Goal: Information Seeking & Learning: Learn about a topic

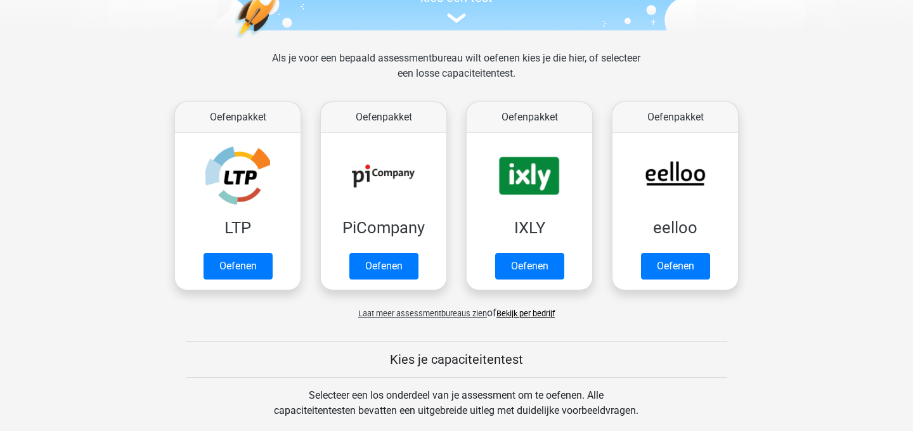
scroll to position [179, 0]
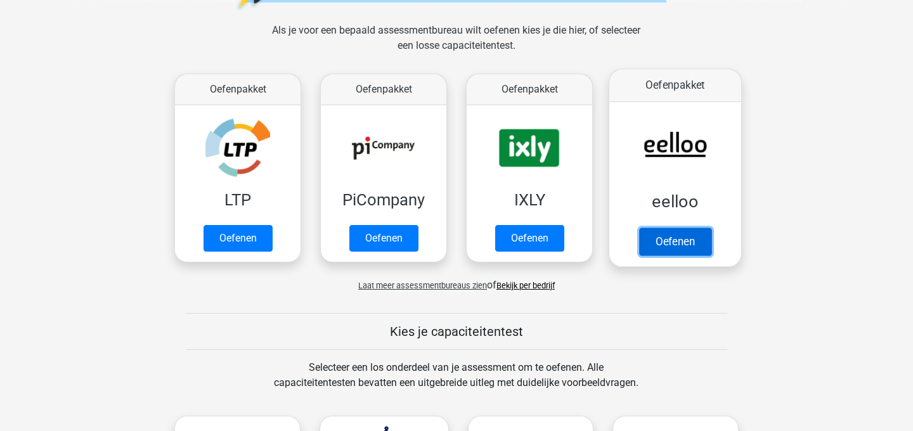
click at [664, 230] on link "Oefenen" at bounding box center [675, 242] width 72 height 28
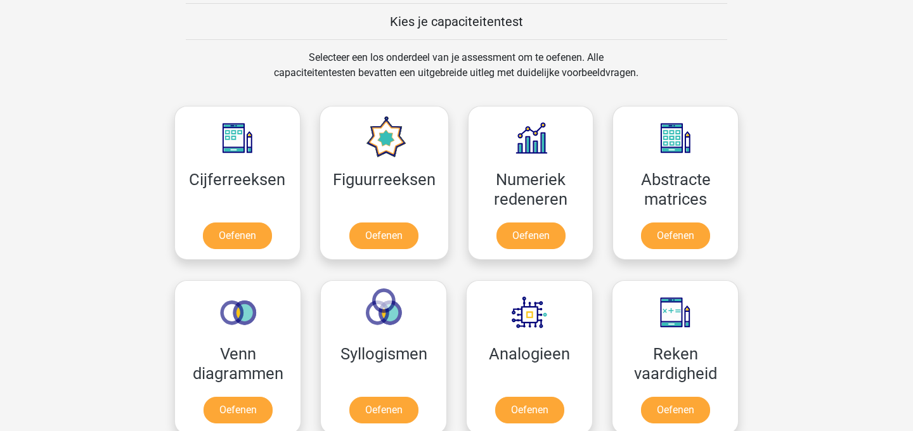
scroll to position [0, 0]
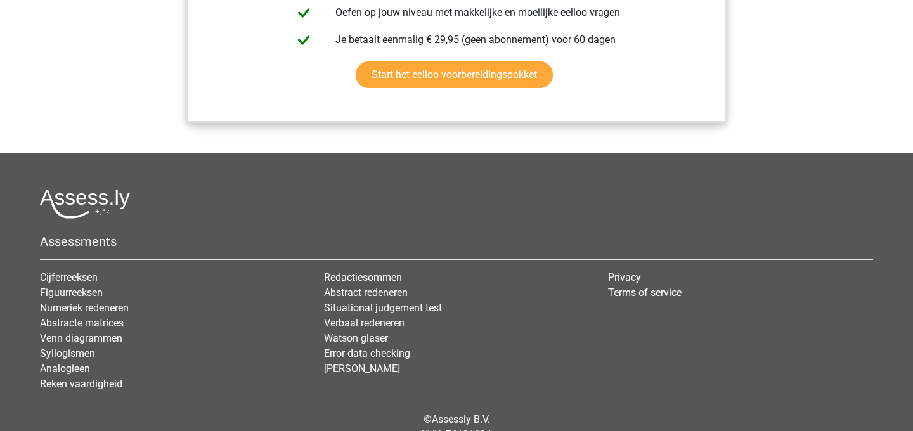
scroll to position [1529, 0]
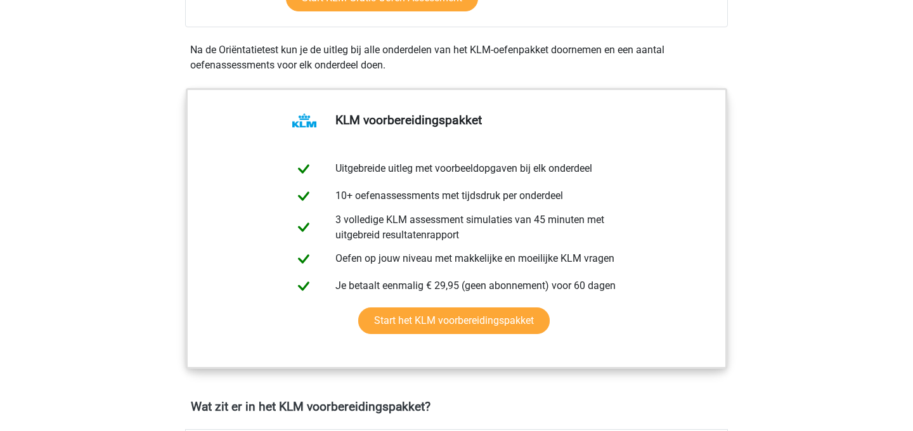
scroll to position [517, 0]
click at [441, 323] on link "Start het KLM voorbereidingspakket" at bounding box center [454, 321] width 192 height 27
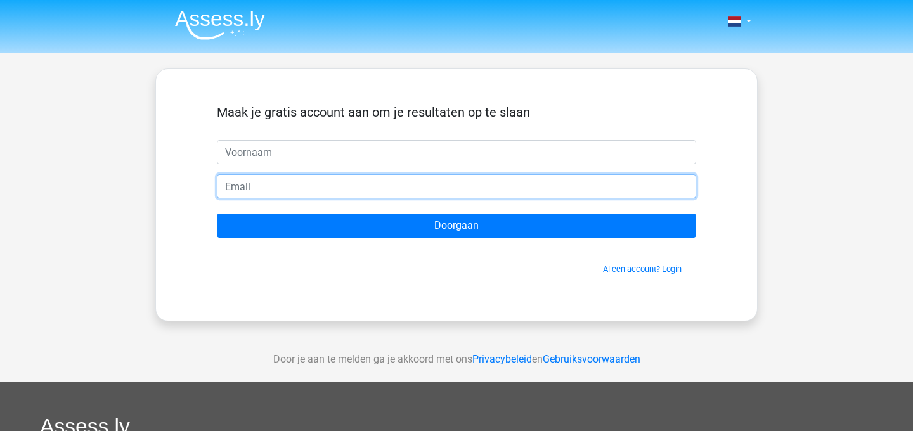
click at [360, 195] on input "email" at bounding box center [457, 186] width 480 height 24
type input "joes"
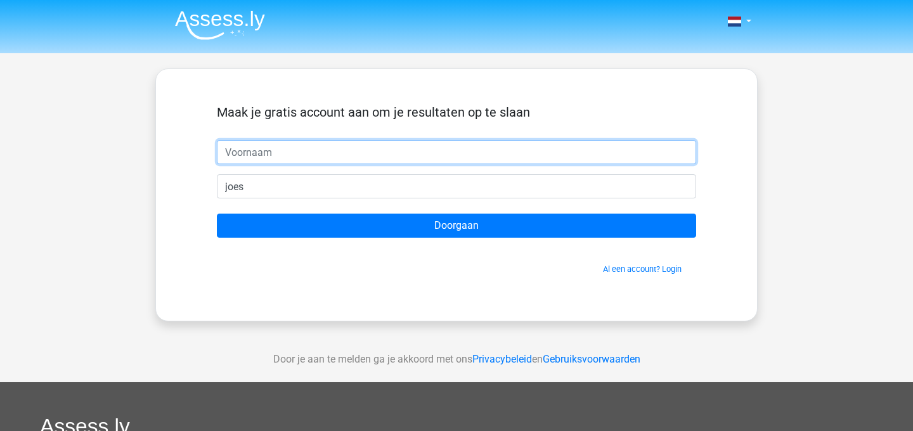
click at [304, 155] on input "text" at bounding box center [457, 152] width 480 height 24
type input "i"
type input "joes"
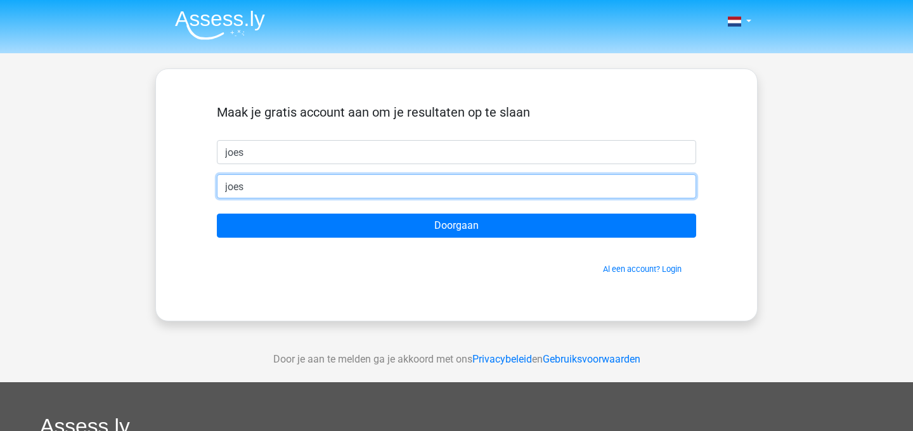
click at [269, 184] on input "joes" at bounding box center [457, 186] width 480 height 24
type input "[EMAIL_ADDRESS][DOMAIN_NAME]"
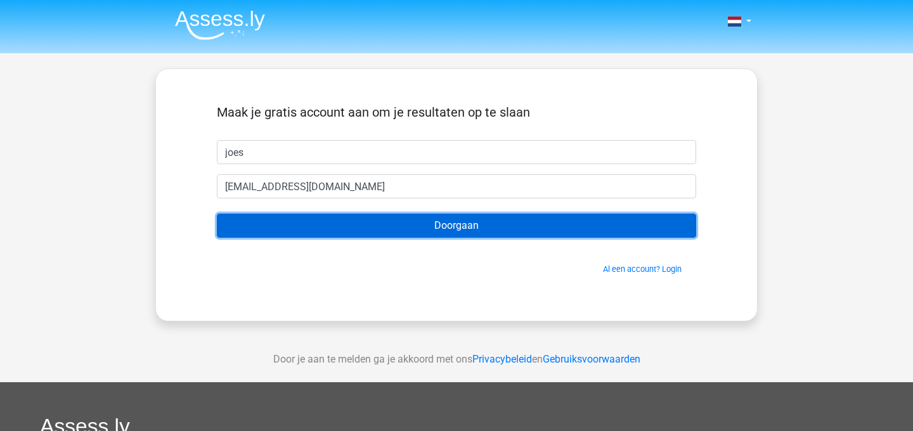
click at [311, 223] on input "Doorgaan" at bounding box center [457, 226] width 480 height 24
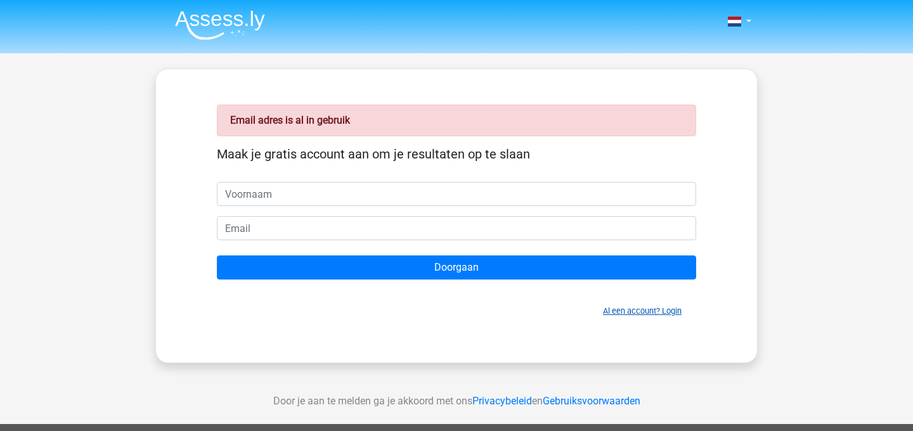
click at [669, 310] on link "Al een account? Login" at bounding box center [642, 311] width 79 height 10
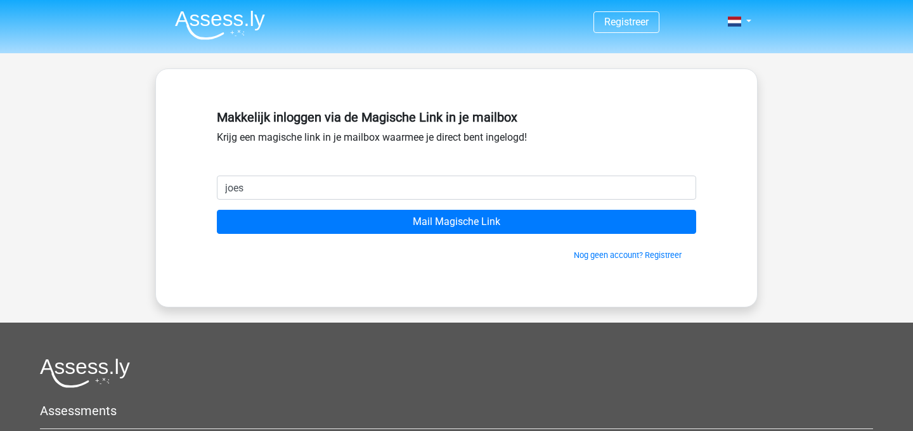
type input "[EMAIL_ADDRESS][DOMAIN_NAME]"
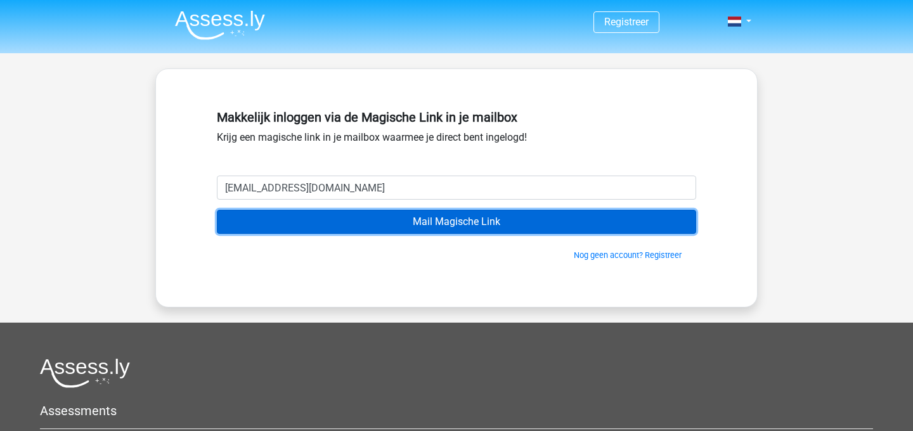
click at [374, 220] on input "Mail Magische Link" at bounding box center [457, 222] width 480 height 24
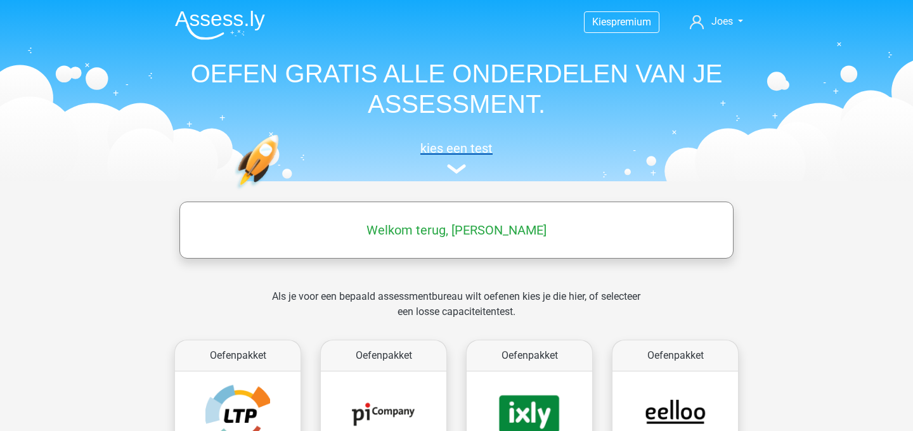
click at [445, 141] on h5 "kies een test" at bounding box center [457, 148] width 584 height 15
click at [281, 70] on h1 "OEFEN GRATIS ALLE ONDERDELEN VAN JE ASSESSMENT." at bounding box center [457, 88] width 584 height 61
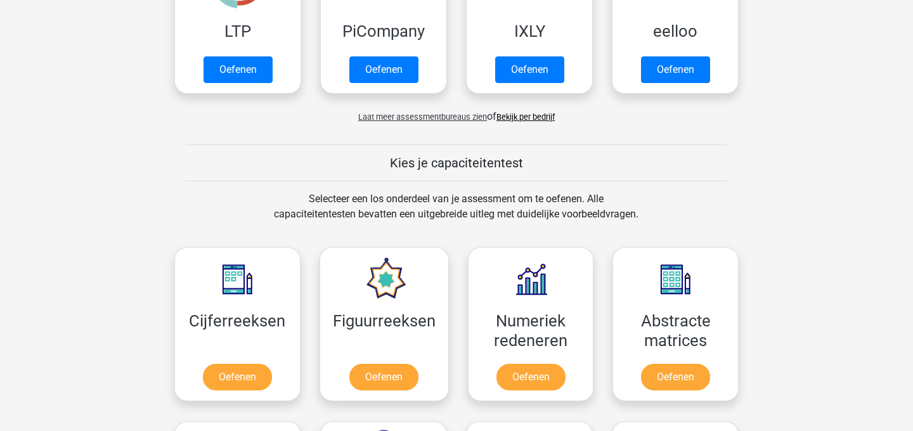
scroll to position [436, 0]
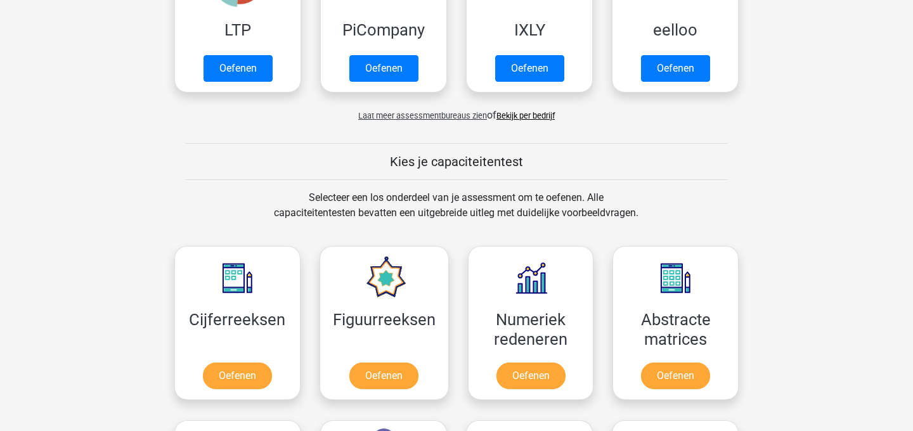
click at [530, 115] on link "Bekijk per bedrijf" at bounding box center [526, 116] width 58 height 10
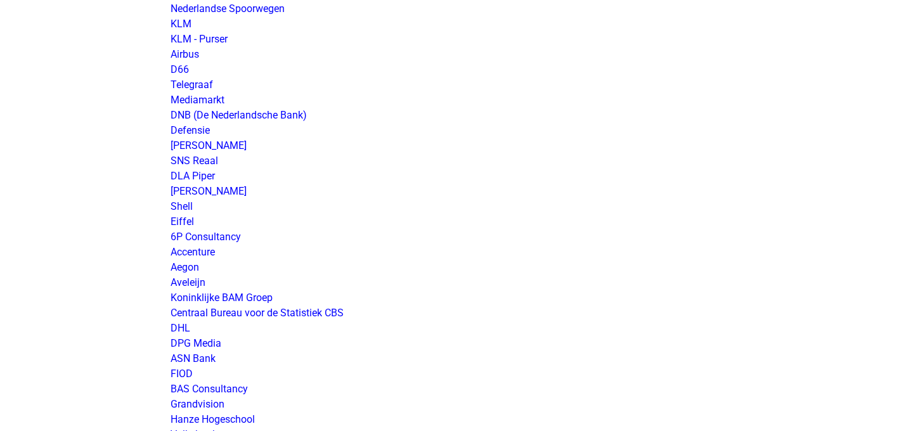
scroll to position [1296, 0]
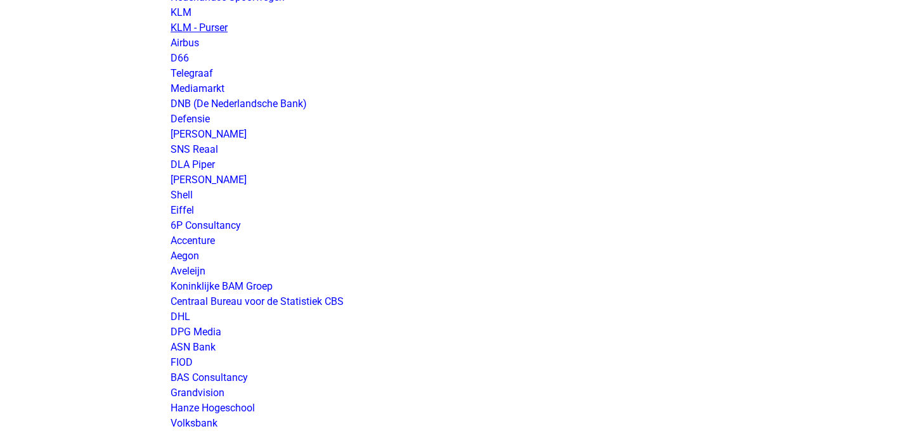
click at [184, 28] on link "KLM - Purser" at bounding box center [199, 28] width 57 height 12
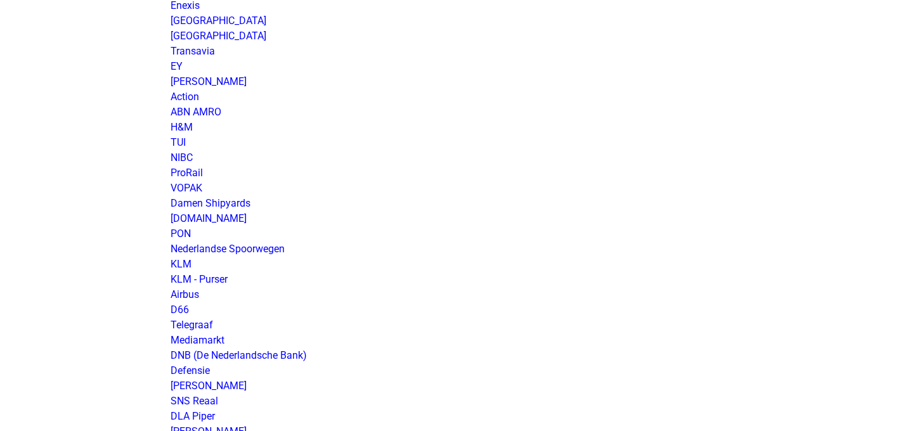
scroll to position [1046, 0]
click at [183, 261] on link "KLM" at bounding box center [181, 263] width 21 height 12
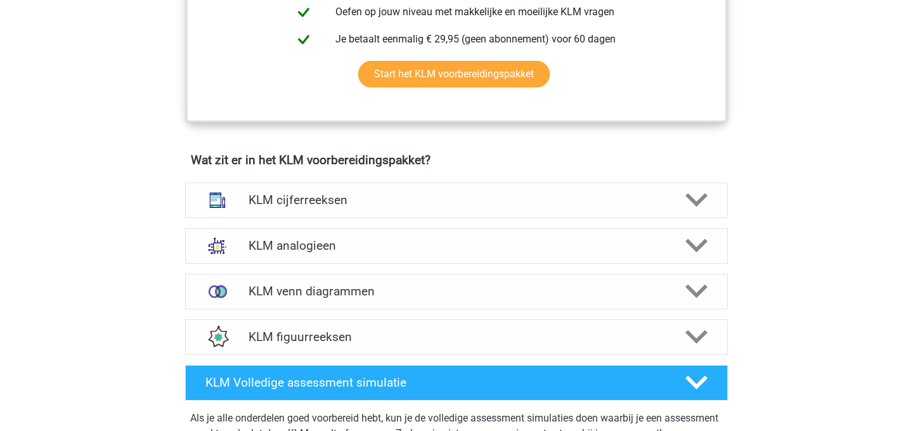
scroll to position [764, 0]
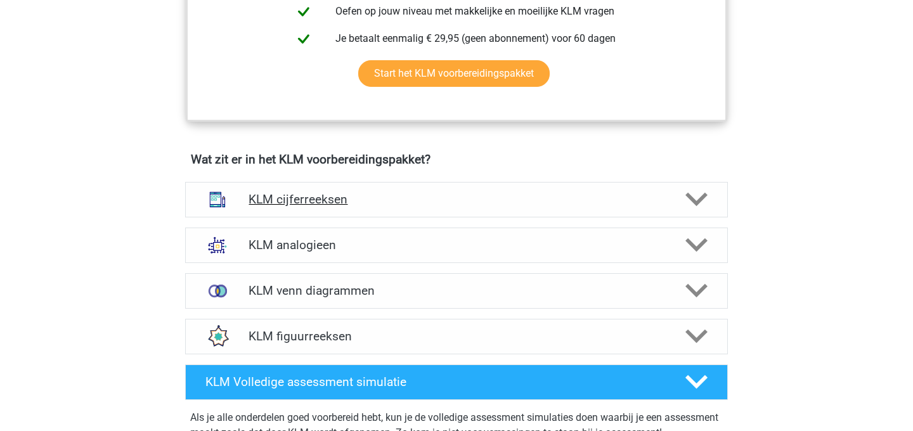
click at [347, 203] on h4 "KLM cijferreeksen" at bounding box center [456, 199] width 415 height 15
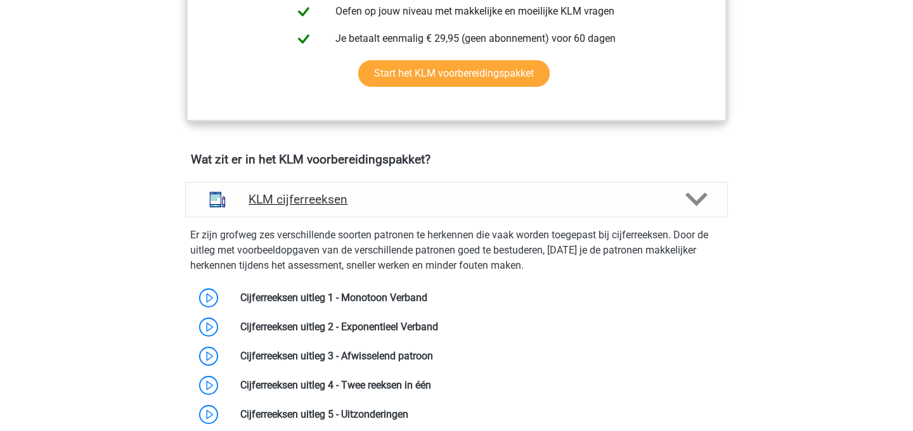
click at [347, 203] on h4 "KLM cijferreeksen" at bounding box center [456, 199] width 415 height 15
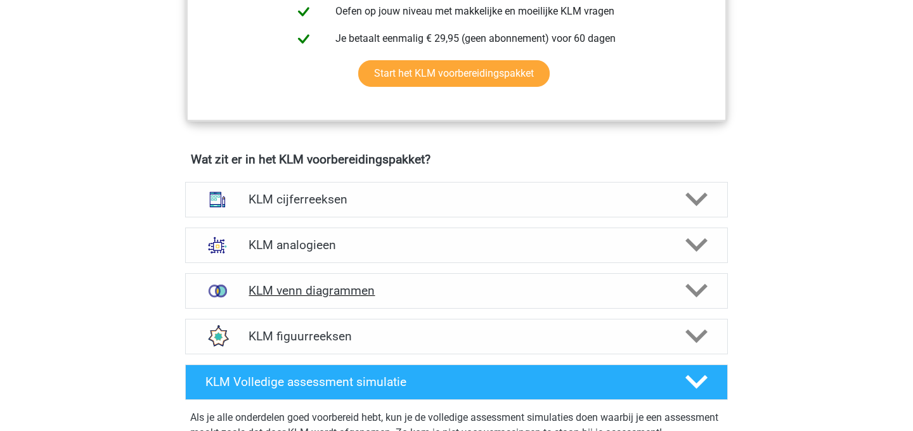
click at [331, 297] on h4 "KLM venn diagrammen" at bounding box center [456, 291] width 415 height 15
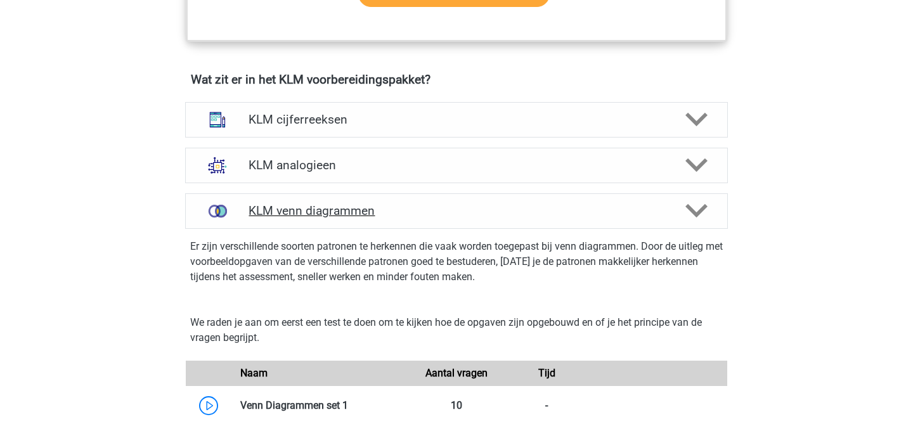
scroll to position [907, 0]
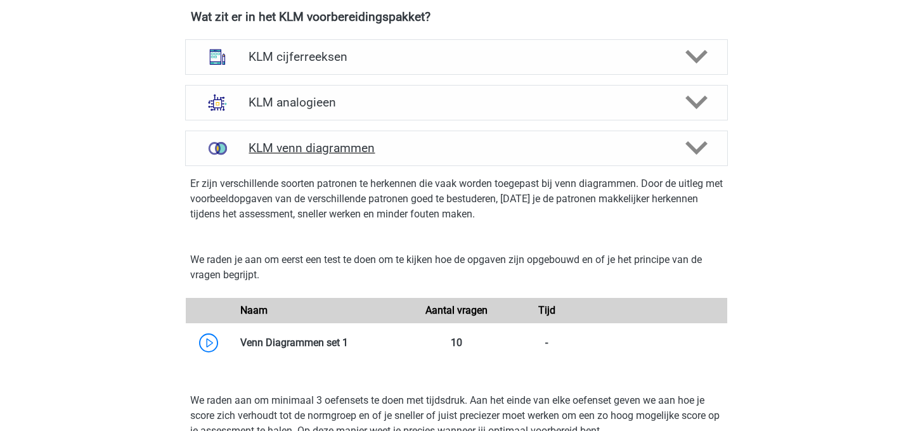
click at [322, 148] on h4 "KLM venn diagrammen" at bounding box center [456, 148] width 415 height 15
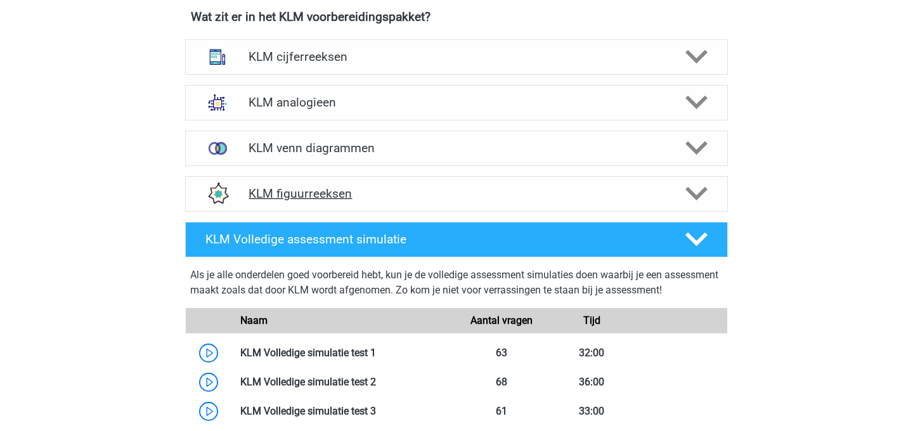
click at [319, 181] on div "KLM figuurreeksen" at bounding box center [456, 194] width 543 height 36
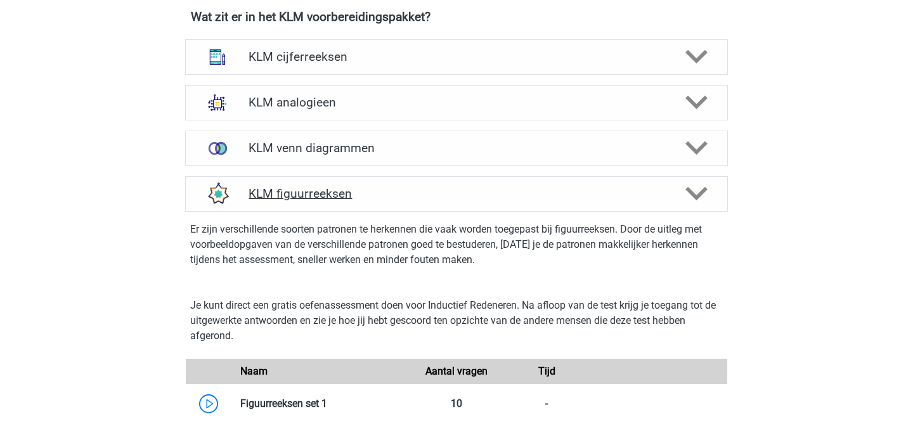
click at [319, 181] on div "KLM figuurreeksen" at bounding box center [456, 194] width 543 height 36
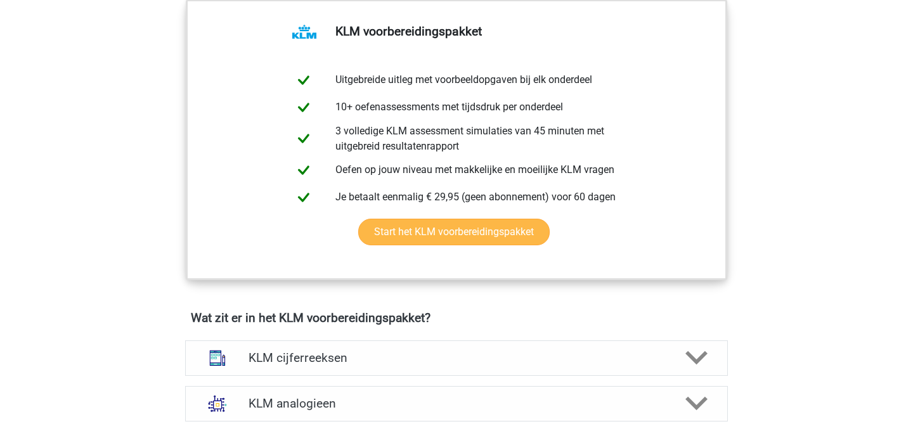
scroll to position [632, 0]
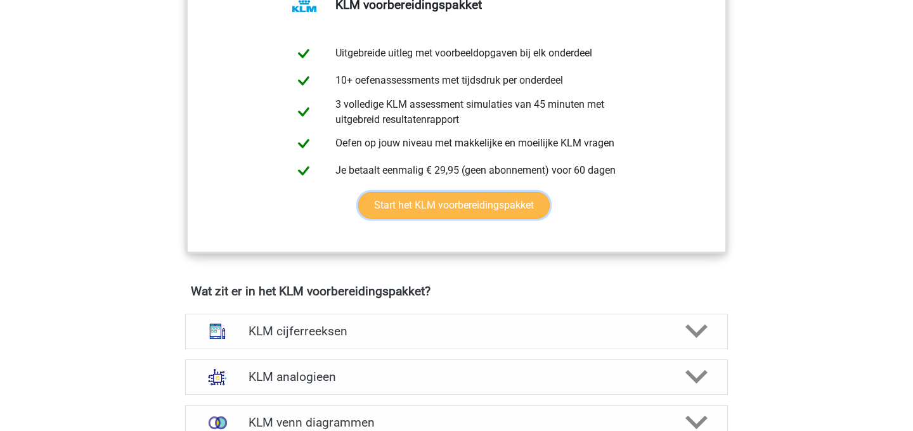
click at [449, 207] on link "Start het KLM voorbereidingspakket" at bounding box center [454, 205] width 192 height 27
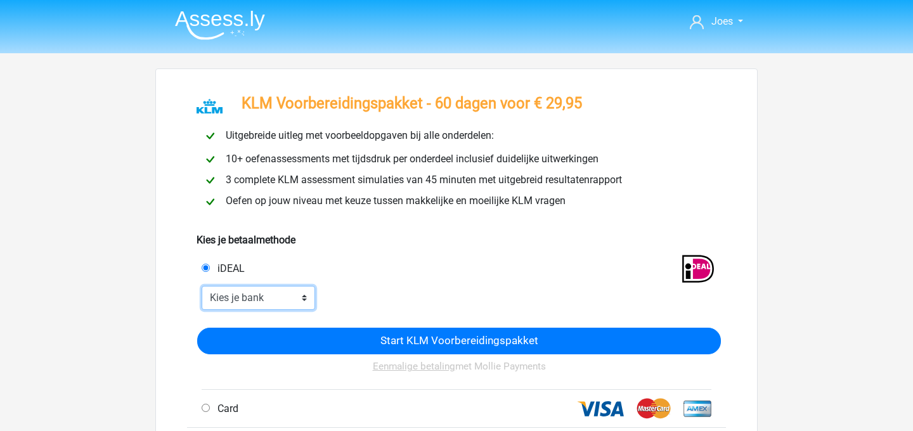
click at [252, 299] on select "Kies je bank ABN AMRO ING Rabobank ASN Bank bunq Knab N26 NN Regiobank Revolut …" at bounding box center [259, 298] width 114 height 24
select select "ideal_INGBNL2A"
click at [202, 287] on select "Kies je bank ABN AMRO ING Rabobank ASN Bank bunq Knab N26 NN Regiobank Revolut …" at bounding box center [259, 298] width 114 height 24
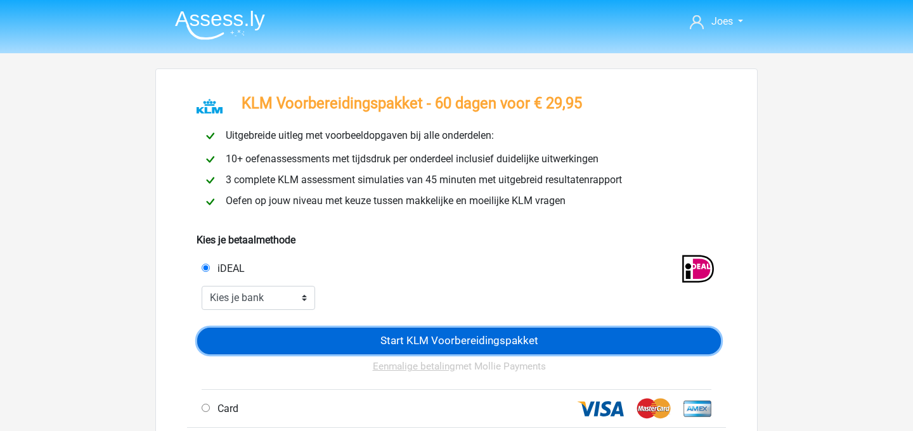
click at [381, 337] on input "Start KLM Voorbereidingspakket" at bounding box center [459, 341] width 524 height 27
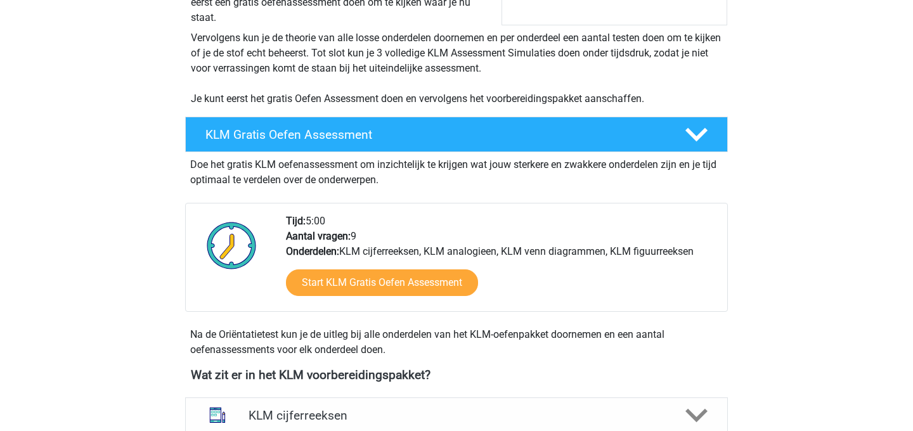
scroll to position [906, 0]
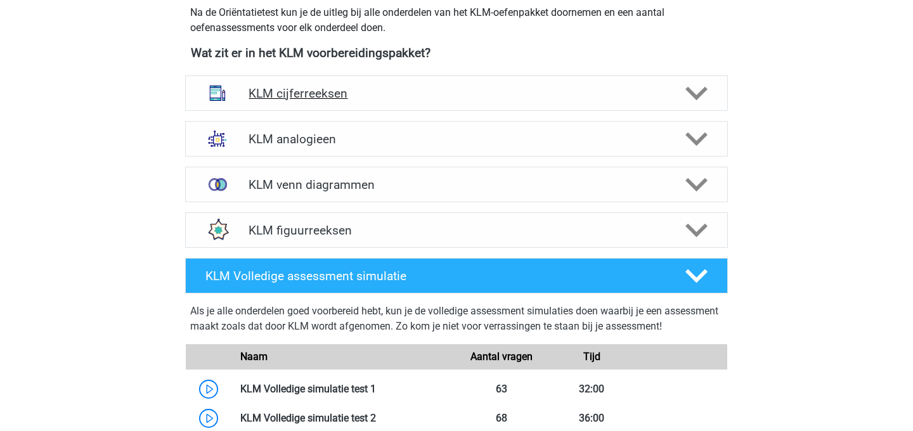
click at [339, 91] on h4 "KLM cijferreeksen" at bounding box center [456, 93] width 415 height 15
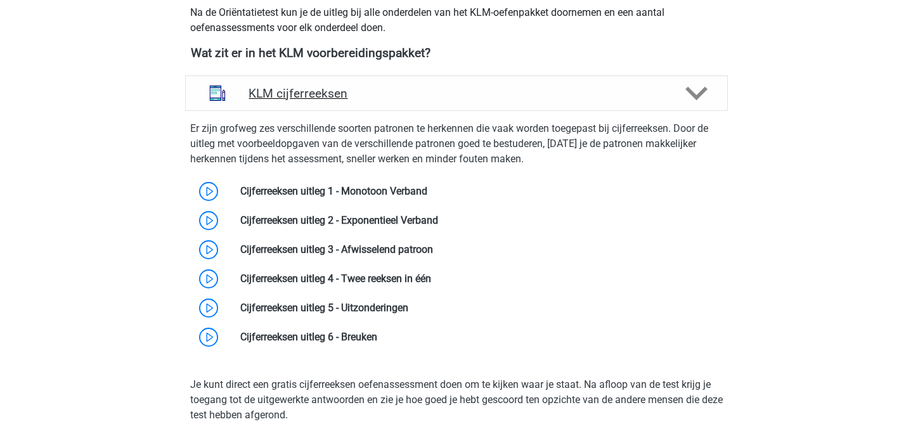
click at [405, 101] on div "KLM cijferreeksen" at bounding box center [456, 93] width 543 height 36
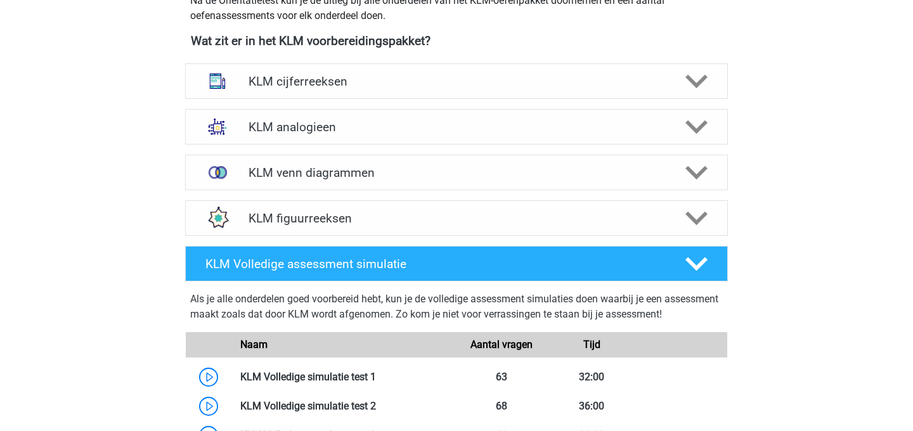
scroll to position [917, 0]
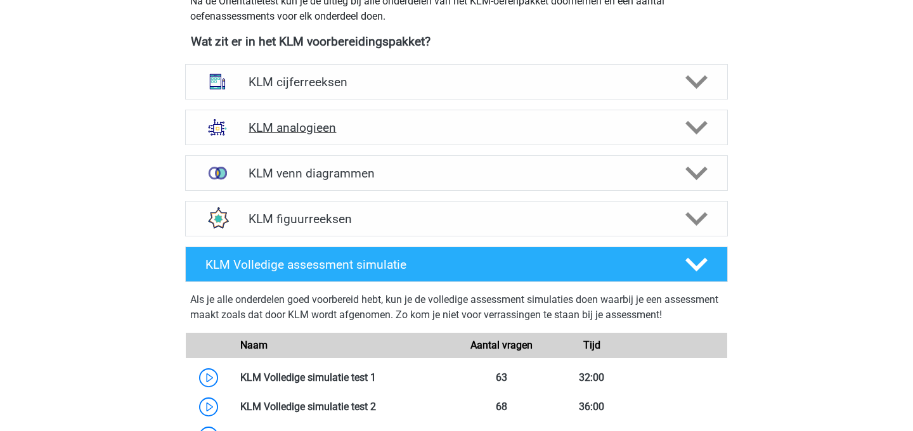
click at [343, 124] on h4 "KLM analogieen" at bounding box center [456, 128] width 415 height 15
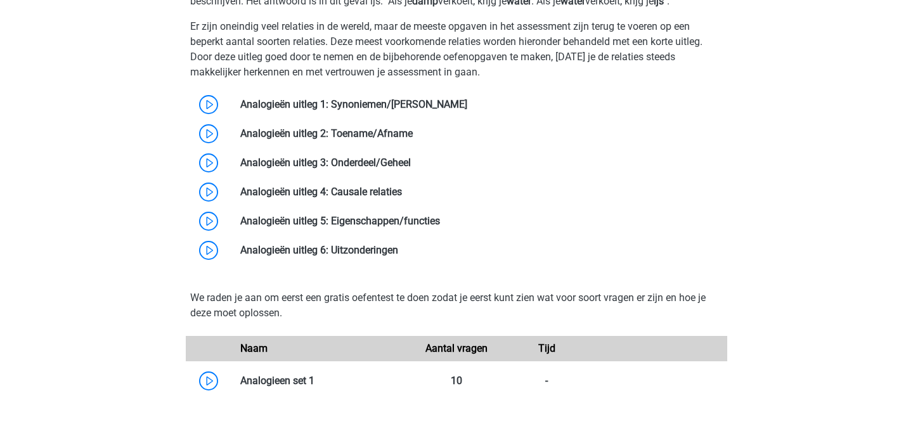
scroll to position [1173, 0]
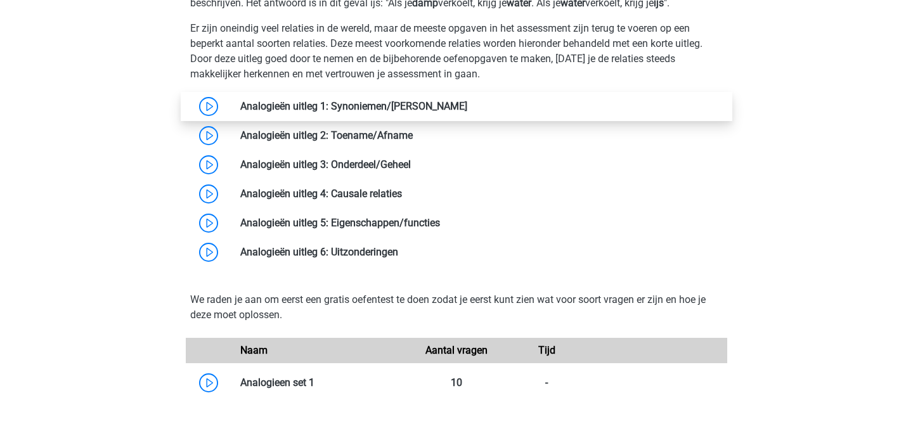
click at [467, 103] on link at bounding box center [467, 106] width 0 height 12
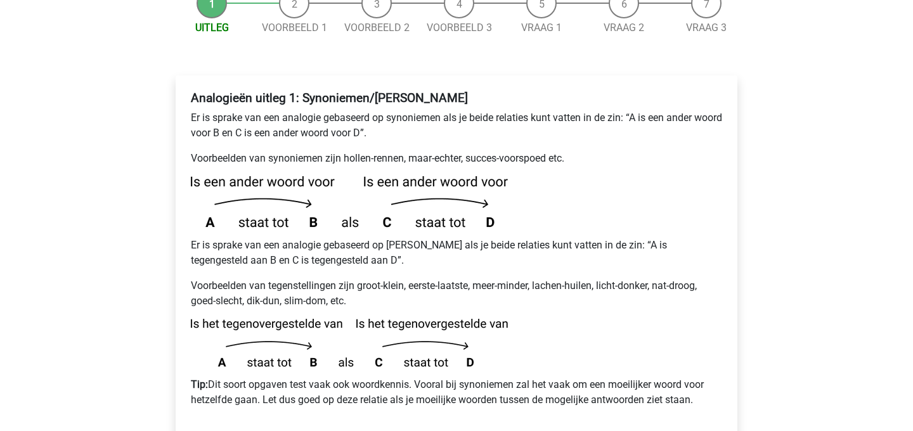
scroll to position [184, 0]
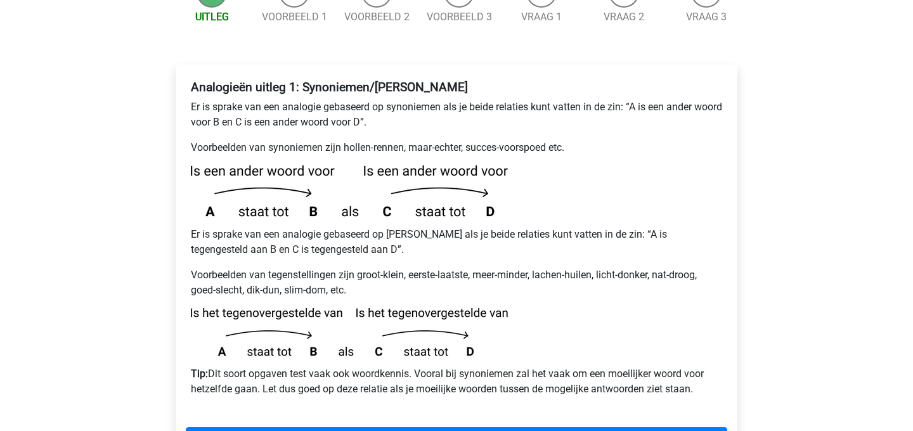
click at [343, 75] on div "Analogieën uitleg 1: Synoniemen/[PERSON_NAME] Er is sprake van een analogie geb…" at bounding box center [457, 243] width 542 height 337
click at [341, 80] on b "Analogieën uitleg 1: Synoniemen/[PERSON_NAME]" at bounding box center [329, 87] width 277 height 15
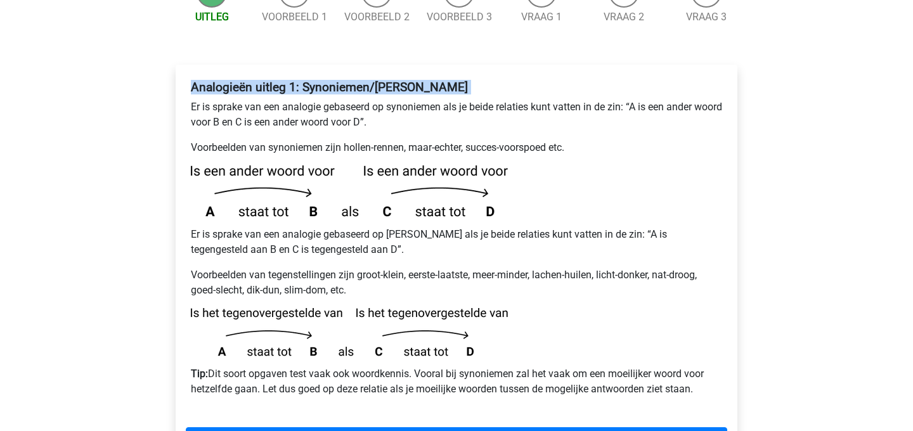
click at [426, 140] on p "Voorbeelden van synoniemen zijn hollen-rennen, maar-echter, succes-voorspoed et…" at bounding box center [457, 147] width 532 height 15
click at [381, 100] on p "Er is sprake van een analogie gebaseerd op synoniemen als je beide relaties kun…" at bounding box center [457, 115] width 532 height 30
click at [366, 100] on p "Er is sprake van een analogie gebaseerd op synoniemen als je beide relaties kun…" at bounding box center [457, 115] width 532 height 30
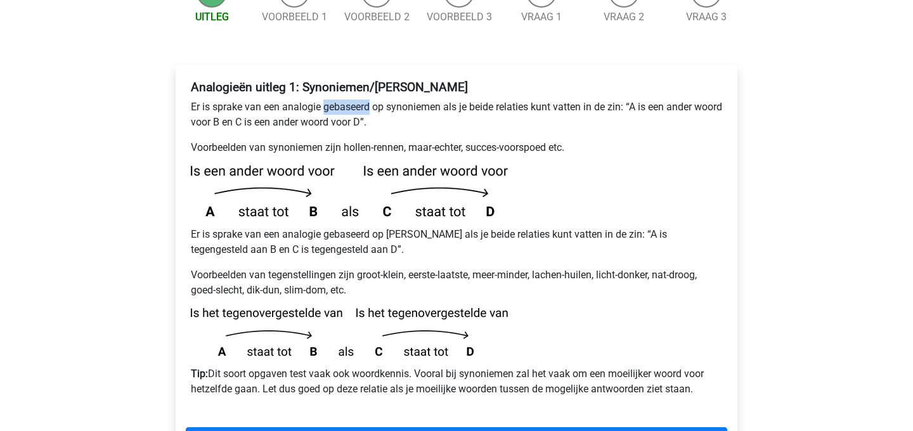
click at [366, 100] on p "Er is sprake van een analogie gebaseerd op synoniemen als je beide relaties kun…" at bounding box center [457, 115] width 532 height 30
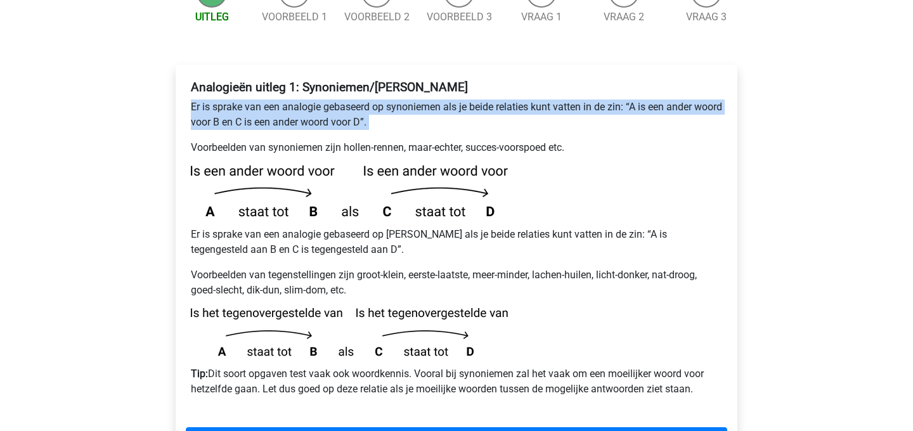
click at [386, 140] on p "Voorbeelden van synoniemen zijn hollen-rennen, maar-echter, succes-voorspoed et…" at bounding box center [457, 147] width 532 height 15
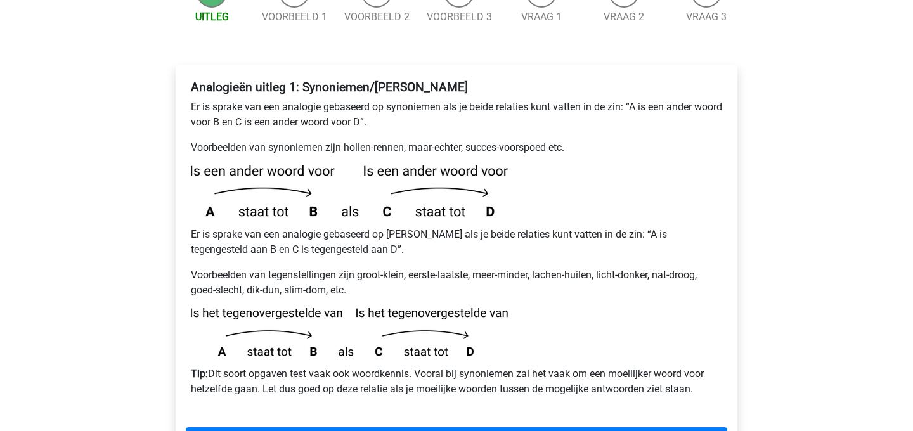
click at [386, 140] on p "Voorbeelden van synoniemen zijn hollen-rennen, maar-echter, succes-voorspoed et…" at bounding box center [457, 147] width 532 height 15
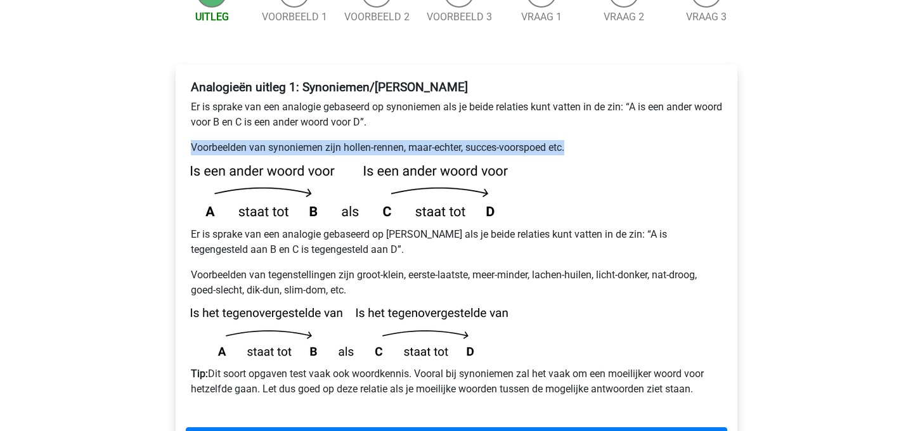
click at [401, 166] on img at bounding box center [349, 191] width 317 height 51
click at [424, 166] on img at bounding box center [349, 191] width 317 height 51
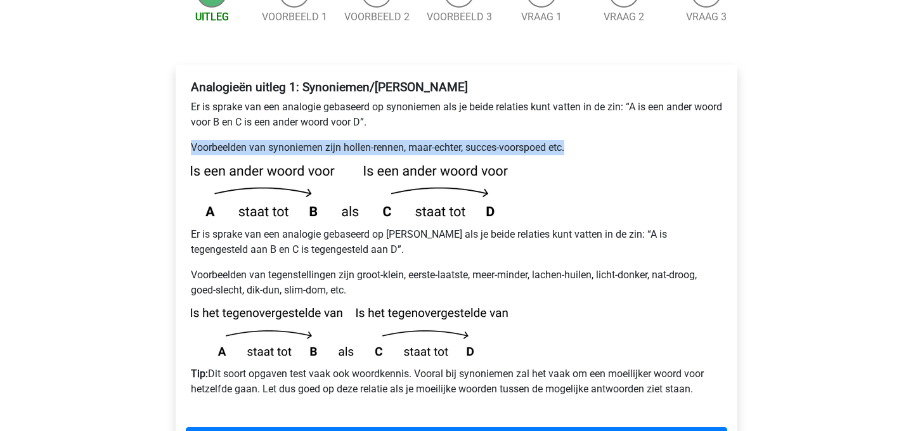
click at [422, 166] on img at bounding box center [349, 191] width 317 height 51
click at [440, 140] on p "Voorbeelden van synoniemen zijn hollen-rennen, maar-echter, succes-voorspoed et…" at bounding box center [457, 147] width 532 height 15
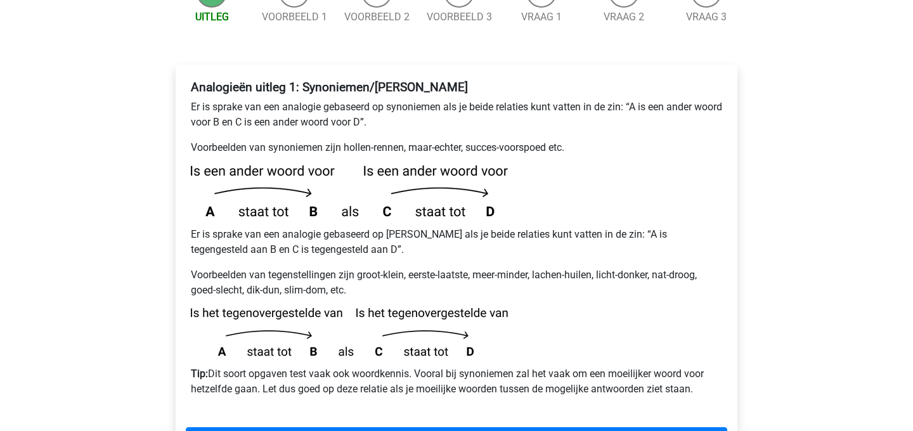
click at [440, 140] on p "Voorbeelden van synoniemen zijn hollen-rennen, maar-echter, succes-voorspoed et…" at bounding box center [457, 147] width 532 height 15
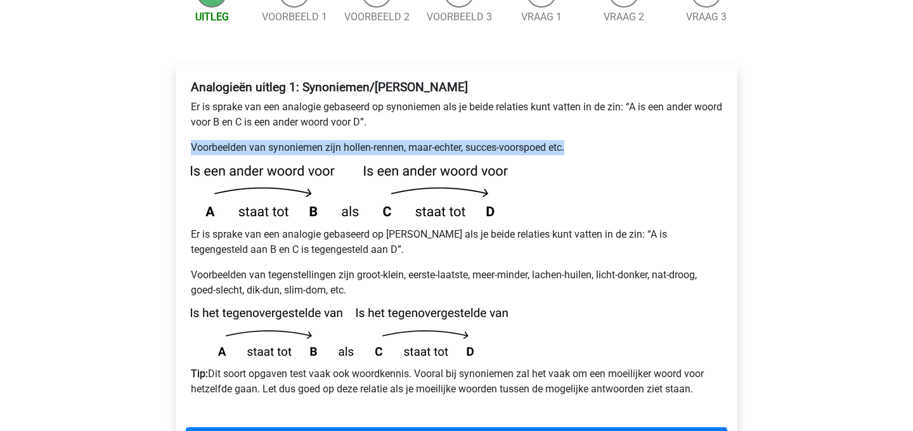
click at [440, 140] on p "Voorbeelden van synoniemen zijn hollen-rennen, maar-echter, succes-voorspoed et…" at bounding box center [457, 147] width 532 height 15
click at [448, 106] on div "Analogieën uitleg 1: Synoniemen/Antoniemen Er is sprake van een analogie gebase…" at bounding box center [457, 243] width 542 height 337
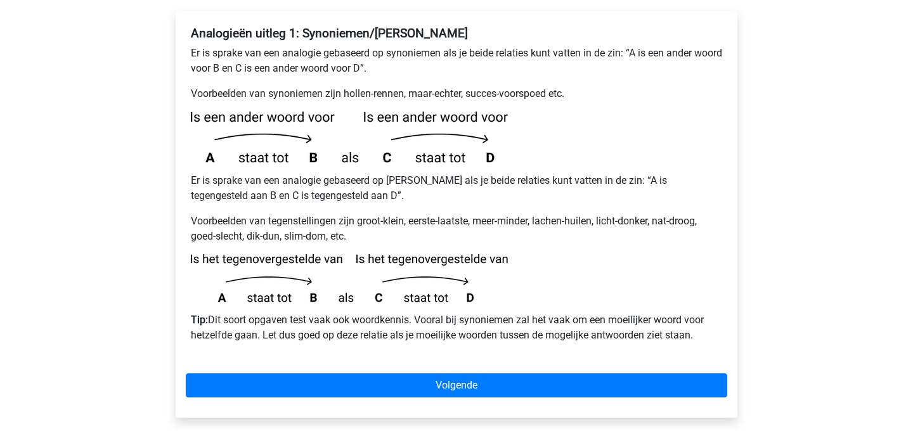
scroll to position [245, 0]
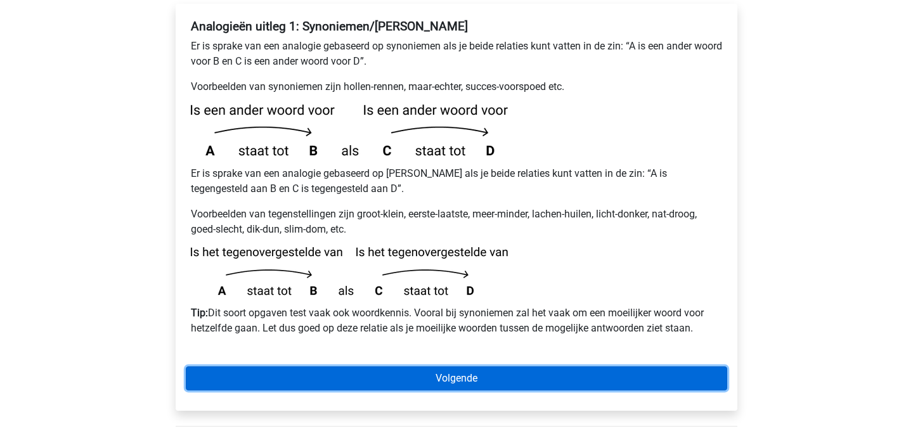
click at [297, 367] on link "Volgende" at bounding box center [457, 379] width 542 height 24
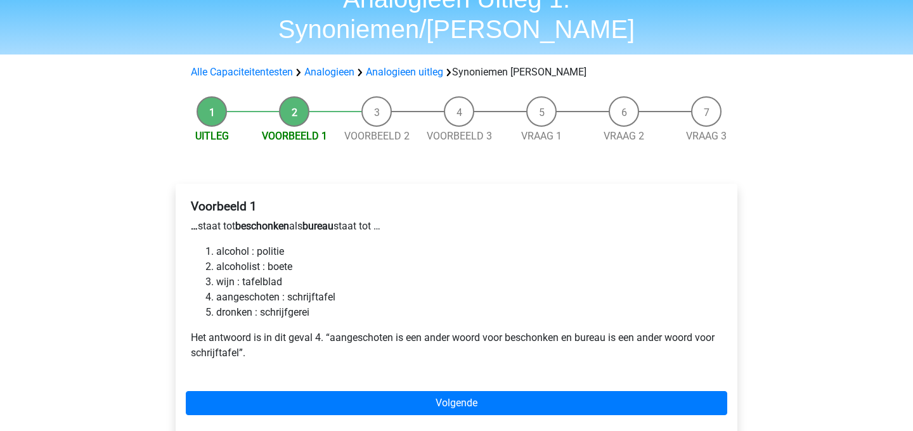
scroll to position [69, 0]
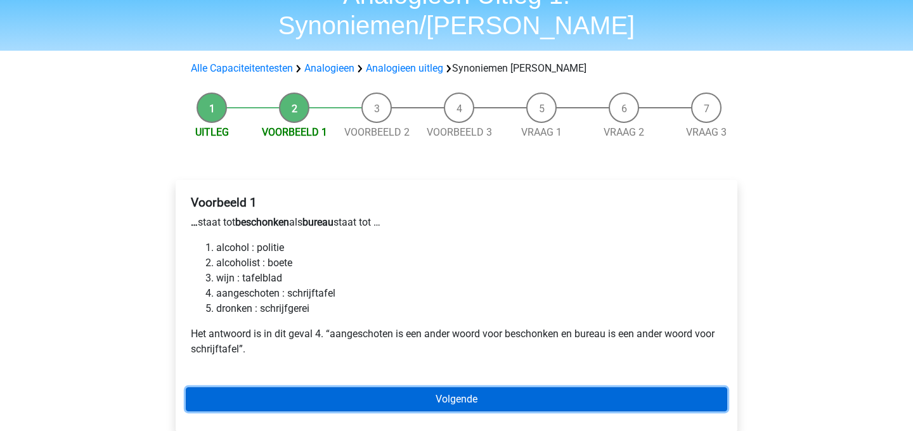
click at [294, 388] on link "Volgende" at bounding box center [457, 400] width 542 height 24
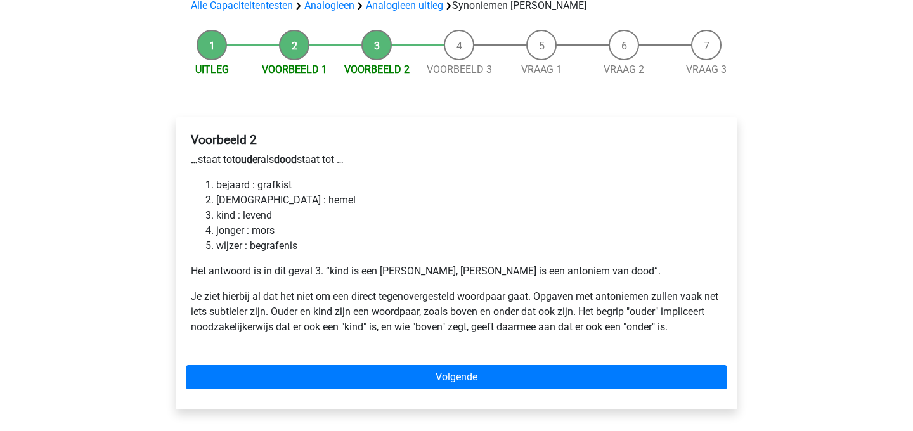
scroll to position [132, 0]
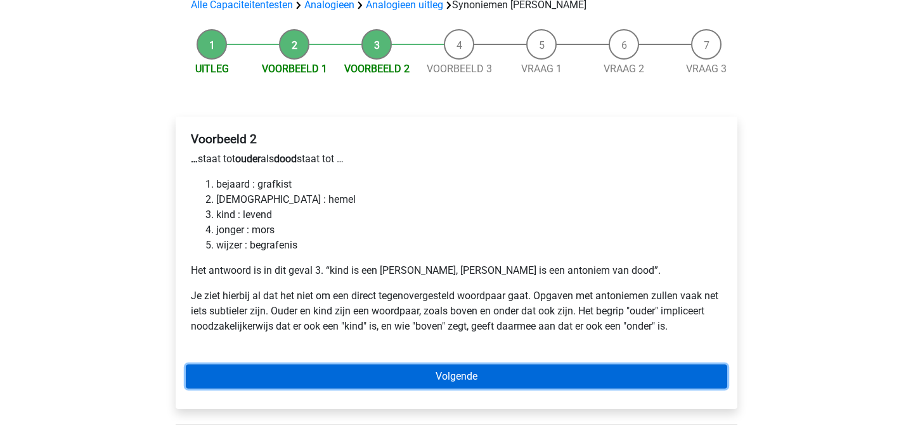
click at [251, 365] on link "Volgende" at bounding box center [457, 377] width 542 height 24
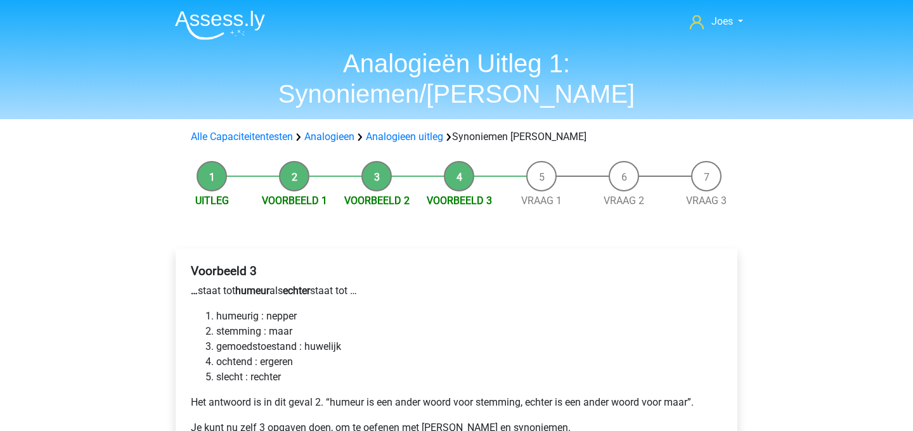
scroll to position [27, 0]
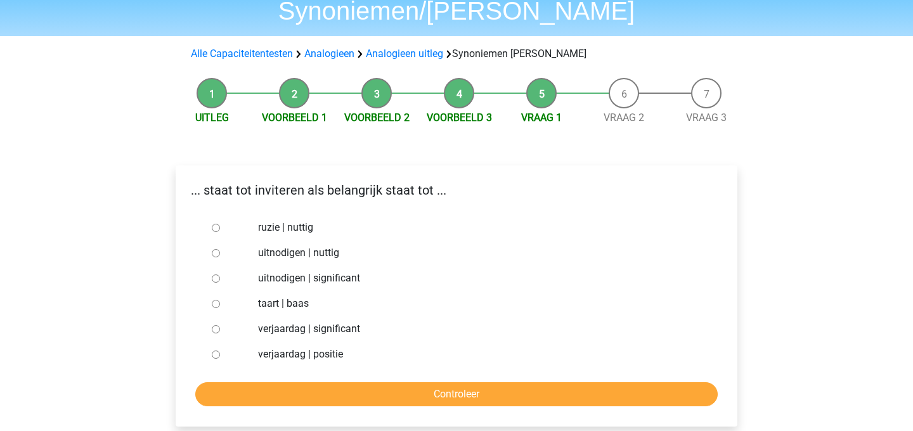
scroll to position [38, 0]
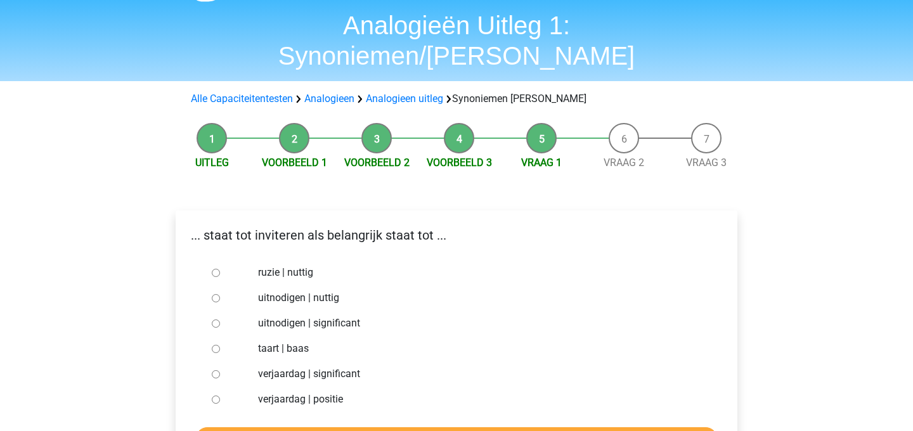
click at [214, 320] on input "uitnodigen | significant" at bounding box center [216, 324] width 8 height 8
radio input "true"
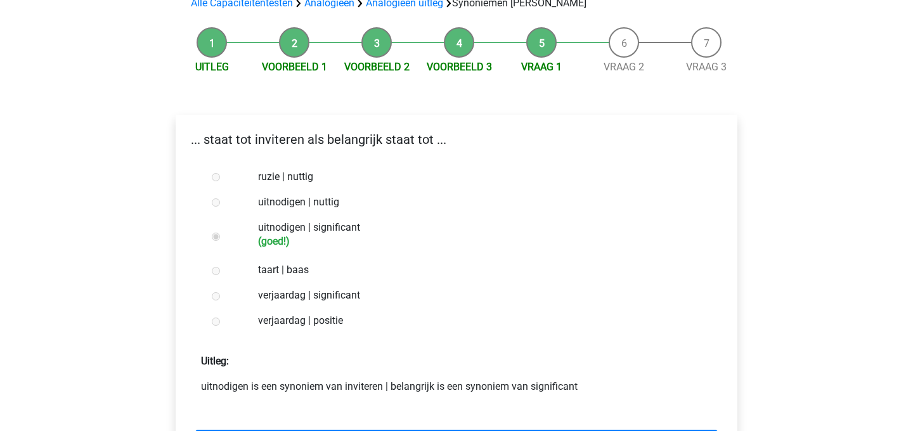
scroll to position [133, 0]
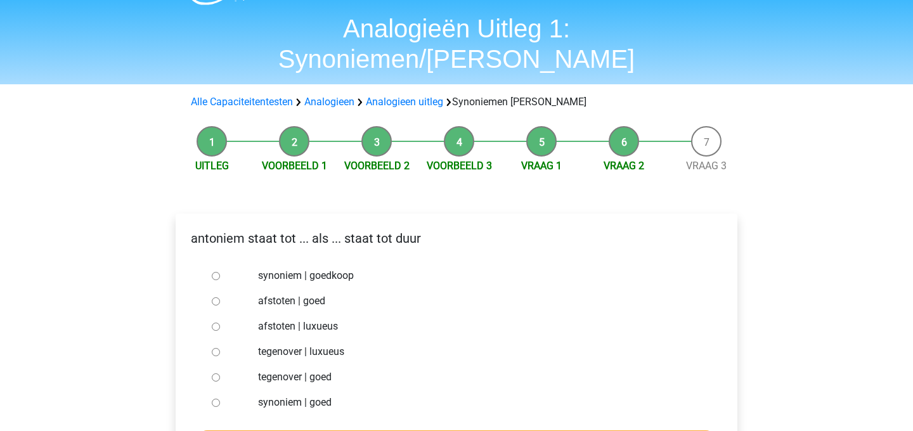
scroll to position [41, 0]
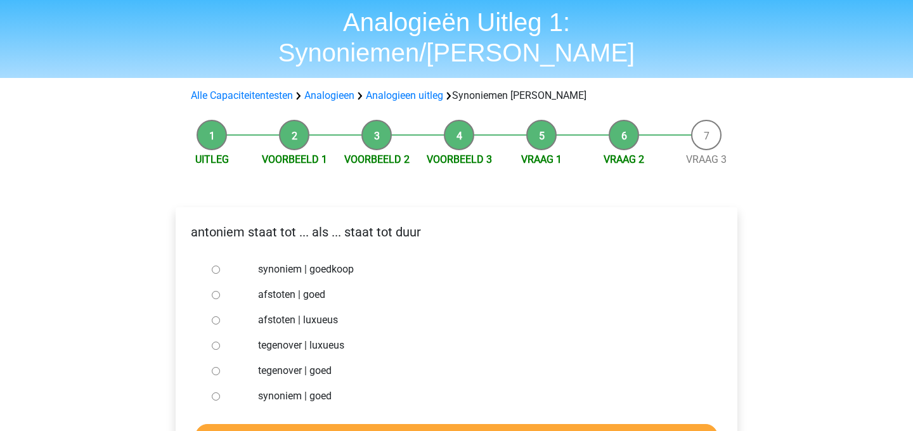
click at [214, 266] on input "synoniem | goedkoop" at bounding box center [216, 270] width 8 height 8
radio input "true"
click at [339, 424] on input "Controleer" at bounding box center [456, 436] width 523 height 24
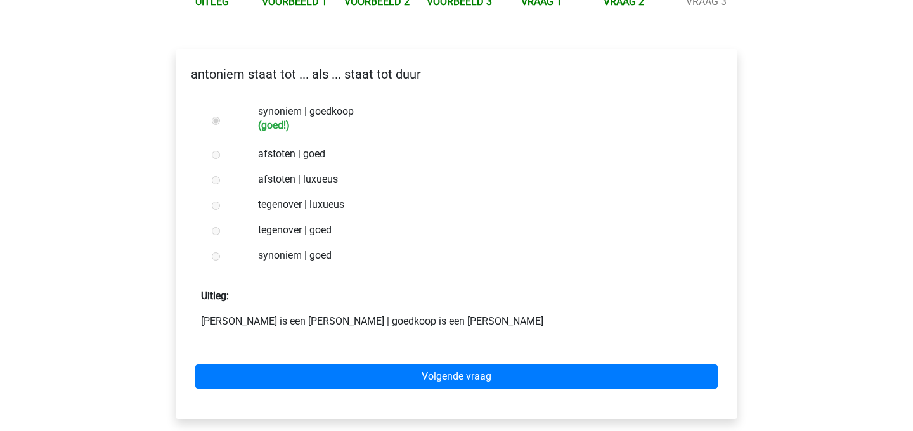
scroll to position [251, 0]
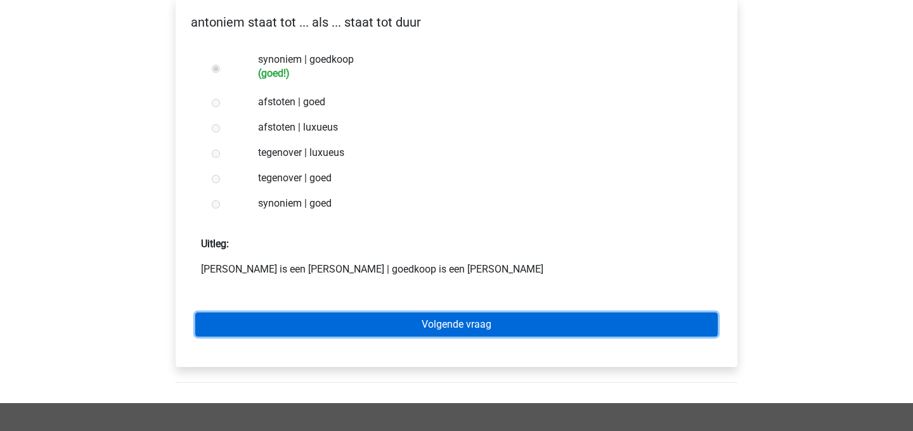
click at [348, 313] on link "Volgende vraag" at bounding box center [456, 325] width 523 height 24
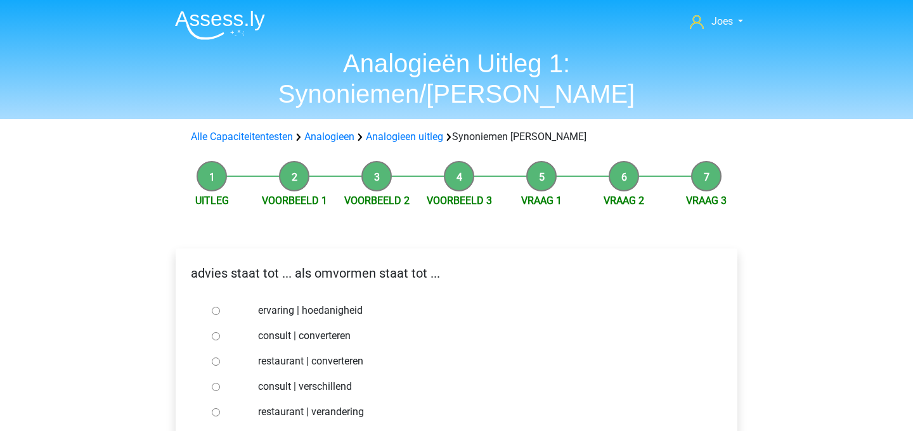
click at [213, 332] on input "consult | converteren" at bounding box center [216, 336] width 8 height 8
radio input "true"
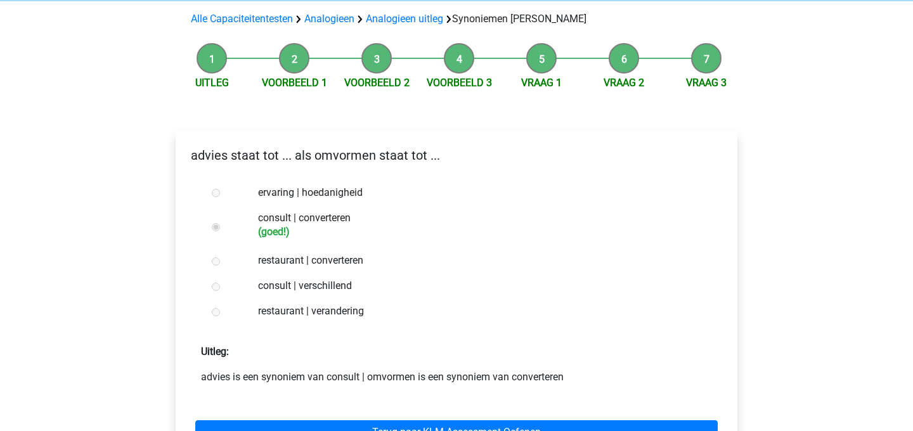
scroll to position [138, 0]
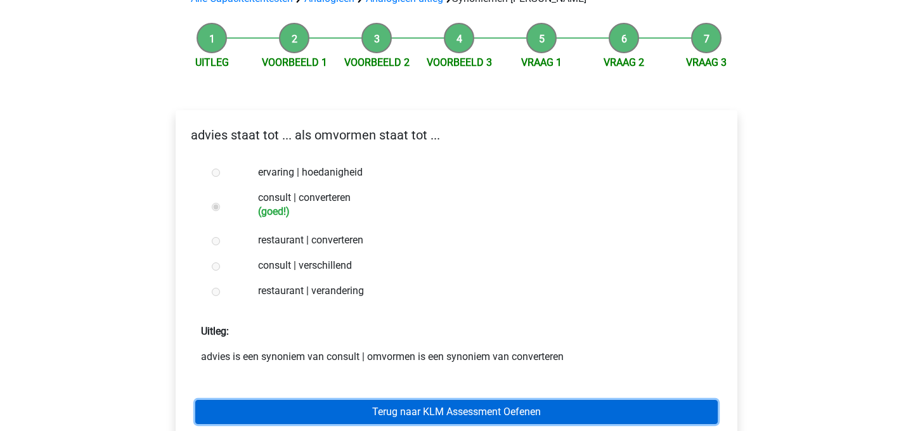
click at [298, 400] on link "Terug naar KLM Assessment Oefenen" at bounding box center [456, 412] width 523 height 24
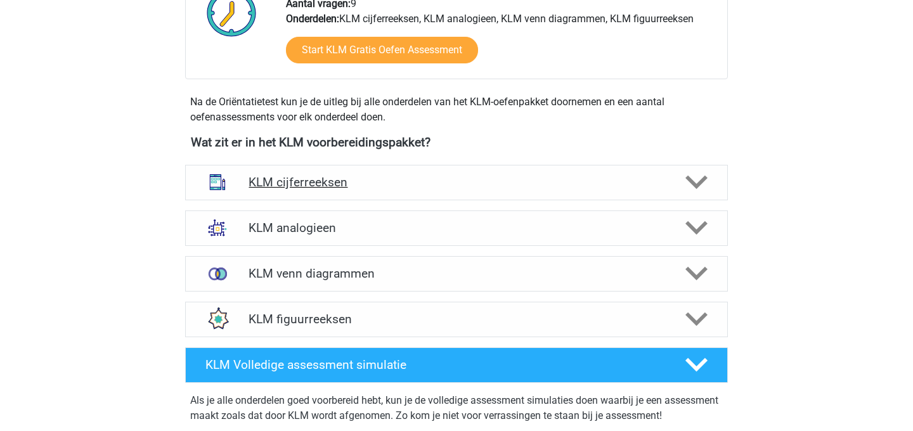
scroll to position [466, 0]
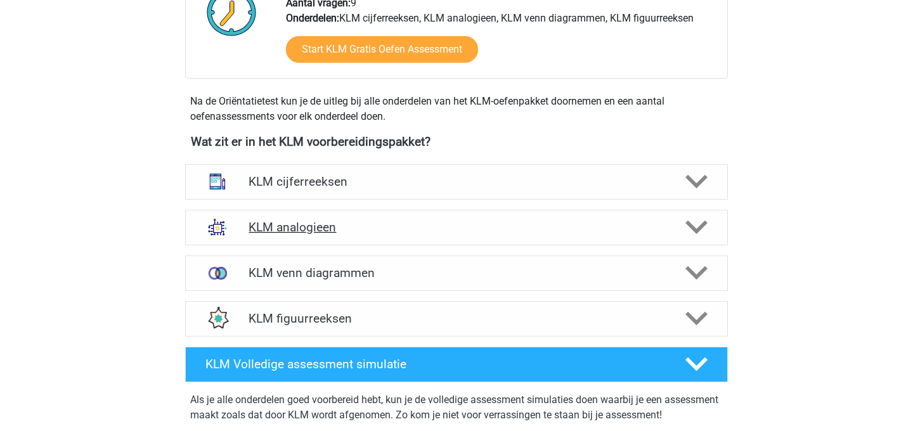
click at [283, 225] on h4 "KLM analogieen" at bounding box center [456, 227] width 415 height 15
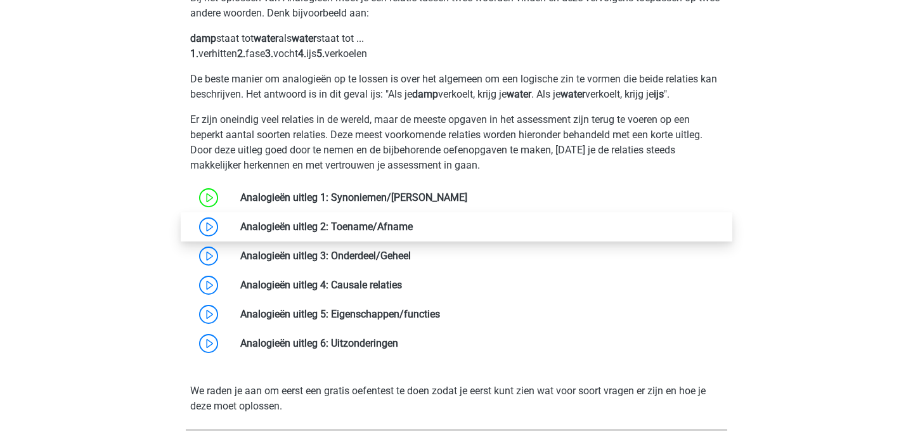
scroll to position [729, 0]
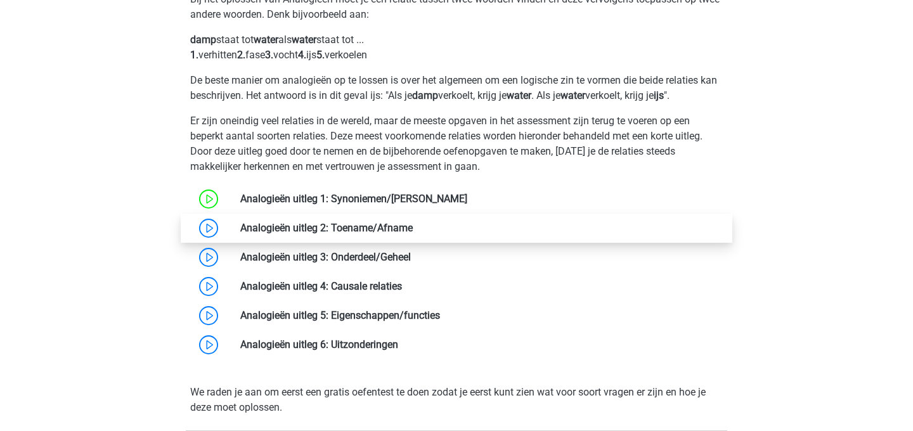
click at [413, 234] on link at bounding box center [413, 228] width 0 height 12
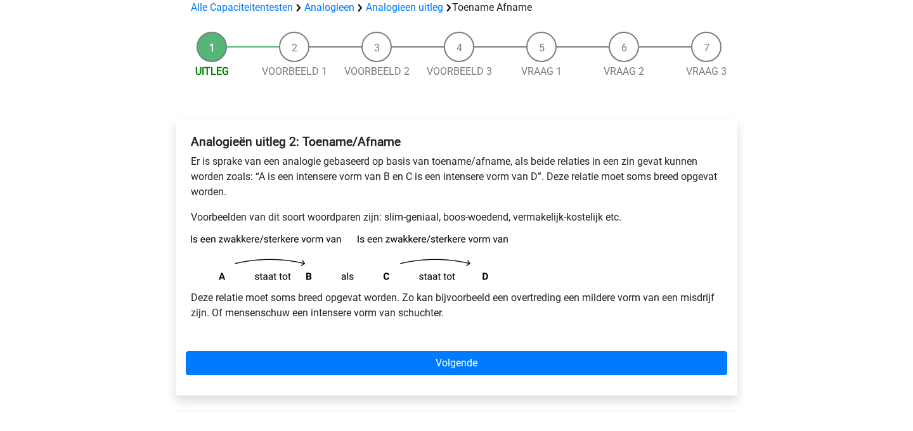
scroll to position [103, 0]
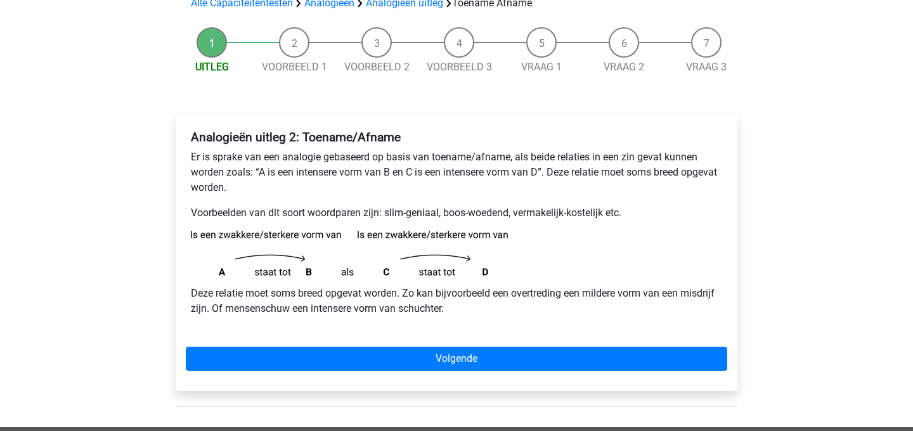
click at [457, 345] on div "Analogieën uitleg 2: Toename/Afname Er is sprake van een analogie gebaseerd op …" at bounding box center [457, 253] width 562 height 277
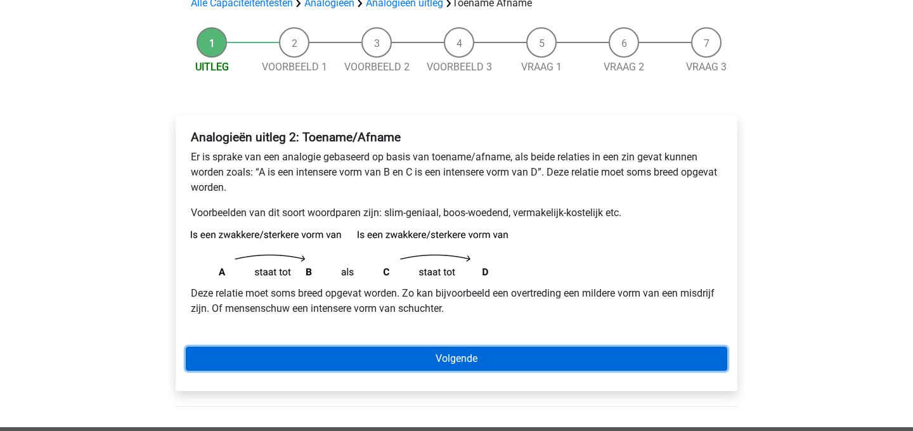
click at [459, 348] on link "Volgende" at bounding box center [457, 359] width 542 height 24
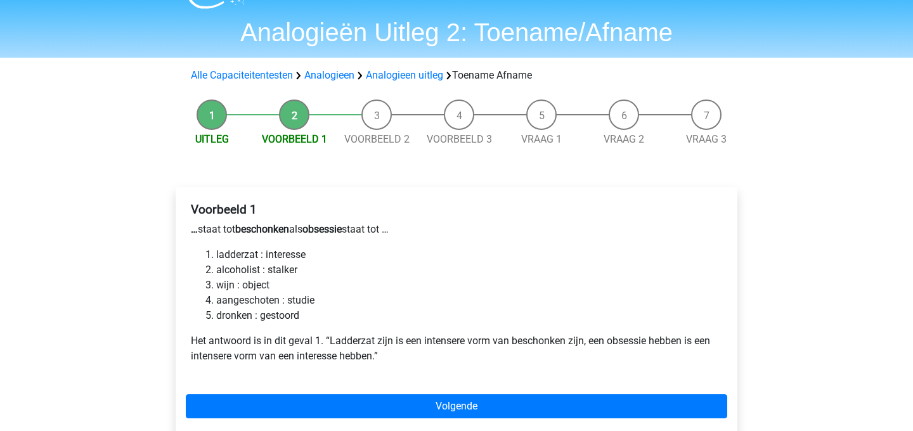
scroll to position [43, 0]
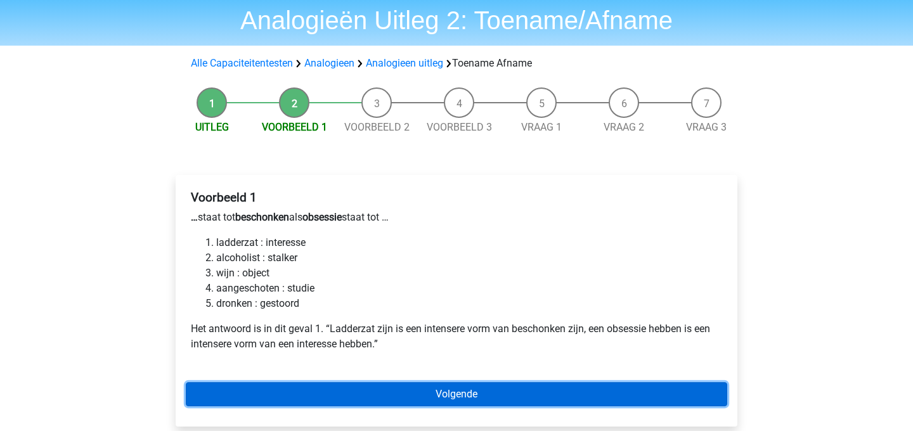
click at [455, 388] on link "Volgende" at bounding box center [457, 394] width 542 height 24
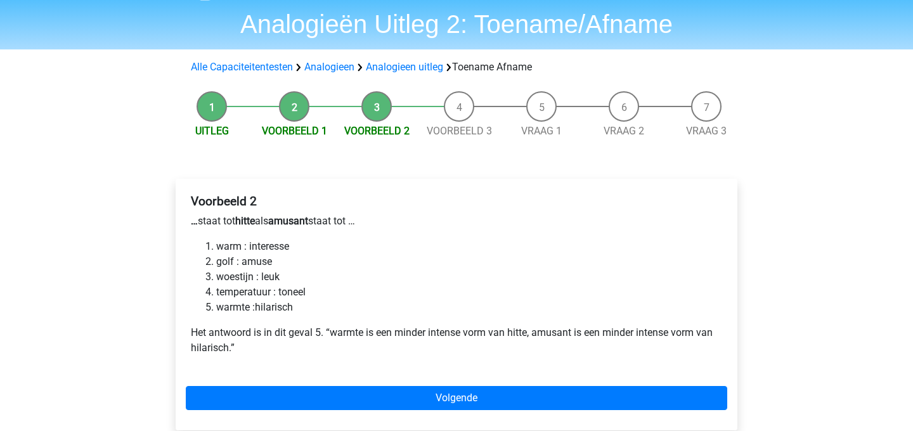
scroll to position [40, 0]
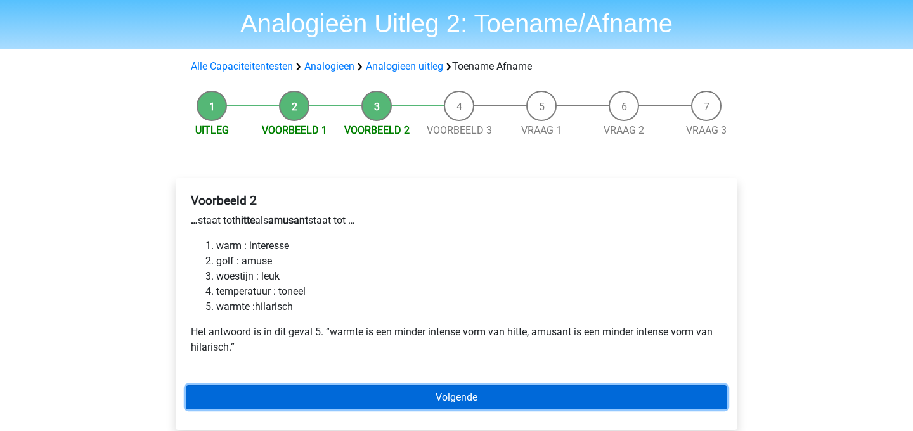
click at [440, 396] on link "Volgende" at bounding box center [457, 398] width 542 height 24
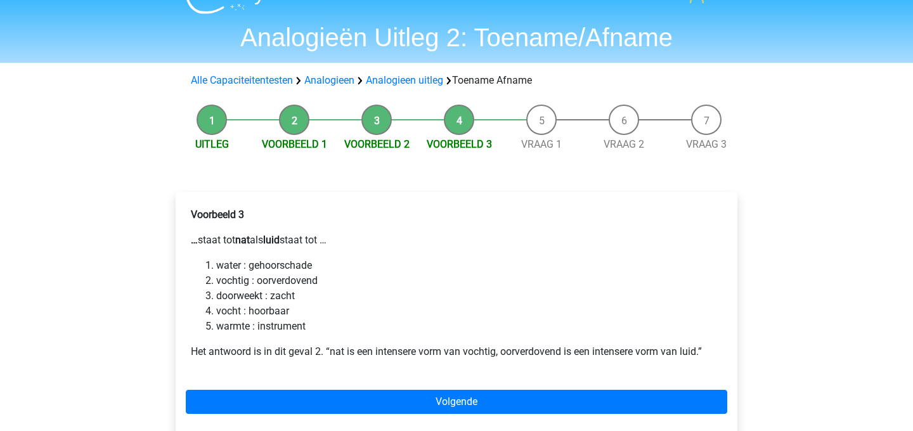
scroll to position [27, 0]
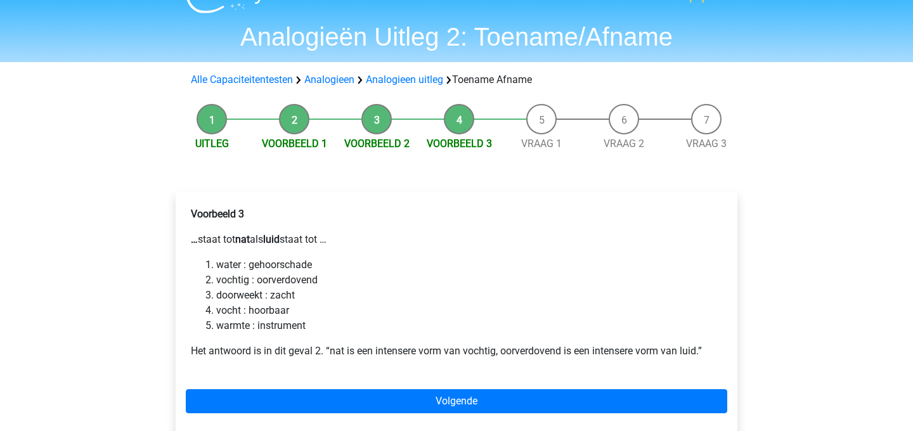
click at [483, 386] on div "Voorbeeld 3 … staat tot nat als luid staat tot … water : gehoorschade vochtig :…" at bounding box center [457, 313] width 562 height 242
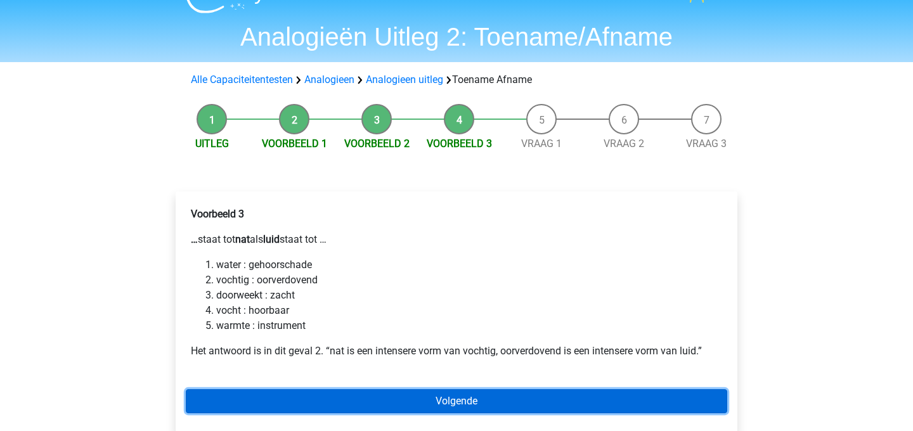
click at [485, 393] on link "Volgende" at bounding box center [457, 401] width 542 height 24
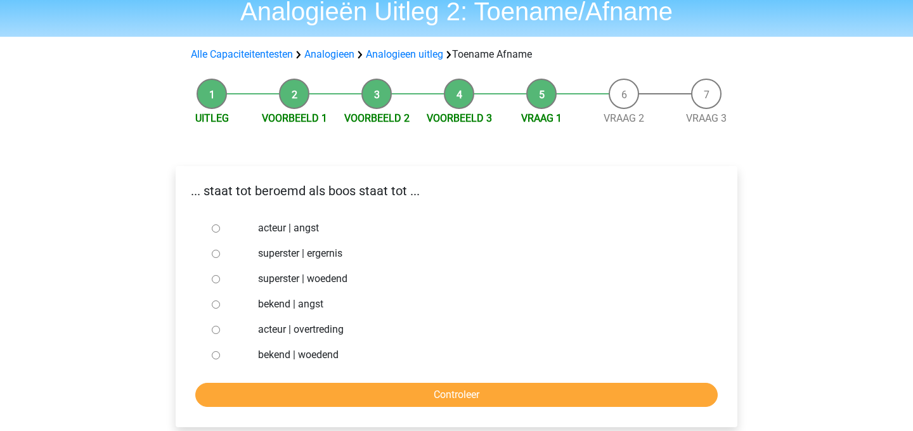
scroll to position [53, 0]
click at [218, 278] on input "superster | woedend" at bounding box center [216, 279] width 8 height 8
radio input "true"
click at [261, 352] on label "bekend | woedend" at bounding box center [477, 354] width 439 height 15
click at [220, 352] on input "bekend | woedend" at bounding box center [216, 355] width 8 height 8
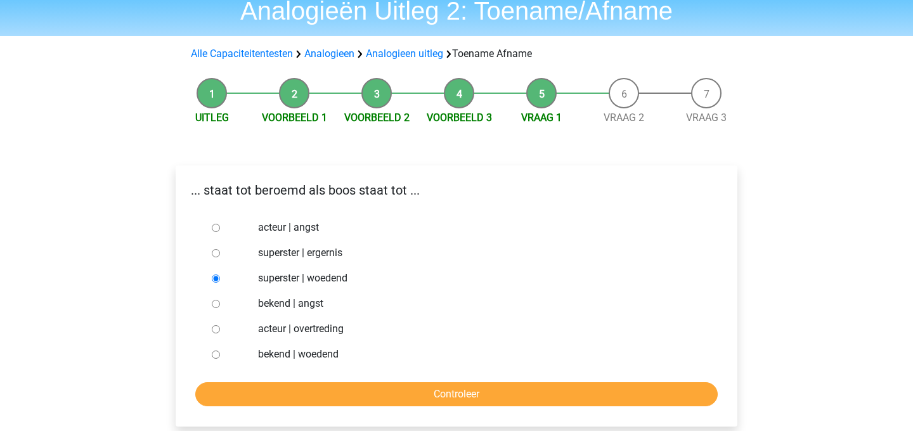
radio input "true"
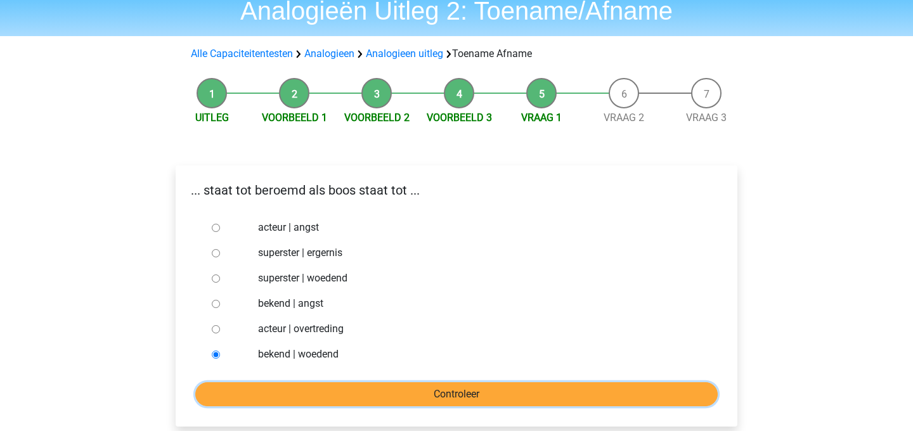
click at [289, 400] on input "Controleer" at bounding box center [456, 394] width 523 height 24
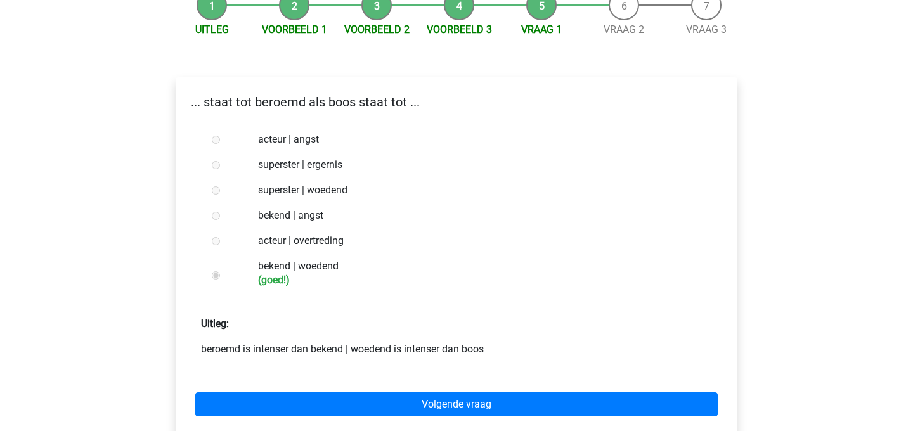
scroll to position [141, 0]
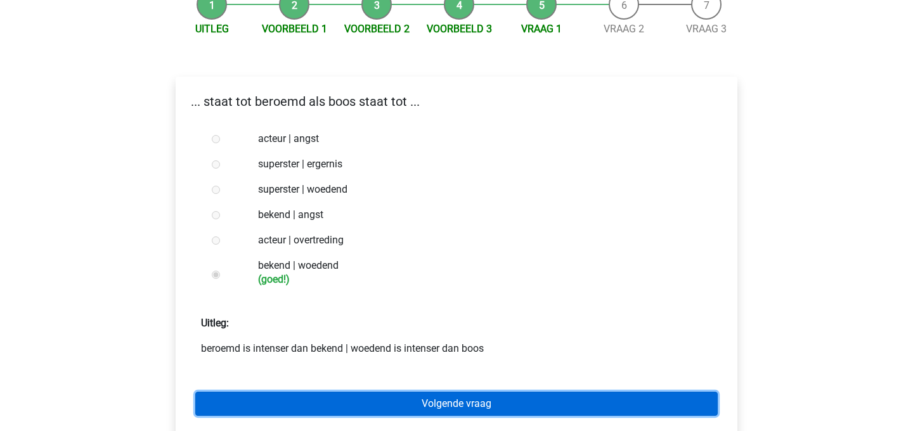
click at [296, 398] on link "Volgende vraag" at bounding box center [456, 404] width 523 height 24
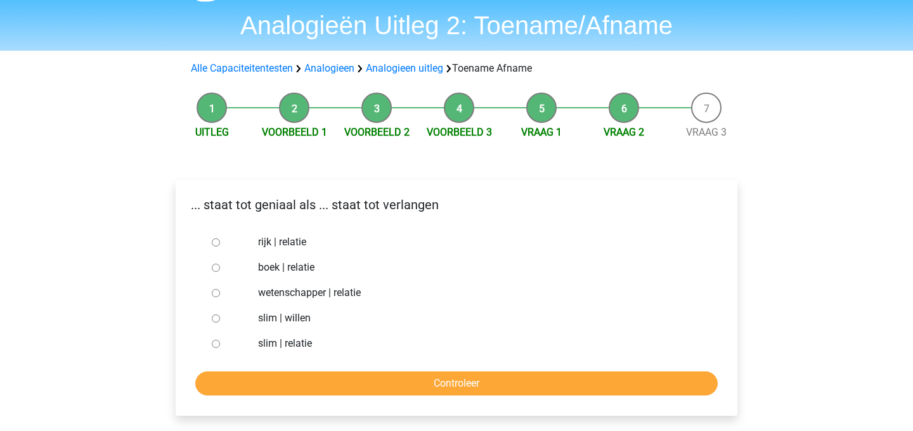
scroll to position [39, 0]
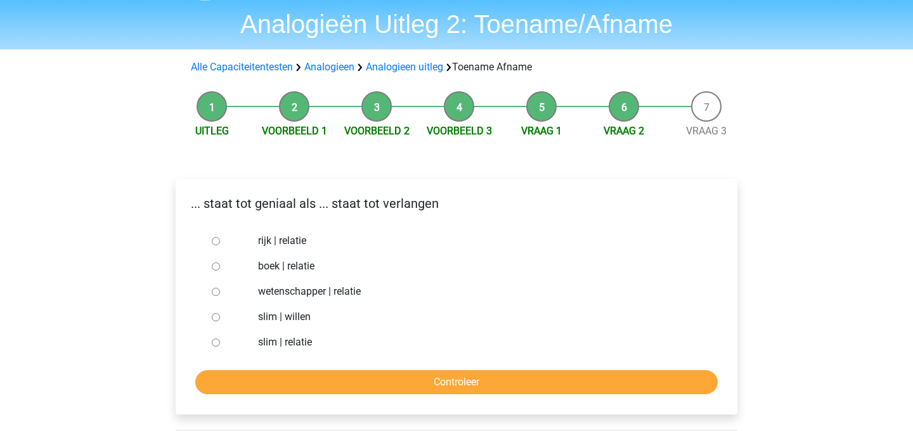
click at [217, 317] on input "slim | willen" at bounding box center [216, 317] width 8 height 8
radio input "true"
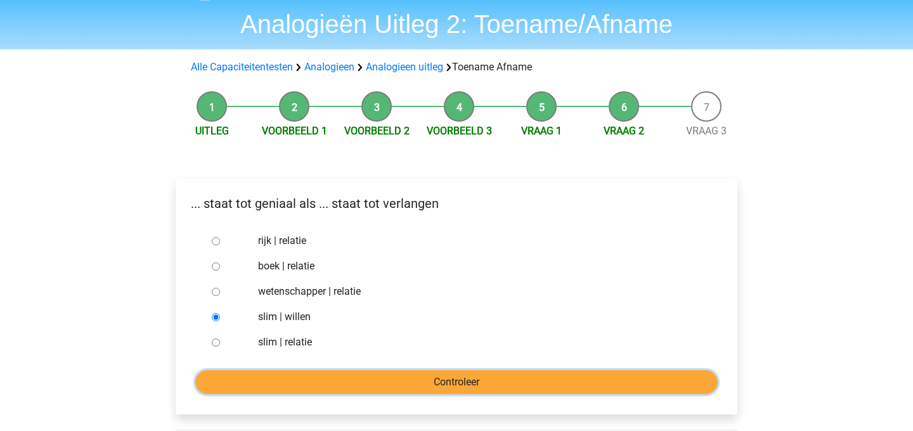
click at [263, 388] on input "Controleer" at bounding box center [456, 382] width 523 height 24
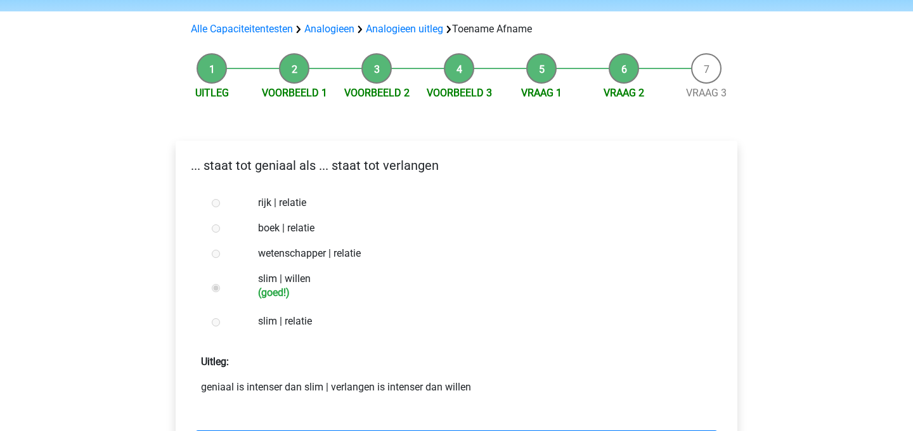
scroll to position [110, 0]
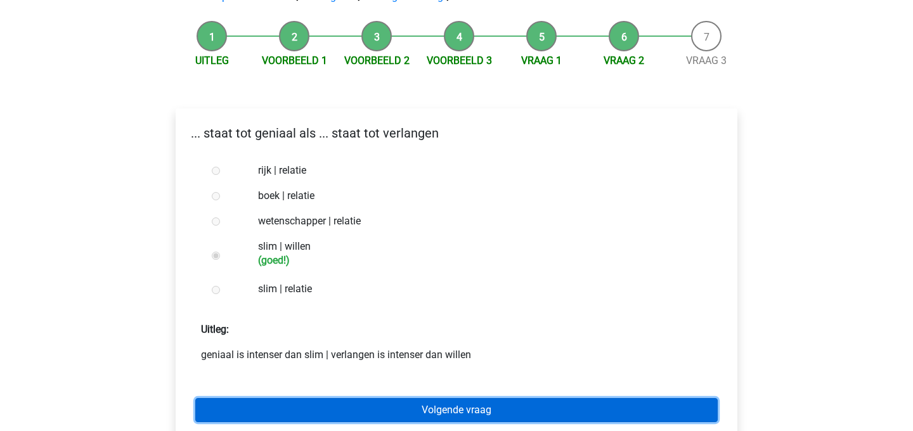
click at [304, 405] on link "Volgende vraag" at bounding box center [456, 410] width 523 height 24
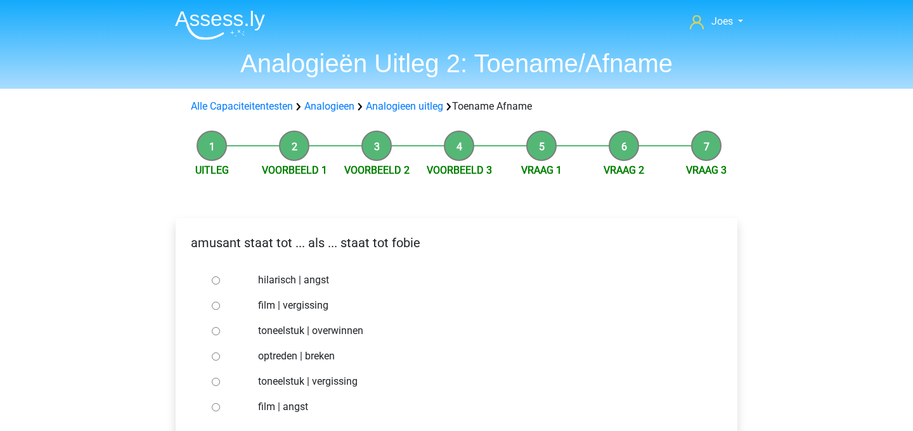
scroll to position [42, 0]
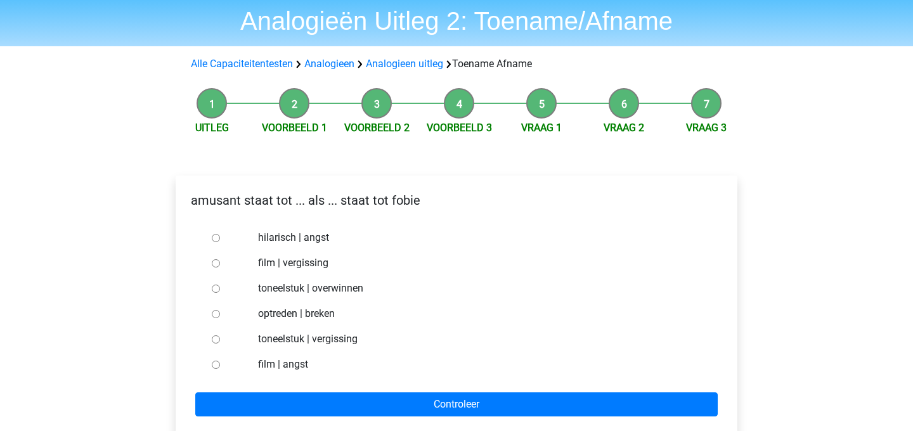
click at [283, 238] on label "hilarisch | angst" at bounding box center [477, 237] width 439 height 15
click at [220, 238] on input "hilarisch | angst" at bounding box center [216, 238] width 8 height 8
radio input "true"
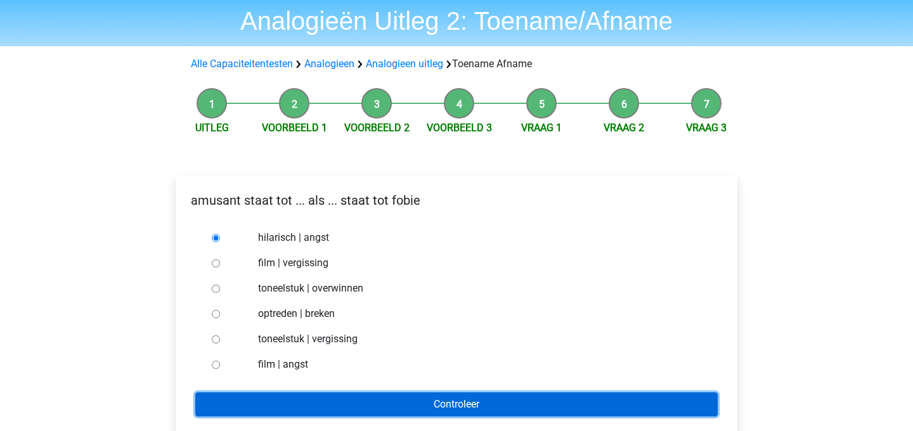
click at [303, 398] on input "Controleer" at bounding box center [456, 405] width 523 height 24
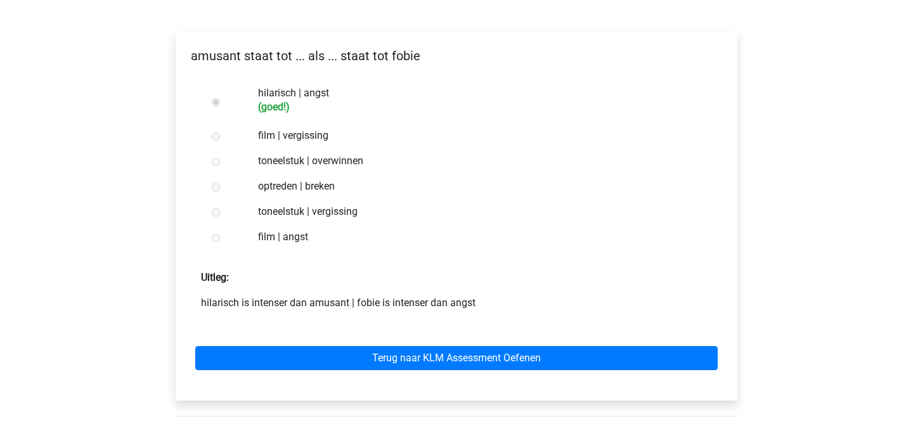
scroll to position [188, 0]
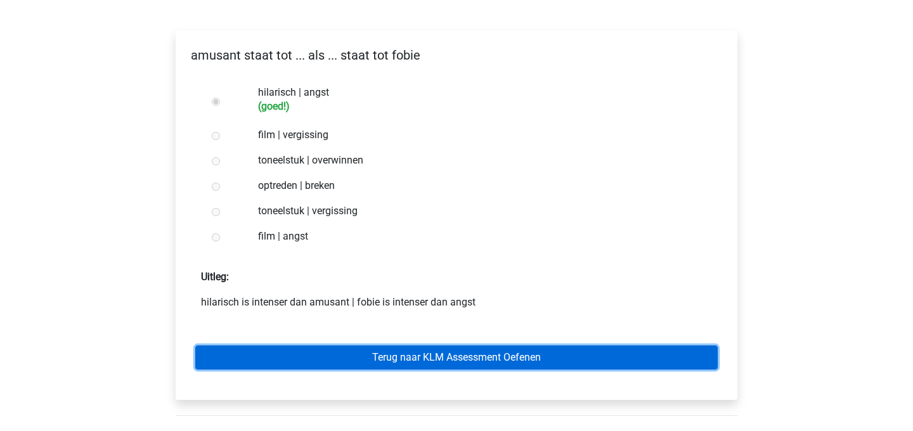
click at [414, 347] on link "Terug naar KLM Assessment Oefenen" at bounding box center [456, 358] width 523 height 24
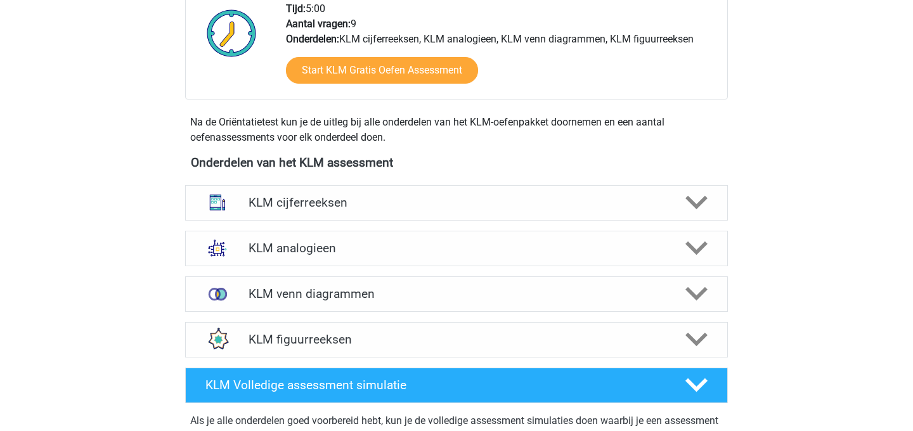
scroll to position [445, 0]
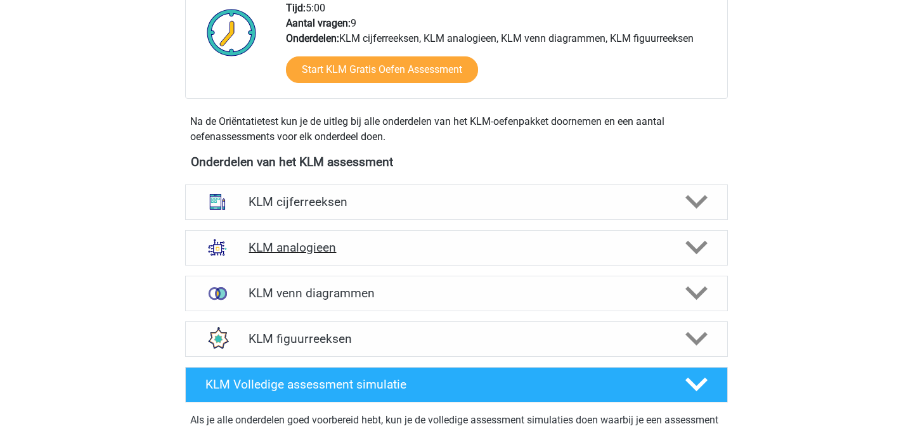
click at [324, 245] on h4 "KLM analogieen" at bounding box center [456, 247] width 415 height 15
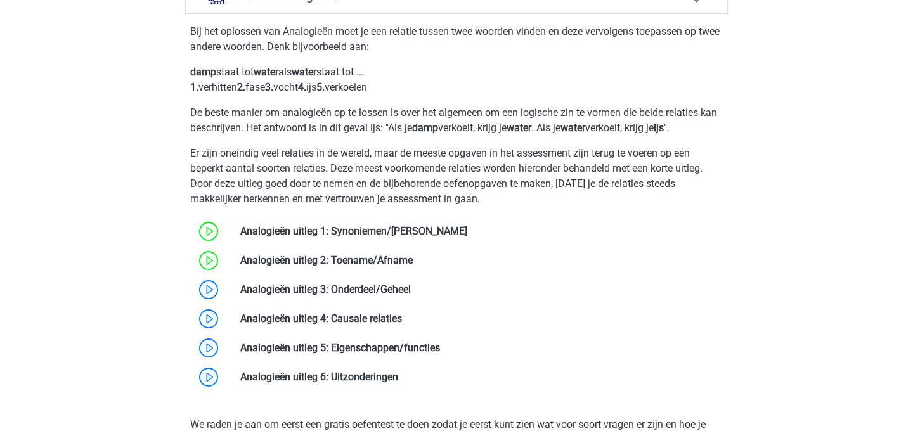
scroll to position [699, 0]
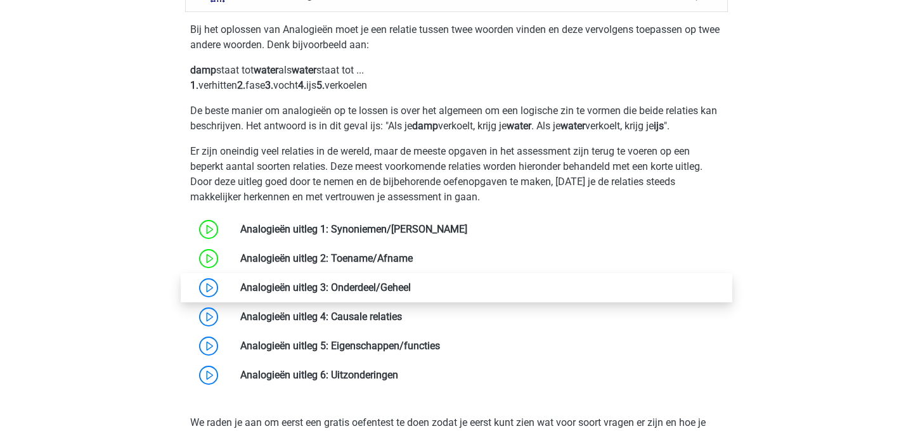
click at [411, 283] on link at bounding box center [411, 288] width 0 height 12
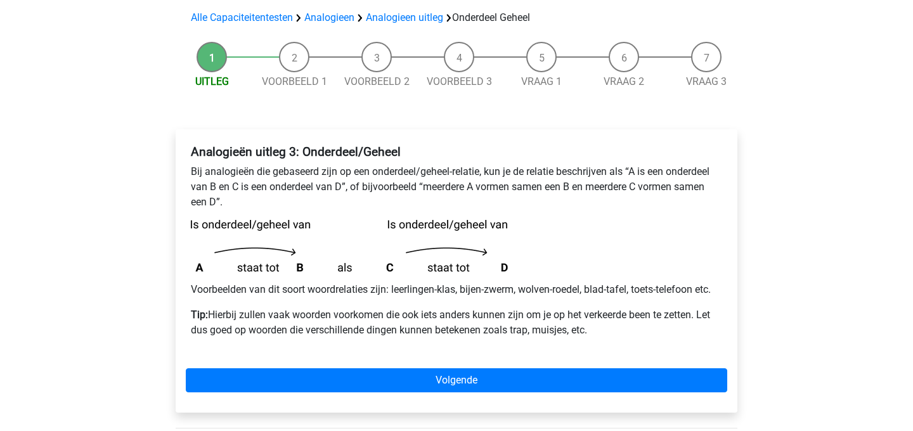
scroll to position [91, 0]
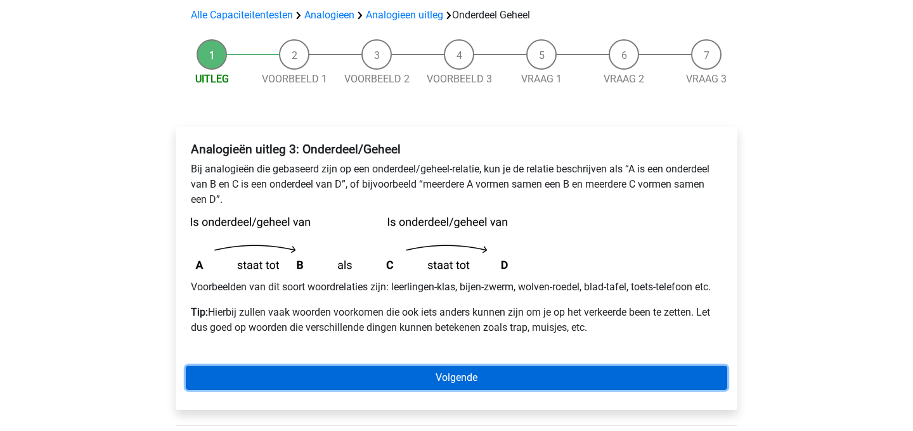
click at [451, 369] on link "Volgende" at bounding box center [457, 378] width 542 height 24
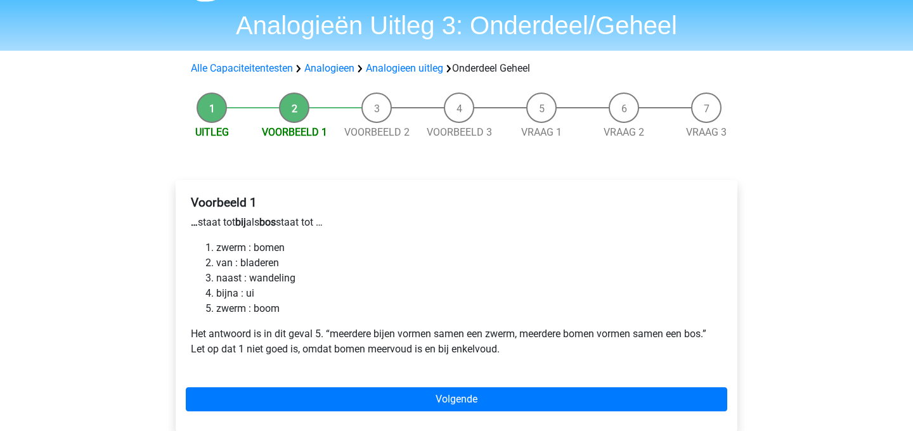
scroll to position [48, 0]
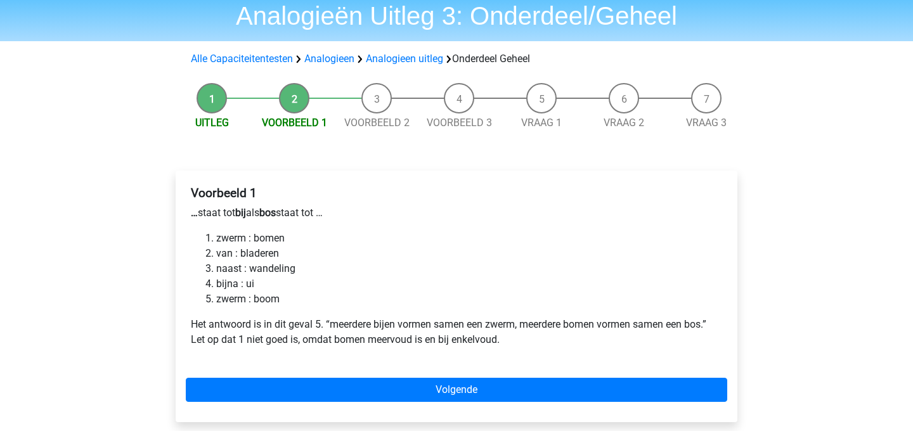
click at [334, 375] on div "Voorbeeld 1 … staat tot bij als bos staat tot … zwerm : bomen van : bladeren na…" at bounding box center [457, 297] width 562 height 252
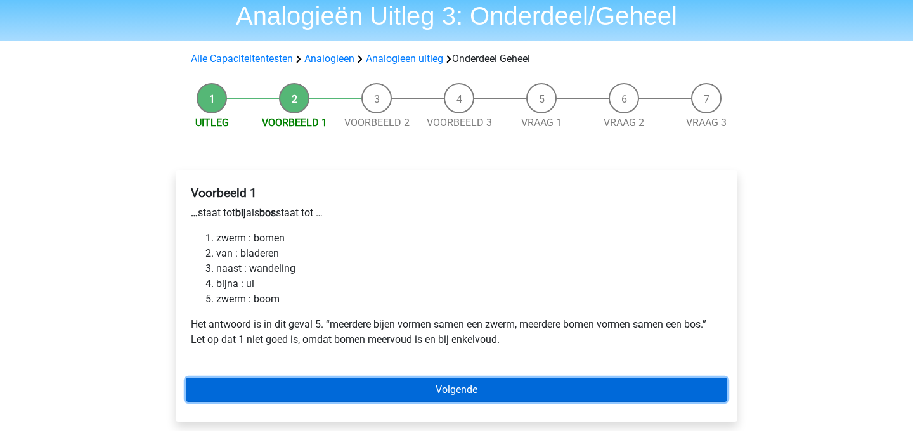
click at [336, 385] on link "Volgende" at bounding box center [457, 390] width 542 height 24
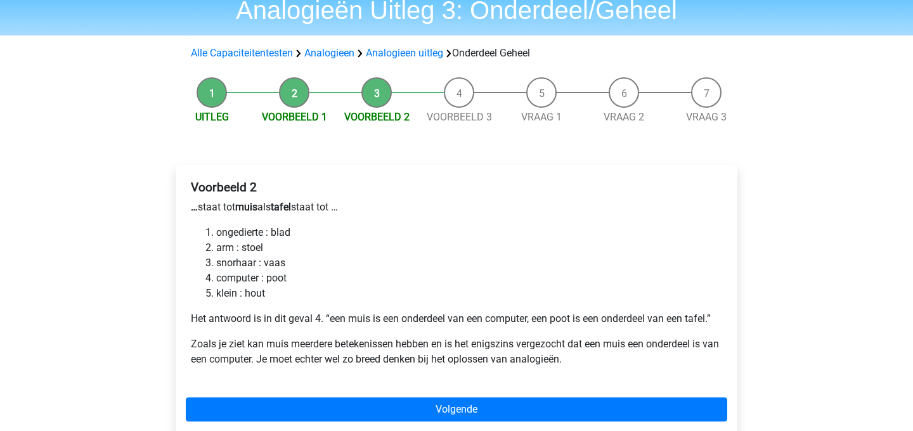
scroll to position [57, 0]
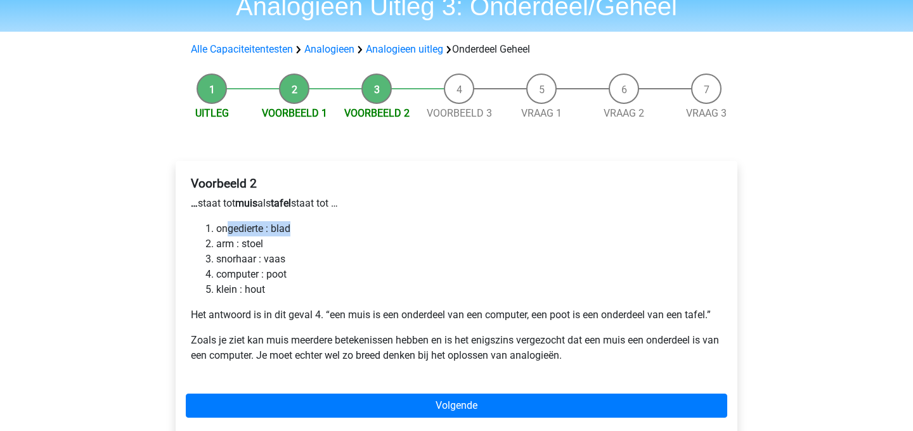
drag, startPoint x: 226, startPoint y: 227, endPoint x: 322, endPoint y: 227, distance: 95.8
click at [322, 227] on li "ongedierte : blad" at bounding box center [469, 228] width 506 height 15
click at [323, 227] on li "ongedierte : blad" at bounding box center [469, 228] width 506 height 15
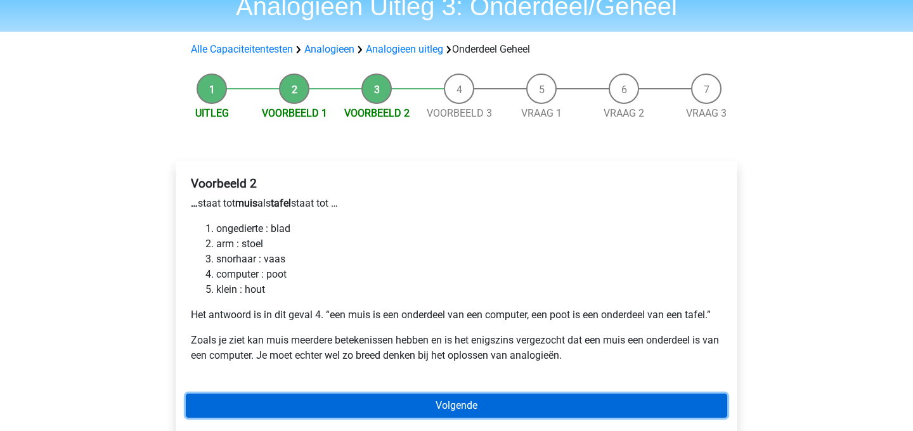
click at [313, 398] on link "Volgende" at bounding box center [457, 406] width 542 height 24
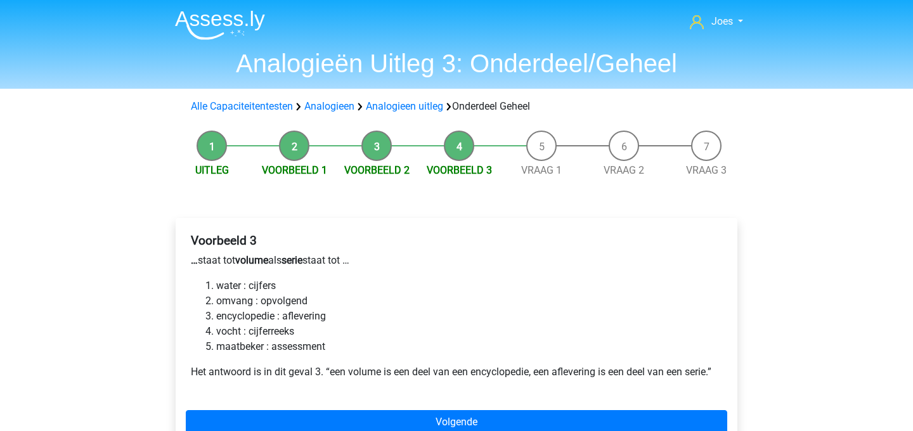
click at [238, 314] on li "encyclopedie : aflevering" at bounding box center [469, 316] width 506 height 15
click at [196, 294] on ol "water : cijfers omvang : opvolgend encyclopedie : aflevering vocht : cijferreek…" at bounding box center [457, 316] width 532 height 76
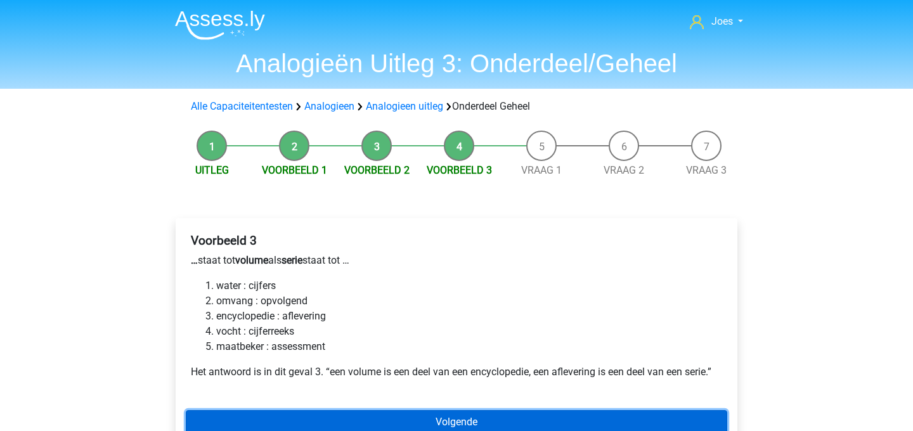
click at [398, 414] on link "Volgende" at bounding box center [457, 422] width 542 height 24
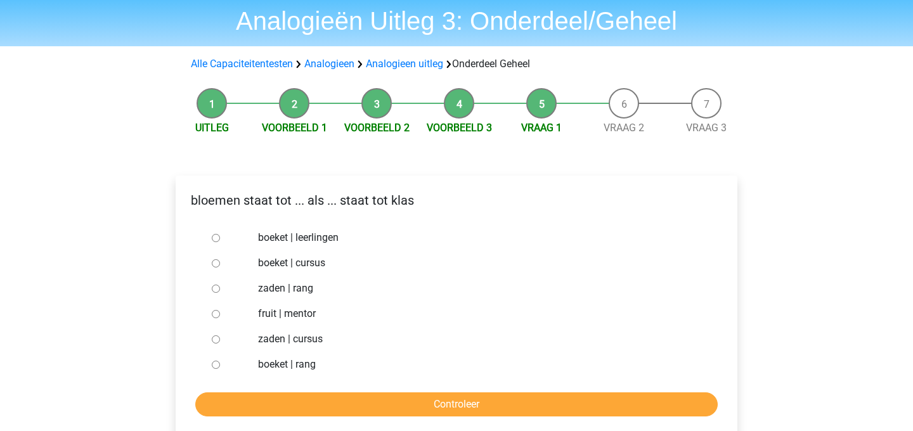
scroll to position [44, 0]
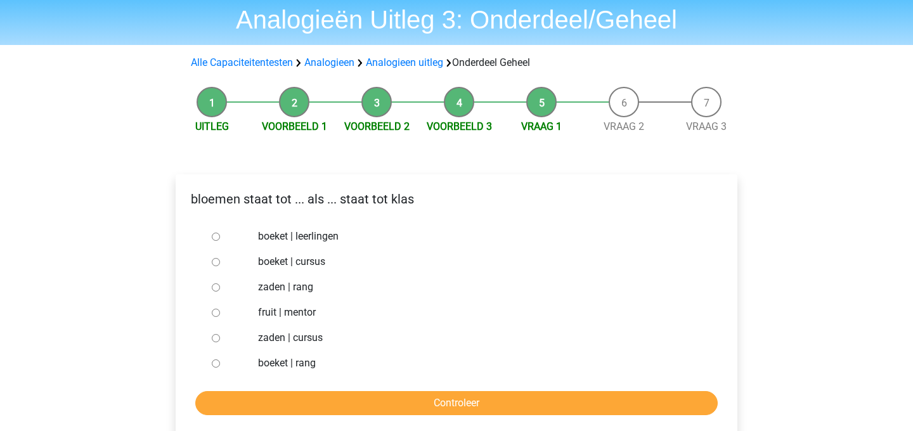
click at [297, 239] on label "boeket | leerlingen" at bounding box center [477, 236] width 439 height 15
click at [220, 239] on input "boeket | leerlingen" at bounding box center [216, 237] width 8 height 8
radio input "true"
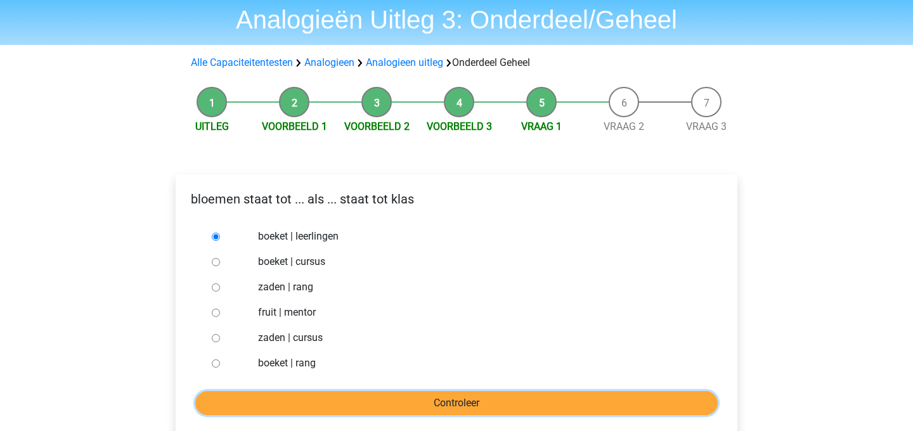
click at [303, 396] on input "Controleer" at bounding box center [456, 403] width 523 height 24
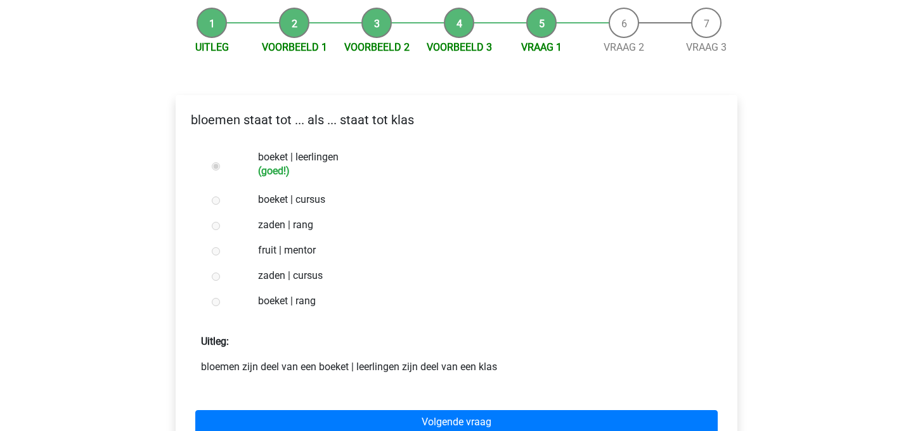
scroll to position [135, 0]
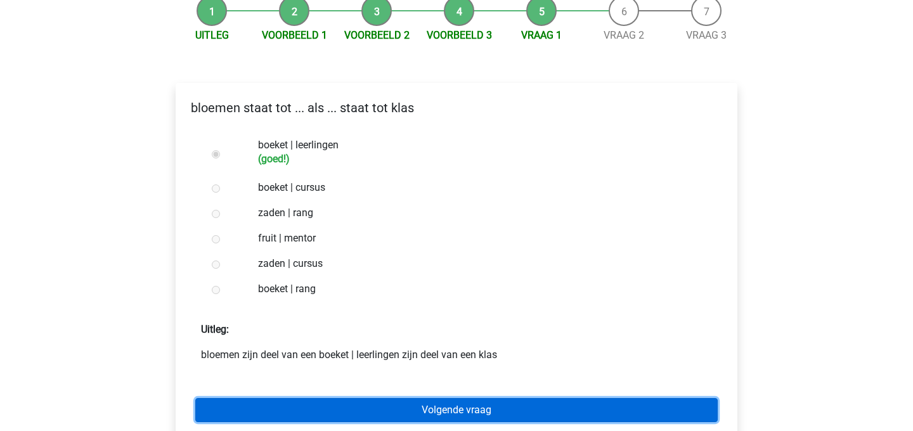
click at [307, 403] on link "Volgende vraag" at bounding box center [456, 410] width 523 height 24
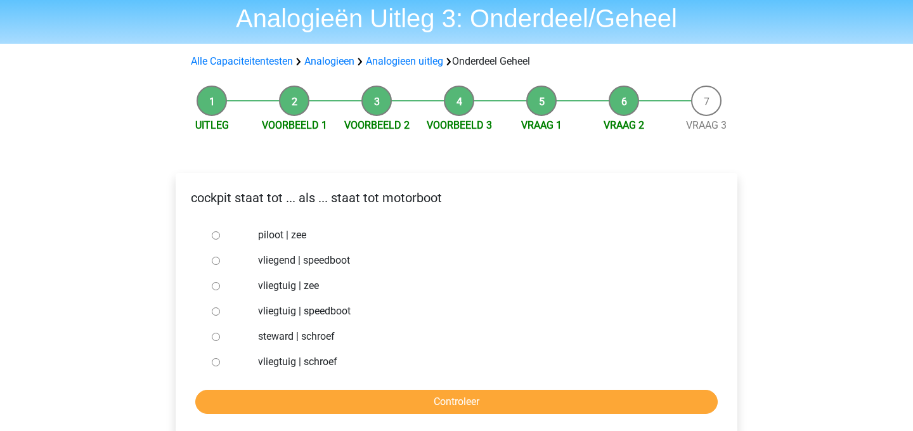
scroll to position [64, 0]
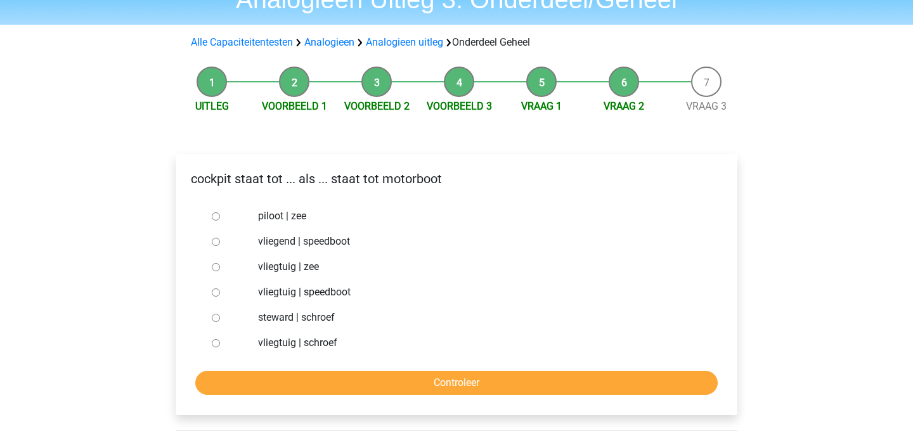
click at [297, 292] on label "vliegtuig | speedboot" at bounding box center [477, 292] width 439 height 15
click at [220, 292] on input "vliegtuig | speedboot" at bounding box center [216, 293] width 8 height 8
radio input "true"
click at [299, 341] on label "vliegtuig | schroef" at bounding box center [477, 343] width 439 height 15
click at [220, 341] on input "vliegtuig | schroef" at bounding box center [216, 343] width 8 height 8
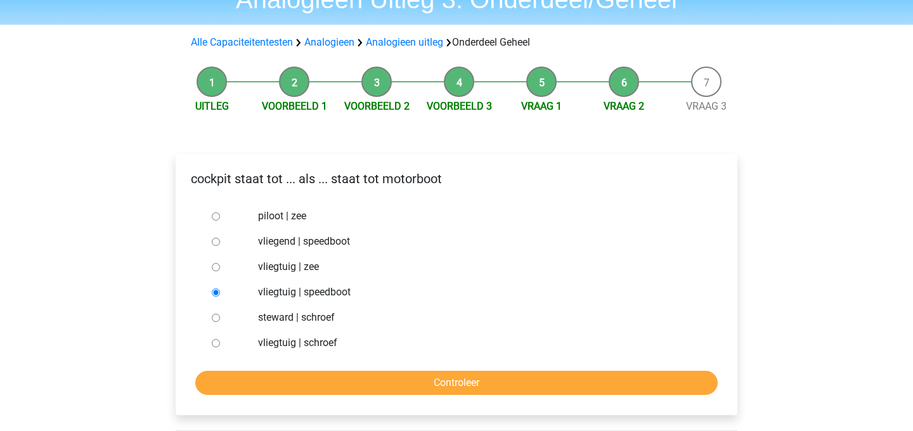
radio input "true"
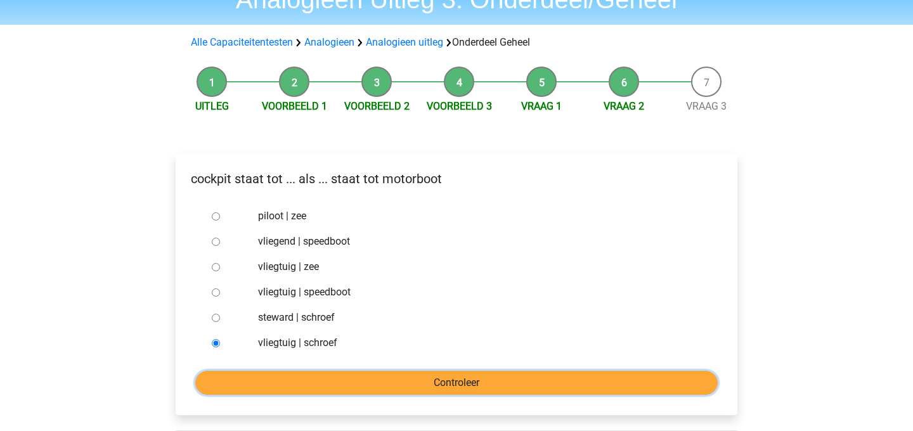
click at [307, 372] on input "Controleer" at bounding box center [456, 383] width 523 height 24
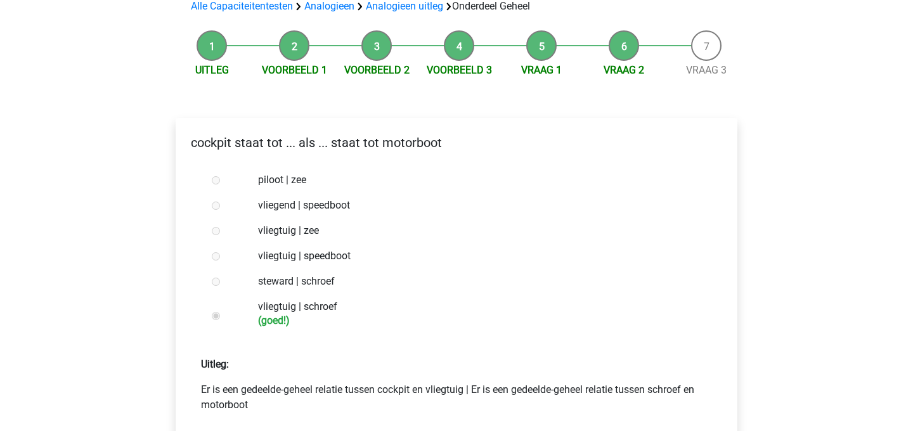
scroll to position [164, 0]
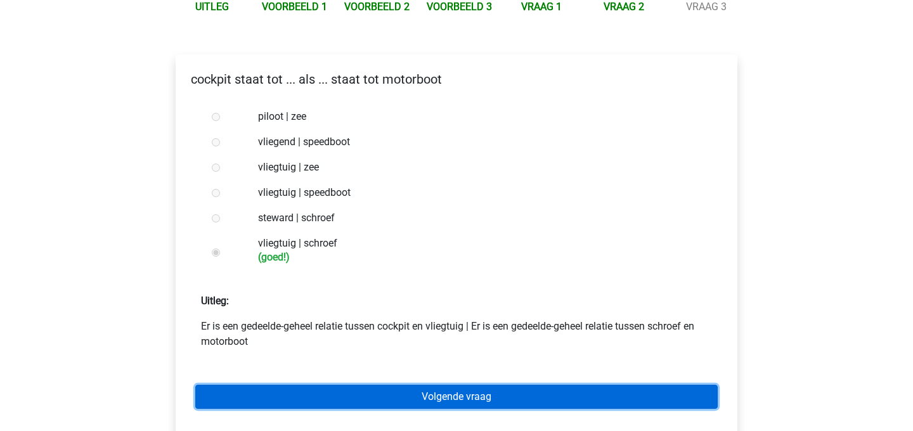
click at [323, 403] on link "Volgende vraag" at bounding box center [456, 397] width 523 height 24
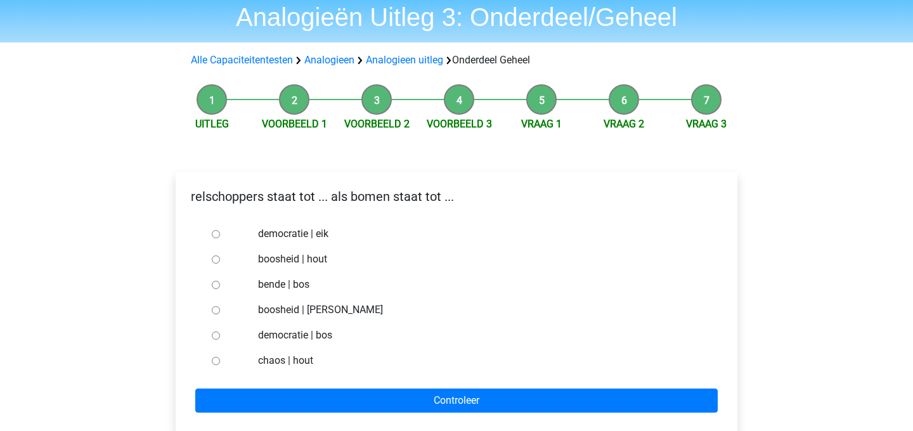
scroll to position [52, 0]
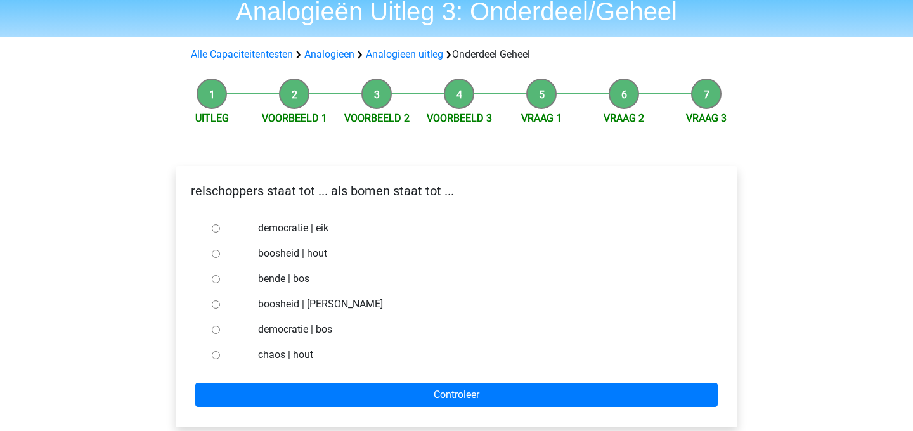
click at [307, 252] on label "boosheid | hout" at bounding box center [477, 253] width 439 height 15
click at [220, 252] on input "boosheid | hout" at bounding box center [216, 254] width 8 height 8
radio input "true"
click at [314, 327] on label "democratie | bos" at bounding box center [477, 329] width 439 height 15
click at [220, 327] on input "democratie | bos" at bounding box center [216, 330] width 8 height 8
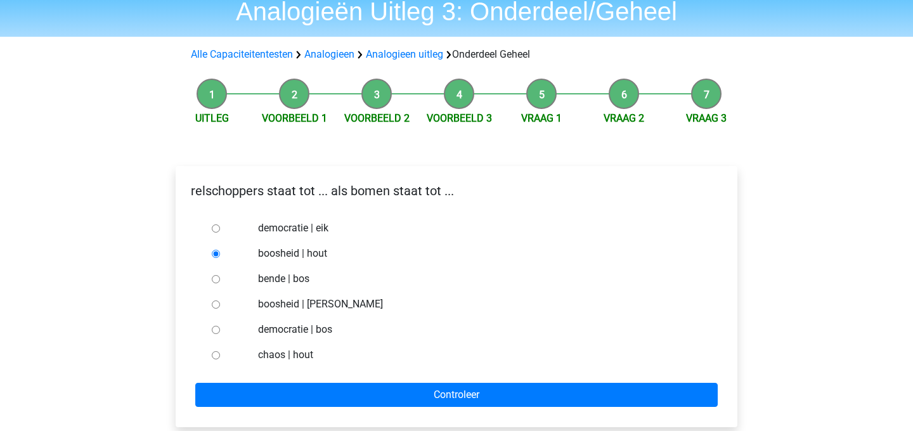
radio input "true"
click at [313, 270] on div "bende | bos" at bounding box center [478, 278] width 458 height 25
click at [301, 270] on div "bende | bos" at bounding box center [478, 278] width 458 height 25
click at [298, 275] on label "bende | bos" at bounding box center [477, 278] width 439 height 15
click at [220, 275] on input "bende | bos" at bounding box center [216, 279] width 8 height 8
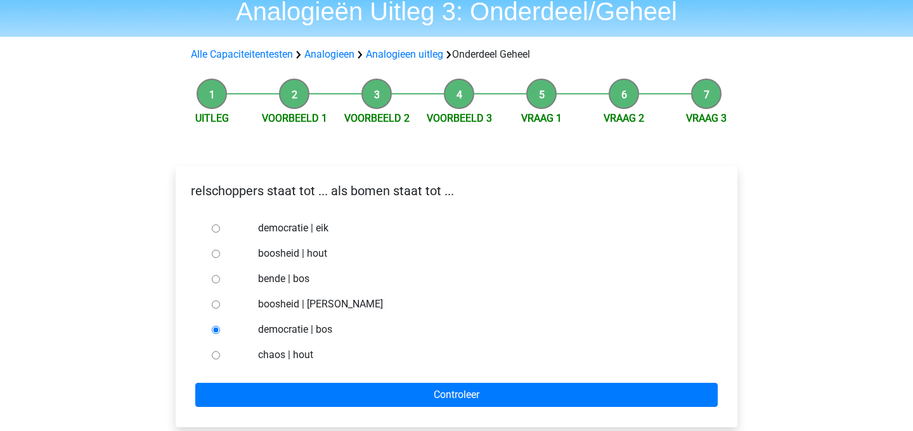
radio input "true"
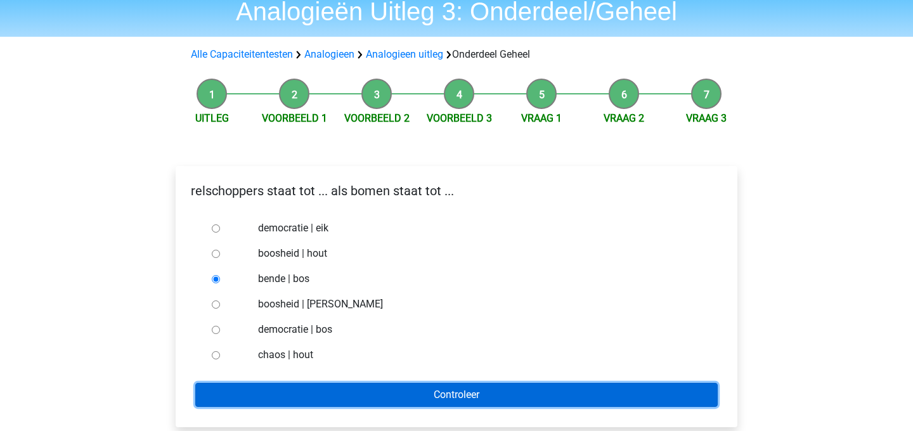
click at [318, 384] on input "Controleer" at bounding box center [456, 395] width 523 height 24
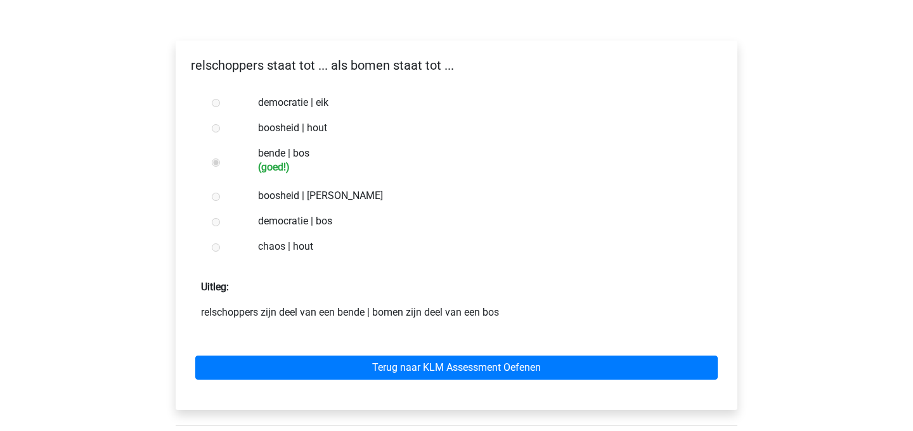
scroll to position [185, 0]
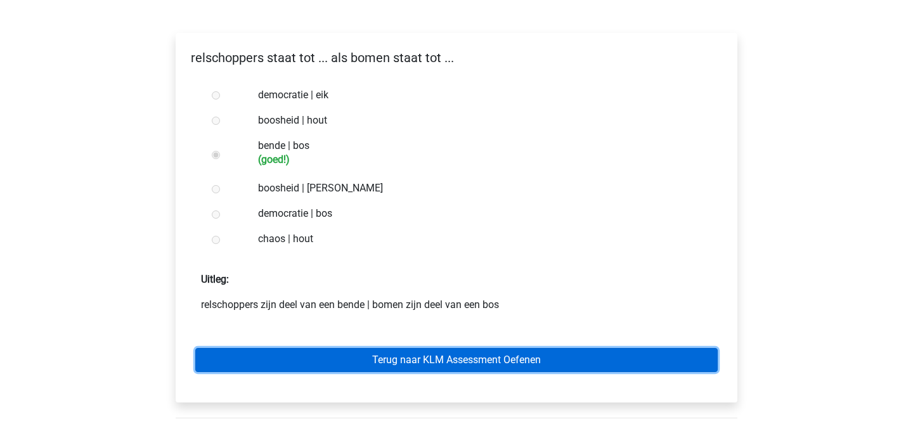
click at [357, 355] on link "Terug naar KLM Assessment Oefenen" at bounding box center [456, 360] width 523 height 24
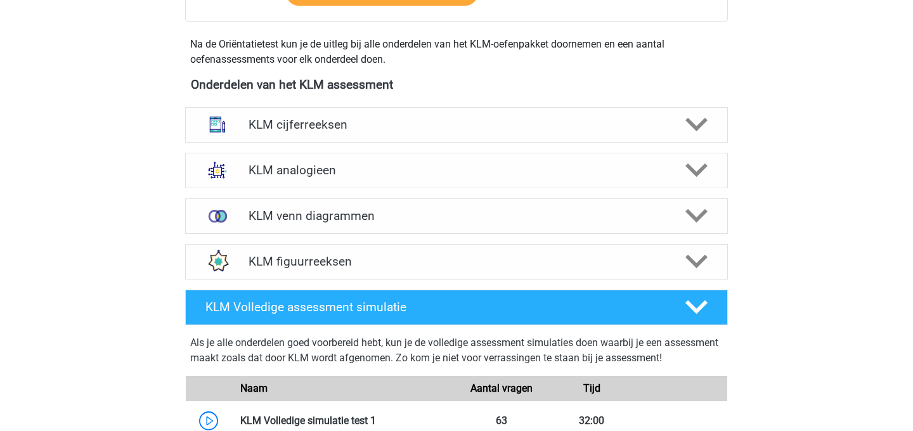
scroll to position [537, 0]
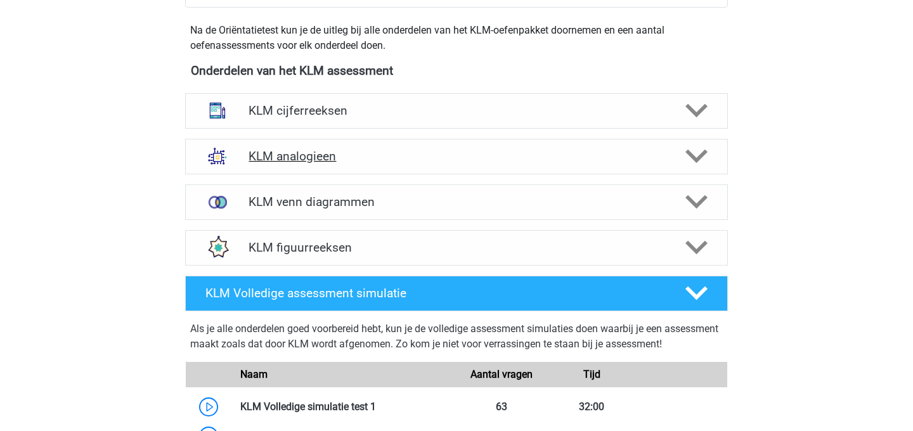
click at [292, 157] on h4 "KLM analogieen" at bounding box center [456, 156] width 415 height 15
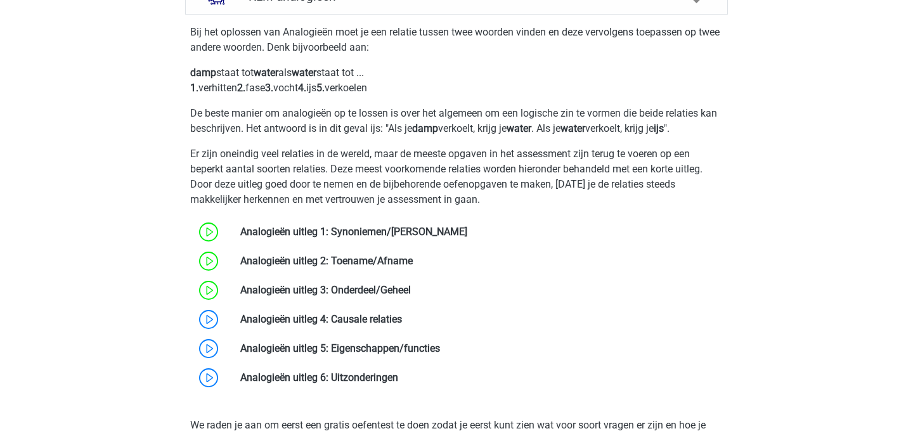
scroll to position [696, 0]
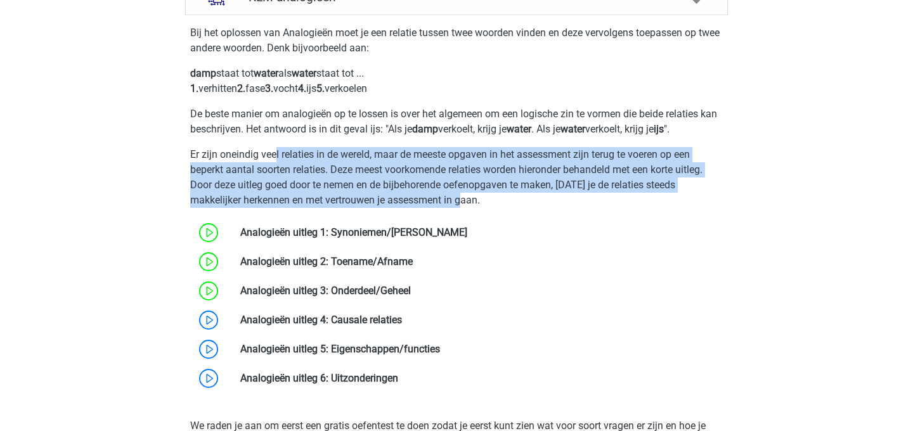
drag, startPoint x: 425, startPoint y: 200, endPoint x: 277, endPoint y: 152, distance: 155.4
click at [277, 152] on p "Er zijn oneindig veel relaties in de wereld, maar de meeste opgaven in het asse…" at bounding box center [456, 177] width 533 height 61
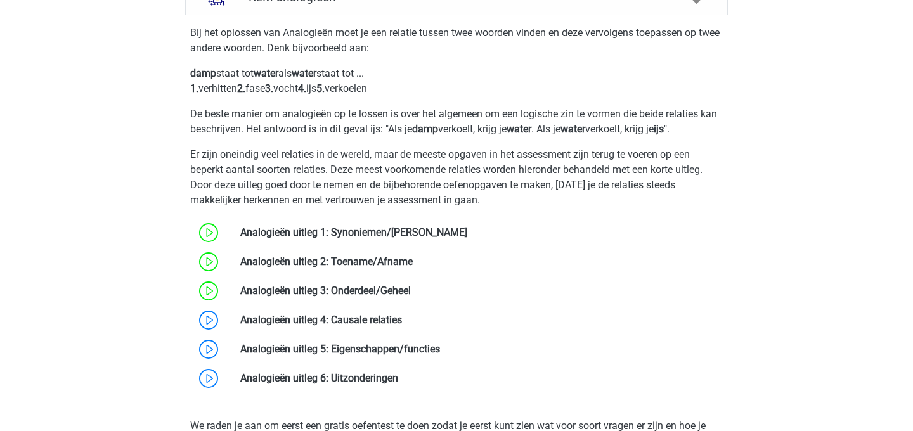
click at [226, 127] on p "De beste manier om analogieën op te lossen is over het algemeen om een logische…" at bounding box center [456, 122] width 533 height 30
click at [402, 318] on link at bounding box center [402, 320] width 0 height 12
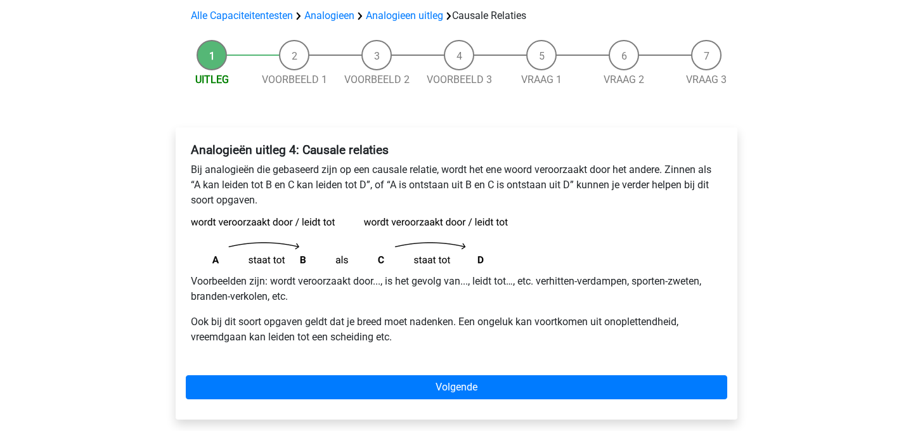
scroll to position [92, 0]
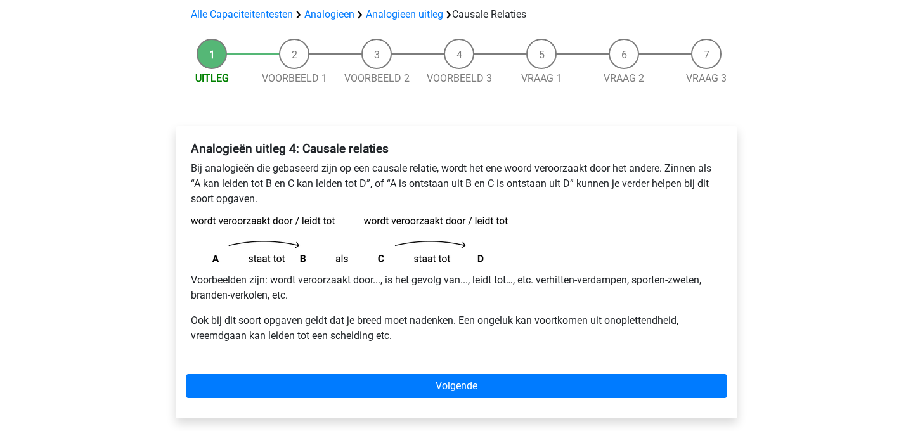
click at [332, 334] on p "Ook bij dit soort opgaven geldt dat je breed moet nadenken. Een ongeluk kan voo…" at bounding box center [457, 328] width 532 height 30
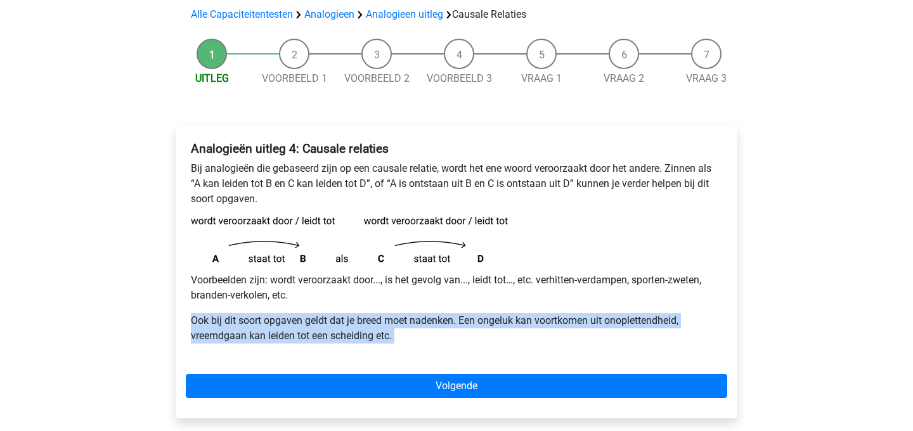
click at [332, 334] on p "Ook bij dit soort opgaven geldt dat je breed moet nadenken. Een ongeluk kan voo…" at bounding box center [457, 328] width 532 height 30
click at [429, 313] on p "Ook bij dit soort opgaven geldt dat je breed moet nadenken. Een ongeluk kan voo…" at bounding box center [457, 328] width 532 height 30
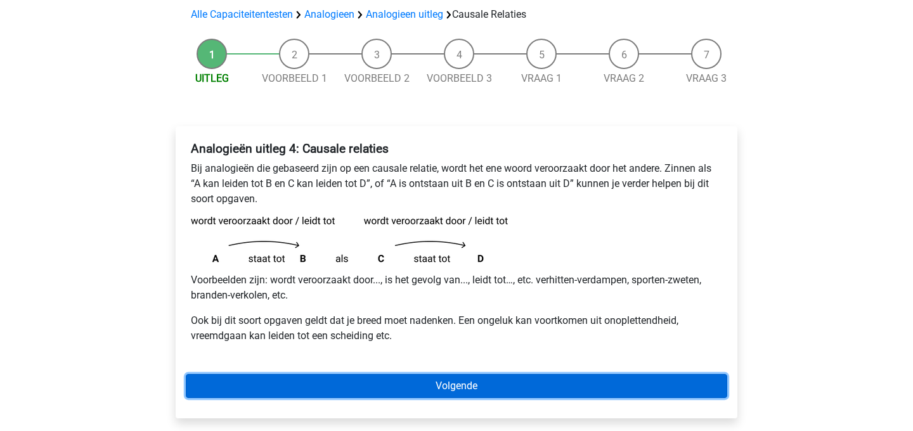
click at [449, 391] on link "Volgende" at bounding box center [457, 386] width 542 height 24
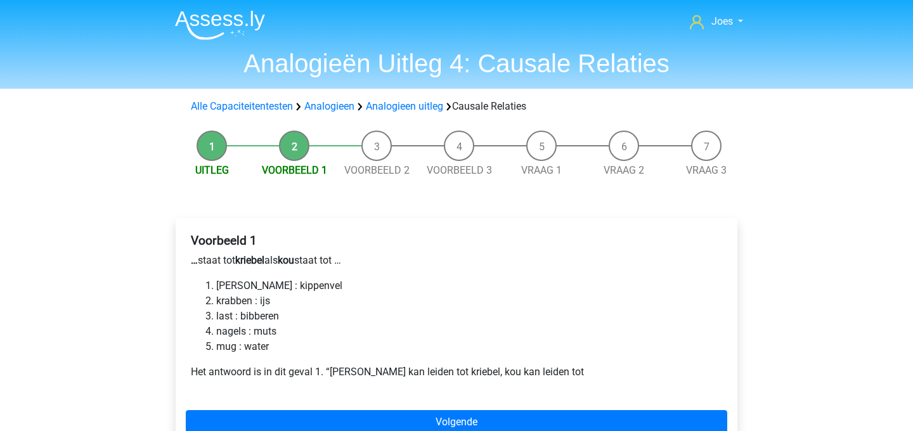
click at [252, 299] on li "krabben : ijs" at bounding box center [469, 301] width 506 height 15
click at [257, 301] on li "krabben : ijs" at bounding box center [469, 301] width 506 height 15
click at [256, 318] on li "last : bibberen" at bounding box center [469, 316] width 506 height 15
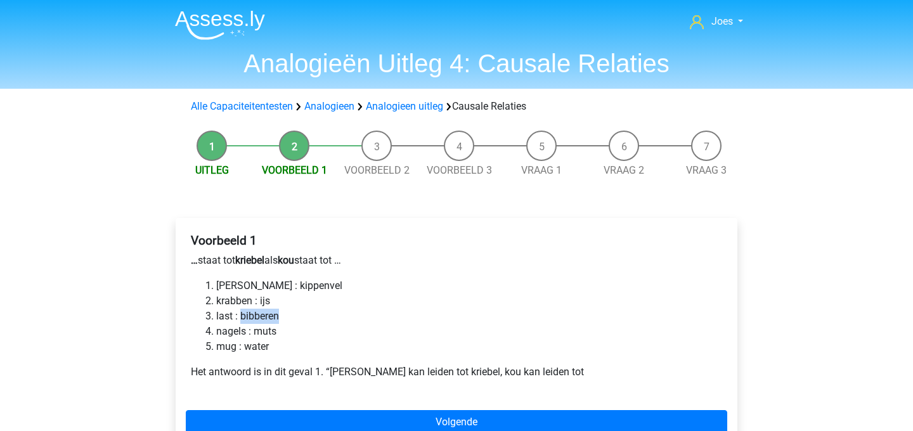
click at [268, 315] on li "last : bibberen" at bounding box center [469, 316] width 506 height 15
click at [264, 317] on li "last : bibberen" at bounding box center [469, 316] width 506 height 15
click at [249, 287] on li "[PERSON_NAME] : kippenvel" at bounding box center [469, 285] width 506 height 15
drag, startPoint x: 363, startPoint y: 266, endPoint x: 262, endPoint y: 258, distance: 101.2
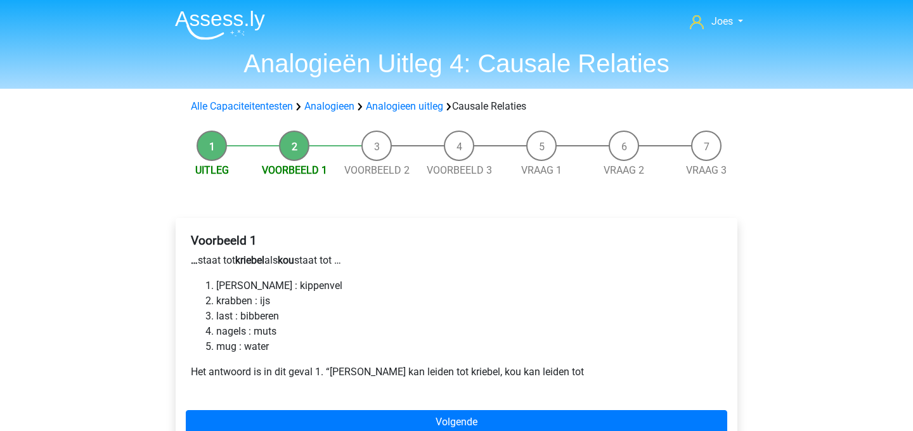
click at [264, 256] on p "… staat tot kriebel als kou staat tot …" at bounding box center [457, 260] width 532 height 15
click at [262, 258] on b "kriebel" at bounding box center [249, 260] width 29 height 12
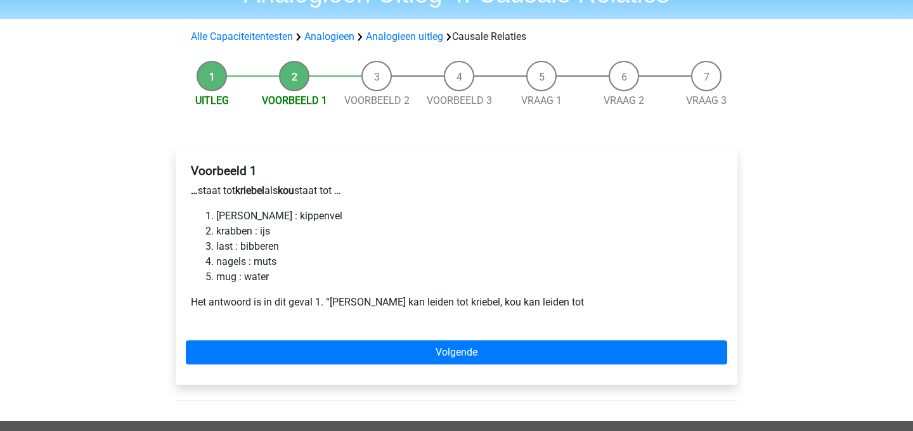
scroll to position [69, 0]
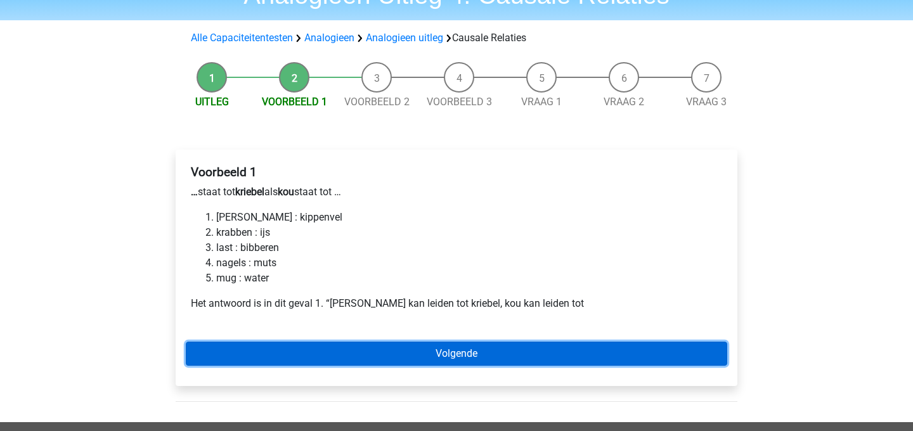
click at [447, 351] on link "Volgende" at bounding box center [457, 354] width 542 height 24
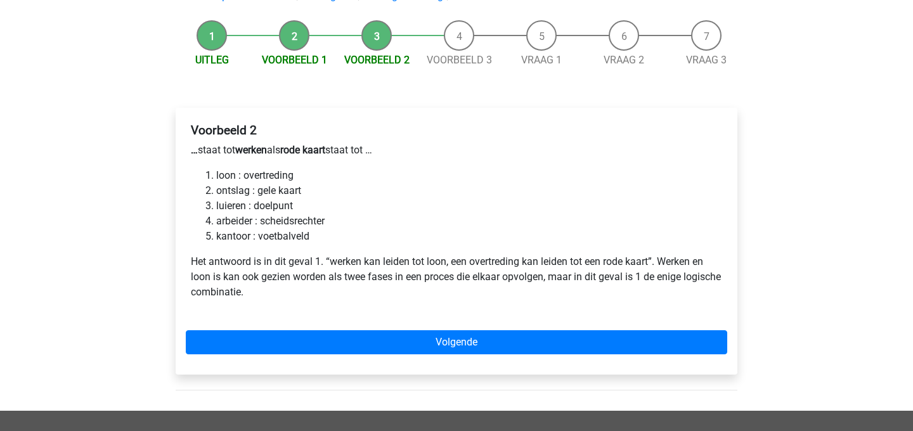
scroll to position [111, 0]
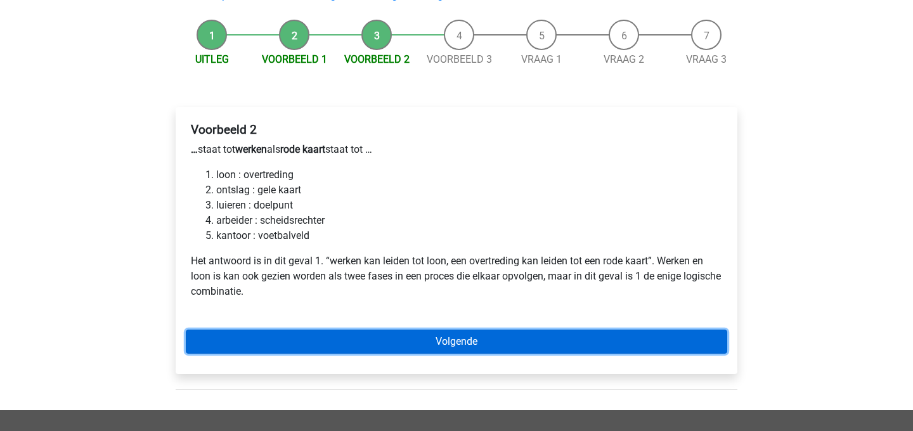
click at [394, 336] on link "Volgende" at bounding box center [457, 342] width 542 height 24
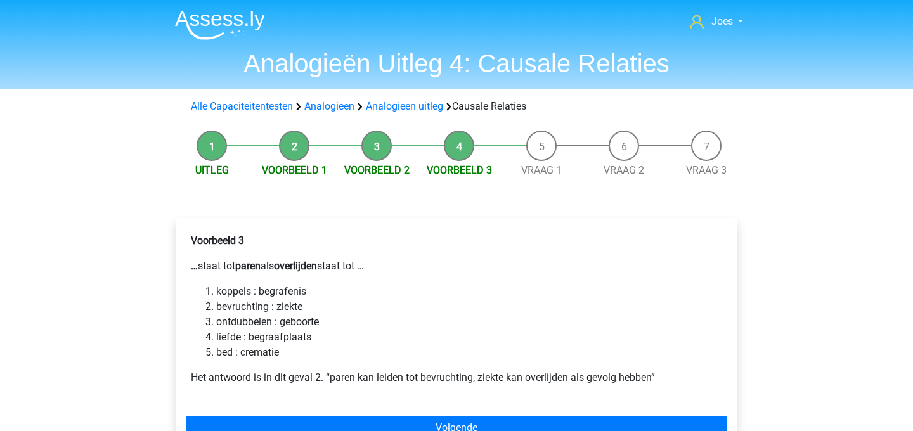
click at [230, 333] on li "liefde : begraafplaats" at bounding box center [469, 337] width 506 height 15
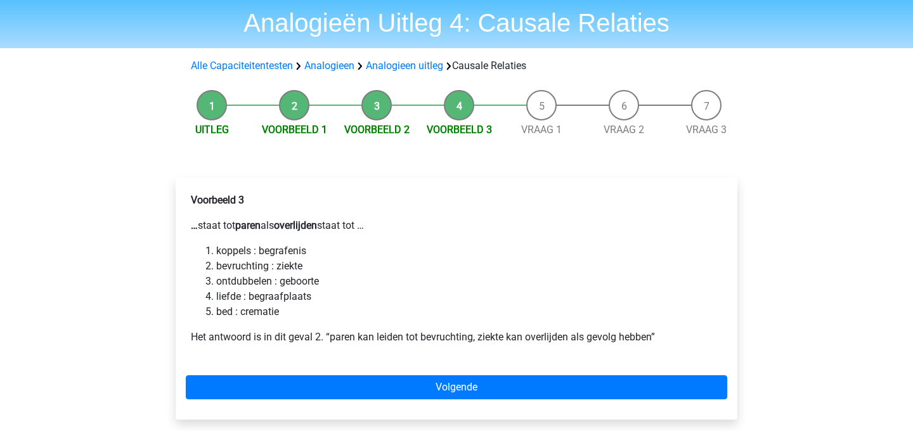
scroll to position [53, 0]
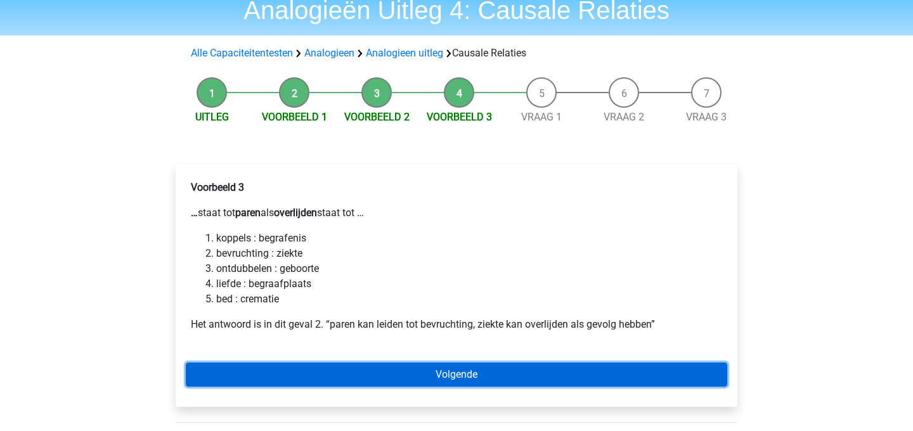
click at [310, 363] on link "Volgende" at bounding box center [457, 375] width 542 height 24
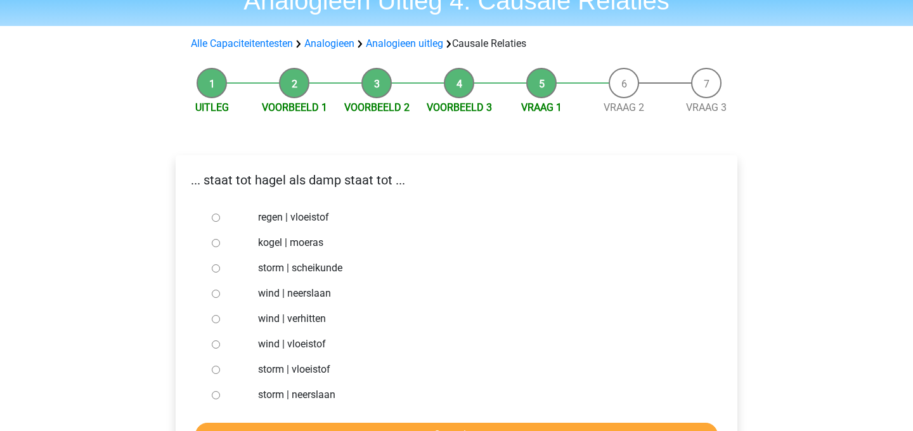
scroll to position [65, 0]
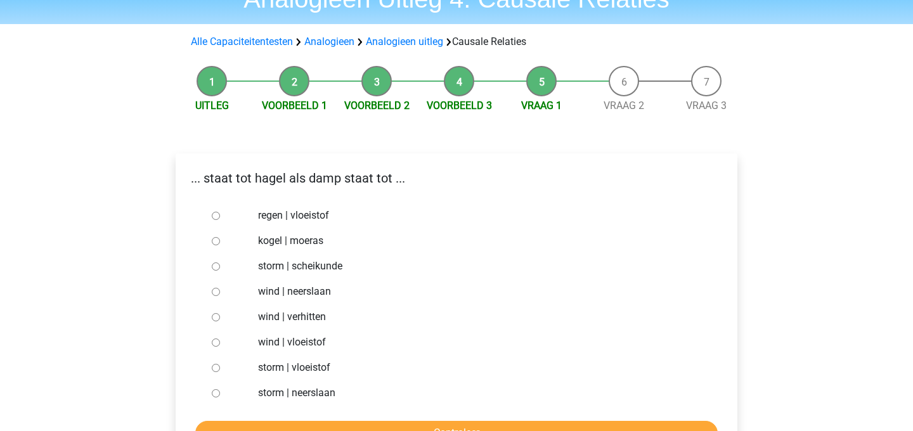
click at [261, 367] on label "storm | vloeistof" at bounding box center [477, 367] width 439 height 15
click at [220, 367] on input "storm | vloeistof" at bounding box center [216, 368] width 8 height 8
radio input "true"
click at [258, 386] on label "storm | neerslaan" at bounding box center [477, 393] width 439 height 15
click at [220, 389] on input "storm | neerslaan" at bounding box center [216, 393] width 8 height 8
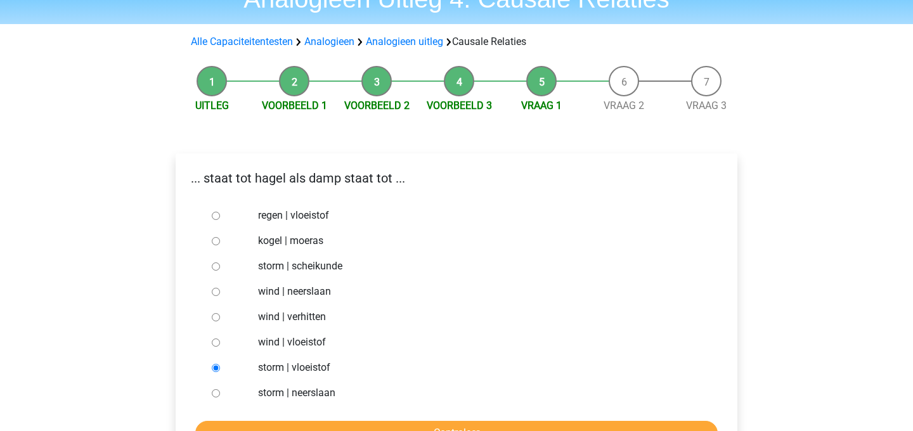
radio input "true"
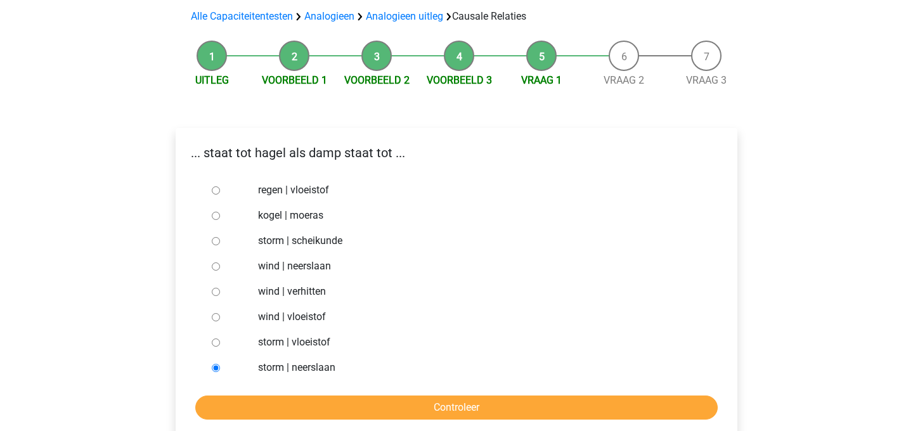
scroll to position [93, 0]
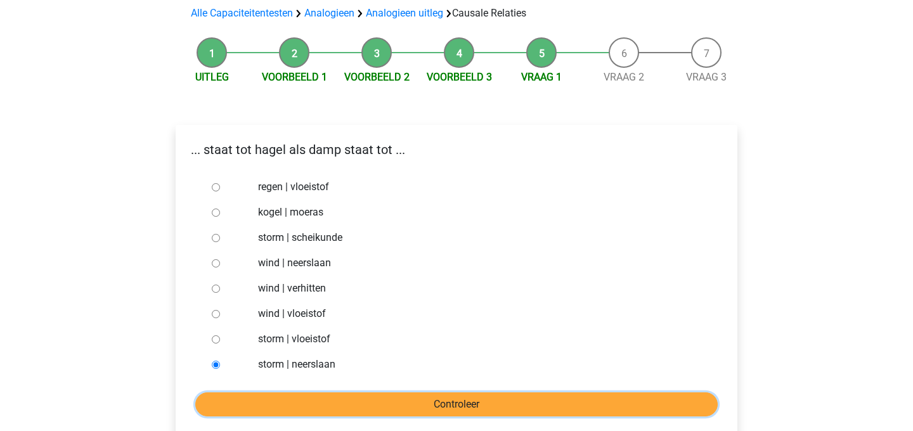
click at [305, 416] on input "Controleer" at bounding box center [456, 405] width 523 height 24
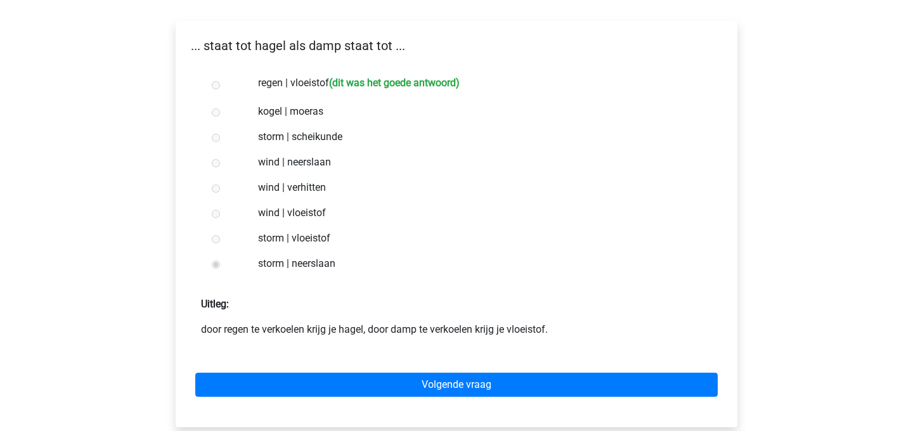
scroll to position [206, 0]
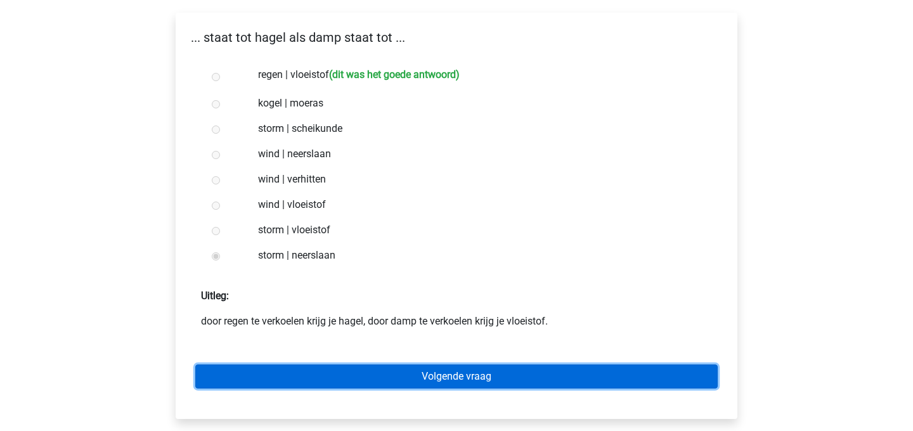
click at [430, 374] on link "Volgende vraag" at bounding box center [456, 377] width 523 height 24
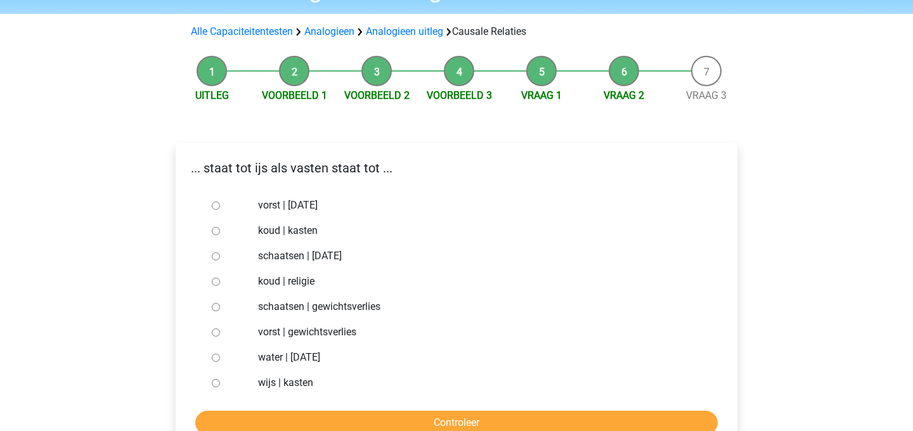
scroll to position [76, 0]
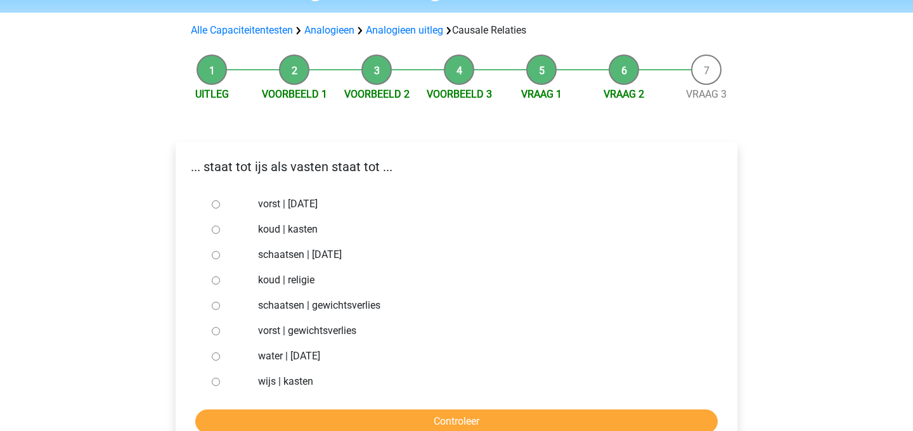
click at [216, 353] on input "water | [DATE]" at bounding box center [216, 357] width 8 height 8
radio input "true"
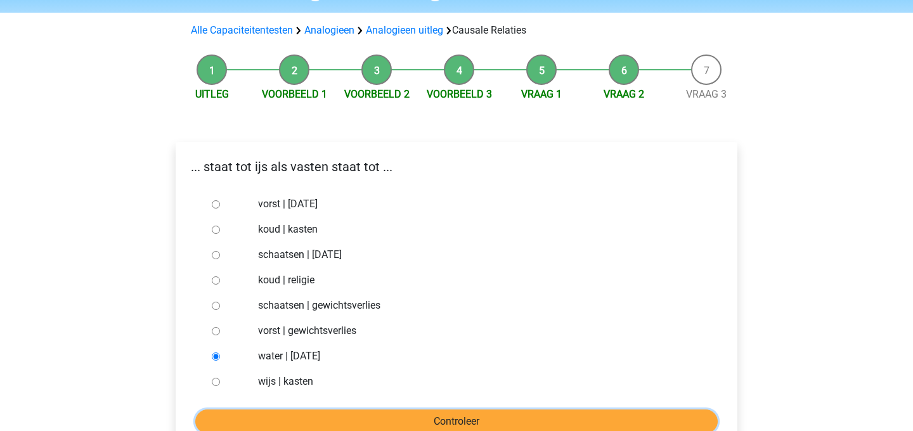
click at [248, 412] on input "Controleer" at bounding box center [456, 422] width 523 height 24
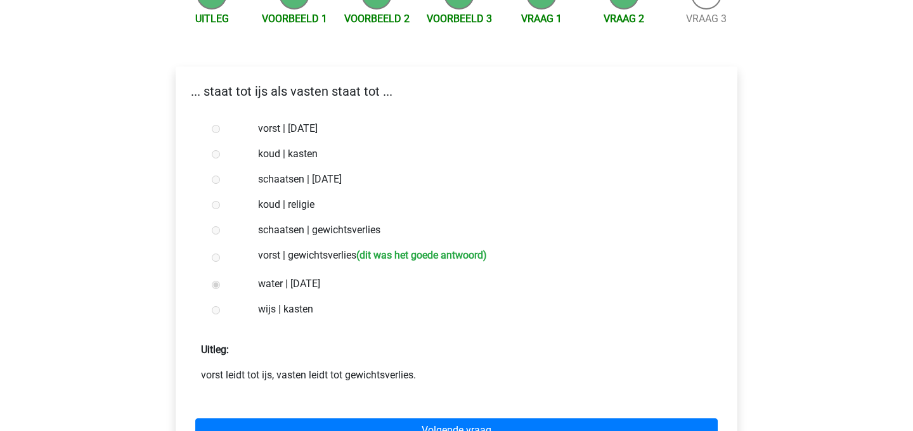
scroll to position [156, 0]
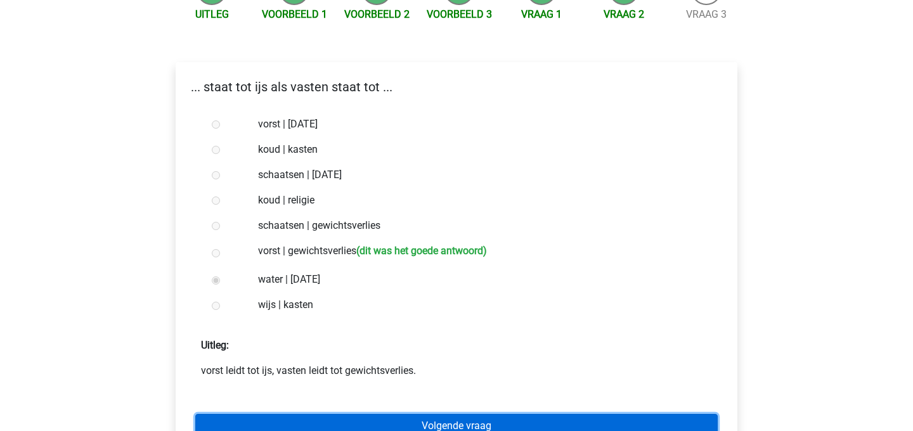
click at [387, 420] on link "Volgende vraag" at bounding box center [456, 426] width 523 height 24
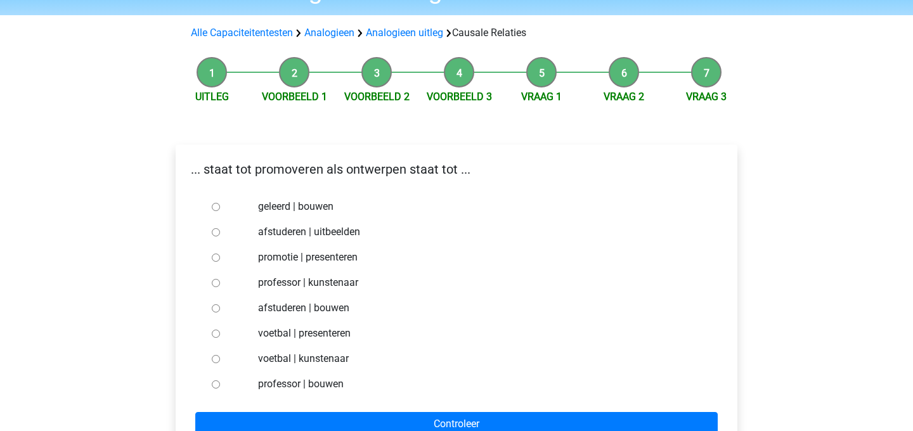
scroll to position [72, 0]
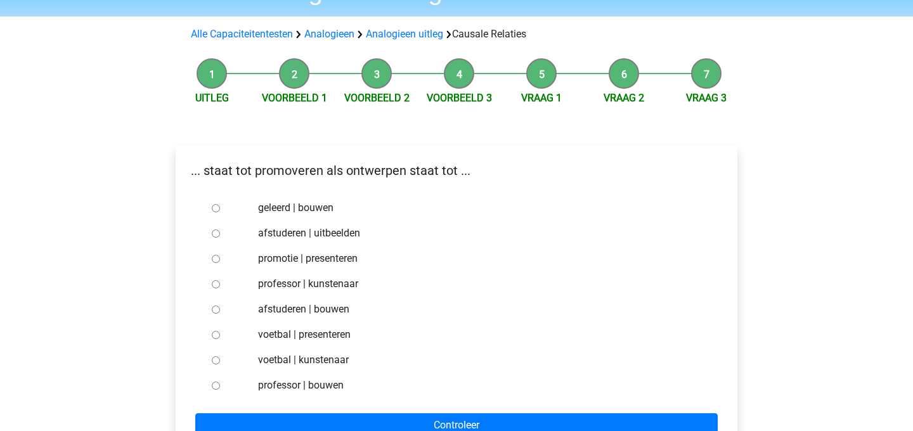
click at [247, 310] on div at bounding box center [228, 309] width 42 height 25
click at [268, 307] on label "afstuderen | bouwen" at bounding box center [477, 309] width 439 height 15
click at [220, 307] on input "afstuderen | bouwen" at bounding box center [216, 310] width 8 height 8
radio input "true"
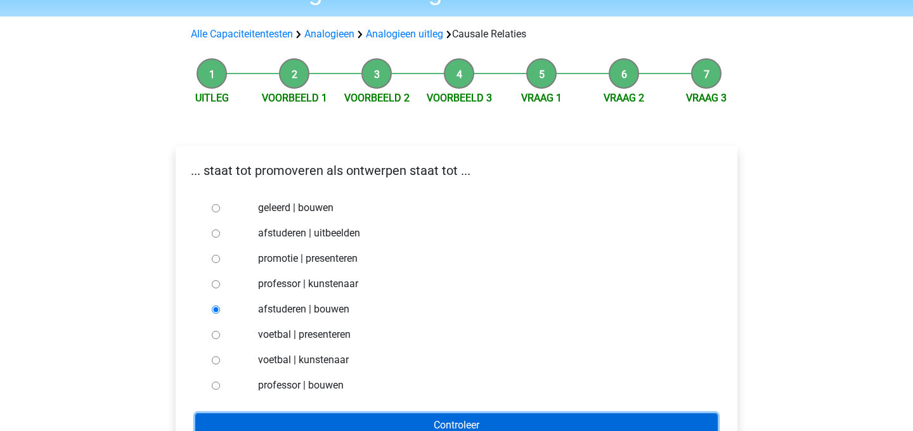
click at [295, 417] on input "Controleer" at bounding box center [456, 426] width 523 height 24
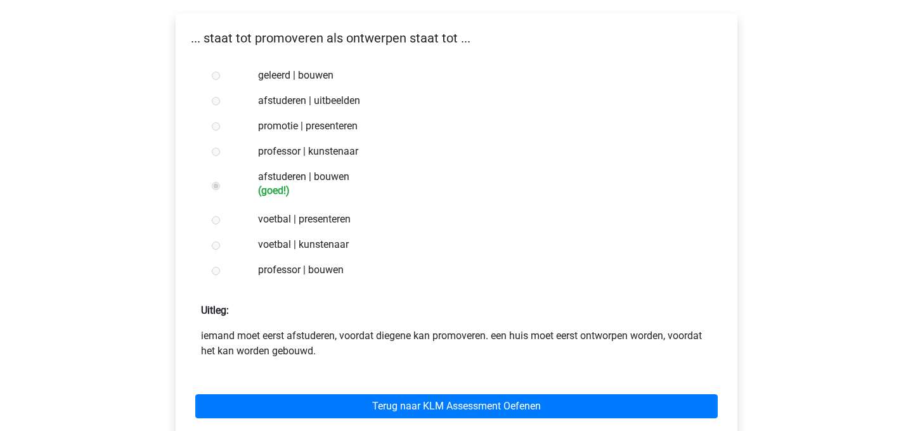
scroll to position [231, 0]
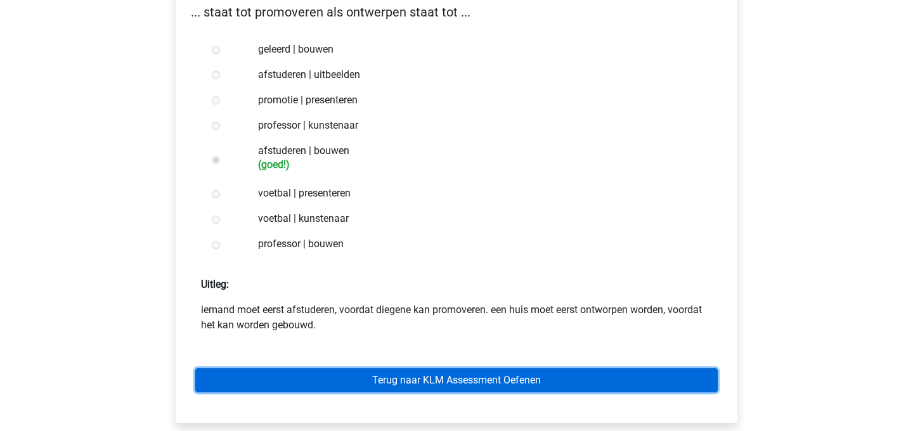
click at [362, 369] on link "Terug naar KLM Assessment Oefenen" at bounding box center [456, 381] width 523 height 24
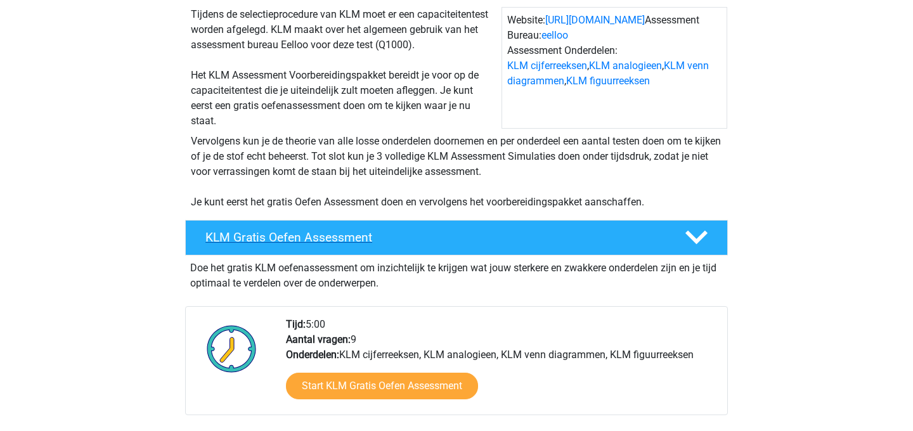
scroll to position [490, 0]
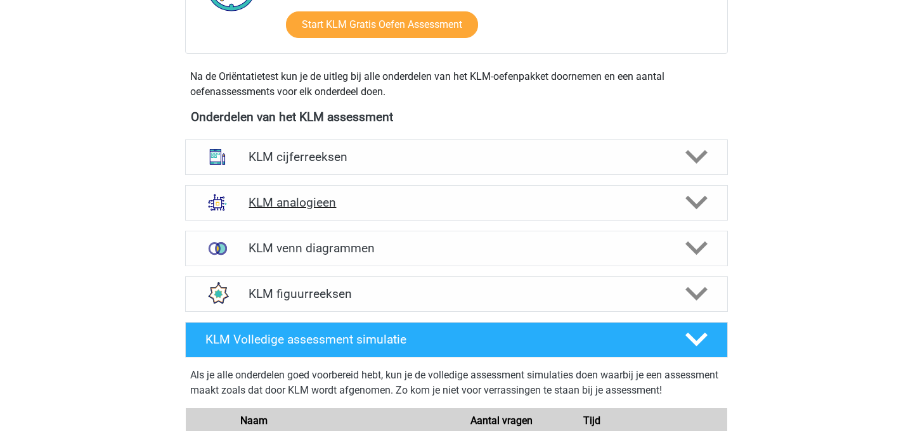
click at [329, 209] on h4 "KLM analogieen" at bounding box center [456, 202] width 415 height 15
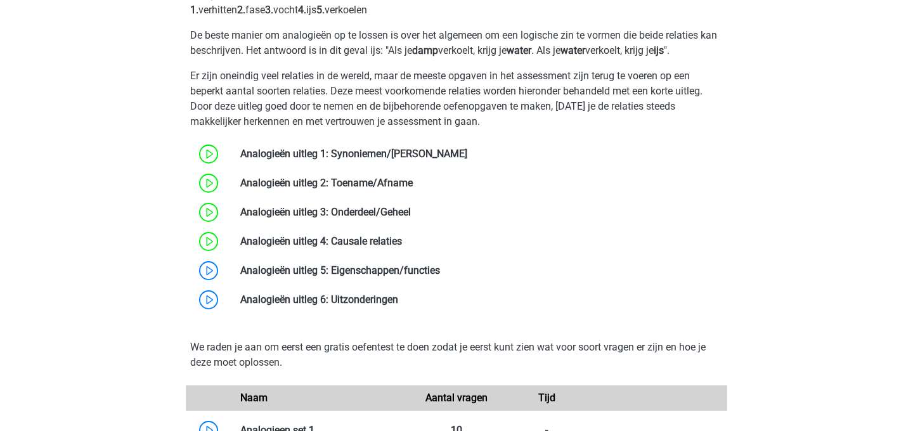
scroll to position [779, 0]
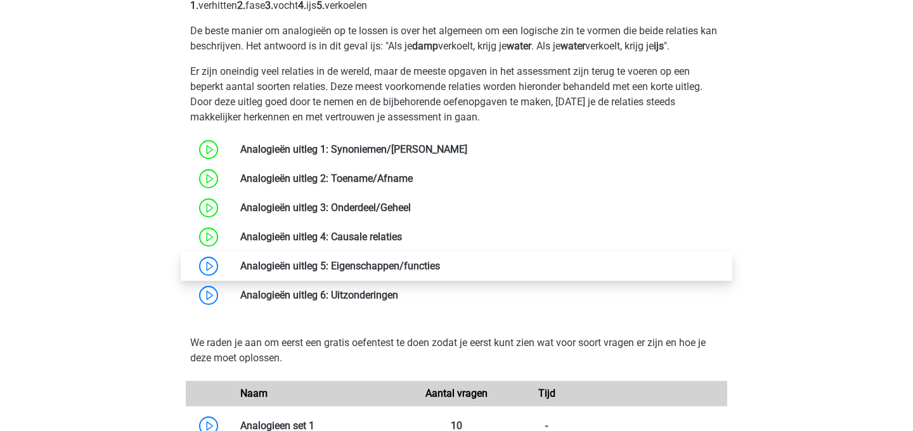
click at [440, 271] on link at bounding box center [440, 266] width 0 height 12
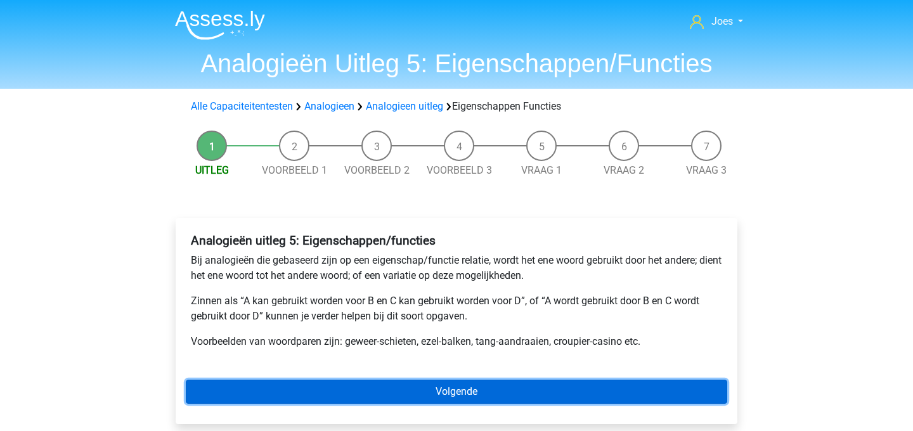
click at [433, 382] on link "Volgende" at bounding box center [457, 392] width 542 height 24
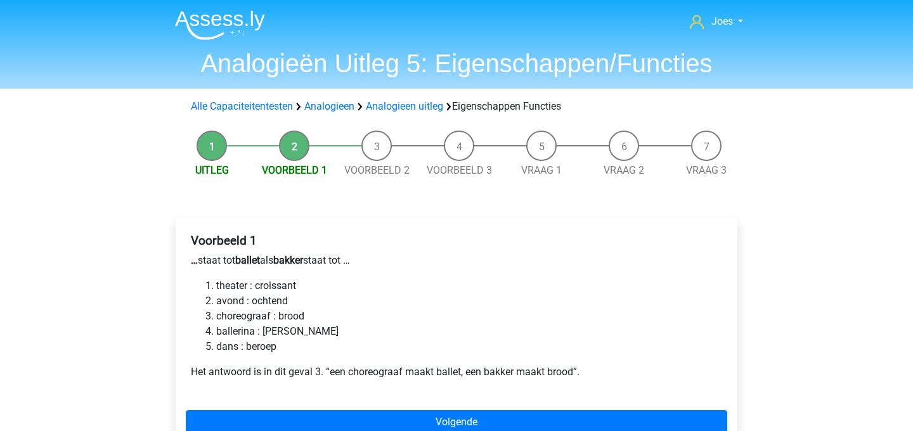
click at [228, 315] on li "choreograaf : brood" at bounding box center [469, 316] width 506 height 15
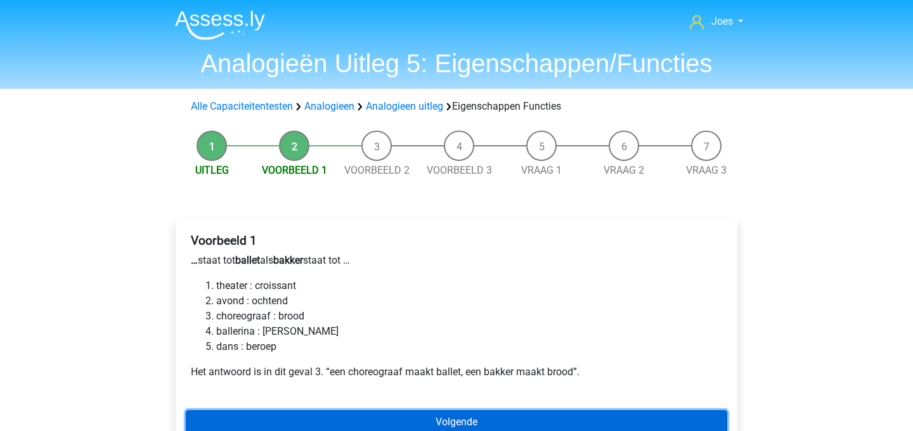
click at [500, 417] on link "Volgende" at bounding box center [457, 422] width 542 height 24
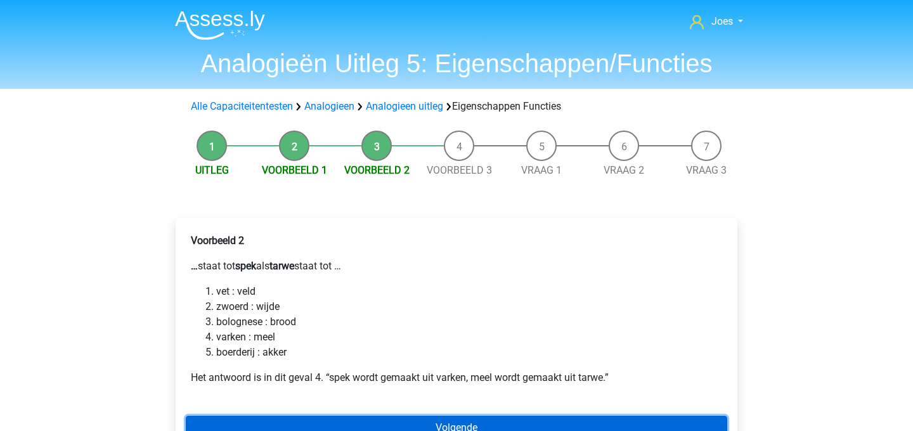
click at [365, 419] on link "Volgende" at bounding box center [457, 428] width 542 height 24
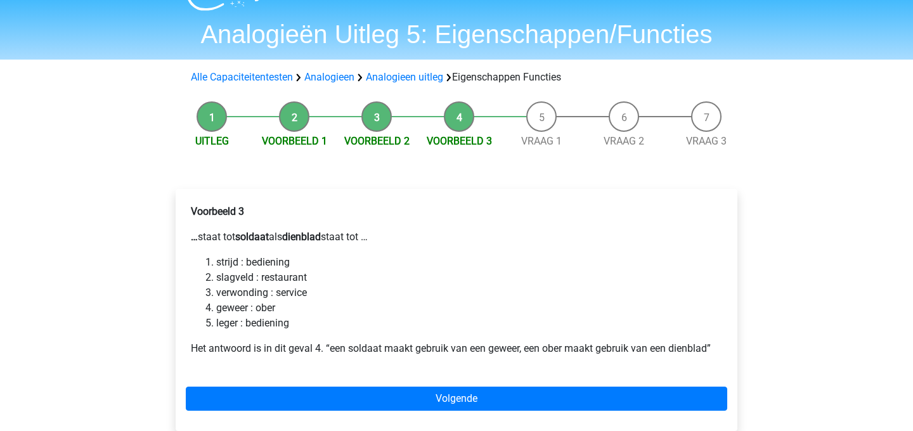
scroll to position [30, 0]
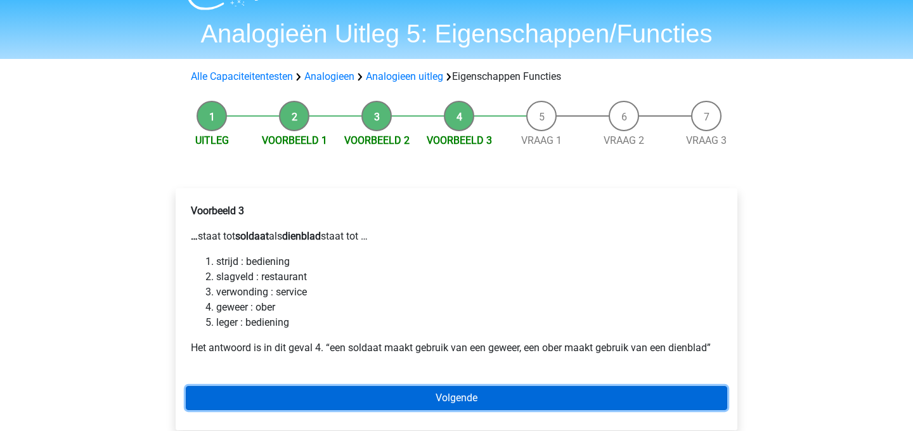
click at [423, 396] on link "Volgende" at bounding box center [457, 398] width 542 height 24
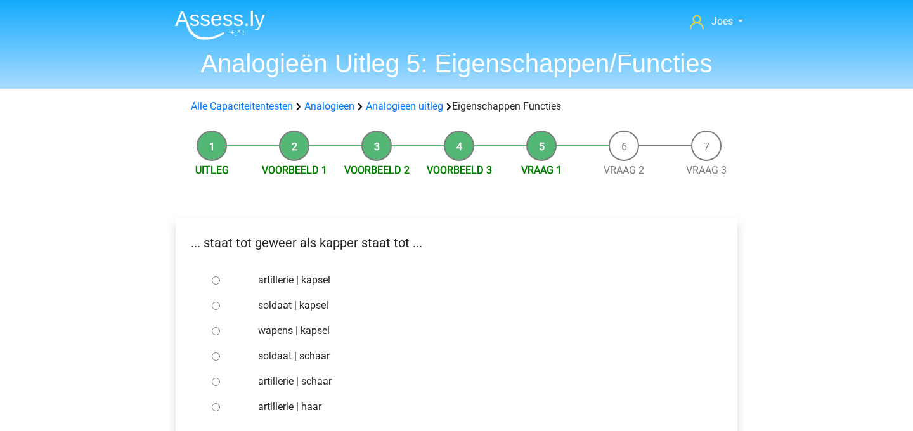
click at [304, 308] on label "soldaat | kapsel" at bounding box center [477, 305] width 439 height 15
click at [220, 308] on input "soldaat | kapsel" at bounding box center [216, 306] width 8 height 8
radio input "true"
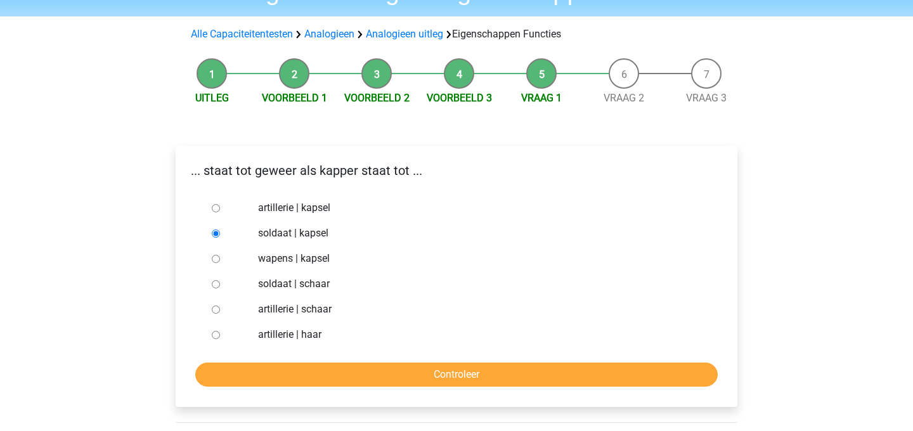
scroll to position [73, 0]
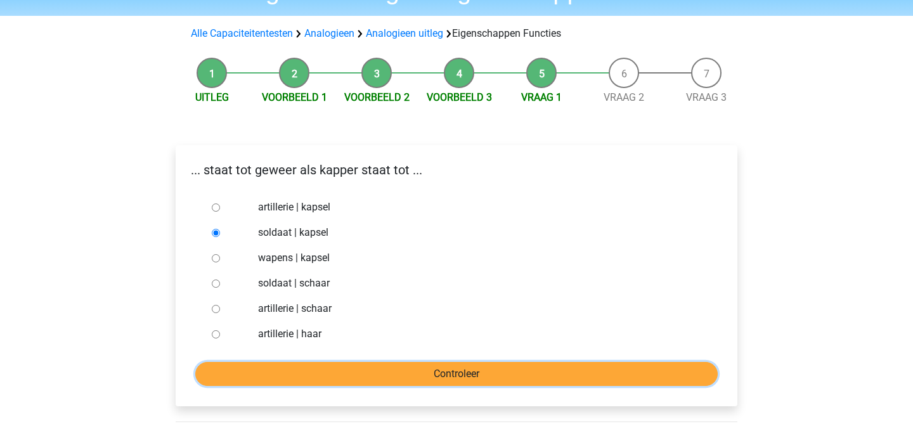
click at [303, 372] on input "Controleer" at bounding box center [456, 374] width 523 height 24
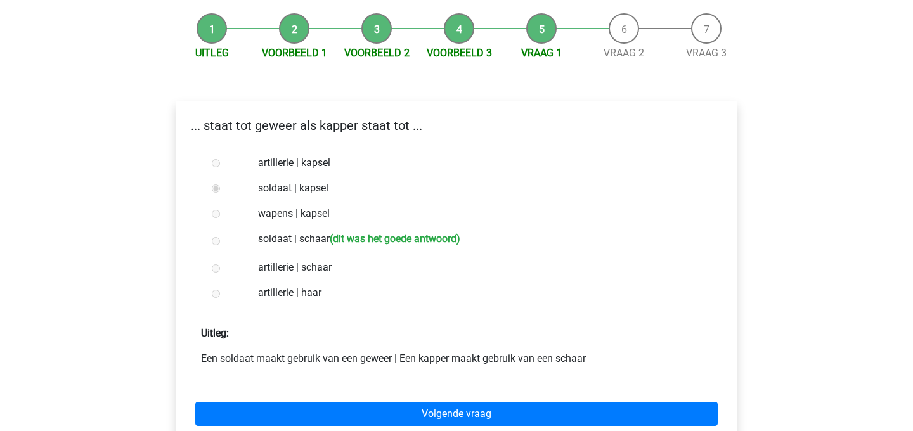
scroll to position [119, 0]
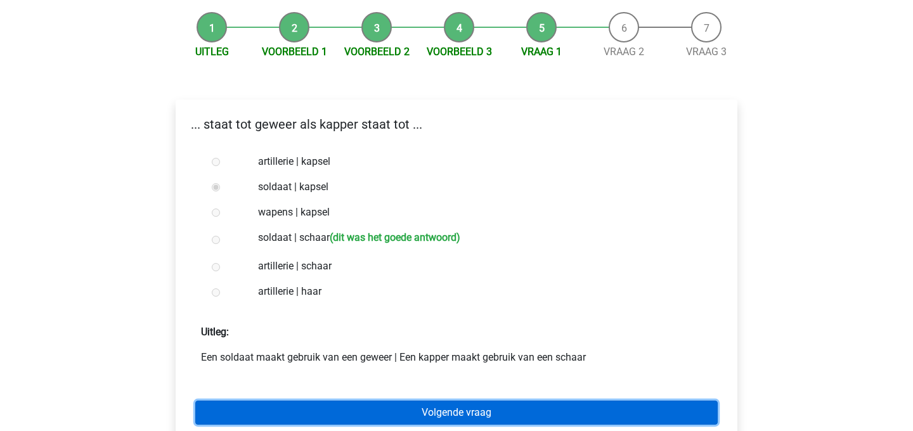
click at [422, 408] on link "Volgende vraag" at bounding box center [456, 413] width 523 height 24
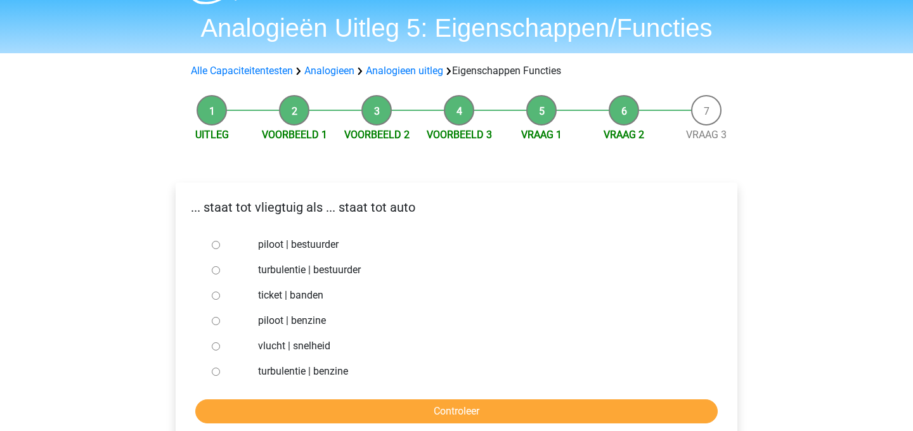
scroll to position [30, 0]
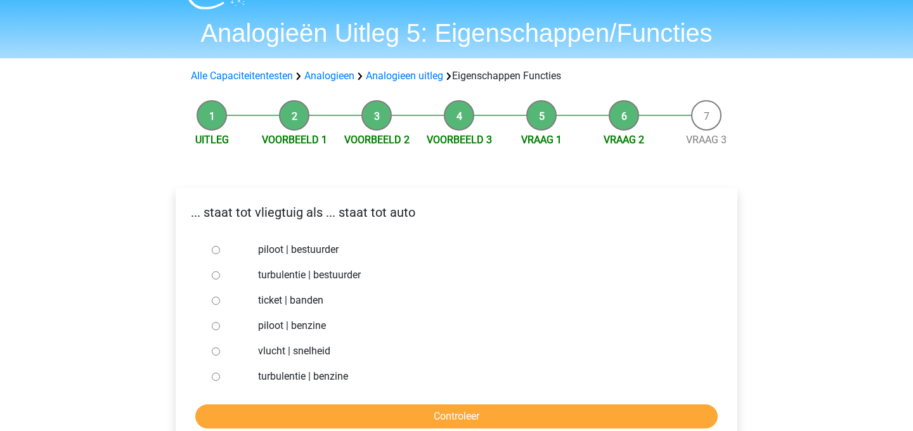
click at [300, 251] on label "piloot | bestuurder" at bounding box center [477, 249] width 439 height 15
click at [220, 251] on input "piloot | bestuurder" at bounding box center [216, 250] width 8 height 8
radio input "true"
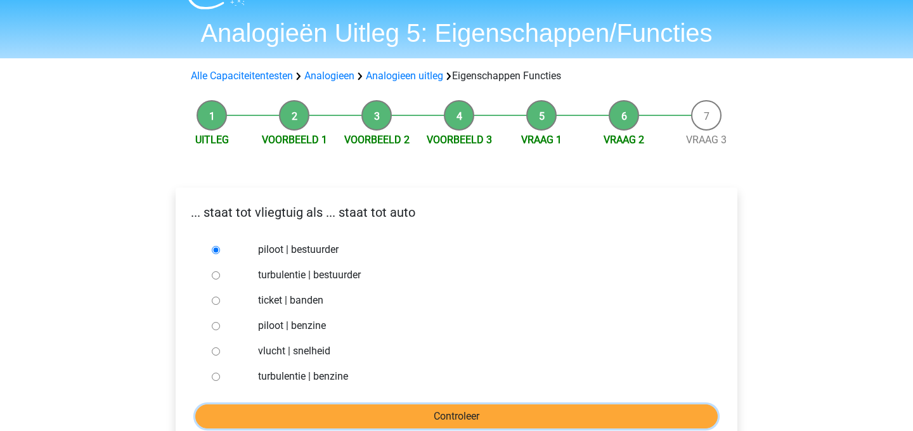
click at [315, 408] on input "Controleer" at bounding box center [456, 417] width 523 height 24
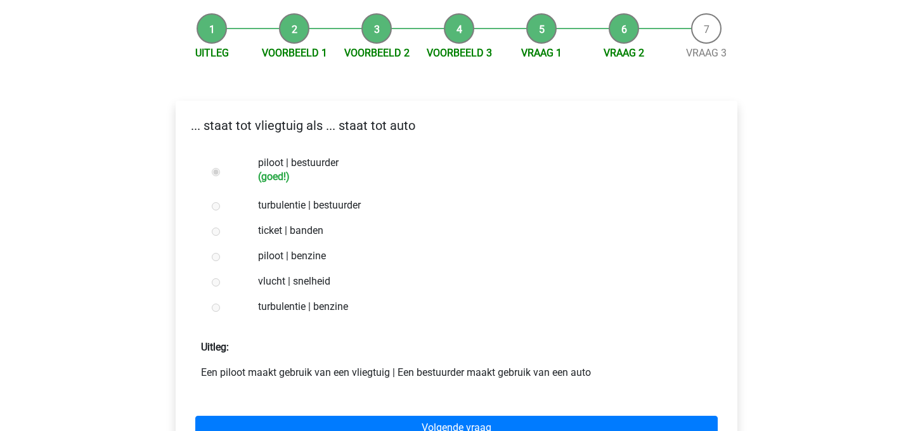
scroll to position [153, 0]
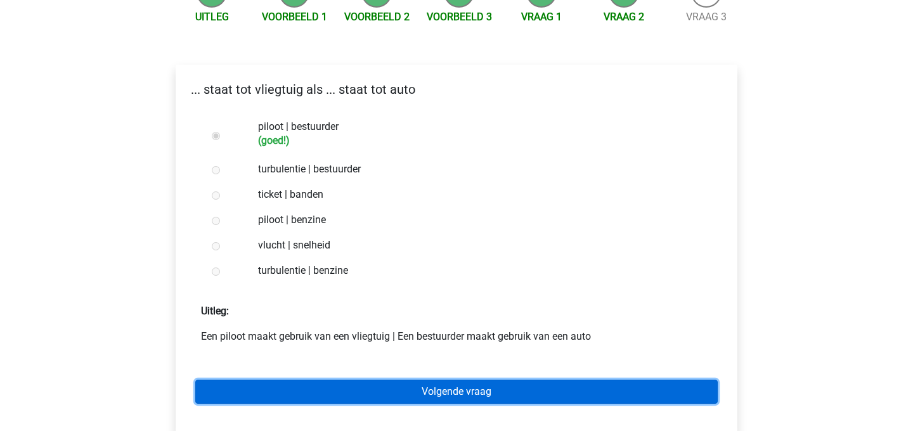
click at [336, 387] on link "Volgende vraag" at bounding box center [456, 392] width 523 height 24
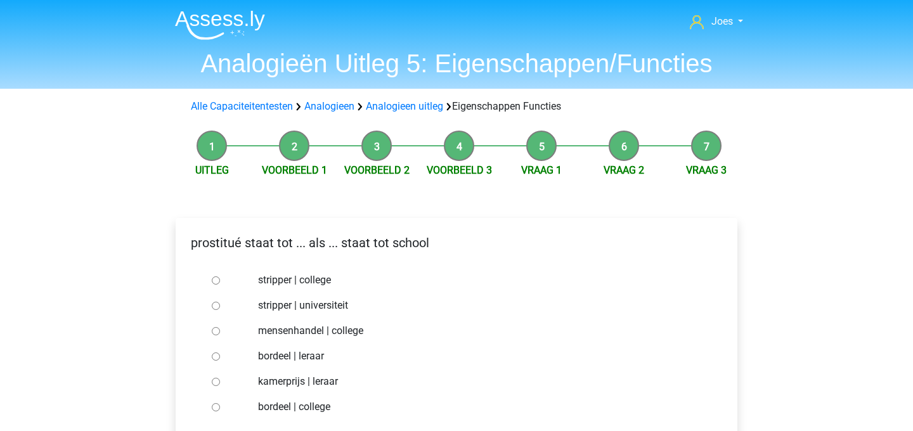
click at [282, 353] on label "bordeel | leraar" at bounding box center [477, 356] width 439 height 15
click at [220, 353] on input "bordeel | leraar" at bounding box center [216, 357] width 8 height 8
radio input "true"
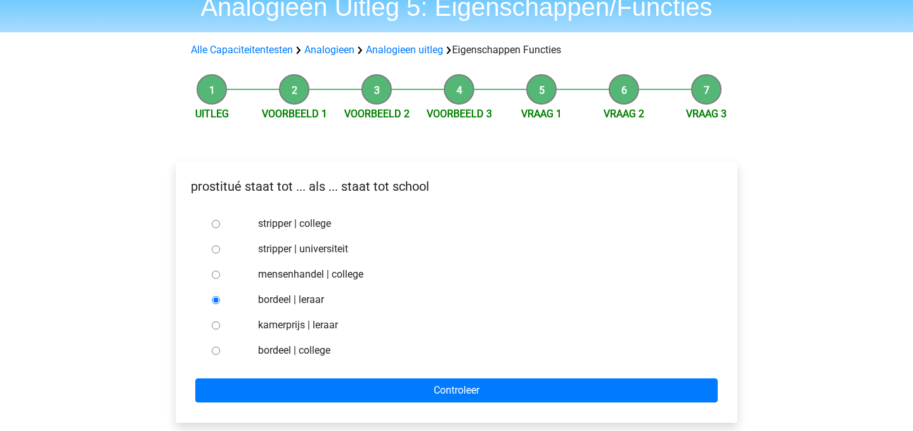
scroll to position [74, 0]
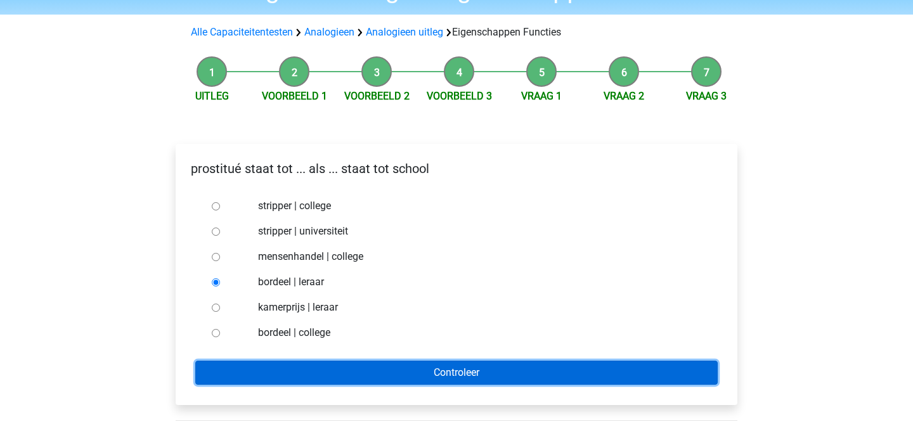
click at [343, 367] on input "Controleer" at bounding box center [456, 373] width 523 height 24
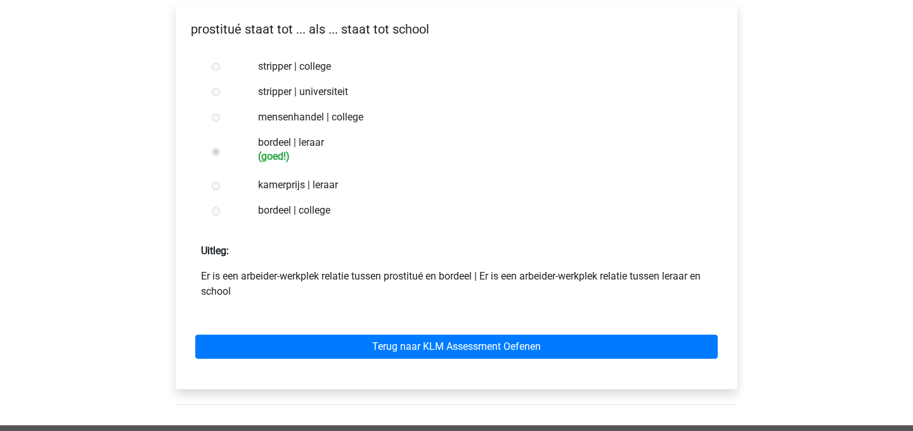
scroll to position [215, 0]
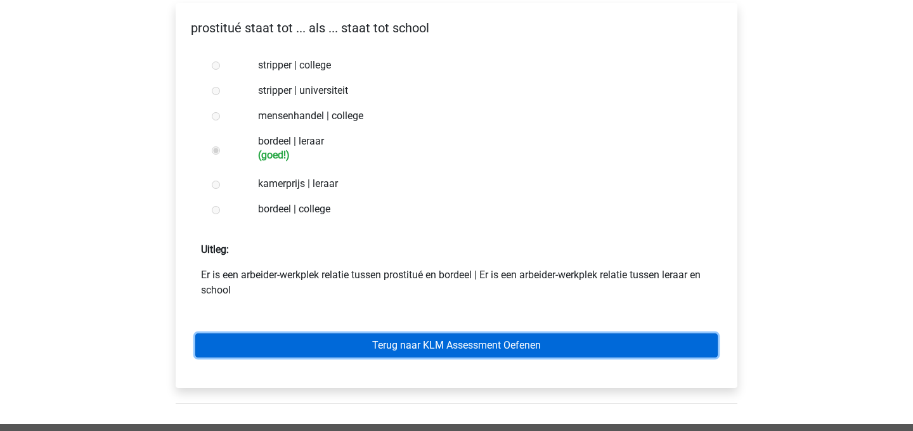
click at [356, 341] on link "Terug naar KLM Assessment Oefenen" at bounding box center [456, 346] width 523 height 24
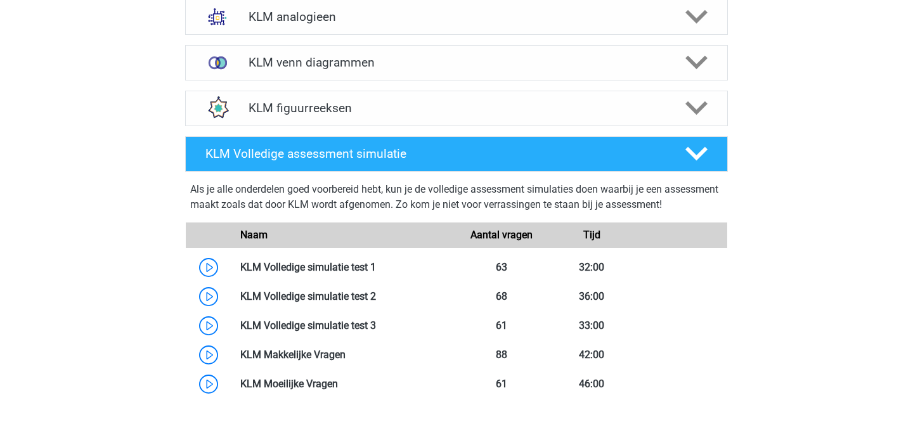
scroll to position [678, 0]
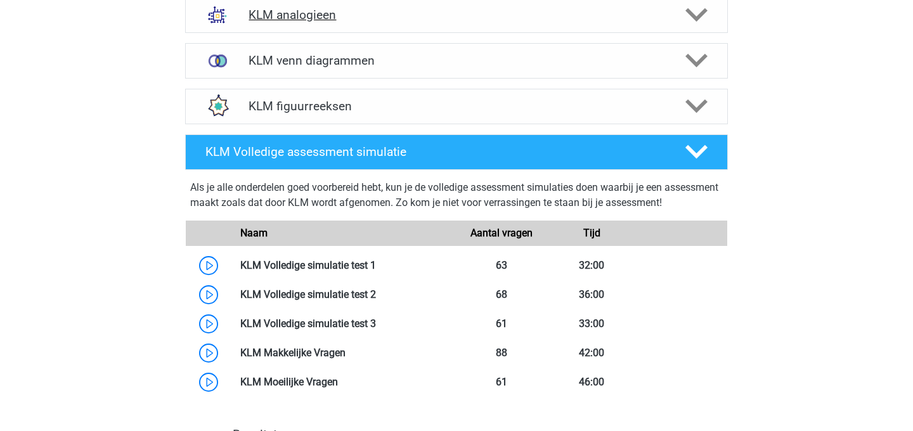
click at [316, 23] on div "KLM analogieen" at bounding box center [456, 15] width 543 height 36
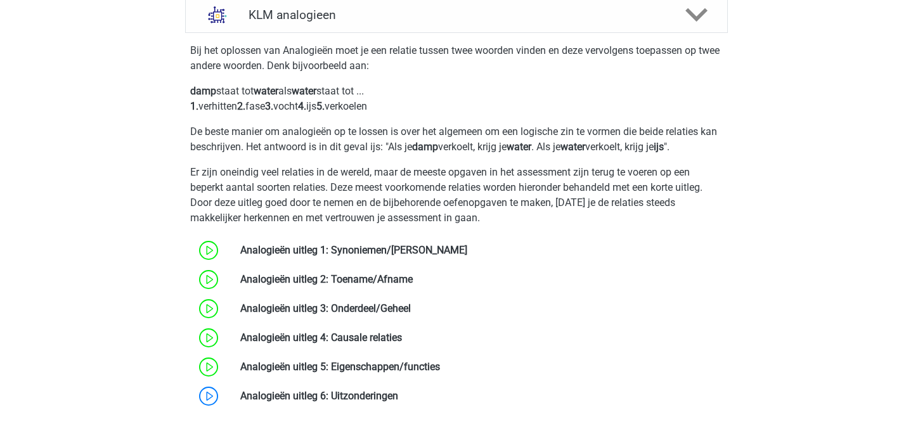
scroll to position [751, 0]
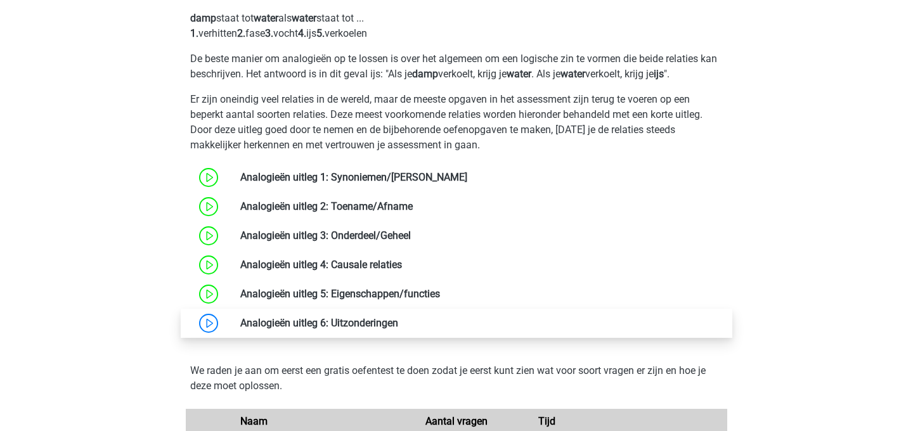
click at [398, 327] on link at bounding box center [398, 323] width 0 height 12
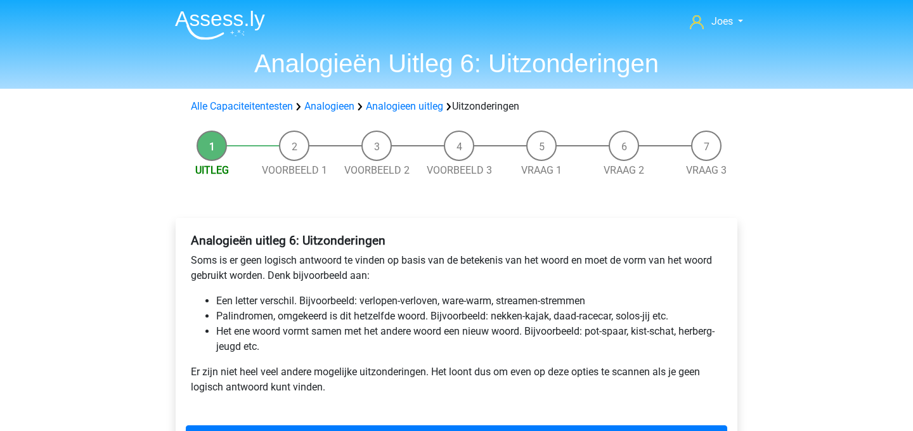
scroll to position [40, 0]
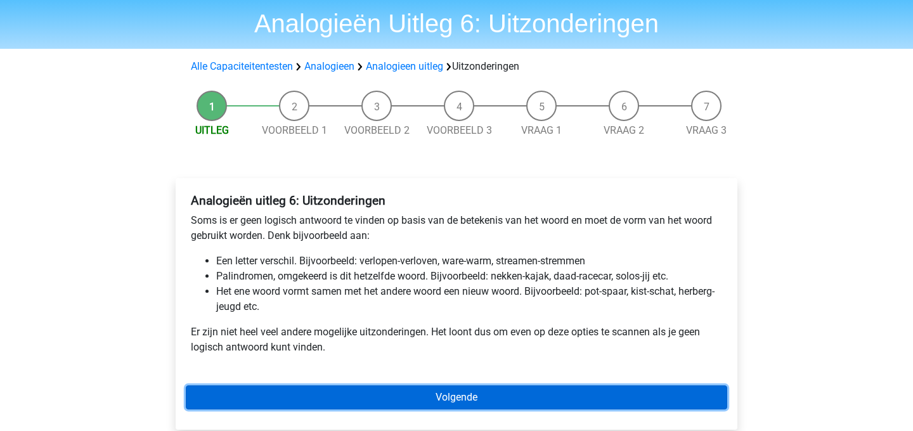
click at [447, 396] on link "Volgende" at bounding box center [457, 398] width 542 height 24
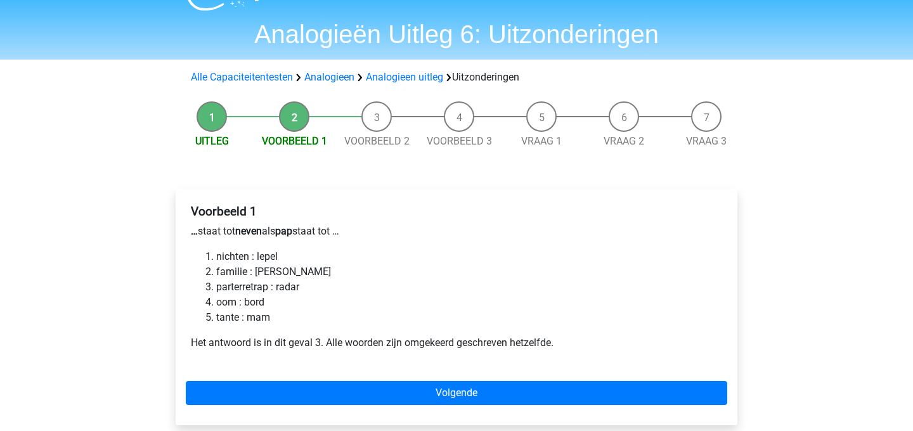
scroll to position [33, 0]
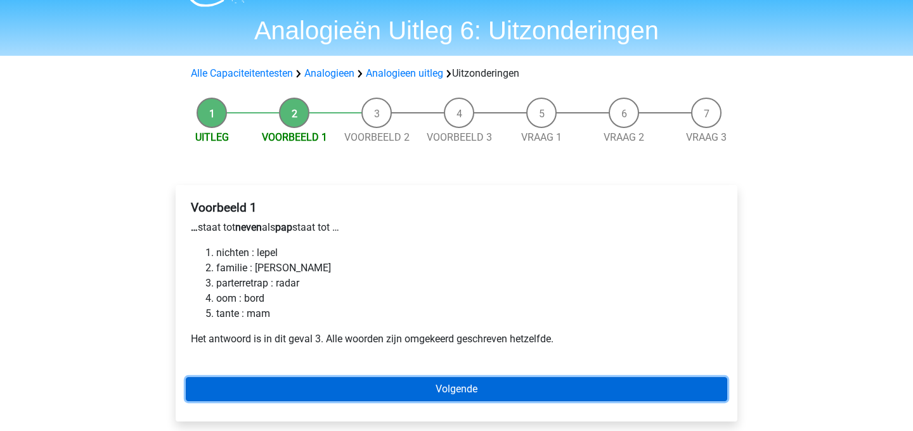
click at [455, 384] on link "Volgende" at bounding box center [457, 389] width 542 height 24
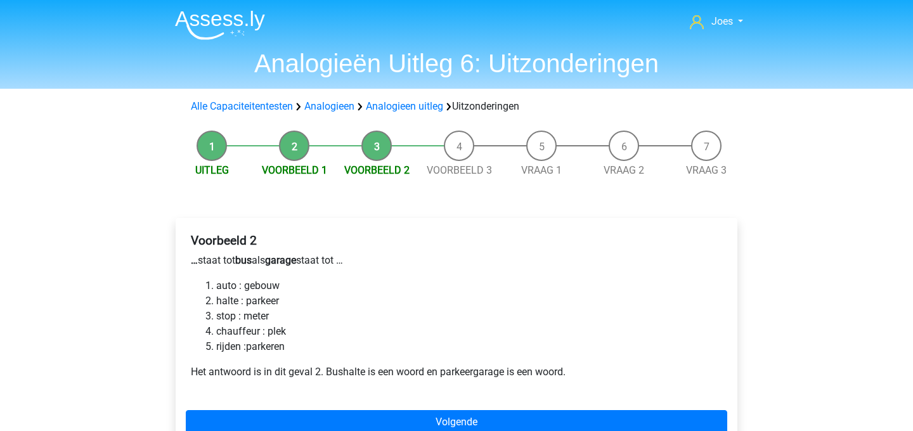
click at [259, 298] on li "halte : parkeer" at bounding box center [469, 301] width 506 height 15
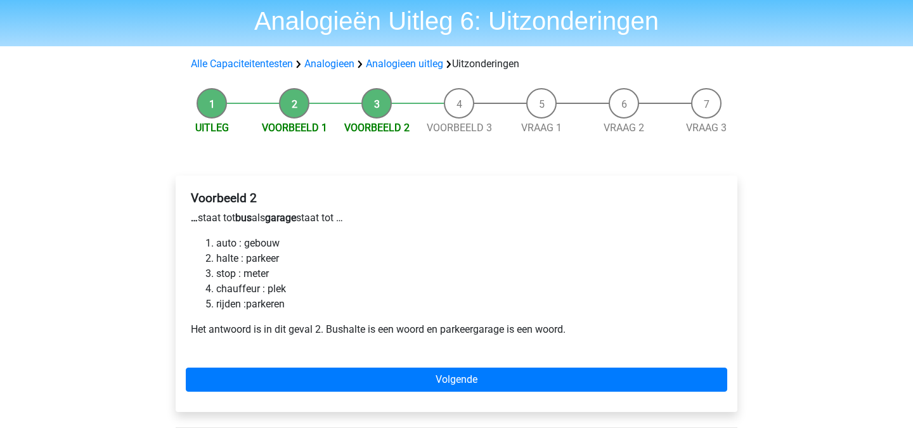
scroll to position [43, 0]
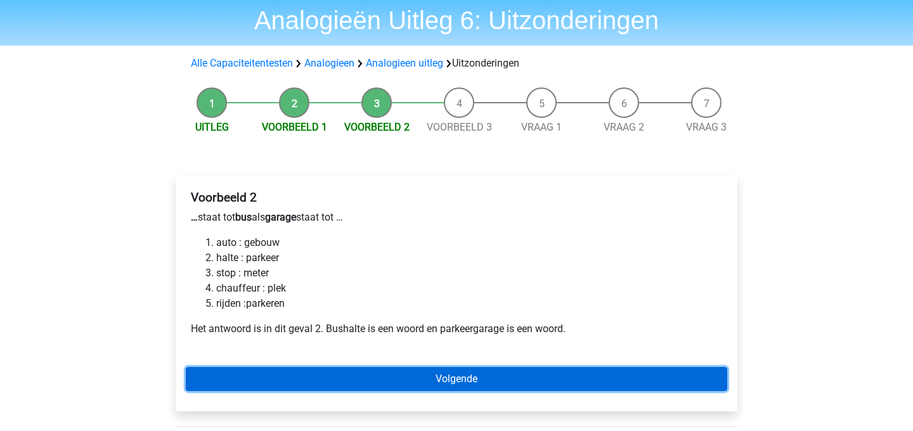
click at [411, 385] on link "Volgende" at bounding box center [457, 379] width 542 height 24
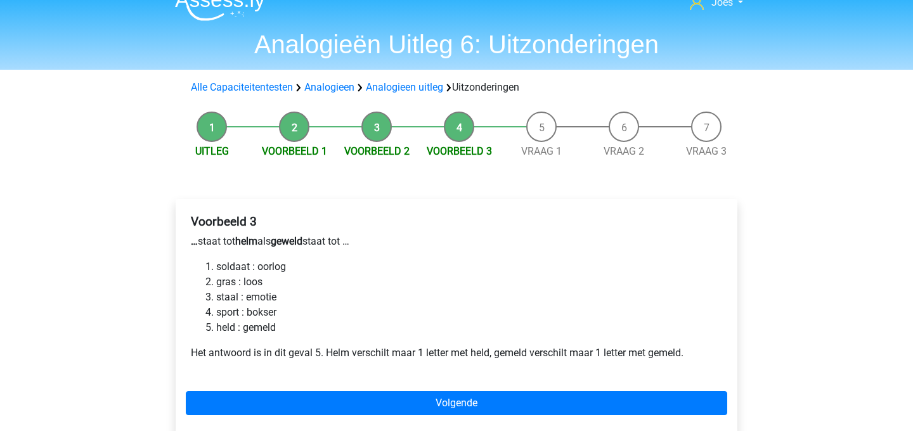
scroll to position [20, 0]
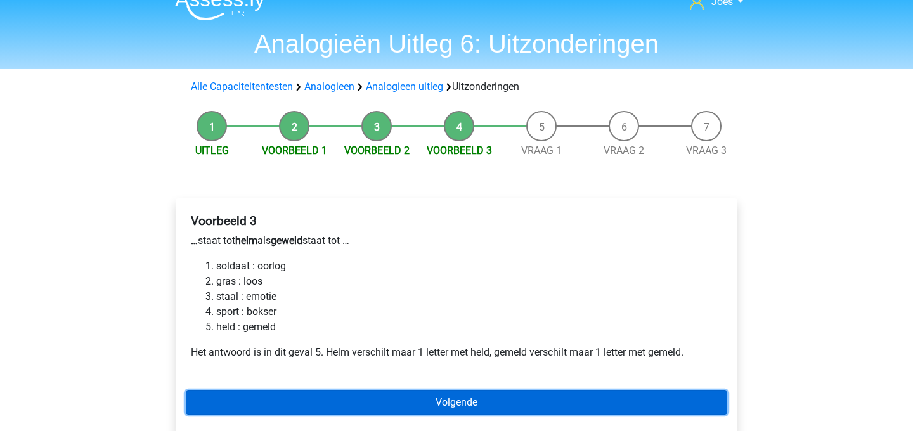
click at [458, 393] on link "Volgende" at bounding box center [457, 403] width 542 height 24
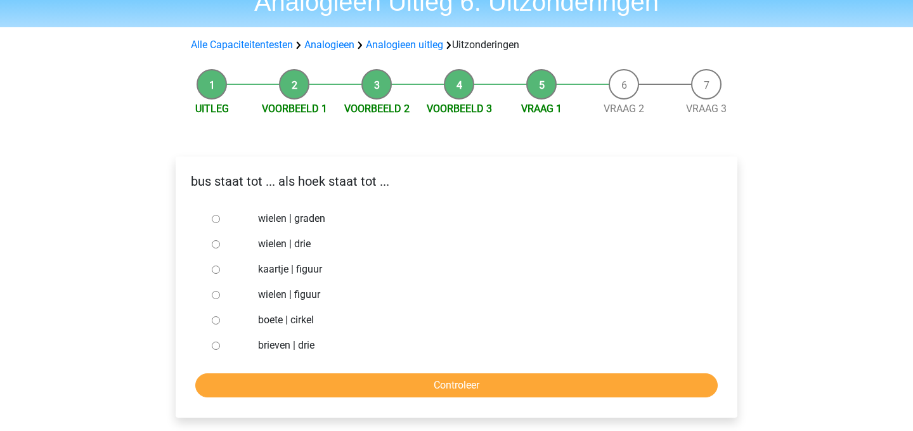
scroll to position [63, 0]
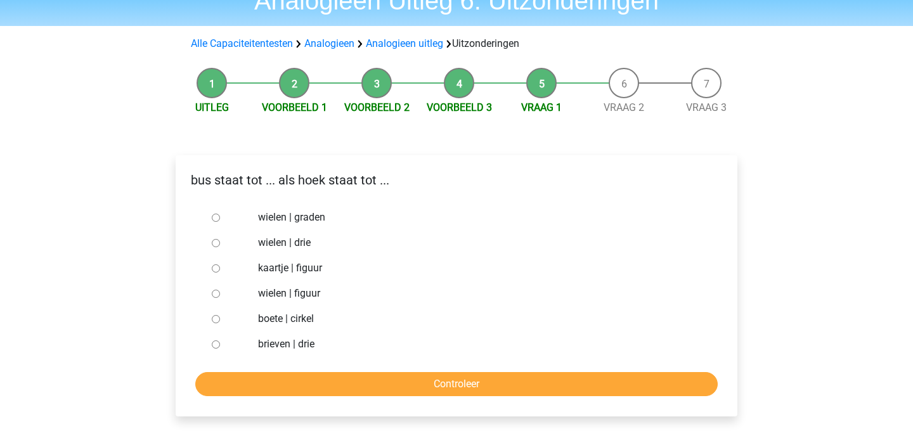
click at [285, 342] on label "brieven | drie" at bounding box center [477, 344] width 439 height 15
click at [220, 342] on input "brieven | drie" at bounding box center [216, 345] width 8 height 8
radio input "true"
click at [275, 370] on form "wielen | graden wielen | drie kaartje | figuur wielen | figuur boete | cirkel b…" at bounding box center [457, 301] width 542 height 192
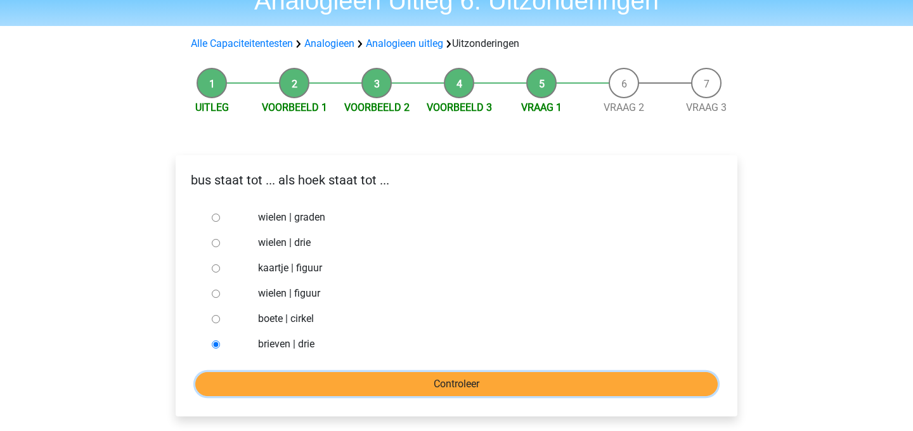
click at [273, 375] on input "Controleer" at bounding box center [456, 384] width 523 height 24
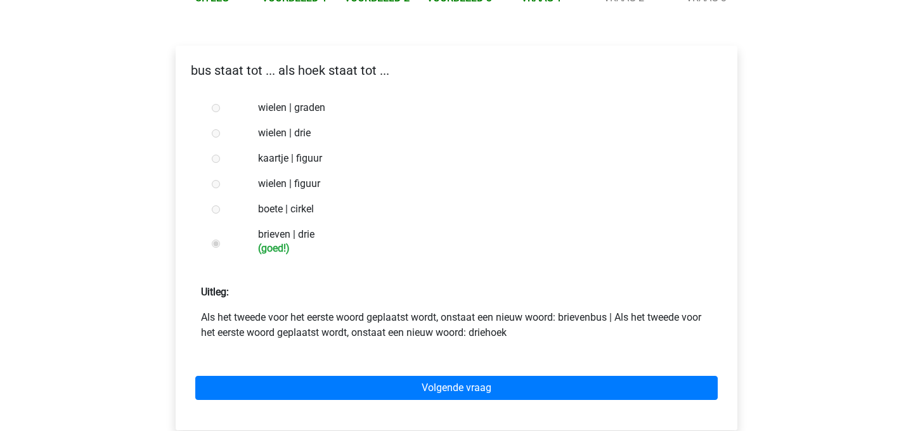
scroll to position [186, 0]
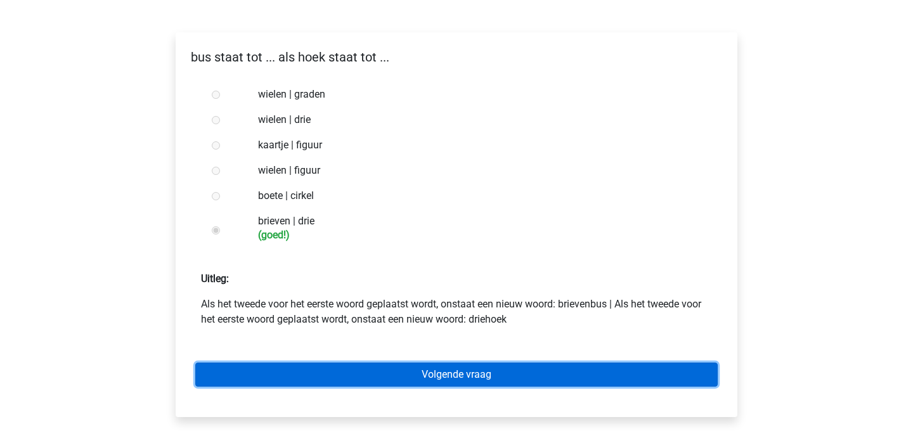
click at [273, 375] on link "Volgende vraag" at bounding box center [456, 375] width 523 height 24
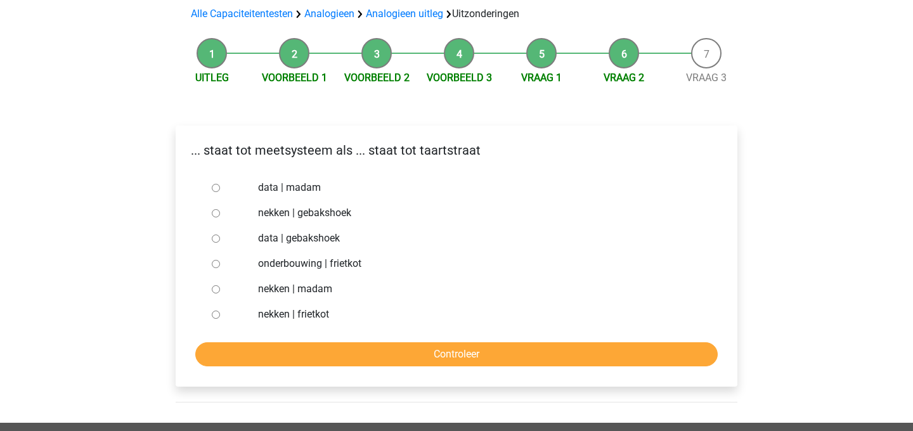
scroll to position [96, 0]
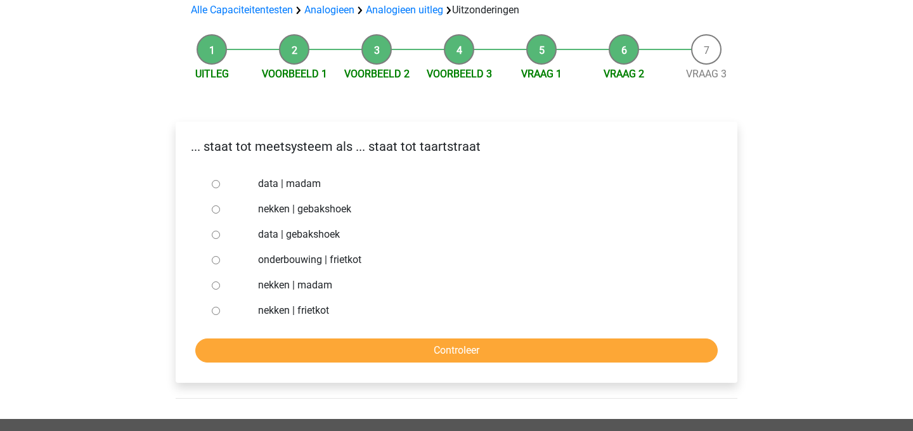
click at [312, 187] on label "data | madam" at bounding box center [477, 183] width 439 height 15
click at [220, 187] on input "data | madam" at bounding box center [216, 184] width 8 height 8
radio input "true"
click at [304, 212] on label "nekken | gebakshoek" at bounding box center [477, 209] width 439 height 15
click at [220, 212] on input "nekken | gebakshoek" at bounding box center [216, 210] width 8 height 8
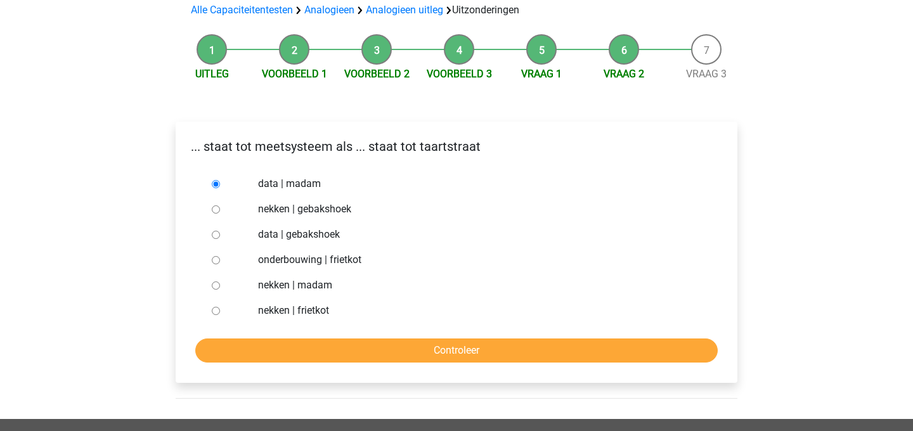
radio input "true"
click at [324, 287] on label "nekken | madam" at bounding box center [477, 285] width 439 height 15
click at [220, 287] on input "nekken | madam" at bounding box center [216, 286] width 8 height 8
radio input "true"
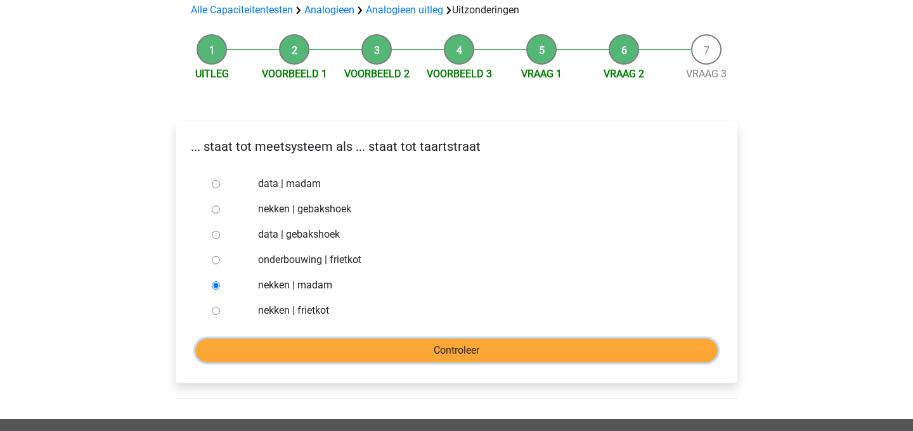
click at [313, 340] on input "Controleer" at bounding box center [456, 351] width 523 height 24
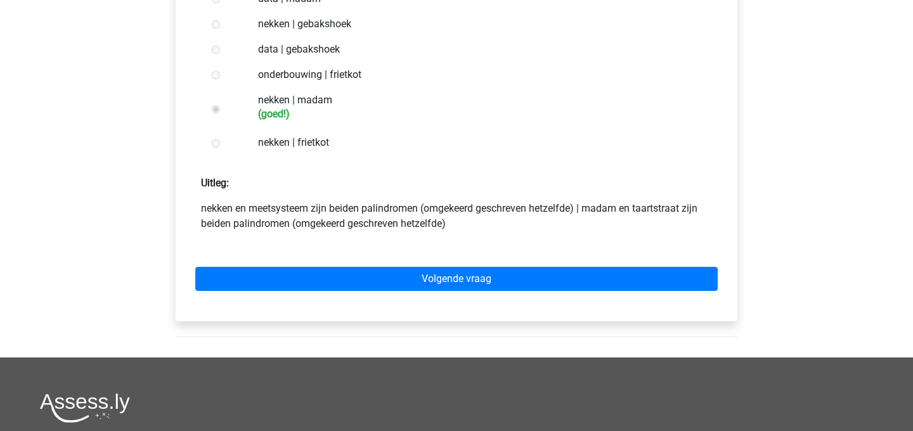
scroll to position [283, 0]
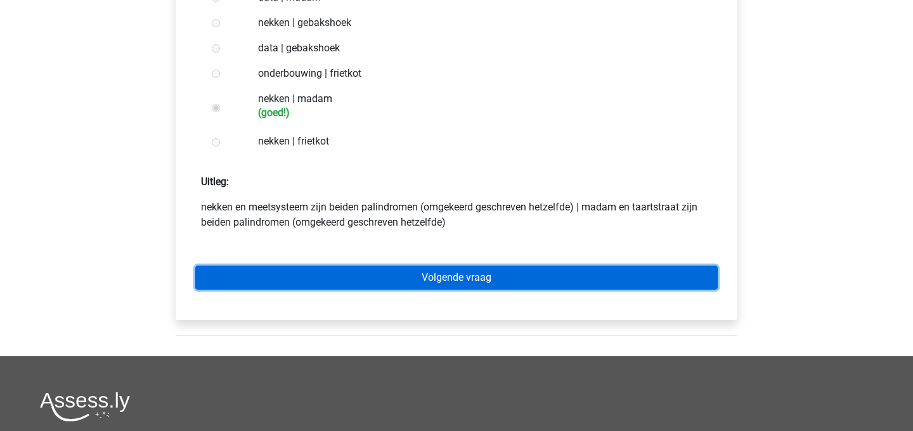
click at [439, 279] on link "Volgende vraag" at bounding box center [456, 278] width 523 height 24
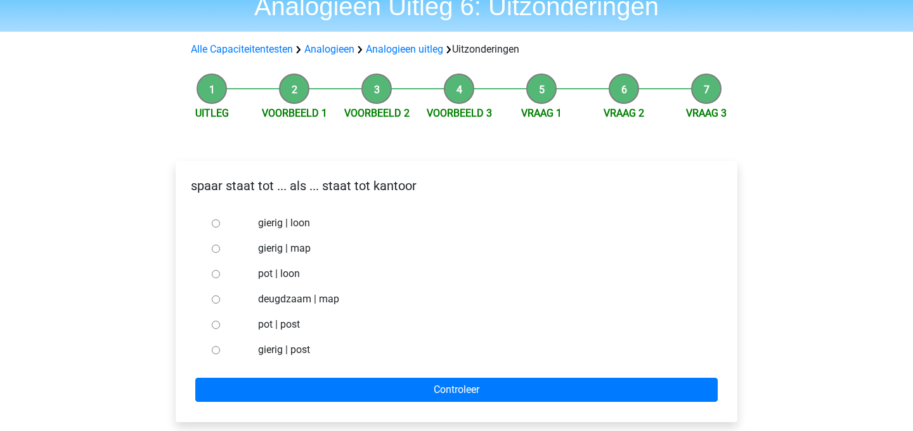
scroll to position [56, 0]
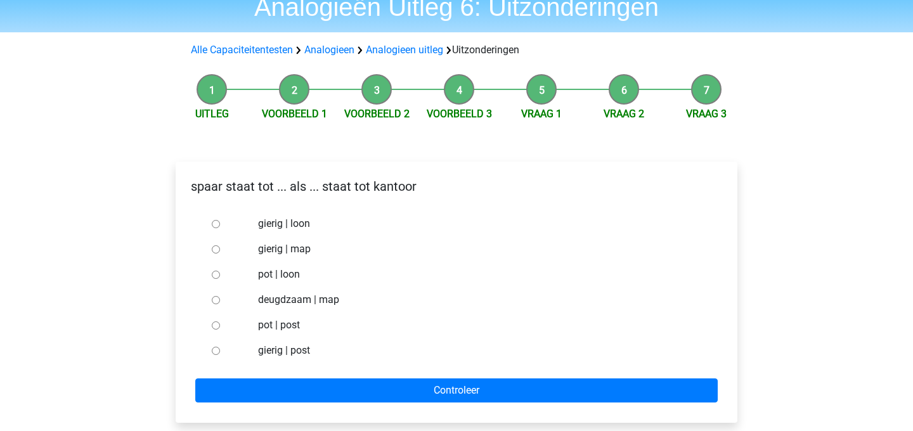
click at [255, 269] on div "pot | loon" at bounding box center [478, 274] width 458 height 25
click at [263, 275] on label "pot | loon" at bounding box center [477, 274] width 439 height 15
click at [220, 275] on input "pot | loon" at bounding box center [216, 275] width 8 height 8
radio input "true"
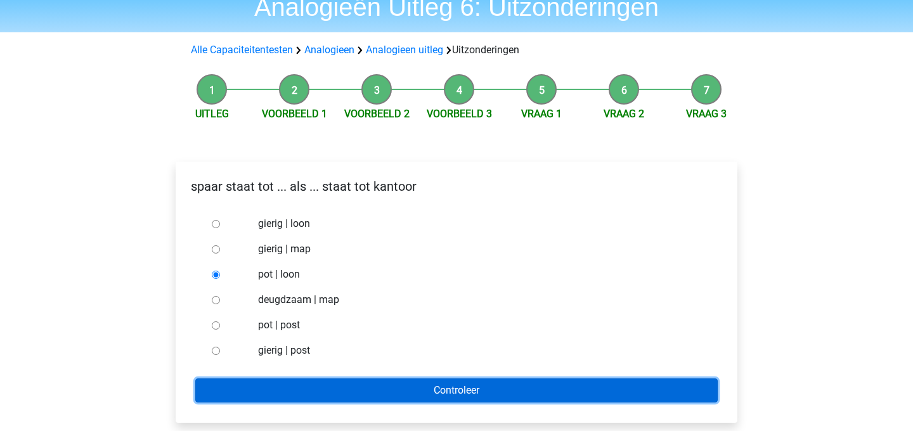
click at [282, 383] on input "Controleer" at bounding box center [456, 391] width 523 height 24
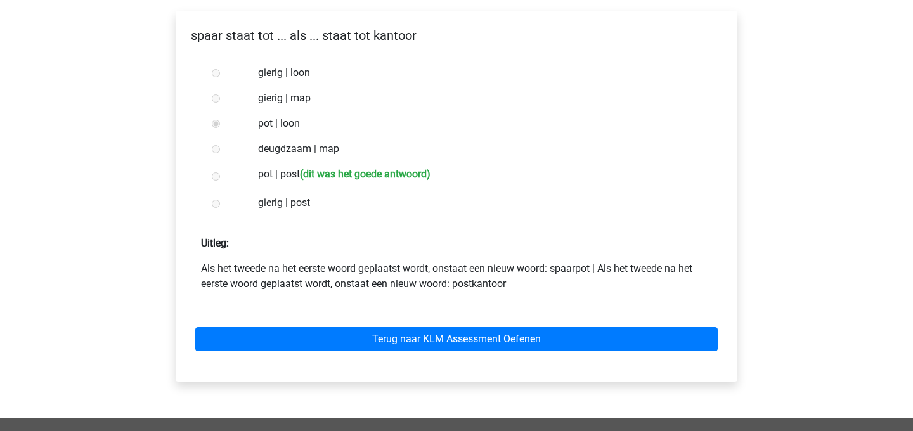
scroll to position [209, 0]
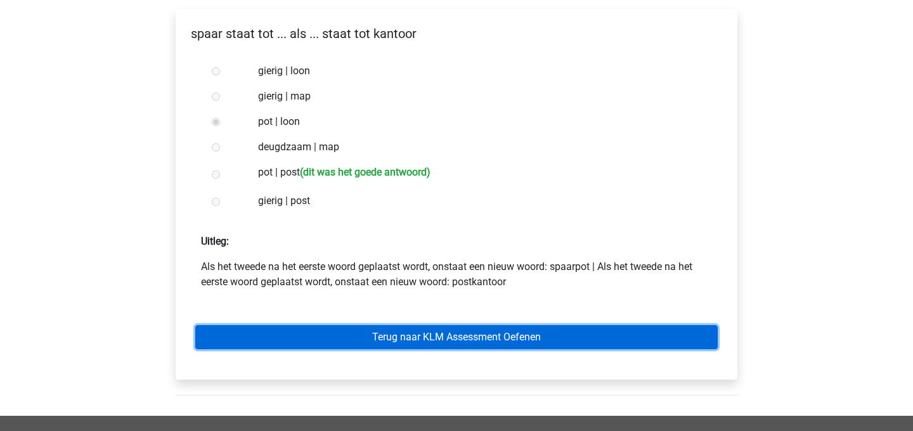
click at [372, 337] on link "Terug naar KLM Assessment Oefenen" at bounding box center [456, 337] width 523 height 24
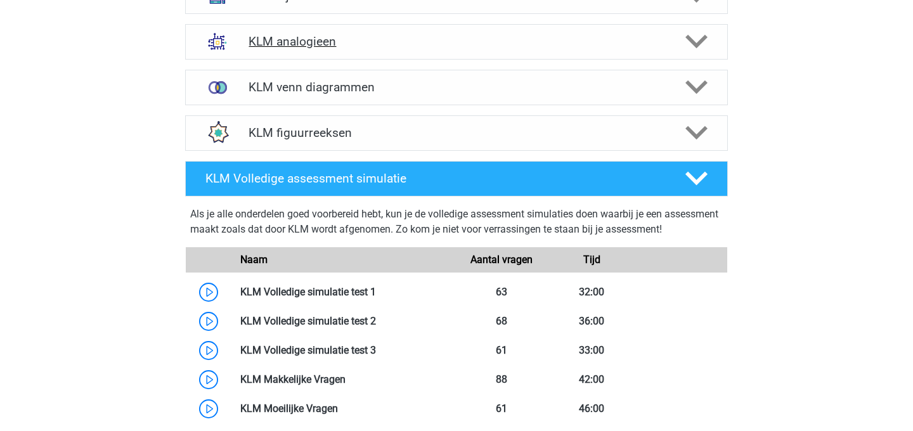
scroll to position [652, 0]
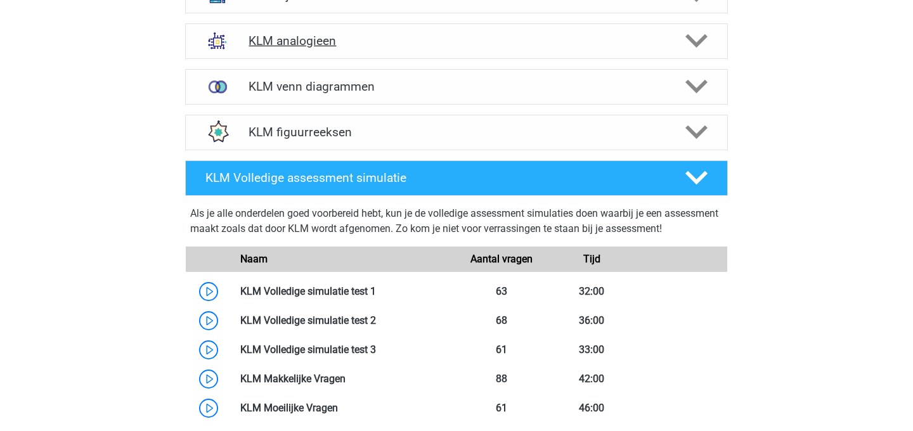
click at [320, 43] on h4 "KLM analogieen" at bounding box center [456, 41] width 415 height 15
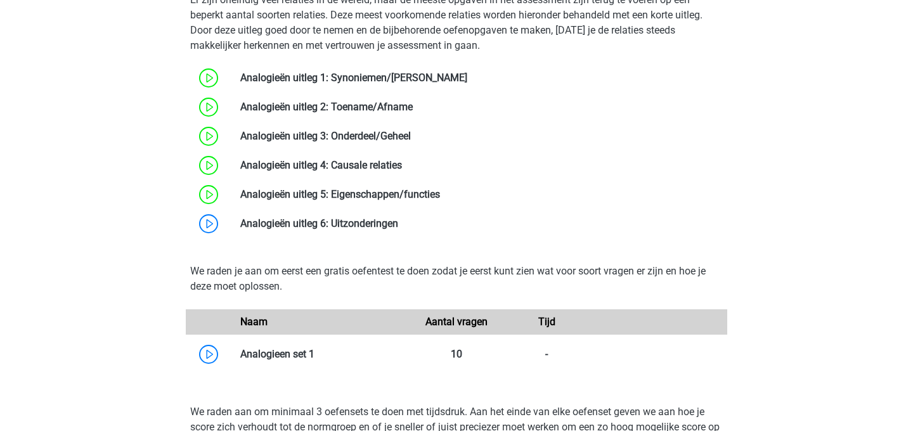
scroll to position [854, 0]
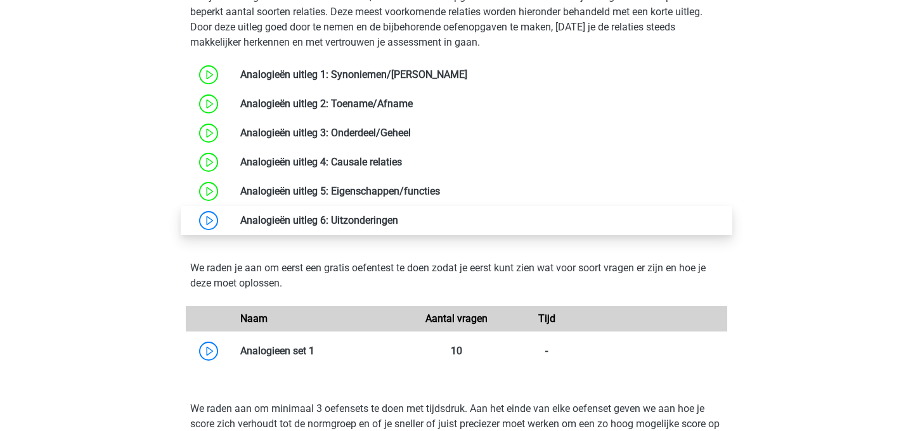
click at [398, 219] on link at bounding box center [398, 220] width 0 height 12
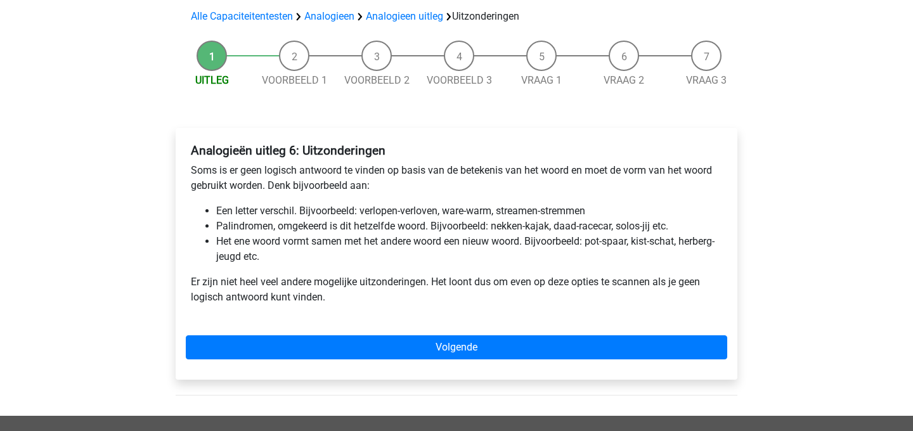
scroll to position [97, 0]
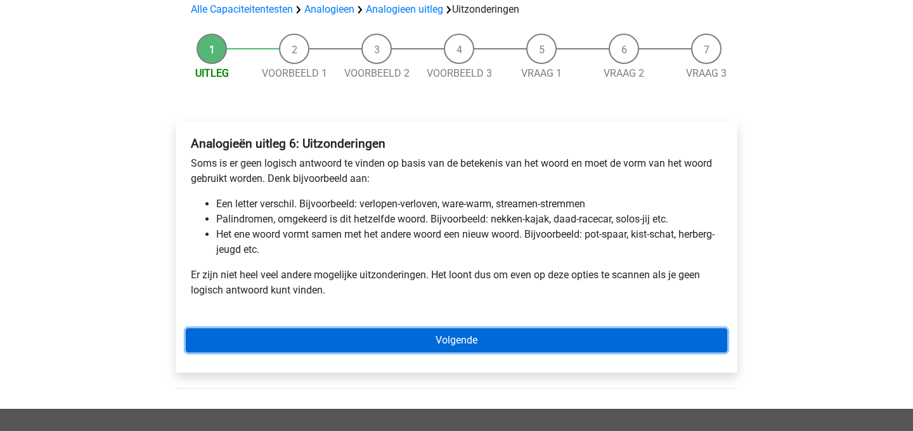
click at [406, 338] on link "Volgende" at bounding box center [457, 341] width 542 height 24
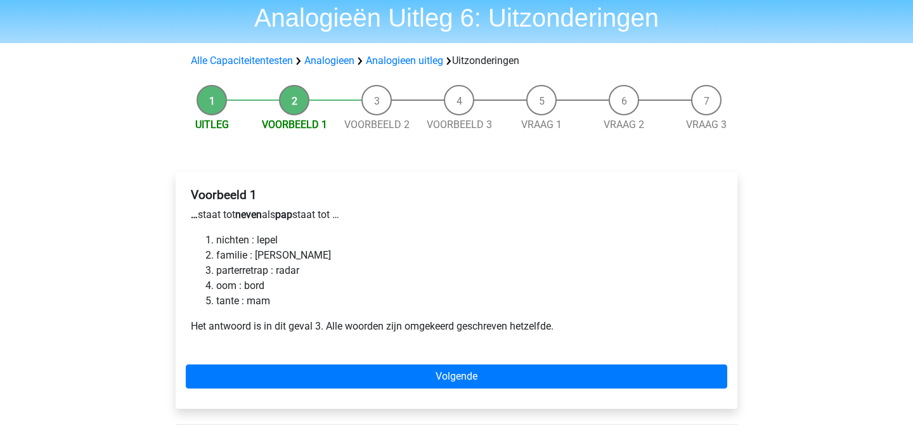
scroll to position [49, 0]
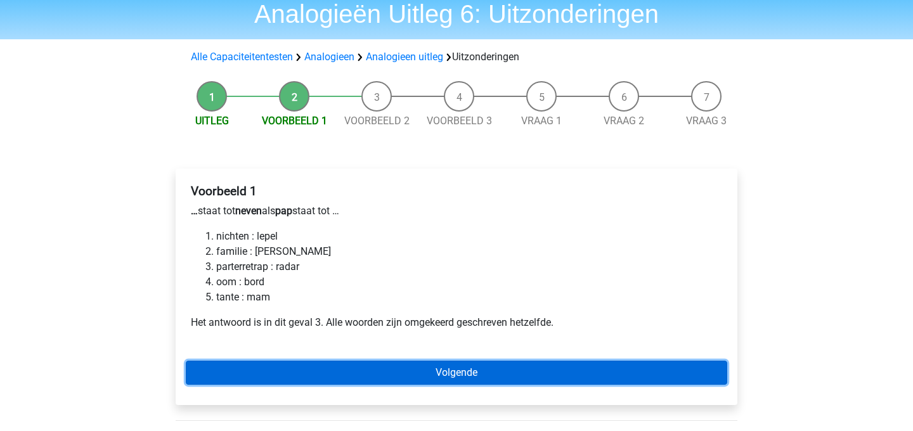
click at [398, 366] on link "Volgende" at bounding box center [457, 373] width 542 height 24
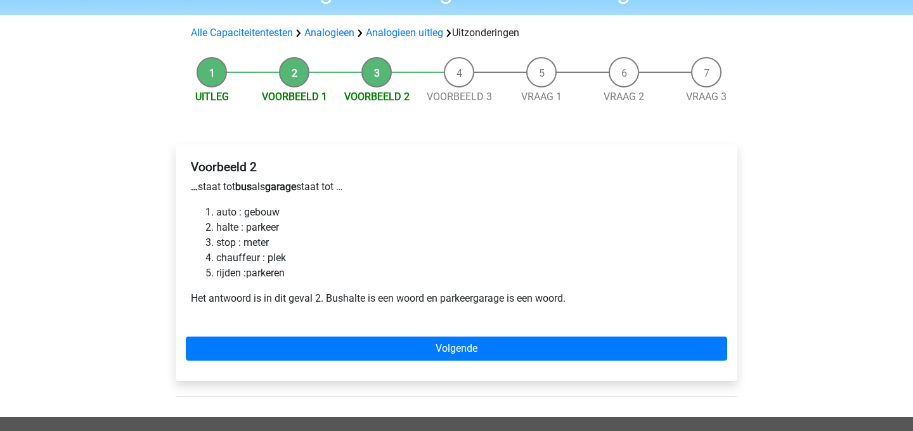
scroll to position [74, 0]
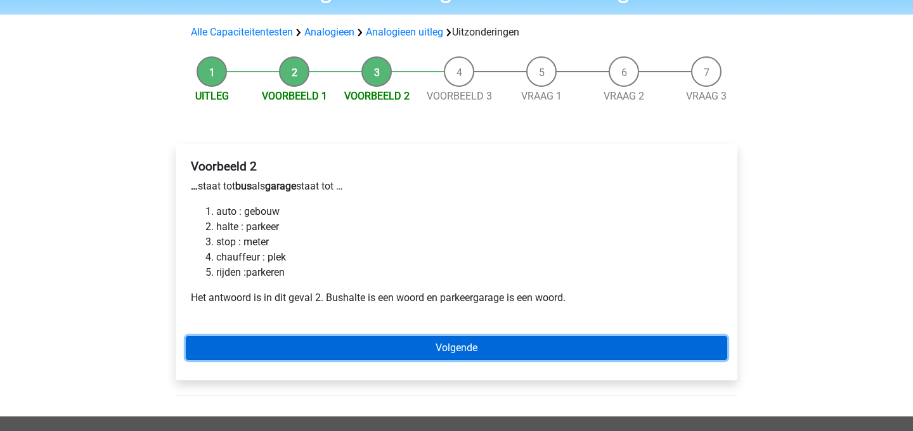
click at [398, 356] on link "Volgende" at bounding box center [457, 348] width 542 height 24
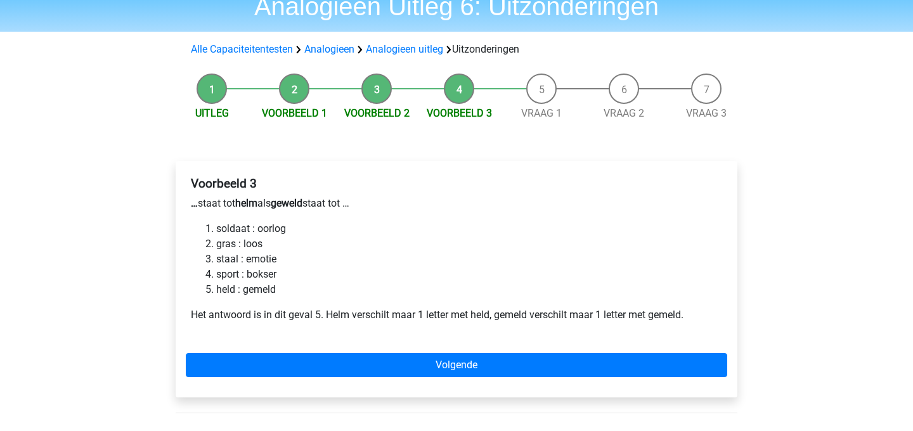
scroll to position [66, 0]
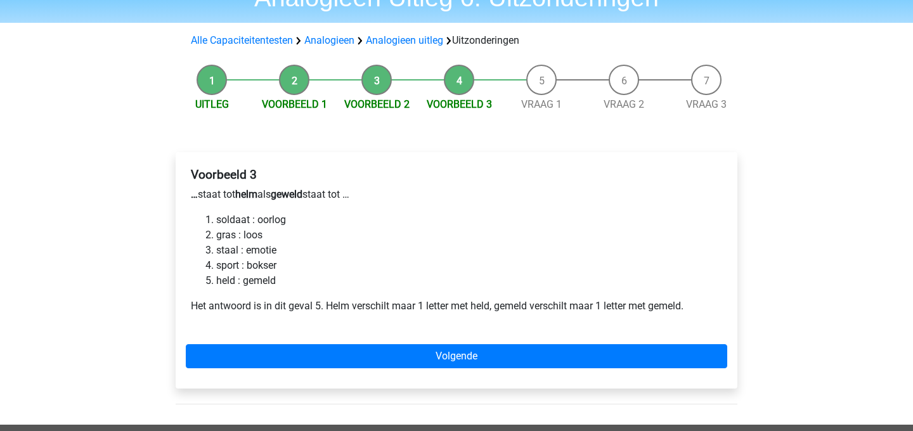
click at [389, 344] on div "Voorbeeld 3 … staat tot helm als geweld staat tot … soldaat : oorlog gras : [PE…" at bounding box center [457, 270] width 562 height 237
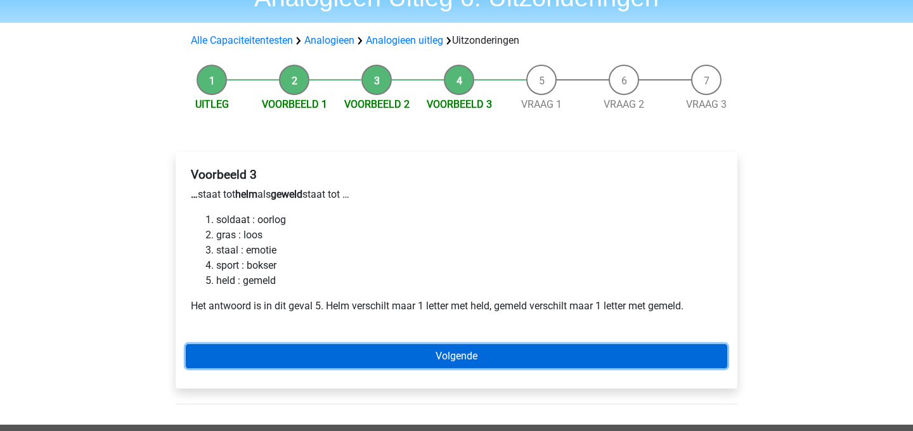
click at [386, 358] on link "Volgende" at bounding box center [457, 356] width 542 height 24
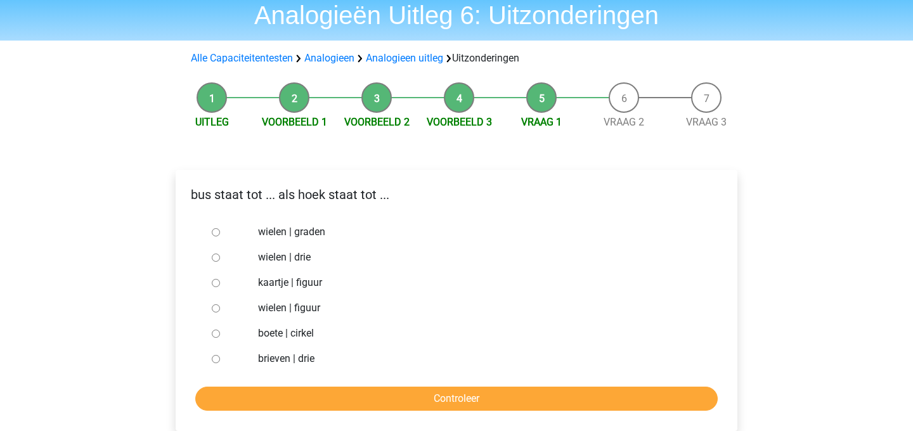
scroll to position [55, 0]
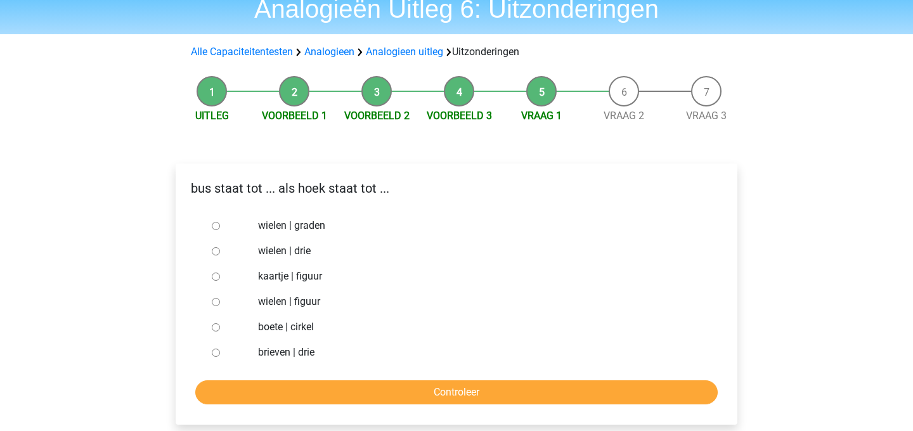
click at [258, 352] on label "brieven | drie" at bounding box center [477, 352] width 439 height 15
click at [220, 352] on input "brieven | drie" at bounding box center [216, 353] width 8 height 8
radio input "true"
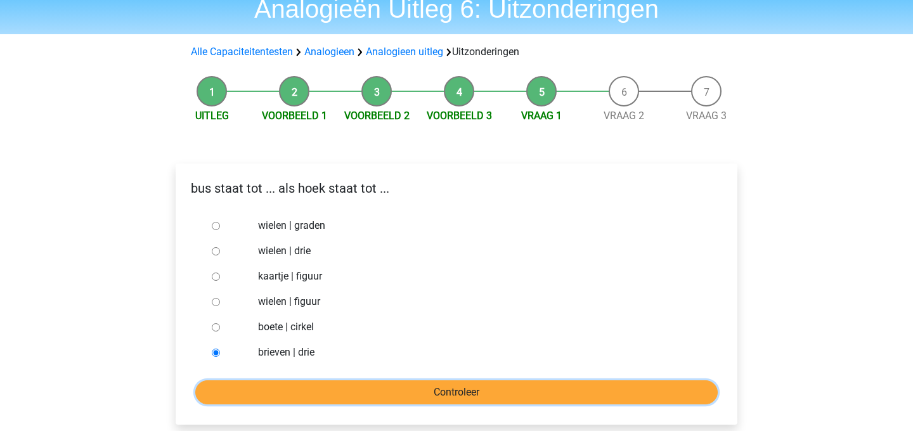
click at [301, 388] on input "Controleer" at bounding box center [456, 393] width 523 height 24
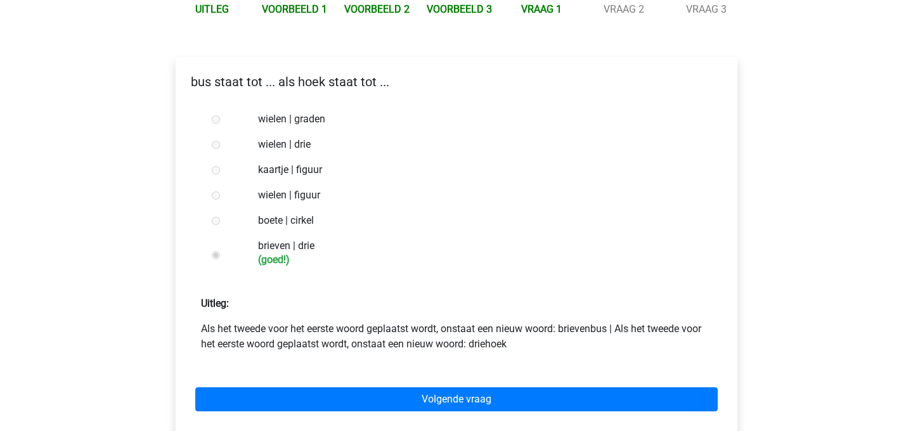
scroll to position [162, 0]
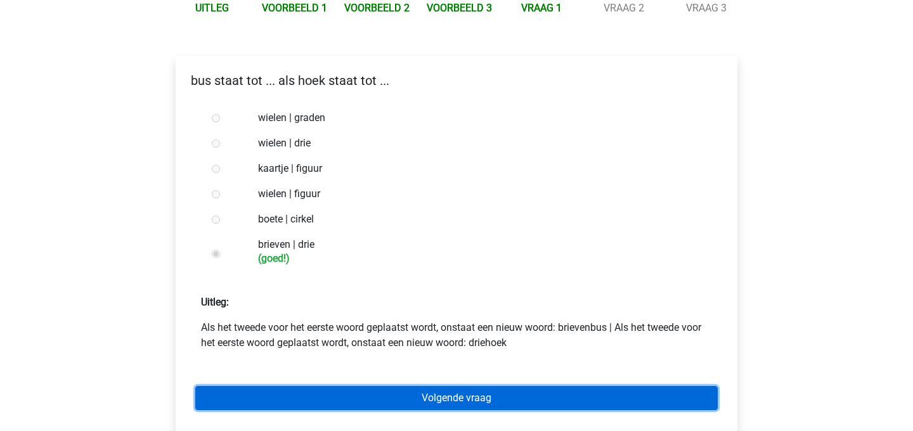
click at [368, 393] on link "Volgende vraag" at bounding box center [456, 398] width 523 height 24
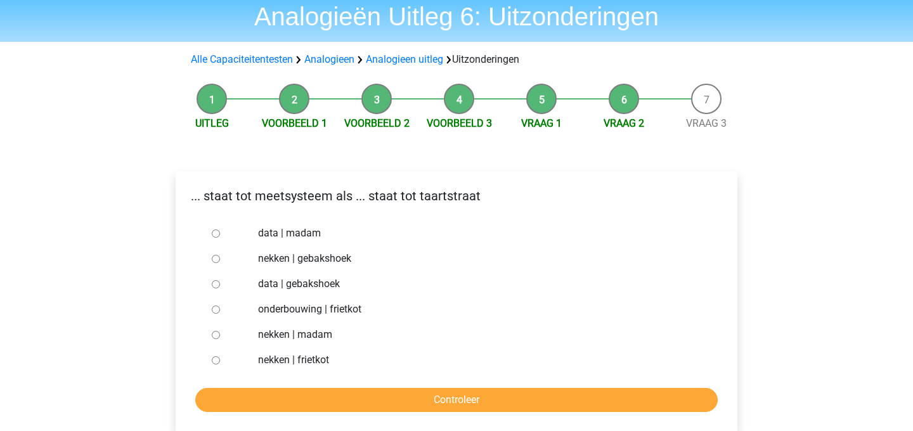
scroll to position [48, 0]
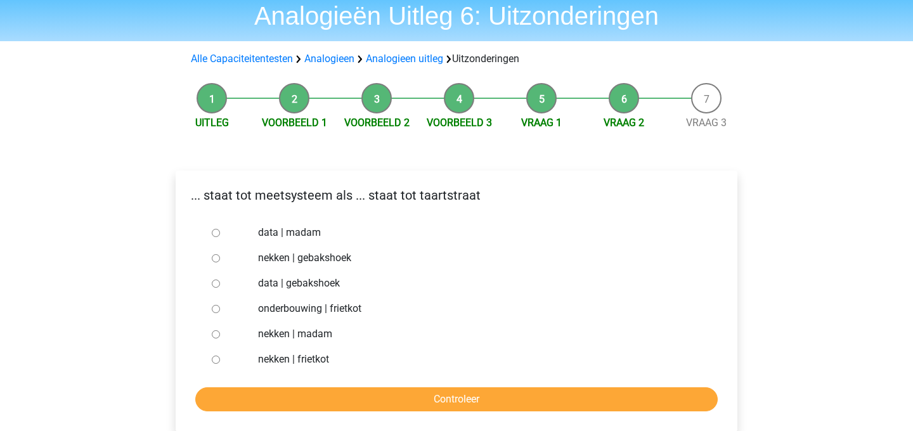
click at [289, 338] on label "nekken | madam" at bounding box center [477, 334] width 439 height 15
click at [220, 338] on input "nekken | madam" at bounding box center [216, 334] width 8 height 8
radio input "true"
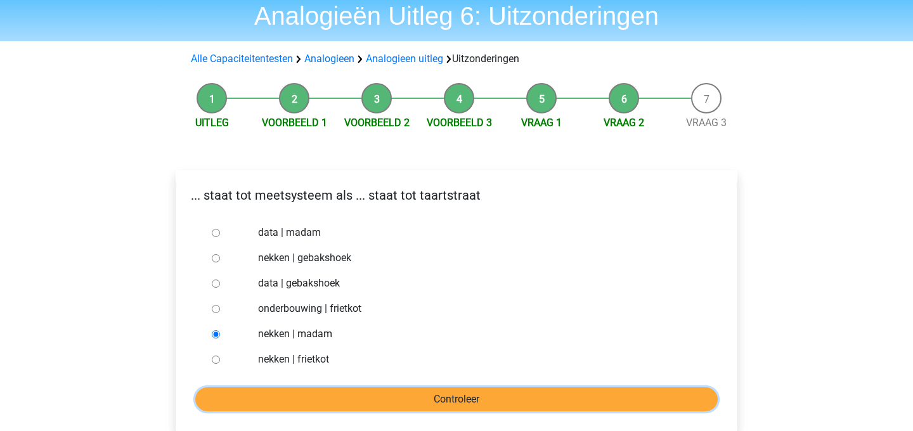
click at [302, 396] on input "Controleer" at bounding box center [456, 400] width 523 height 24
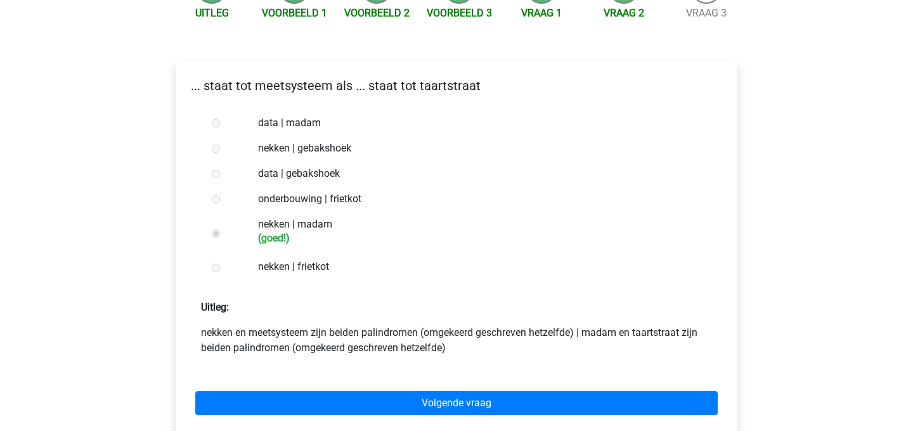
scroll to position [158, 0]
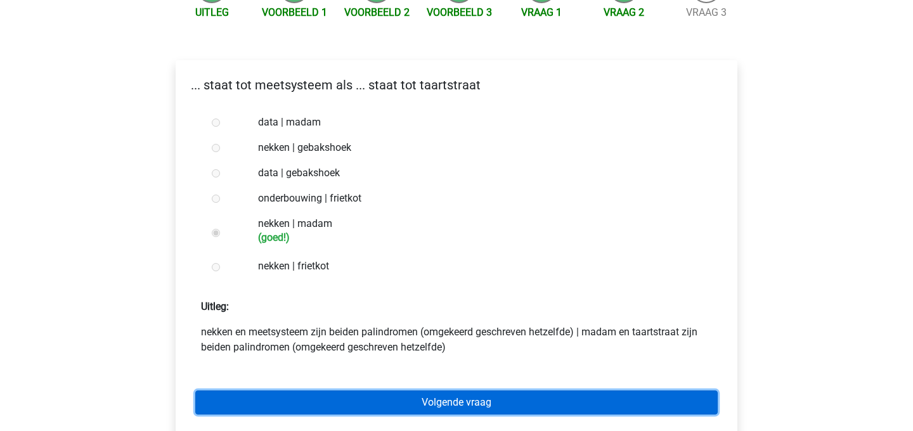
click at [323, 396] on link "Volgende vraag" at bounding box center [456, 403] width 523 height 24
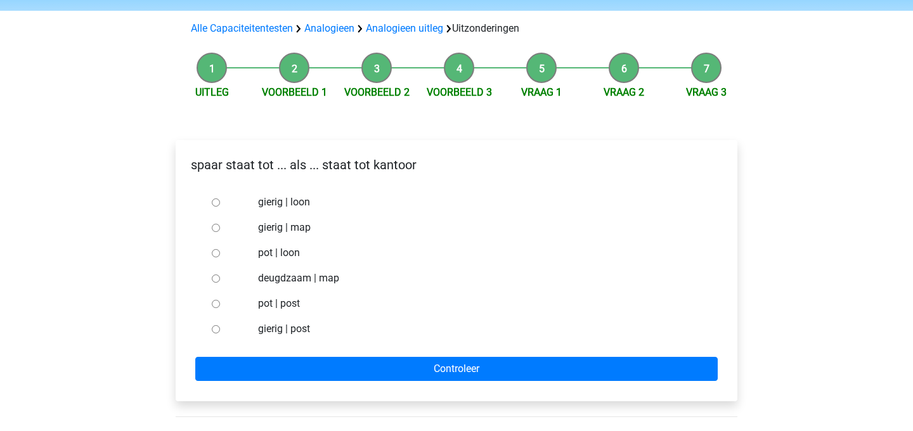
scroll to position [79, 0]
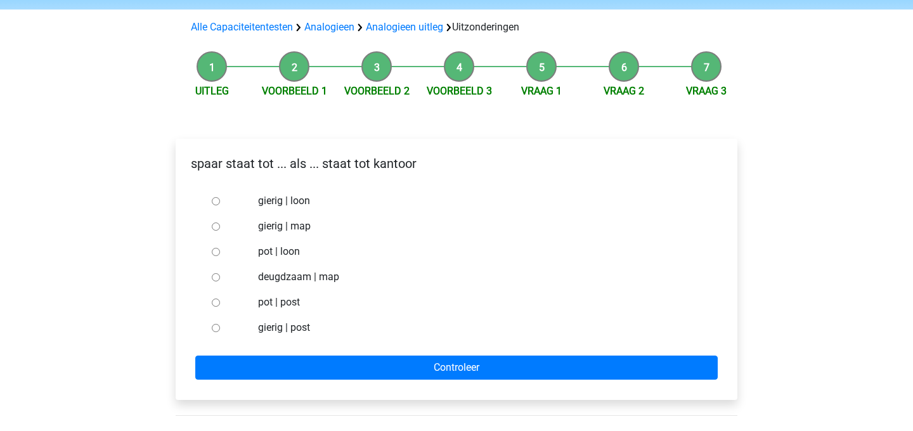
click at [278, 256] on label "pot | loon" at bounding box center [477, 251] width 439 height 15
click at [220, 256] on input "pot | loon" at bounding box center [216, 252] width 8 height 8
radio input "true"
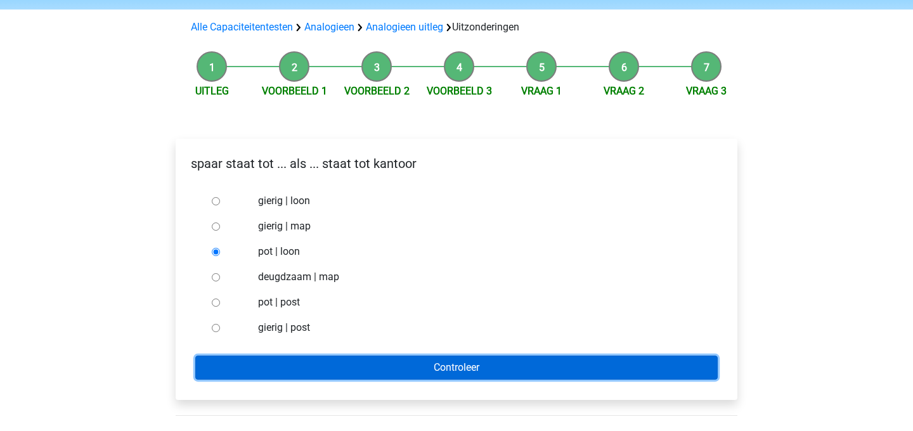
click at [299, 360] on input "Controleer" at bounding box center [456, 368] width 523 height 24
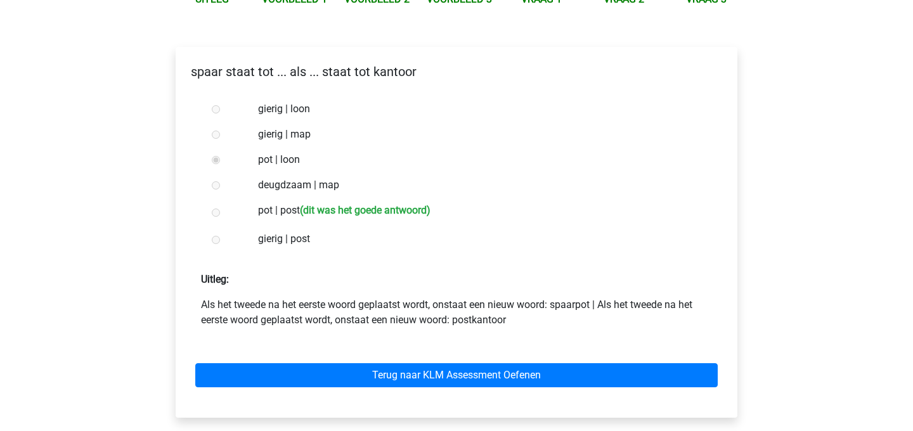
scroll to position [178, 0]
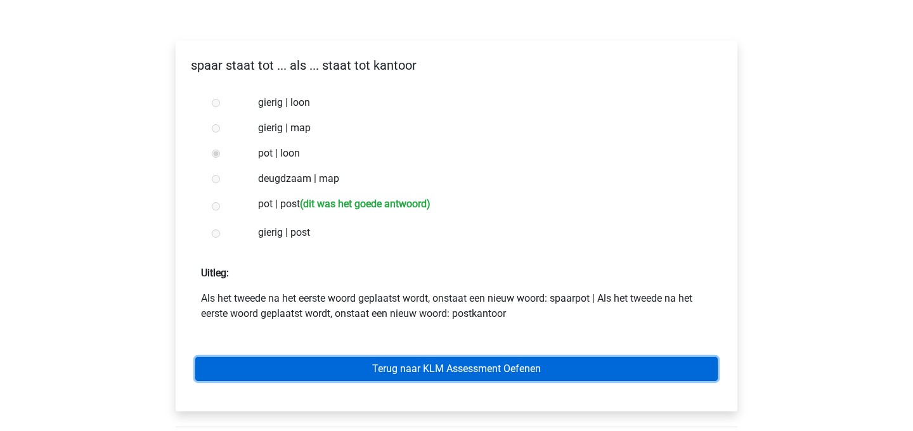
click at [346, 365] on link "Terug naar KLM Assessment Oefenen" at bounding box center [456, 369] width 523 height 24
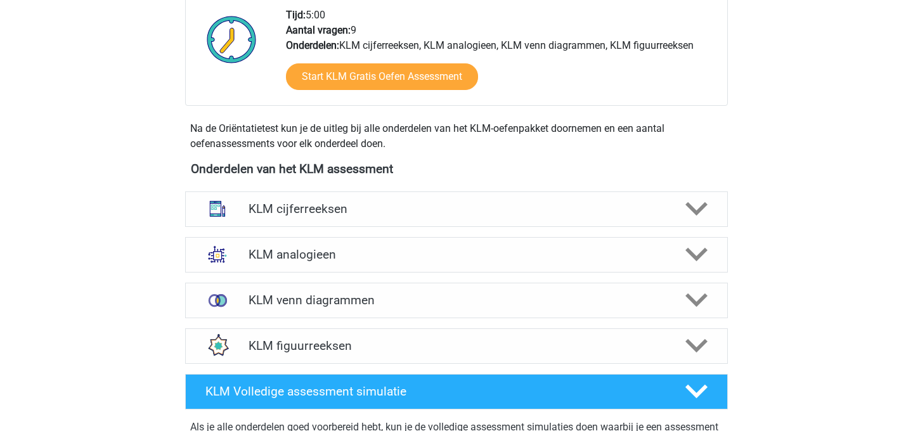
scroll to position [533, 0]
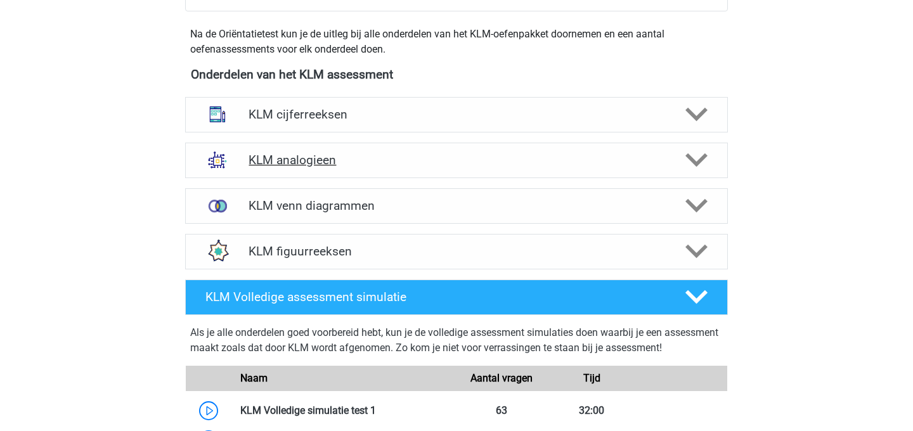
click at [329, 166] on h4 "KLM analogieen" at bounding box center [456, 160] width 415 height 15
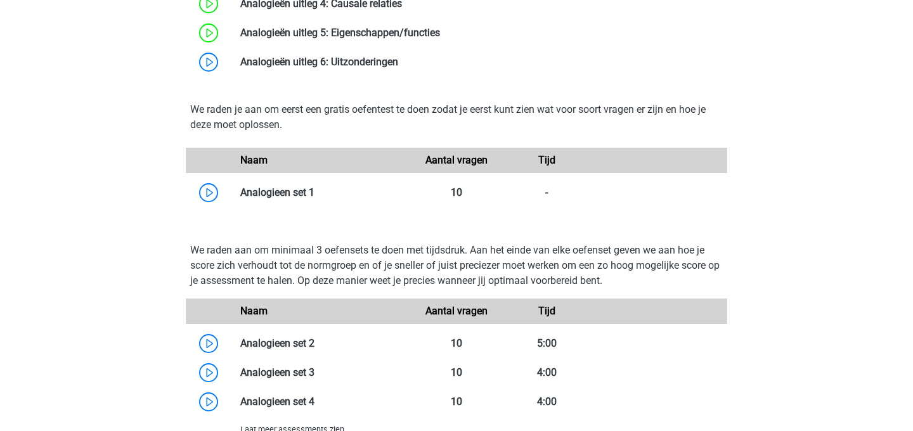
scroll to position [1014, 0]
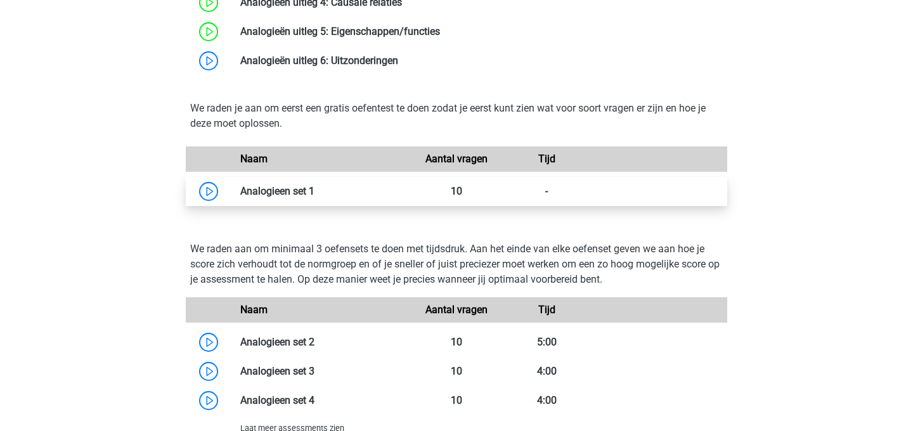
click at [315, 192] on link at bounding box center [315, 191] width 0 height 12
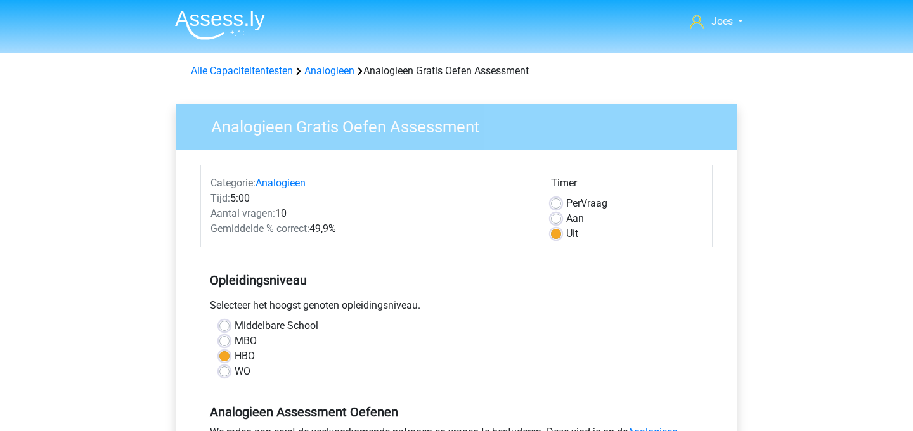
click at [566, 218] on label "Aan" at bounding box center [575, 218] width 18 height 15
click at [559, 218] on input "Aan" at bounding box center [556, 217] width 10 height 13
radio input "true"
click at [566, 230] on label "Uit" at bounding box center [572, 233] width 12 height 15
click at [559, 230] on input "Uit" at bounding box center [556, 232] width 10 height 13
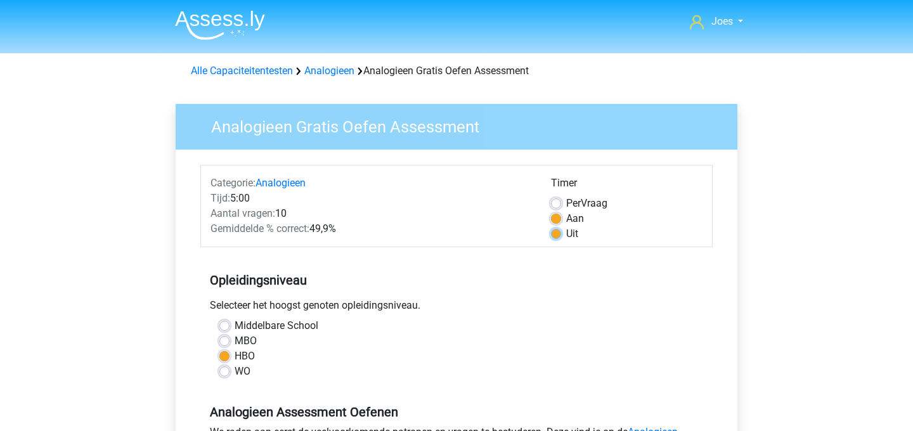
radio input "true"
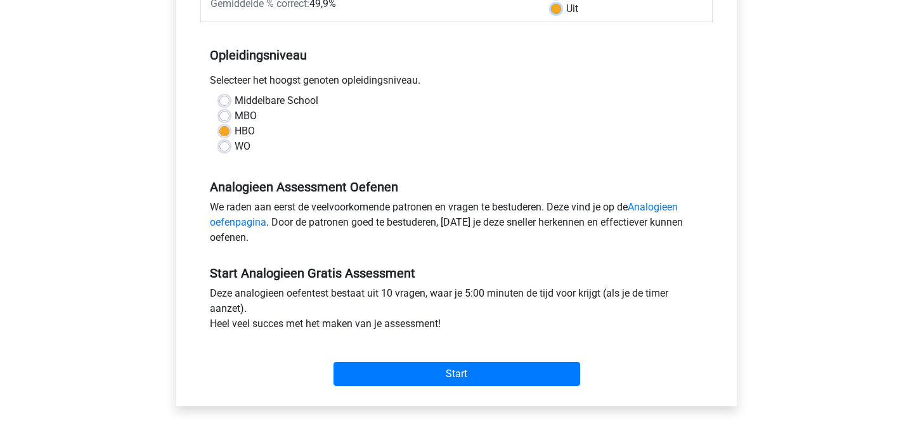
scroll to position [243, 0]
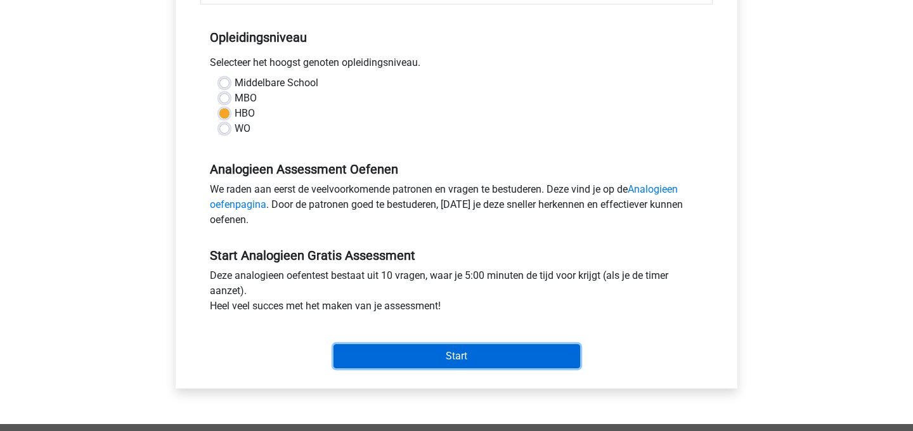
click at [451, 356] on input "Start" at bounding box center [457, 356] width 247 height 24
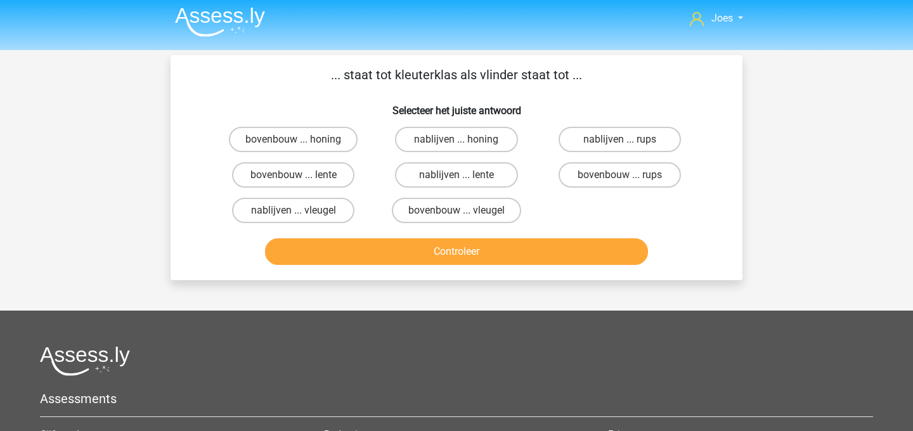
scroll to position [6, 0]
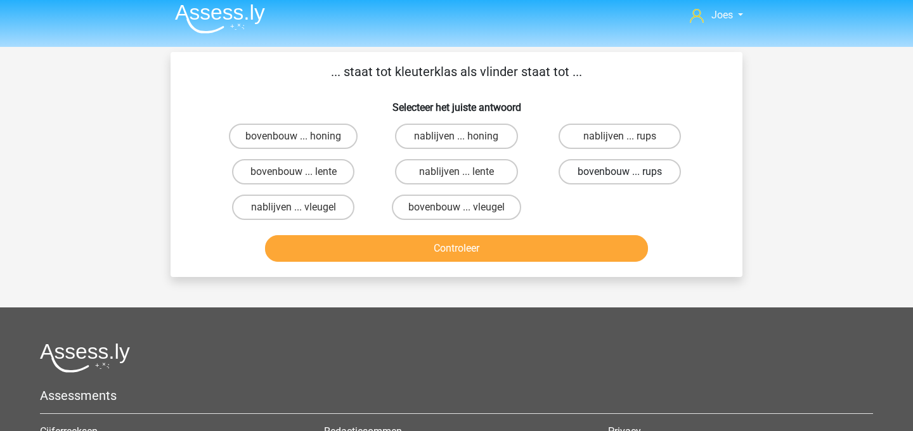
click at [603, 174] on label "bovenbouw ... rups" at bounding box center [620, 171] width 122 height 25
click at [620, 174] on input "bovenbouw ... rups" at bounding box center [624, 176] width 8 height 8
radio input "true"
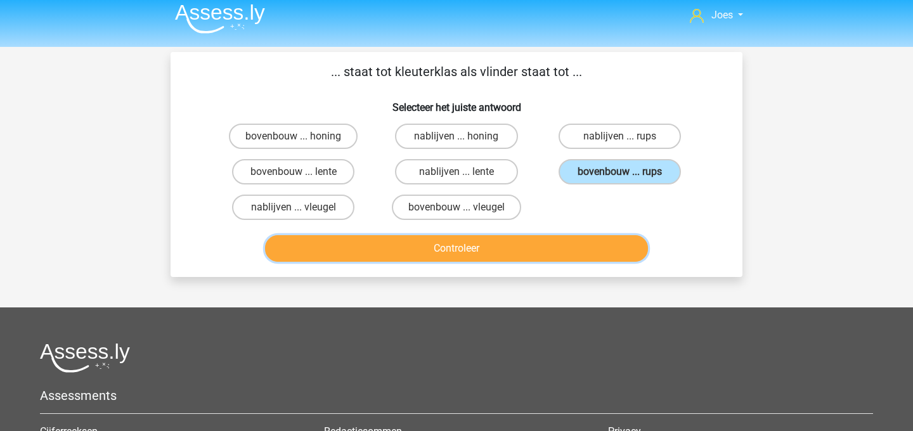
click at [538, 249] on button "Controleer" at bounding box center [457, 248] width 384 height 27
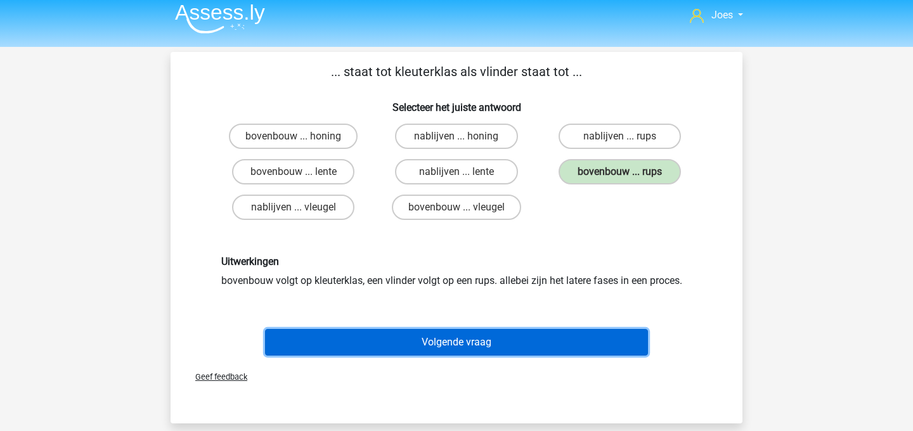
click at [490, 339] on button "Volgende vraag" at bounding box center [457, 342] width 384 height 27
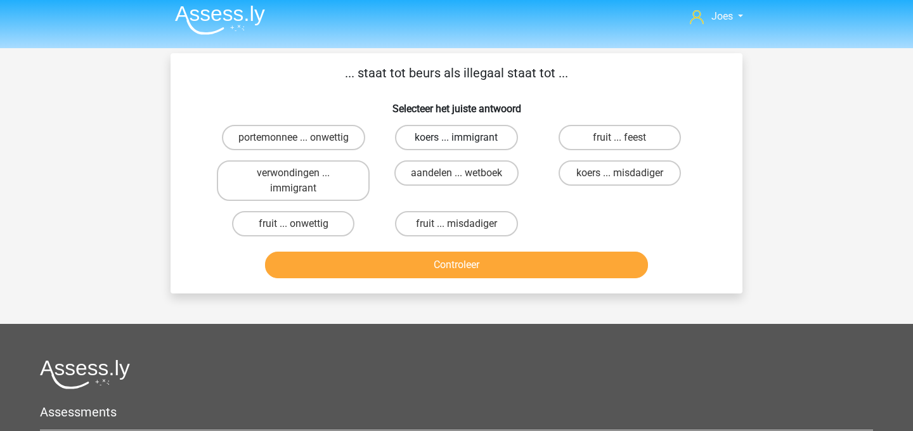
scroll to position [3, 0]
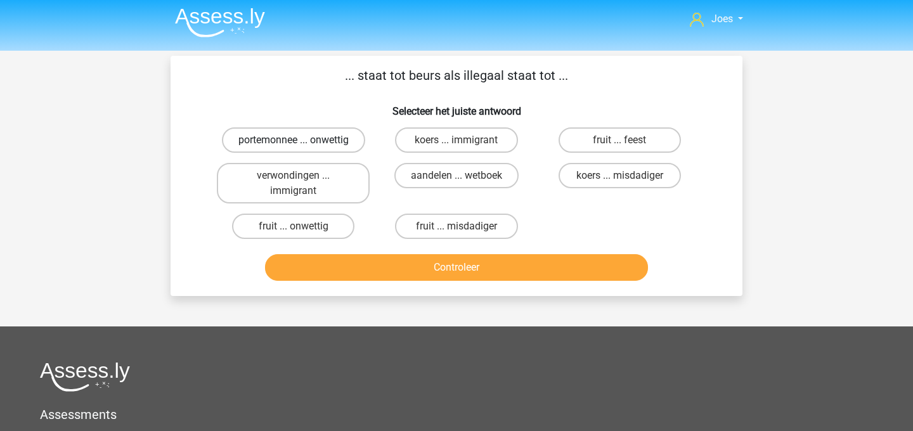
click at [304, 138] on label "portemonnee ... onwettig" at bounding box center [293, 139] width 143 height 25
click at [302, 140] on input "portemonnee ... onwettig" at bounding box center [298, 144] width 8 height 8
radio input "true"
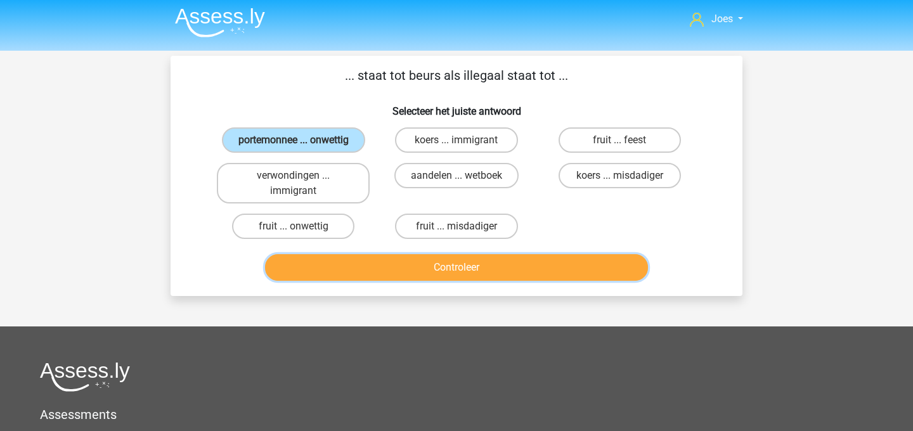
click at [385, 274] on button "Controleer" at bounding box center [457, 267] width 384 height 27
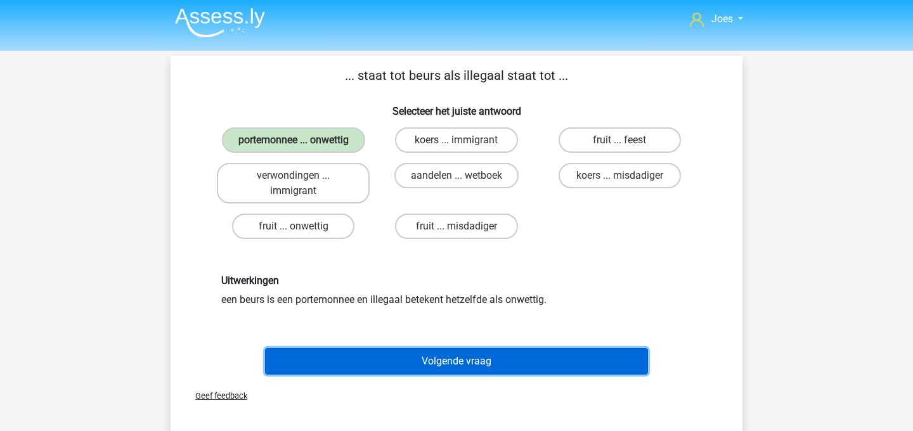
click at [421, 364] on button "Volgende vraag" at bounding box center [457, 361] width 384 height 27
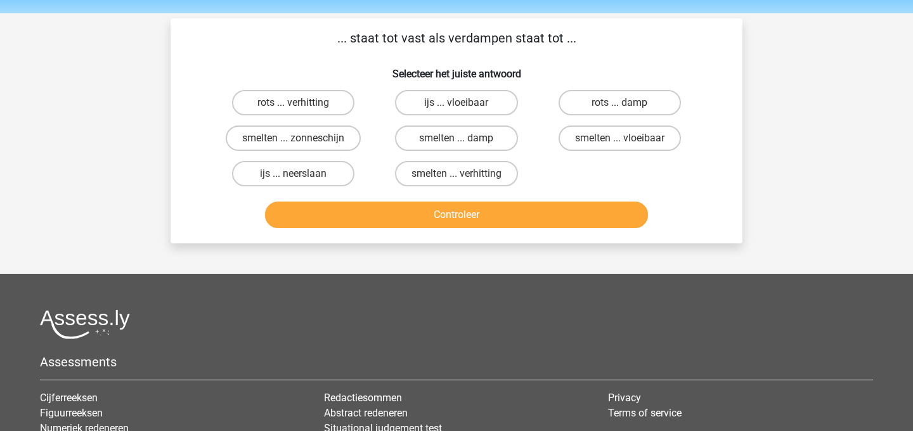
scroll to position [37, 0]
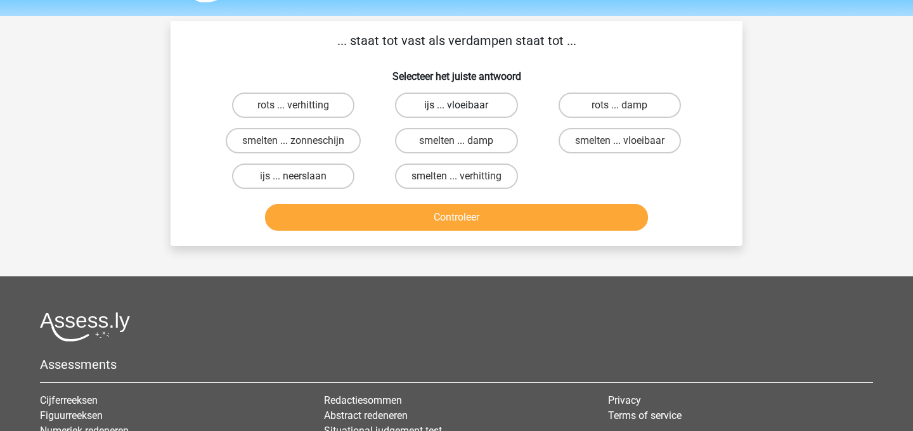
click at [472, 112] on label "ijs ... vloeibaar" at bounding box center [456, 105] width 122 height 25
click at [465, 112] on input "ijs ... vloeibaar" at bounding box center [461, 109] width 8 height 8
radio input "true"
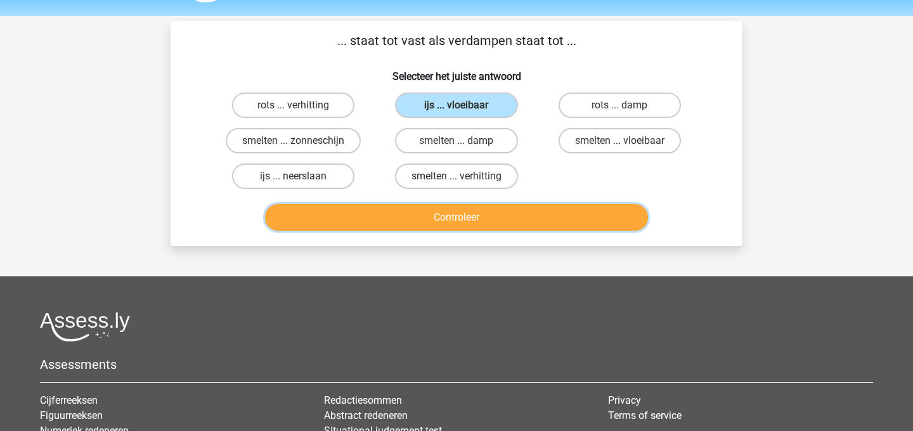
click at [466, 209] on button "Controleer" at bounding box center [457, 217] width 384 height 27
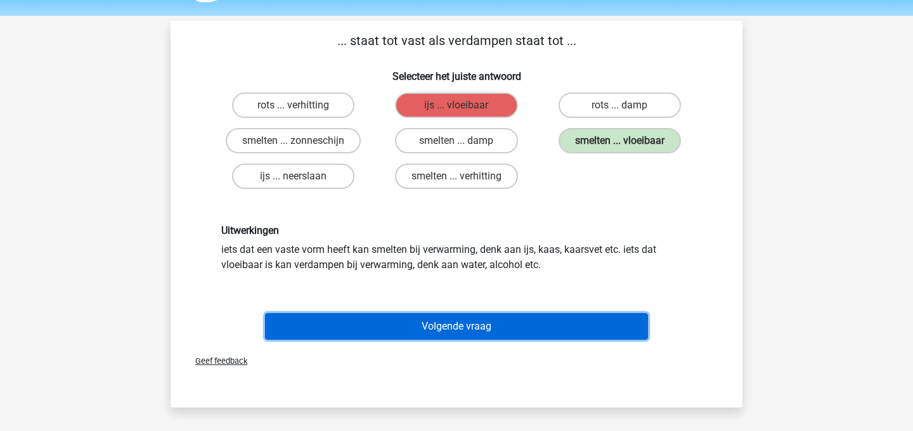
click at [492, 325] on button "Volgende vraag" at bounding box center [457, 326] width 384 height 27
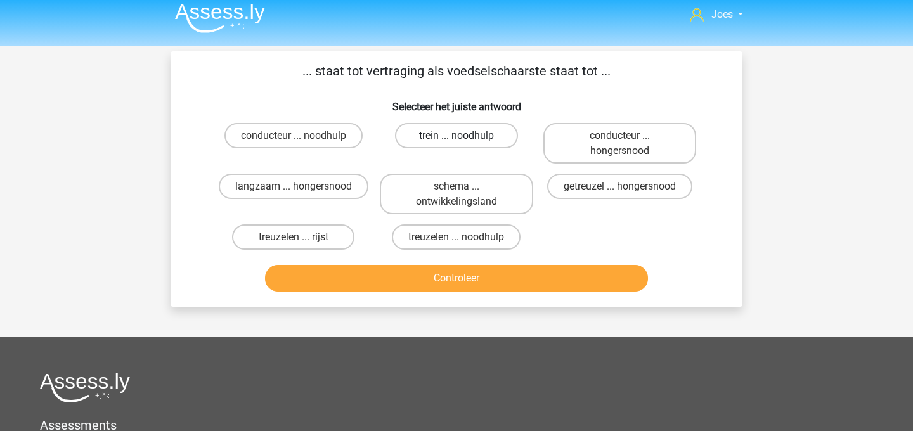
scroll to position [6, 0]
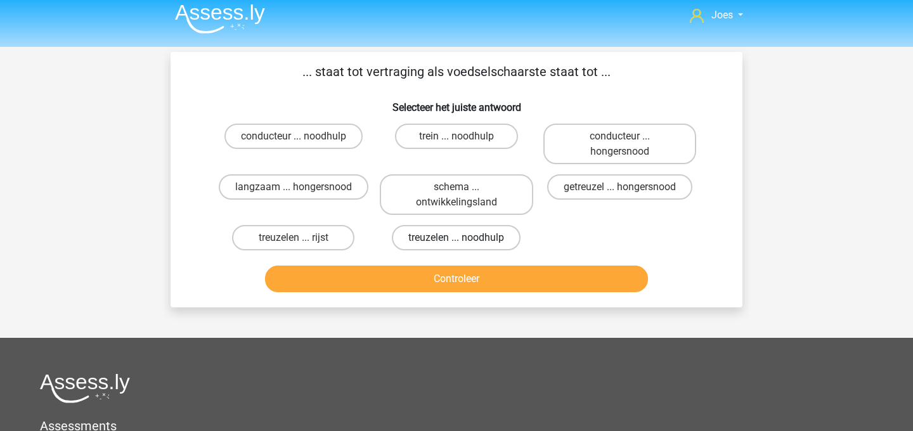
click at [458, 235] on label "treuzelen ... noodhulp" at bounding box center [456, 237] width 129 height 25
click at [458, 238] on input "treuzelen ... noodhulp" at bounding box center [461, 242] width 8 height 8
radio input "true"
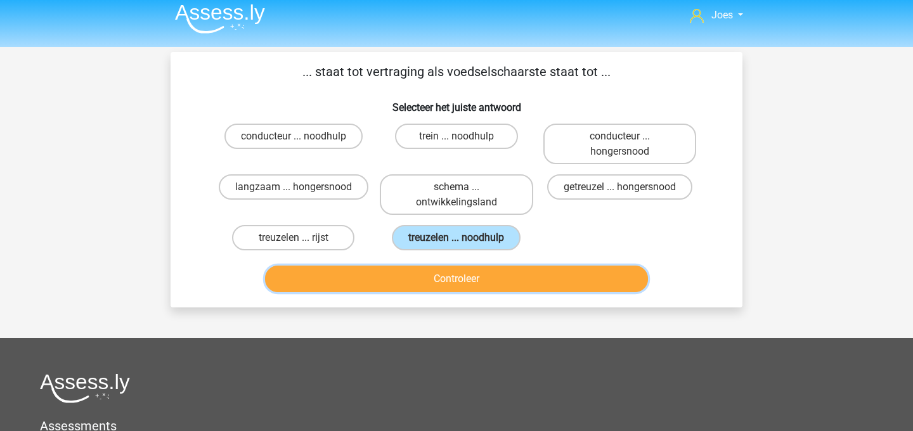
click at [474, 282] on button "Controleer" at bounding box center [457, 279] width 384 height 27
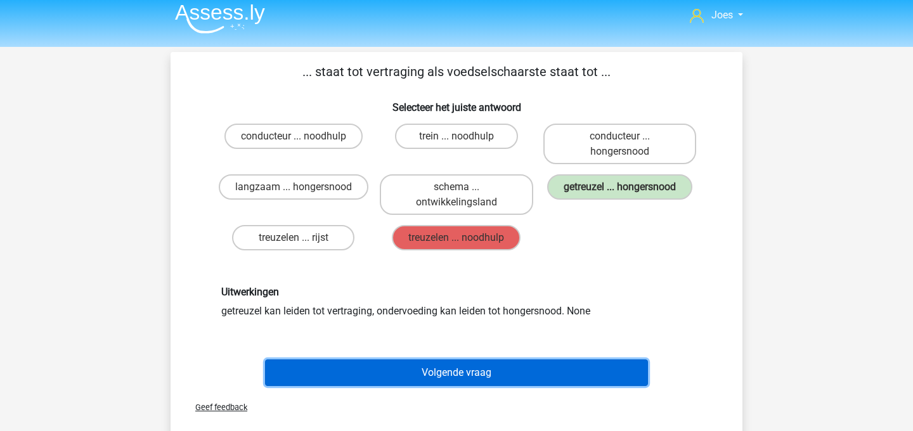
click at [477, 373] on button "Volgende vraag" at bounding box center [457, 373] width 384 height 27
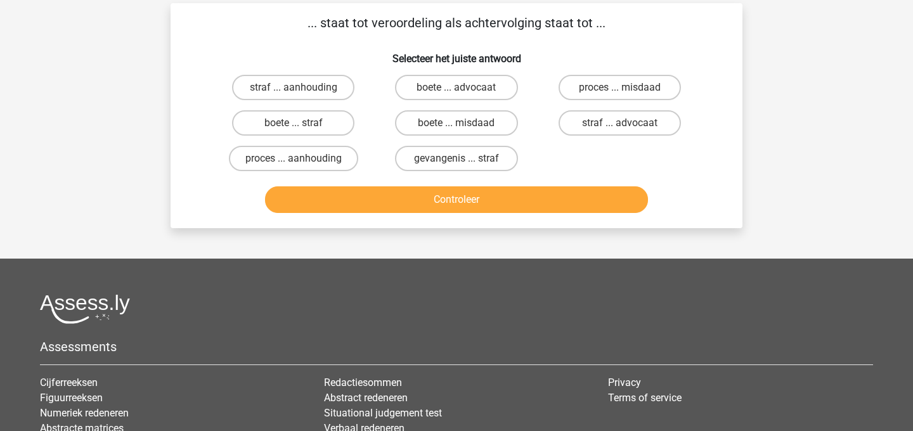
scroll to position [42, 0]
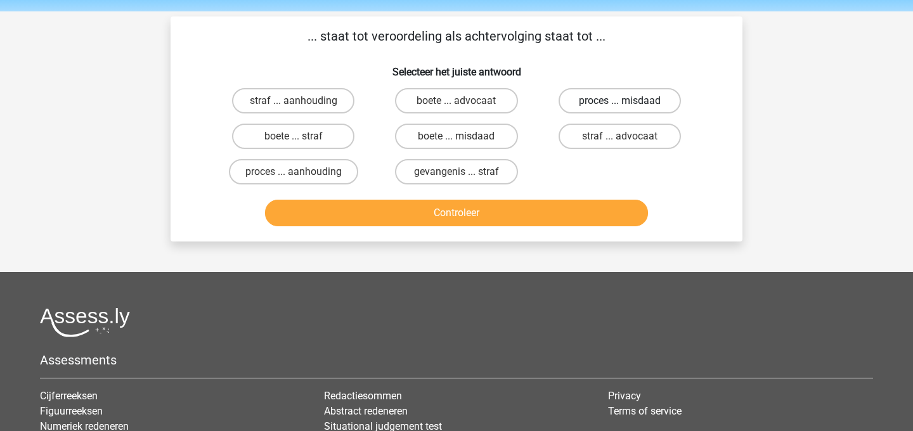
click at [614, 107] on label "proces ... misdaad" at bounding box center [620, 100] width 122 height 25
click at [620, 107] on input "proces ... misdaad" at bounding box center [624, 105] width 8 height 8
radio input "true"
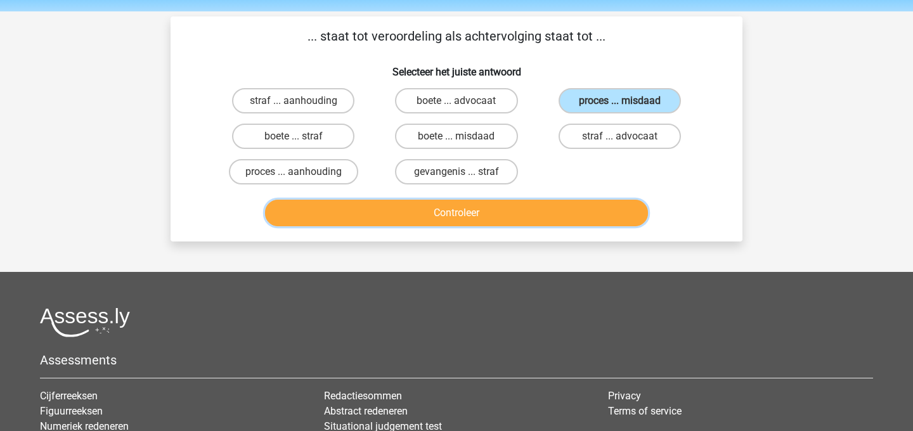
click at [545, 204] on button "Controleer" at bounding box center [457, 213] width 384 height 27
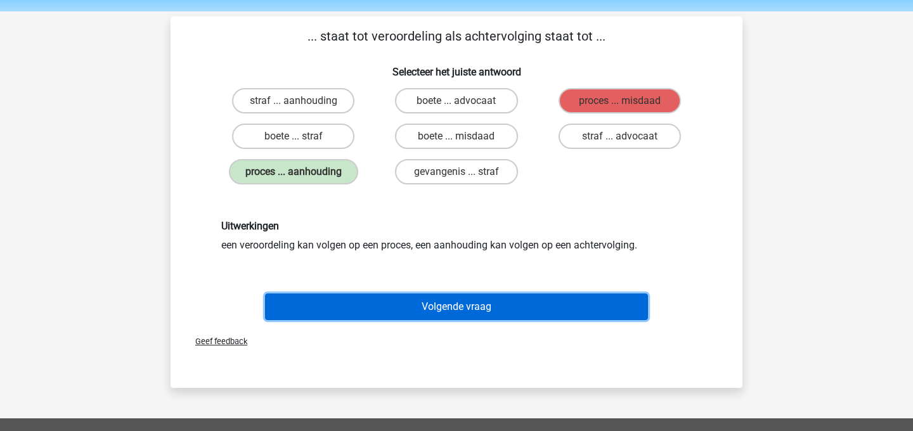
click at [447, 310] on button "Volgende vraag" at bounding box center [457, 307] width 384 height 27
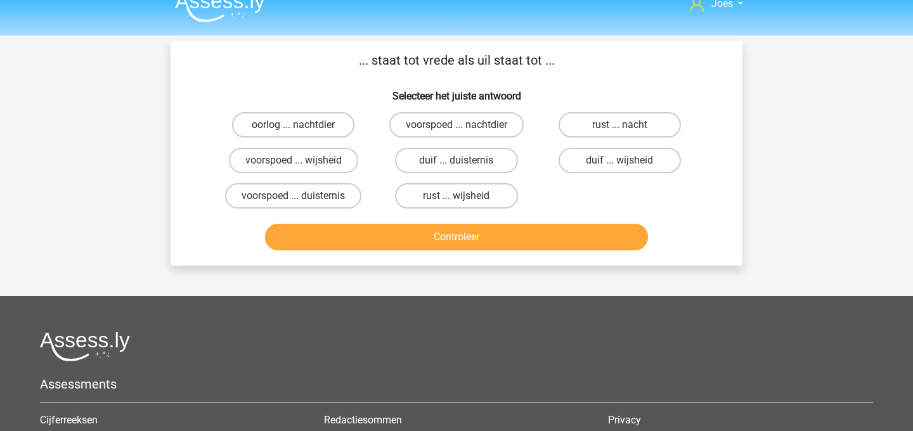
scroll to position [0, 0]
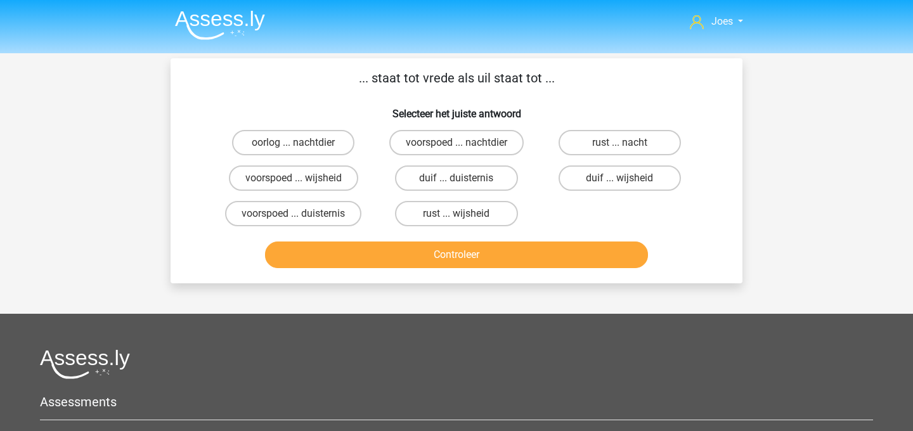
click at [623, 178] on input "duif ... wijsheid" at bounding box center [624, 182] width 8 height 8
radio input "true"
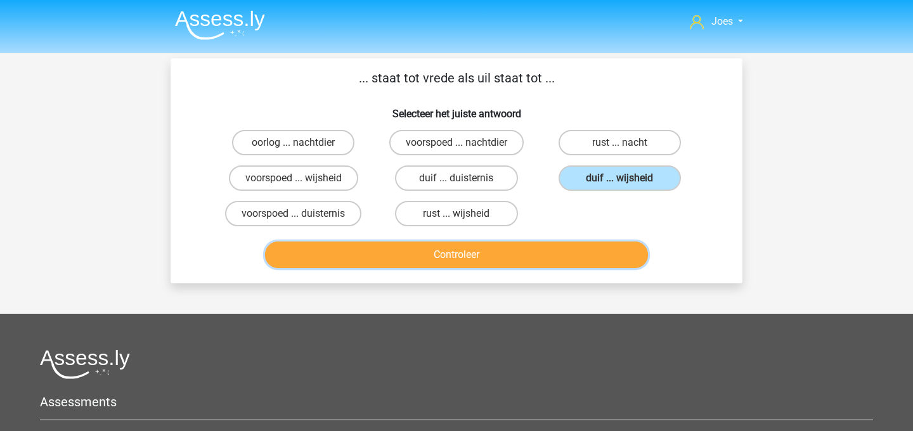
click at [584, 258] on button "Controleer" at bounding box center [457, 255] width 384 height 27
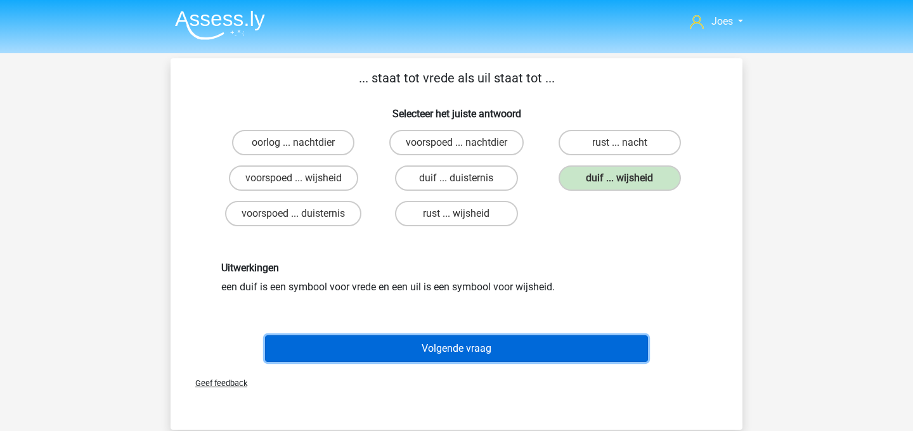
click at [497, 351] on button "Volgende vraag" at bounding box center [457, 349] width 384 height 27
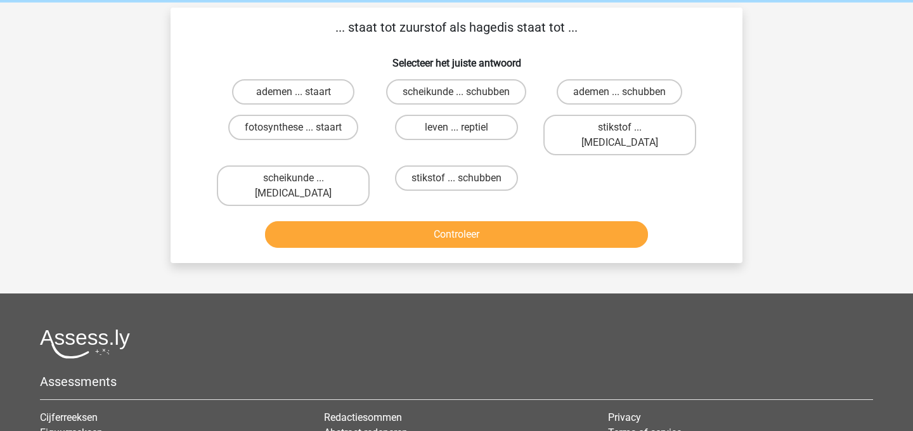
scroll to position [58, 0]
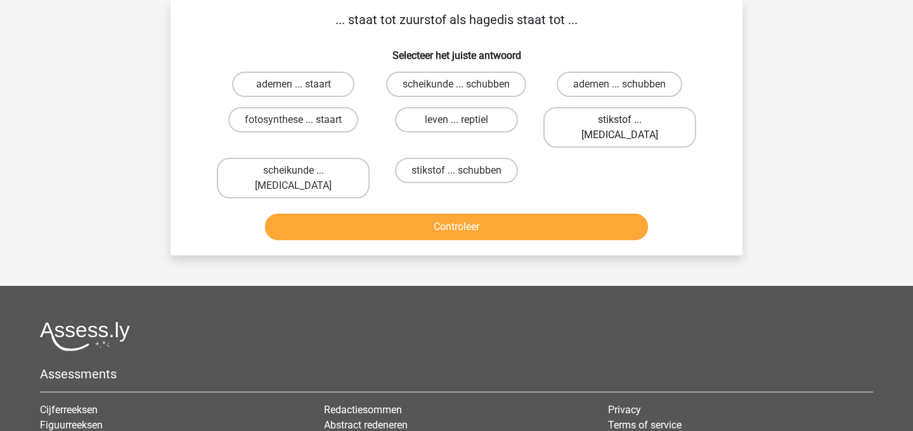
click at [592, 120] on label "stikstof ... krokodil" at bounding box center [620, 127] width 153 height 41
click at [620, 120] on input "stikstof ... krokodil" at bounding box center [624, 124] width 8 height 8
radio input "true"
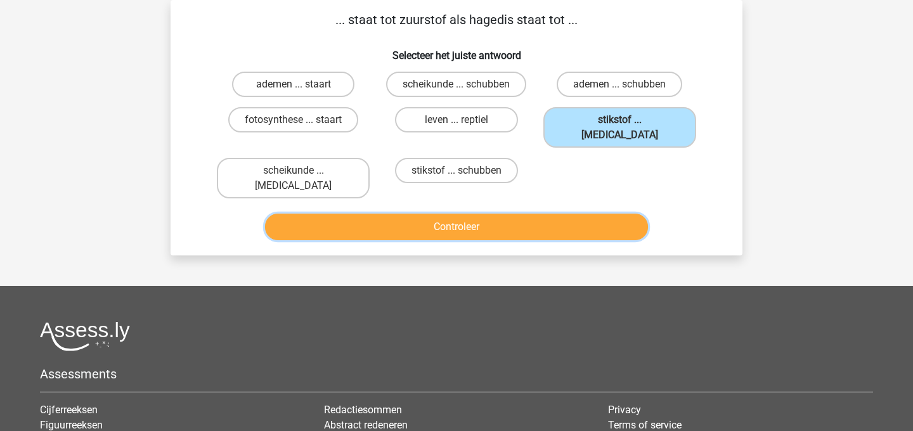
click at [554, 214] on button "Controleer" at bounding box center [457, 227] width 384 height 27
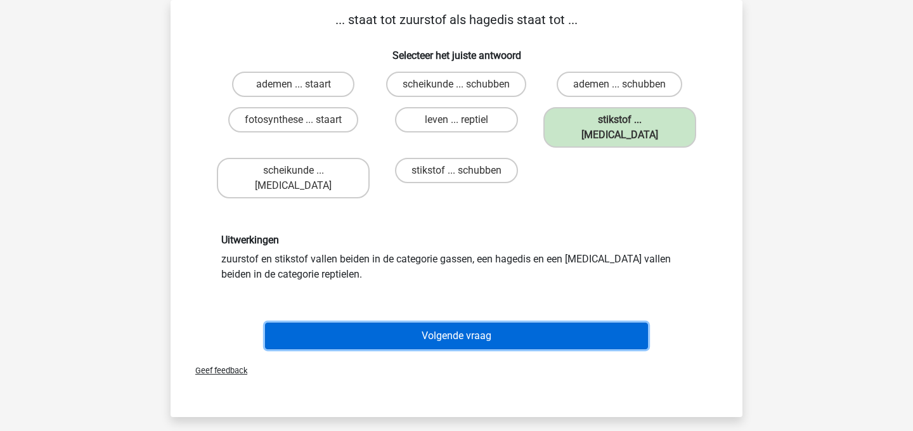
click at [500, 323] on button "Volgende vraag" at bounding box center [457, 336] width 384 height 27
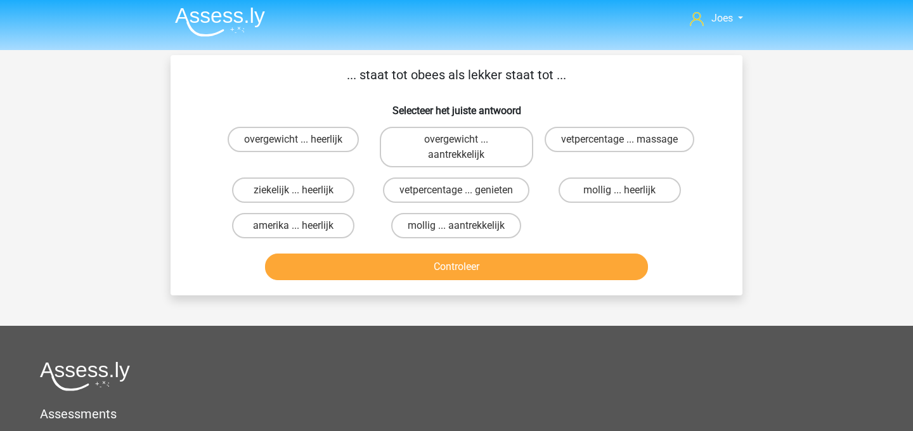
scroll to position [0, 0]
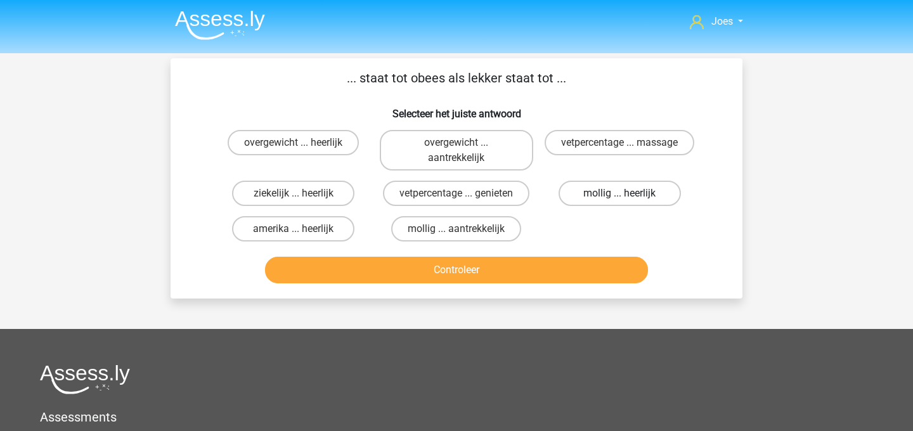
click at [603, 198] on label "mollig ... heerlijk" at bounding box center [620, 193] width 122 height 25
click at [620, 198] on input "mollig ... heerlijk" at bounding box center [624, 197] width 8 height 8
radio input "true"
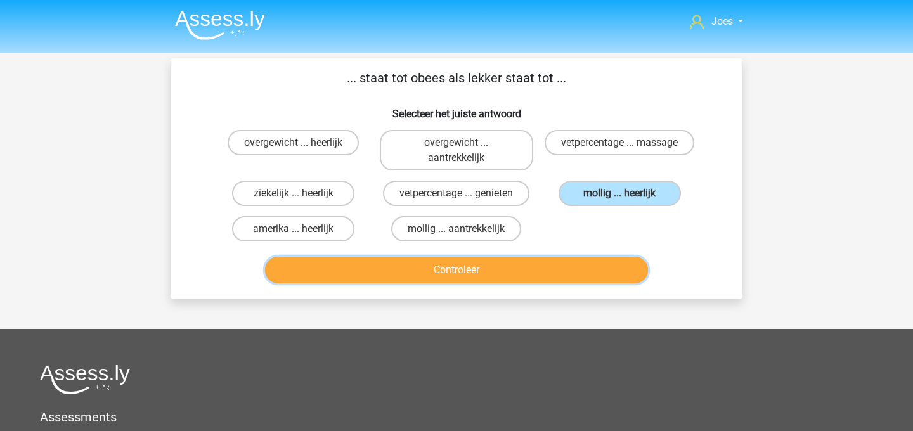
click at [541, 280] on button "Controleer" at bounding box center [457, 270] width 384 height 27
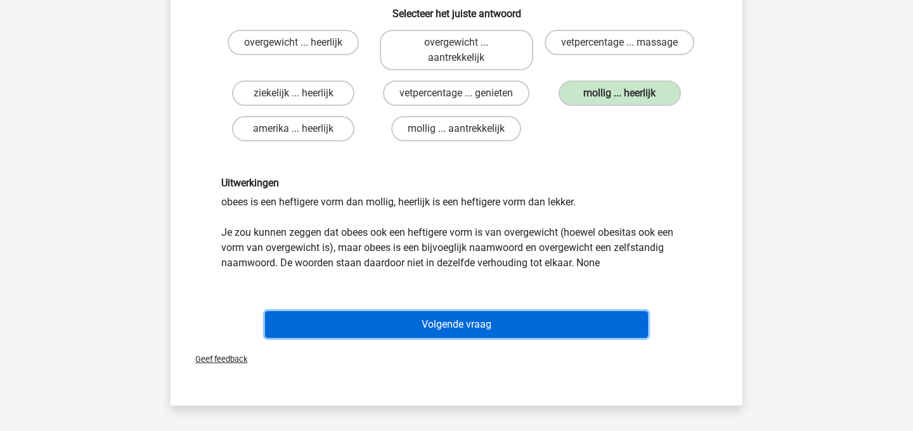
click at [493, 325] on button "Volgende vraag" at bounding box center [457, 324] width 384 height 27
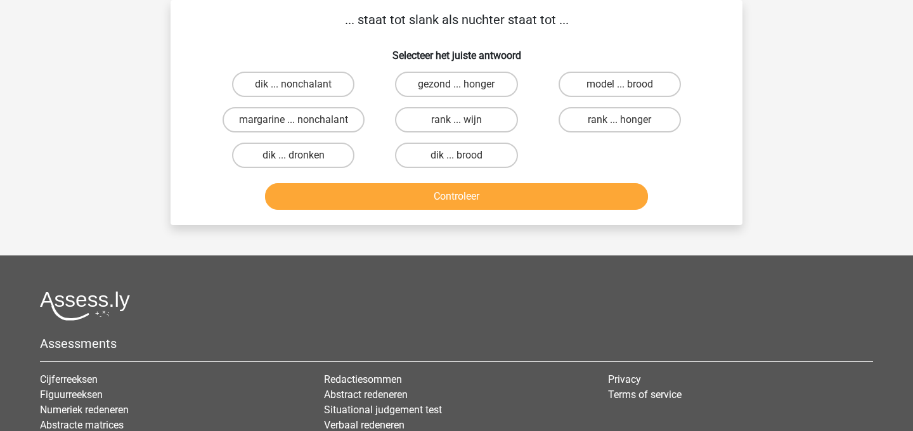
scroll to position [36, 0]
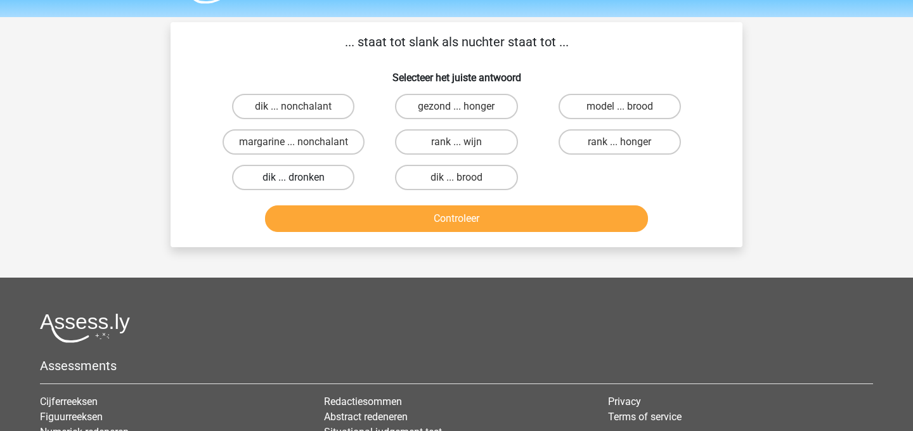
click at [304, 174] on label "dik ... dronken" at bounding box center [293, 177] width 122 height 25
click at [302, 178] on input "dik ... dronken" at bounding box center [298, 182] width 8 height 8
radio input "true"
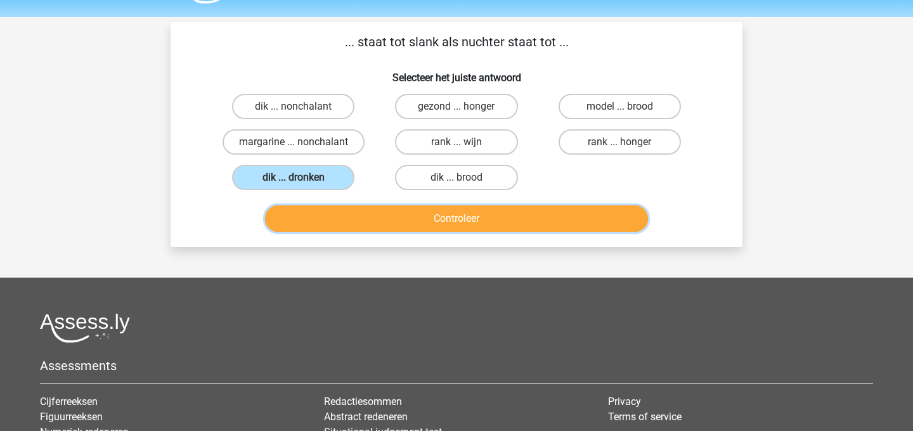
click at [321, 219] on button "Controleer" at bounding box center [457, 219] width 384 height 27
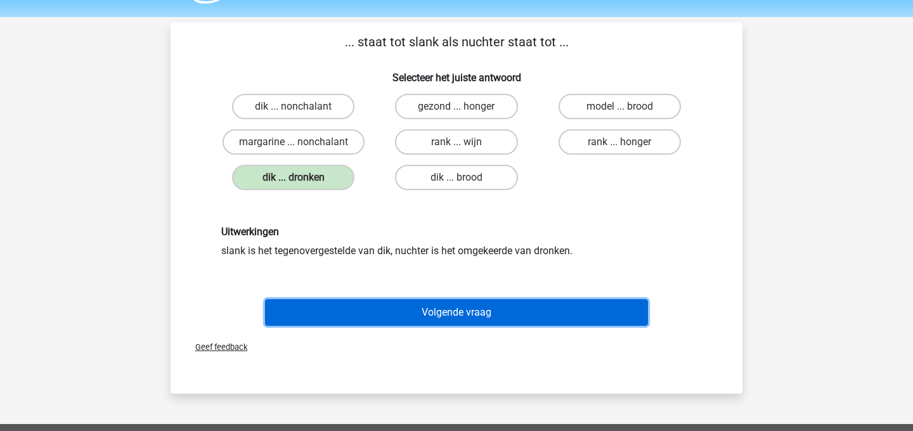
click at [358, 320] on button "Volgende vraag" at bounding box center [457, 312] width 384 height 27
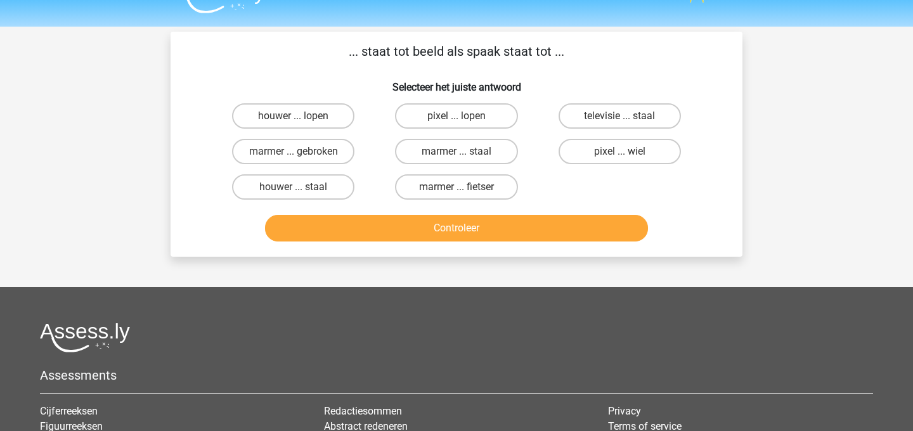
scroll to position [26, 0]
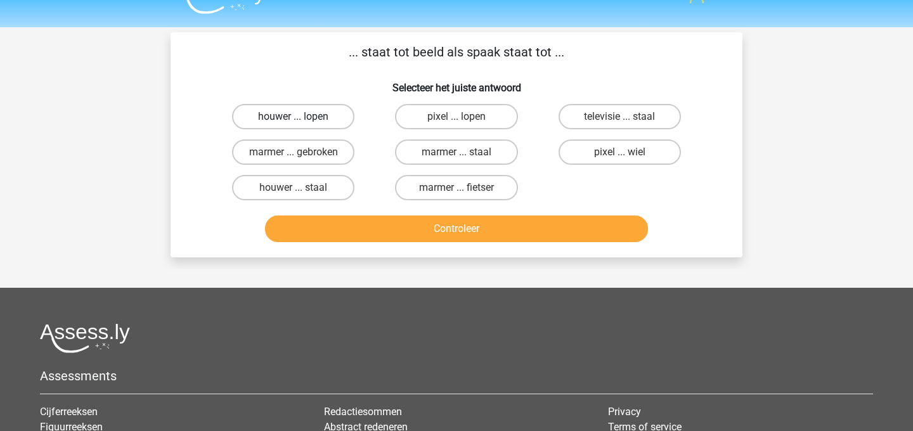
click at [334, 118] on label "houwer ... lopen" at bounding box center [293, 116] width 122 height 25
click at [302, 118] on input "houwer ... lopen" at bounding box center [298, 121] width 8 height 8
radio input "true"
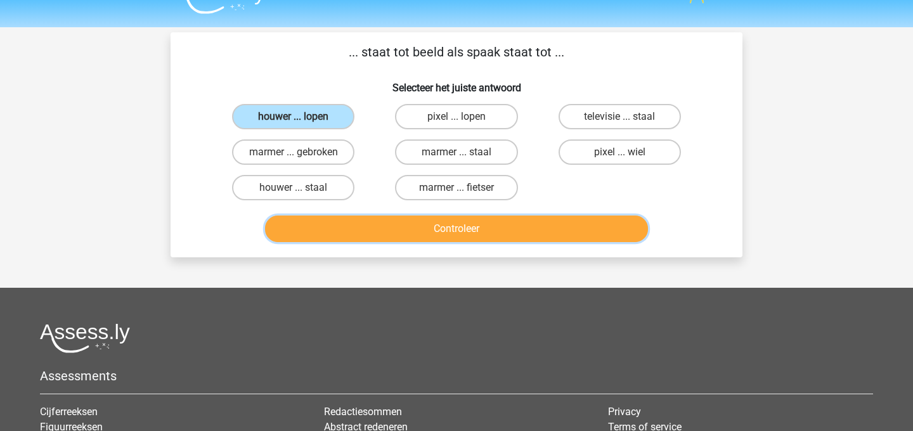
click at [374, 219] on button "Controleer" at bounding box center [457, 229] width 384 height 27
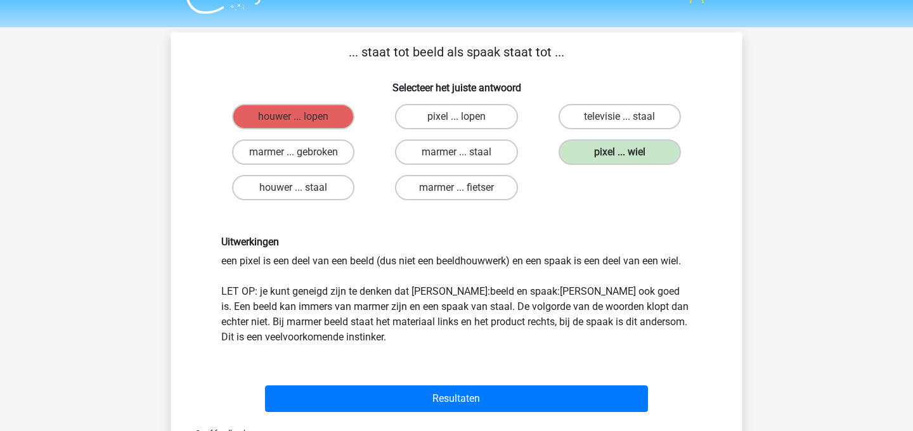
click at [447, 415] on div "Resultaten" at bounding box center [457, 402] width 490 height 32
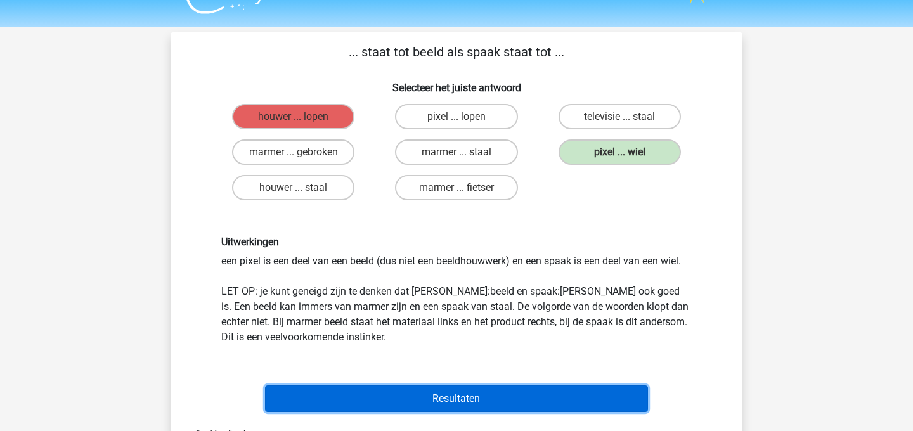
click at [447, 406] on button "Resultaten" at bounding box center [457, 399] width 384 height 27
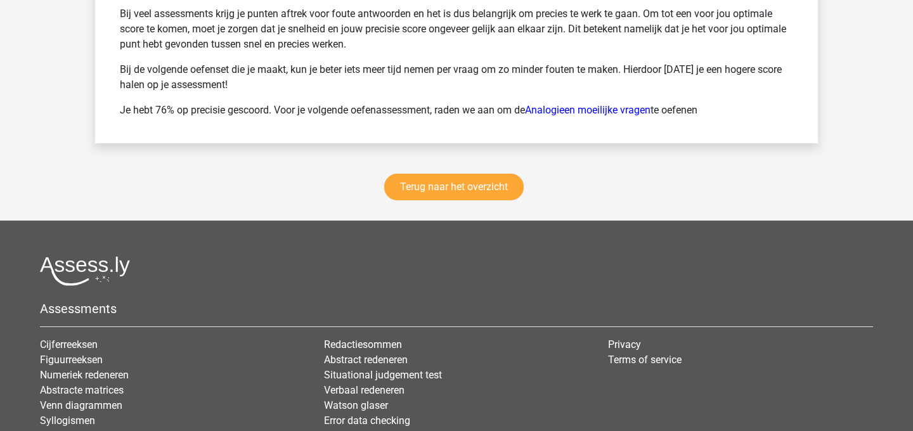
scroll to position [1793, 0]
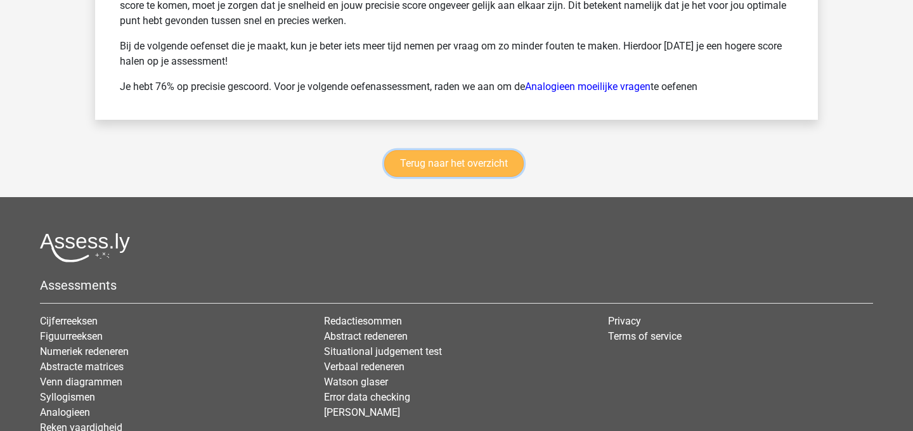
click at [424, 167] on link "Terug naar het overzicht" at bounding box center [454, 163] width 140 height 27
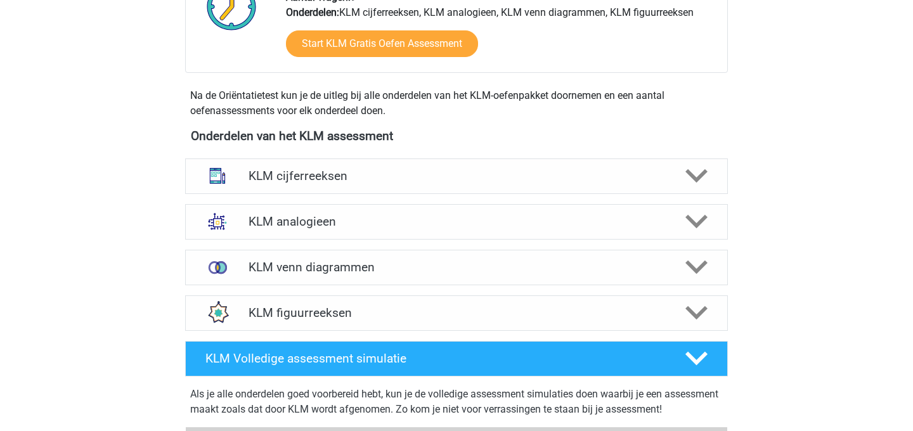
scroll to position [486, 0]
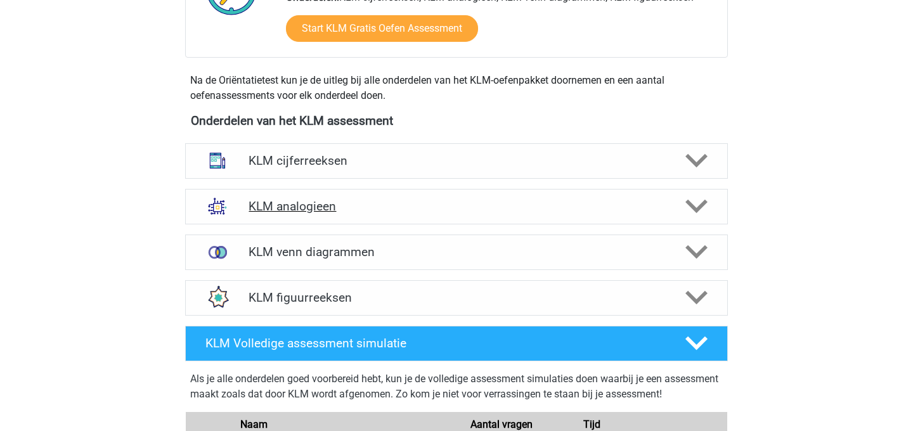
click at [336, 207] on h4 "KLM analogieen" at bounding box center [456, 206] width 415 height 15
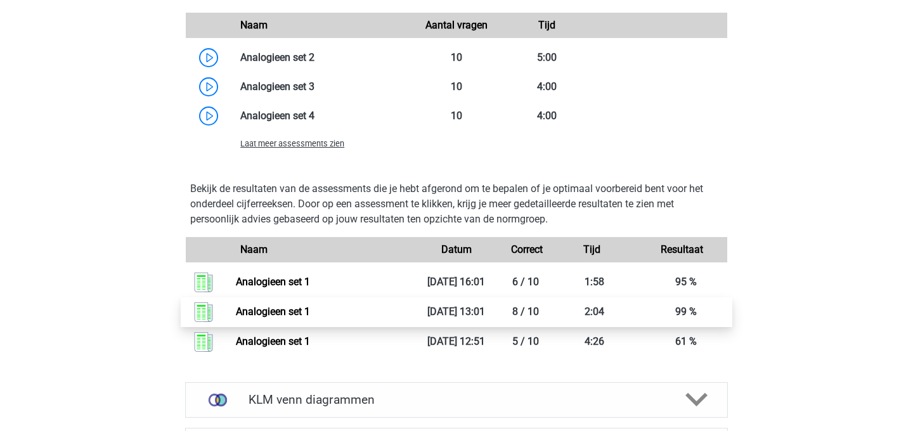
scroll to position [1302, 0]
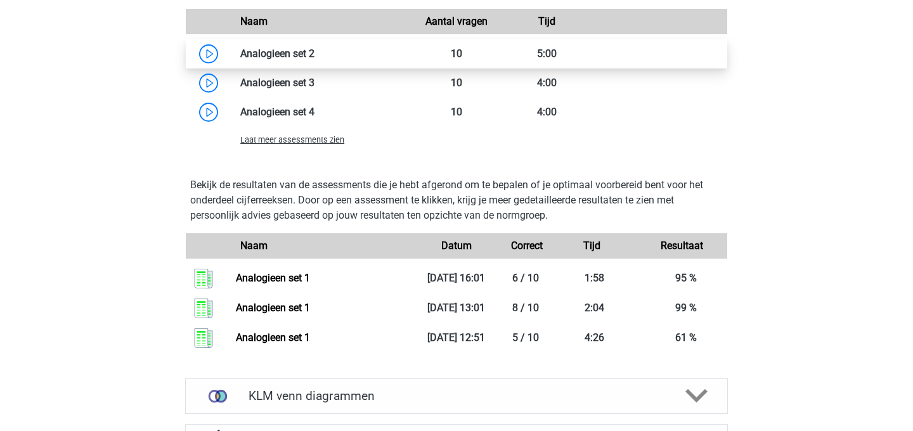
click at [315, 59] on link at bounding box center [315, 54] width 0 height 12
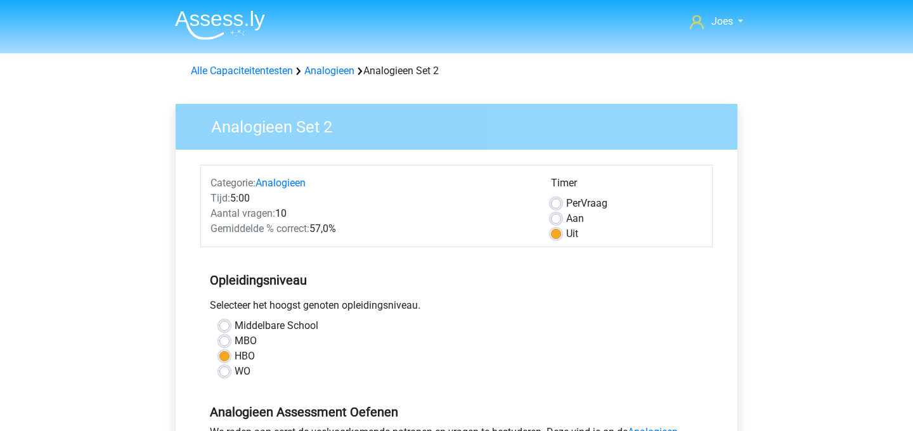
click at [584, 218] on div "Aan" at bounding box center [627, 218] width 152 height 15
click at [569, 222] on label "Aan" at bounding box center [575, 218] width 18 height 15
click at [561, 222] on input "Aan" at bounding box center [556, 217] width 10 height 13
radio input "true"
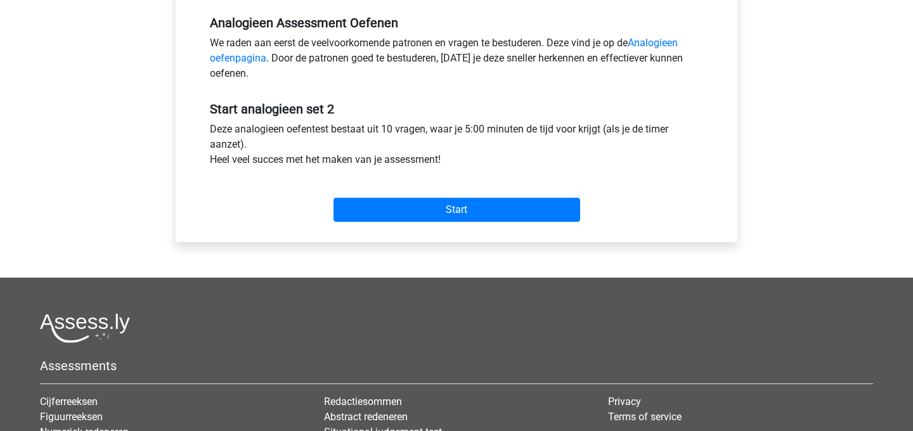
scroll to position [405, 0]
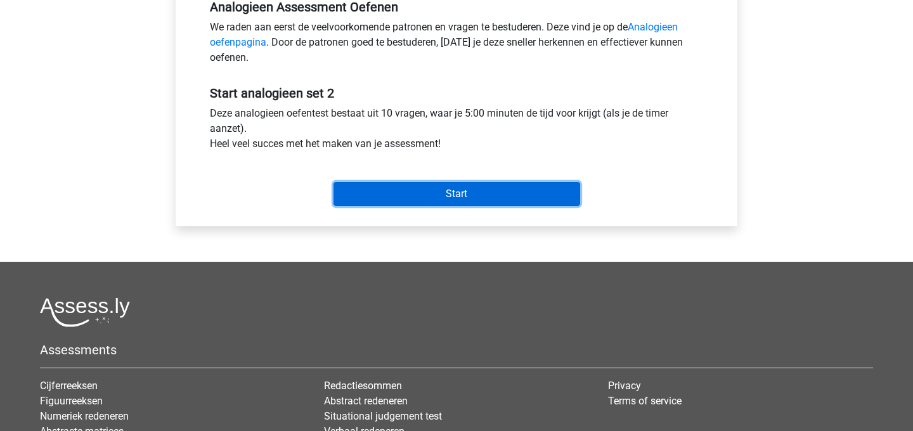
click at [484, 192] on input "Start" at bounding box center [457, 194] width 247 height 24
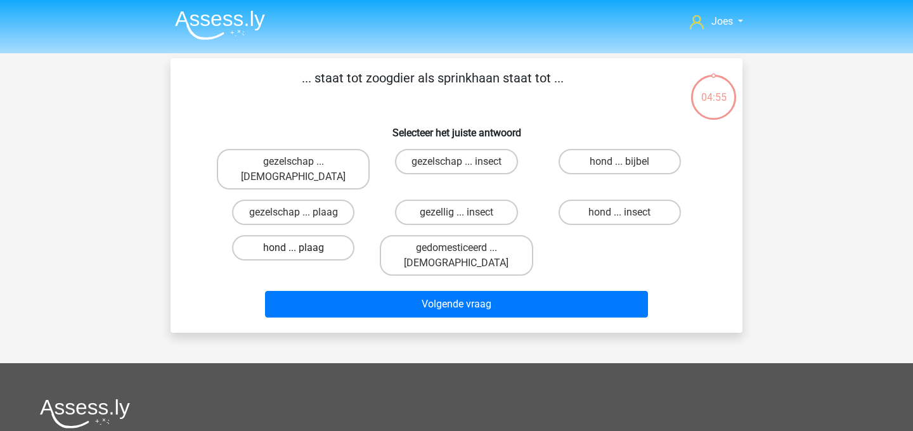
click at [316, 235] on label "hond ... plaag" at bounding box center [293, 247] width 122 height 25
click at [302, 248] on input "hond ... plaag" at bounding box center [298, 252] width 8 height 8
radio input "true"
click at [649, 200] on label "hond ... insect" at bounding box center [620, 212] width 122 height 25
click at [628, 212] on input "hond ... insect" at bounding box center [624, 216] width 8 height 8
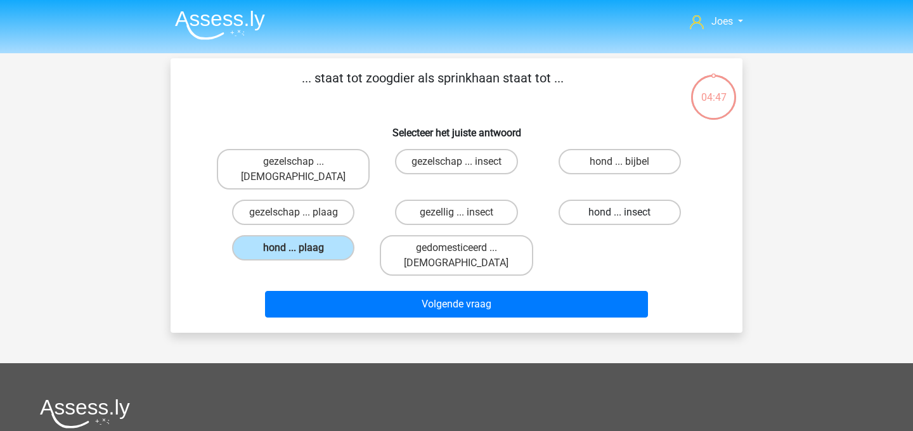
radio input "true"
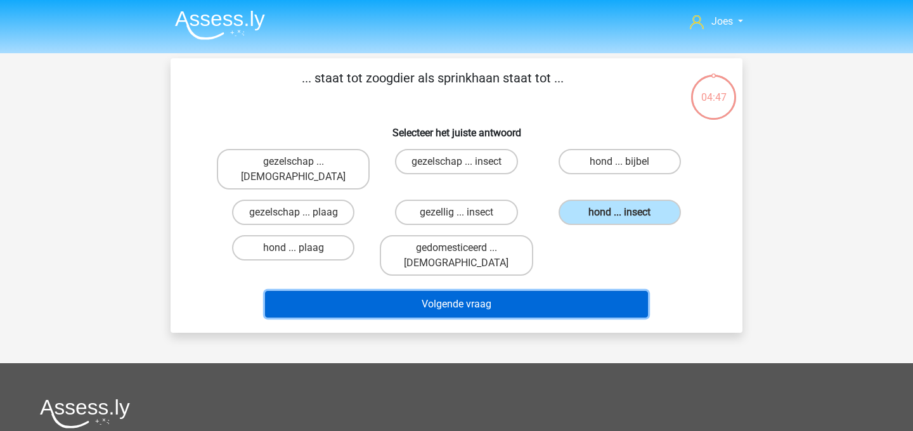
click at [547, 291] on button "Volgende vraag" at bounding box center [457, 304] width 384 height 27
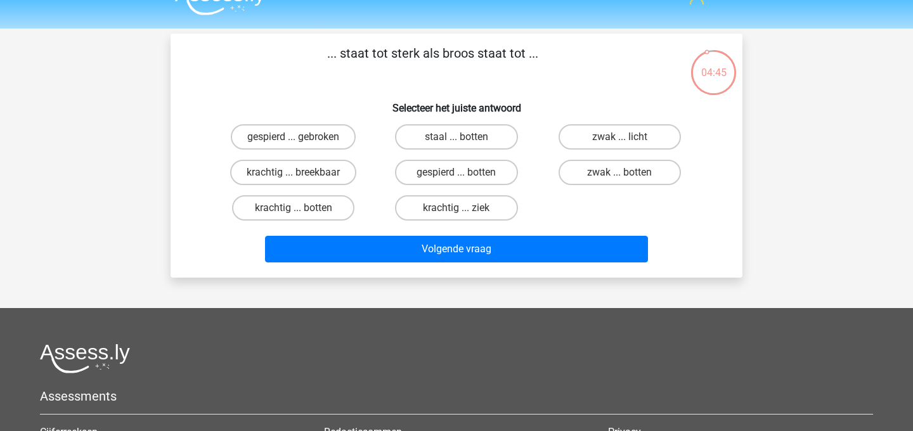
scroll to position [18, 0]
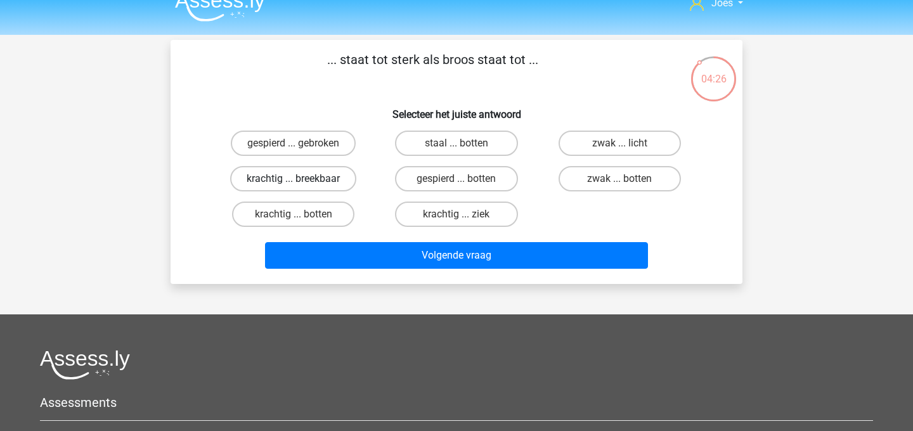
click at [305, 182] on label "krachtig ... breekbaar" at bounding box center [293, 178] width 126 height 25
click at [302, 182] on input "krachtig ... breekbaar" at bounding box center [298, 183] width 8 height 8
radio input "true"
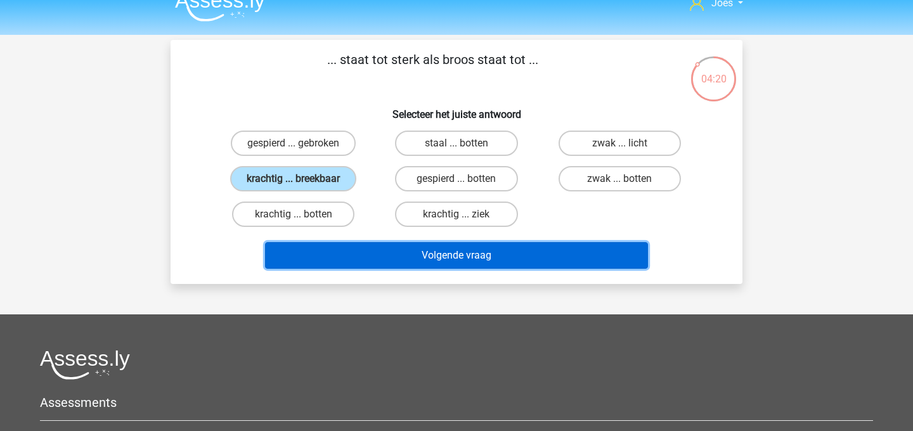
click at [339, 251] on button "Volgende vraag" at bounding box center [457, 255] width 384 height 27
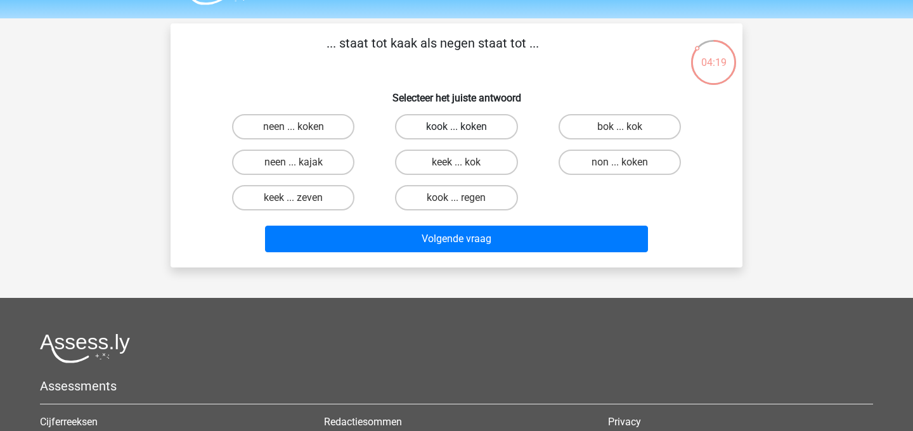
scroll to position [32, 0]
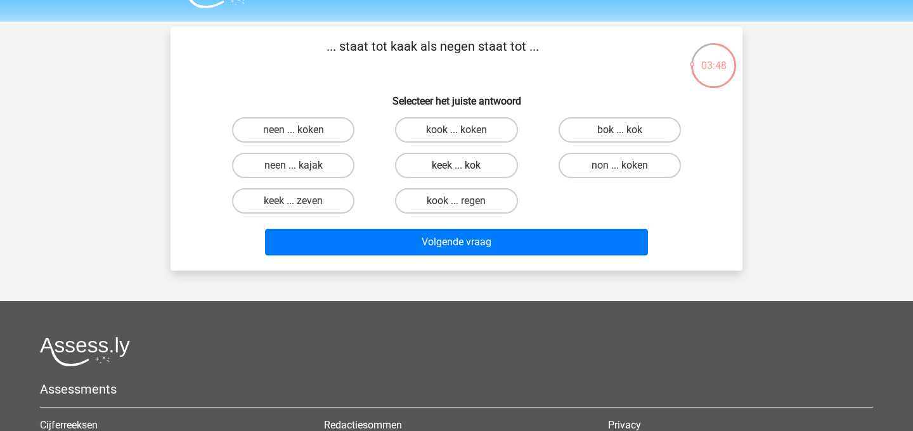
click at [481, 159] on label "keek ... kok" at bounding box center [456, 165] width 122 height 25
click at [465, 166] on input "keek ... kok" at bounding box center [461, 170] width 8 height 8
radio input "true"
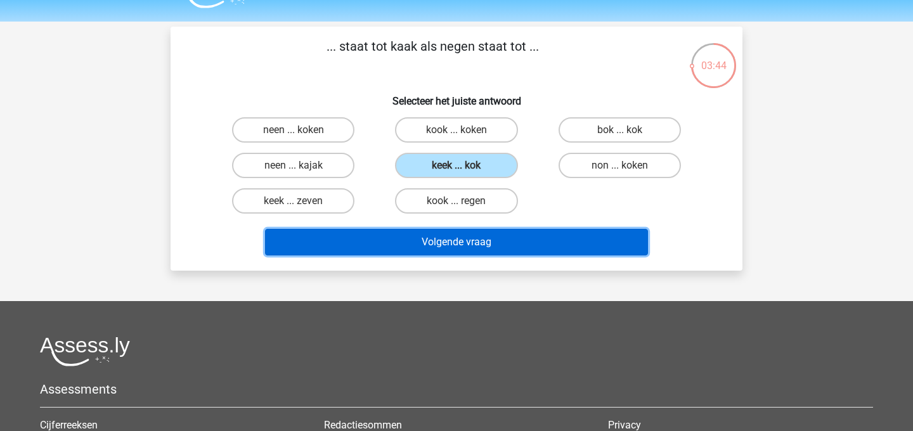
click at [488, 242] on button "Volgende vraag" at bounding box center [457, 242] width 384 height 27
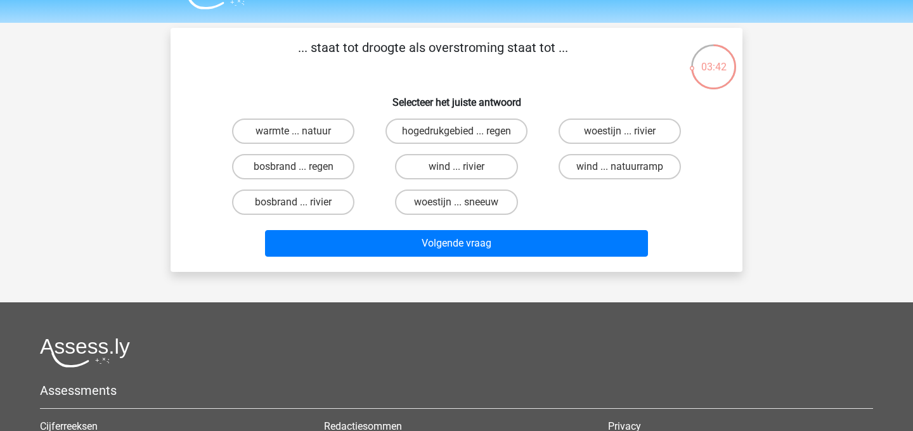
scroll to position [25, 0]
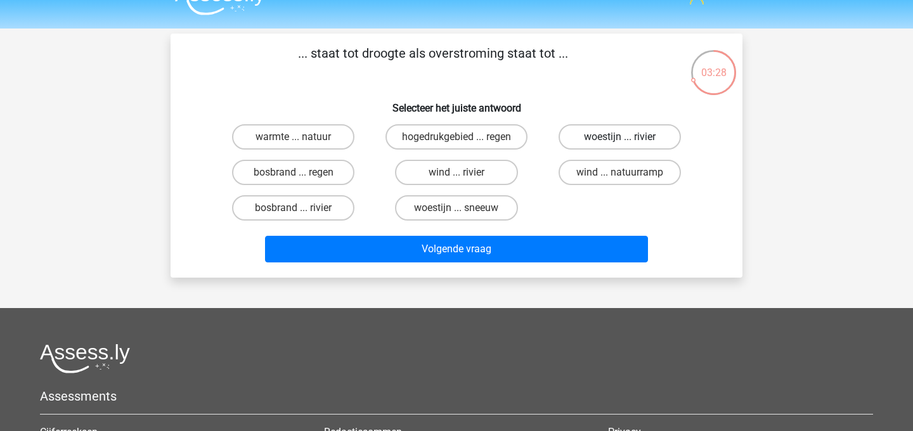
click at [590, 147] on label "woestijn ... rivier" at bounding box center [620, 136] width 122 height 25
click at [620, 145] on input "woestijn ... rivier" at bounding box center [624, 141] width 8 height 8
radio input "true"
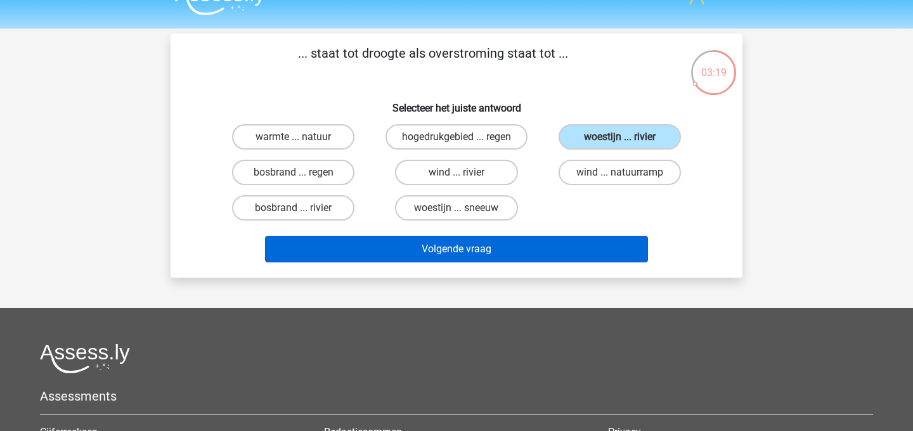
click at [508, 251] on button "Volgende vraag" at bounding box center [457, 249] width 384 height 27
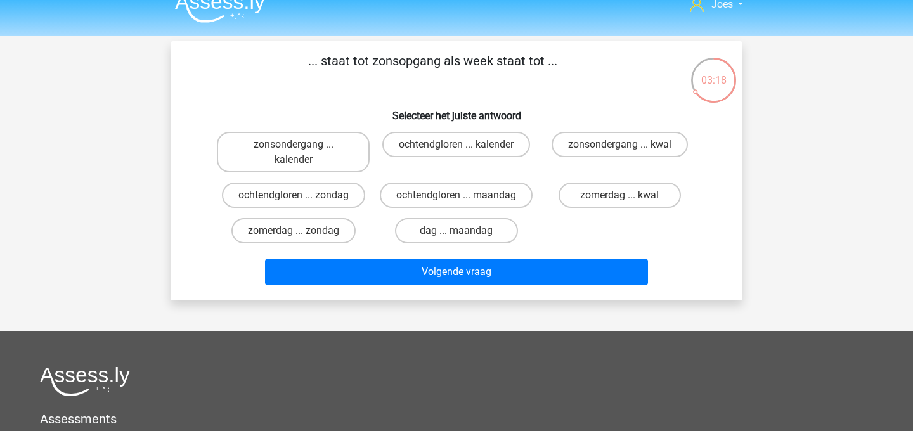
scroll to position [16, 0]
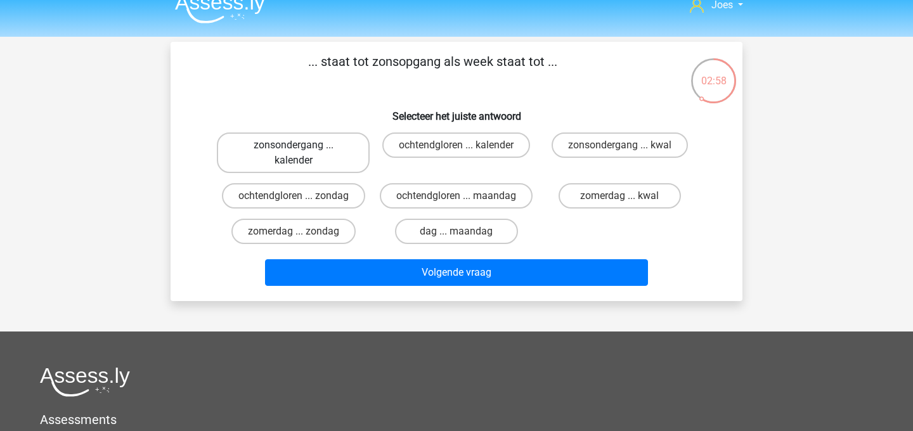
click at [306, 157] on label "zonsondergang ... kalender" at bounding box center [293, 153] width 153 height 41
click at [302, 153] on input "zonsondergang ... kalender" at bounding box center [298, 149] width 8 height 8
radio input "true"
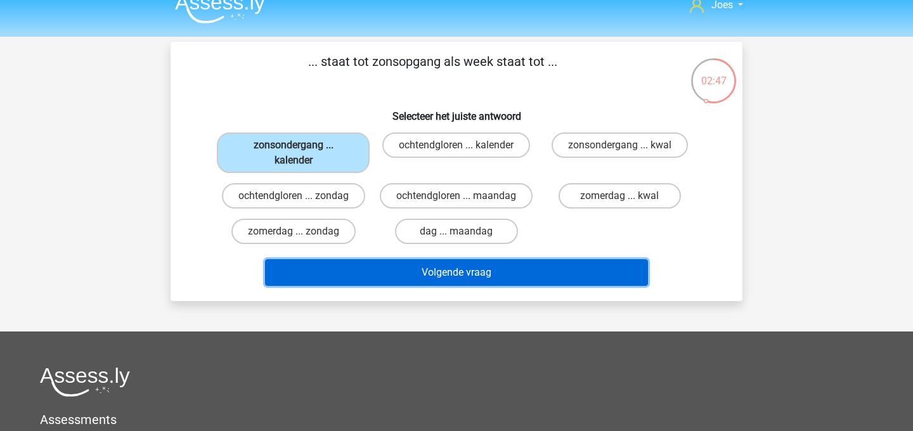
click at [355, 277] on button "Volgende vraag" at bounding box center [457, 272] width 384 height 27
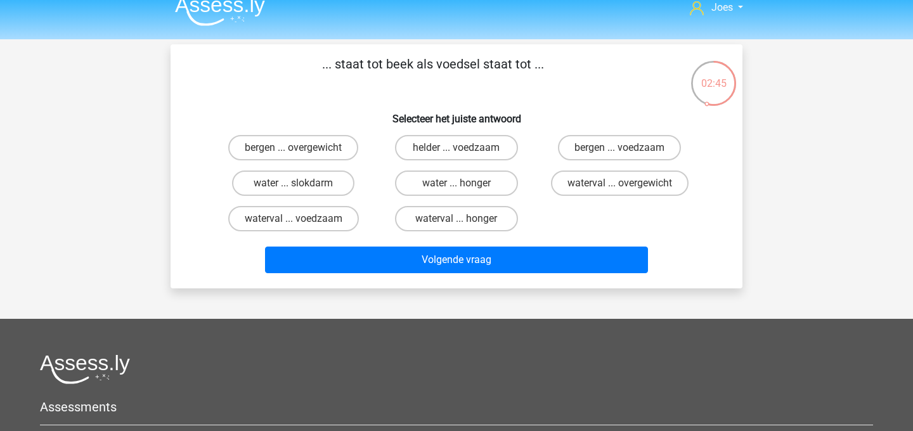
scroll to position [0, 0]
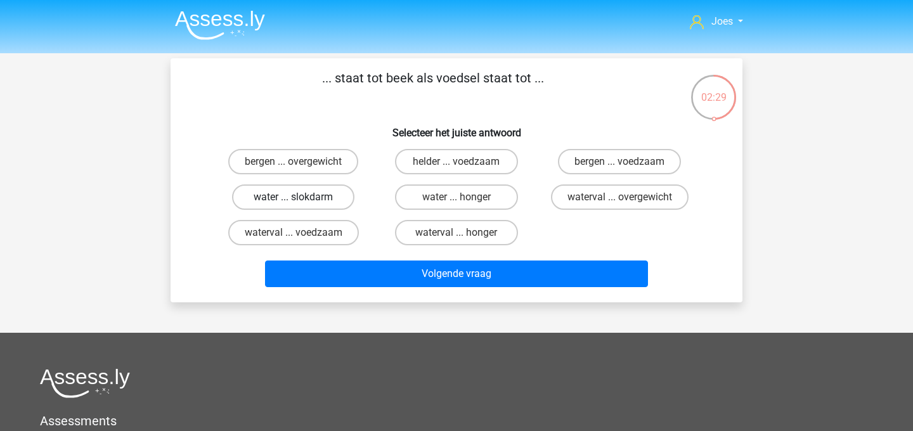
click at [296, 195] on label "water ... slokdarm" at bounding box center [293, 197] width 122 height 25
click at [296, 197] on input "water ... slokdarm" at bounding box center [298, 201] width 8 height 8
radio input "true"
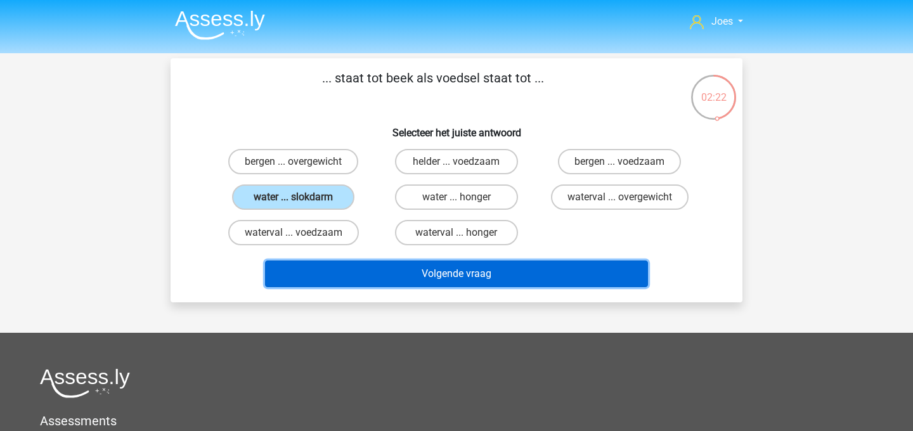
click at [313, 263] on button "Volgende vraag" at bounding box center [457, 274] width 384 height 27
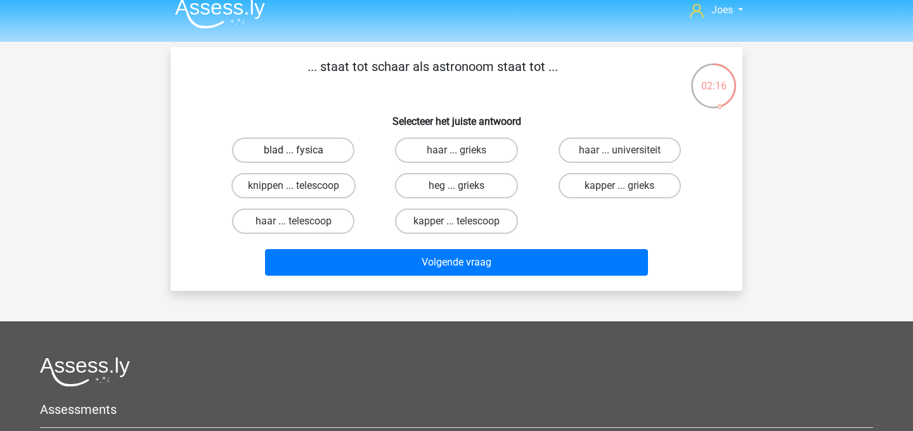
scroll to position [13, 0]
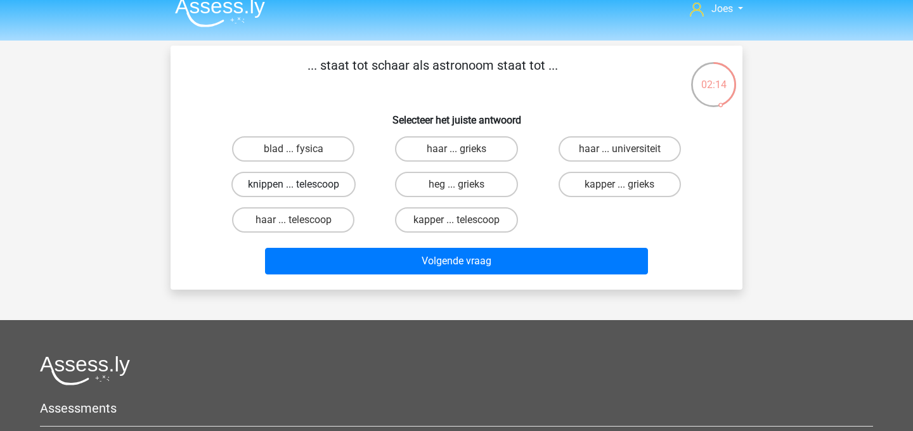
click at [312, 187] on label "knippen ... telescoop" at bounding box center [294, 184] width 124 height 25
click at [302, 187] on input "knippen ... telescoop" at bounding box center [298, 189] width 8 height 8
radio input "true"
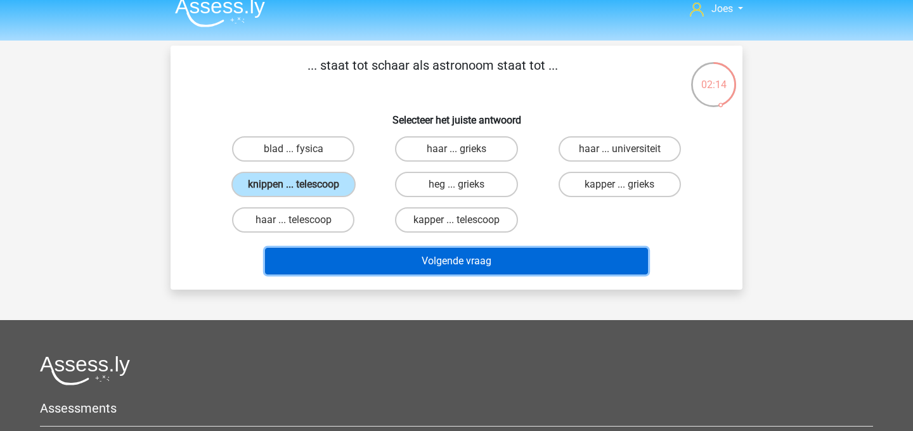
click at [334, 259] on button "Volgende vraag" at bounding box center [457, 261] width 384 height 27
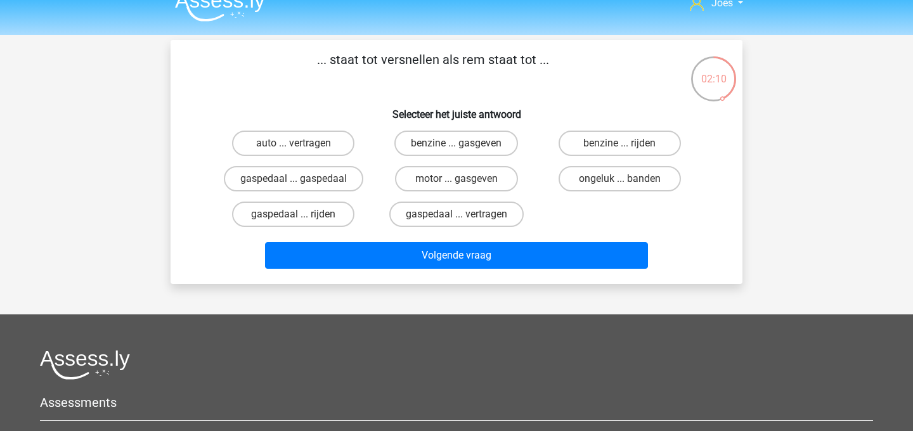
scroll to position [18, 0]
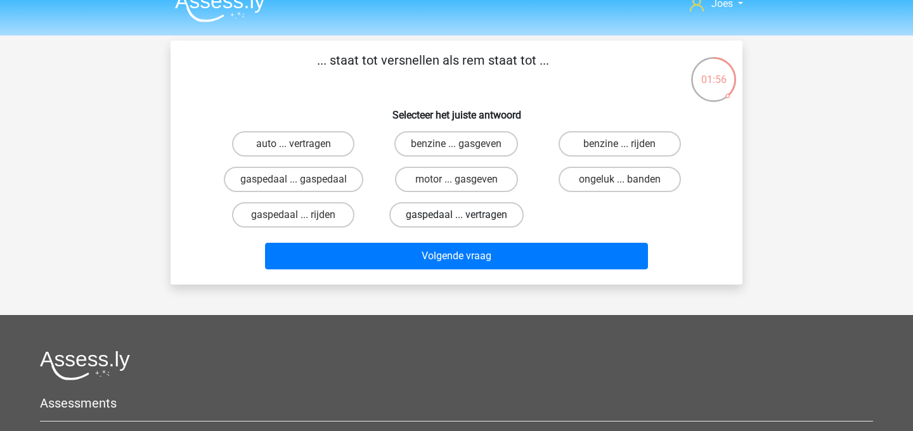
click at [420, 219] on label "gaspedaal ... vertragen" at bounding box center [456, 214] width 134 height 25
click at [457, 219] on input "gaspedaal ... vertragen" at bounding box center [461, 219] width 8 height 8
radio input "true"
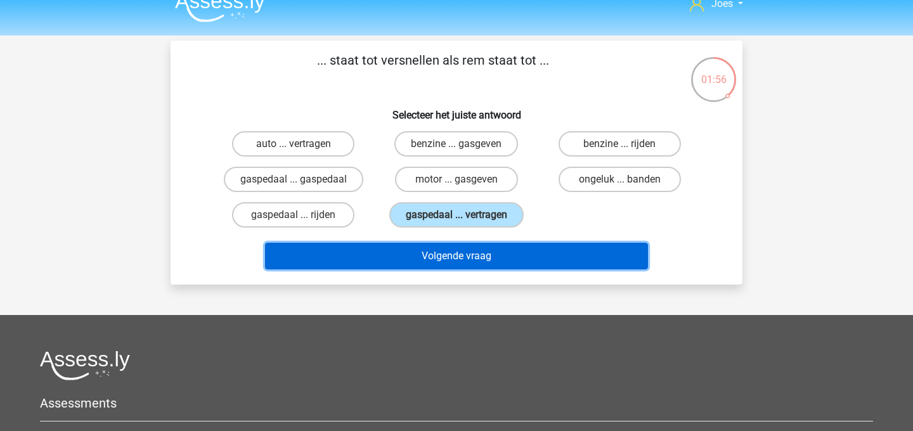
click at [420, 260] on button "Volgende vraag" at bounding box center [457, 256] width 384 height 27
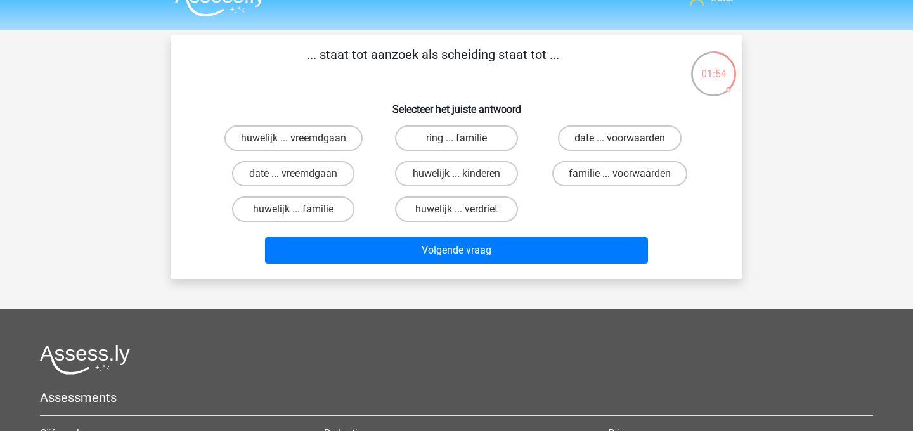
scroll to position [25, 0]
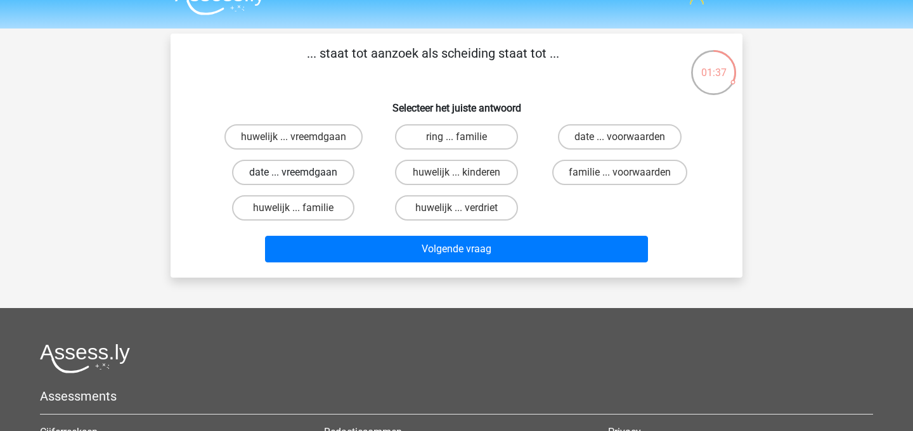
click at [321, 162] on label "date ... vreemdgaan" at bounding box center [293, 172] width 122 height 25
click at [302, 173] on input "date ... vreemdgaan" at bounding box center [298, 177] width 8 height 8
radio input "true"
click at [316, 139] on label "huwelijk ... vreemdgaan" at bounding box center [294, 136] width 138 height 25
click at [302, 139] on input "huwelijk ... vreemdgaan" at bounding box center [298, 141] width 8 height 8
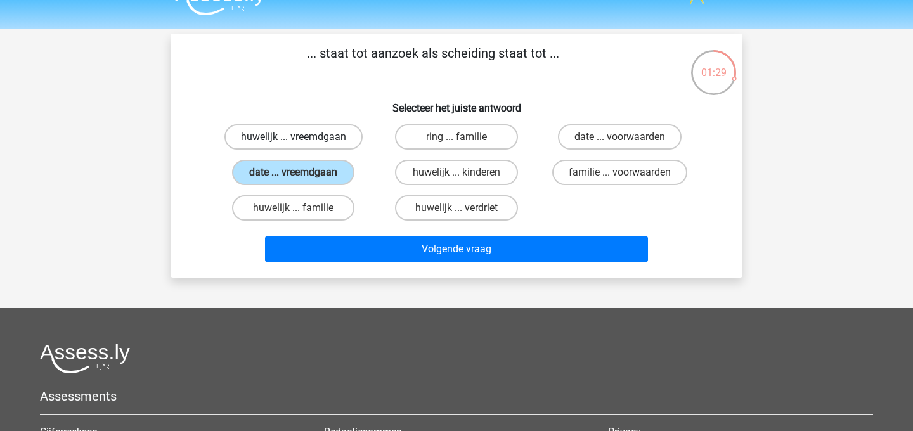
radio input "true"
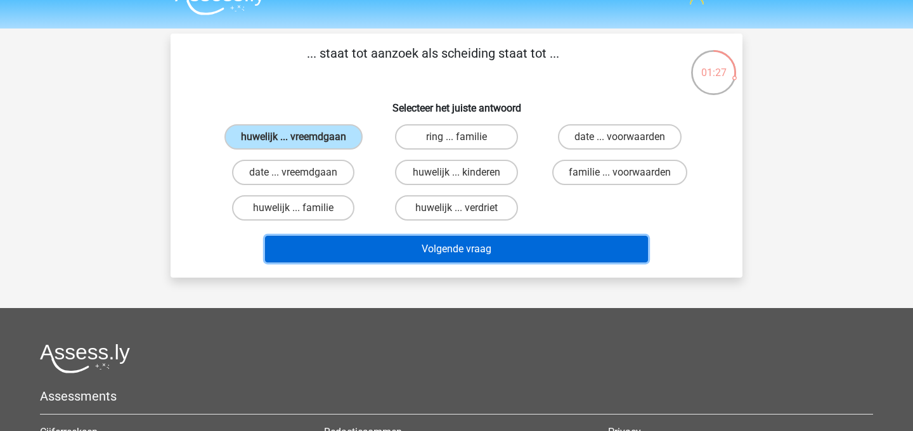
click at [341, 248] on button "Volgende vraag" at bounding box center [457, 249] width 384 height 27
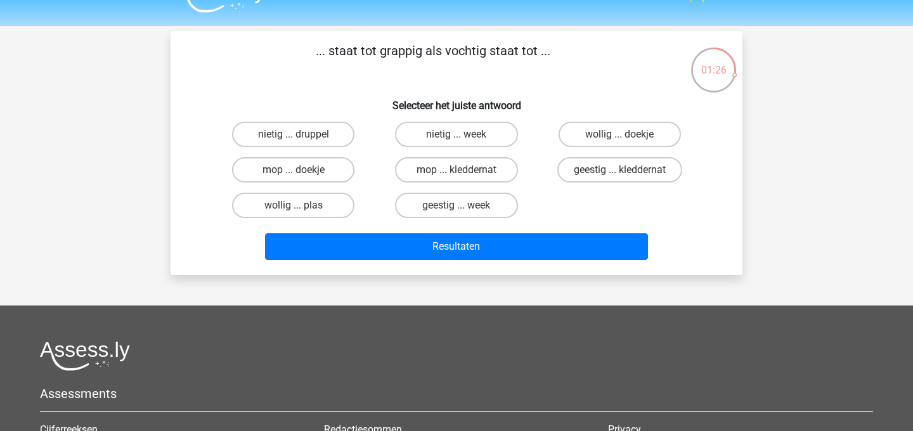
scroll to position [26, 0]
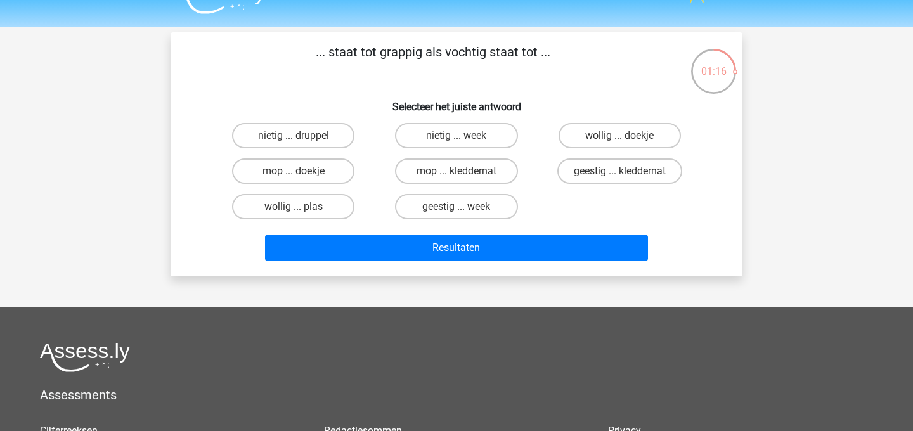
click at [622, 176] on input "geestig ... kleddernat" at bounding box center [624, 175] width 8 height 8
radio input "true"
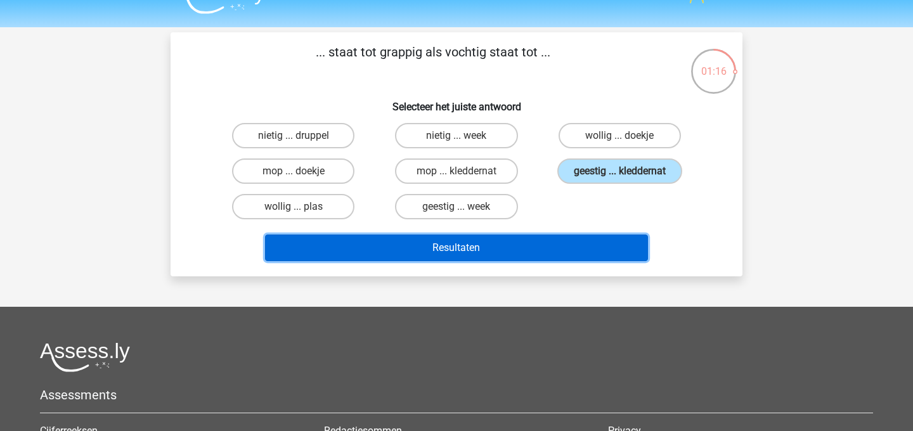
click at [600, 242] on button "Resultaten" at bounding box center [457, 248] width 384 height 27
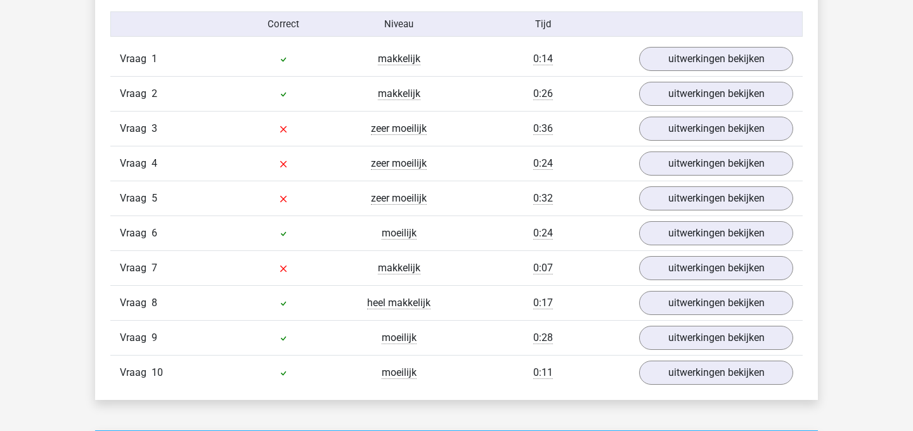
scroll to position [799, 0]
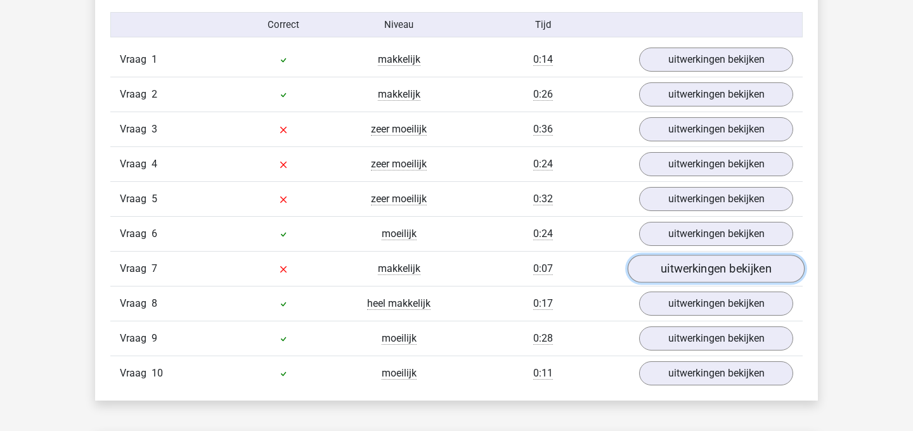
click at [700, 265] on link "uitwerkingen bekijken" at bounding box center [716, 269] width 177 height 28
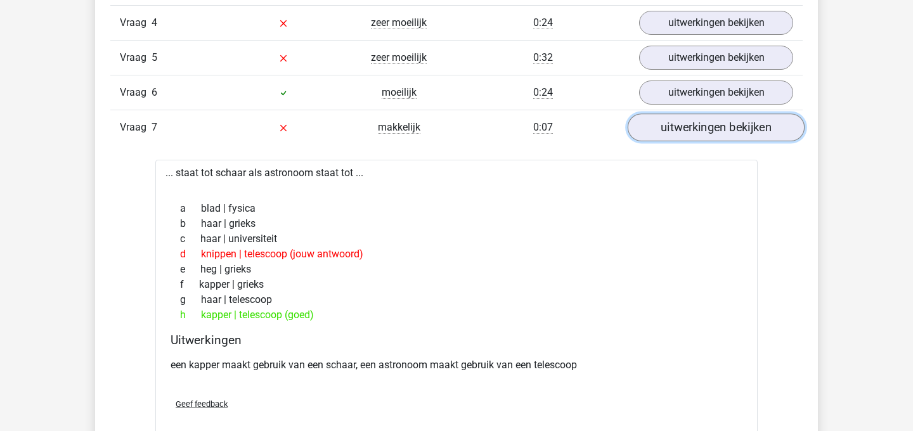
scroll to position [943, 0]
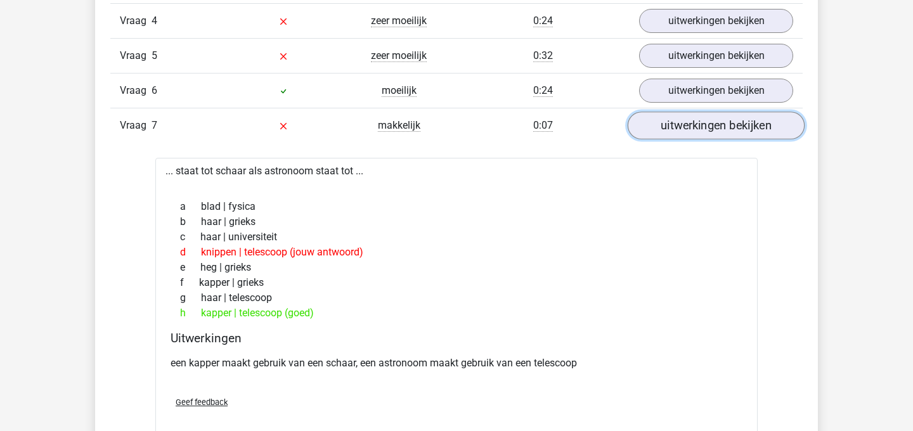
click at [724, 138] on link "uitwerkingen bekijken" at bounding box center [716, 126] width 177 height 28
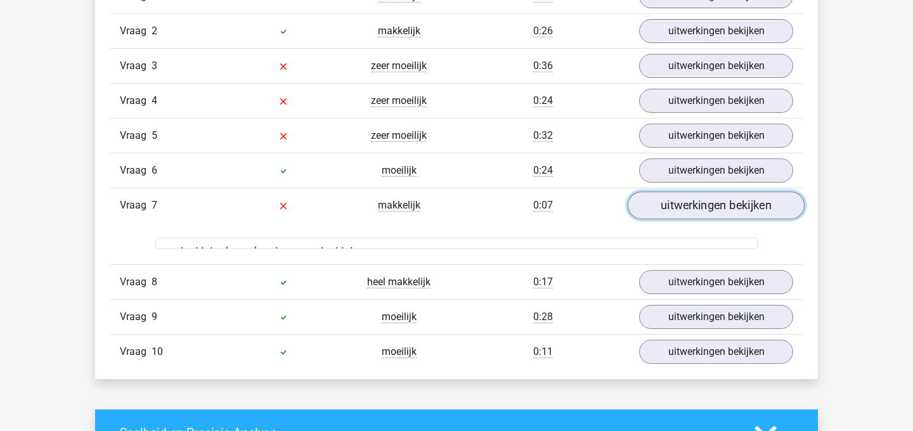
scroll to position [862, 0]
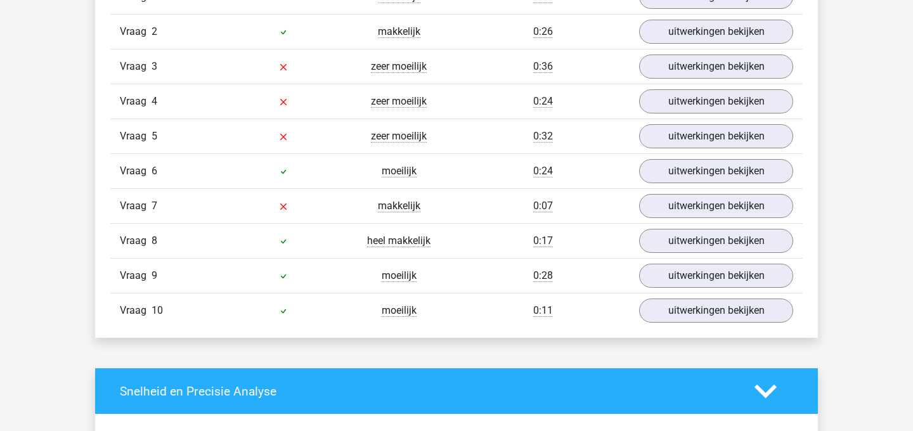
click at [707, 81] on div "Vraag 3 zeer moeilijk 0:36 uitwerkingen bekijken" at bounding box center [456, 66] width 693 height 35
click at [702, 64] on link "uitwerkingen bekijken" at bounding box center [716, 67] width 177 height 28
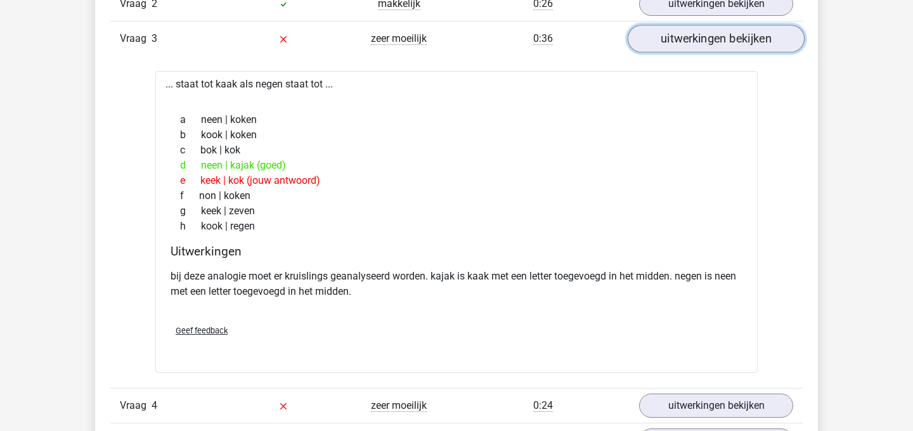
scroll to position [899, 0]
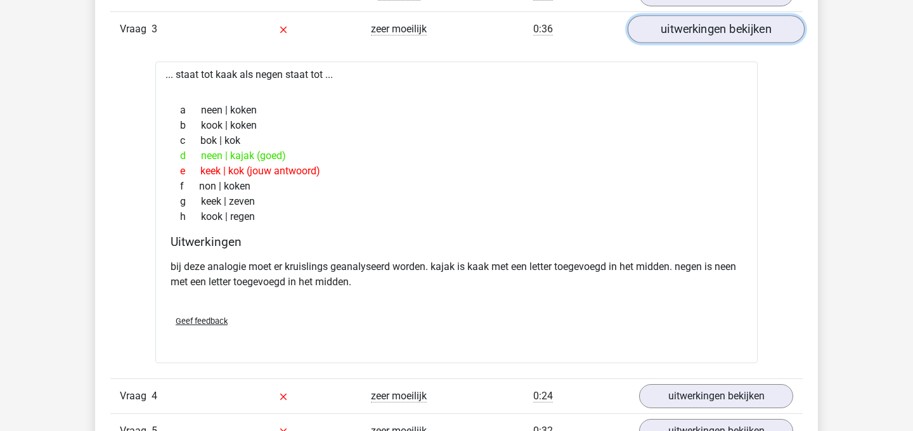
click at [696, 23] on link "uitwerkingen bekijken" at bounding box center [716, 29] width 177 height 28
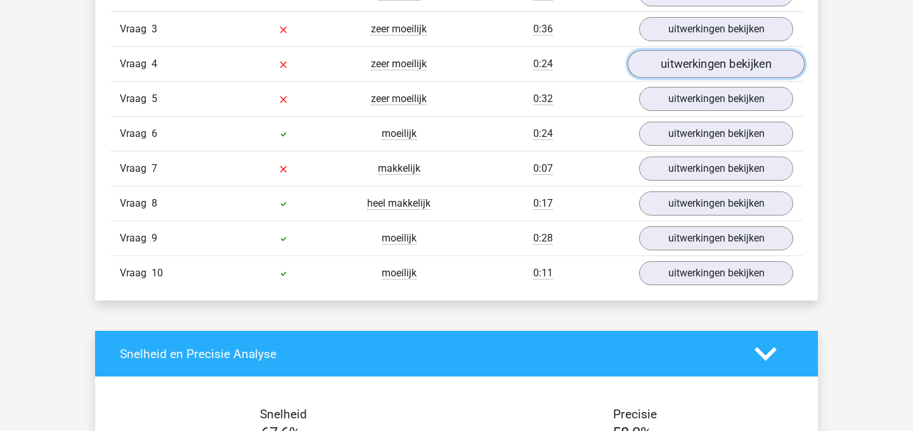
click at [672, 69] on link "uitwerkingen bekijken" at bounding box center [716, 64] width 177 height 28
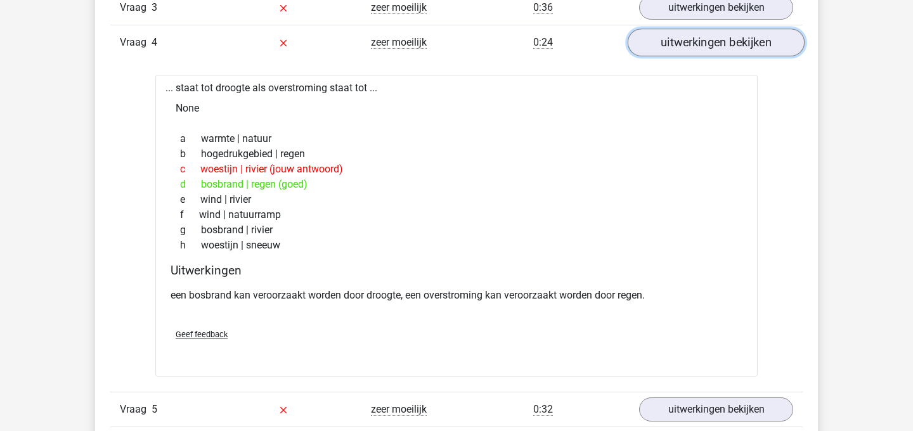
scroll to position [923, 0]
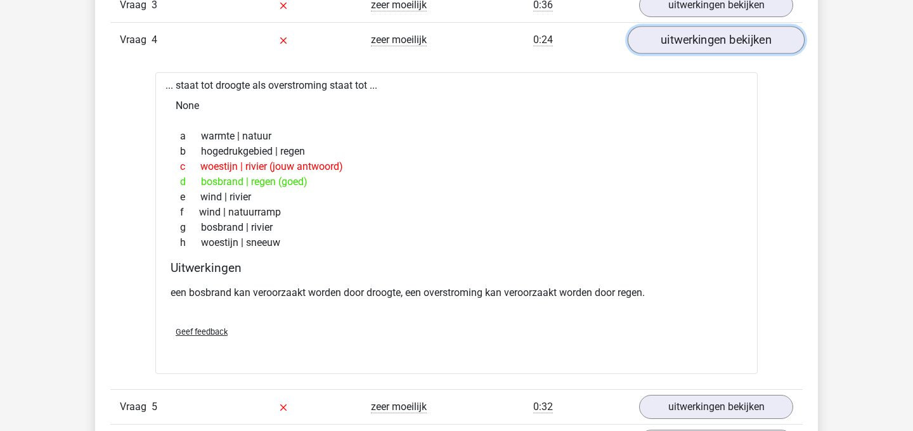
click at [699, 37] on link "uitwerkingen bekijken" at bounding box center [716, 40] width 177 height 28
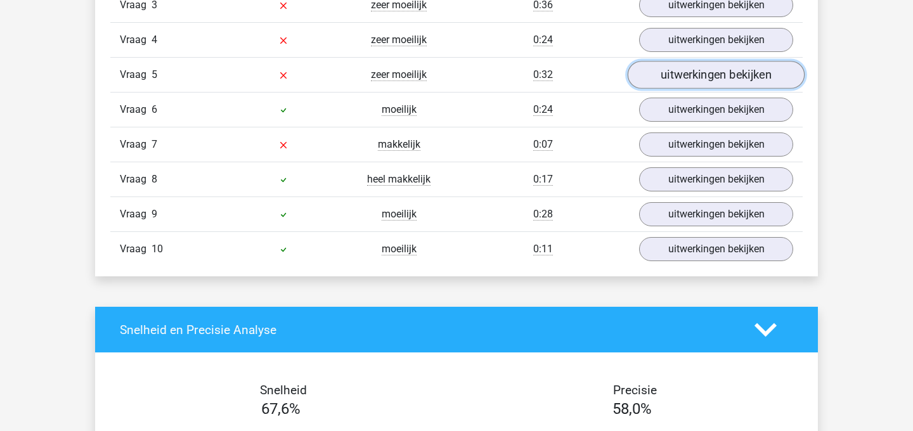
click at [668, 86] on link "uitwerkingen bekijken" at bounding box center [716, 75] width 177 height 28
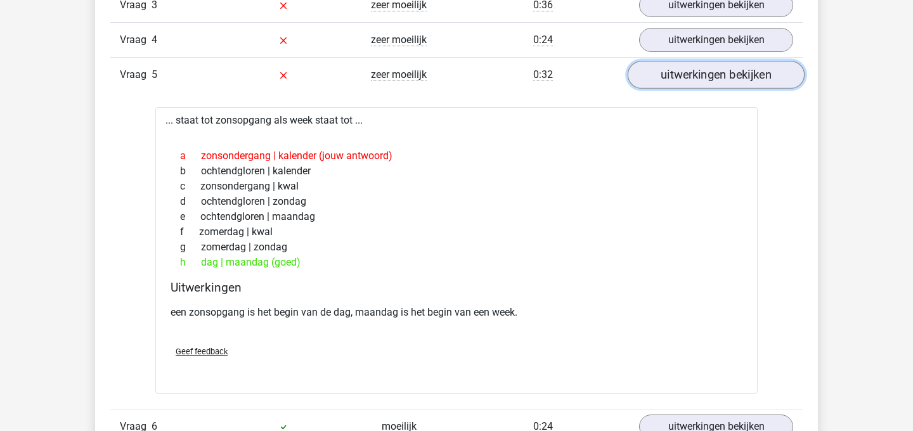
click at [668, 86] on link "uitwerkingen bekijken" at bounding box center [716, 75] width 177 height 28
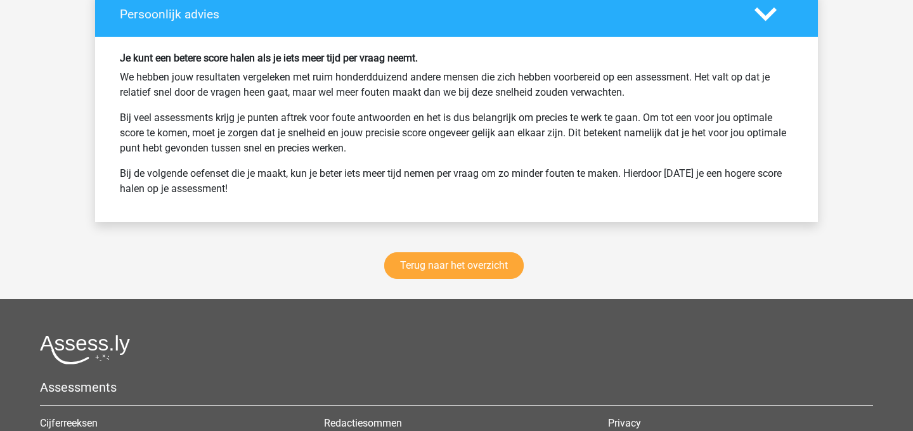
scroll to position [1666, 0]
click at [460, 261] on link "Terug naar het overzicht" at bounding box center [454, 265] width 140 height 27
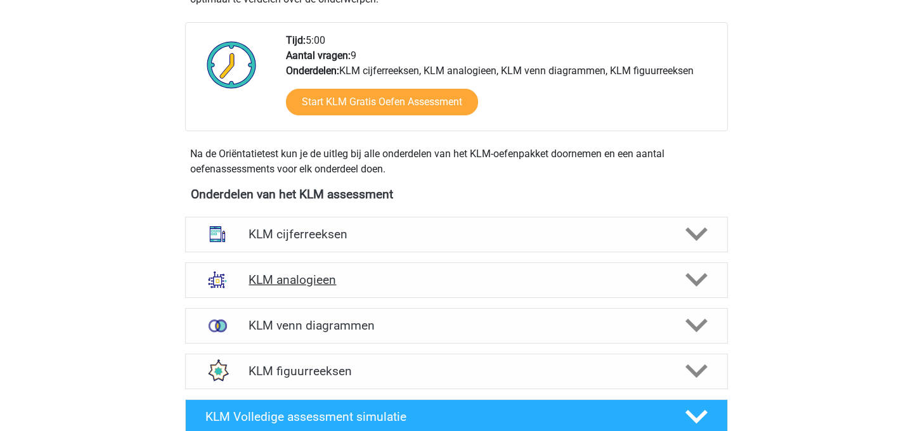
click at [429, 278] on h4 "KLM analogieen" at bounding box center [456, 280] width 415 height 15
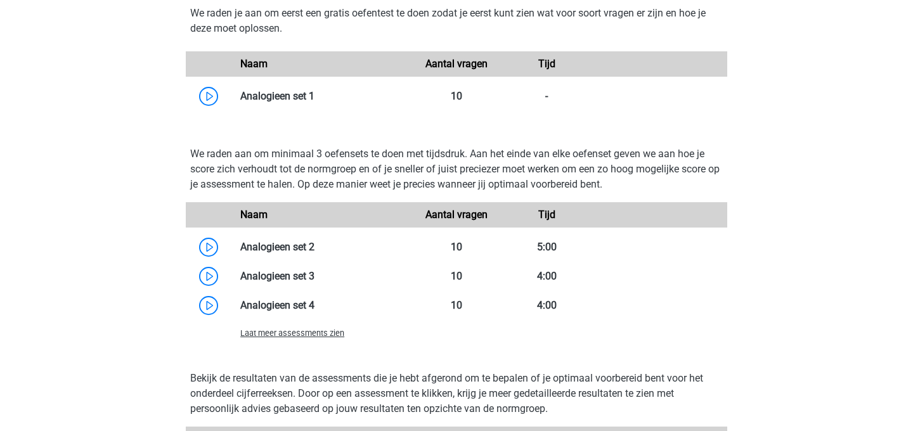
scroll to position [1118, 0]
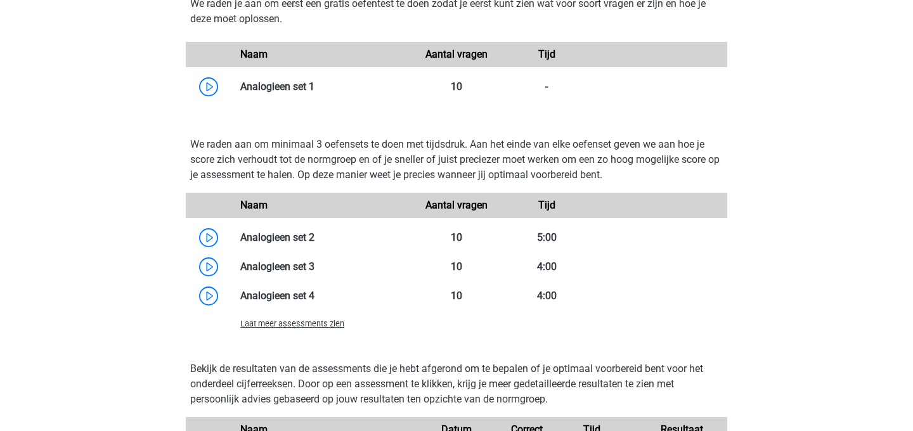
click at [315, 273] on link at bounding box center [315, 267] width 0 height 12
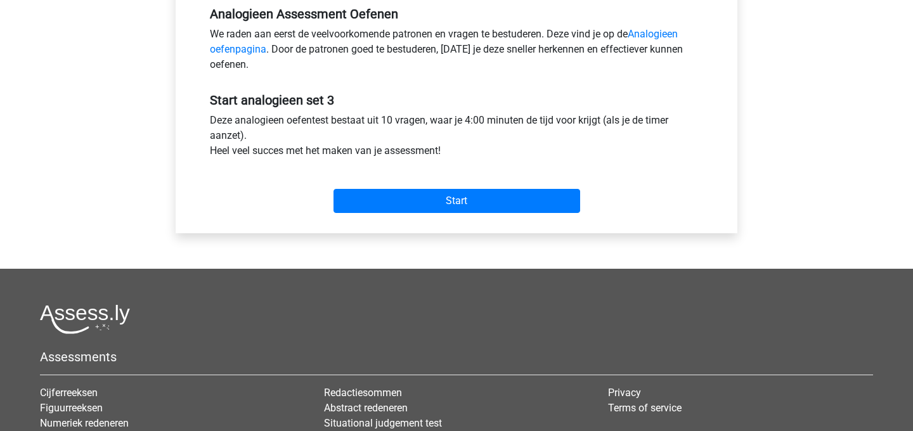
scroll to position [407, 0]
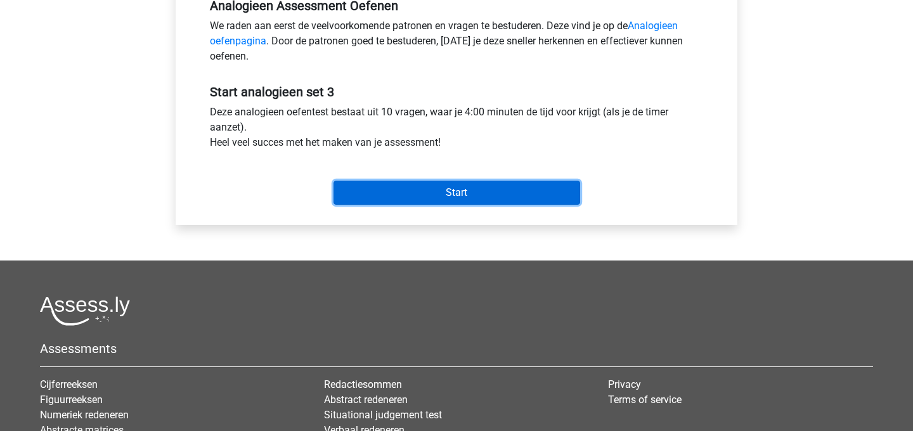
click at [455, 186] on input "Start" at bounding box center [457, 193] width 247 height 24
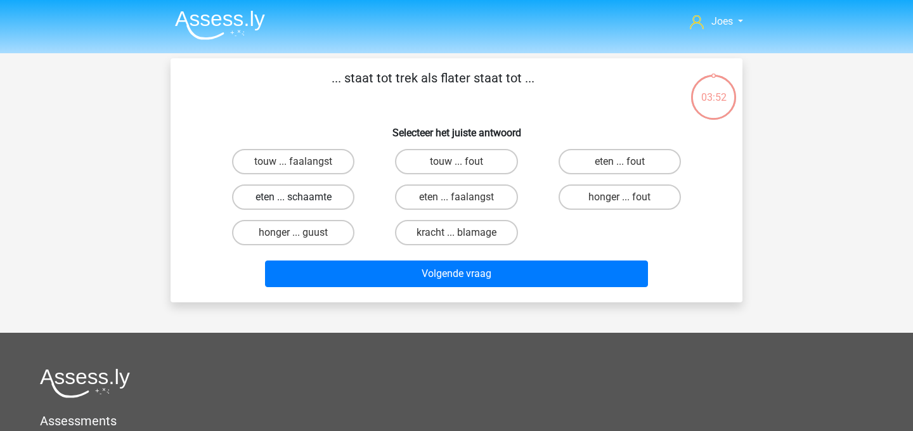
click at [261, 201] on label "eten ... schaamte" at bounding box center [293, 197] width 122 height 25
click at [294, 201] on input "eten ... schaamte" at bounding box center [298, 201] width 8 height 8
radio input "true"
click at [282, 238] on label "honger ... guust" at bounding box center [293, 232] width 122 height 25
click at [294, 238] on input "honger ... guust" at bounding box center [298, 237] width 8 height 8
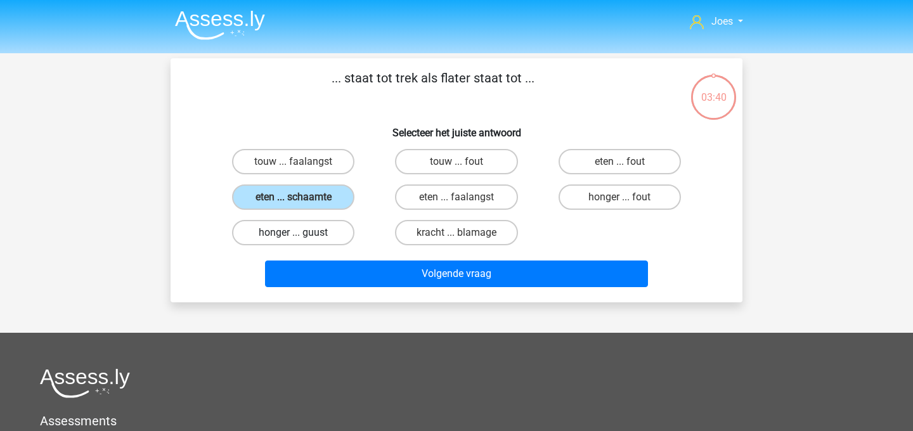
radio input "true"
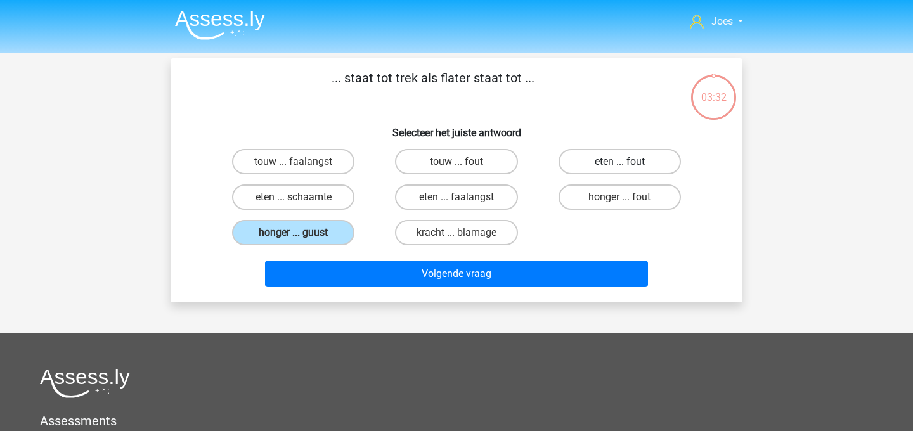
click at [614, 171] on label "eten ... fout" at bounding box center [620, 161] width 122 height 25
click at [620, 170] on input "eten ... fout" at bounding box center [624, 166] width 8 height 8
radio input "true"
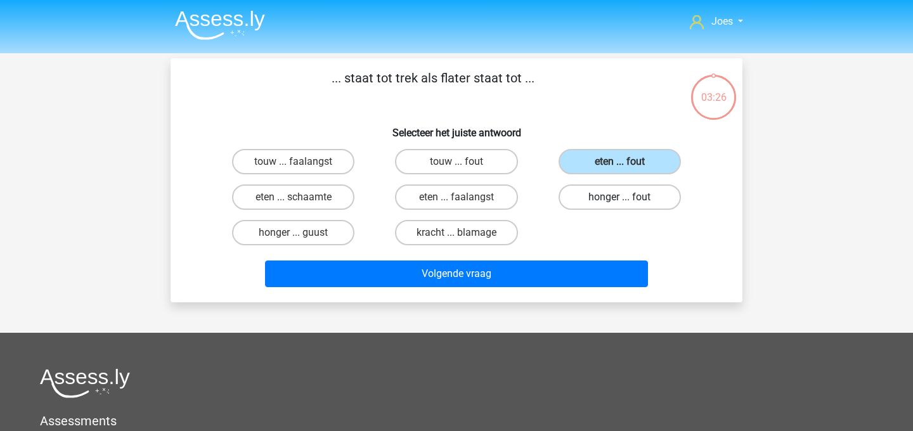
click at [610, 197] on label "honger ... fout" at bounding box center [620, 197] width 122 height 25
click at [620, 197] on input "honger ... fout" at bounding box center [624, 201] width 8 height 8
radio input "true"
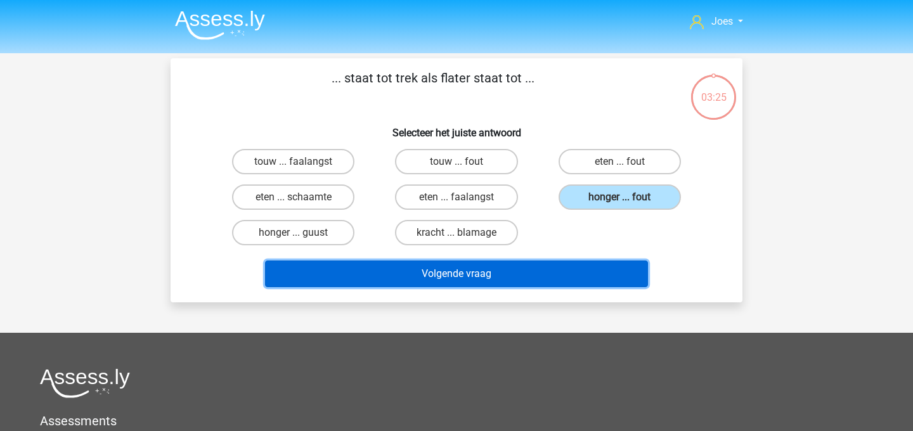
click at [570, 271] on button "Volgende vraag" at bounding box center [457, 274] width 384 height 27
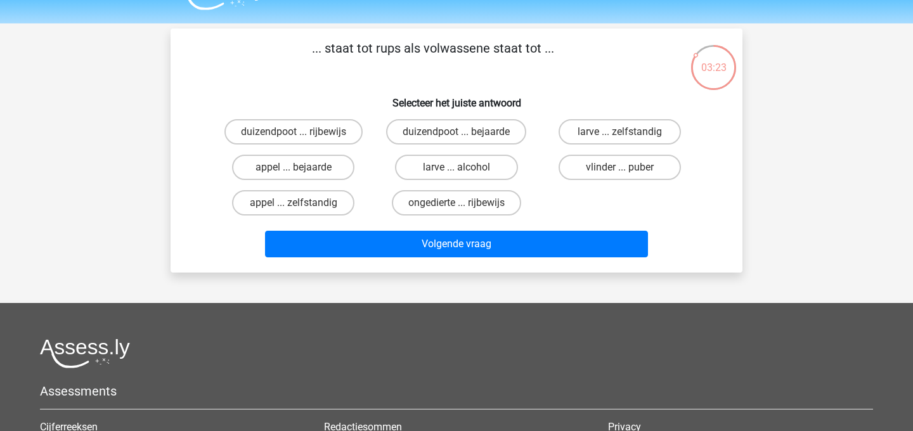
scroll to position [15, 0]
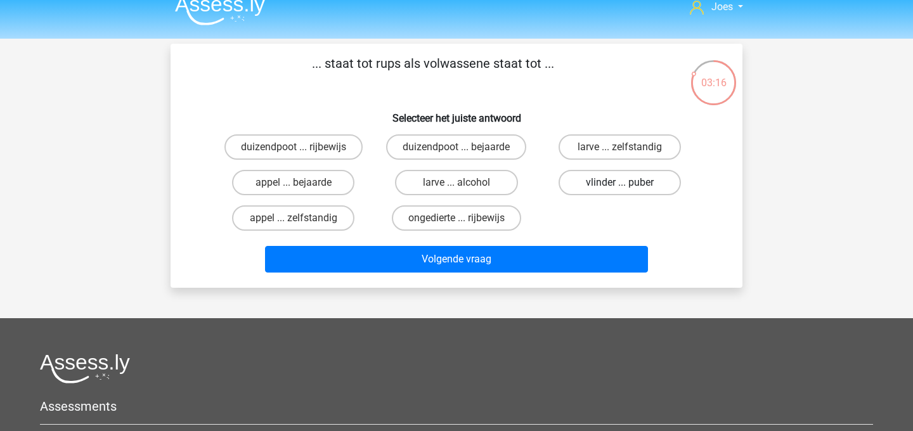
click at [589, 181] on label "vlinder ... puber" at bounding box center [620, 182] width 122 height 25
click at [620, 183] on input "vlinder ... puber" at bounding box center [624, 187] width 8 height 8
radio input "true"
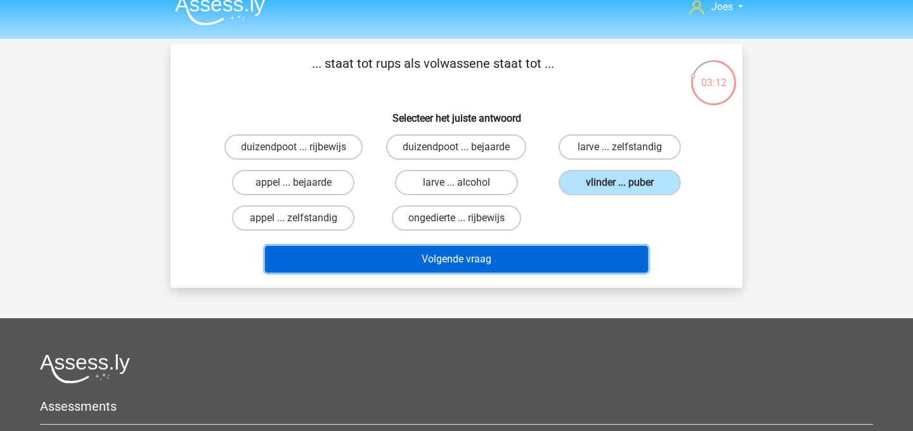
click at [568, 265] on button "Volgende vraag" at bounding box center [457, 259] width 384 height 27
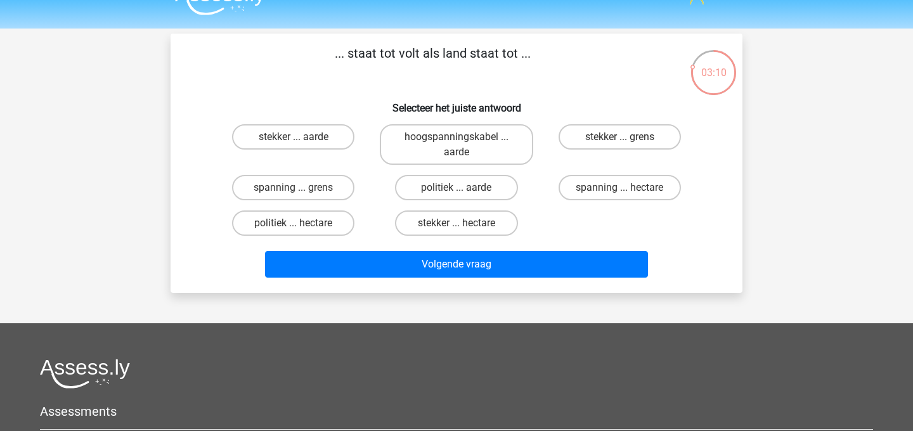
scroll to position [20, 0]
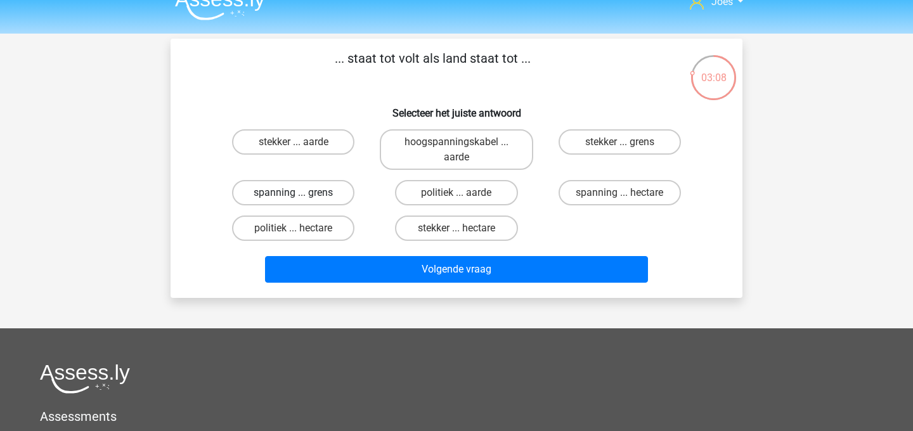
click at [310, 199] on label "spanning ... grens" at bounding box center [293, 192] width 122 height 25
click at [302, 199] on input "spanning ... grens" at bounding box center [298, 197] width 8 height 8
radio input "true"
click at [623, 190] on label "spanning ... hectare" at bounding box center [620, 192] width 122 height 25
click at [623, 193] on input "spanning ... hectare" at bounding box center [624, 197] width 8 height 8
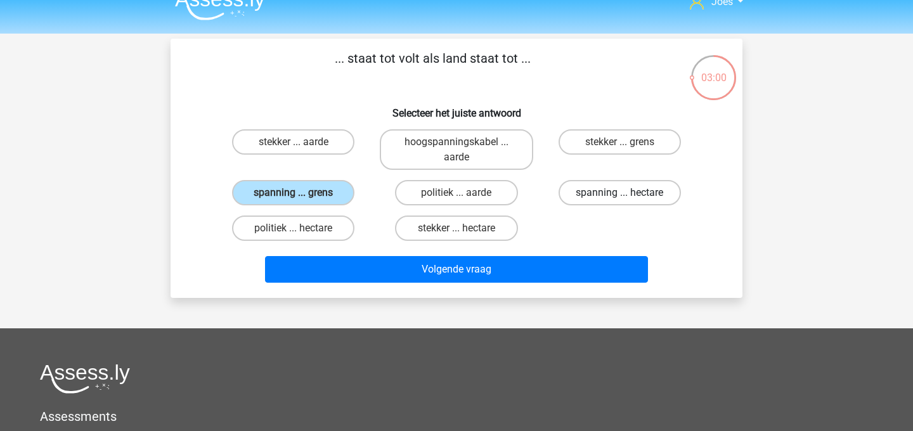
radio input "true"
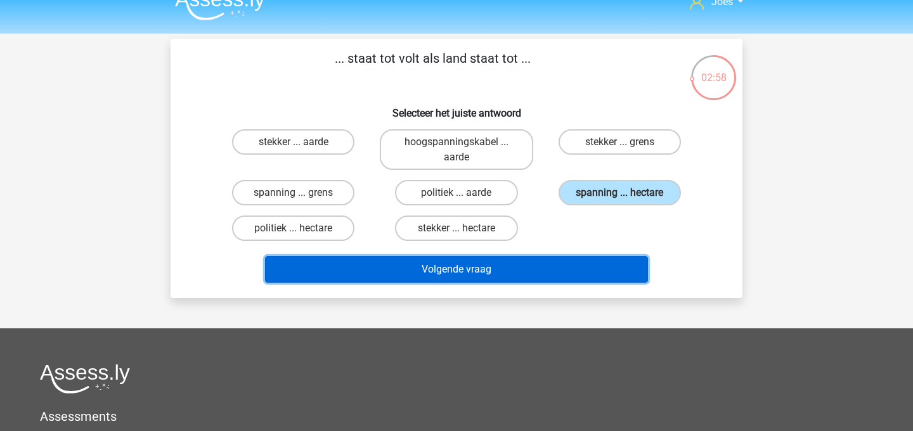
click at [603, 258] on button "Volgende vraag" at bounding box center [457, 269] width 384 height 27
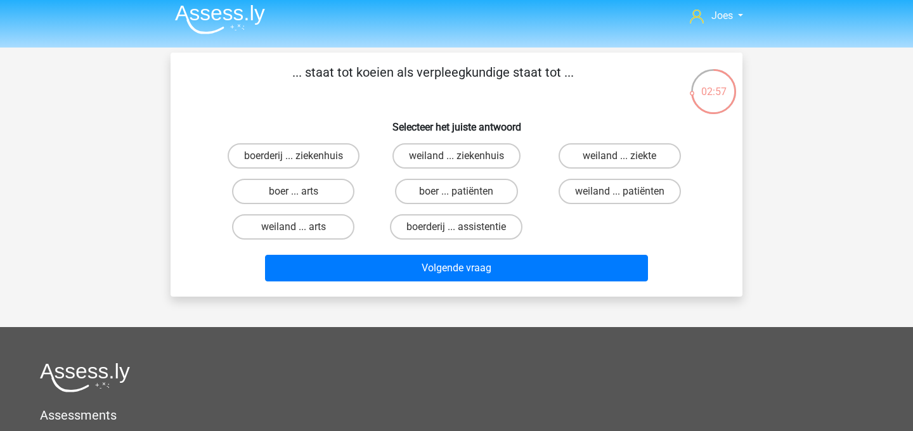
scroll to position [3, 0]
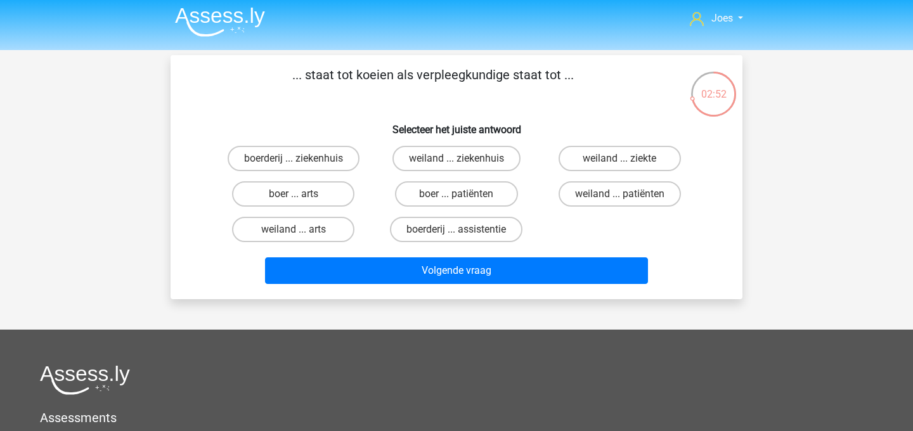
click at [295, 164] on input "boerderij ... ziekenhuis" at bounding box center [298, 163] width 8 height 8
radio input "true"
click at [305, 199] on label "boer ... arts" at bounding box center [293, 193] width 122 height 25
click at [302, 199] on input "boer ... arts" at bounding box center [298, 198] width 8 height 8
radio input "true"
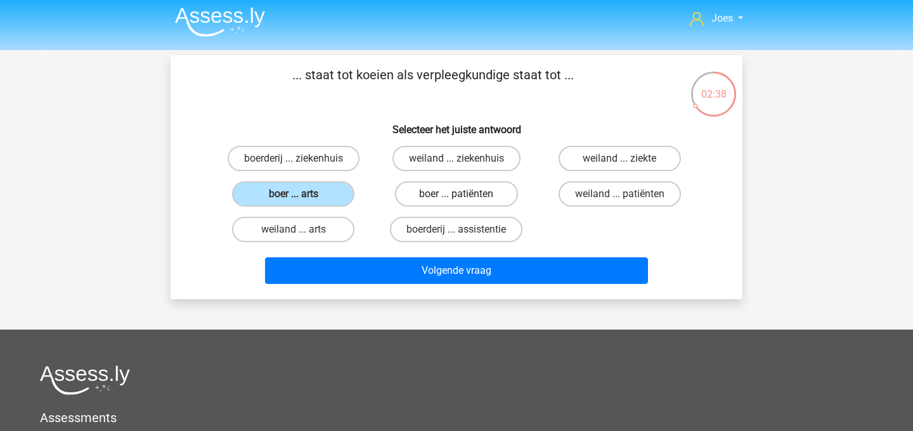
click at [479, 202] on label "boer ... patiënten" at bounding box center [456, 193] width 122 height 25
click at [465, 202] on input "boer ... patiënten" at bounding box center [461, 198] width 8 height 8
radio input "true"
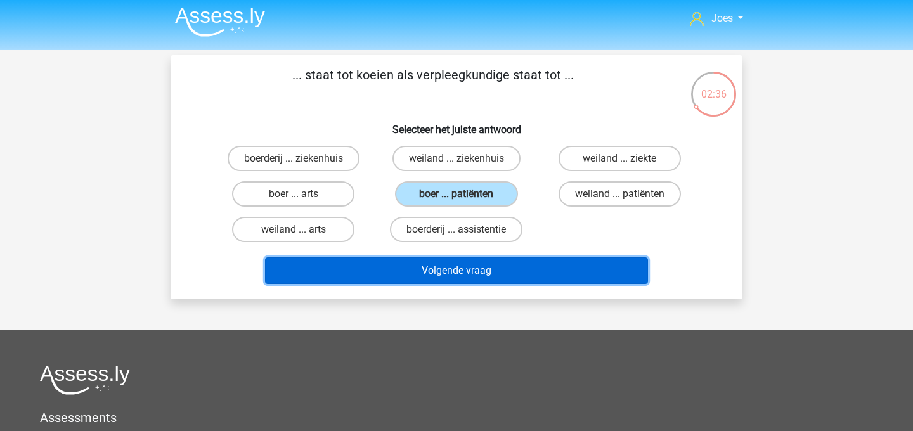
click at [480, 262] on button "Volgende vraag" at bounding box center [457, 271] width 384 height 27
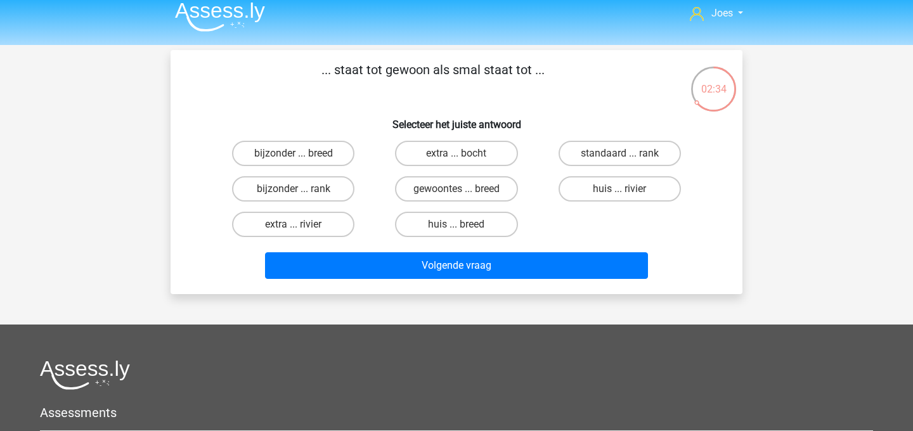
scroll to position [3, 0]
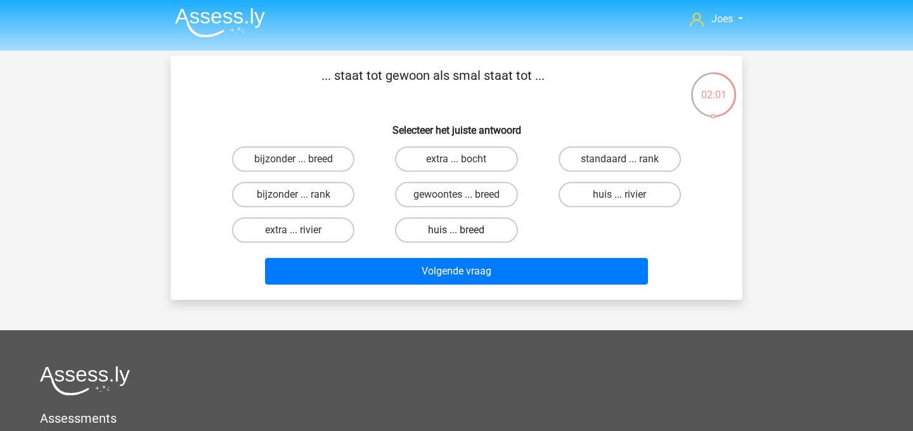
click at [450, 234] on label "huis ... breed" at bounding box center [456, 230] width 122 height 25
click at [457, 234] on input "huis ... breed" at bounding box center [461, 234] width 8 height 8
radio input "true"
click at [462, 196] on input "gewoontes ... breed" at bounding box center [461, 199] width 8 height 8
radio input "true"
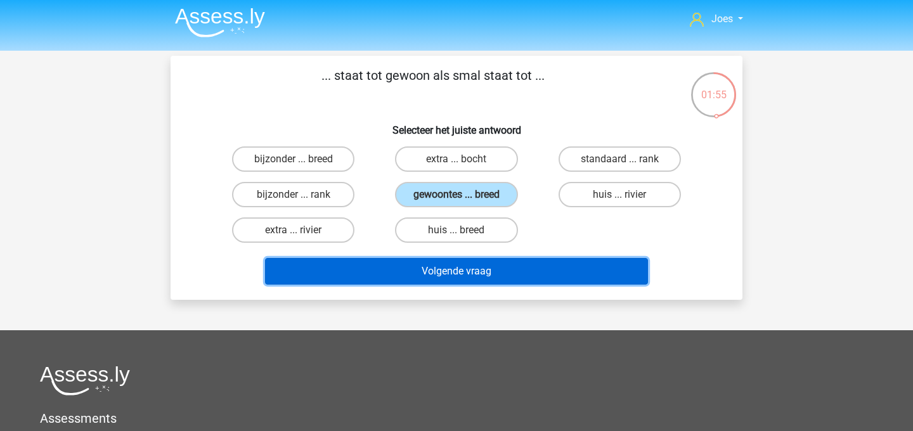
click at [400, 268] on button "Volgende vraag" at bounding box center [457, 271] width 384 height 27
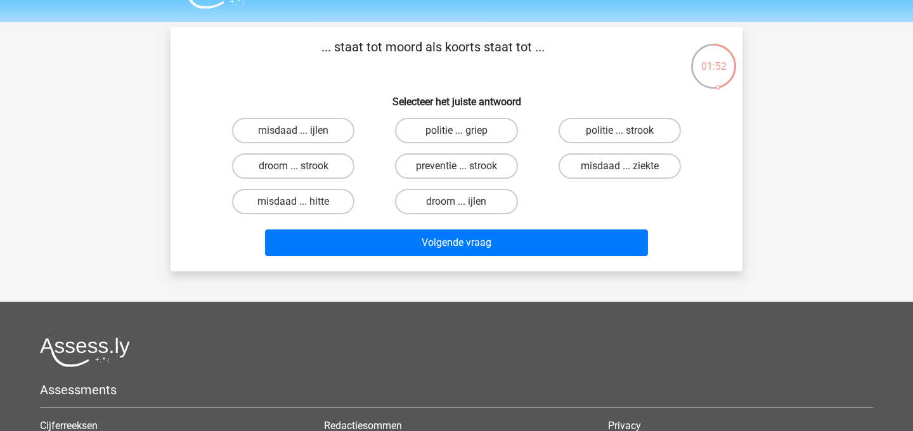
scroll to position [11, 0]
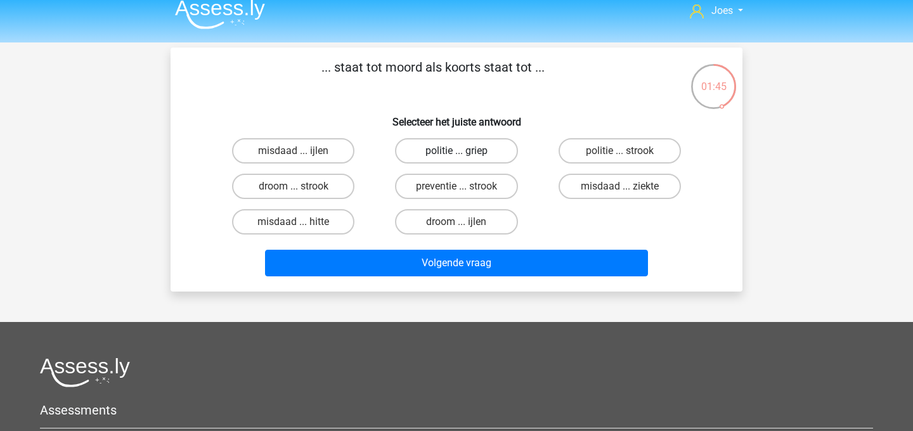
click at [476, 157] on label "politie ... griep" at bounding box center [456, 150] width 122 height 25
click at [465, 157] on input "politie ... griep" at bounding box center [461, 155] width 8 height 8
radio input "true"
click at [480, 194] on label "preventie ... strook" at bounding box center [456, 186] width 122 height 25
click at [465, 194] on input "preventie ... strook" at bounding box center [461, 190] width 8 height 8
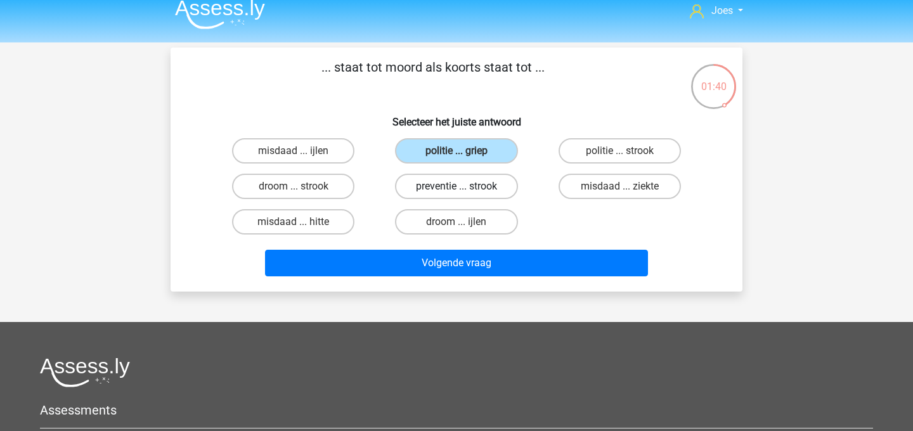
radio input "true"
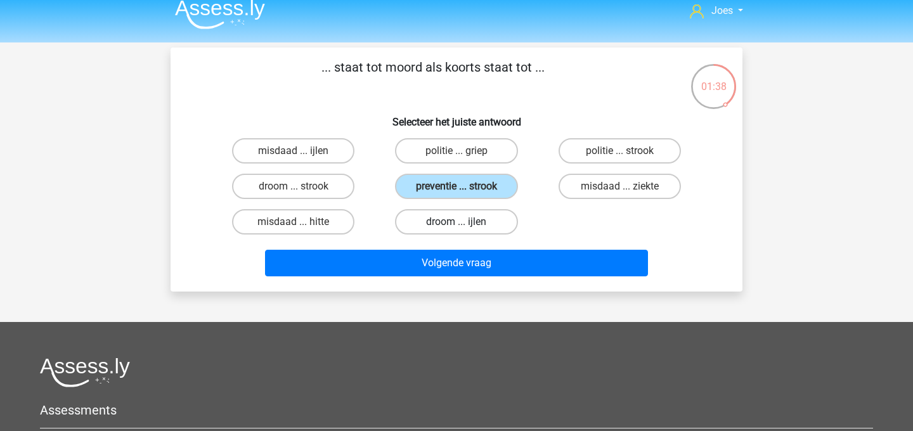
click at [482, 221] on label "droom ... ijlen" at bounding box center [456, 221] width 122 height 25
click at [465, 222] on input "droom ... ijlen" at bounding box center [461, 226] width 8 height 8
radio input "true"
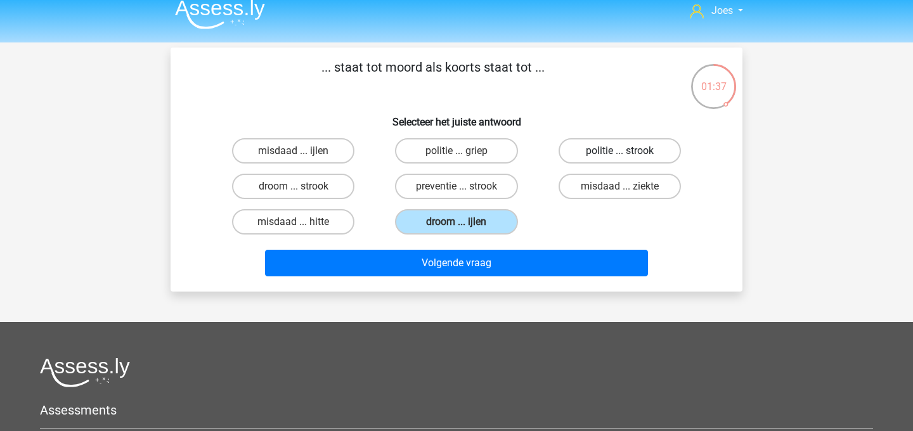
click at [608, 157] on label "politie ... strook" at bounding box center [620, 150] width 122 height 25
click at [620, 157] on input "politie ... strook" at bounding box center [624, 155] width 8 height 8
radio input "true"
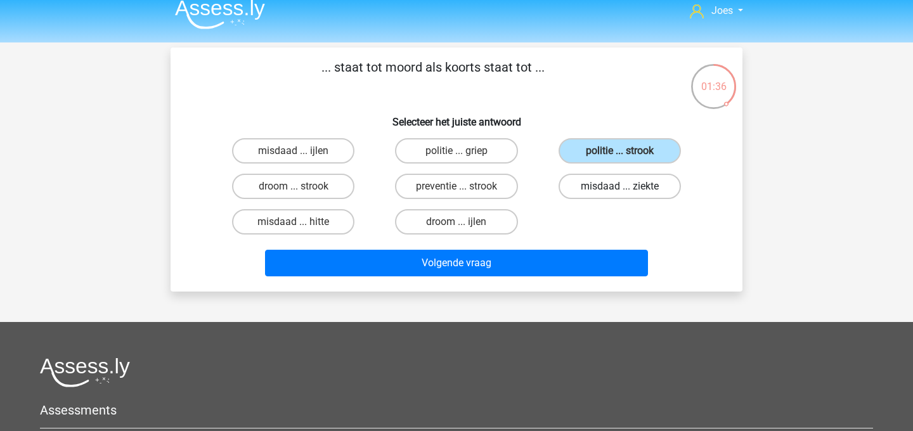
click at [620, 180] on label "misdaad ... ziekte" at bounding box center [620, 186] width 122 height 25
click at [620, 186] on input "misdaad ... ziekte" at bounding box center [624, 190] width 8 height 8
radio input "true"
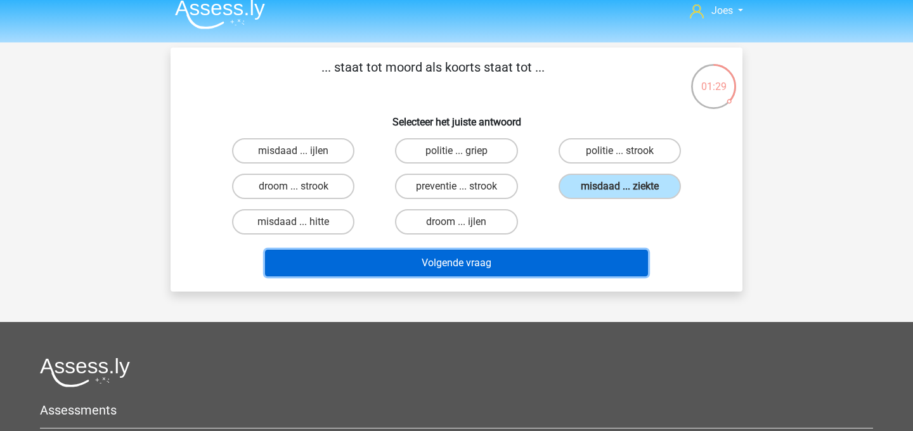
click at [568, 258] on button "Volgende vraag" at bounding box center [457, 263] width 384 height 27
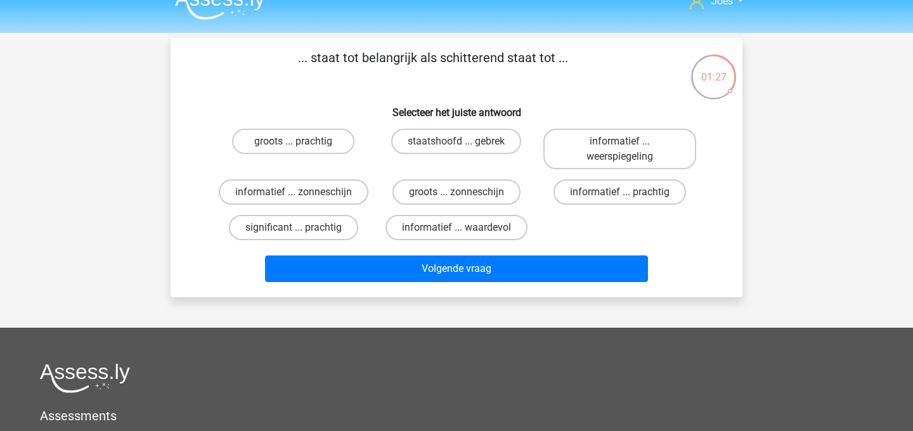
scroll to position [18, 0]
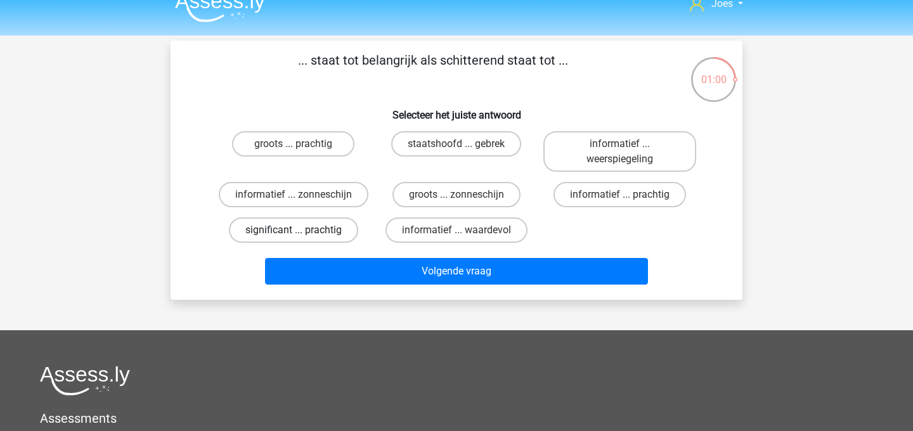
click at [303, 232] on label "significant ... prachtig" at bounding box center [293, 230] width 129 height 25
click at [302, 232] on input "significant ... prachtig" at bounding box center [298, 234] width 8 height 8
radio input "true"
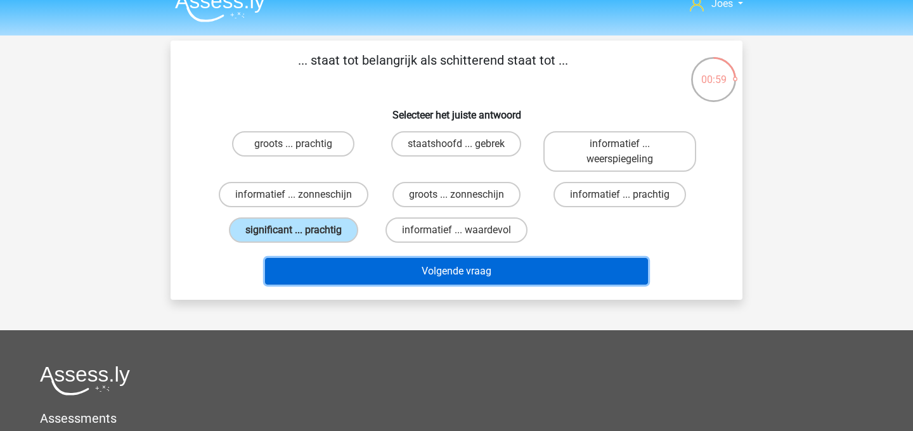
click at [322, 268] on button "Volgende vraag" at bounding box center [457, 271] width 384 height 27
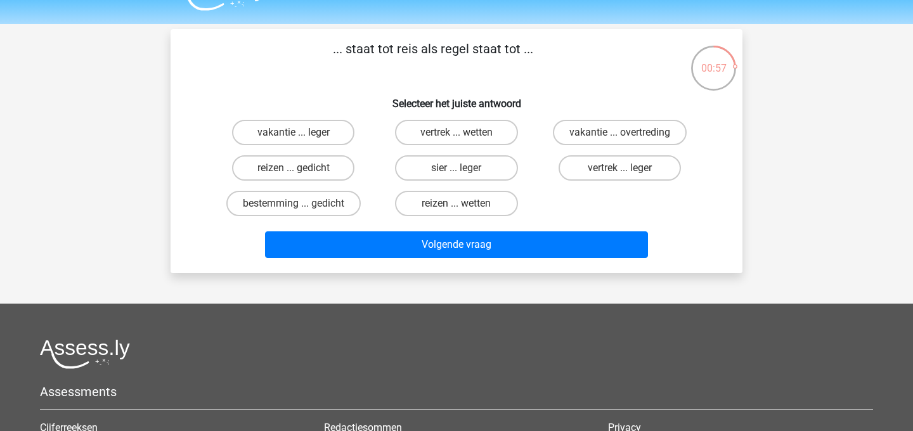
scroll to position [23, 0]
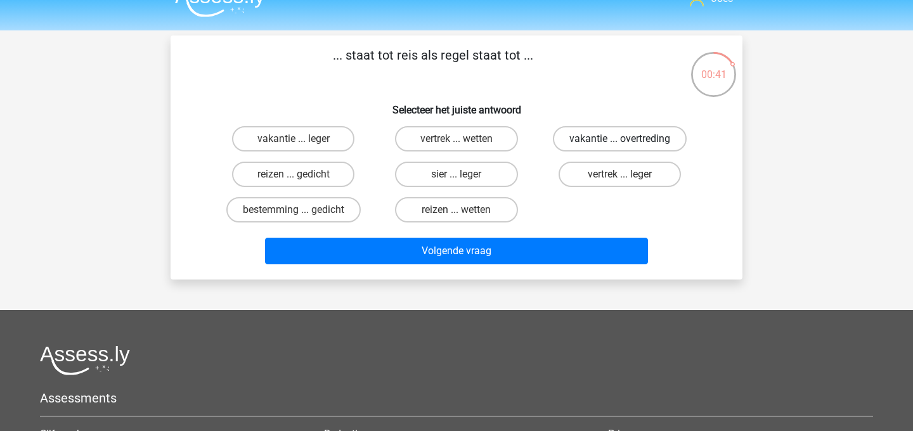
click at [617, 130] on label "vakantie ... overtreding" at bounding box center [620, 138] width 134 height 25
click at [620, 139] on input "vakantie ... overtreding" at bounding box center [624, 143] width 8 height 8
radio input "true"
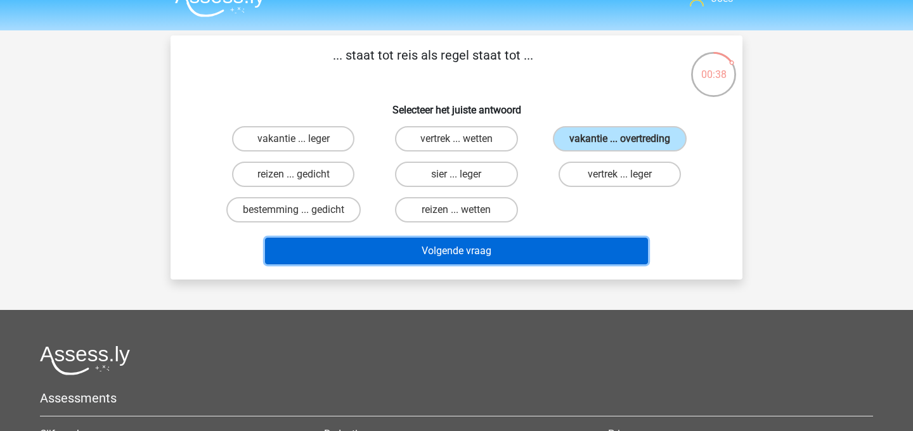
click at [480, 240] on button "Volgende vraag" at bounding box center [457, 251] width 384 height 27
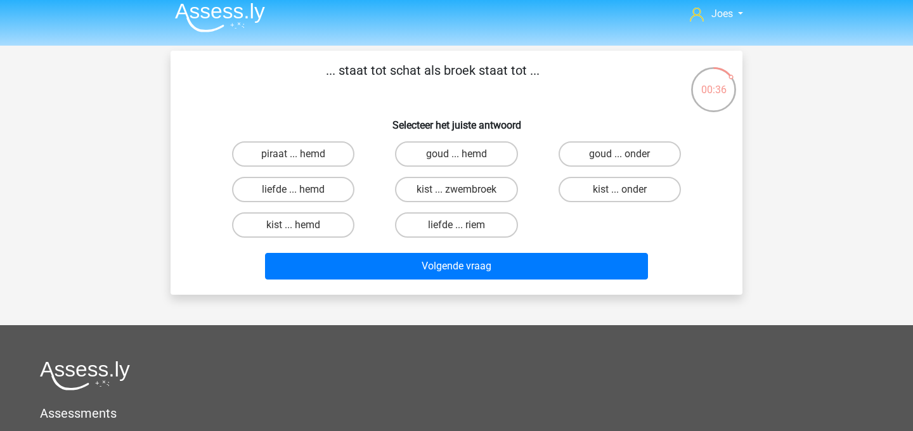
scroll to position [4, 0]
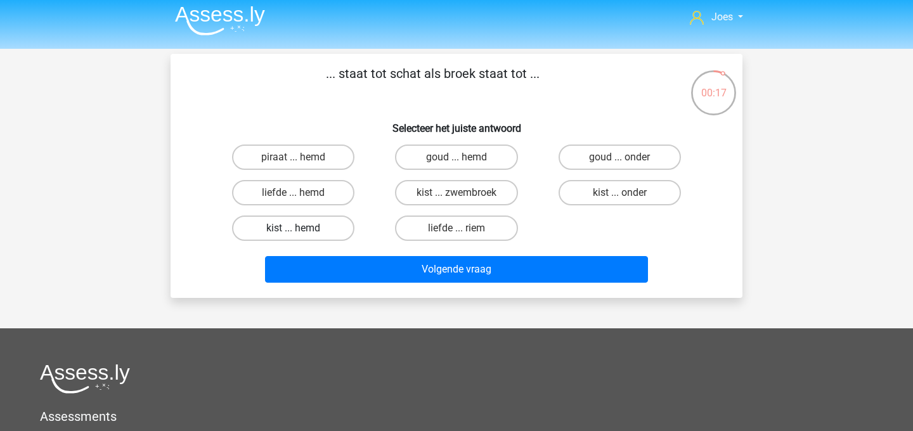
click at [290, 220] on label "kist ... hemd" at bounding box center [293, 228] width 122 height 25
click at [294, 228] on input "kist ... hemd" at bounding box center [298, 232] width 8 height 8
radio input "true"
click at [608, 196] on label "kist ... onder" at bounding box center [620, 192] width 122 height 25
click at [620, 196] on input "kist ... onder" at bounding box center [624, 197] width 8 height 8
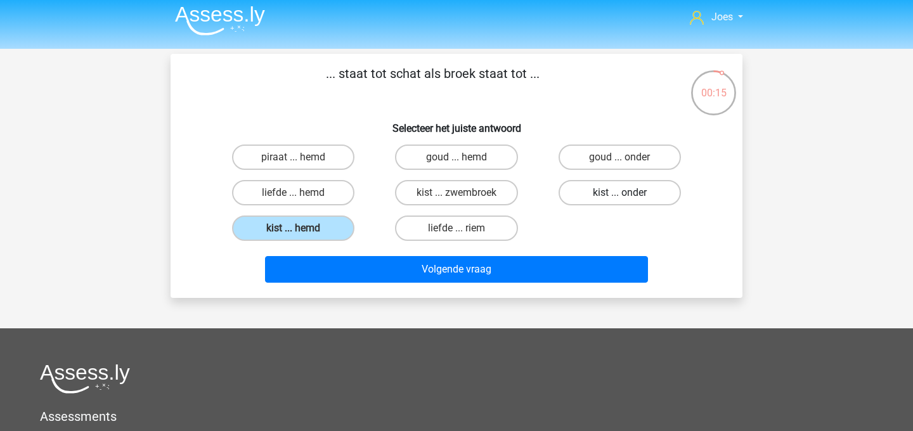
radio input "true"
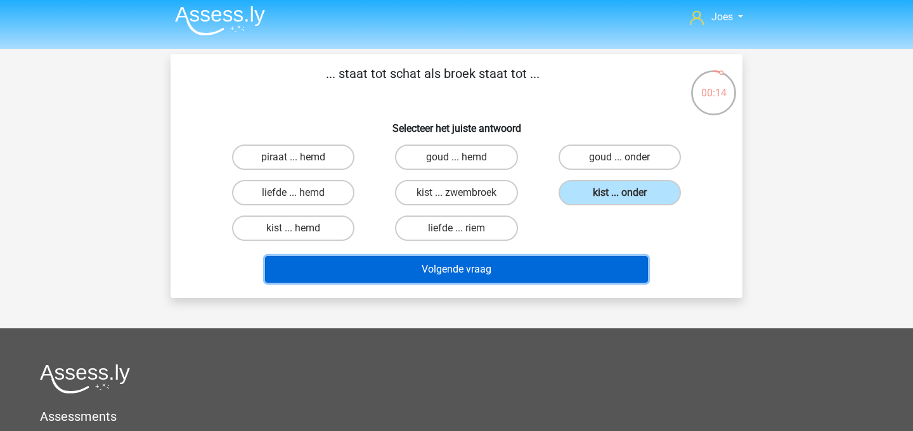
click at [572, 264] on button "Volgende vraag" at bounding box center [457, 269] width 384 height 27
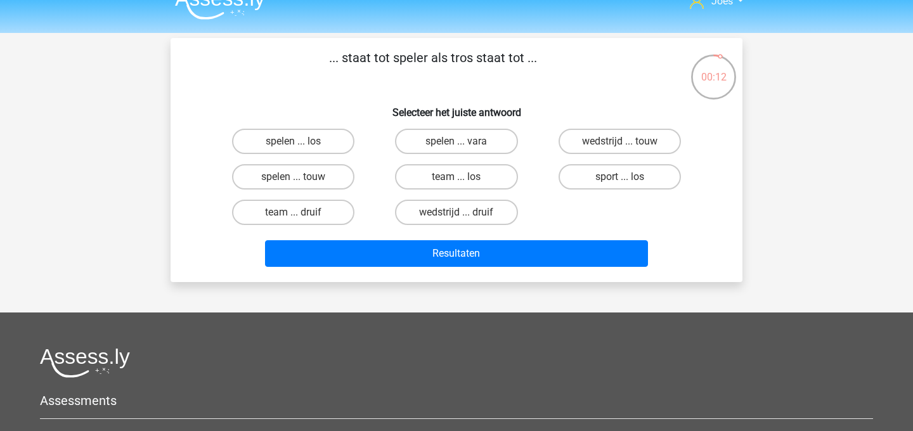
scroll to position [19, 0]
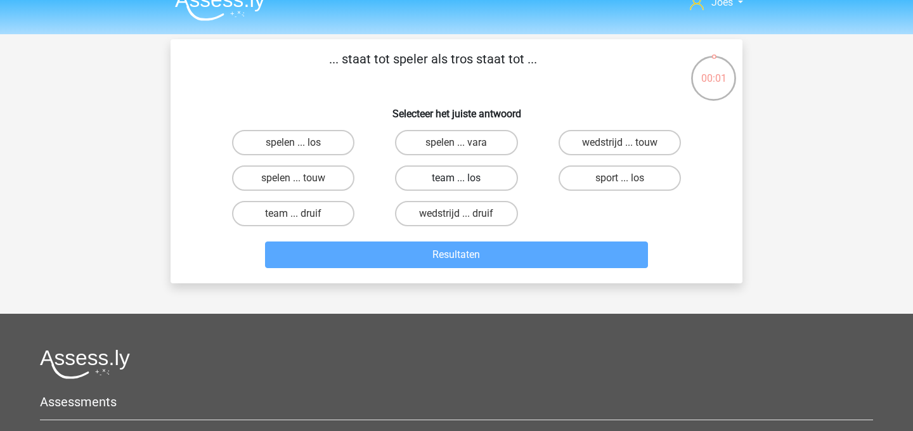
click at [489, 179] on label "team ... los" at bounding box center [456, 178] width 122 height 25
click at [465, 179] on input "team ... los" at bounding box center [461, 182] width 8 height 8
radio input "true"
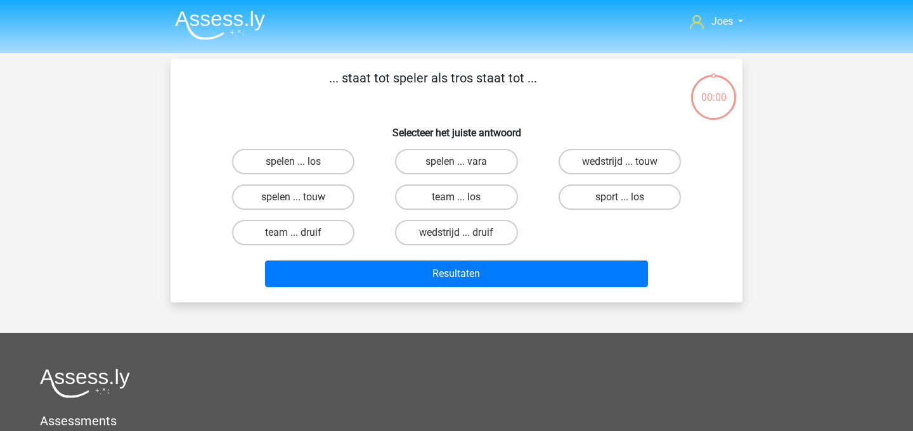
scroll to position [19, 0]
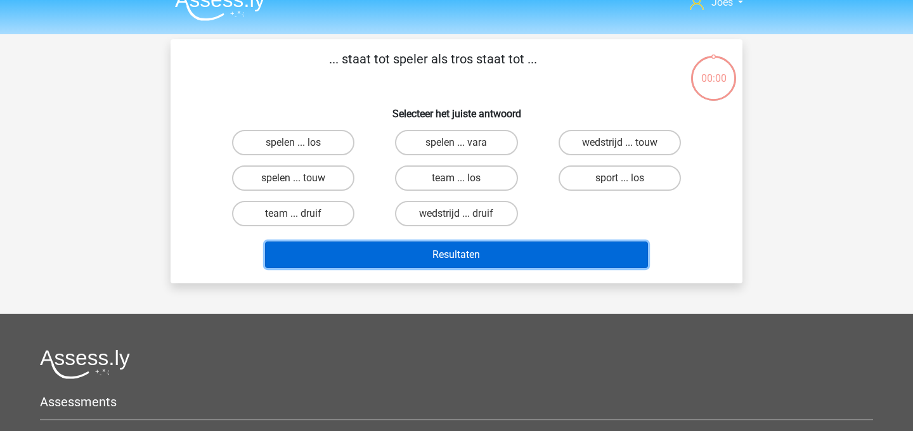
click at [486, 257] on button "Resultaten" at bounding box center [457, 255] width 384 height 27
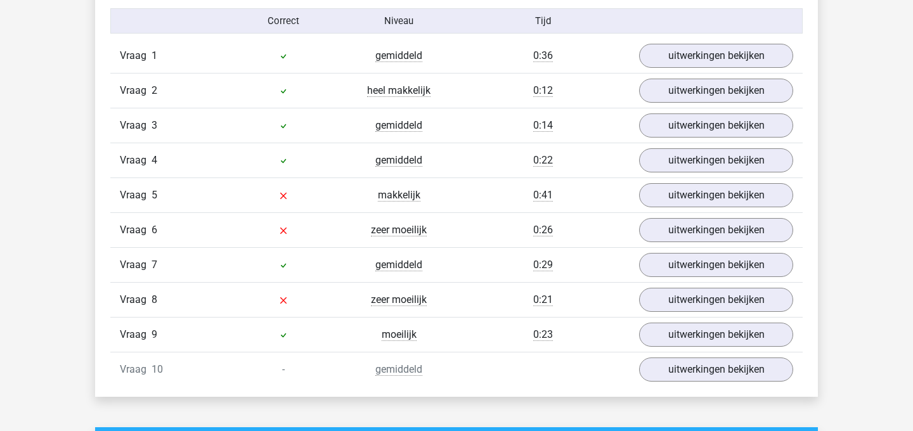
scroll to position [804, 0]
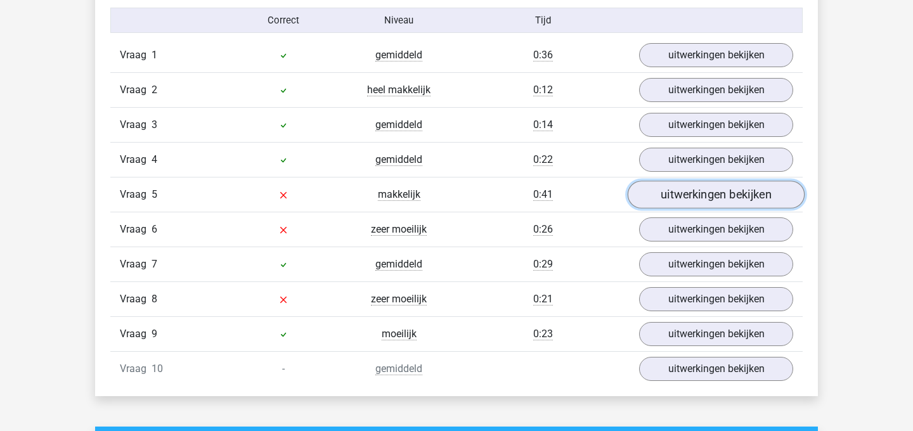
click at [667, 192] on link "uitwerkingen bekijken" at bounding box center [716, 195] width 177 height 28
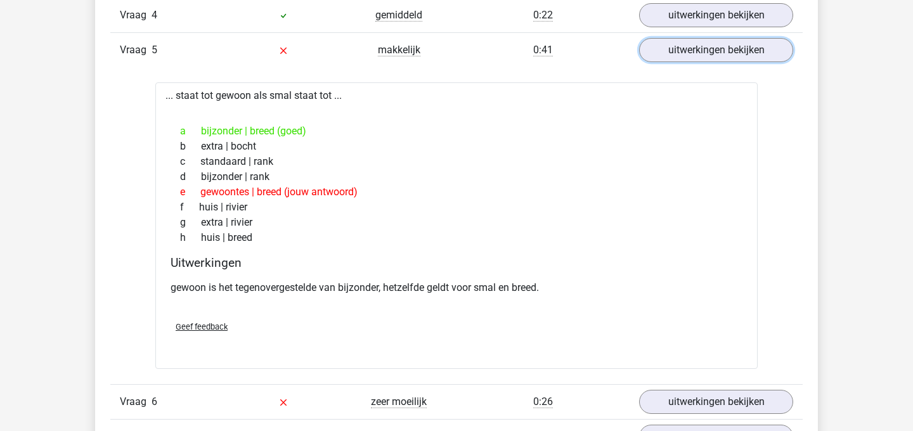
scroll to position [949, 0]
click at [718, 58] on link "uitwerkingen bekijken" at bounding box center [716, 50] width 177 height 28
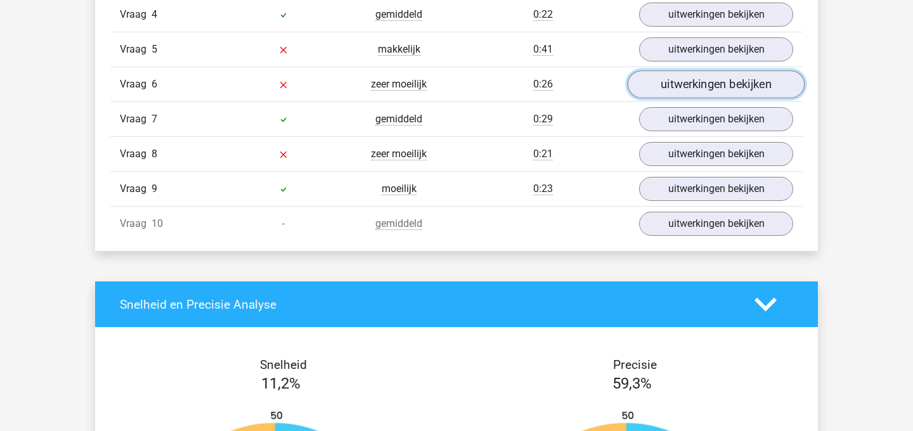
click at [668, 84] on link "uitwerkingen bekijken" at bounding box center [716, 84] width 177 height 28
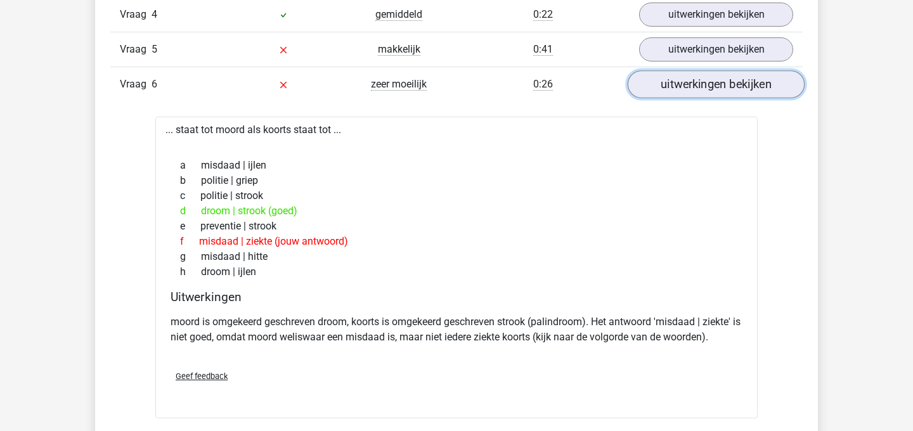
scroll to position [972, 0]
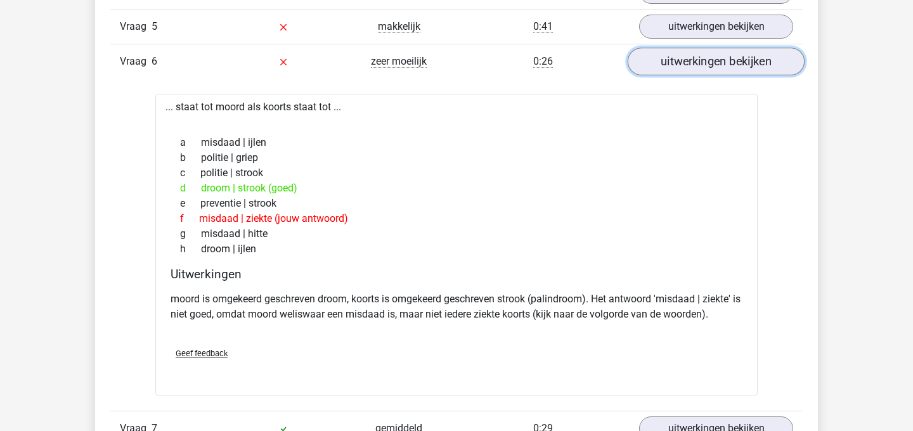
click at [689, 52] on link "uitwerkingen bekijken" at bounding box center [716, 62] width 177 height 28
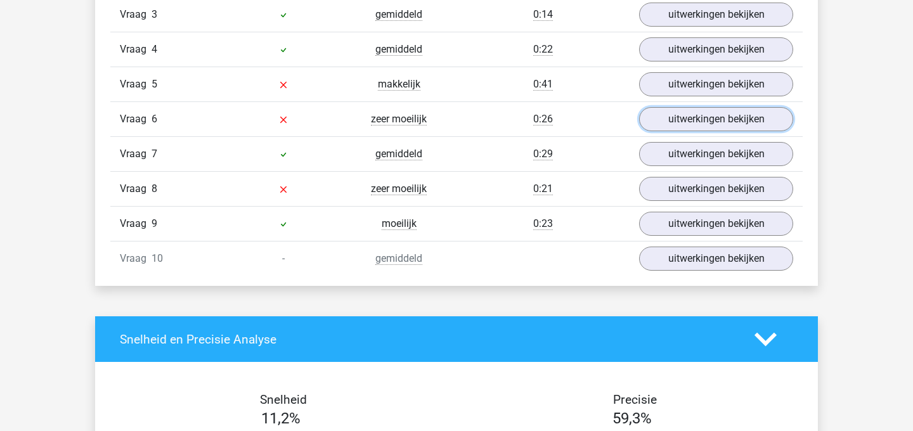
scroll to position [913, 0]
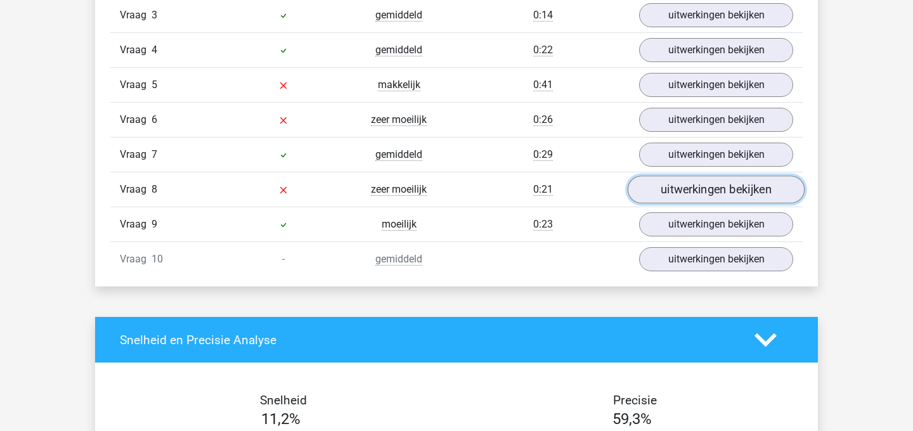
click at [669, 183] on link "uitwerkingen bekijken" at bounding box center [716, 190] width 177 height 28
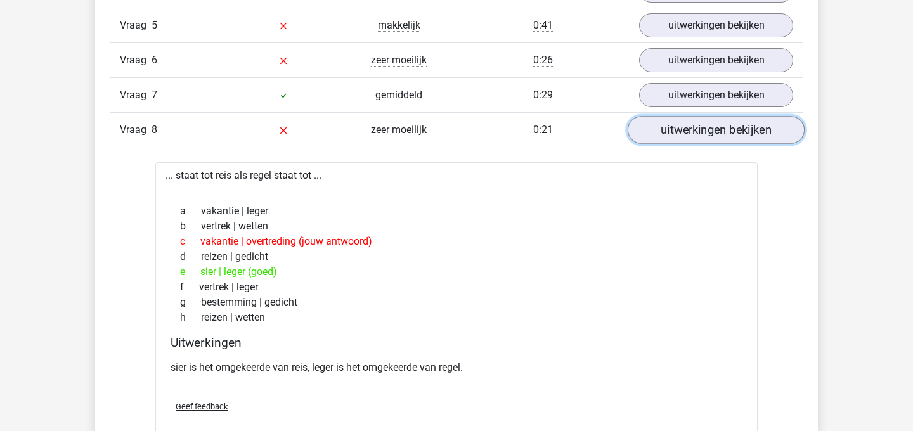
scroll to position [988, 0]
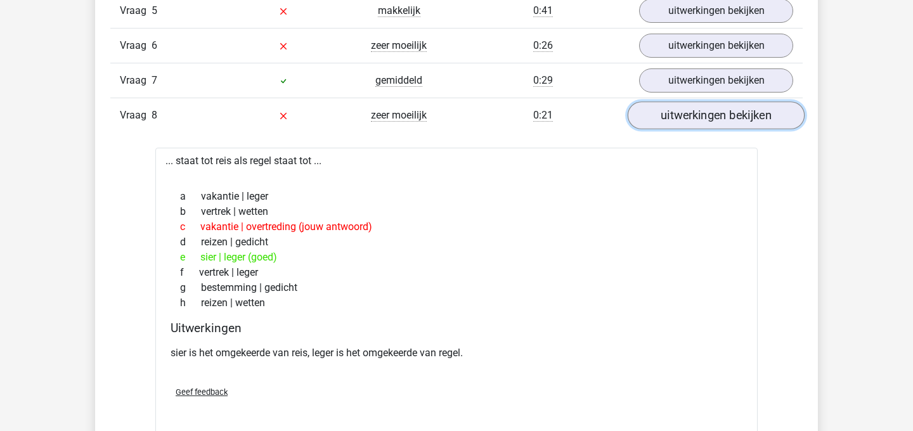
click at [712, 112] on link "uitwerkingen bekijken" at bounding box center [716, 115] width 177 height 28
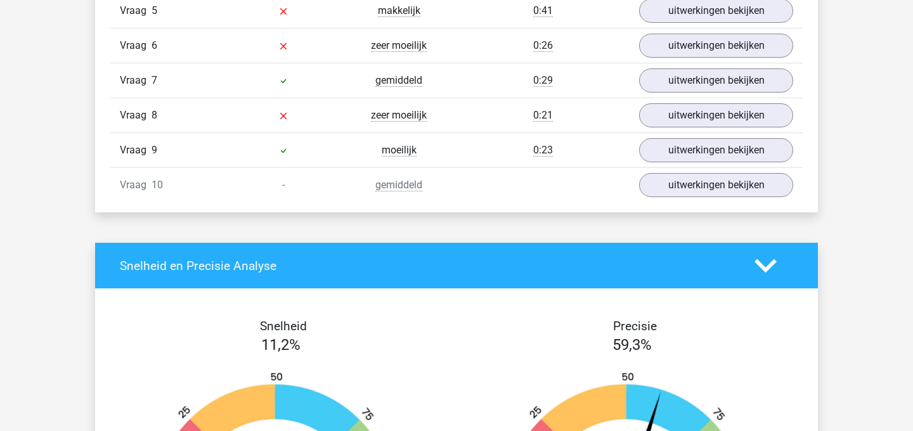
click at [670, 171] on div "Vraag 10 - gemiddeld uitwerkingen bekijken" at bounding box center [456, 184] width 693 height 35
click at [677, 186] on link "uitwerkingen bekijken" at bounding box center [716, 185] width 177 height 28
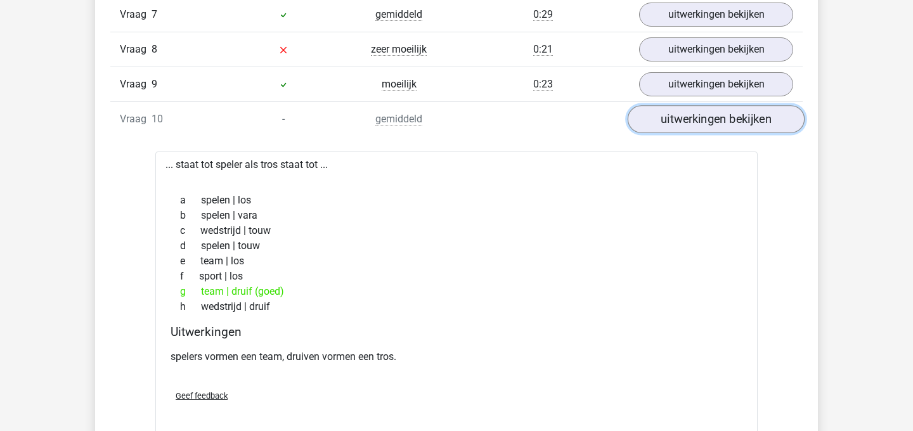
scroll to position [1053, 0]
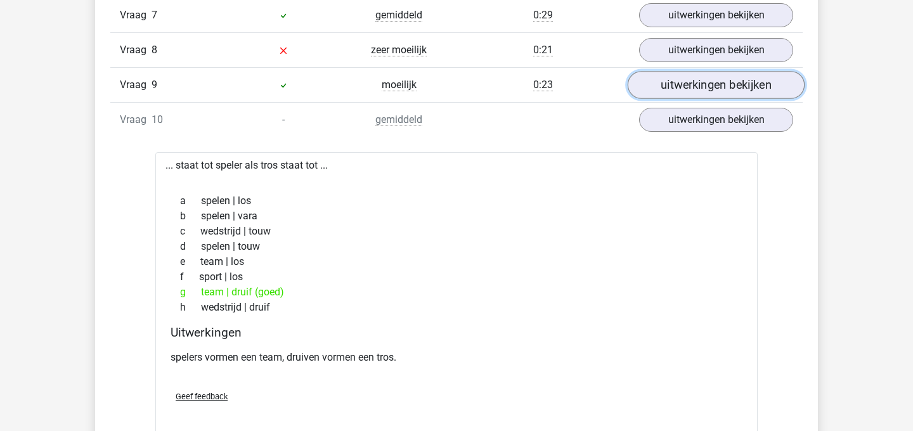
click at [697, 75] on link "uitwerkingen bekijken" at bounding box center [716, 85] width 177 height 28
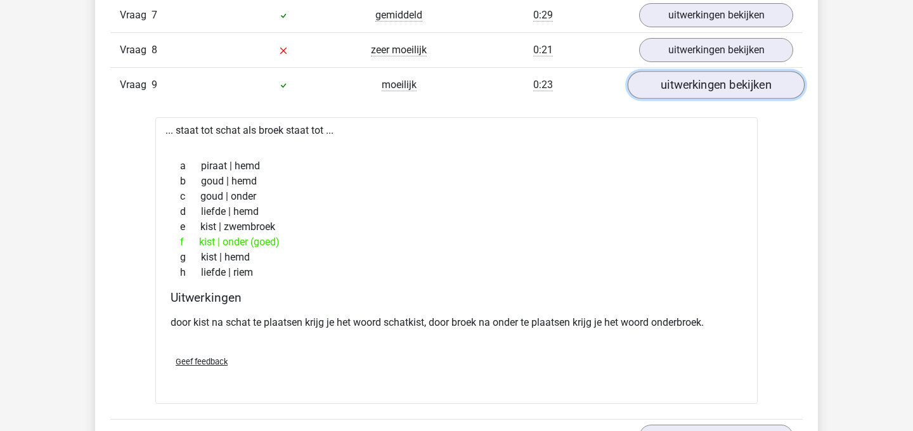
click at [697, 75] on link "uitwerkingen bekijken" at bounding box center [716, 85] width 177 height 28
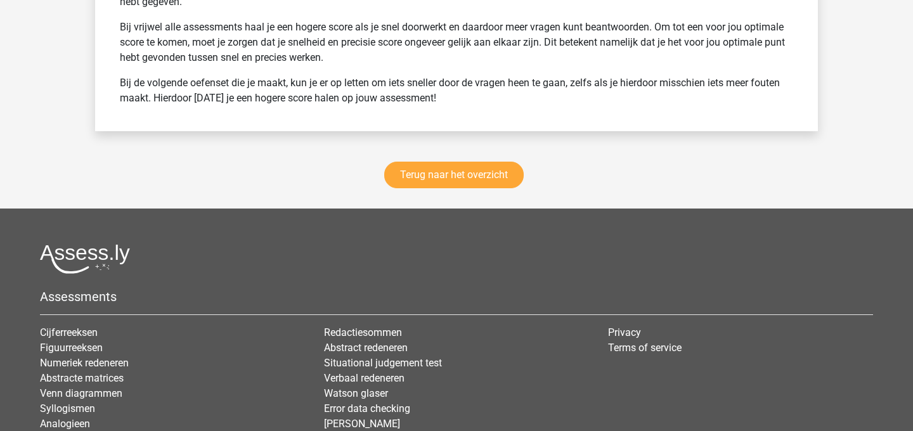
scroll to position [2090, 0]
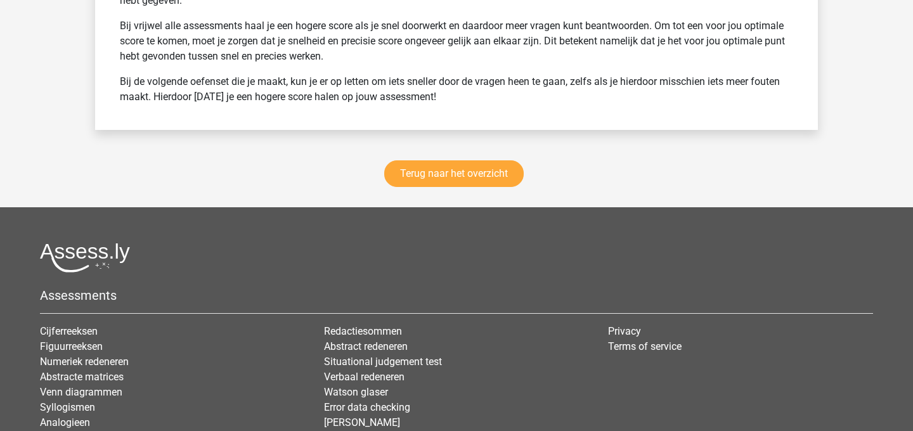
click at [475, 157] on div "Terug naar het overzicht" at bounding box center [456, 176] width 723 height 62
click at [475, 160] on link "Terug naar het overzicht" at bounding box center [454, 173] width 140 height 27
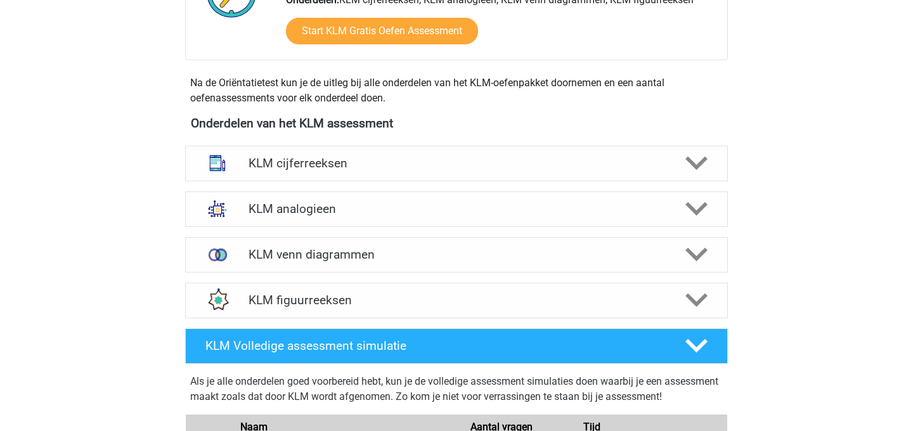
scroll to position [485, 0]
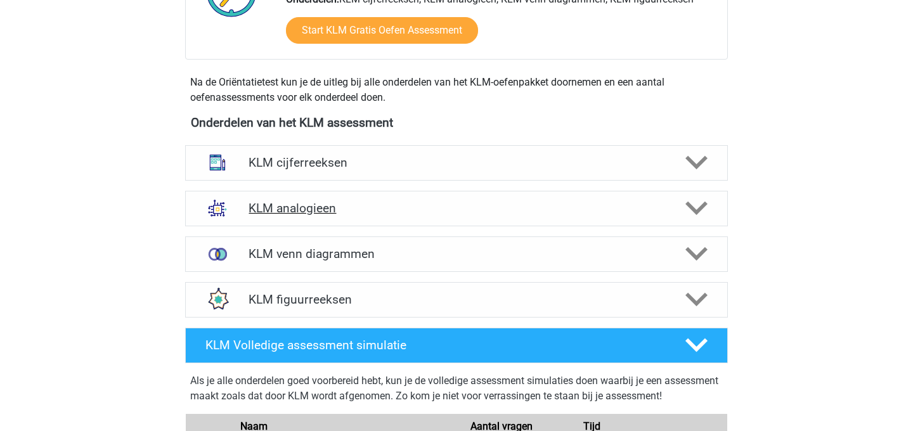
click at [447, 223] on div "KLM analogieen" at bounding box center [456, 209] width 543 height 36
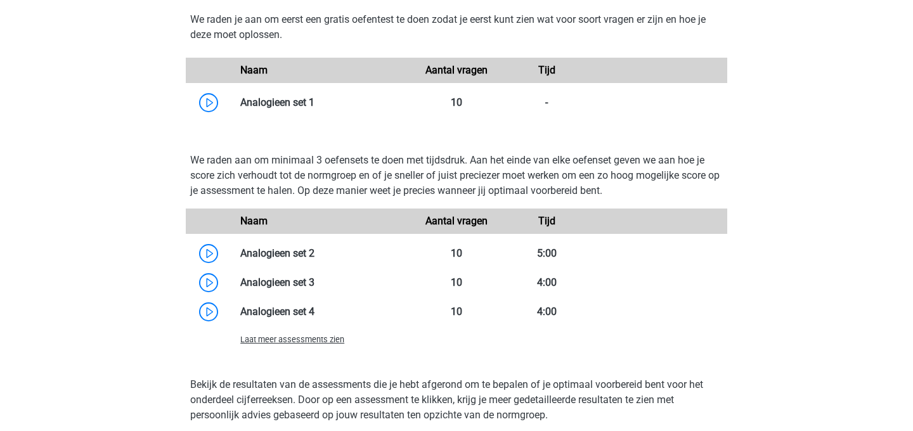
scroll to position [1122, 0]
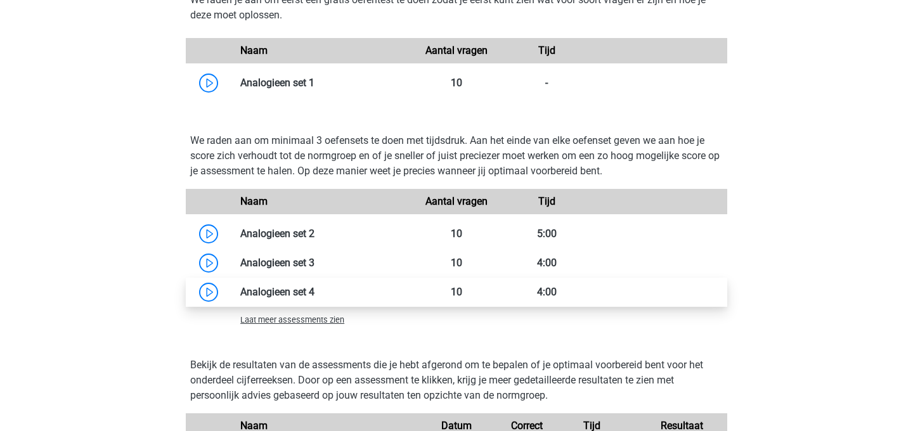
click at [315, 290] on link at bounding box center [315, 292] width 0 height 12
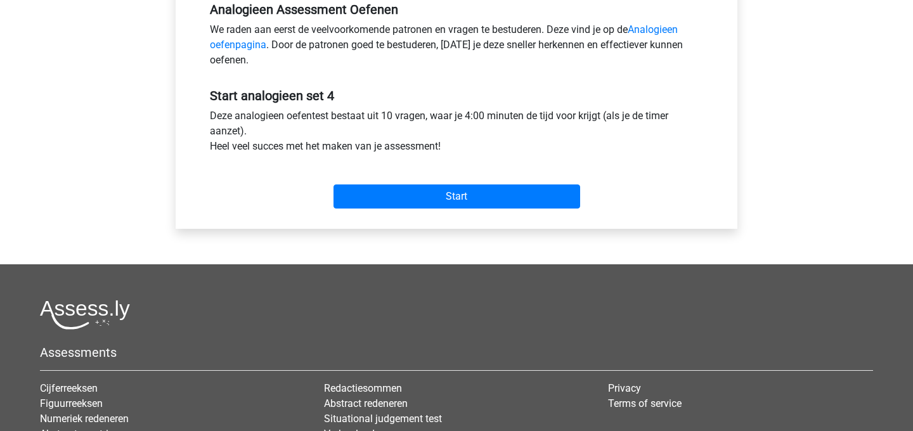
scroll to position [409, 0]
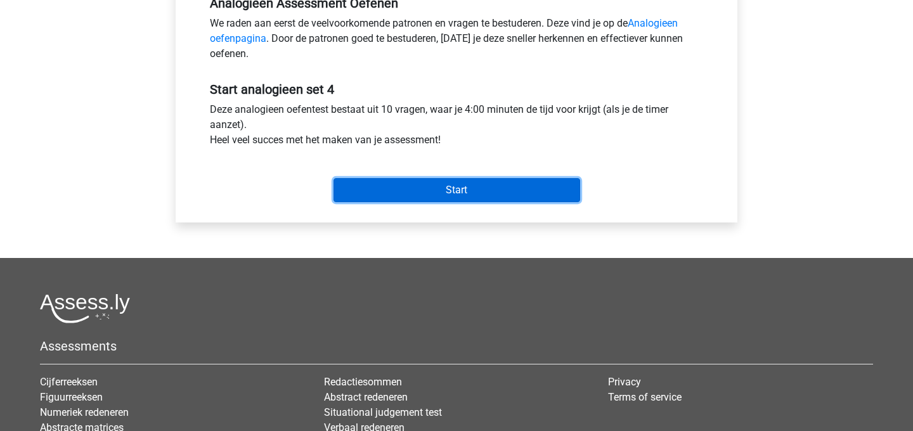
click at [455, 183] on input "Start" at bounding box center [457, 190] width 247 height 24
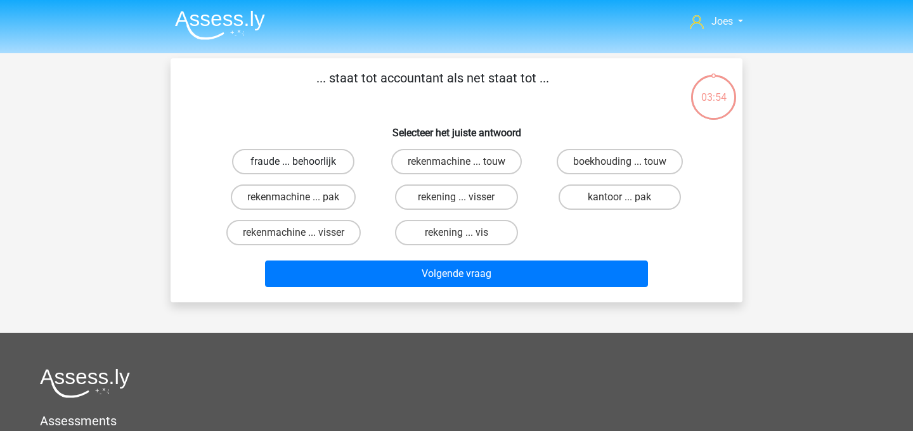
click at [335, 156] on label "fraude ... behoorlijk" at bounding box center [293, 161] width 122 height 25
click at [302, 162] on input "fraude ... behoorlijk" at bounding box center [298, 166] width 8 height 8
radio input "true"
click at [491, 162] on label "rekenmachine ... touw" at bounding box center [456, 161] width 131 height 25
click at [465, 162] on input "rekenmachine ... touw" at bounding box center [461, 166] width 8 height 8
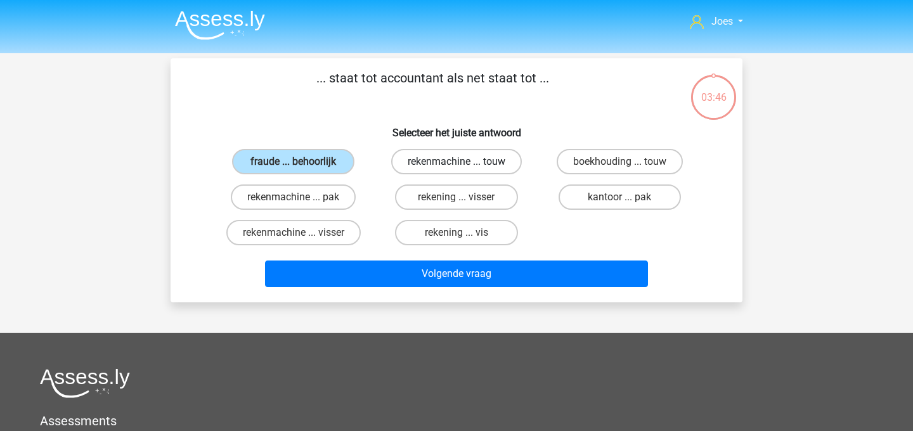
radio input "true"
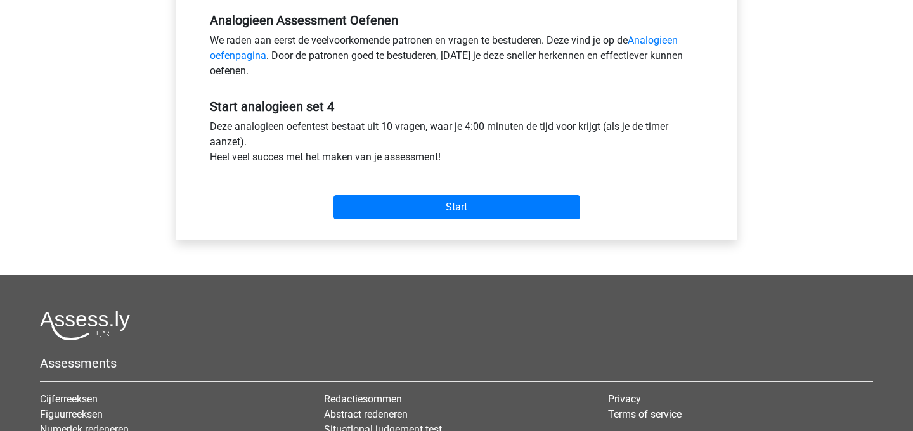
scroll to position [386, 0]
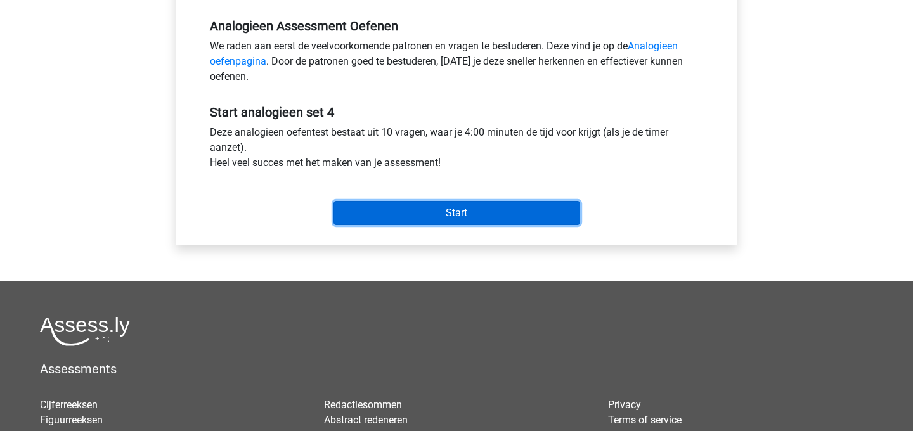
click at [404, 215] on input "Start" at bounding box center [457, 213] width 247 height 24
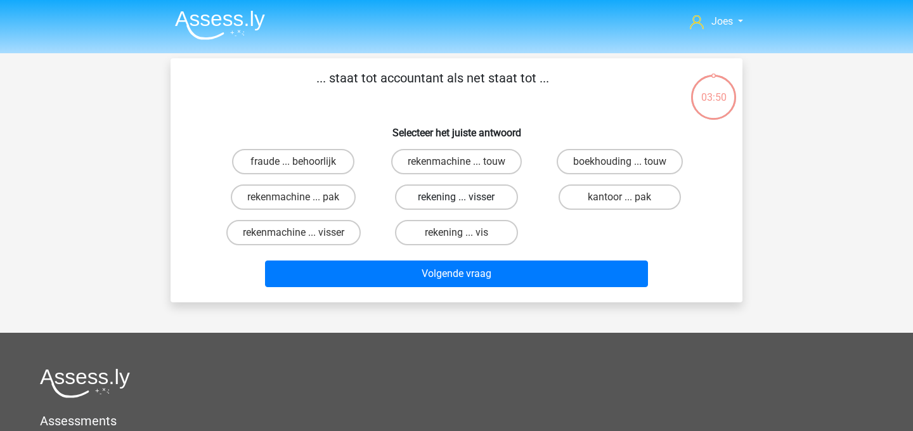
click at [478, 198] on label "rekening ... visser" at bounding box center [456, 197] width 122 height 25
click at [465, 198] on input "rekening ... visser" at bounding box center [461, 201] width 8 height 8
radio input "true"
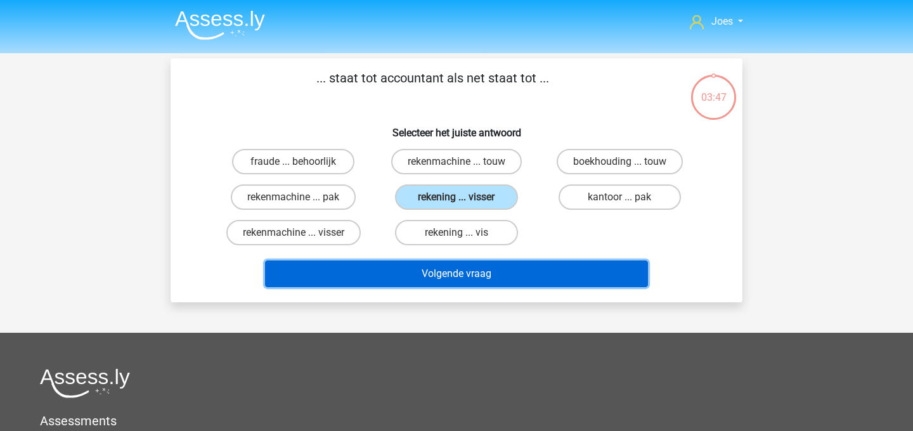
click at [472, 271] on button "Volgende vraag" at bounding box center [457, 274] width 384 height 27
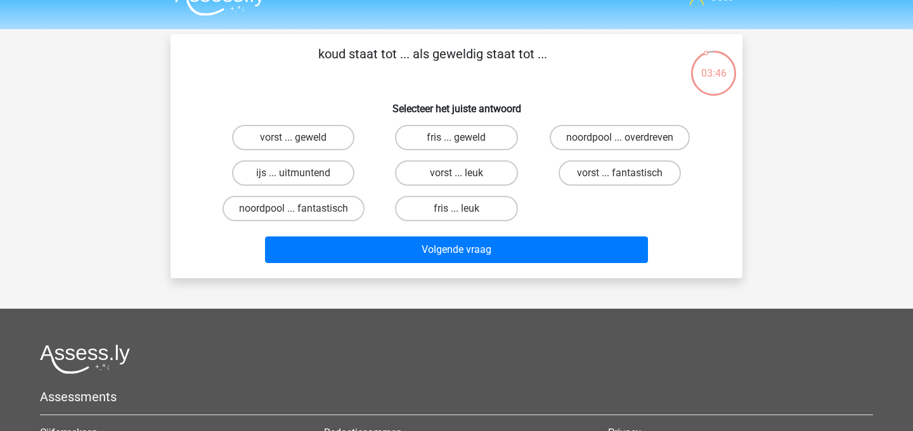
scroll to position [20, 0]
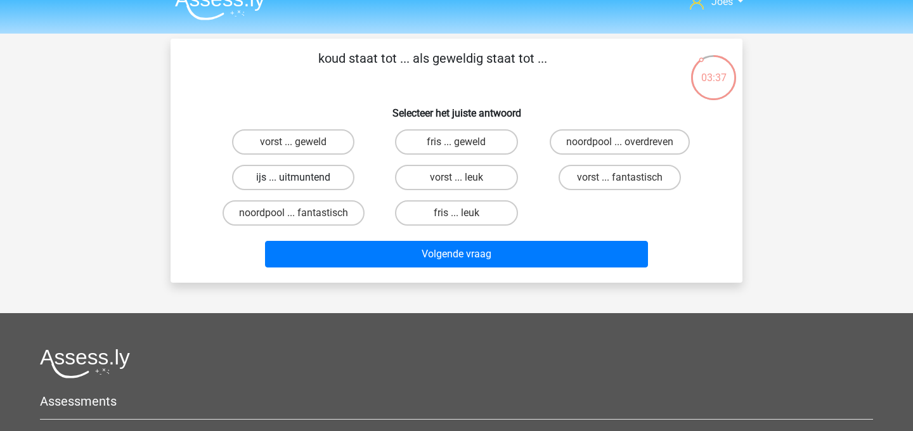
click at [311, 183] on label "ijs ... uitmuntend" at bounding box center [293, 177] width 122 height 25
click at [302, 183] on input "ijs ... uitmuntend" at bounding box center [298, 182] width 8 height 8
radio input "true"
click at [477, 179] on label "vorst ... leuk" at bounding box center [456, 177] width 122 height 25
click at [465, 179] on input "vorst ... leuk" at bounding box center [461, 182] width 8 height 8
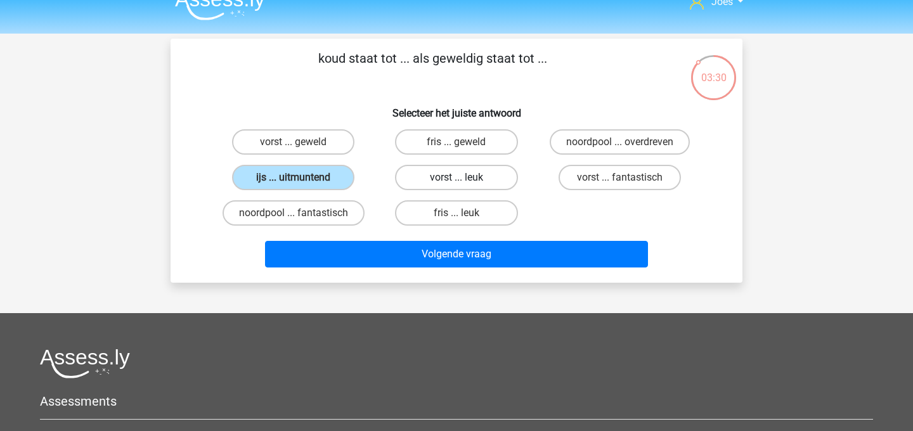
radio input "true"
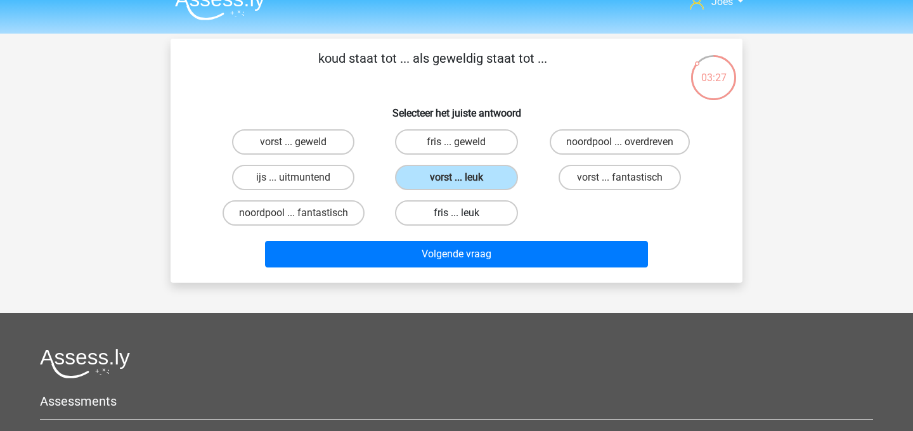
click at [466, 209] on label "fris ... leuk" at bounding box center [456, 212] width 122 height 25
click at [465, 213] on input "fris ... leuk" at bounding box center [461, 217] width 8 height 8
radio input "true"
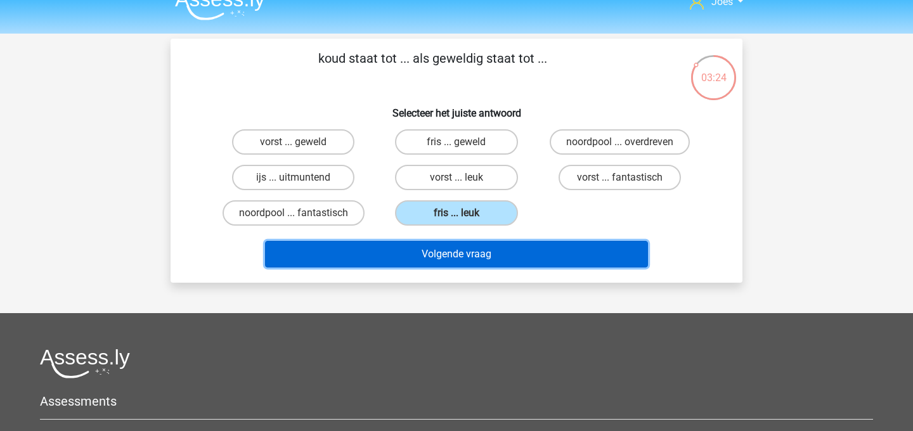
click at [466, 259] on button "Volgende vraag" at bounding box center [457, 254] width 384 height 27
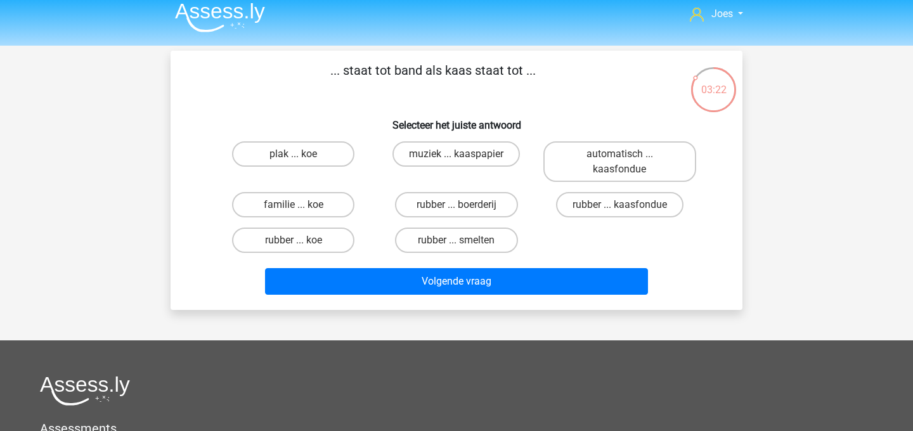
scroll to position [9, 0]
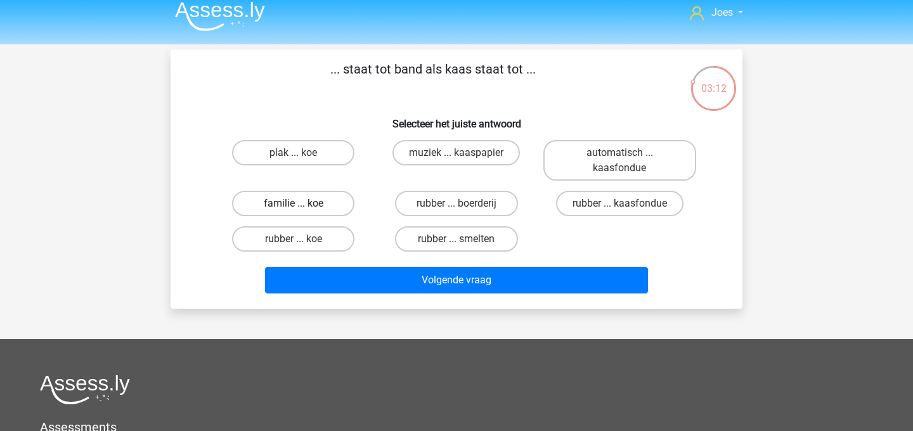
click at [304, 198] on label "familie ... koe" at bounding box center [293, 203] width 122 height 25
click at [302, 204] on input "familie ... koe" at bounding box center [298, 208] width 8 height 8
radio input "true"
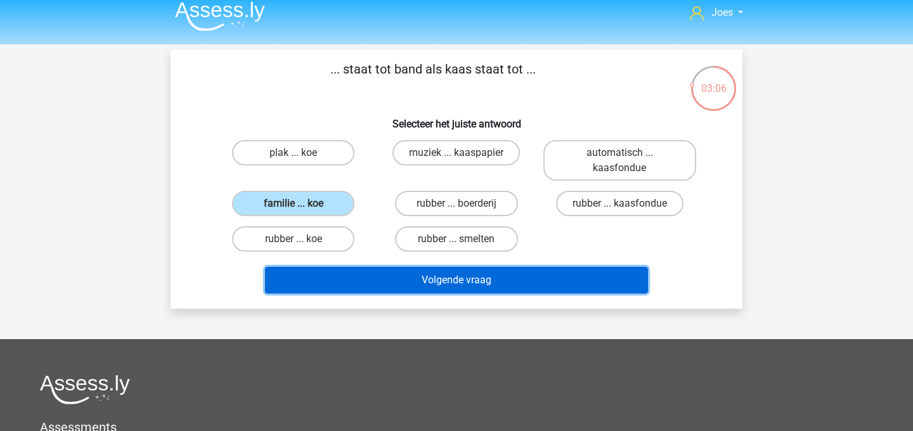
click at [327, 273] on button "Volgende vraag" at bounding box center [457, 280] width 384 height 27
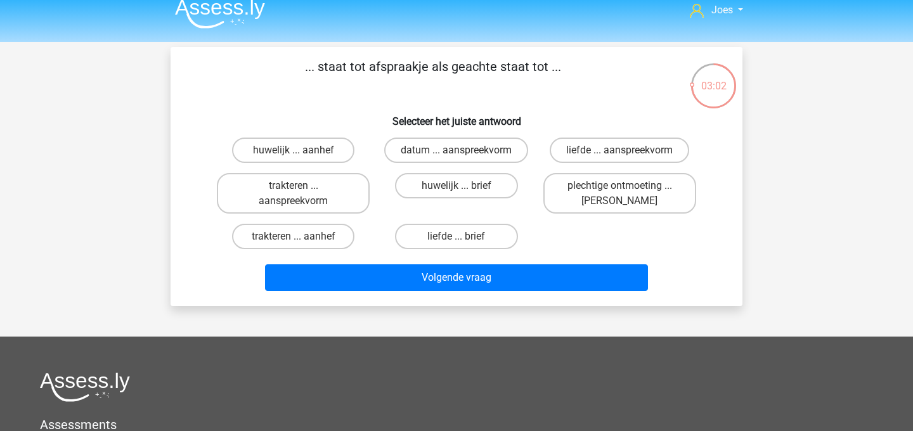
scroll to position [1, 0]
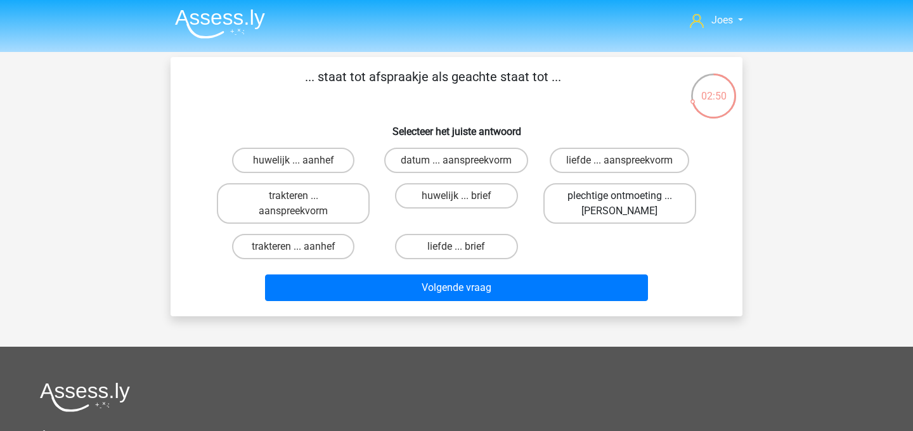
click at [569, 214] on label "plechtige ontmoeting ... hoi" at bounding box center [620, 203] width 153 height 41
click at [620, 204] on input "plechtige ontmoeting ... hoi" at bounding box center [624, 200] width 8 height 8
radio input "true"
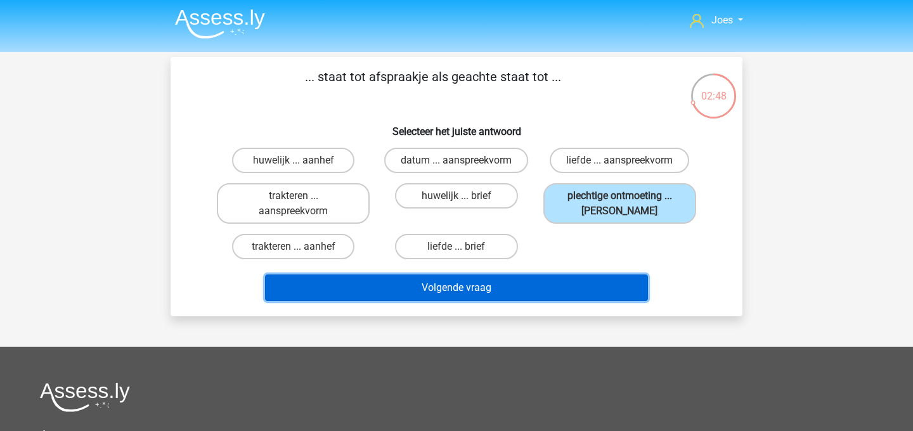
click at [552, 288] on button "Volgende vraag" at bounding box center [457, 288] width 384 height 27
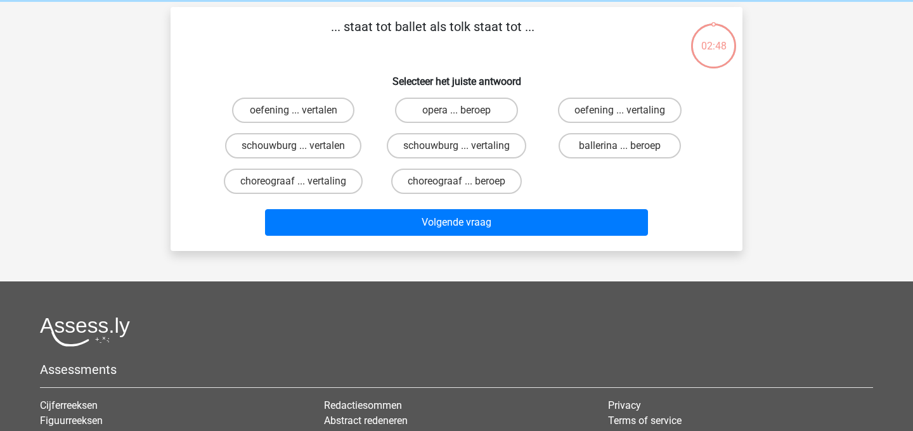
scroll to position [58, 0]
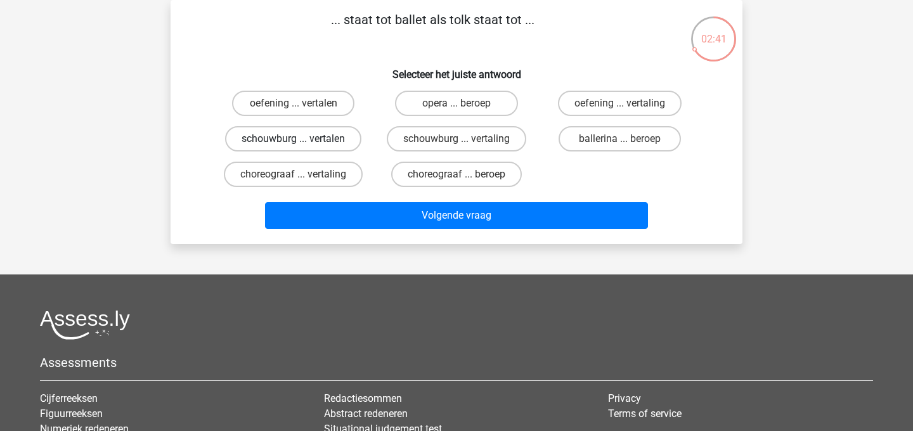
click at [334, 142] on label "schouwburg ... vertalen" at bounding box center [293, 138] width 136 height 25
click at [302, 142] on input "schouwburg ... vertalen" at bounding box center [298, 143] width 8 height 8
radio input "true"
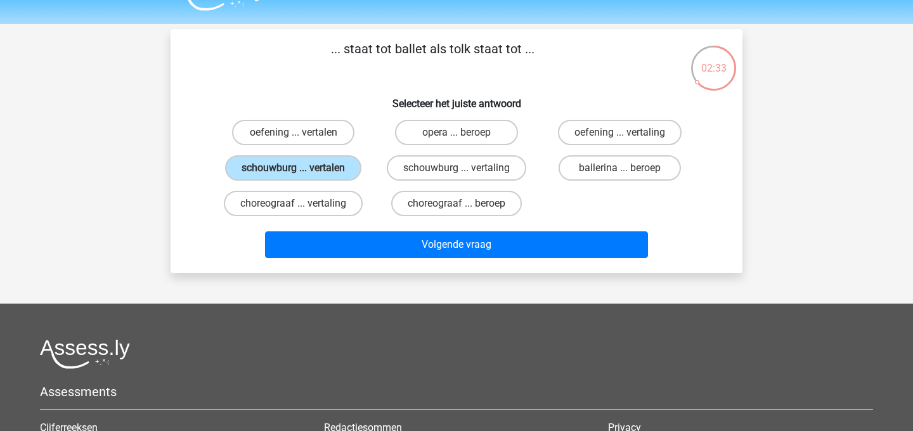
scroll to position [29, 0]
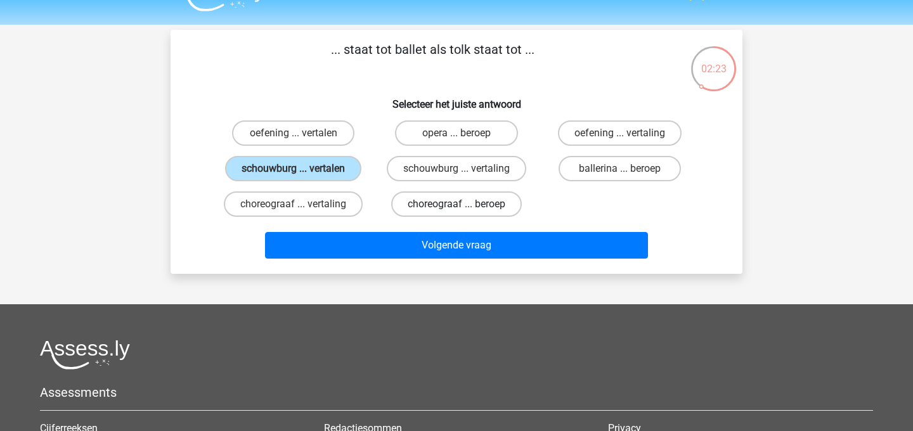
click at [416, 204] on label "choreograaf ... beroep" at bounding box center [456, 204] width 131 height 25
click at [457, 204] on input "choreograaf ... beroep" at bounding box center [461, 208] width 8 height 8
radio input "true"
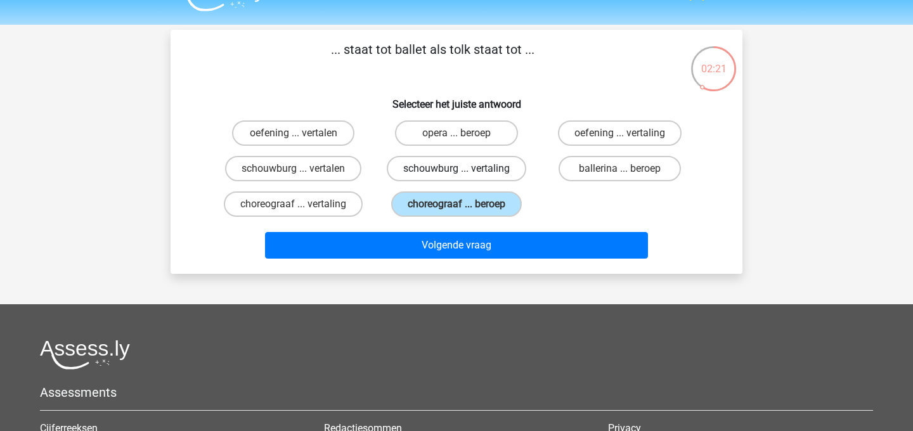
click at [448, 173] on label "schouwburg ... vertaling" at bounding box center [457, 168] width 140 height 25
click at [457, 173] on input "schouwburg ... vertaling" at bounding box center [461, 173] width 8 height 8
radio input "true"
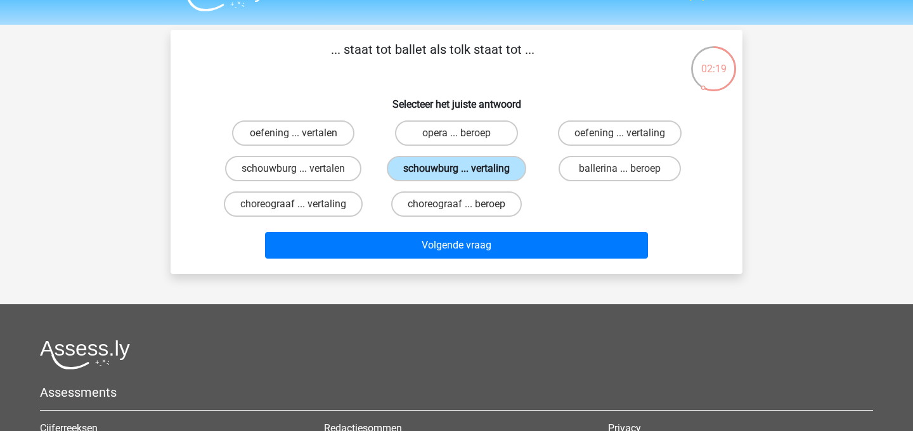
click at [448, 173] on label "schouwburg ... vertaling" at bounding box center [457, 168] width 140 height 25
click at [457, 173] on input "schouwburg ... vertaling" at bounding box center [461, 173] width 8 height 8
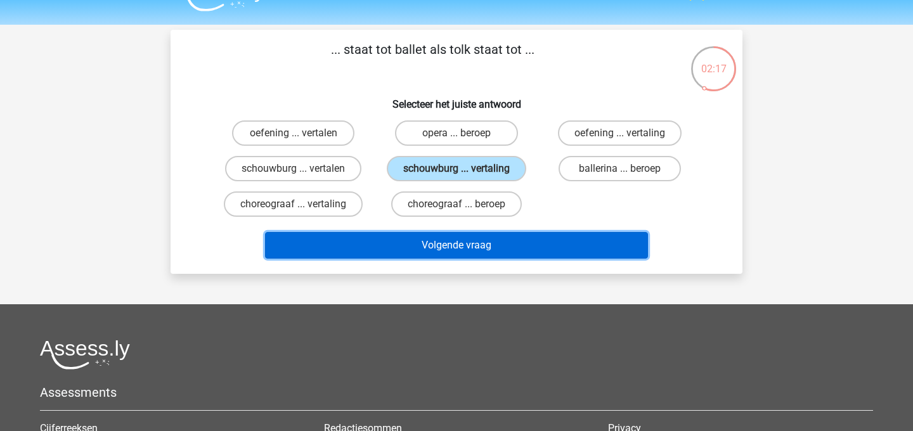
click at [453, 237] on button "Volgende vraag" at bounding box center [457, 245] width 384 height 27
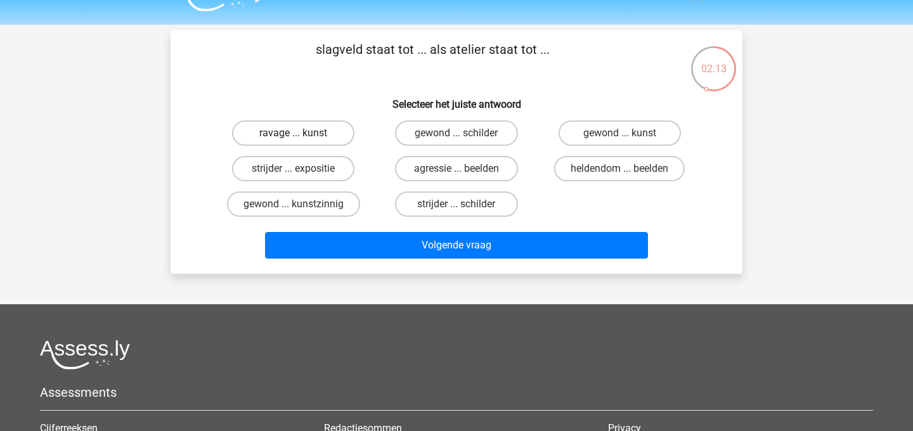
click at [327, 141] on label "ravage ... kunst" at bounding box center [293, 133] width 122 height 25
click at [302, 141] on input "ravage ... kunst" at bounding box center [298, 137] width 8 height 8
radio input "true"
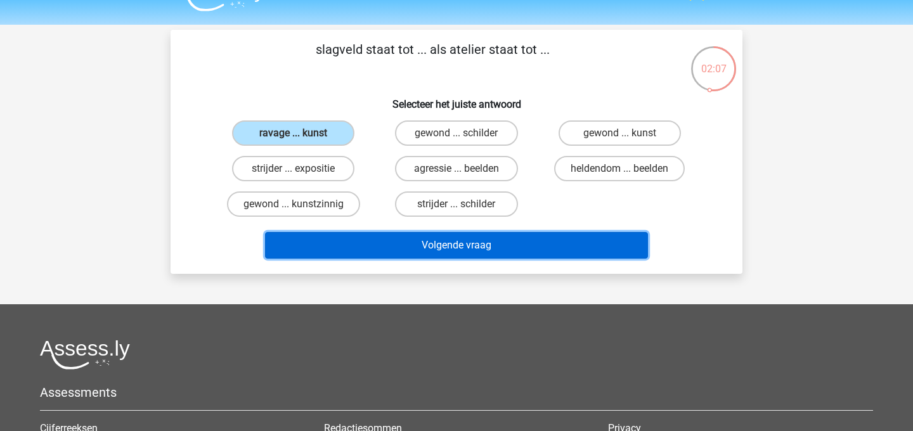
click at [380, 246] on button "Volgende vraag" at bounding box center [457, 245] width 384 height 27
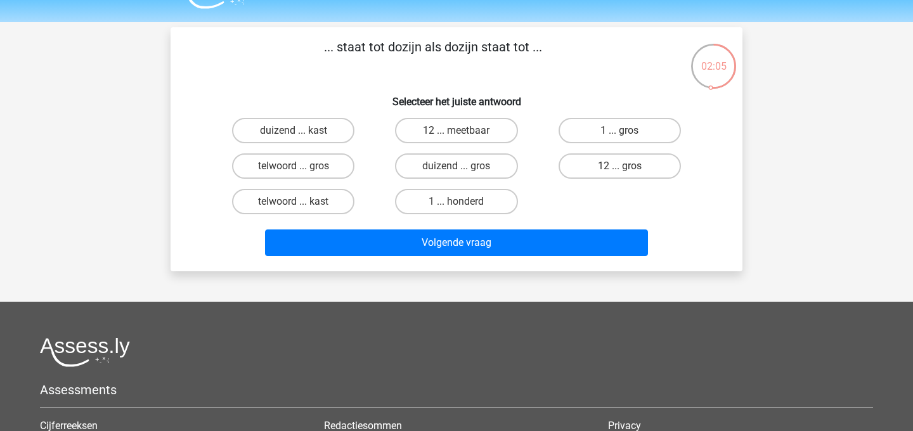
scroll to position [32, 0]
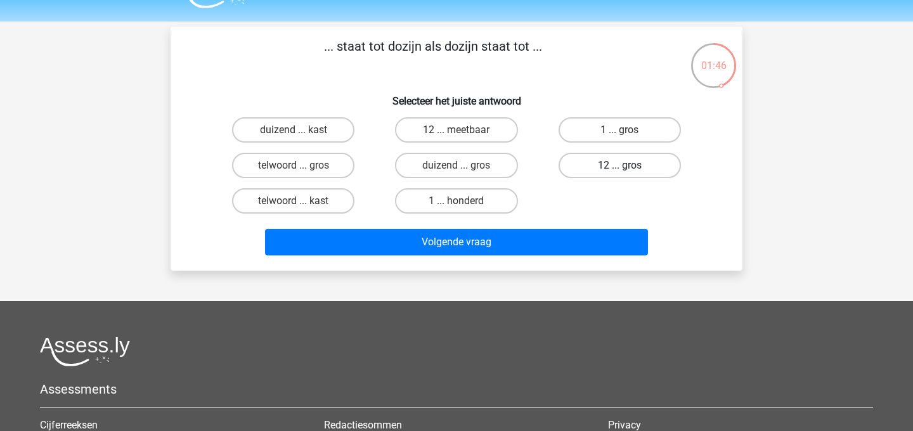
click at [584, 174] on label "12 ... gros" at bounding box center [620, 165] width 122 height 25
click at [620, 174] on input "12 ... gros" at bounding box center [624, 170] width 8 height 8
radio input "true"
click at [453, 160] on label "duizend ... gros" at bounding box center [456, 165] width 122 height 25
click at [457, 166] on input "duizend ... gros" at bounding box center [461, 170] width 8 height 8
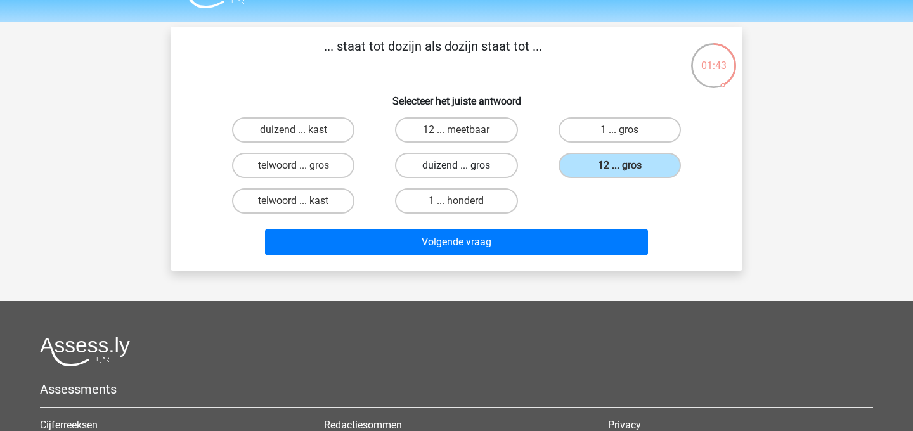
radio input "true"
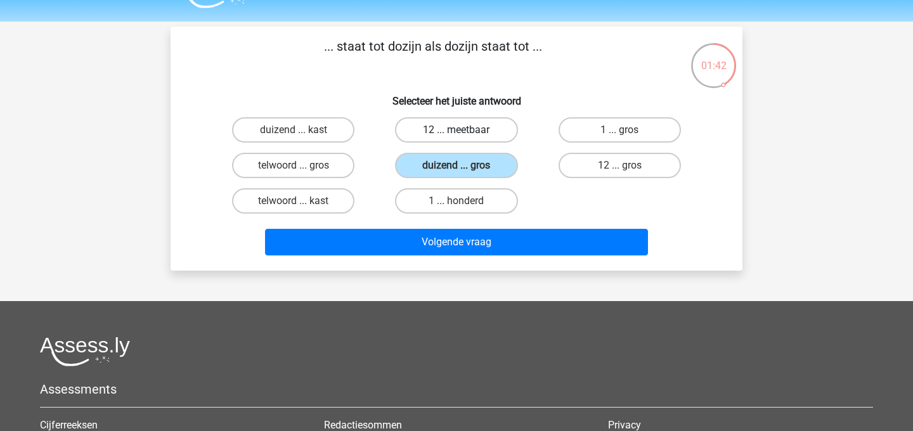
click at [449, 126] on label "12 ... meetbaar" at bounding box center [456, 129] width 122 height 25
click at [457, 130] on input "12 ... meetbaar" at bounding box center [461, 134] width 8 height 8
radio input "true"
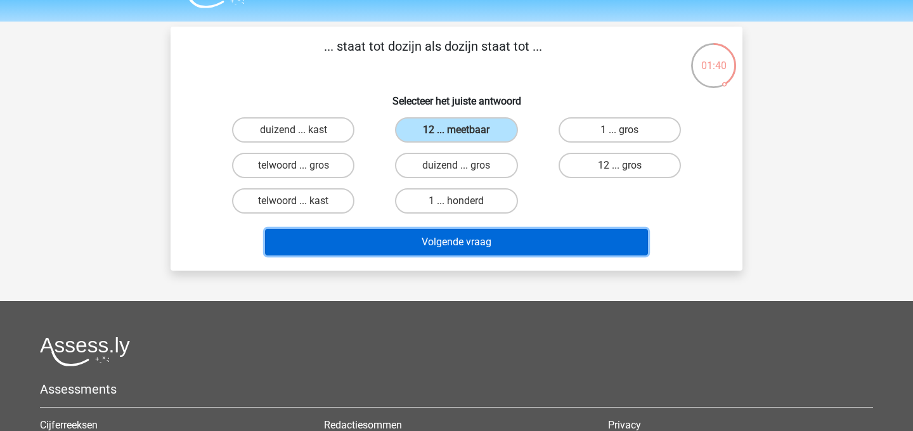
click at [448, 231] on button "Volgende vraag" at bounding box center [457, 242] width 384 height 27
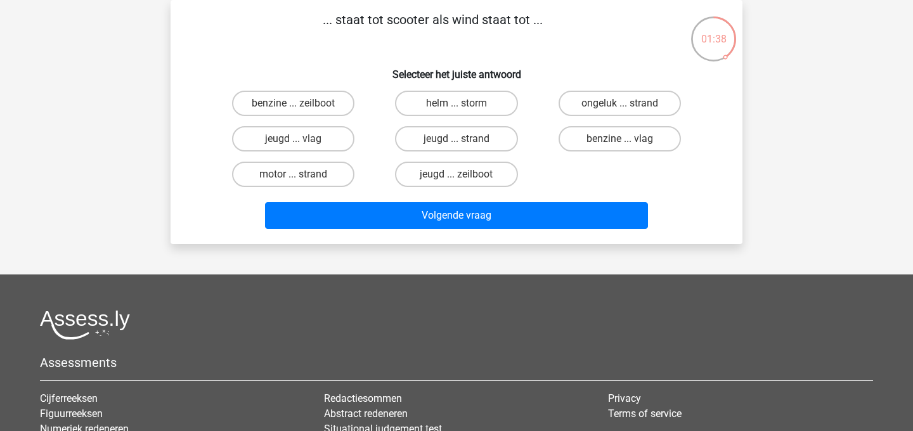
scroll to position [29, 0]
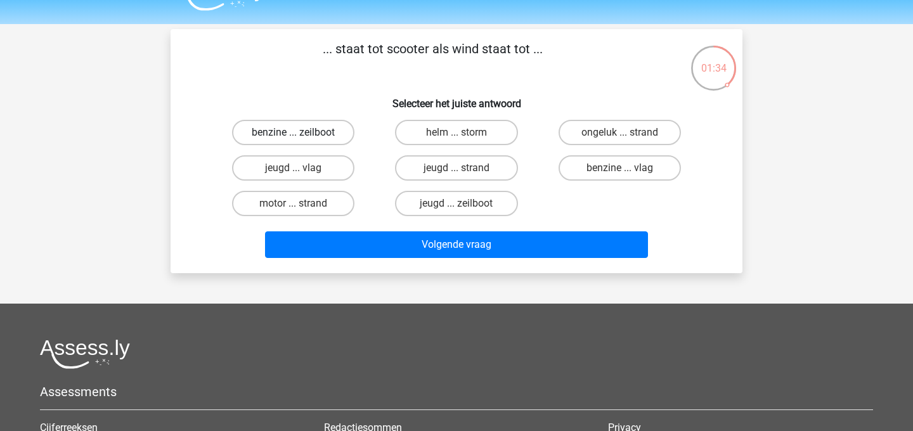
click at [316, 134] on label "benzine ... zeilboot" at bounding box center [293, 132] width 122 height 25
click at [302, 134] on input "benzine ... zeilboot" at bounding box center [298, 137] width 8 height 8
radio input "true"
click at [340, 229] on div "Volgende vraag" at bounding box center [457, 242] width 532 height 42
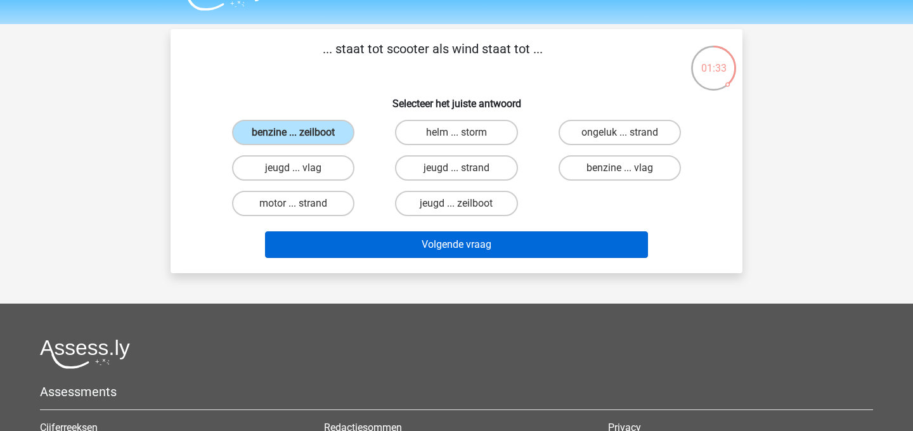
click at [343, 239] on button "Volgende vraag" at bounding box center [457, 245] width 384 height 27
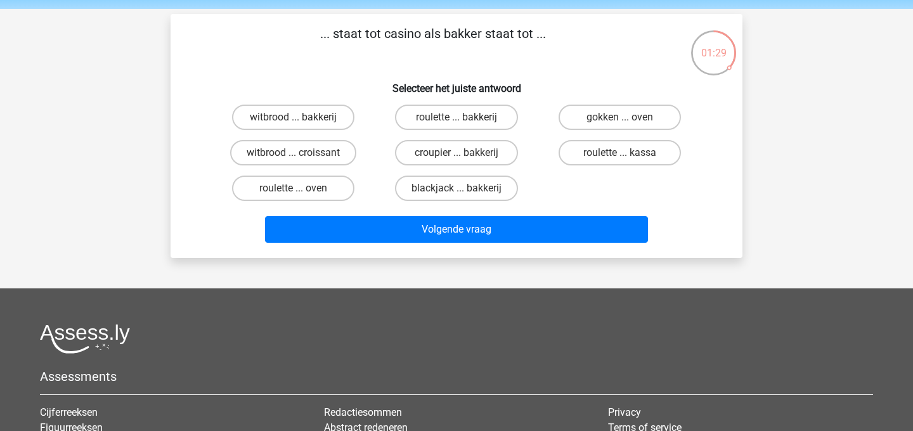
scroll to position [41, 0]
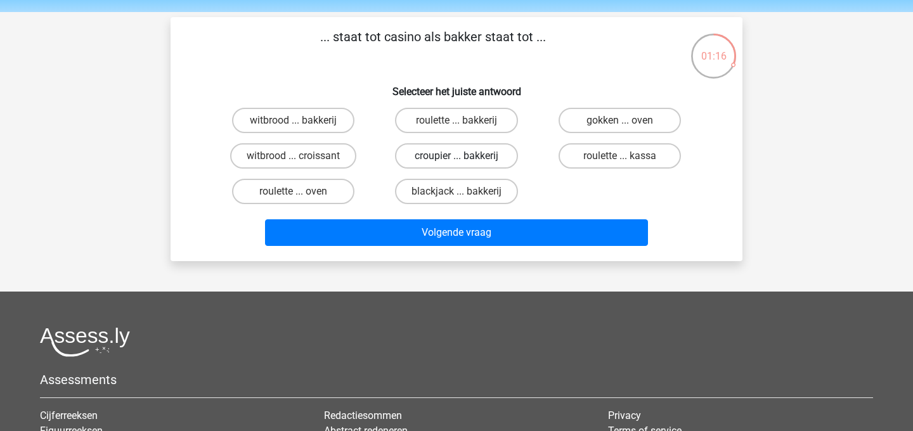
click at [478, 153] on label "croupier ... bakkerij" at bounding box center [456, 155] width 122 height 25
click at [465, 156] on input "croupier ... bakkerij" at bounding box center [461, 160] width 8 height 8
radio input "true"
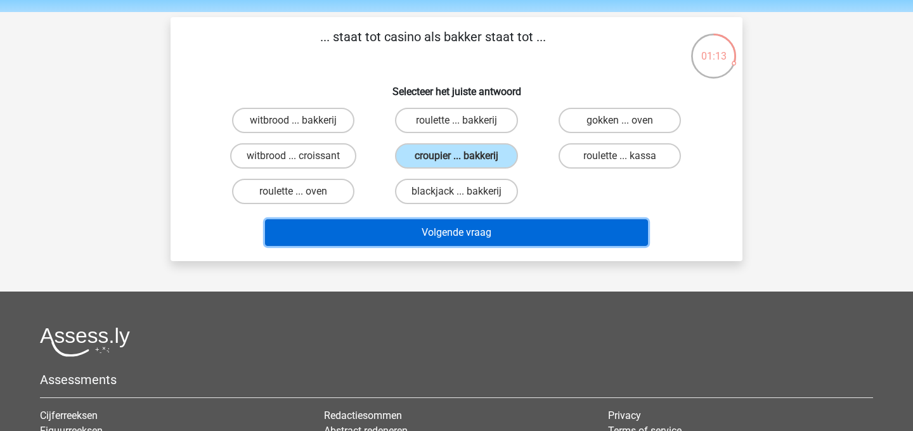
click at [478, 233] on button "Volgende vraag" at bounding box center [457, 232] width 384 height 27
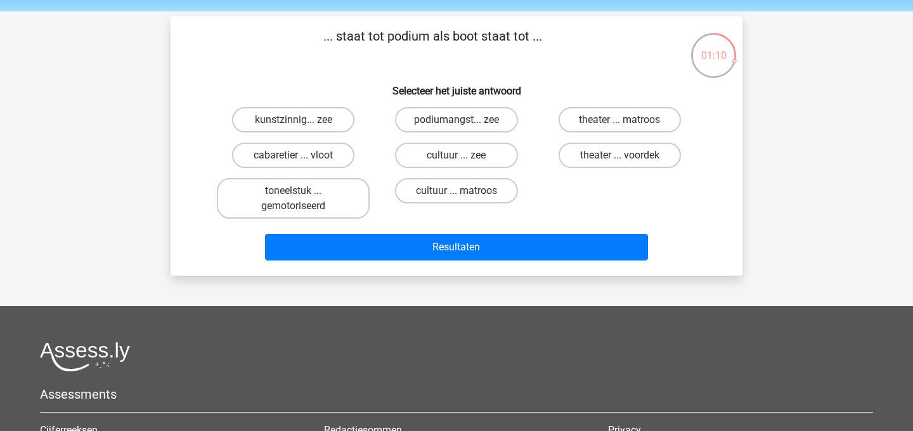
scroll to position [43, 0]
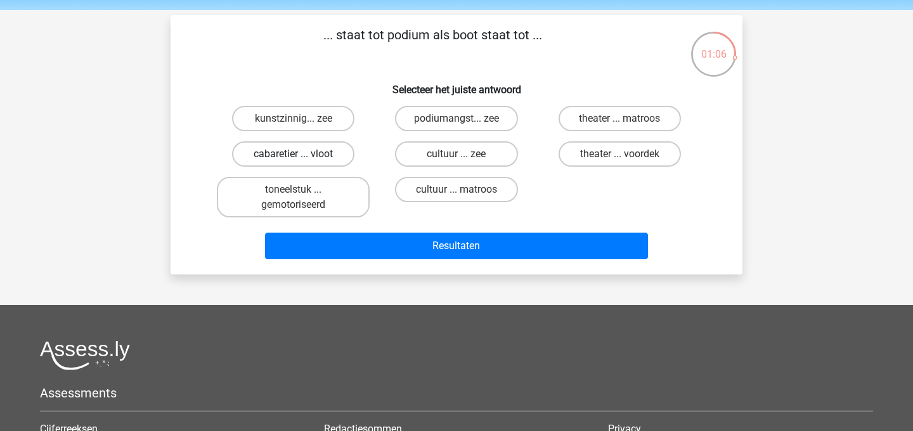
click at [321, 152] on label "cabaretier ... vloot" at bounding box center [293, 153] width 122 height 25
click at [302, 154] on input "cabaretier ... vloot" at bounding box center [298, 158] width 8 height 8
radio input "true"
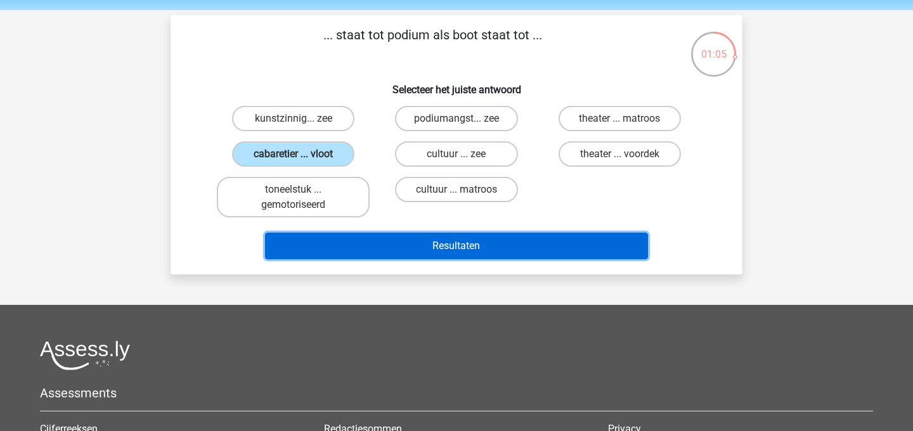
click at [348, 238] on button "Resultaten" at bounding box center [457, 246] width 384 height 27
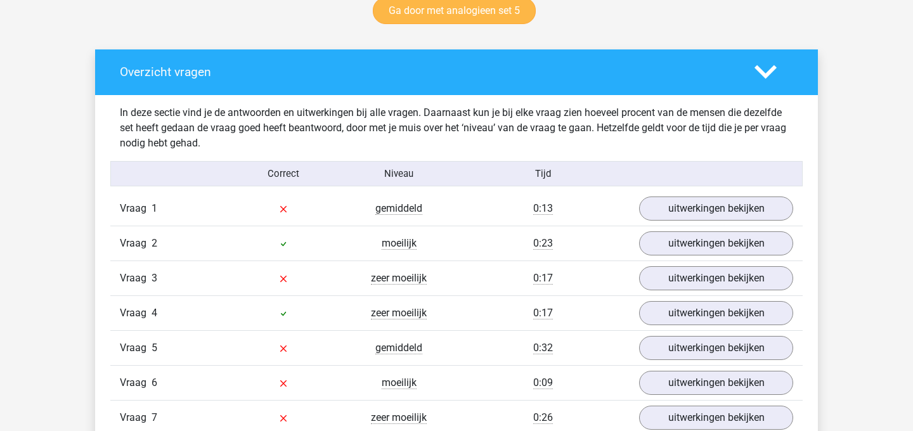
scroll to position [767, 0]
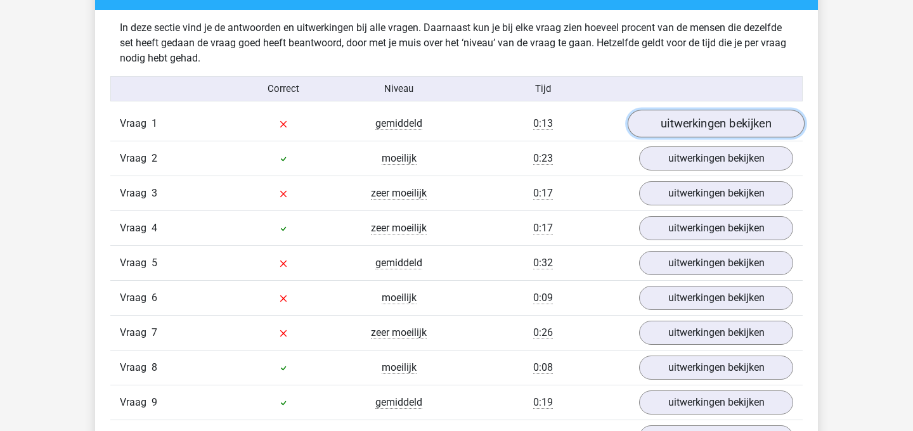
click at [679, 133] on link "uitwerkingen bekijken" at bounding box center [716, 124] width 177 height 28
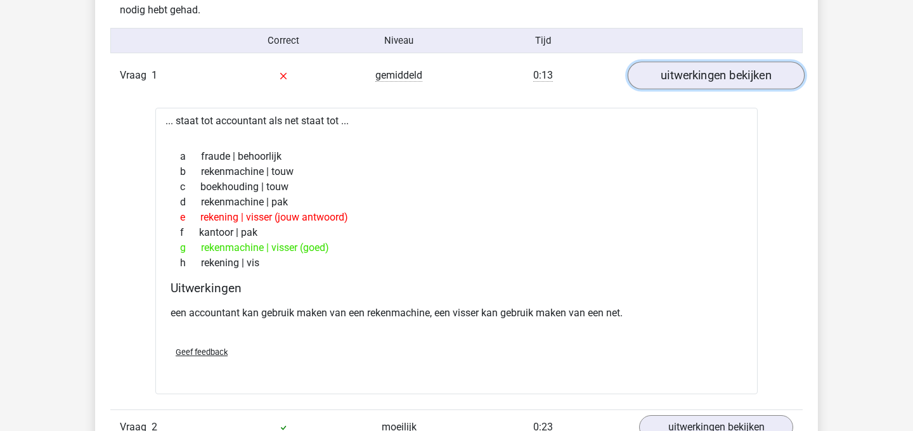
scroll to position [818, 0]
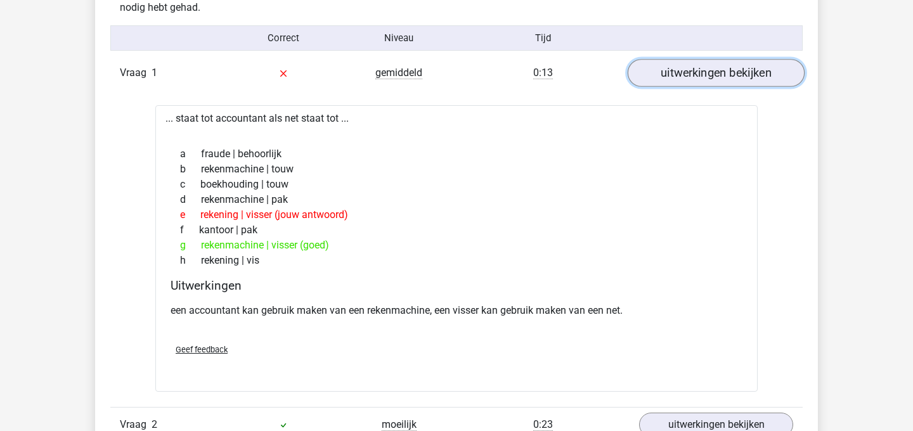
click at [680, 69] on link "uitwerkingen bekijken" at bounding box center [716, 73] width 177 height 28
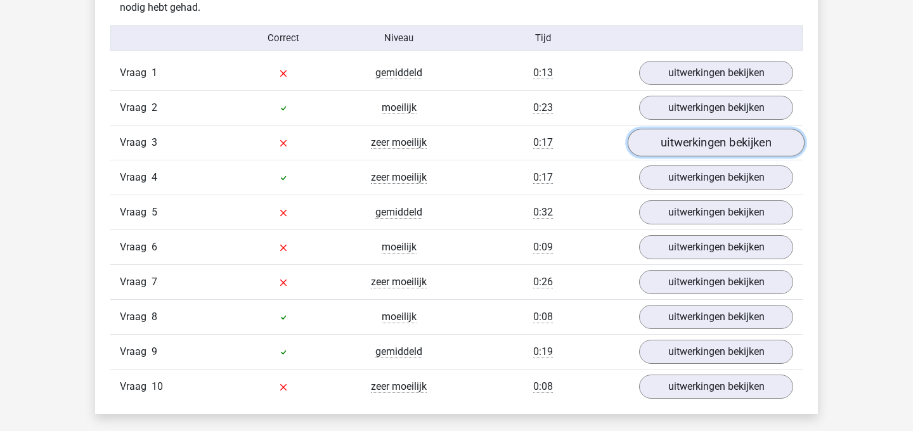
click at [673, 146] on link "uitwerkingen bekijken" at bounding box center [716, 143] width 177 height 28
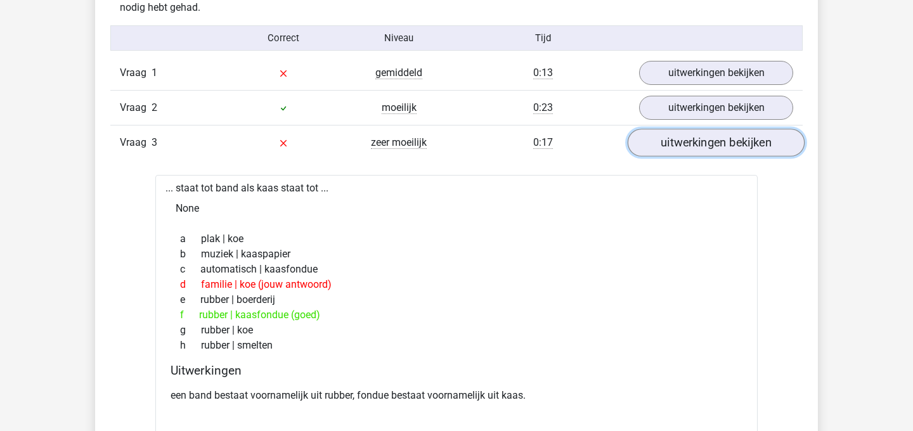
click at [673, 146] on link "uitwerkingen bekijken" at bounding box center [716, 143] width 177 height 28
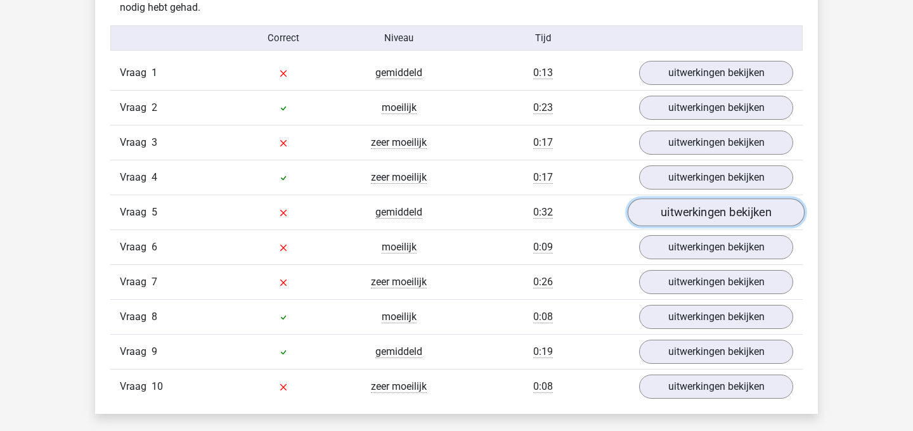
click at [695, 220] on link "uitwerkingen bekijken" at bounding box center [716, 213] width 177 height 28
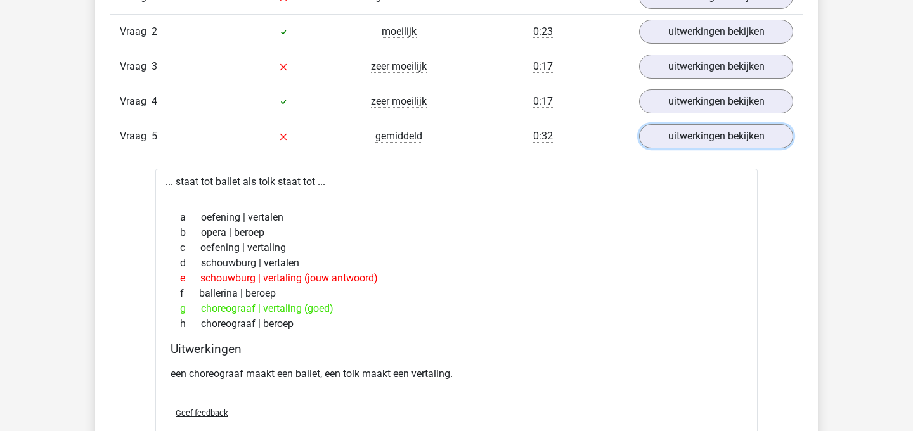
scroll to position [944, 0]
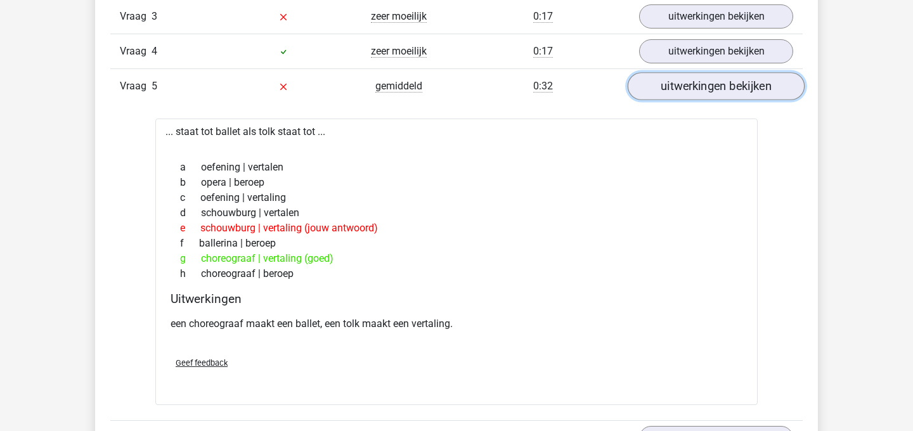
click at [726, 84] on link "uitwerkingen bekijken" at bounding box center [716, 86] width 177 height 28
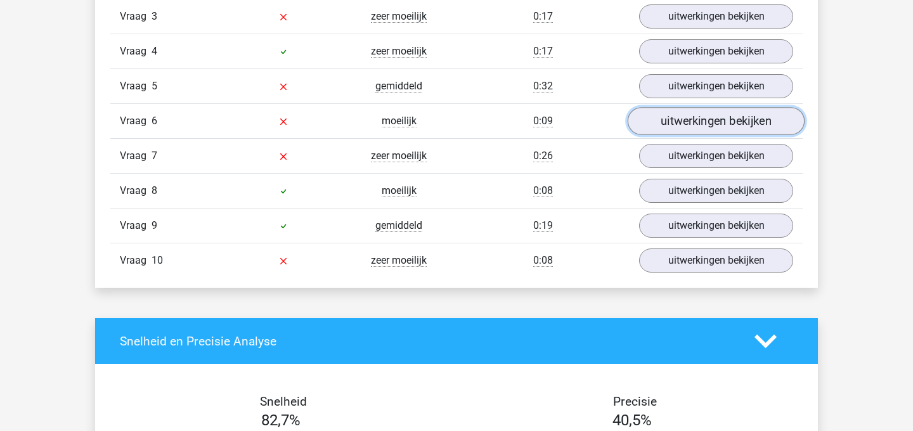
click at [707, 125] on link "uitwerkingen bekijken" at bounding box center [716, 121] width 177 height 28
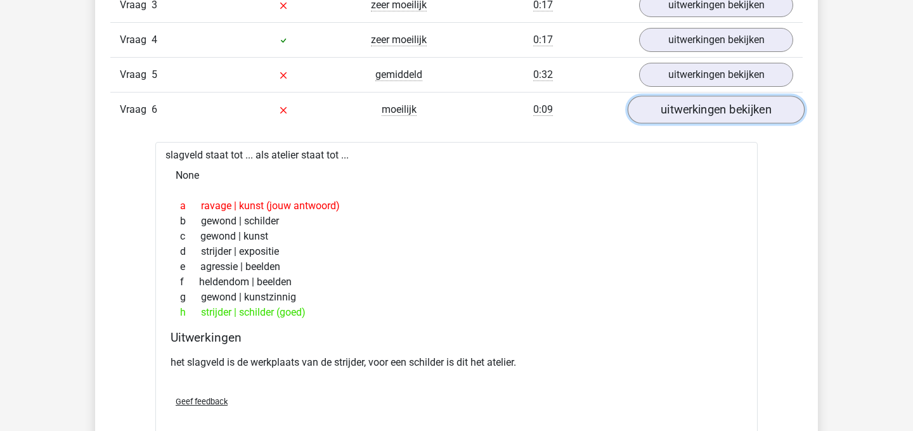
scroll to position [962, 0]
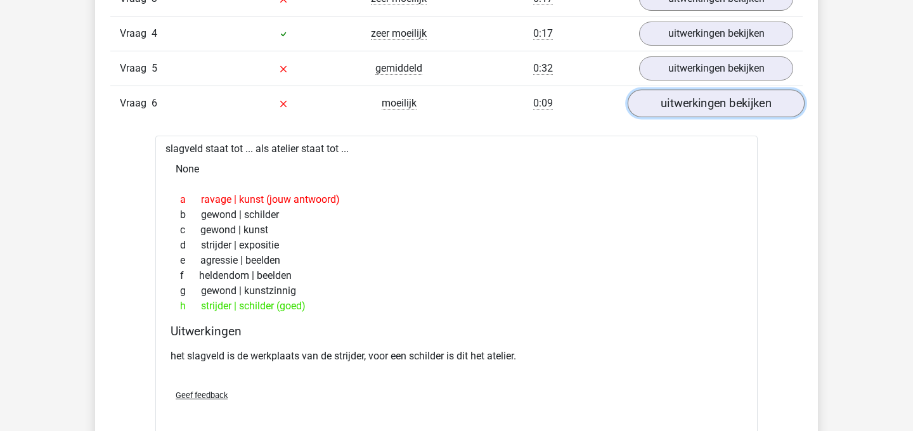
click at [701, 105] on link "uitwerkingen bekijken" at bounding box center [716, 103] width 177 height 28
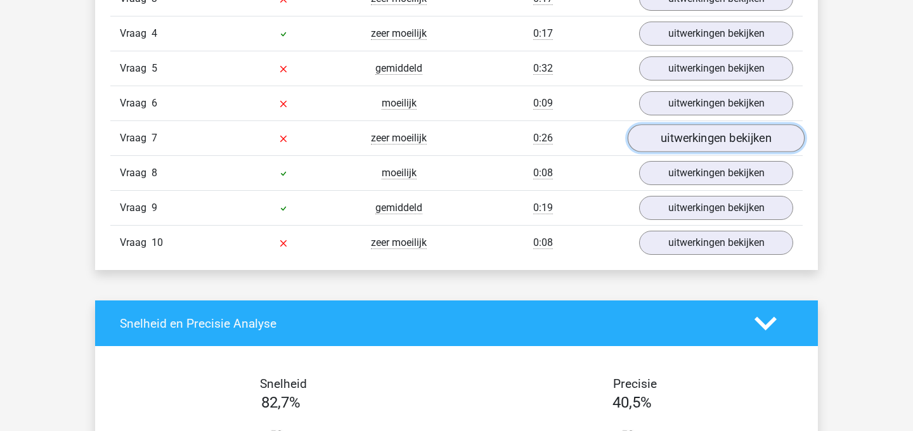
click at [670, 132] on link "uitwerkingen bekijken" at bounding box center [716, 138] width 177 height 28
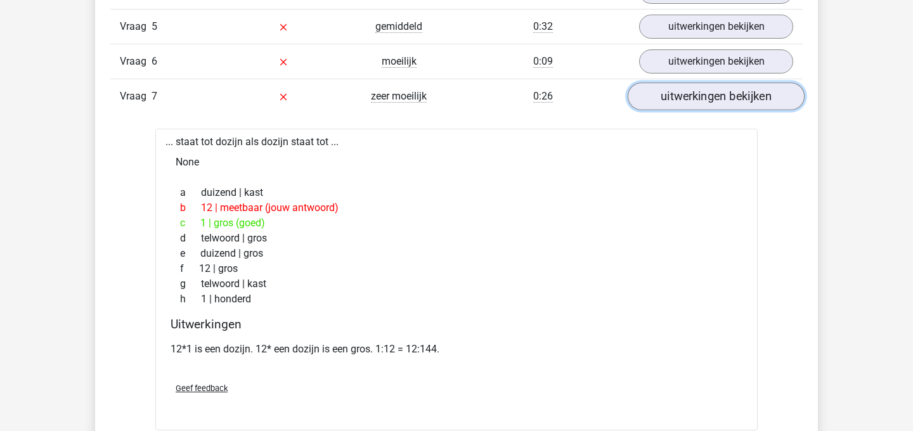
scroll to position [1007, 0]
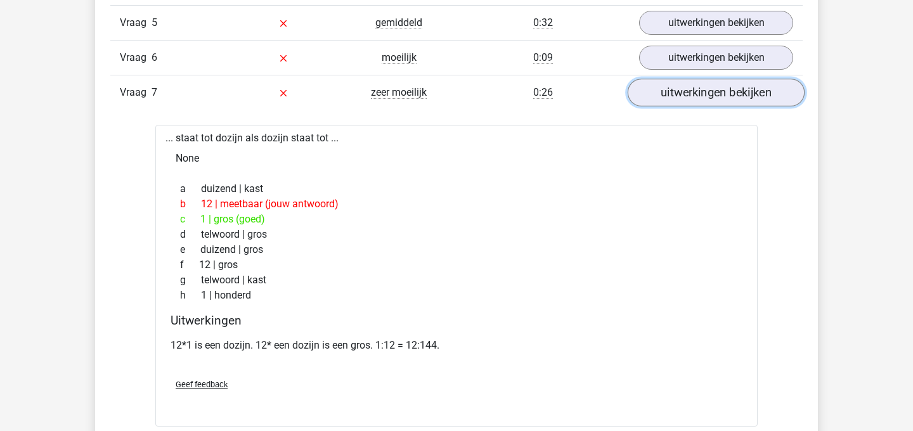
click at [701, 89] on link "uitwerkingen bekijken" at bounding box center [716, 93] width 177 height 28
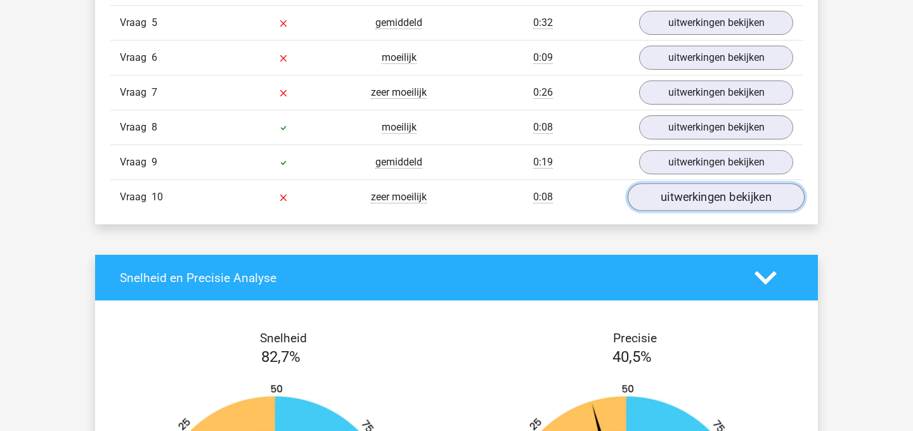
click at [672, 190] on link "uitwerkingen bekijken" at bounding box center [716, 197] width 177 height 28
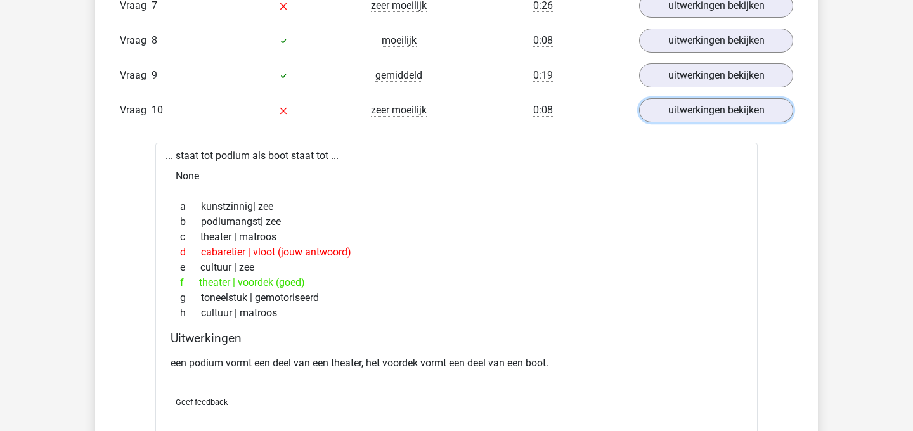
scroll to position [1137, 0]
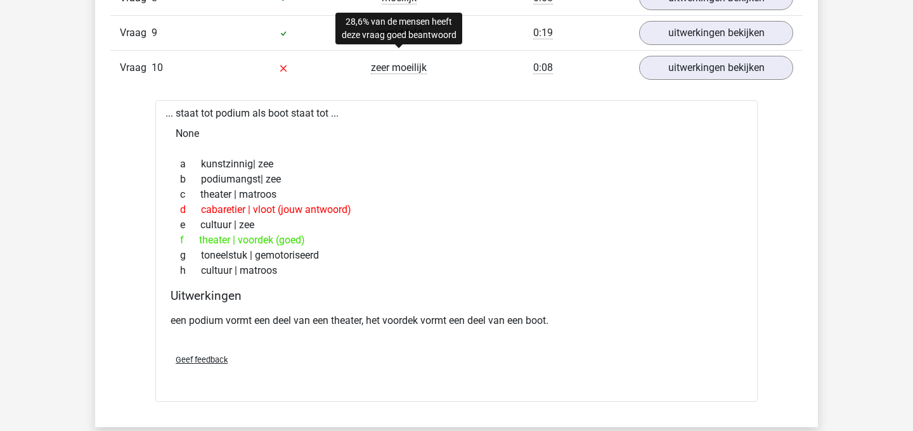
click at [389, 72] on span "zeer moeilijk" at bounding box center [399, 68] width 56 height 13
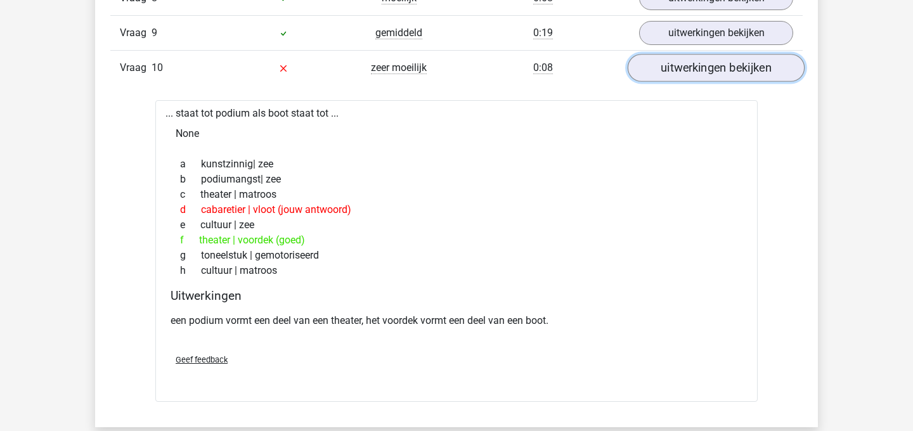
click at [677, 79] on link "uitwerkingen bekijken" at bounding box center [716, 68] width 177 height 28
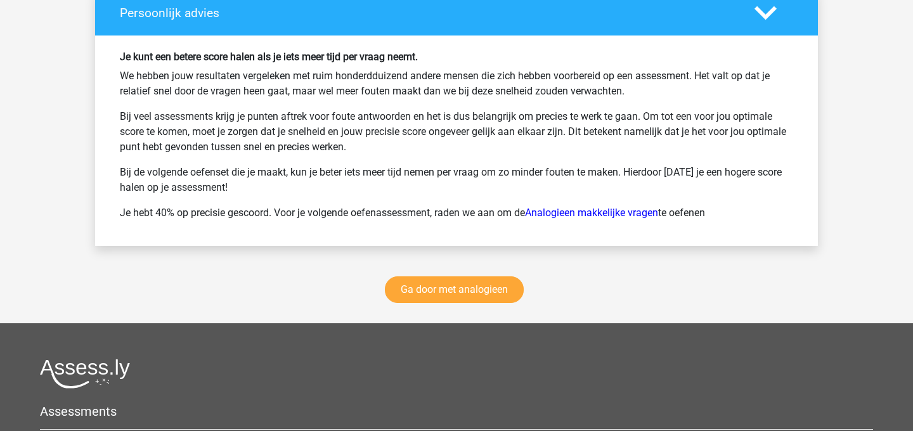
scroll to position [1701, 0]
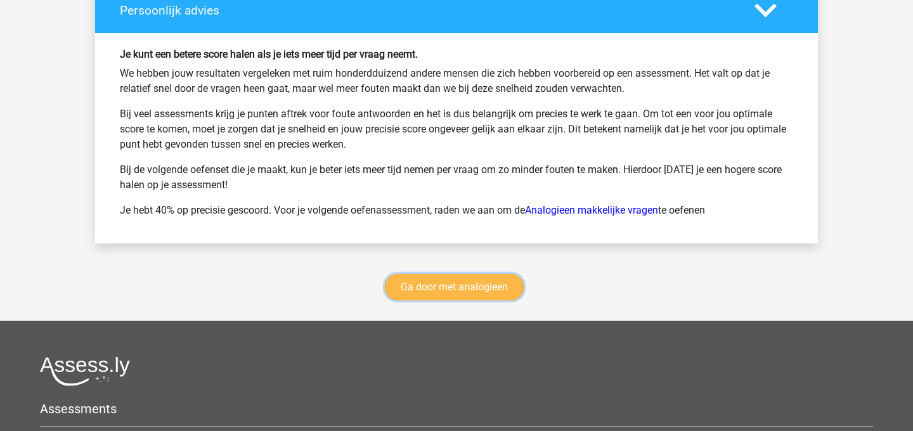
click at [449, 282] on link "Ga door met analogieen" at bounding box center [454, 287] width 139 height 27
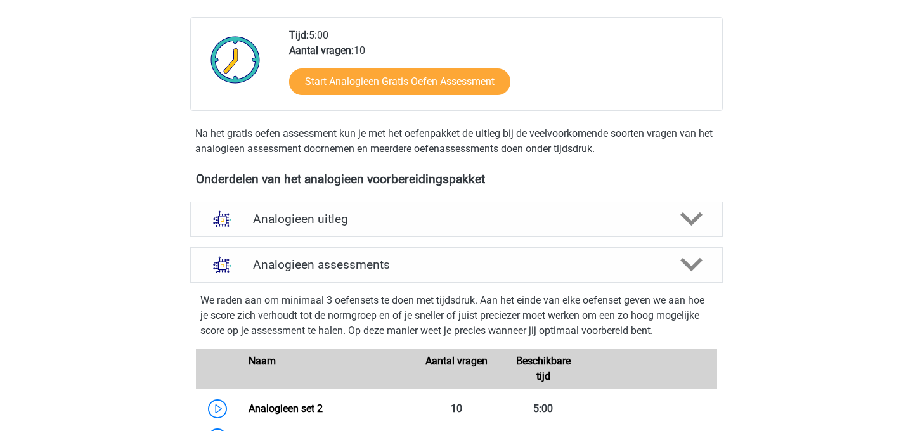
scroll to position [277, 0]
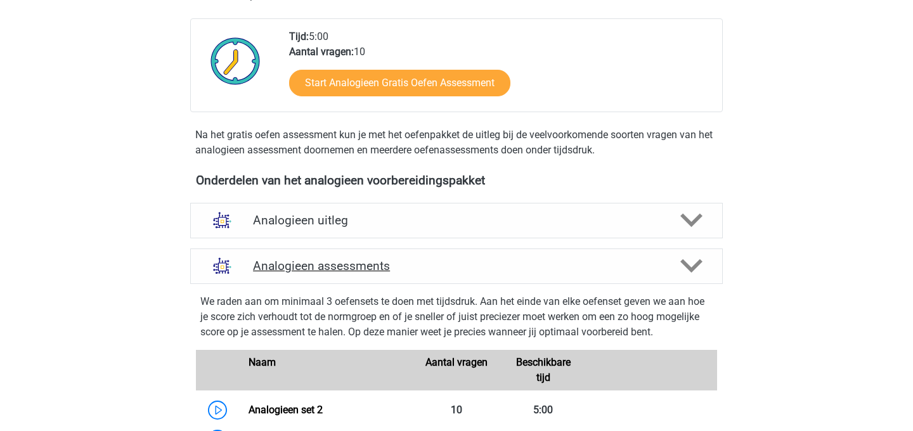
click at [466, 265] on h4 "Analogieen assessments" at bounding box center [456, 266] width 407 height 15
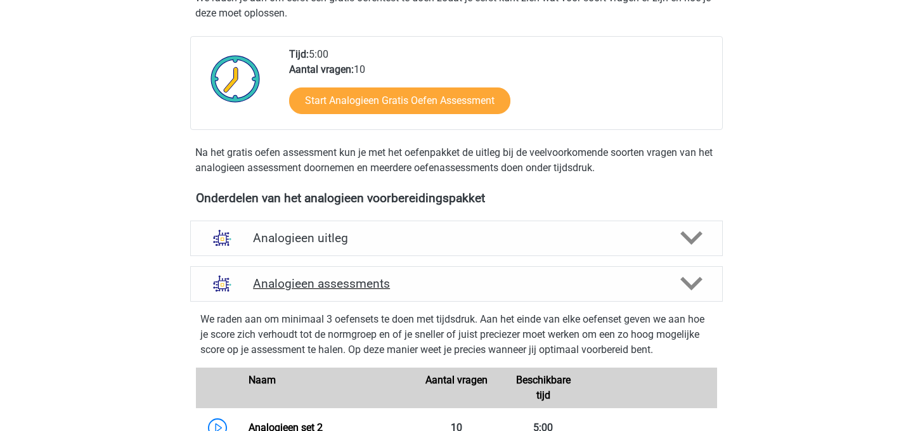
scroll to position [257, 0]
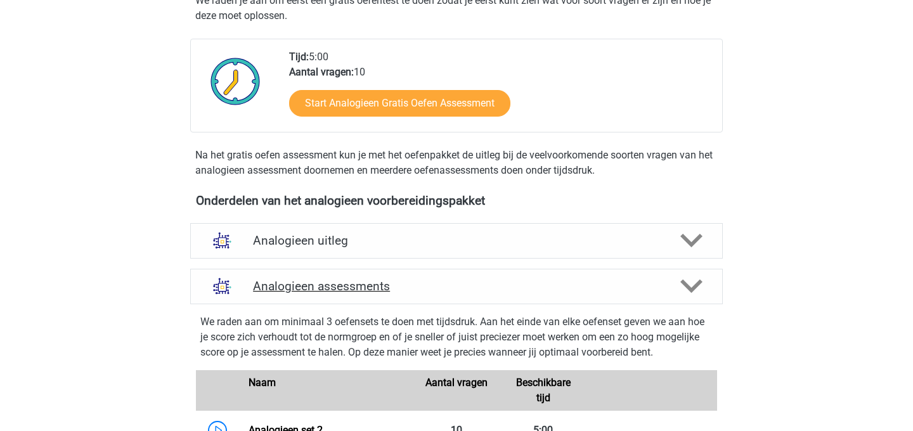
click at [687, 282] on icon at bounding box center [692, 286] width 22 height 22
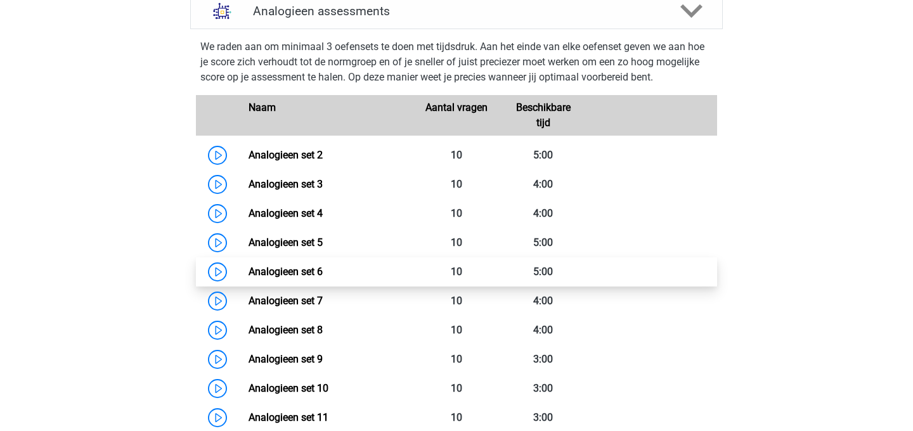
scroll to position [533, 0]
click at [323, 265] on link "Analogieen set 6" at bounding box center [286, 271] width 74 height 12
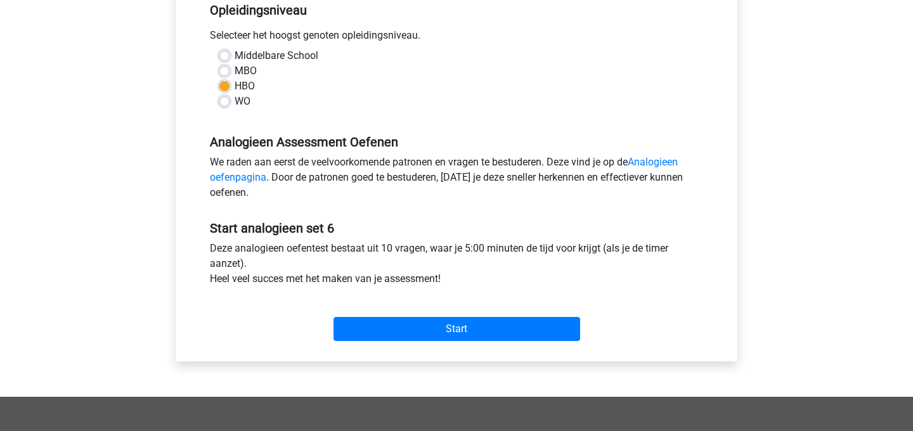
scroll to position [282, 0]
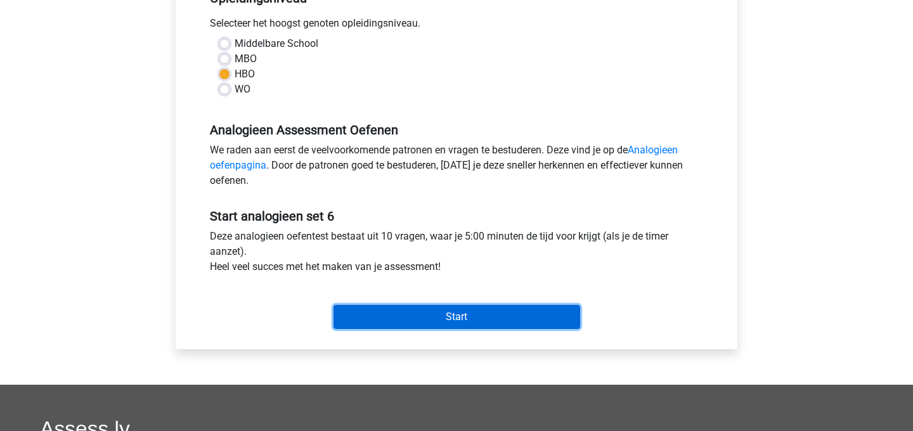
click at [433, 318] on input "Start" at bounding box center [457, 317] width 247 height 24
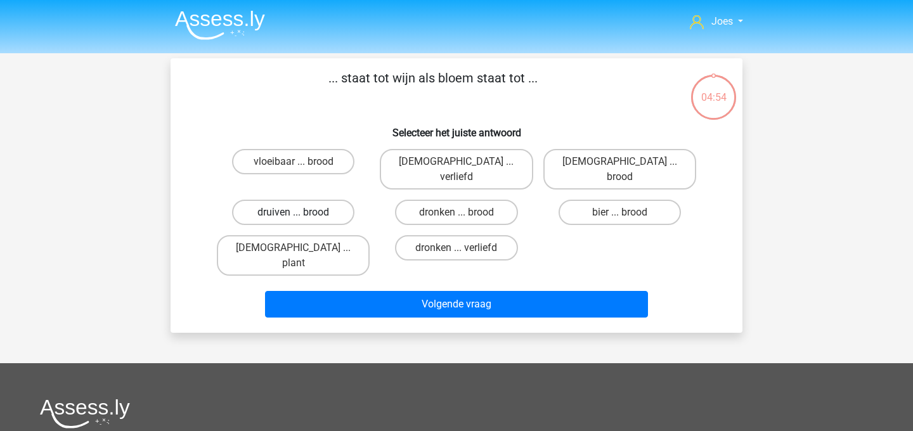
click at [315, 200] on label "druiven ... brood" at bounding box center [293, 212] width 122 height 25
click at [302, 212] on input "druiven ... brood" at bounding box center [298, 216] width 8 height 8
radio input "true"
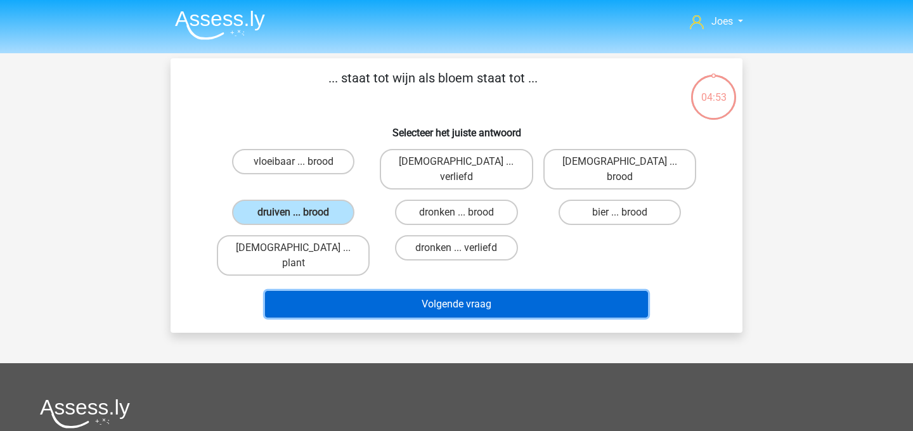
click at [332, 291] on button "Volgende vraag" at bounding box center [457, 304] width 384 height 27
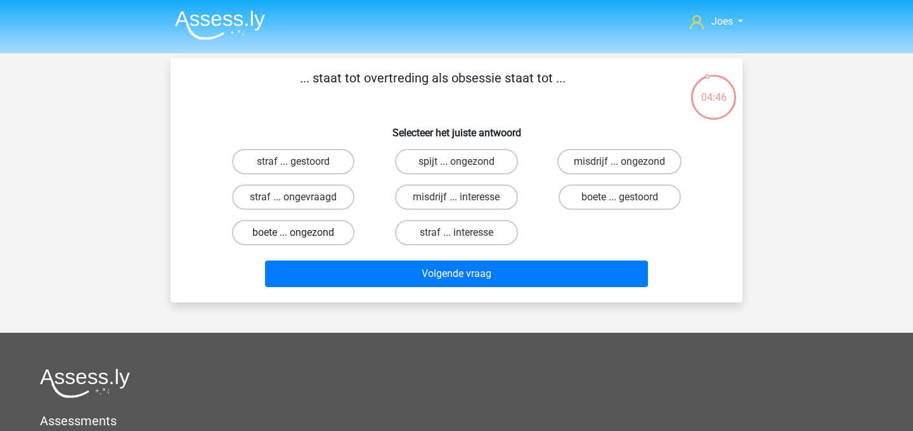
click at [311, 237] on label "boete ... ongezond" at bounding box center [293, 232] width 122 height 25
click at [302, 237] on input "boete ... ongezond" at bounding box center [298, 237] width 8 height 8
radio input "true"
click at [480, 195] on label "misdrijf ... interesse" at bounding box center [456, 197] width 122 height 25
click at [465, 197] on input "misdrijf ... interesse" at bounding box center [461, 201] width 8 height 8
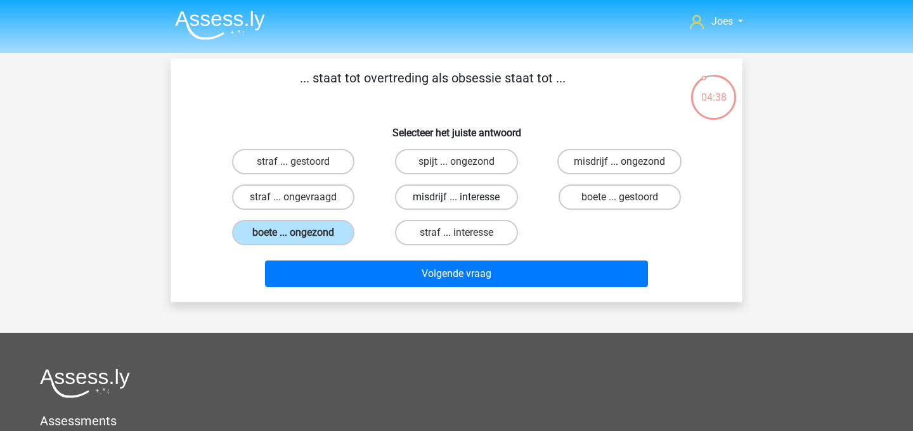
radio input "true"
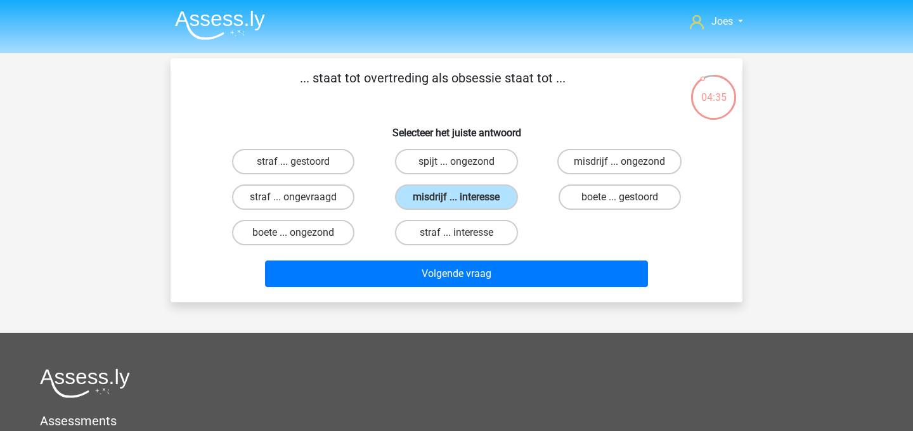
click at [299, 200] on input "straf ... ongevraagd" at bounding box center [298, 201] width 8 height 8
radio input "true"
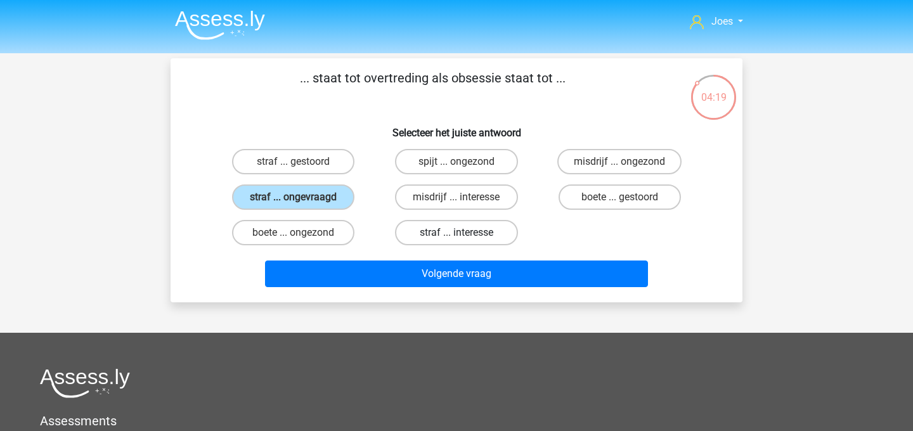
click at [454, 230] on label "straf ... interesse" at bounding box center [456, 232] width 122 height 25
click at [457, 233] on input "straf ... interesse" at bounding box center [461, 237] width 8 height 8
radio input "true"
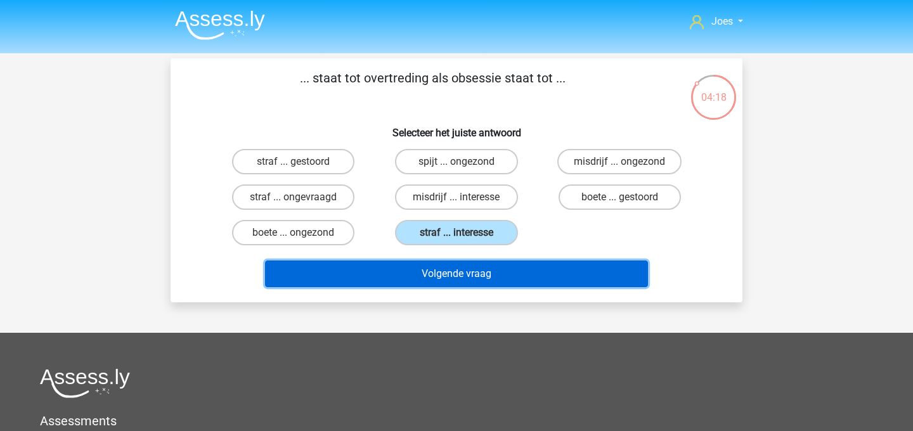
click at [462, 268] on button "Volgende vraag" at bounding box center [457, 274] width 384 height 27
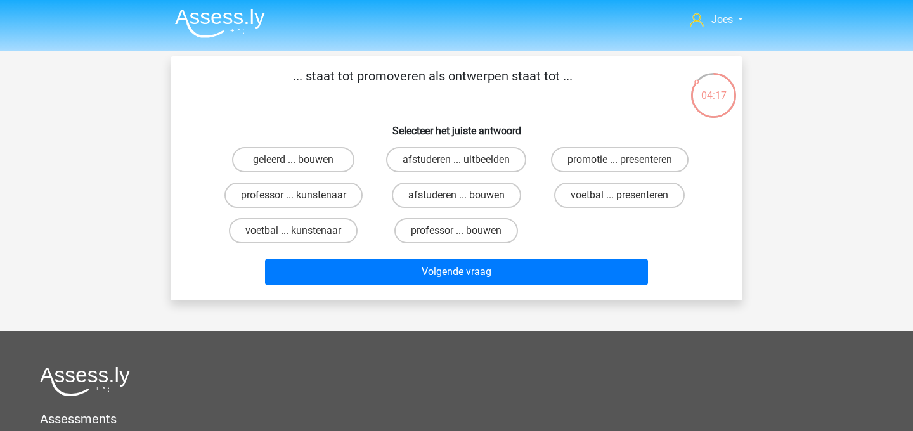
scroll to position [4, 0]
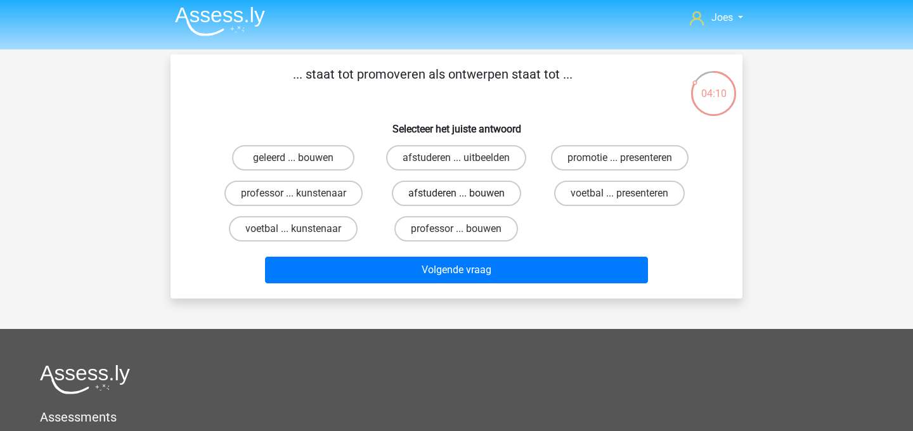
click at [419, 190] on label "afstuderen ... bouwen" at bounding box center [456, 193] width 129 height 25
click at [457, 193] on input "afstuderen ... bouwen" at bounding box center [461, 197] width 8 height 8
radio input "true"
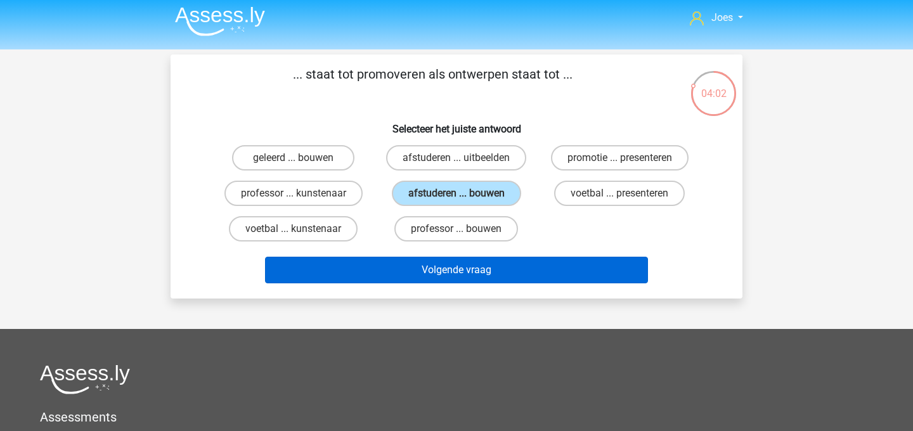
click at [439, 263] on button "Volgende vraag" at bounding box center [457, 270] width 384 height 27
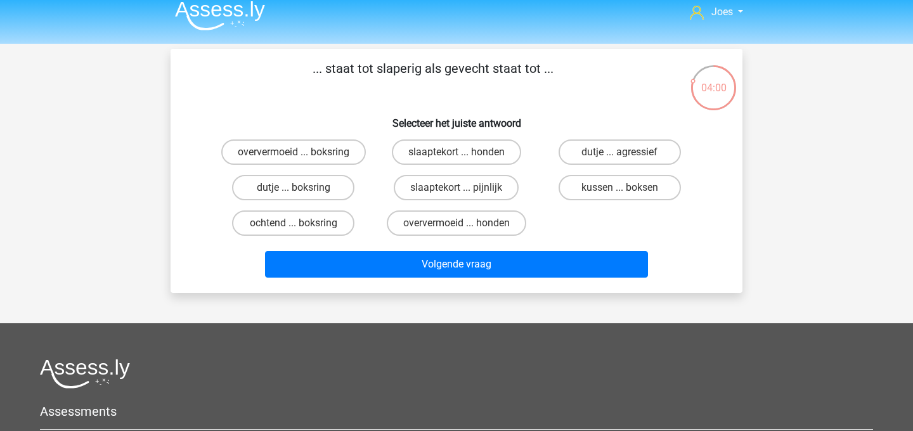
scroll to position [0, 0]
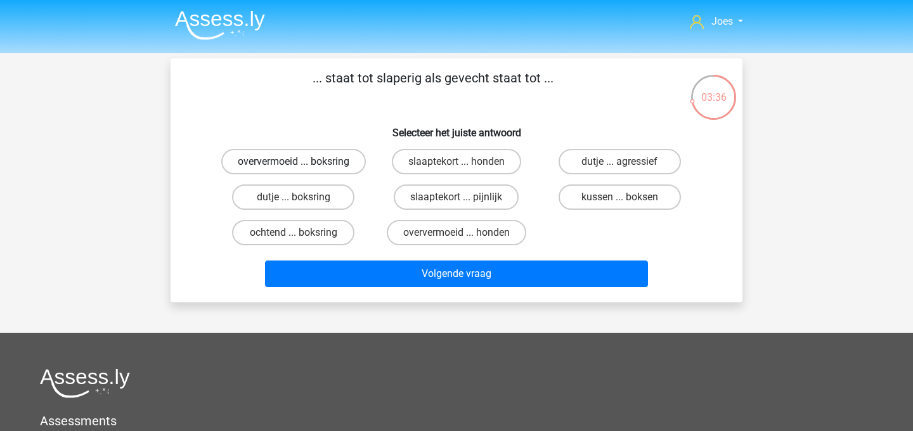
click at [296, 171] on label "oververmoeid ... boksring" at bounding box center [293, 161] width 145 height 25
click at [296, 170] on input "oververmoeid ... boksring" at bounding box center [298, 166] width 8 height 8
radio input "true"
click at [299, 204] on input "dutje ... boksring" at bounding box center [298, 201] width 8 height 8
radio input "true"
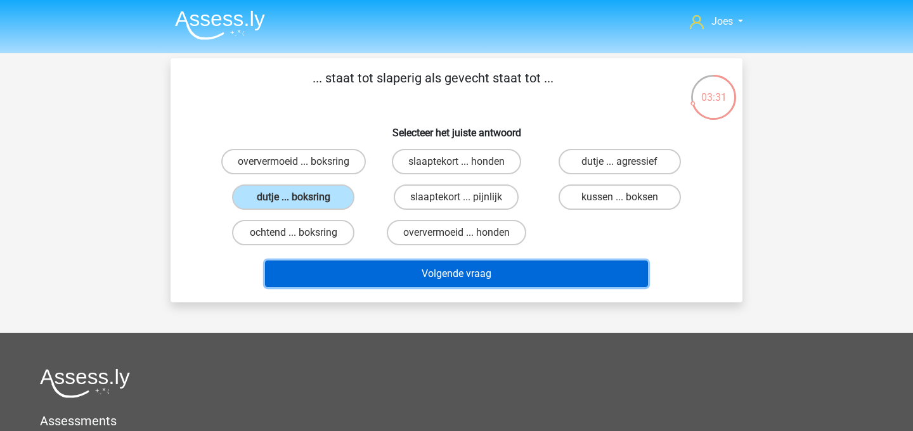
click at [315, 270] on button "Volgende vraag" at bounding box center [457, 274] width 384 height 27
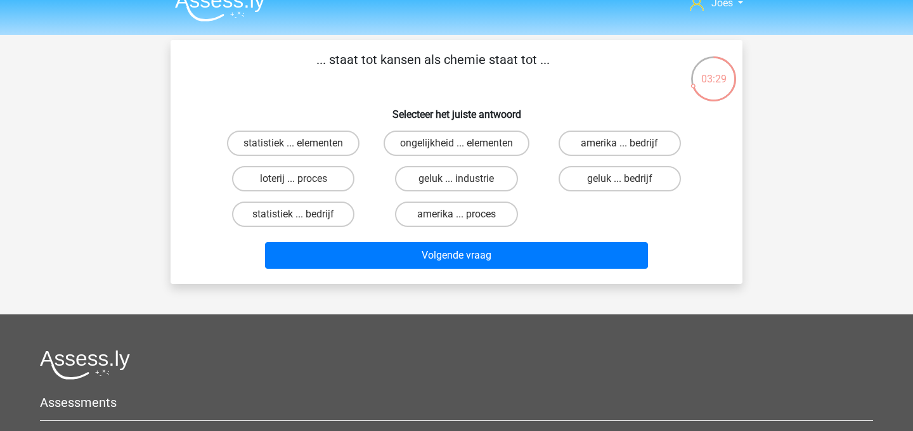
scroll to position [16, 0]
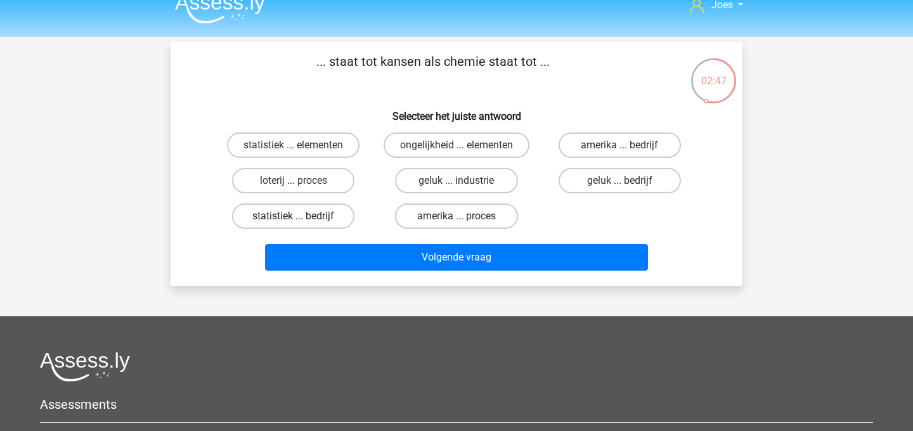
click at [316, 225] on label "statistiek ... bedrijf" at bounding box center [293, 216] width 122 height 25
click at [302, 225] on input "statistiek ... bedrijf" at bounding box center [298, 220] width 8 height 8
radio input "true"
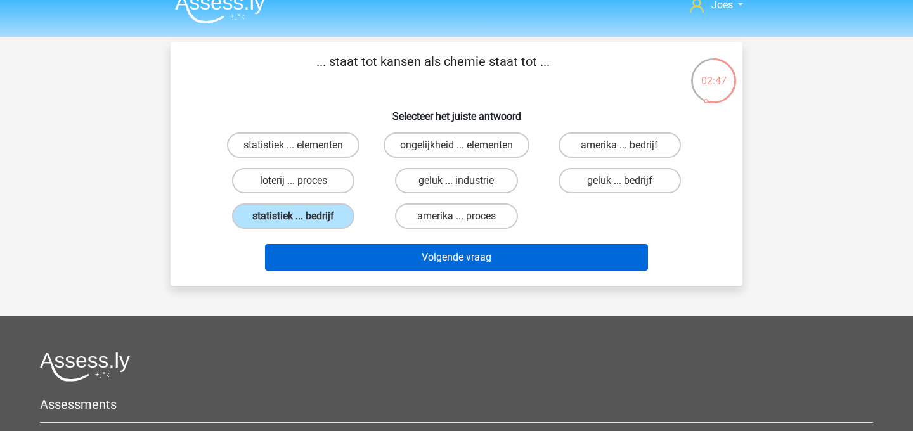
click at [336, 256] on button "Volgende vraag" at bounding box center [457, 257] width 384 height 27
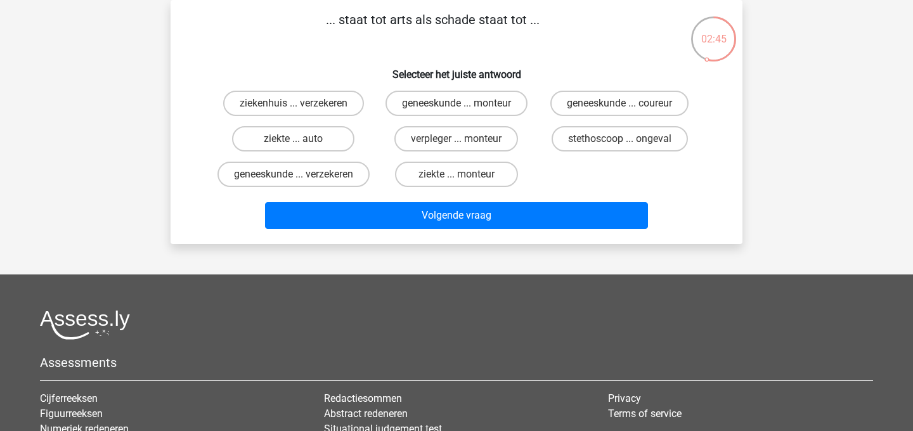
scroll to position [29, 0]
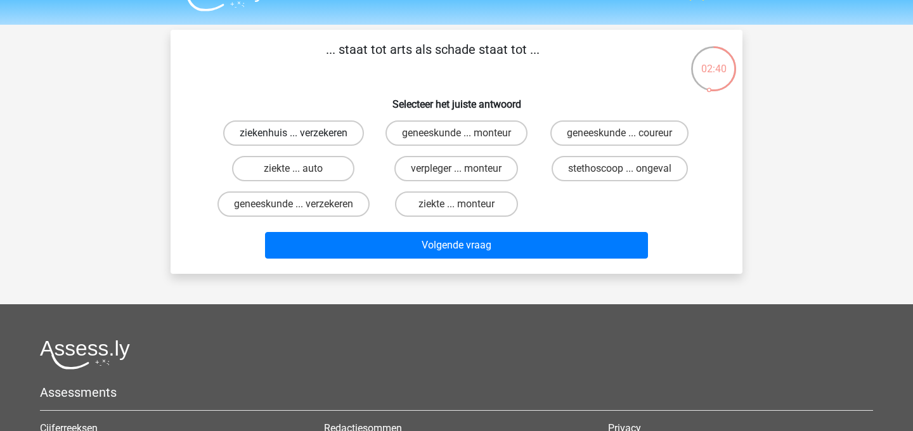
click at [320, 128] on label "ziekenhuis ... verzekeren" at bounding box center [293, 133] width 141 height 25
click at [302, 133] on input "ziekenhuis ... verzekeren" at bounding box center [298, 137] width 8 height 8
radio input "true"
click at [474, 202] on label "ziekte ... monteur" at bounding box center [456, 204] width 122 height 25
click at [465, 204] on input "ziekte ... monteur" at bounding box center [461, 208] width 8 height 8
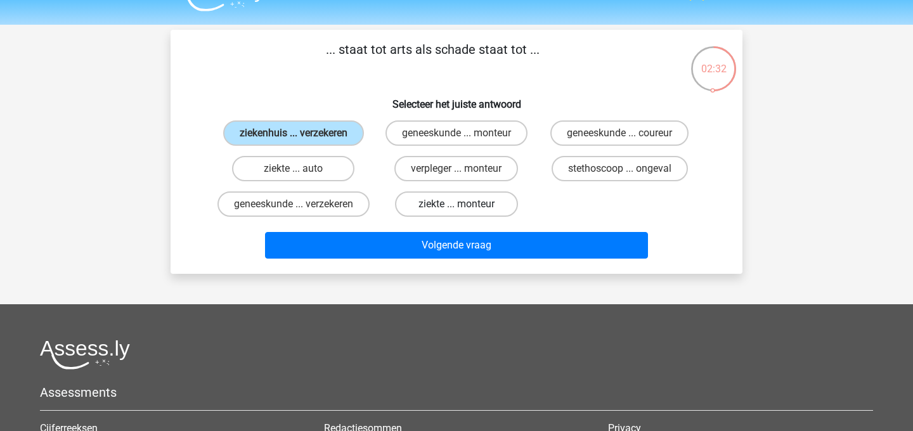
radio input "true"
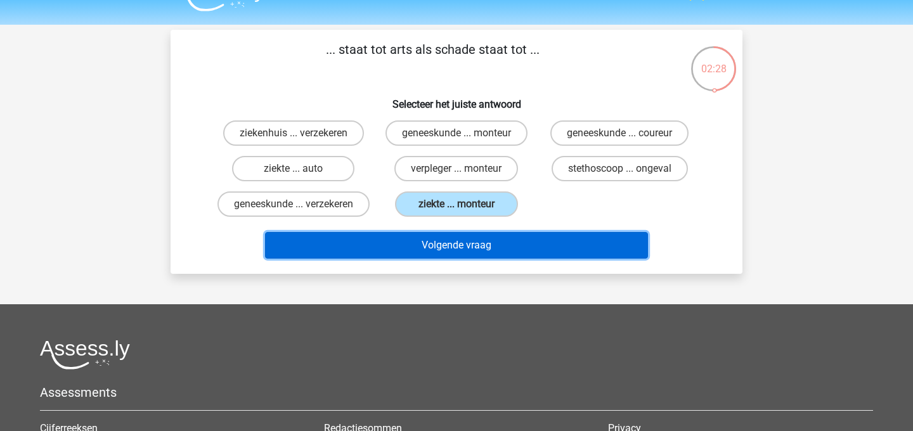
click at [471, 259] on button "Volgende vraag" at bounding box center [457, 245] width 384 height 27
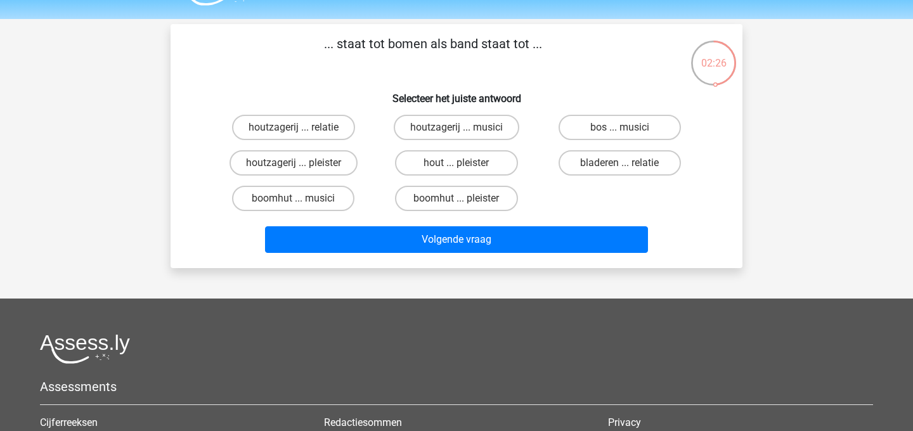
scroll to position [31, 0]
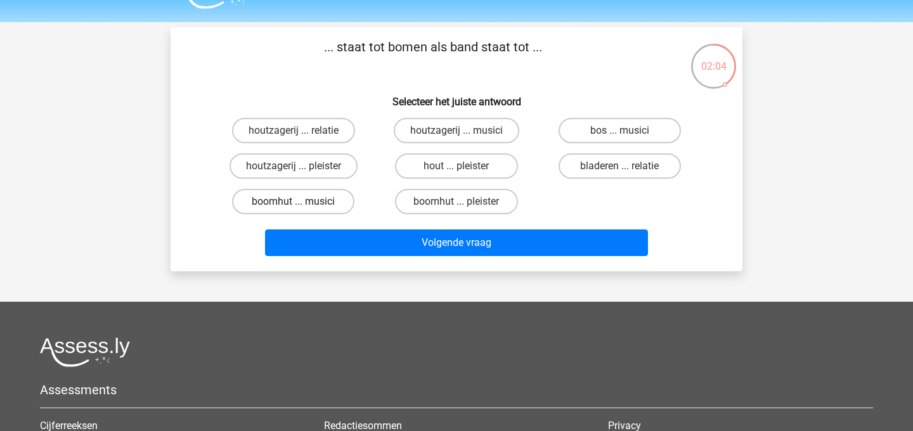
click at [325, 209] on label "boomhut ... musici" at bounding box center [293, 201] width 122 height 25
click at [302, 209] on input "boomhut ... musici" at bounding box center [298, 206] width 8 height 8
radio input "true"
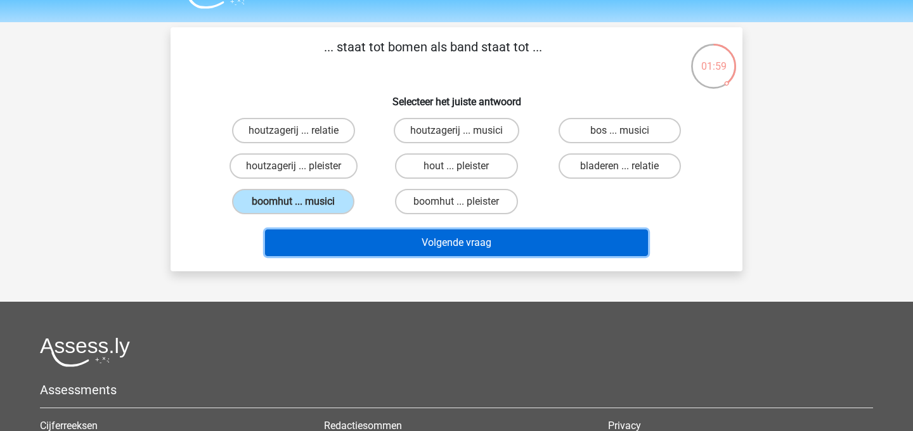
click at [344, 249] on button "Volgende vraag" at bounding box center [457, 243] width 384 height 27
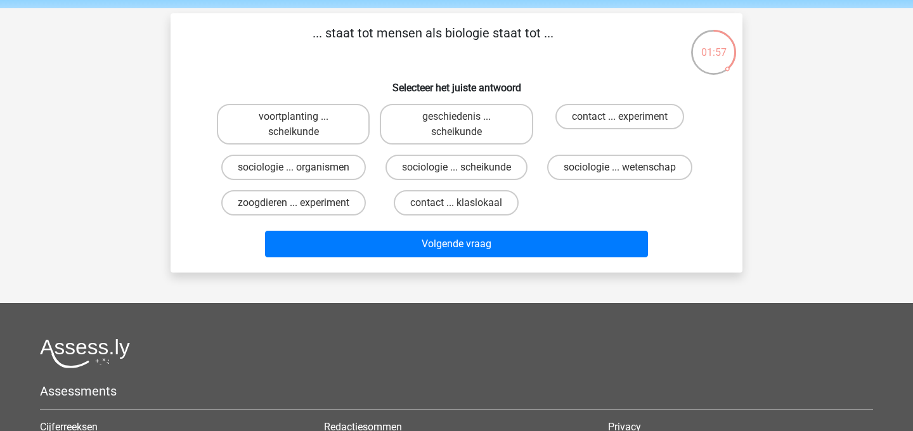
scroll to position [42, 0]
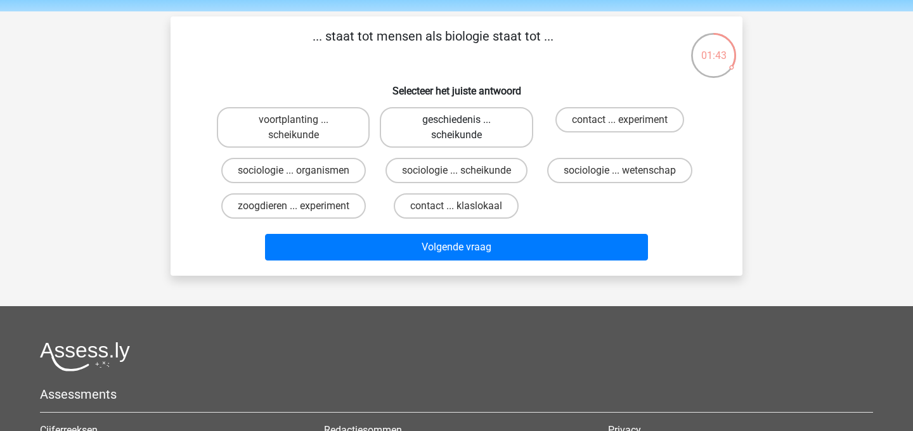
click at [490, 136] on label "geschiedenis ... scheikunde" at bounding box center [456, 127] width 153 height 41
click at [465, 128] on input "geschiedenis ... scheikunde" at bounding box center [461, 124] width 8 height 8
radio input "true"
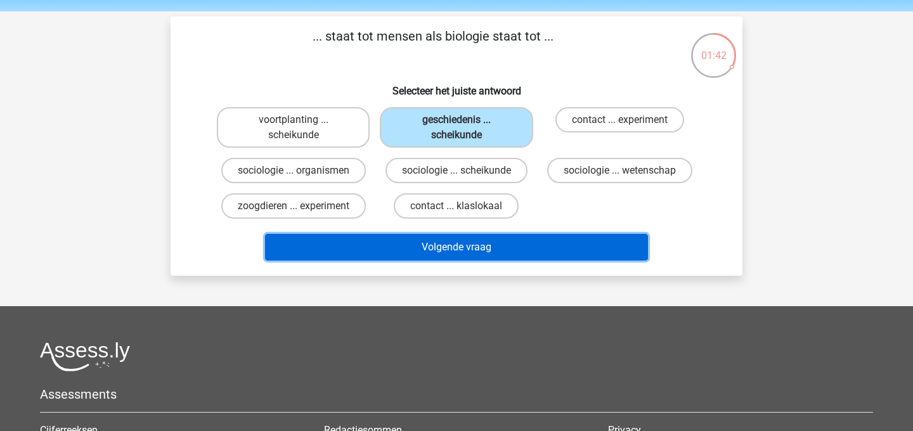
click at [470, 241] on button "Volgende vraag" at bounding box center [457, 247] width 384 height 27
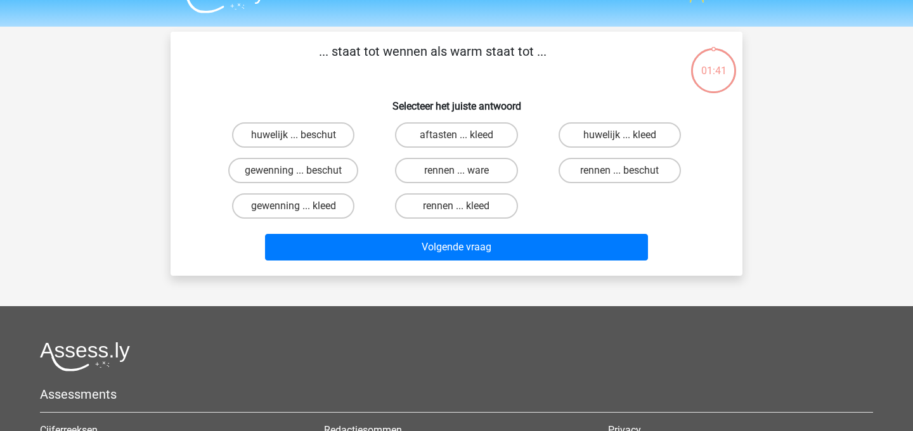
scroll to position [20, 0]
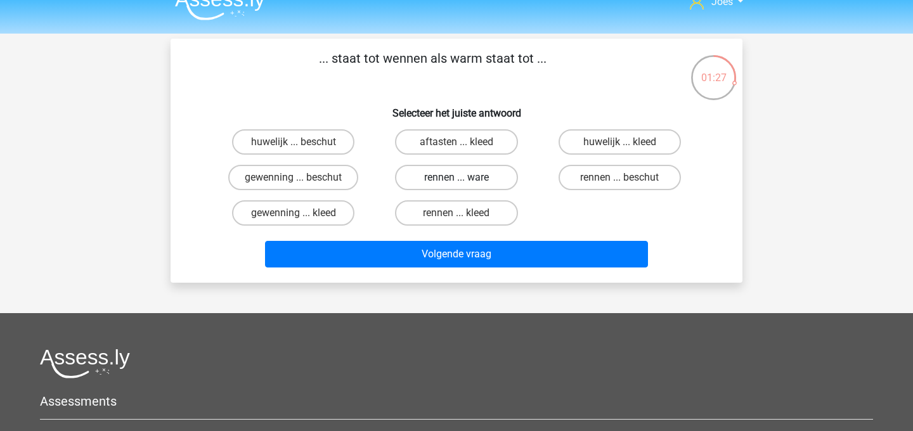
click at [454, 180] on label "rennen ... ware" at bounding box center [456, 177] width 122 height 25
click at [457, 180] on input "rennen ... ware" at bounding box center [461, 182] width 8 height 8
radio input "true"
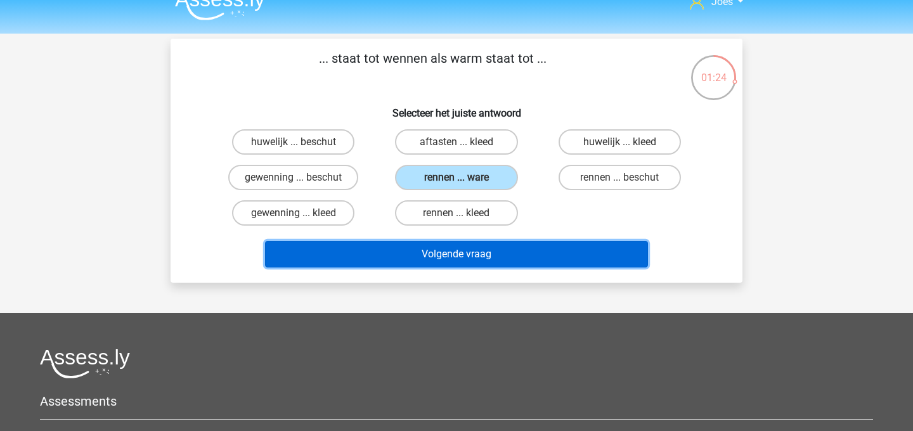
click at [464, 247] on button "Volgende vraag" at bounding box center [457, 254] width 384 height 27
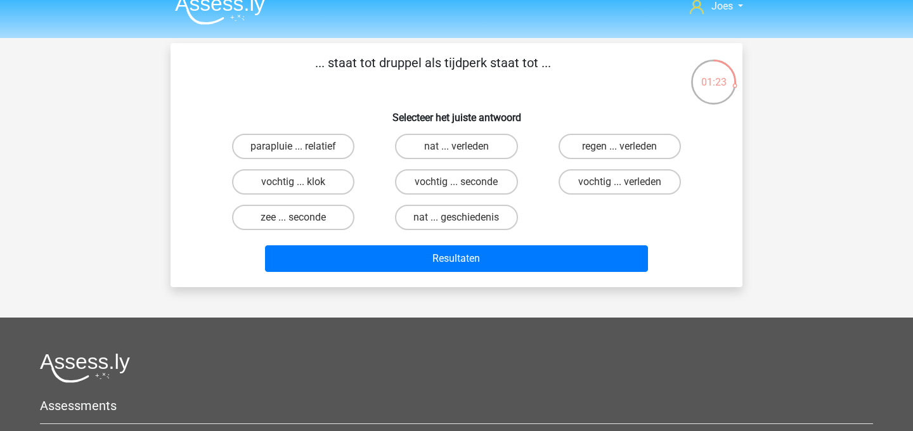
scroll to position [13, 0]
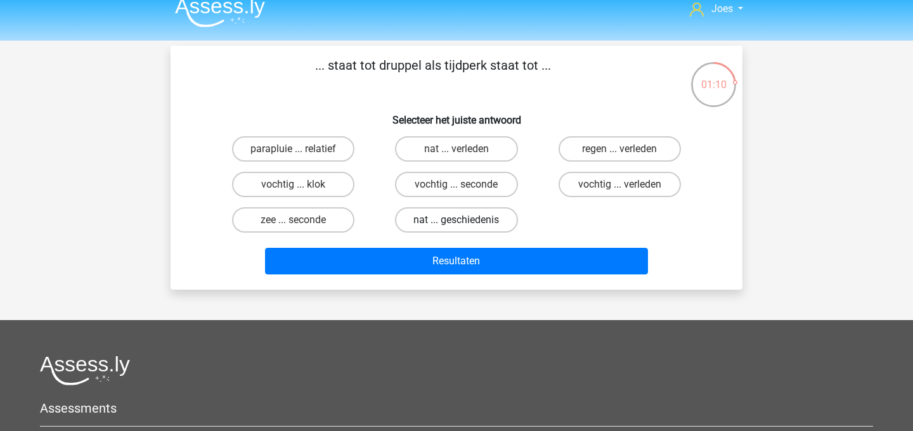
click at [438, 219] on label "nat ... geschiedenis" at bounding box center [456, 219] width 122 height 25
click at [457, 220] on input "nat ... geschiedenis" at bounding box center [461, 224] width 8 height 8
radio input "true"
click at [593, 187] on label "vochtig ... verleden" at bounding box center [620, 184] width 122 height 25
click at [620, 187] on input "vochtig ... verleden" at bounding box center [624, 189] width 8 height 8
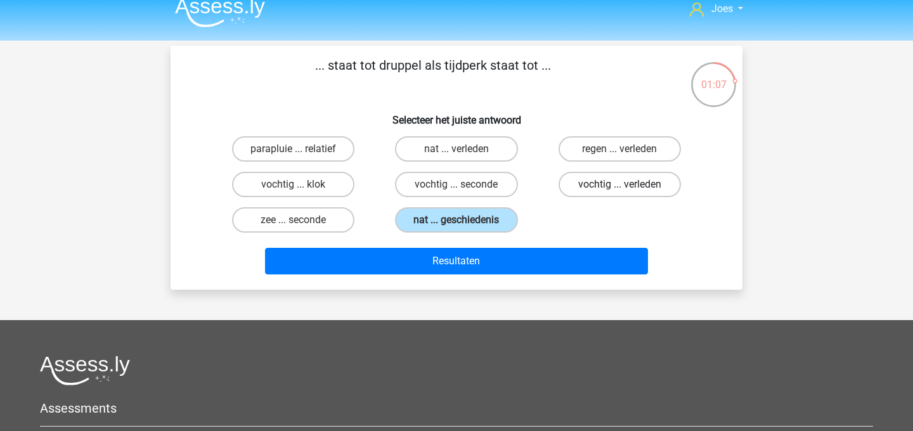
radio input "true"
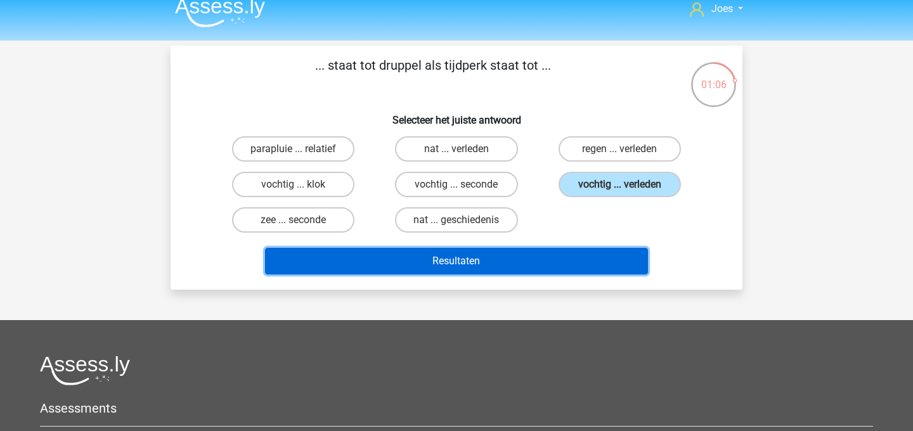
click at [550, 258] on button "Resultaten" at bounding box center [457, 261] width 384 height 27
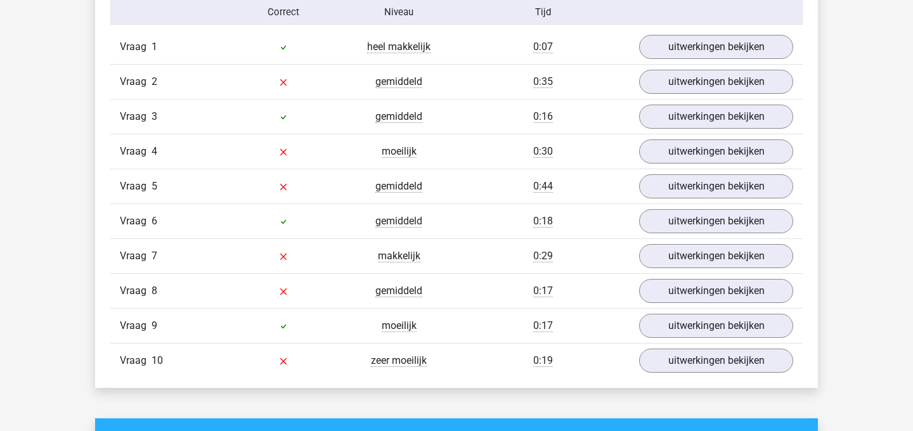
scroll to position [843, 0]
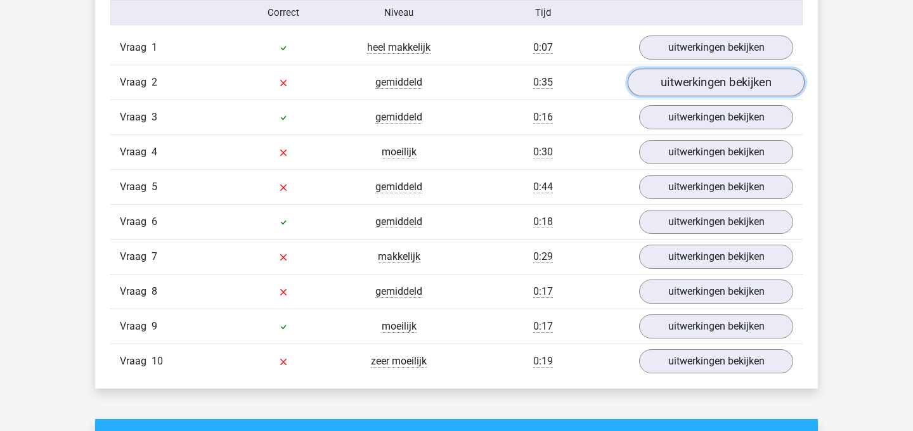
click at [669, 83] on link "uitwerkingen bekijken" at bounding box center [716, 83] width 177 height 28
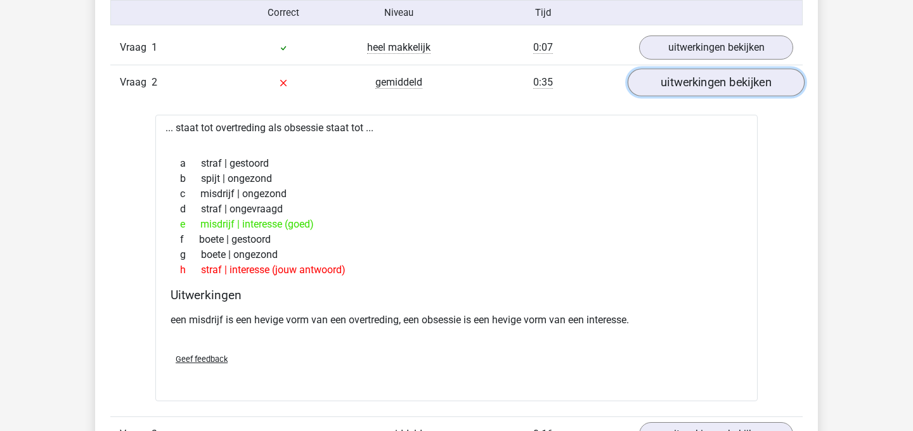
click at [669, 83] on link "uitwerkingen bekijken" at bounding box center [716, 83] width 177 height 28
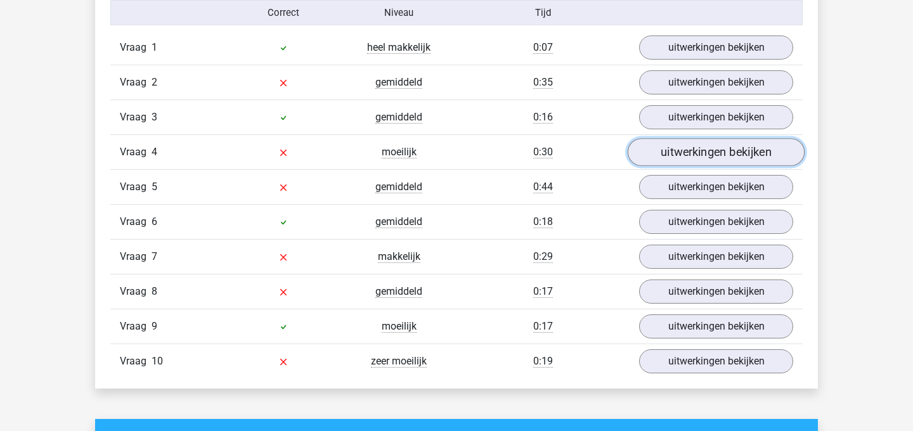
click at [674, 156] on link "uitwerkingen bekijken" at bounding box center [716, 152] width 177 height 28
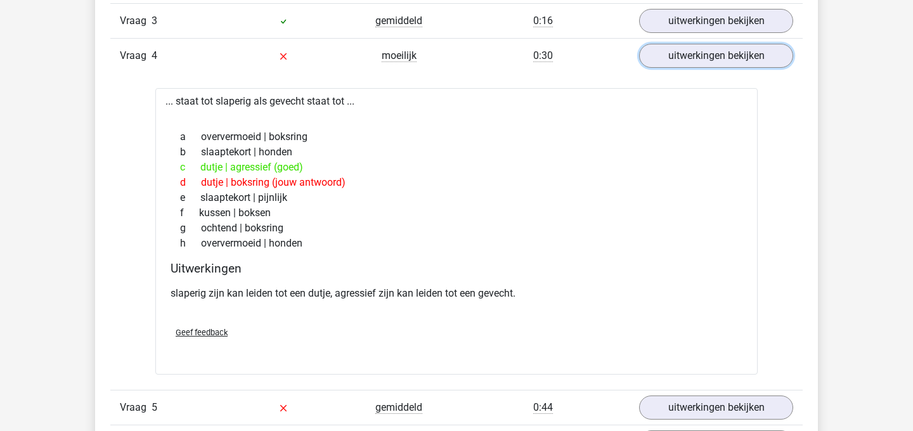
scroll to position [936, 0]
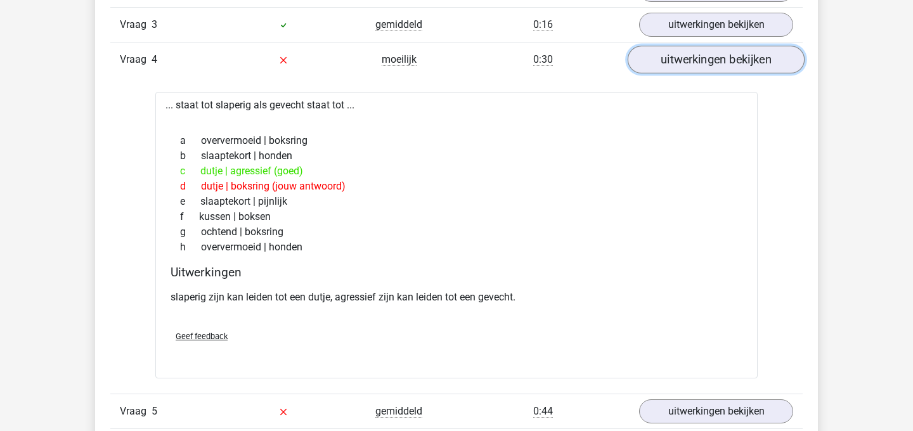
click at [717, 63] on link "uitwerkingen bekijken" at bounding box center [716, 60] width 177 height 28
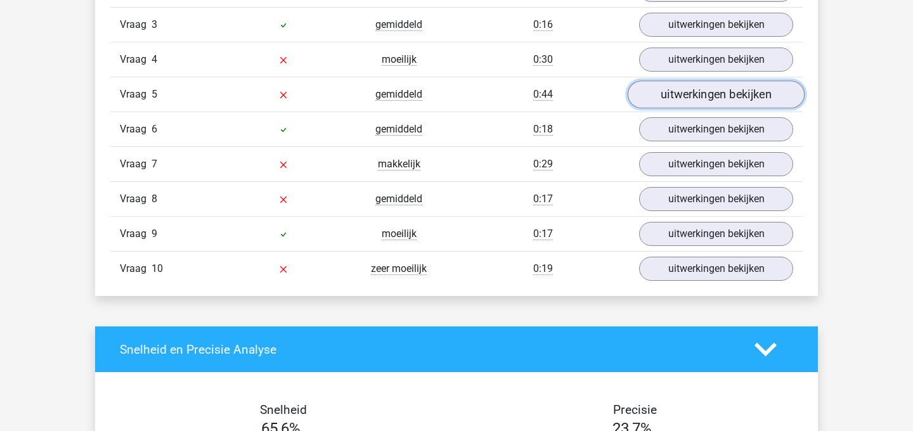
click at [677, 107] on link "uitwerkingen bekijken" at bounding box center [716, 95] width 177 height 28
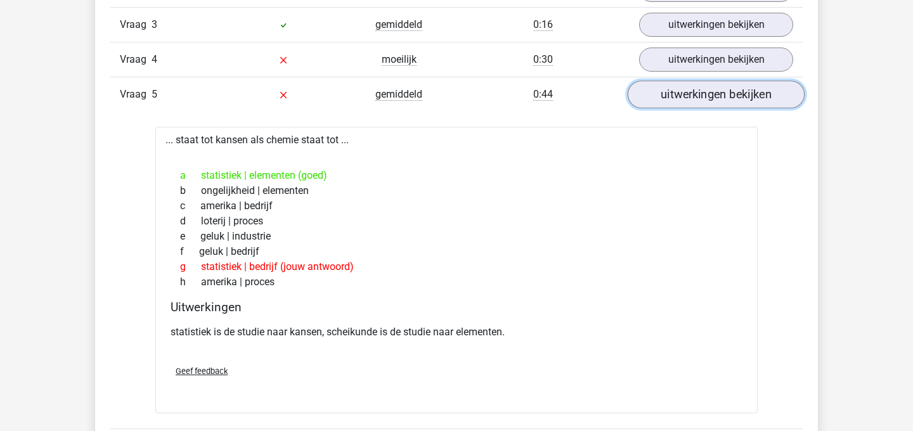
click at [677, 107] on link "uitwerkingen bekijken" at bounding box center [716, 95] width 177 height 28
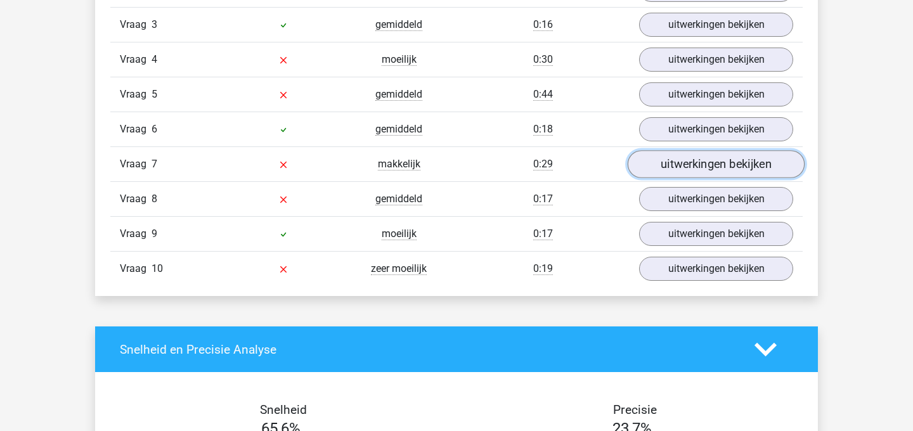
click at [665, 165] on link "uitwerkingen bekijken" at bounding box center [716, 164] width 177 height 28
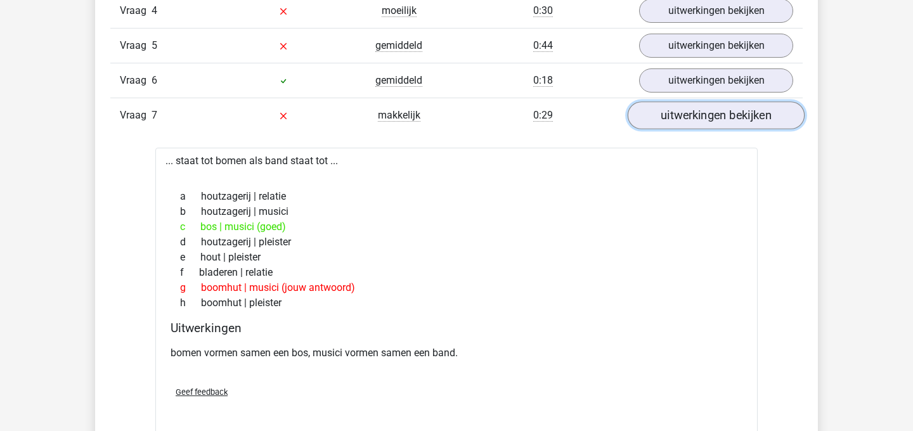
scroll to position [999, 0]
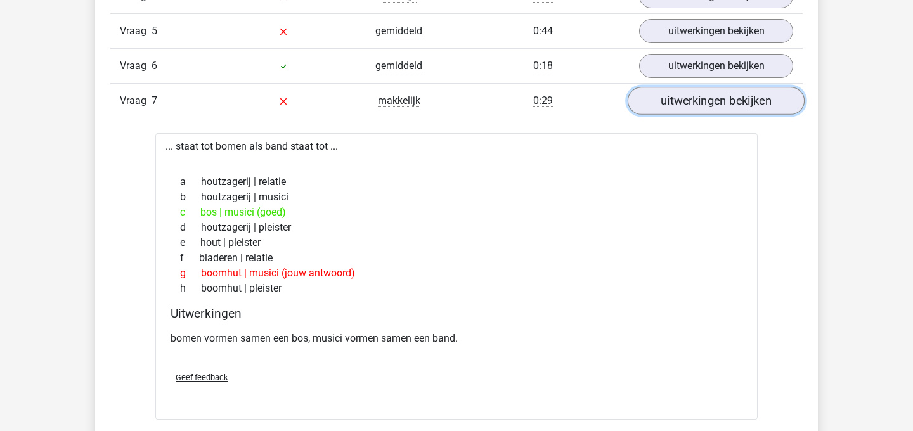
click at [695, 103] on link "uitwerkingen bekijken" at bounding box center [716, 101] width 177 height 28
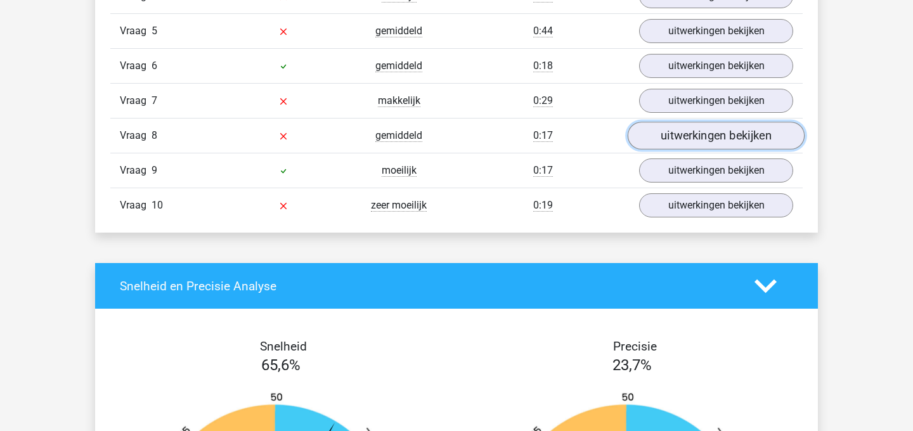
click at [698, 125] on link "uitwerkingen bekijken" at bounding box center [716, 136] width 177 height 28
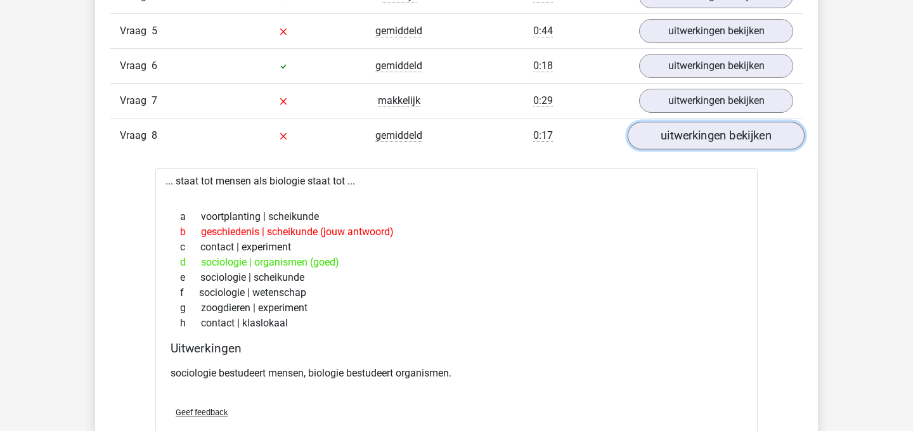
click at [698, 125] on link "uitwerkingen bekijken" at bounding box center [716, 136] width 177 height 28
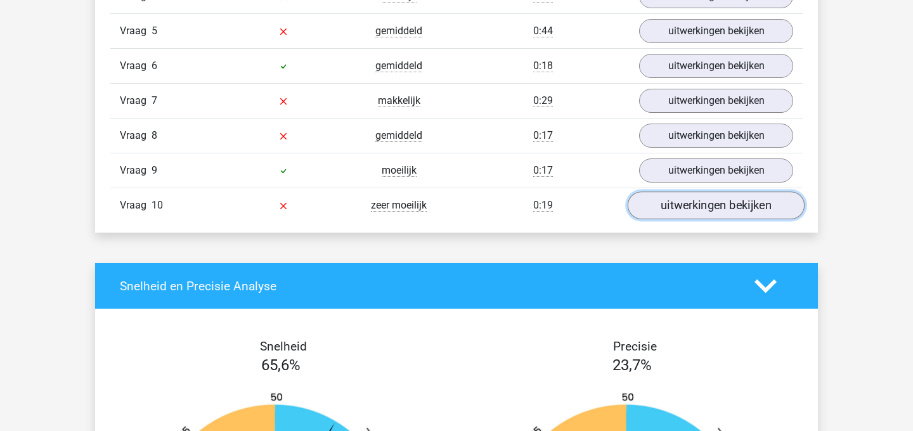
click at [714, 211] on link "uitwerkingen bekijken" at bounding box center [716, 206] width 177 height 28
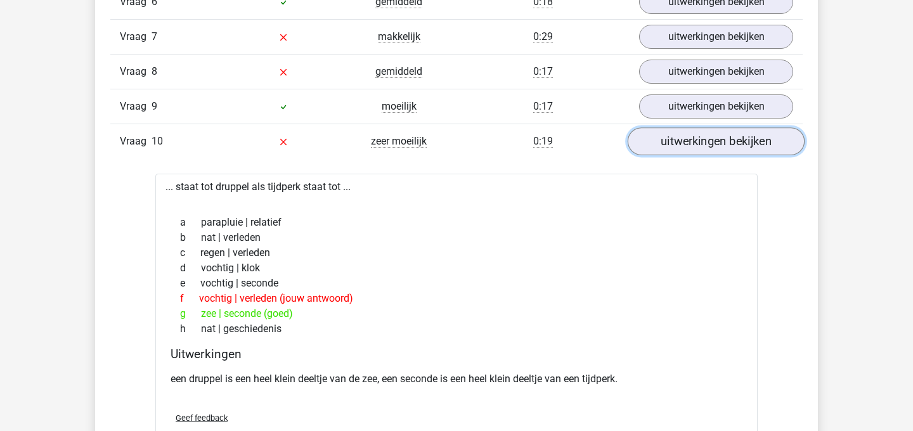
scroll to position [1081, 0]
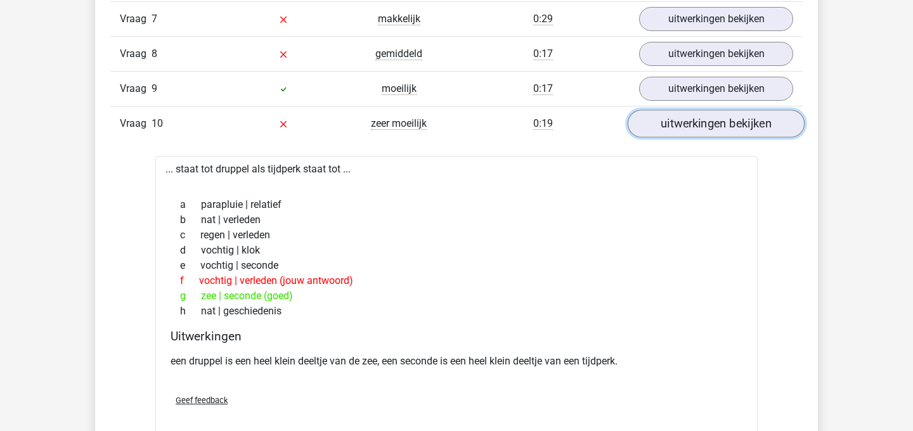
click at [744, 134] on link "uitwerkingen bekijken" at bounding box center [716, 124] width 177 height 28
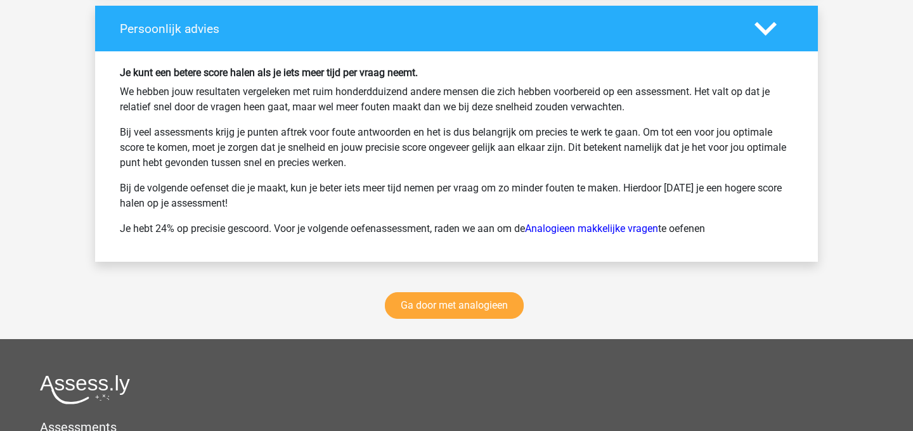
scroll to position [1690, 0]
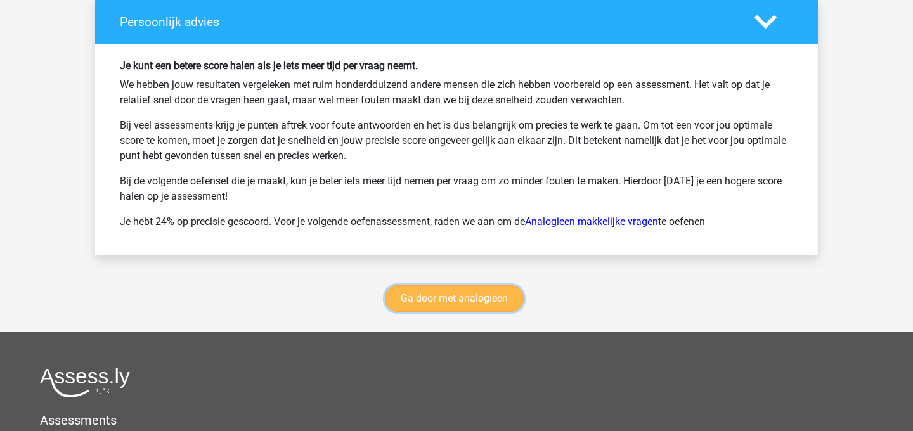
click at [495, 301] on link "Ga door met analogieen" at bounding box center [454, 298] width 139 height 27
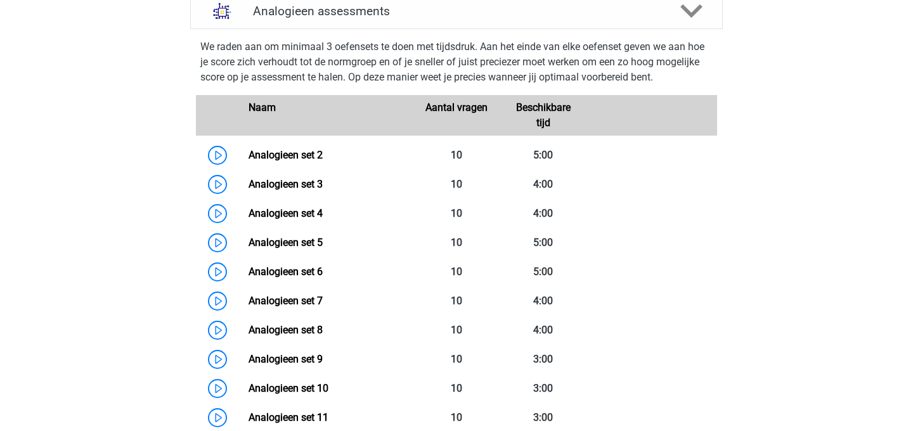
scroll to position [533, 0]
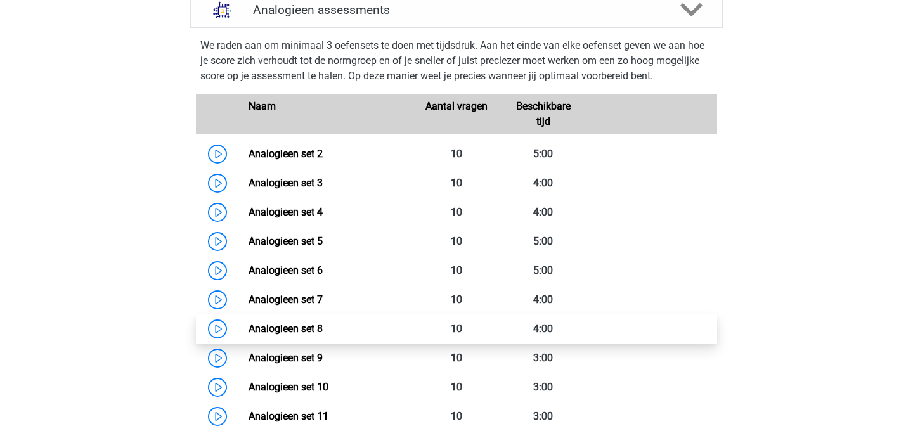
click at [323, 323] on link "Analogieen set 8" at bounding box center [286, 329] width 74 height 12
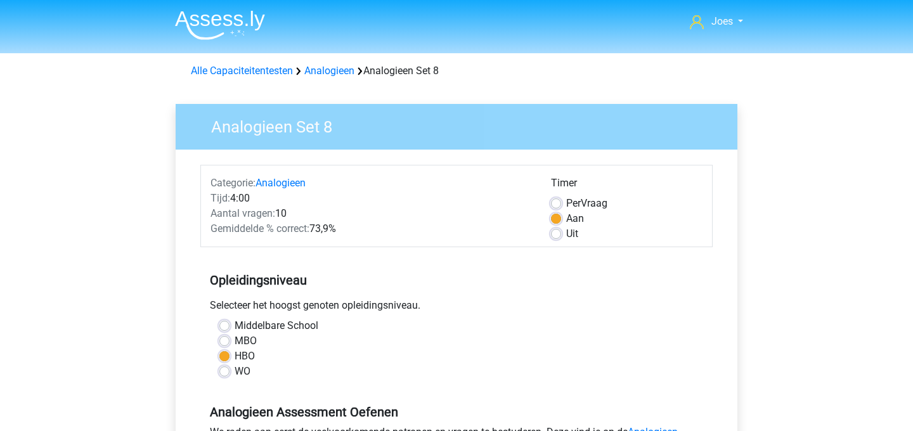
click at [566, 235] on div "Uit" at bounding box center [627, 233] width 152 height 15
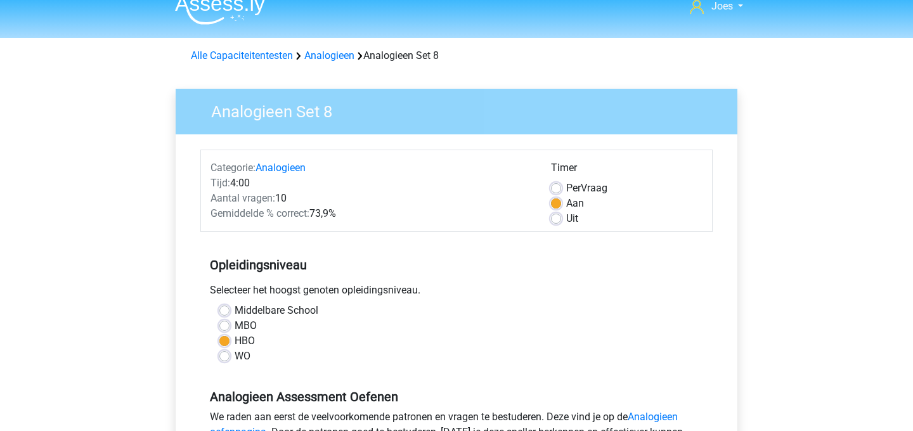
scroll to position [20, 0]
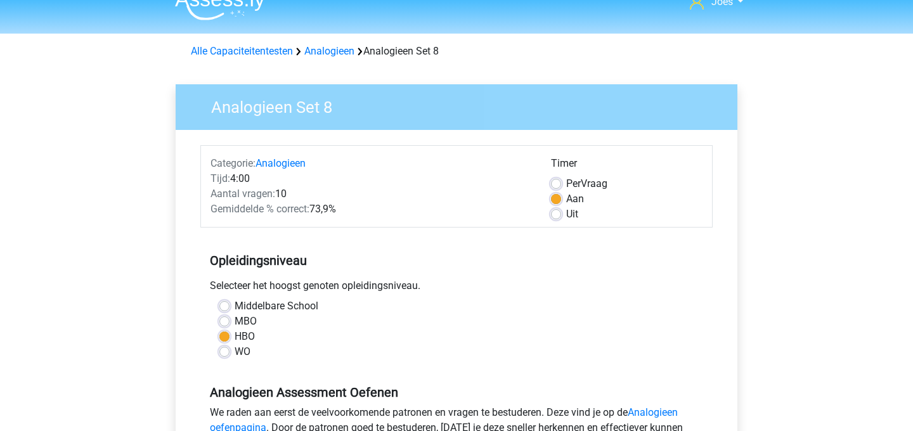
click at [559, 223] on div "Categorie: Analogieen Tijd: 4:00 Aantal vragen: 10 Gemiddelde % correct: 73,9% …" at bounding box center [456, 186] width 512 height 82
click at [566, 219] on label "Uit" at bounding box center [572, 214] width 12 height 15
click at [558, 219] on input "Uit" at bounding box center [556, 213] width 10 height 13
radio input "true"
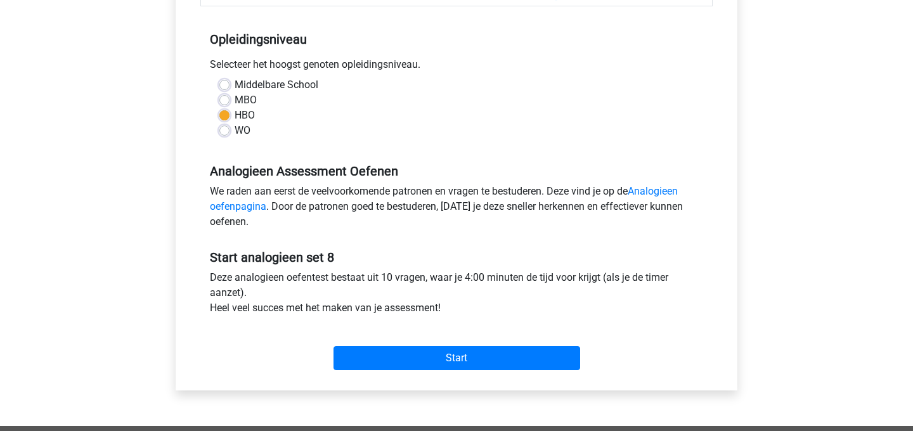
scroll to position [239, 0]
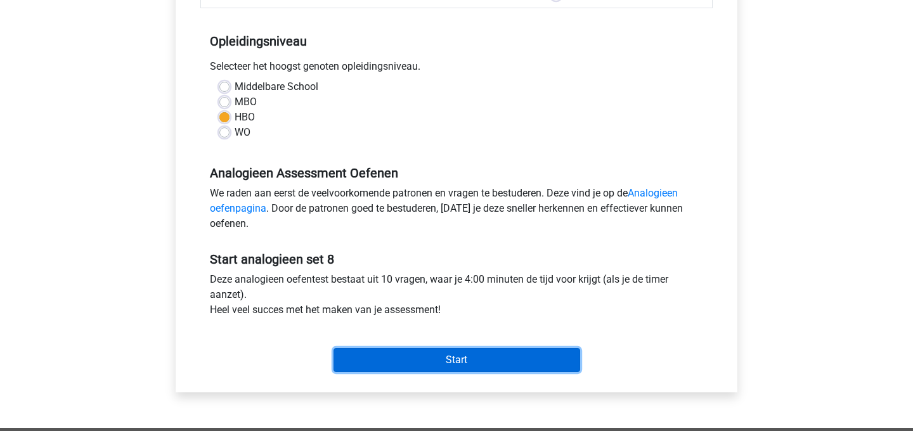
click at [518, 352] on input "Start" at bounding box center [457, 360] width 247 height 24
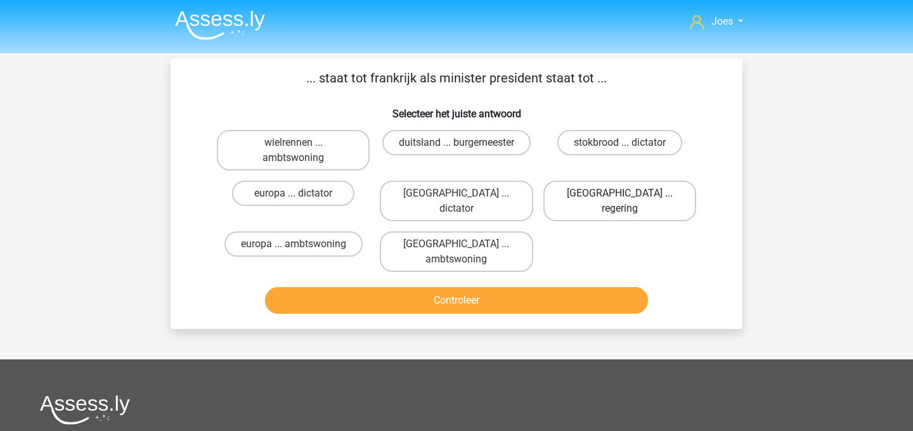
click at [590, 190] on label "[GEOGRAPHIC_DATA] ... regering" at bounding box center [620, 201] width 153 height 41
click at [620, 193] on input "[GEOGRAPHIC_DATA] ... regering" at bounding box center [624, 197] width 8 height 8
radio input "true"
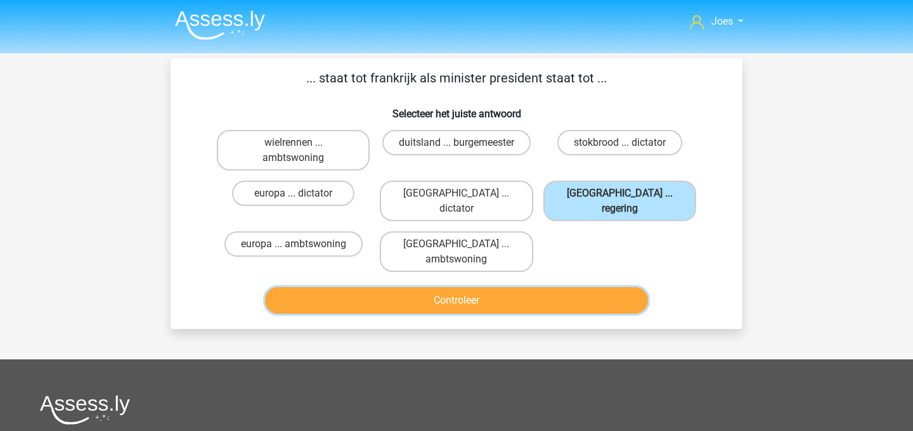
click at [573, 287] on button "Controleer" at bounding box center [457, 300] width 384 height 27
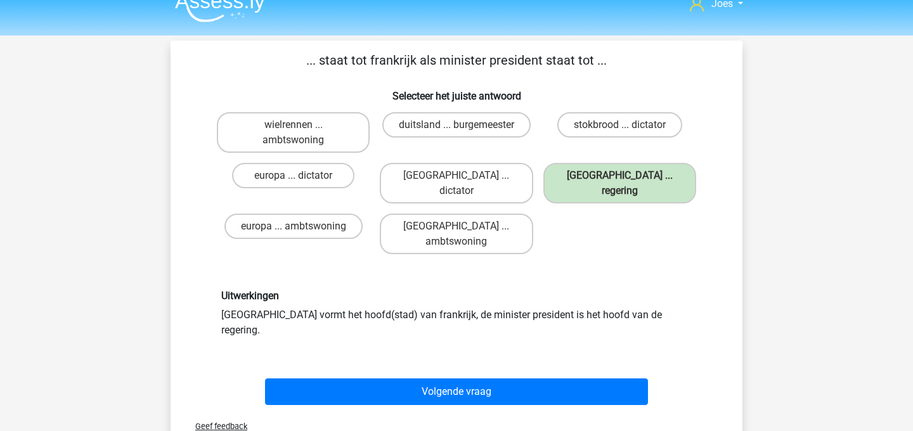
scroll to position [32, 0]
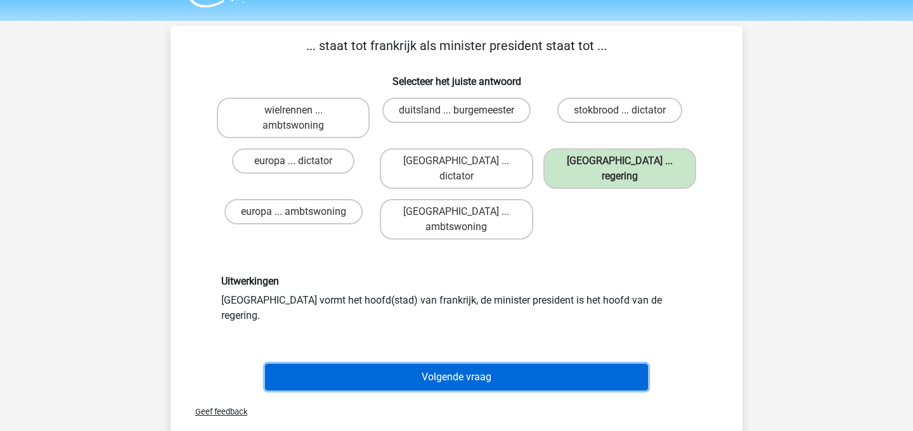
click at [483, 364] on button "Volgende vraag" at bounding box center [457, 377] width 384 height 27
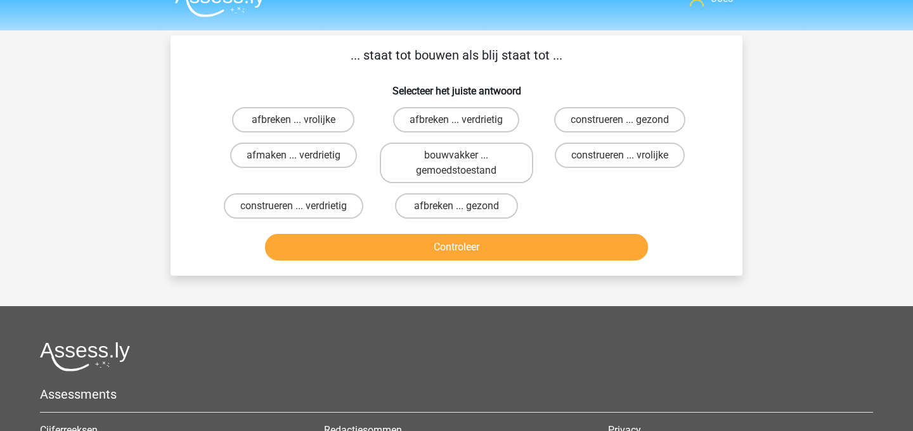
scroll to position [0, 0]
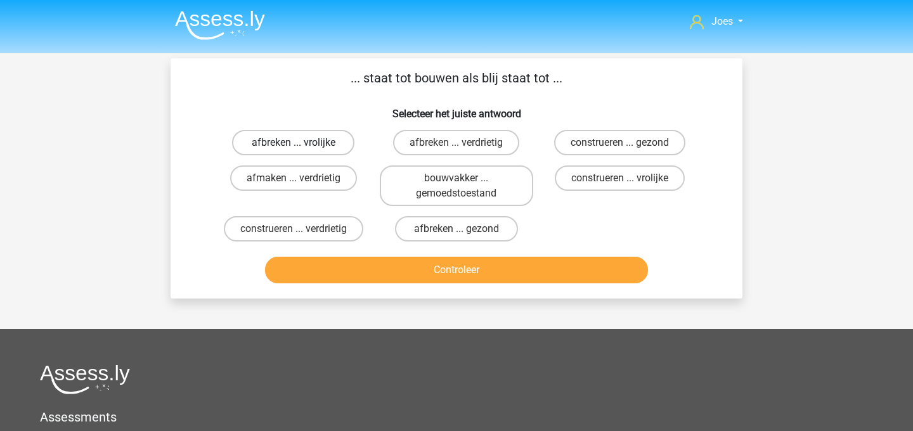
click at [305, 148] on label "afbreken ... vrolijke" at bounding box center [293, 142] width 122 height 25
click at [302, 148] on input "afbreken ... vrolijke" at bounding box center [298, 147] width 8 height 8
radio input "true"
click at [312, 230] on label "construeren ... verdrietig" at bounding box center [294, 228] width 140 height 25
click at [302, 230] on input "construeren ... verdrietig" at bounding box center [298, 233] width 8 height 8
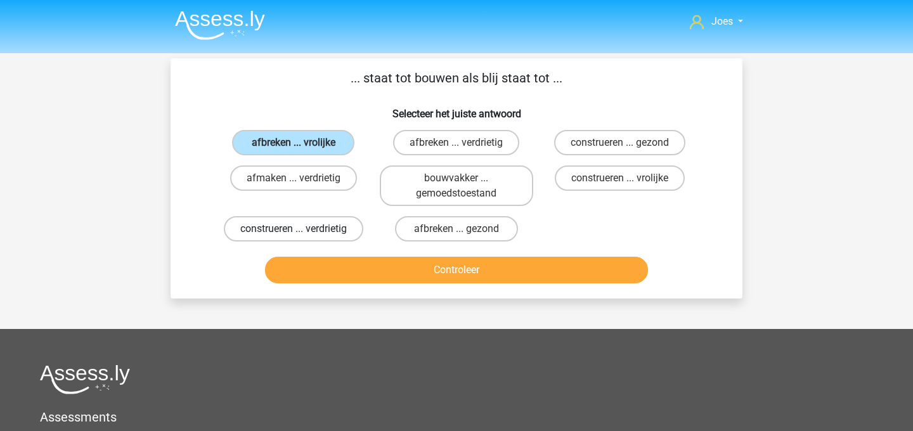
radio input "true"
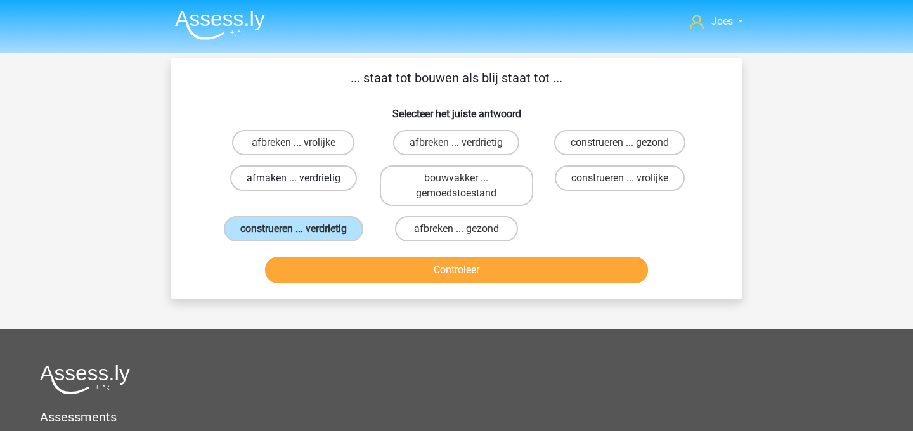
click at [309, 176] on label "afmaken ... verdrietig" at bounding box center [293, 178] width 127 height 25
click at [302, 178] on input "afmaken ... verdrietig" at bounding box center [298, 182] width 8 height 8
radio input "true"
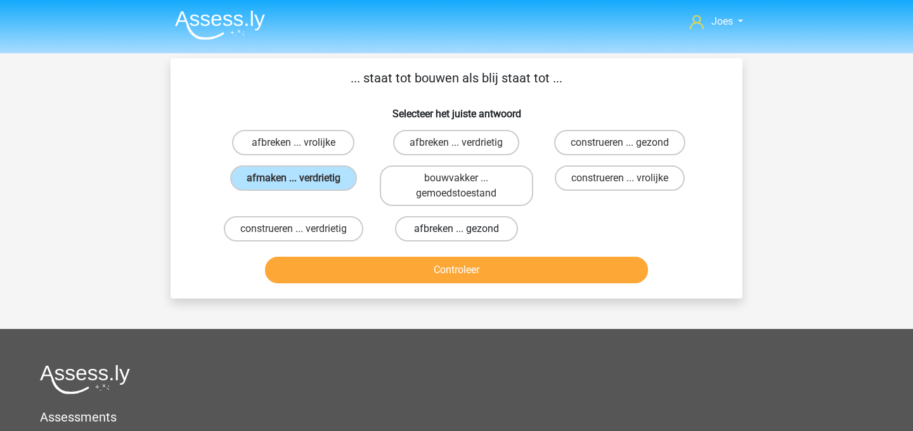
click at [446, 225] on label "afbreken ... gezond" at bounding box center [456, 228] width 122 height 25
click at [457, 229] on input "afbreken ... gezond" at bounding box center [461, 233] width 8 height 8
radio input "true"
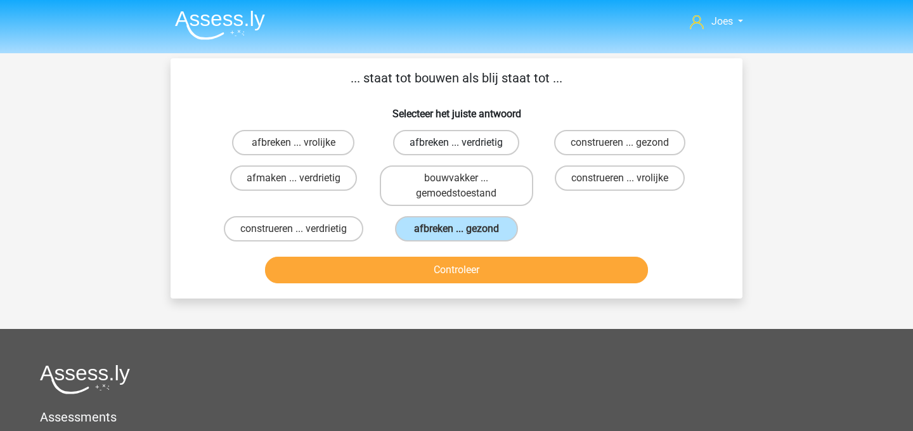
click at [478, 150] on label "afbreken ... verdrietig" at bounding box center [456, 142] width 126 height 25
click at [465, 150] on input "afbreken ... verdrietig" at bounding box center [461, 147] width 8 height 8
radio input "true"
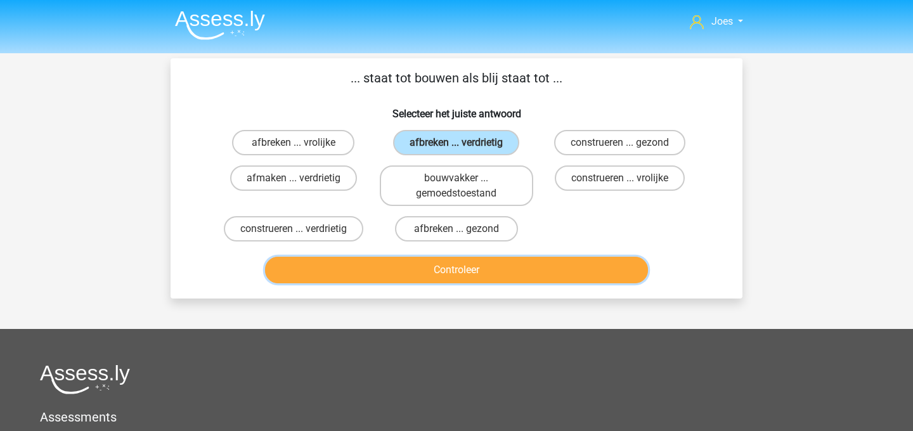
click at [474, 266] on button "Controleer" at bounding box center [457, 270] width 384 height 27
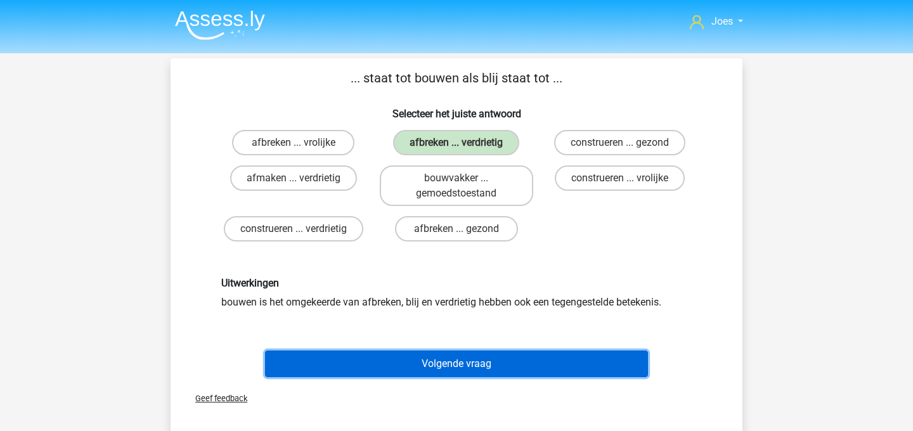
click at [467, 363] on button "Volgende vraag" at bounding box center [457, 364] width 384 height 27
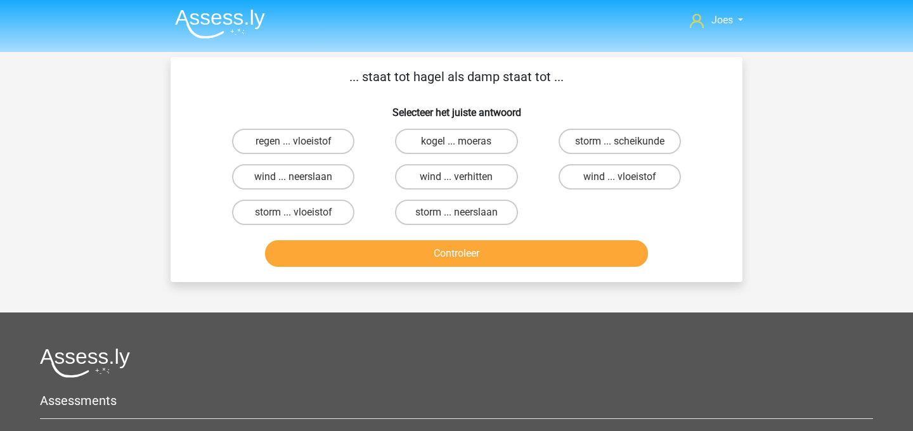
scroll to position [3, 0]
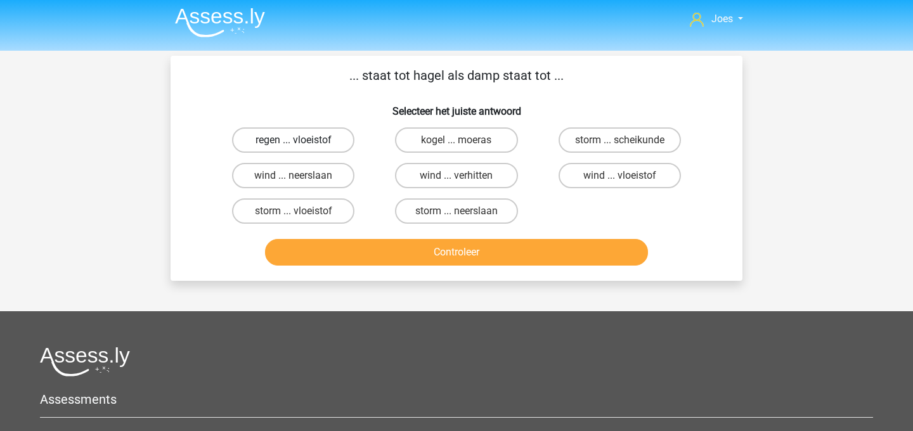
click at [322, 141] on label "regen ... vloeistof" at bounding box center [293, 139] width 122 height 25
click at [302, 141] on input "regen ... vloeistof" at bounding box center [298, 144] width 8 height 8
radio input "true"
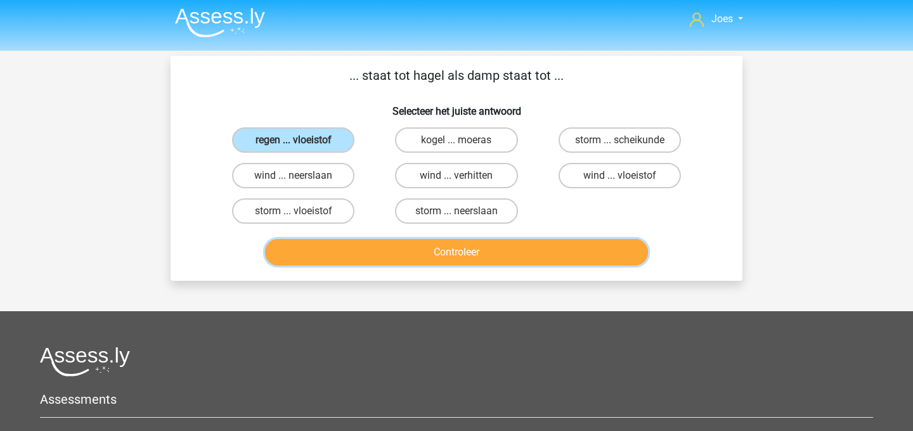
click at [344, 245] on button "Controleer" at bounding box center [457, 252] width 384 height 27
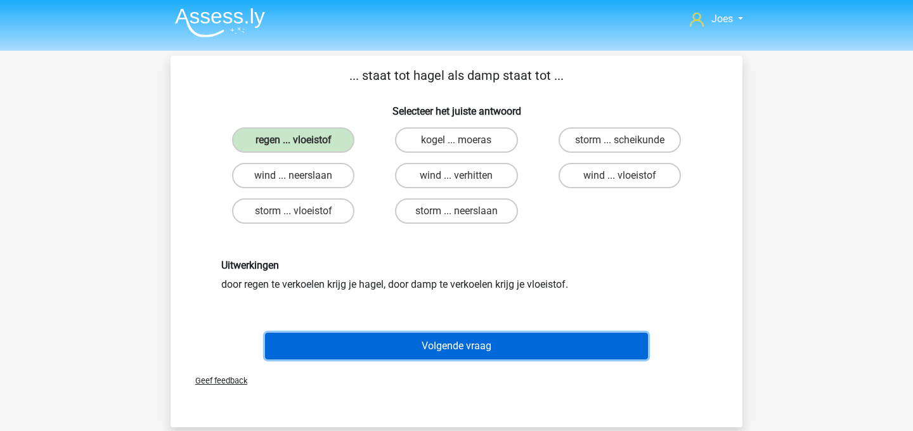
click at [363, 351] on button "Volgende vraag" at bounding box center [457, 346] width 384 height 27
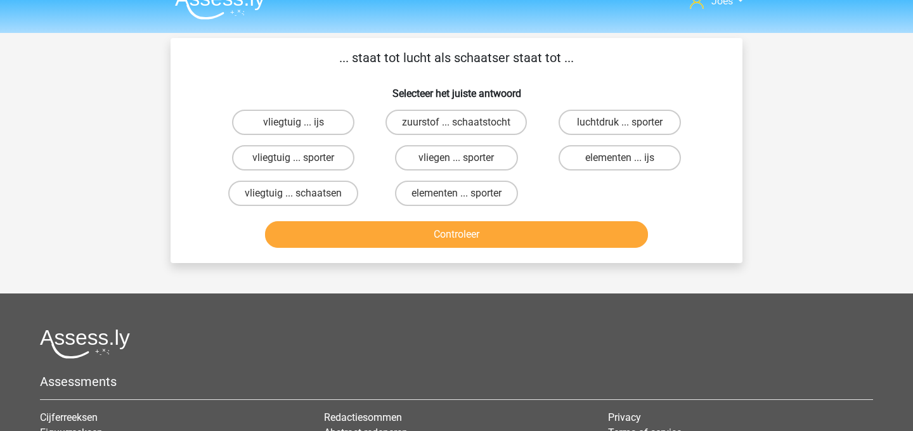
scroll to position [0, 0]
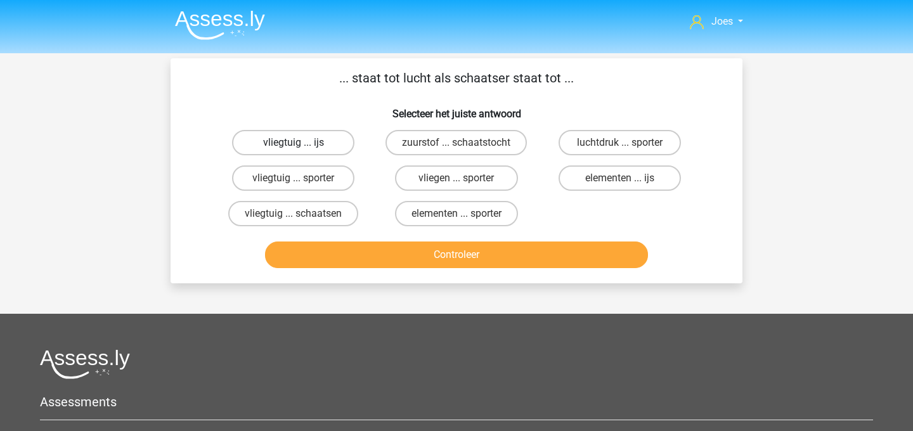
click at [320, 139] on label "vliegtuig ... ijs" at bounding box center [293, 142] width 122 height 25
click at [302, 143] on input "vliegtuig ... ijs" at bounding box center [298, 147] width 8 height 8
radio input "true"
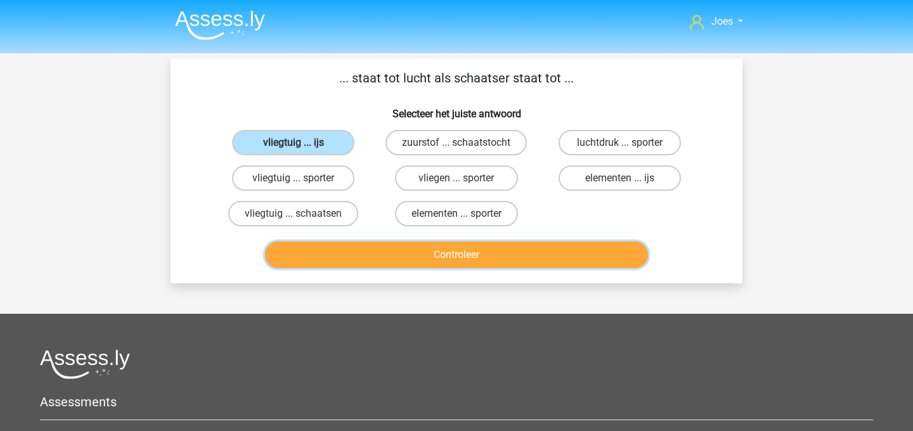
click at [392, 259] on button "Controleer" at bounding box center [457, 255] width 384 height 27
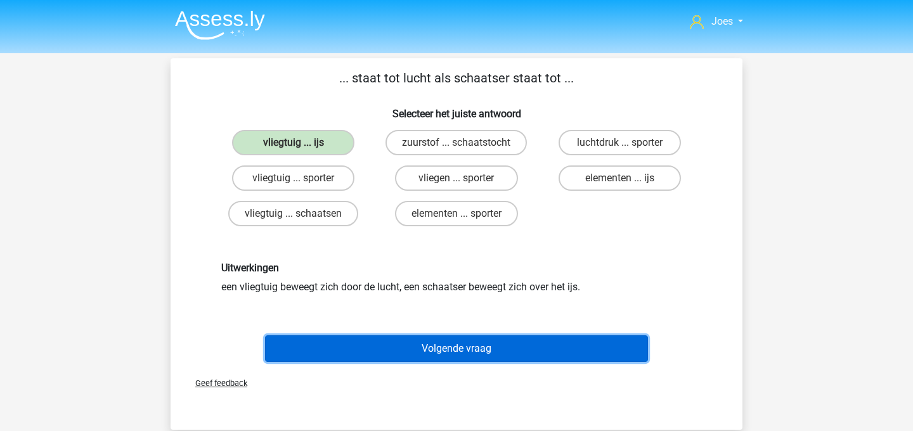
click at [430, 346] on button "Volgende vraag" at bounding box center [457, 349] width 384 height 27
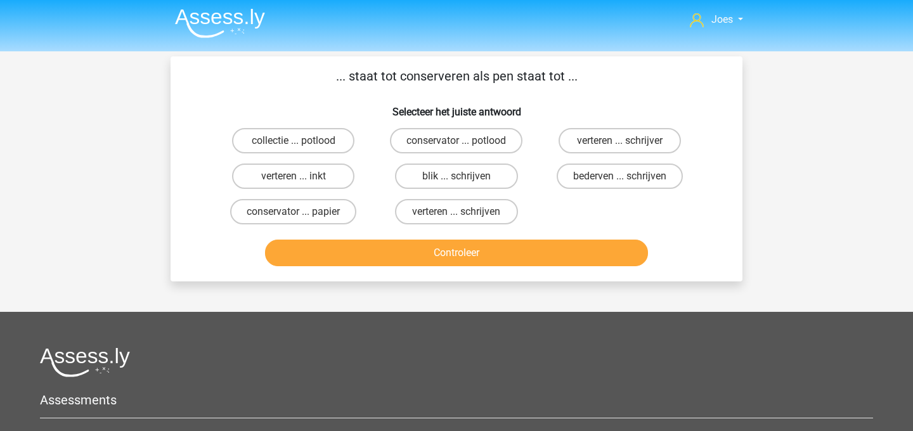
scroll to position [1, 0]
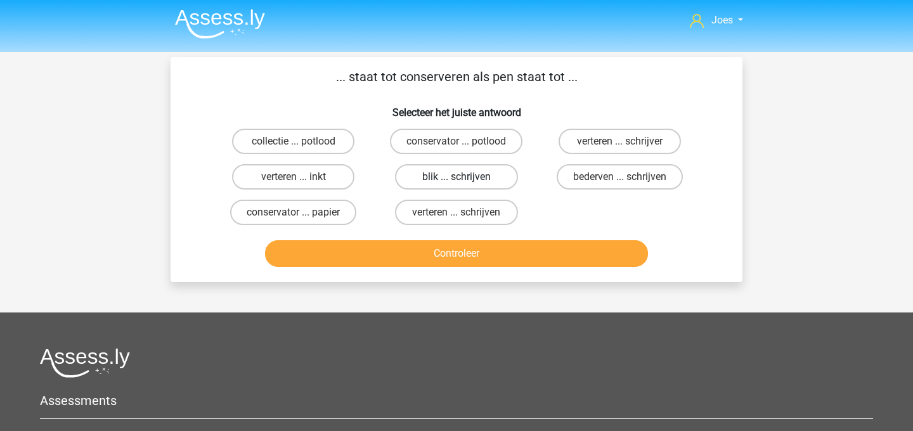
click at [453, 182] on label "blik ... schrijven" at bounding box center [456, 176] width 122 height 25
click at [457, 182] on input "blik ... schrijven" at bounding box center [461, 181] width 8 height 8
radio input "true"
click at [452, 249] on button "Controleer" at bounding box center [457, 253] width 384 height 27
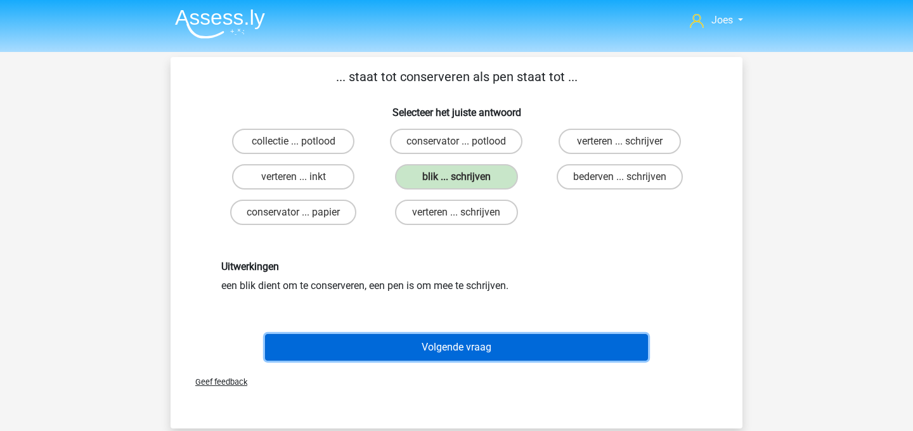
click at [453, 334] on button "Volgende vraag" at bounding box center [457, 347] width 384 height 27
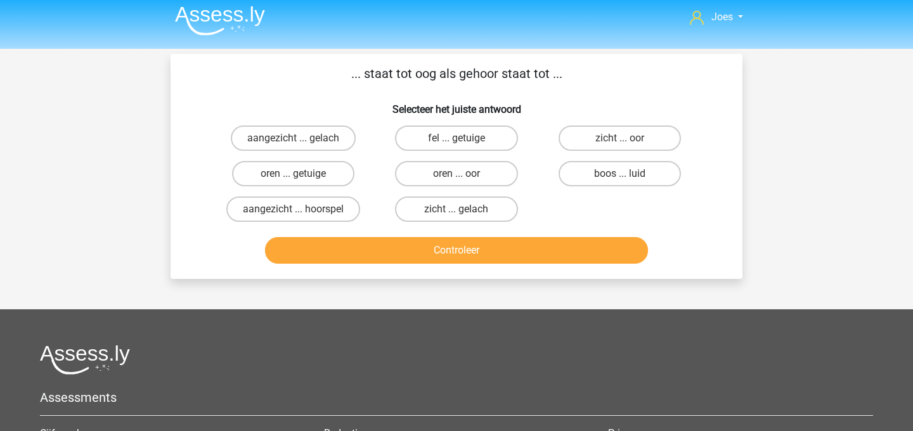
scroll to position [0, 0]
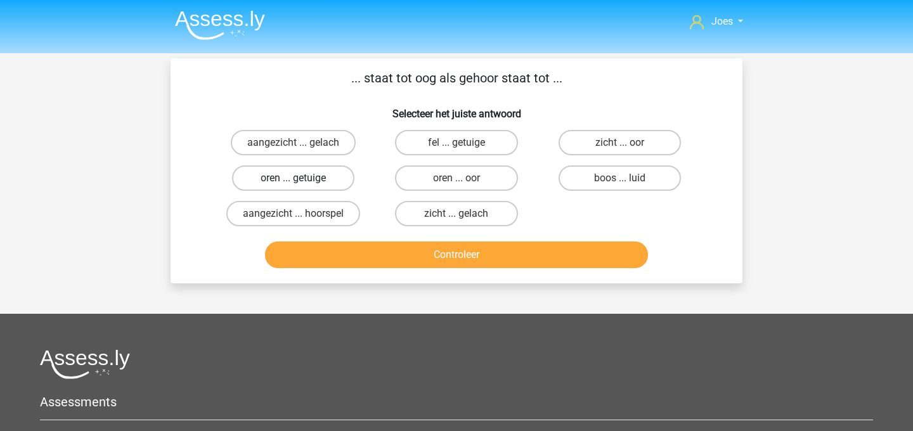
click at [325, 179] on label "oren ... getuige" at bounding box center [293, 178] width 122 height 25
click at [302, 179] on input "oren ... getuige" at bounding box center [298, 182] width 8 height 8
radio input "true"
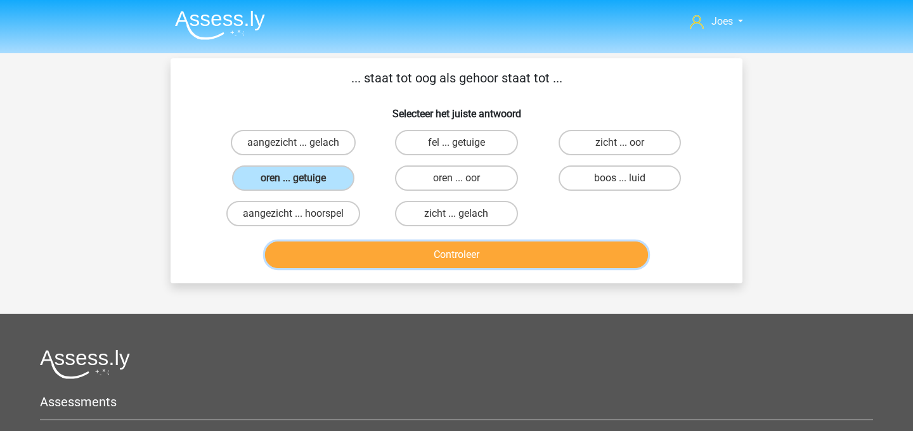
click at [334, 249] on button "Controleer" at bounding box center [457, 255] width 384 height 27
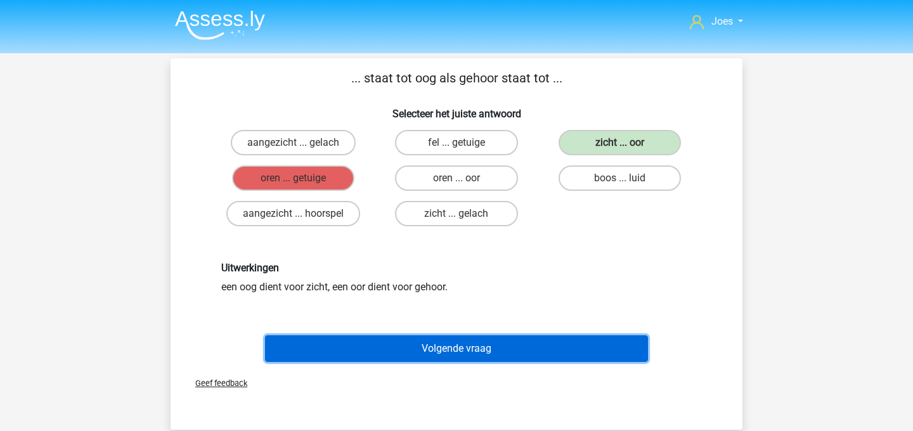
click at [396, 349] on button "Volgende vraag" at bounding box center [457, 349] width 384 height 27
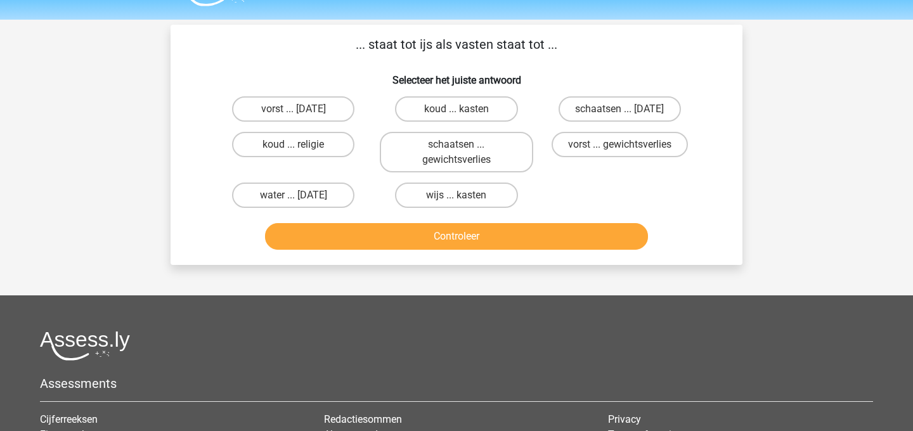
scroll to position [27, 0]
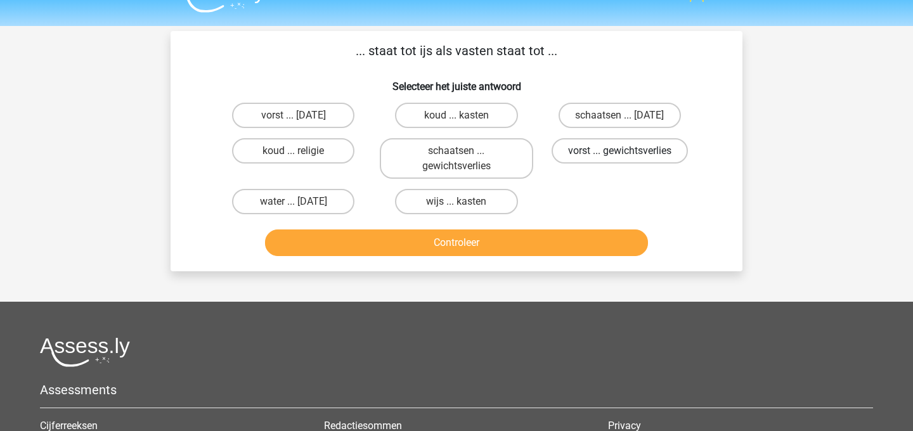
click at [635, 152] on label "vorst ... gewichtsverlies" at bounding box center [620, 150] width 136 height 25
click at [628, 152] on input "vorst ... gewichtsverlies" at bounding box center [624, 155] width 8 height 8
radio input "true"
click at [568, 261] on div "Controleer" at bounding box center [457, 246] width 490 height 32
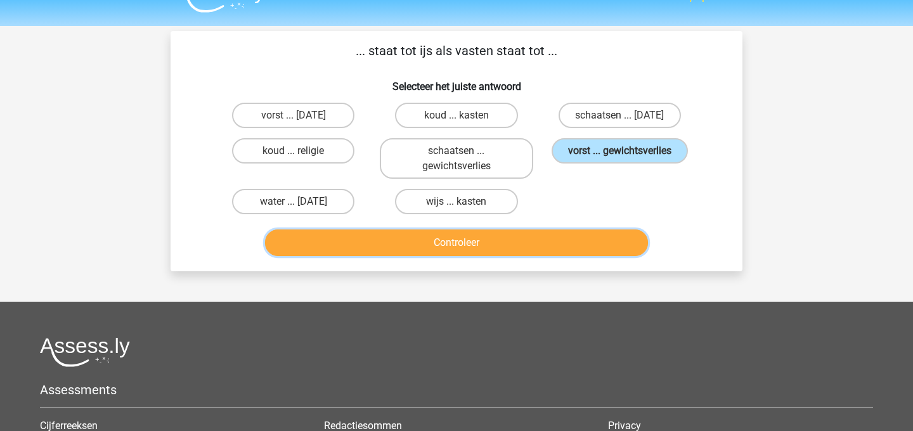
click at [561, 247] on button "Controleer" at bounding box center [457, 243] width 384 height 27
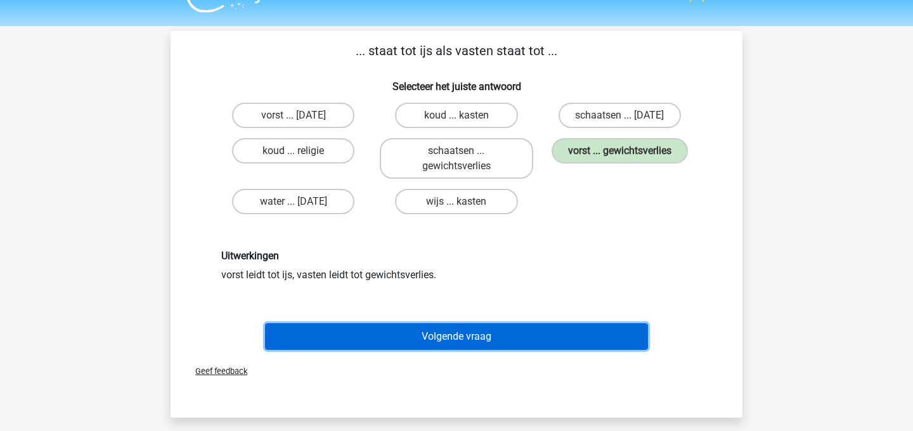
click at [499, 324] on button "Volgende vraag" at bounding box center [457, 336] width 384 height 27
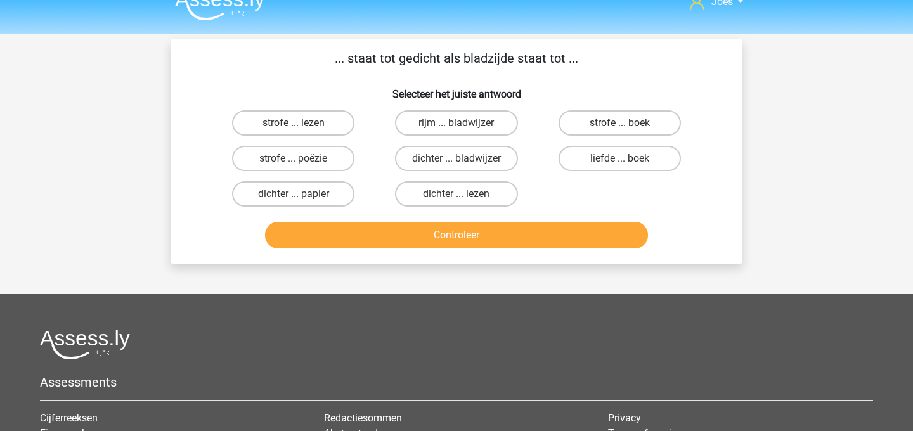
scroll to position [0, 0]
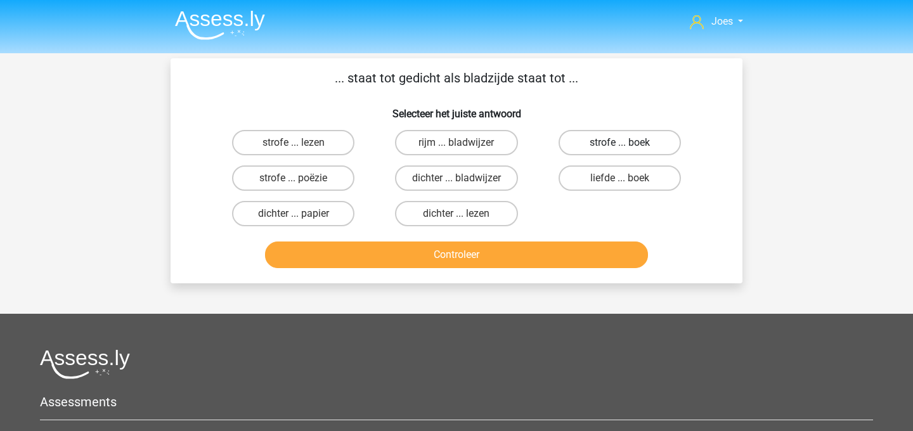
click at [636, 143] on label "strofe ... boek" at bounding box center [620, 142] width 122 height 25
click at [628, 143] on input "strofe ... boek" at bounding box center [624, 147] width 8 height 8
radio input "true"
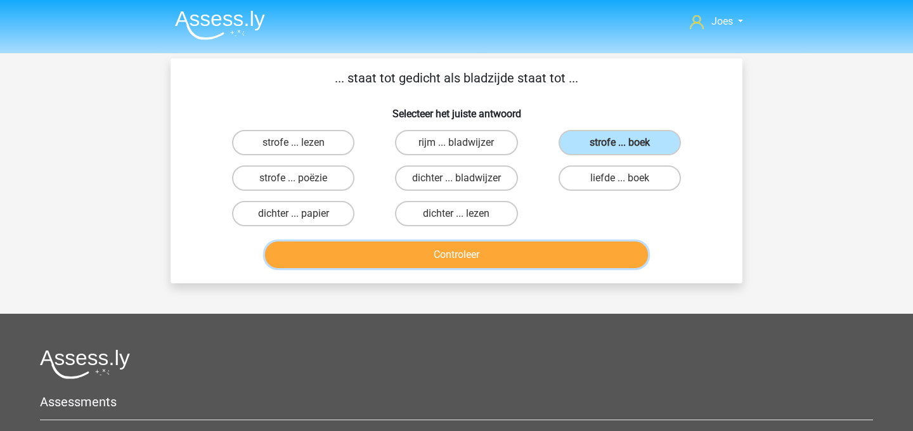
click at [585, 246] on button "Controleer" at bounding box center [457, 255] width 384 height 27
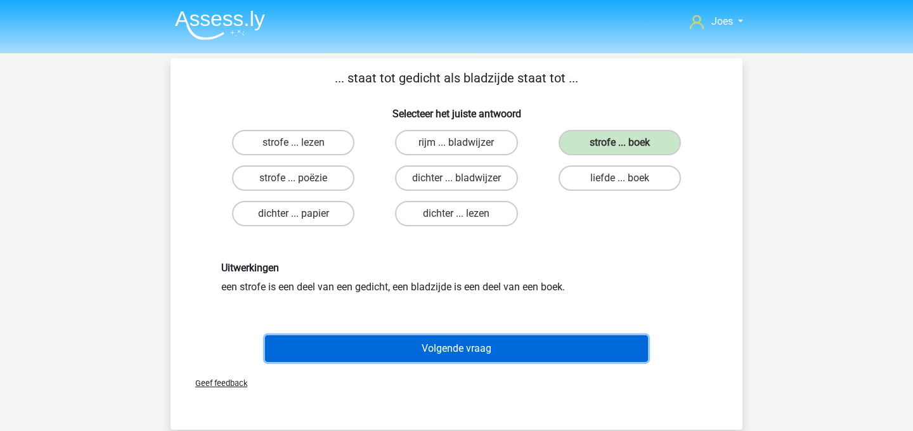
click at [555, 341] on button "Volgende vraag" at bounding box center [457, 349] width 384 height 27
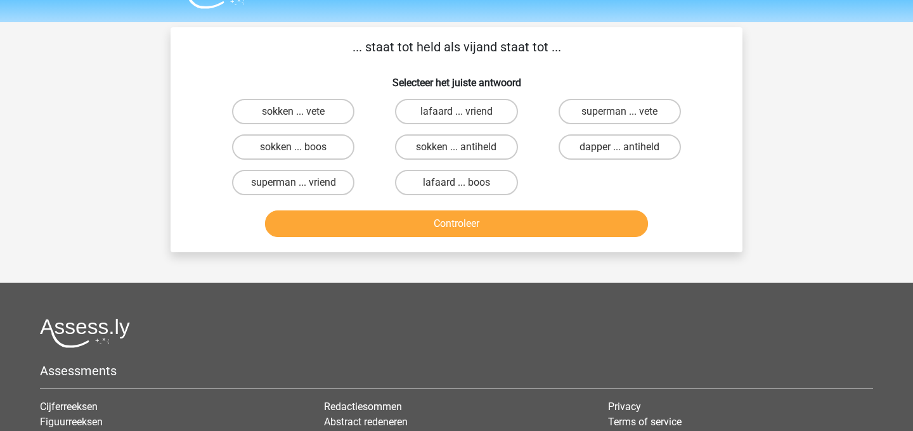
scroll to position [30, 0]
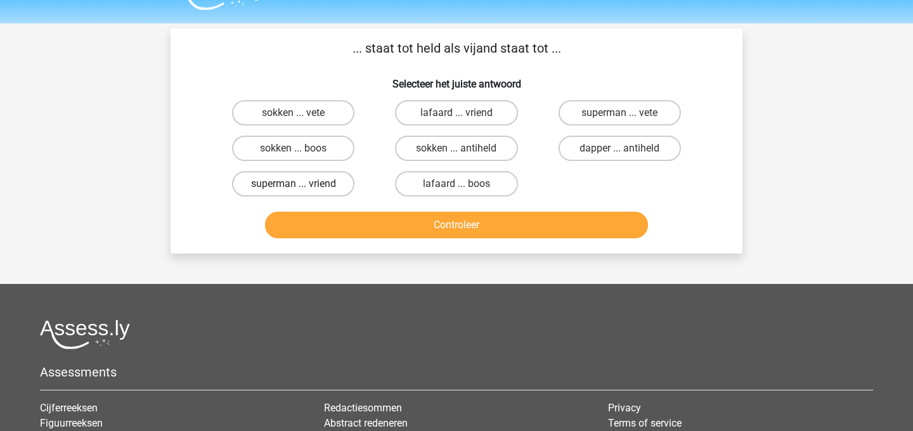
click at [316, 172] on label "superman ... vriend" at bounding box center [293, 183] width 122 height 25
click at [302, 184] on input "superman ... vriend" at bounding box center [298, 188] width 8 height 8
radio input "true"
click at [601, 124] on label "superman ... vete" at bounding box center [620, 112] width 122 height 25
click at [620, 121] on input "superman ... vete" at bounding box center [624, 117] width 8 height 8
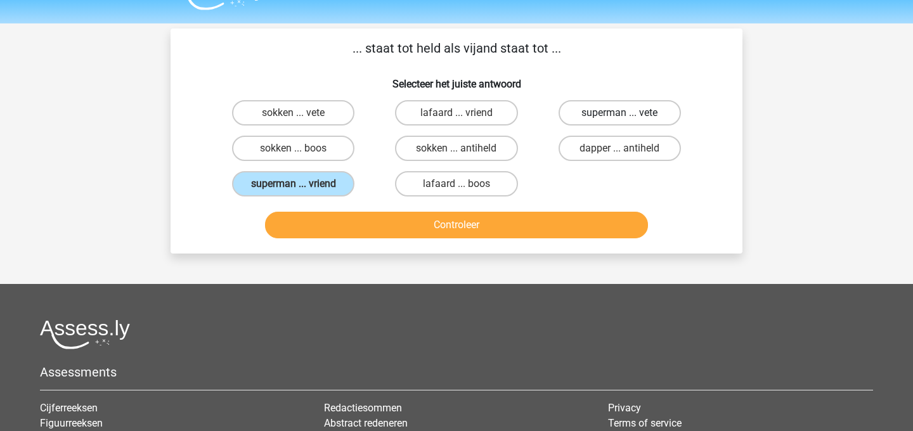
radio input "true"
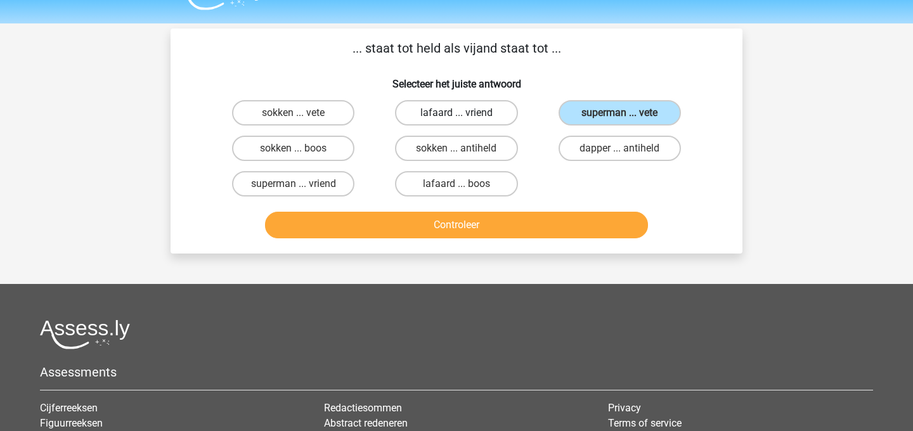
click at [462, 122] on label "lafaard ... vriend" at bounding box center [456, 112] width 122 height 25
click at [462, 121] on input "lafaard ... vriend" at bounding box center [461, 117] width 8 height 8
radio input "true"
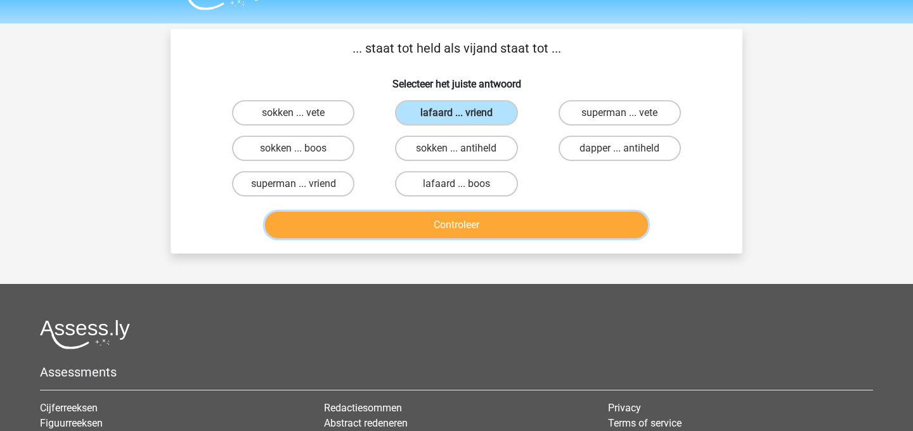
click at [468, 218] on button "Controleer" at bounding box center [457, 225] width 384 height 27
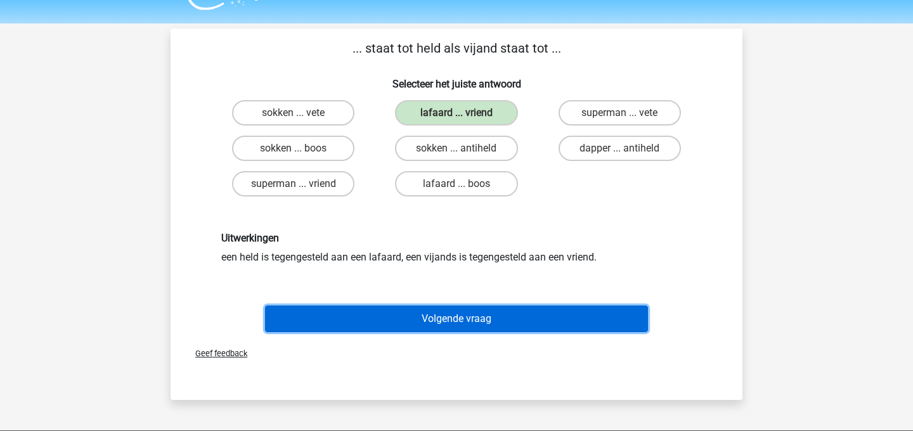
click at [441, 306] on button "Volgende vraag" at bounding box center [457, 319] width 384 height 27
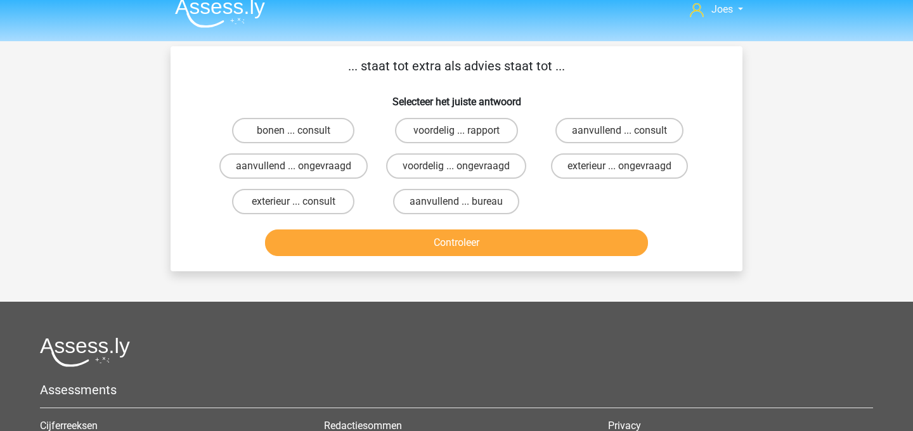
scroll to position [0, 0]
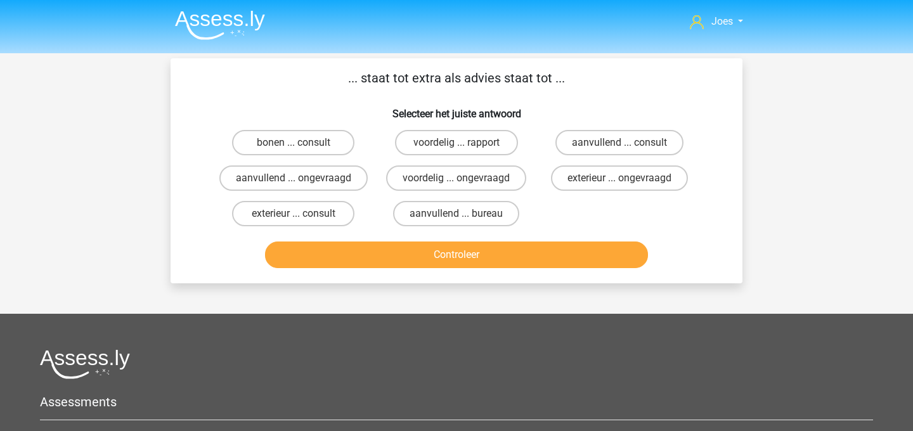
click at [388, 86] on p "... staat tot extra als advies staat tot ..." at bounding box center [457, 78] width 532 height 19
click at [440, 78] on p "... staat tot extra als advies staat tot ..." at bounding box center [457, 78] width 532 height 19
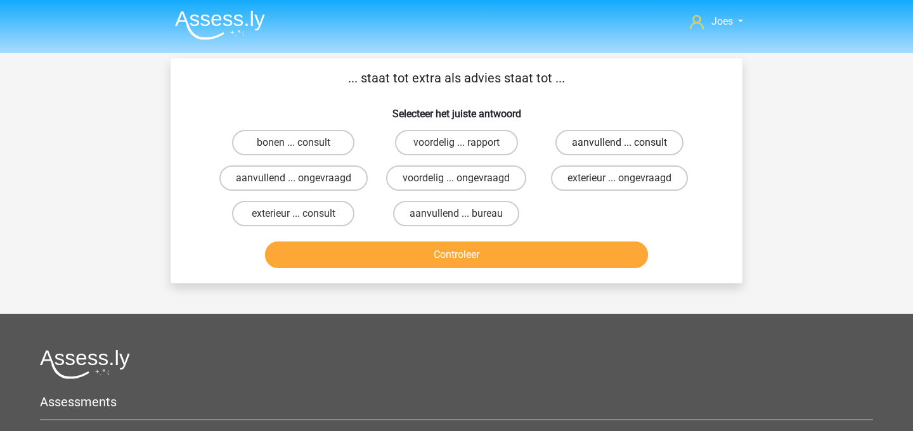
click at [622, 139] on label "aanvullend ... consult" at bounding box center [620, 142] width 128 height 25
click at [622, 143] on input "aanvullend ... consult" at bounding box center [624, 147] width 8 height 8
radio input "true"
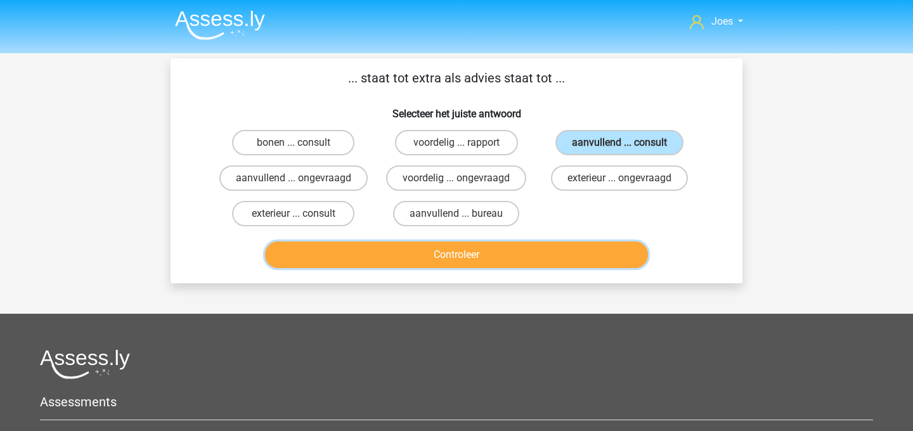
click at [533, 267] on button "Controleer" at bounding box center [457, 255] width 384 height 27
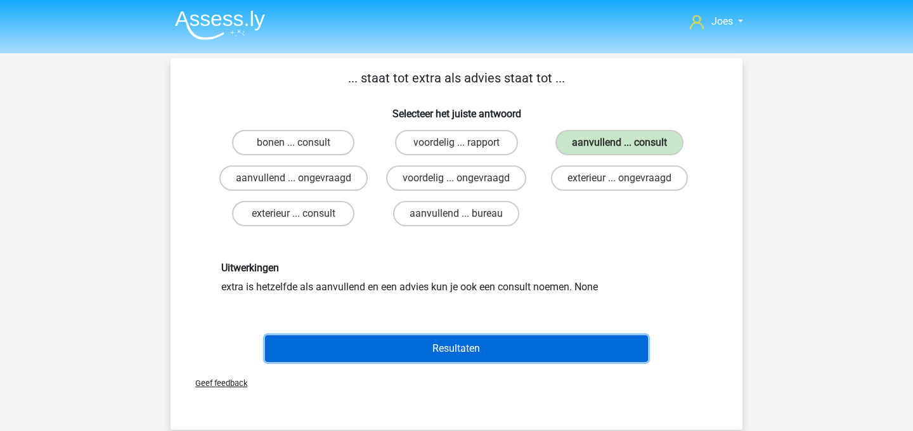
click at [494, 353] on button "Resultaten" at bounding box center [457, 349] width 384 height 27
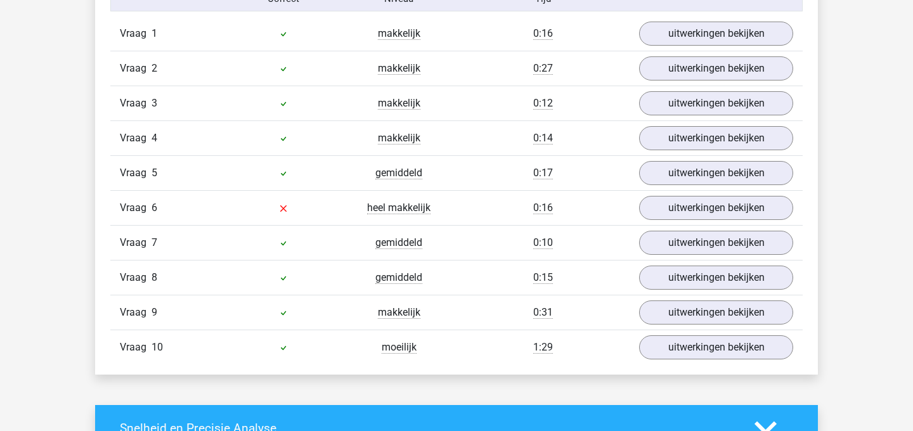
scroll to position [843, 0]
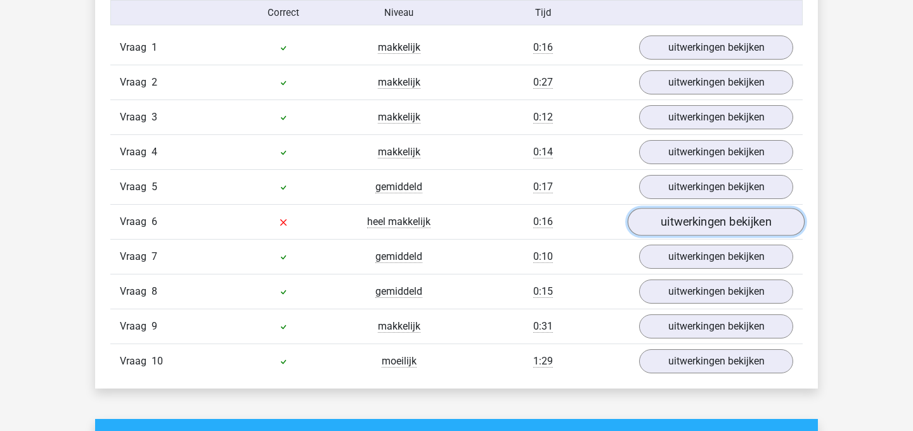
click at [744, 229] on link "uitwerkingen bekijken" at bounding box center [716, 222] width 177 height 28
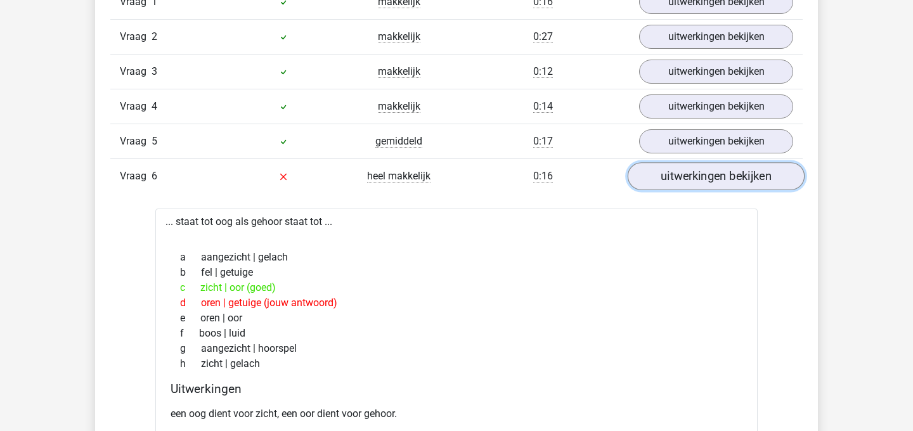
scroll to position [891, 0]
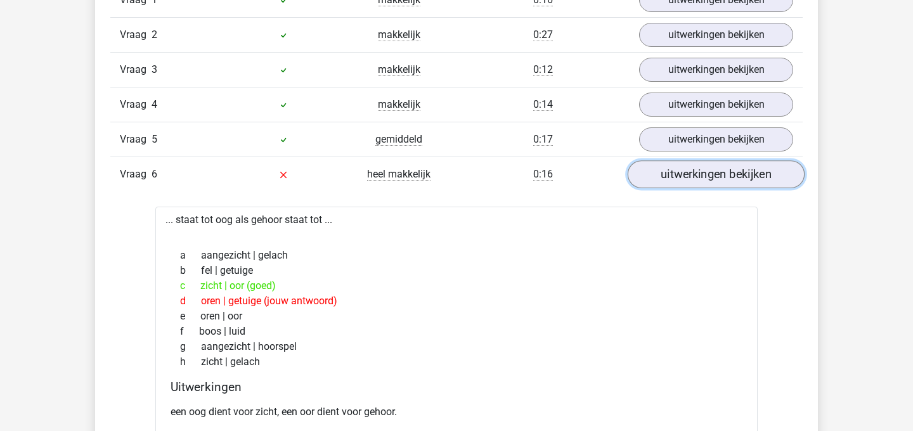
click at [722, 174] on link "uitwerkingen bekijken" at bounding box center [716, 174] width 177 height 28
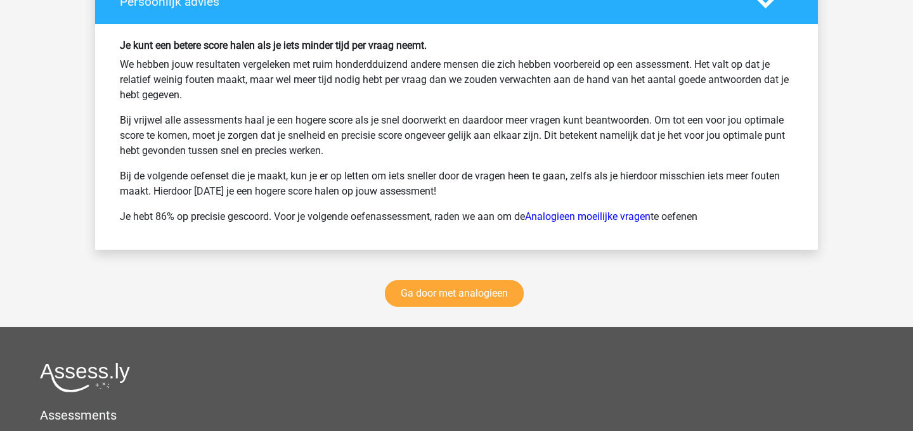
scroll to position [1714, 0]
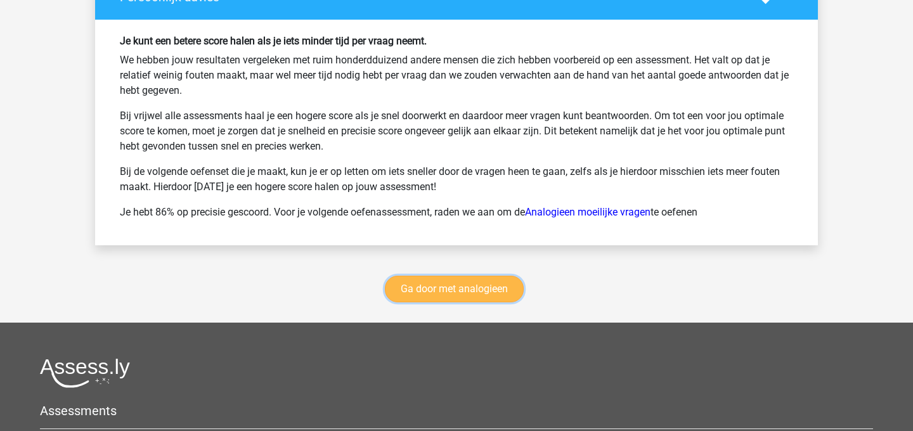
click at [434, 288] on link "Ga door met analogieen" at bounding box center [454, 289] width 139 height 27
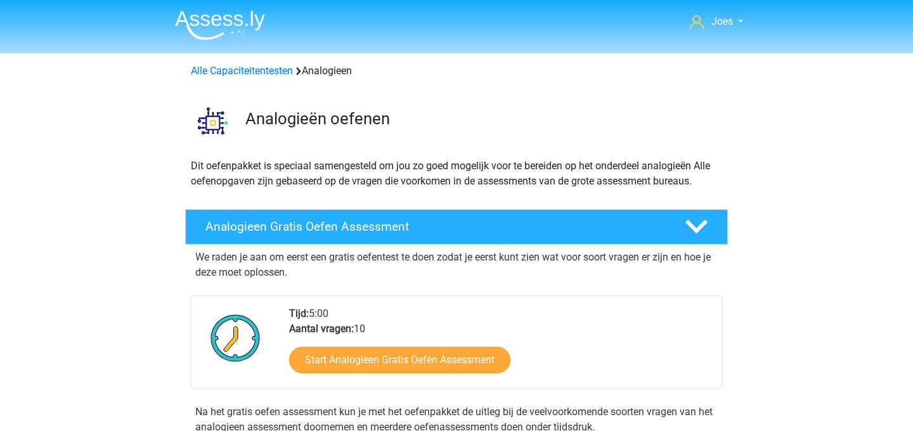
scroll to position [520, 0]
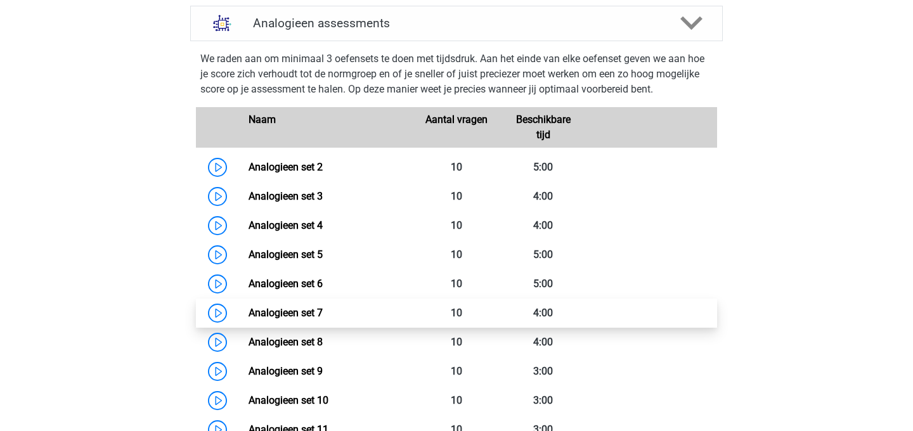
click at [323, 313] on link "Analogieen set 7" at bounding box center [286, 313] width 74 height 12
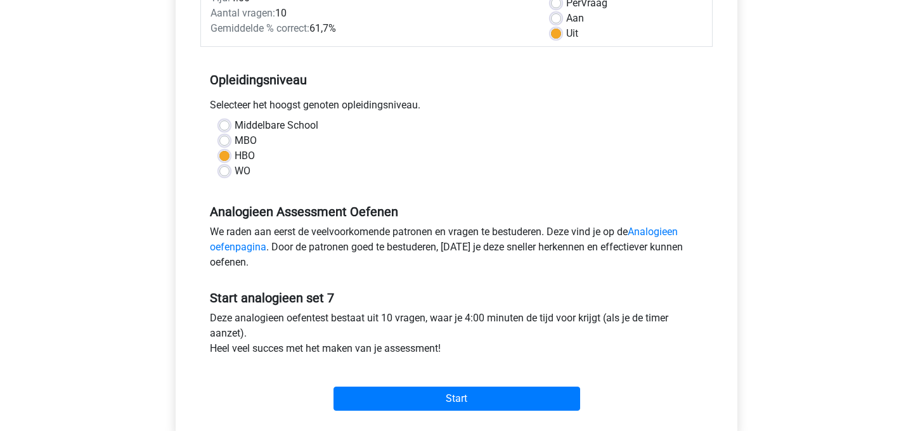
scroll to position [202, 0]
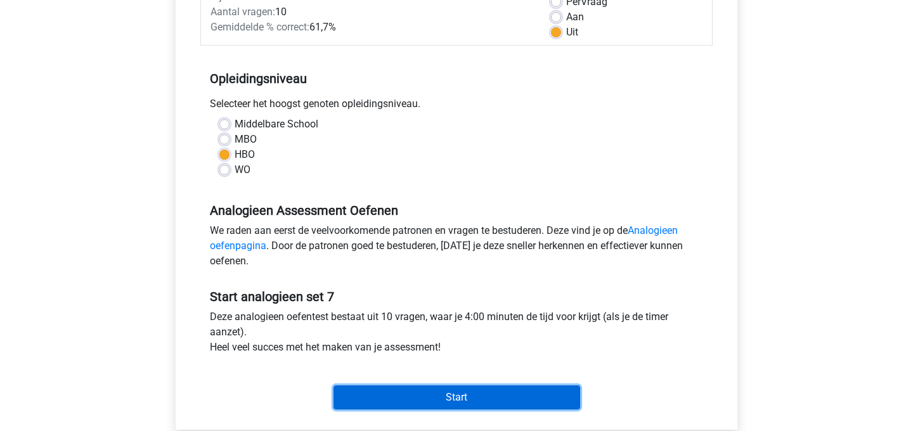
click at [415, 390] on input "Start" at bounding box center [457, 398] width 247 height 24
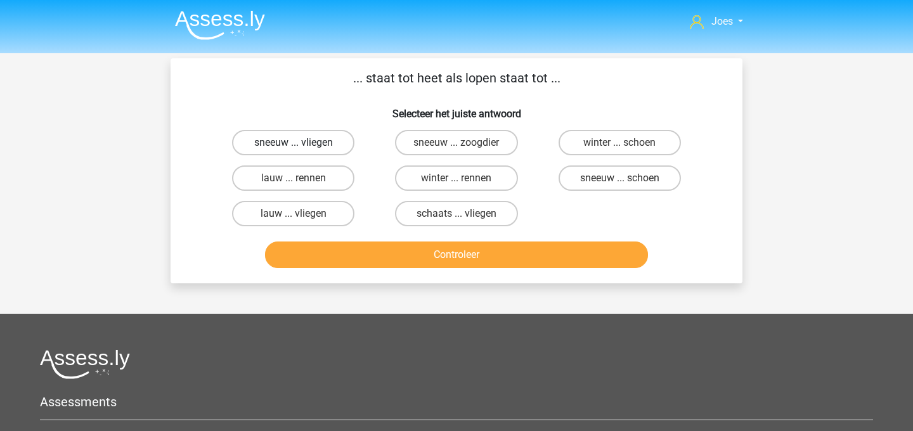
click at [317, 140] on label "sneeuw ... vliegen" at bounding box center [293, 142] width 122 height 25
click at [302, 143] on input "sneeuw ... vliegen" at bounding box center [298, 147] width 8 height 8
radio input "true"
click at [453, 179] on label "winter ... rennen" at bounding box center [456, 178] width 122 height 25
click at [457, 179] on input "winter ... rennen" at bounding box center [461, 182] width 8 height 8
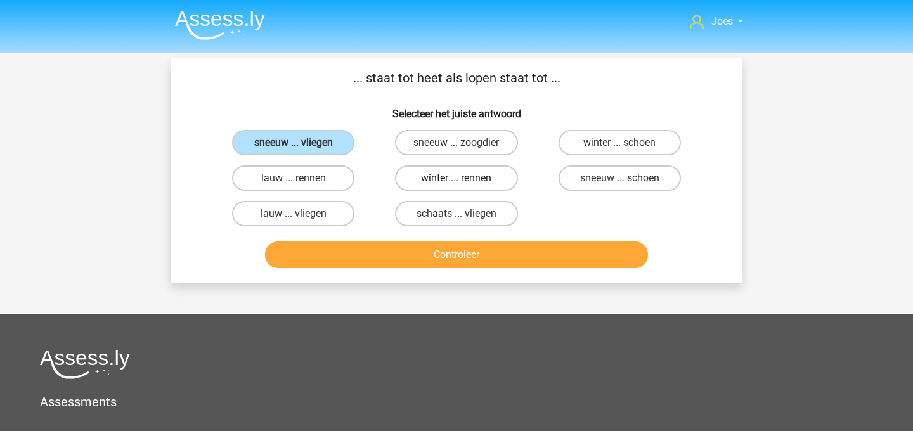
radio input "true"
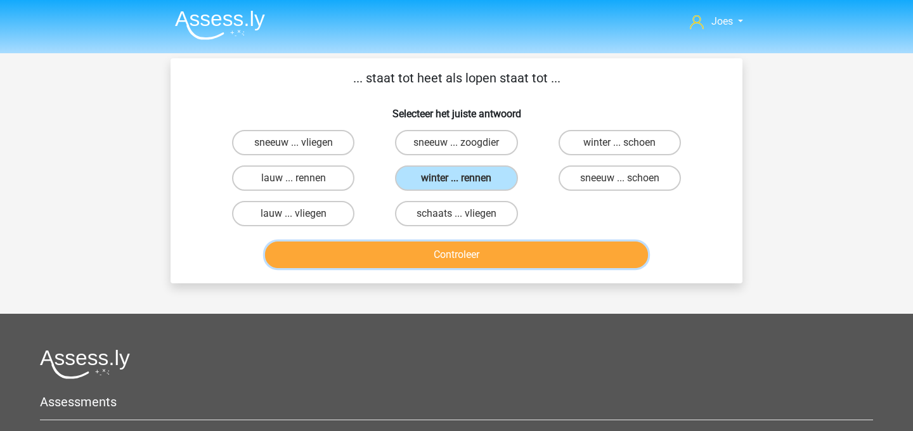
click at [460, 249] on button "Controleer" at bounding box center [457, 255] width 384 height 27
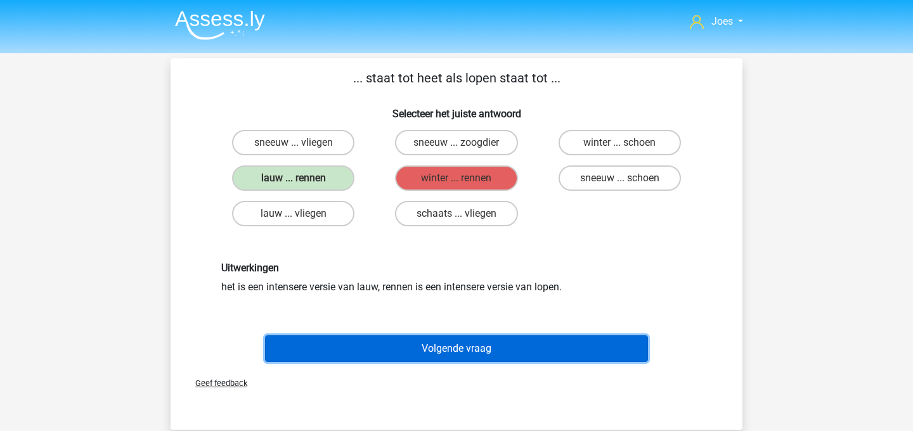
click at [406, 337] on button "Volgende vraag" at bounding box center [457, 349] width 384 height 27
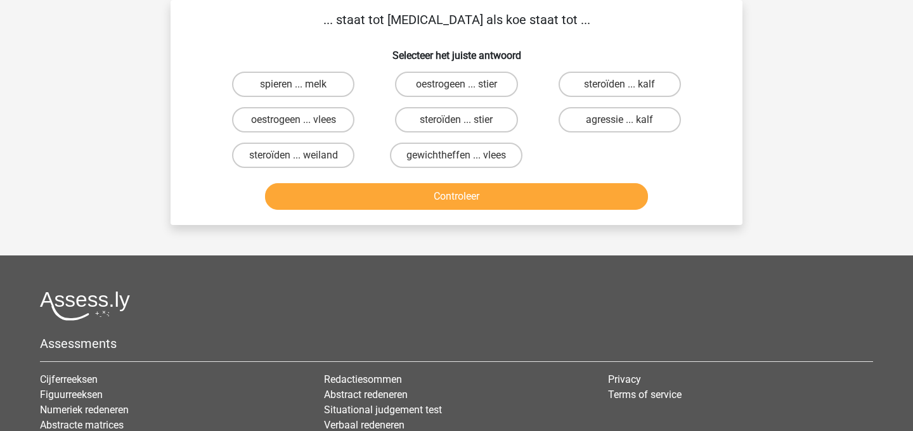
scroll to position [24, 0]
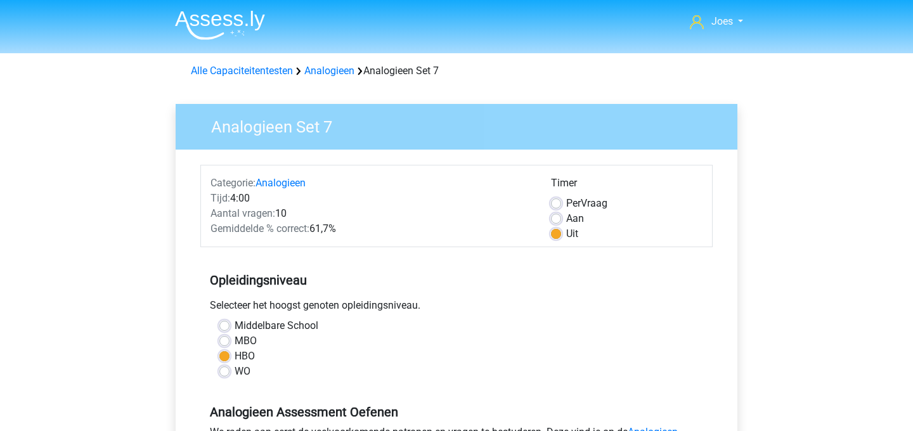
scroll to position [202, 0]
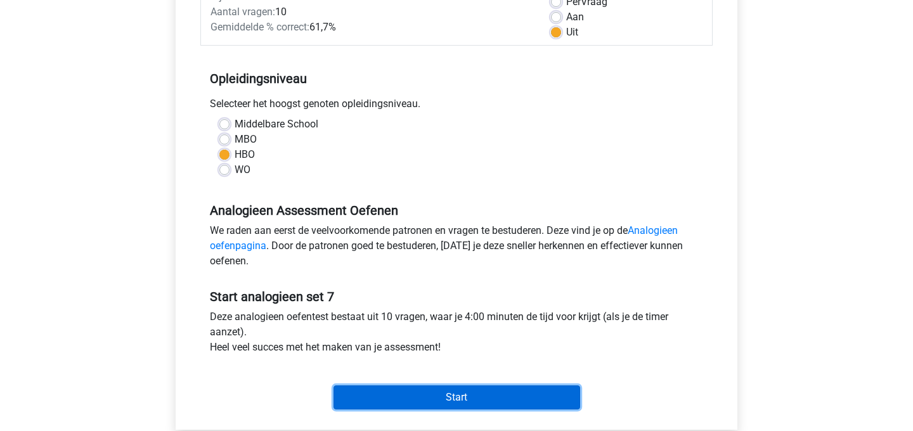
click at [420, 390] on input "Start" at bounding box center [457, 398] width 247 height 24
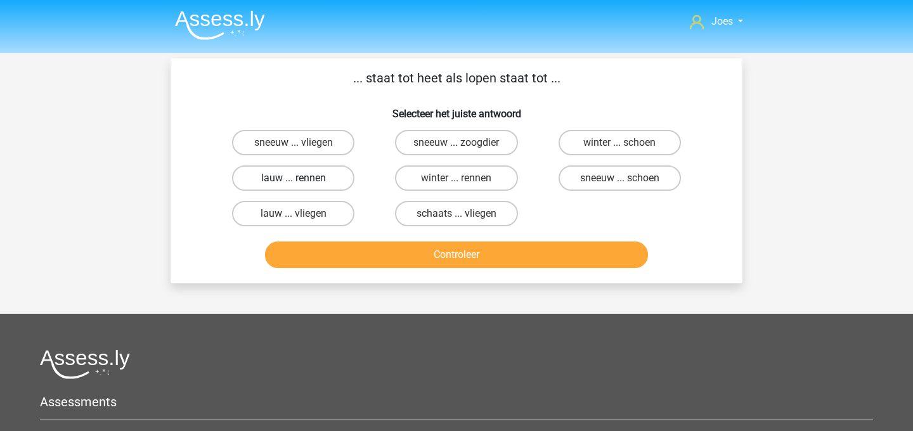
click at [313, 173] on label "lauw ... rennen" at bounding box center [293, 178] width 122 height 25
click at [302, 178] on input "lauw ... rennen" at bounding box center [298, 182] width 8 height 8
radio input "true"
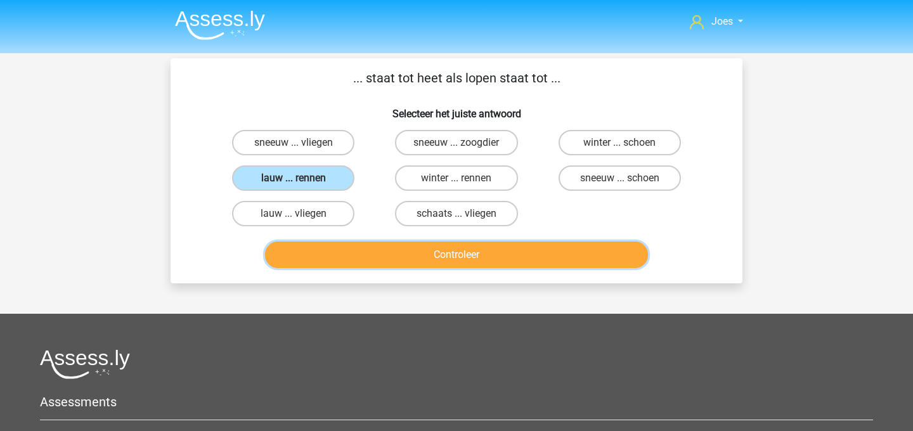
click at [362, 252] on button "Controleer" at bounding box center [457, 255] width 384 height 27
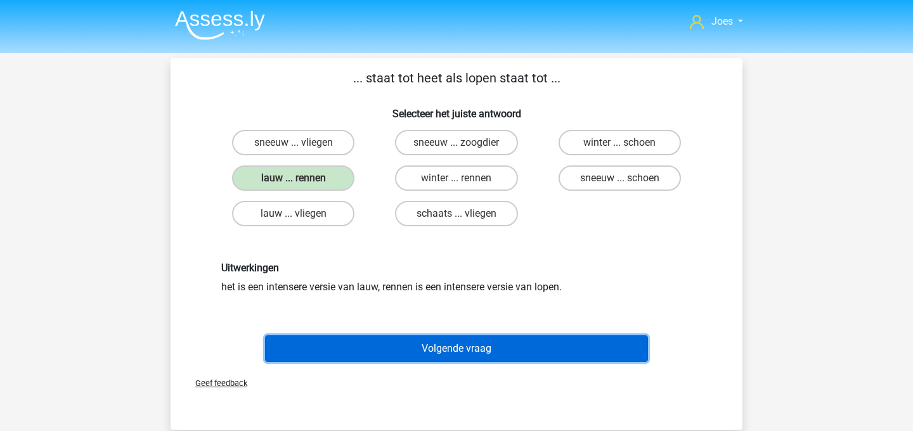
click at [427, 345] on button "Volgende vraag" at bounding box center [457, 349] width 384 height 27
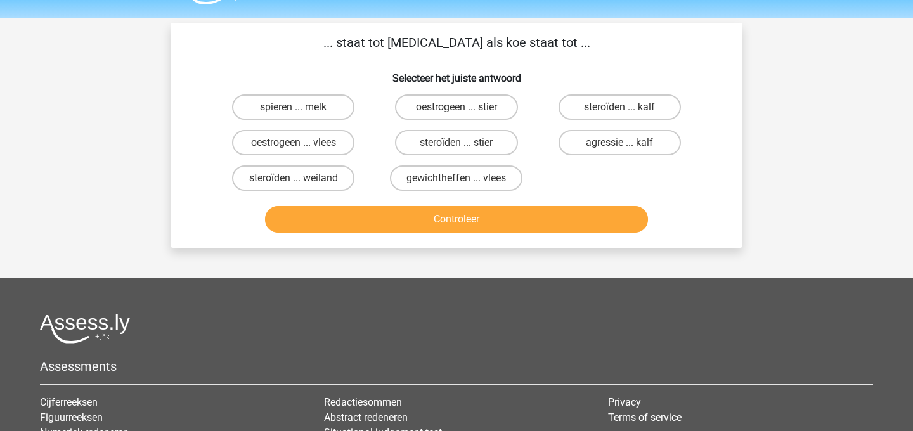
scroll to position [35, 0]
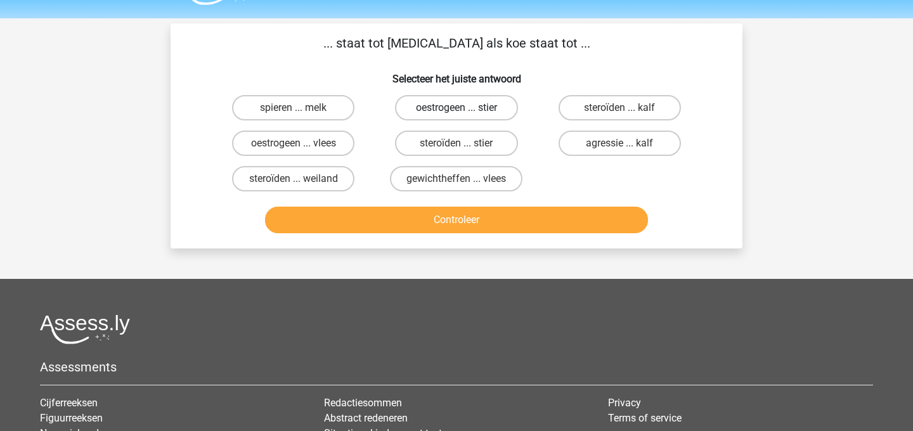
click at [455, 114] on label "oestrogeen ... stier" at bounding box center [456, 107] width 122 height 25
click at [457, 114] on input "oestrogeen ... stier" at bounding box center [461, 112] width 8 height 8
radio input "true"
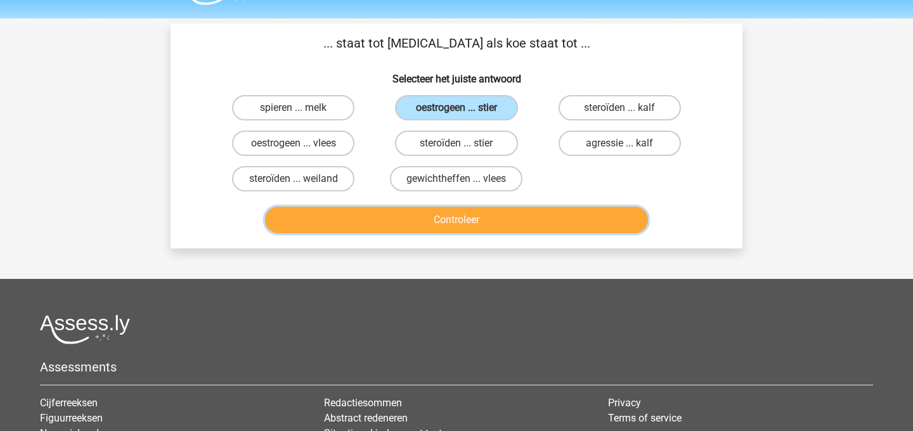
click at [455, 227] on button "Controleer" at bounding box center [457, 220] width 384 height 27
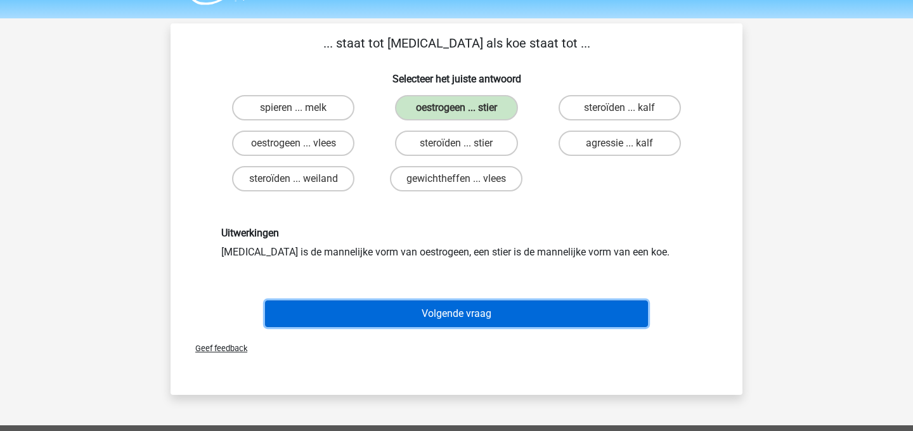
click at [466, 306] on button "Volgende vraag" at bounding box center [457, 314] width 384 height 27
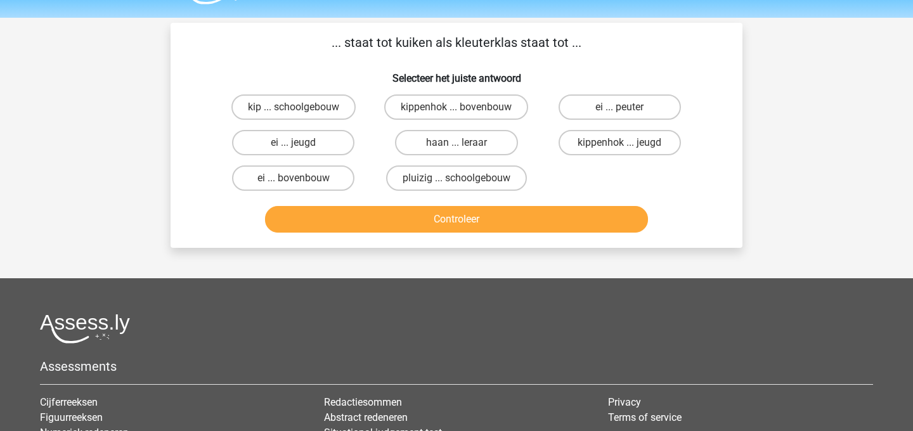
scroll to position [26, 0]
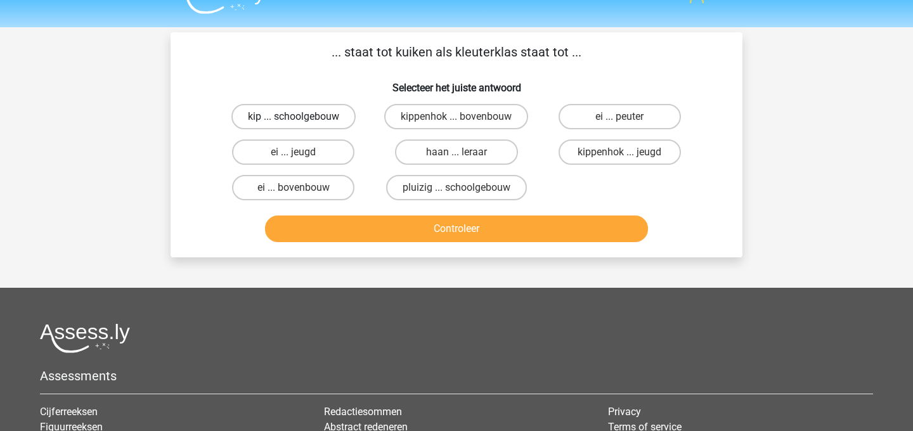
click at [282, 119] on label "kip ... schoolgebouw" at bounding box center [294, 116] width 124 height 25
click at [294, 119] on input "kip ... schoolgebouw" at bounding box center [298, 121] width 8 height 8
radio input "true"
click at [314, 148] on label "ei ... jeugd" at bounding box center [293, 152] width 122 height 25
click at [302, 152] on input "ei ... jeugd" at bounding box center [298, 156] width 8 height 8
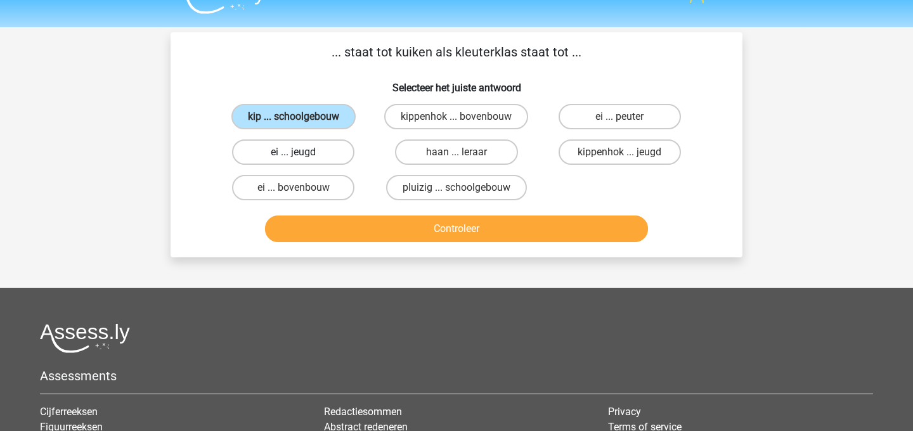
radio input "true"
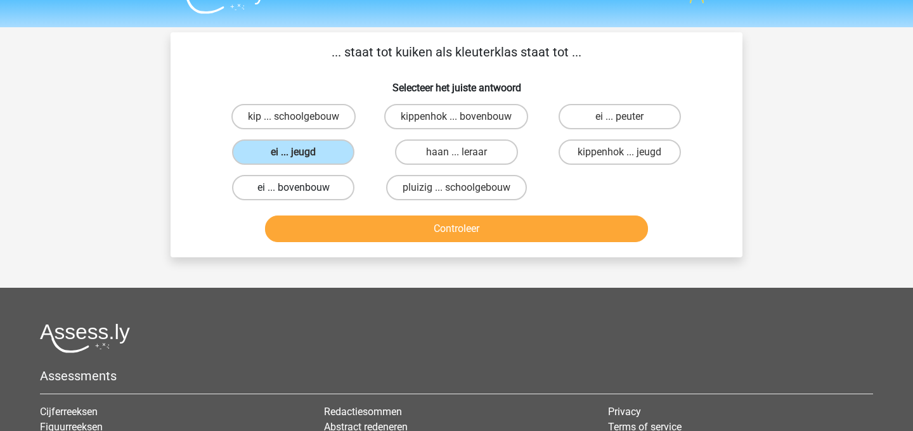
click at [316, 178] on label "ei ... bovenbouw" at bounding box center [293, 187] width 122 height 25
click at [302, 188] on input "ei ... bovenbouw" at bounding box center [298, 192] width 8 height 8
radio input "true"
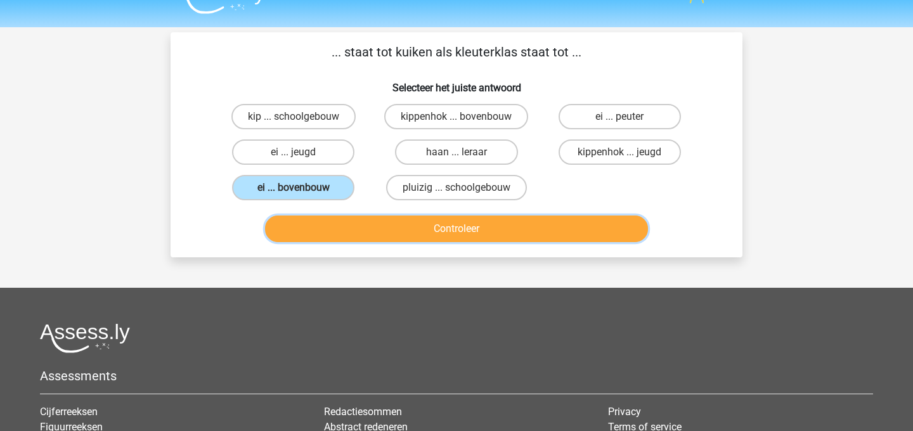
click at [336, 225] on button "Controleer" at bounding box center [457, 229] width 384 height 27
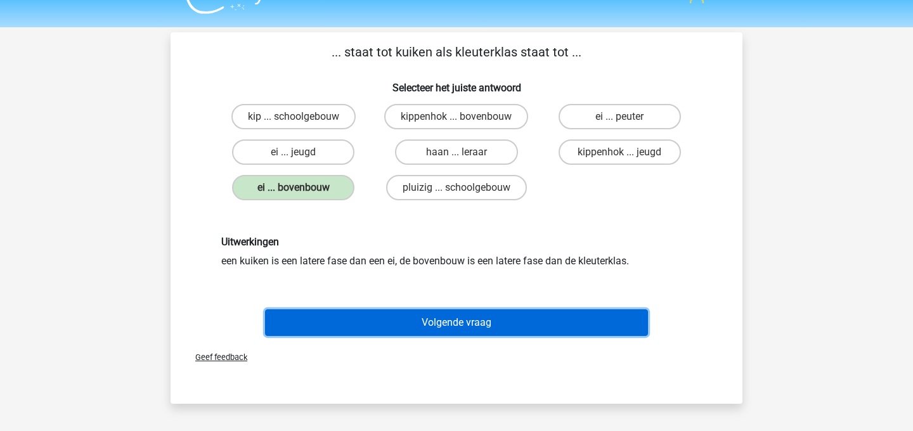
click at [349, 310] on button "Volgende vraag" at bounding box center [457, 323] width 384 height 27
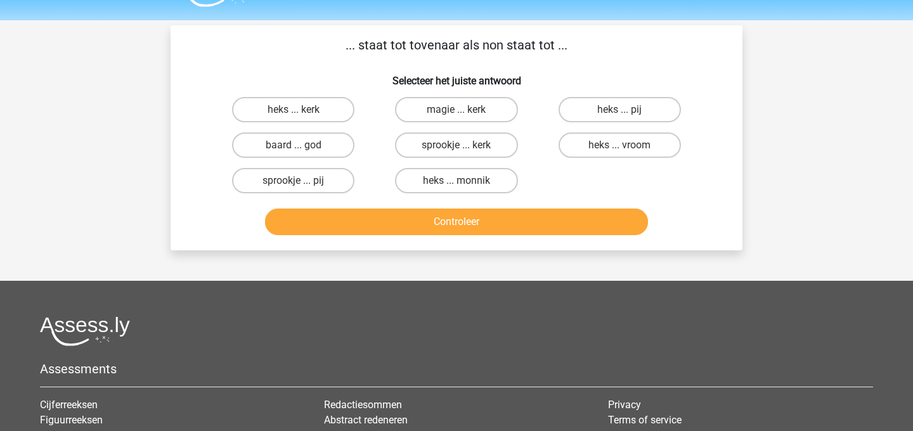
scroll to position [29, 0]
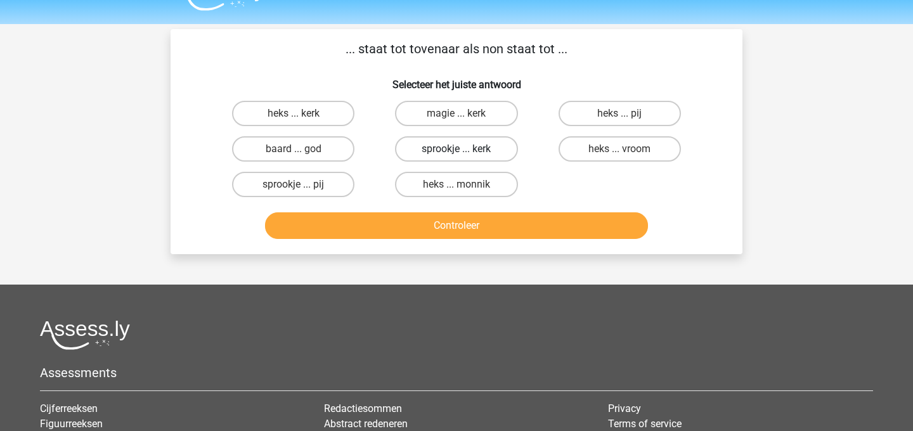
click at [488, 147] on label "sprookje ... kerk" at bounding box center [456, 148] width 122 height 25
click at [465, 149] on input "sprookje ... kerk" at bounding box center [461, 153] width 8 height 8
radio input "true"
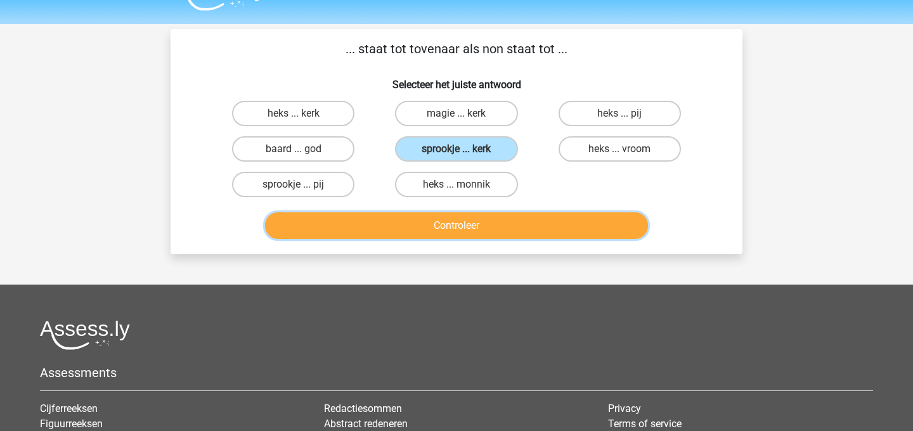
click at [506, 214] on button "Controleer" at bounding box center [457, 225] width 384 height 27
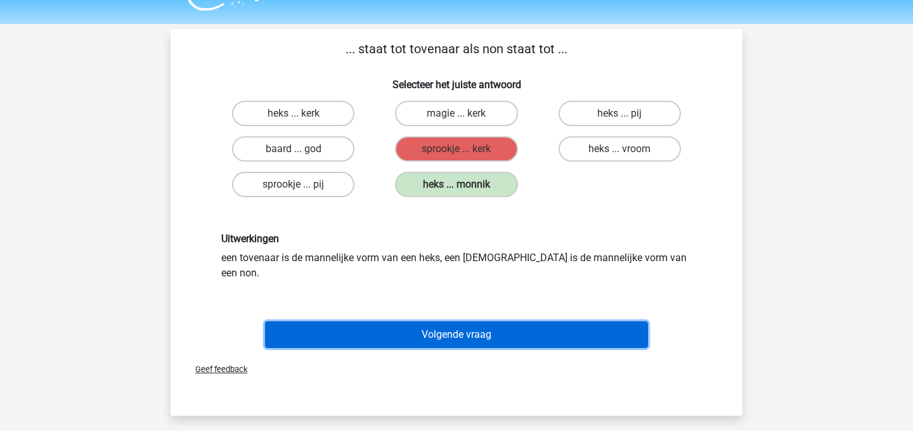
click at [496, 322] on button "Volgende vraag" at bounding box center [457, 335] width 384 height 27
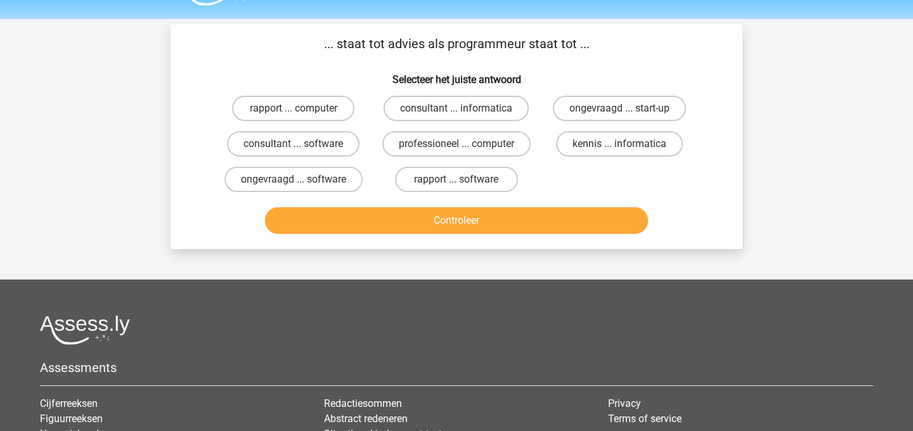
scroll to position [15, 0]
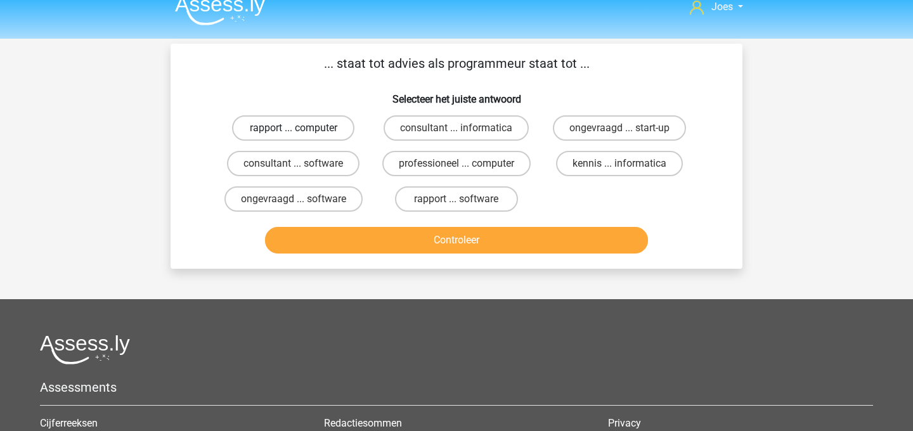
click at [323, 134] on label "rapport ... computer" at bounding box center [293, 127] width 122 height 25
click at [302, 134] on input "rapport ... computer" at bounding box center [298, 132] width 8 height 8
radio input "true"
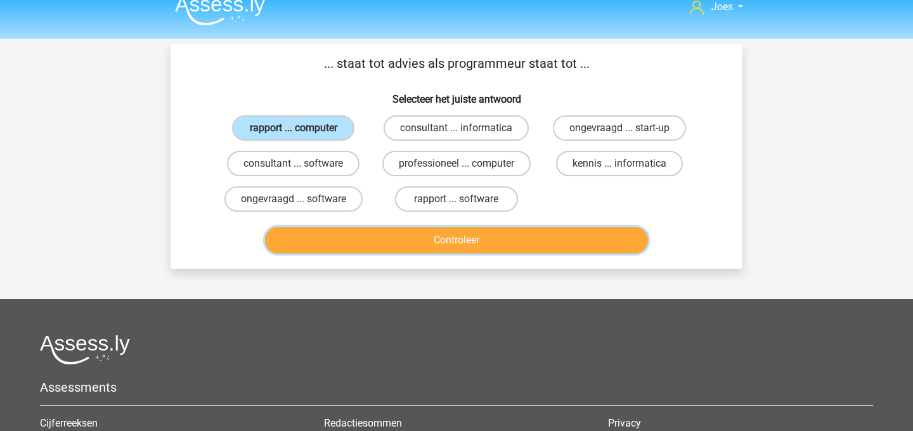
click at [365, 232] on button "Controleer" at bounding box center [457, 240] width 384 height 27
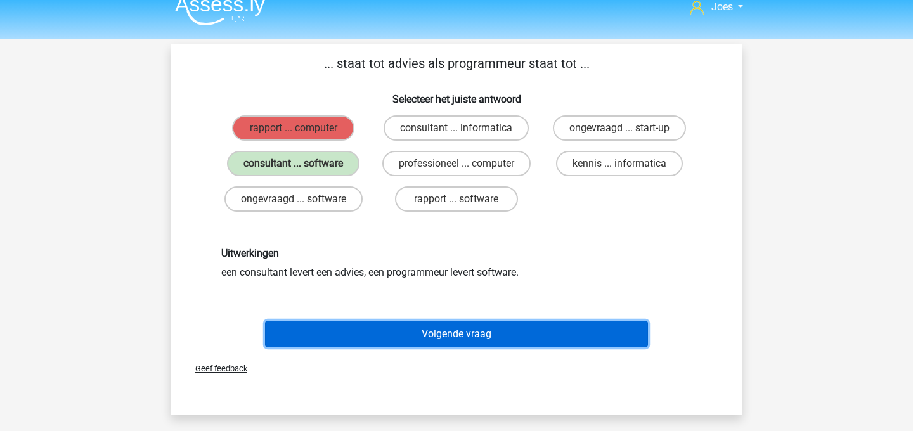
click at [461, 339] on button "Volgende vraag" at bounding box center [457, 334] width 384 height 27
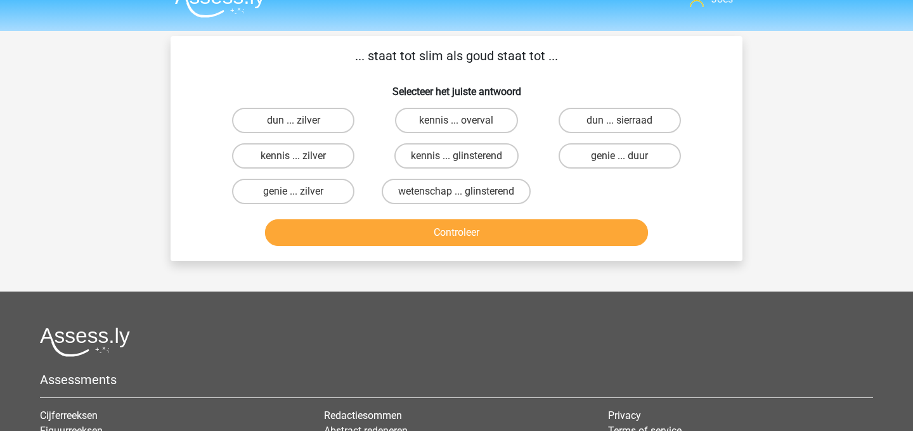
scroll to position [21, 0]
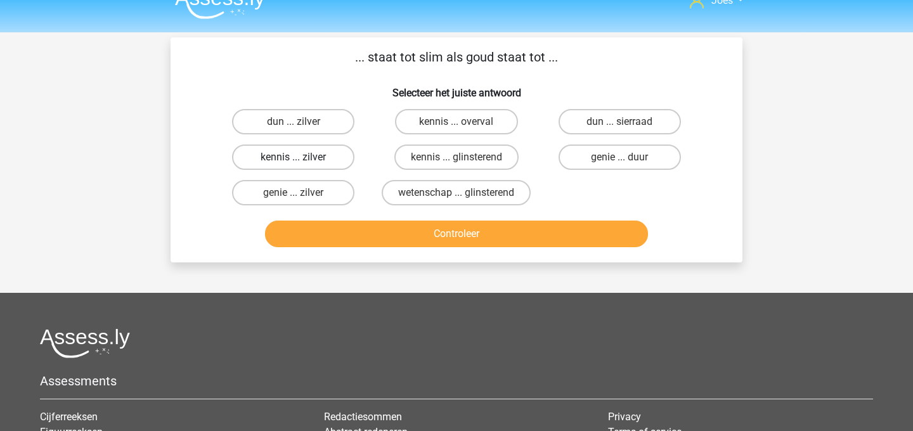
click at [318, 158] on label "kennis ... zilver" at bounding box center [293, 157] width 122 height 25
click at [302, 158] on input "kennis ... zilver" at bounding box center [298, 161] width 8 height 8
radio input "true"
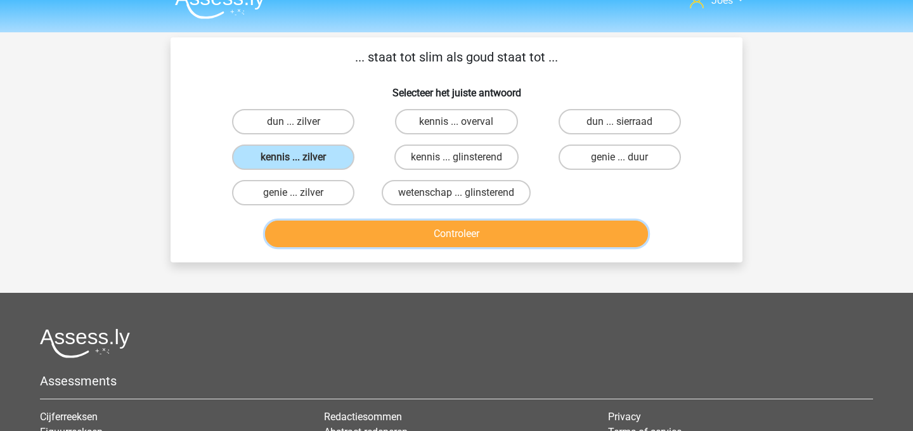
click at [373, 227] on button "Controleer" at bounding box center [457, 234] width 384 height 27
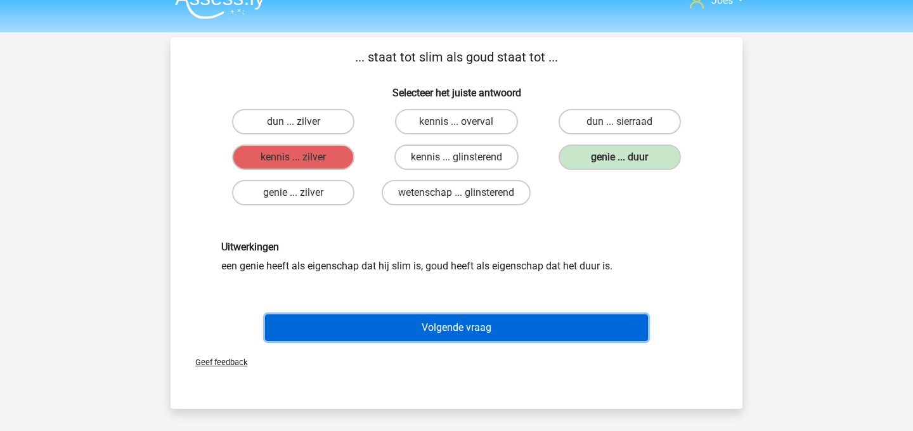
click at [438, 322] on button "Volgende vraag" at bounding box center [457, 328] width 384 height 27
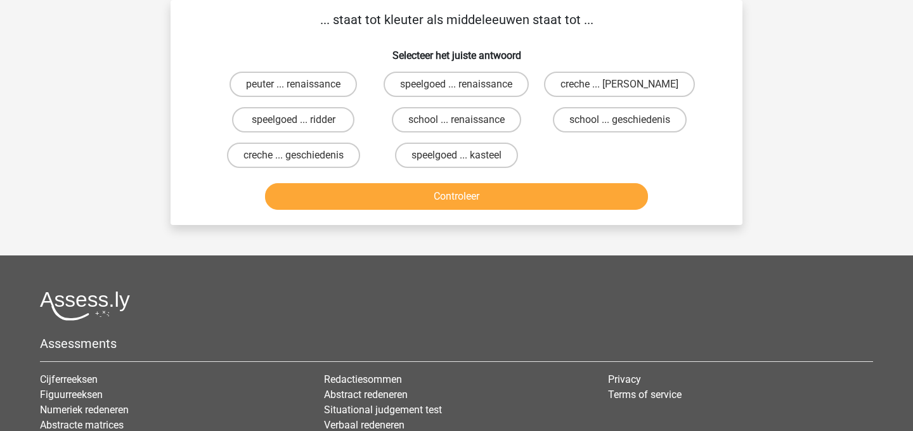
scroll to position [13, 0]
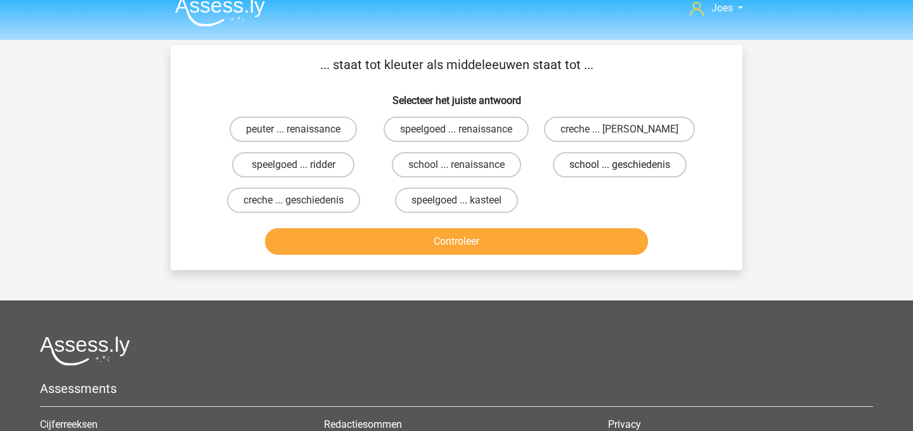
click at [597, 159] on label "school ... geschiedenis" at bounding box center [620, 164] width 134 height 25
click at [620, 165] on input "school ... geschiedenis" at bounding box center [624, 169] width 8 height 8
radio input "true"
click at [294, 193] on label "creche ... geschiedenis" at bounding box center [293, 200] width 133 height 25
click at [294, 200] on input "creche ... geschiedenis" at bounding box center [298, 204] width 8 height 8
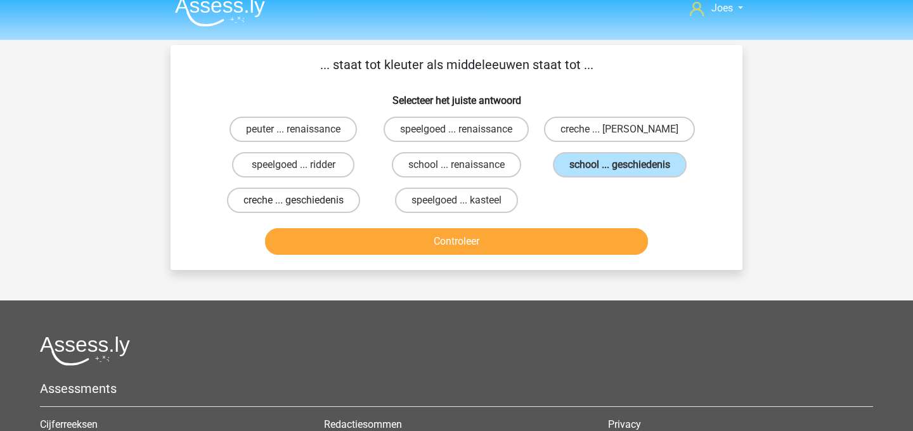
radio input "true"
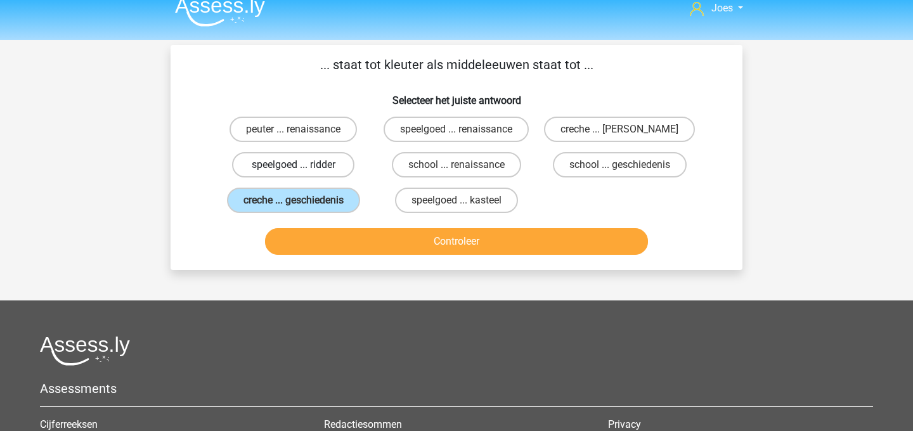
click at [318, 178] on label "speelgoed ... ridder" at bounding box center [293, 164] width 122 height 25
click at [302, 173] on input "speelgoed ... ridder" at bounding box center [298, 169] width 8 height 8
radio input "true"
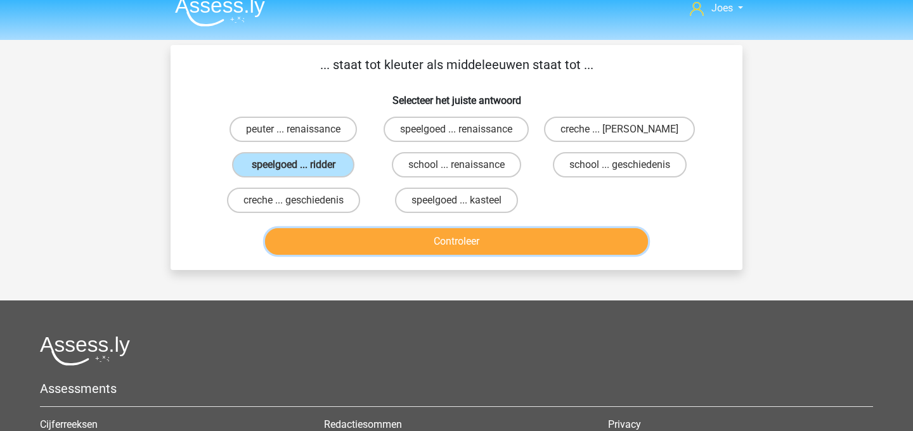
click at [343, 240] on button "Controleer" at bounding box center [457, 241] width 384 height 27
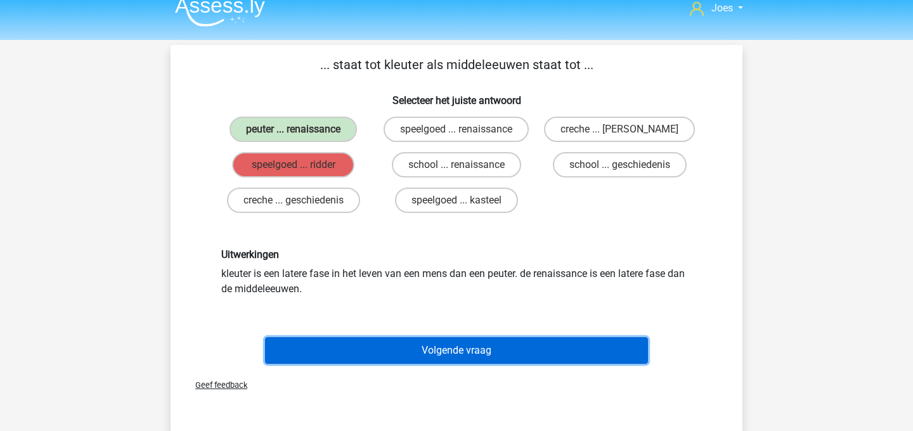
click at [373, 339] on button "Volgende vraag" at bounding box center [457, 350] width 384 height 27
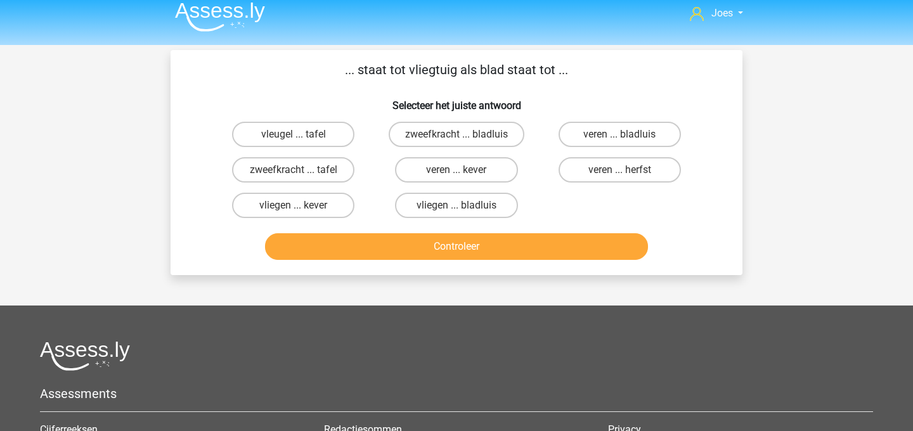
scroll to position [7, 0]
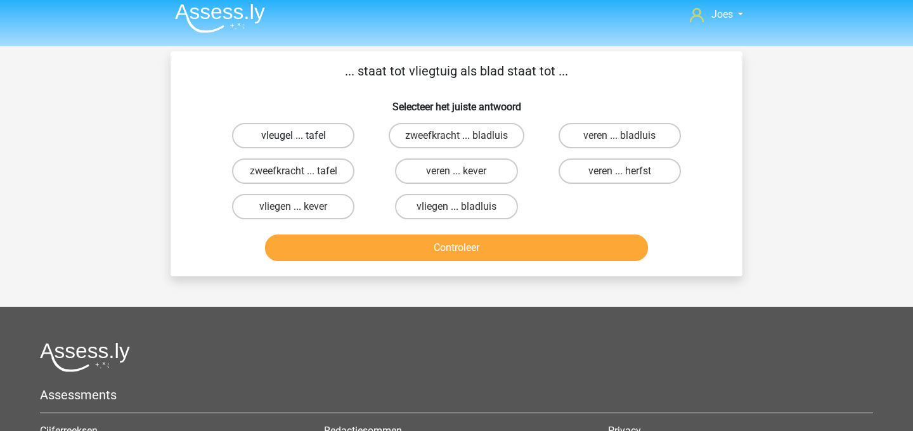
click at [315, 147] on label "vleugel ... tafel" at bounding box center [293, 135] width 122 height 25
click at [302, 144] on input "vleugel ... tafel" at bounding box center [298, 140] width 8 height 8
radio input "true"
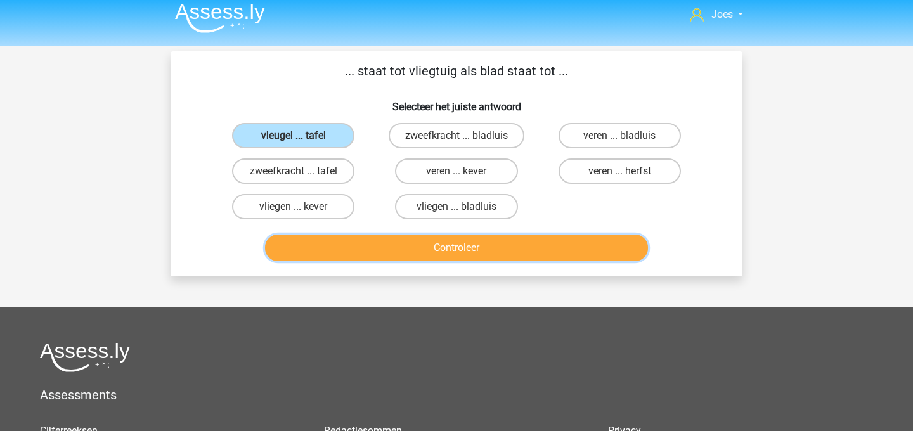
click at [348, 242] on button "Controleer" at bounding box center [457, 248] width 384 height 27
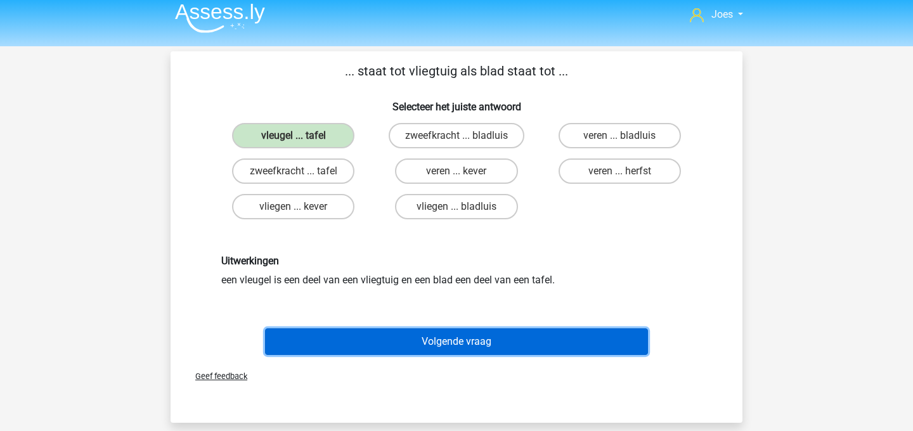
click at [401, 336] on button "Volgende vraag" at bounding box center [457, 342] width 384 height 27
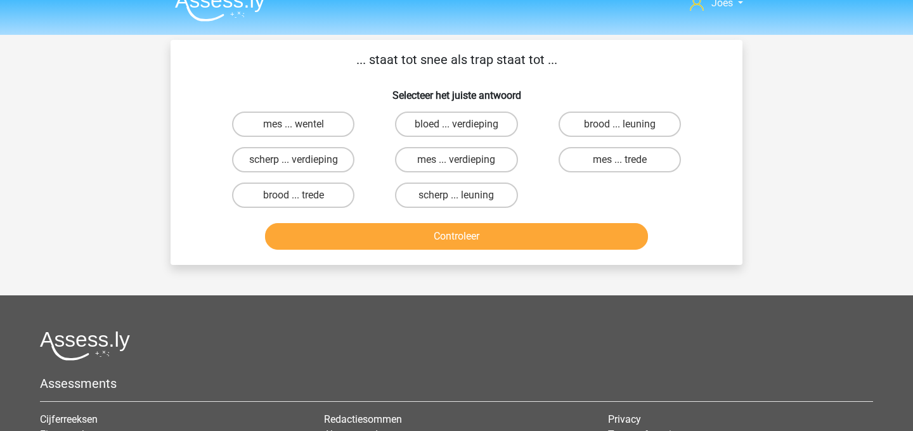
scroll to position [13, 0]
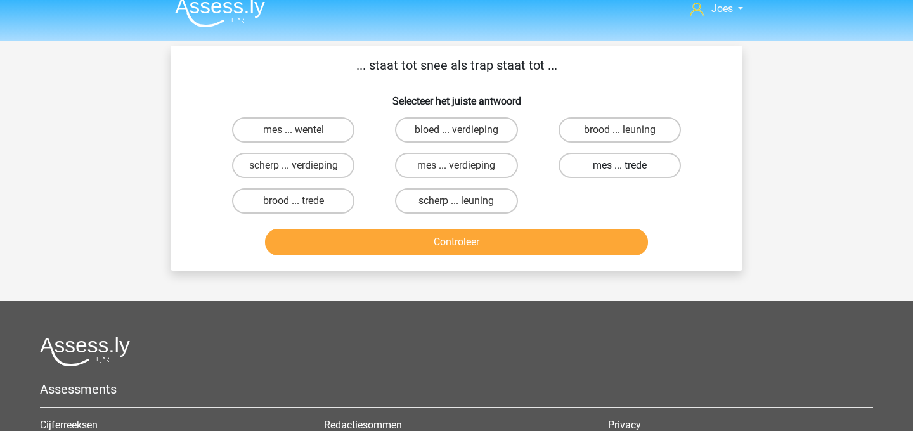
click at [580, 162] on label "mes ... trede" at bounding box center [620, 165] width 122 height 25
click at [620, 166] on input "mes ... trede" at bounding box center [624, 170] width 8 height 8
radio input "true"
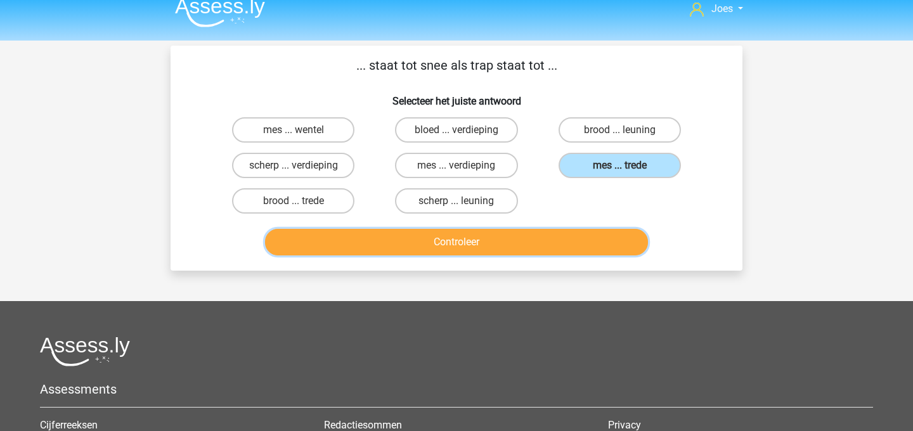
click at [578, 241] on button "Controleer" at bounding box center [457, 242] width 384 height 27
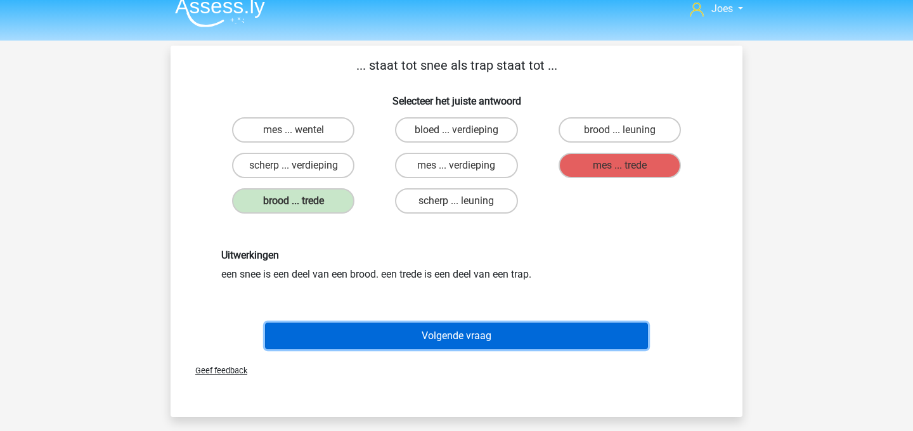
click at [500, 336] on button "Volgende vraag" at bounding box center [457, 336] width 384 height 27
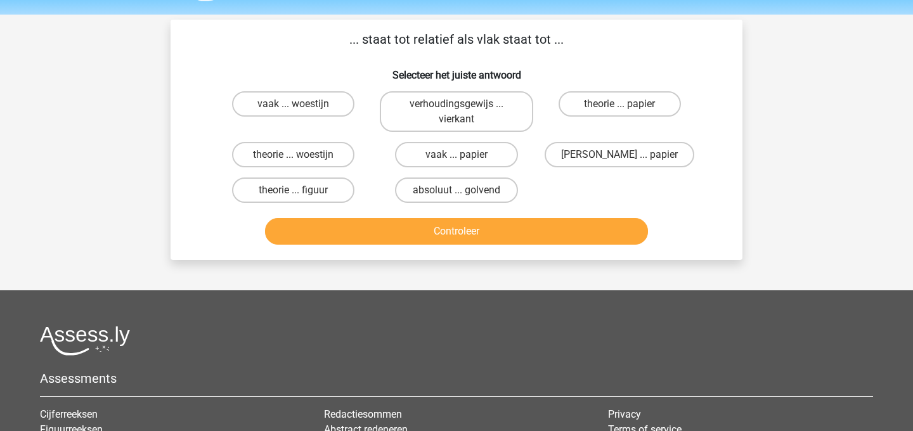
scroll to position [30, 0]
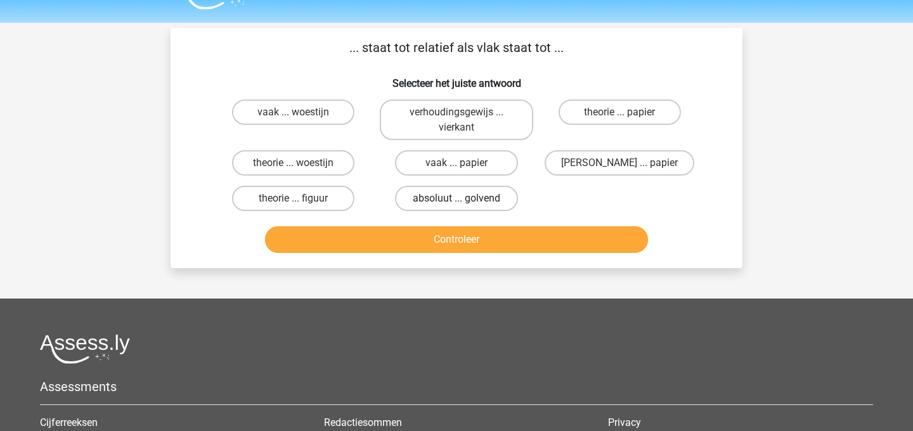
click at [448, 208] on label "absoluut ... golvend" at bounding box center [456, 198] width 122 height 25
click at [457, 207] on input "absoluut ... golvend" at bounding box center [461, 203] width 8 height 8
radio input "true"
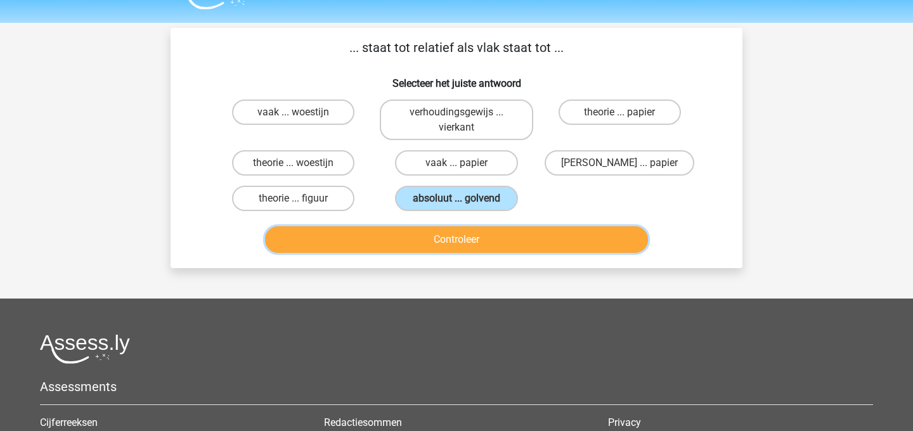
click at [455, 230] on button "Controleer" at bounding box center [457, 239] width 384 height 27
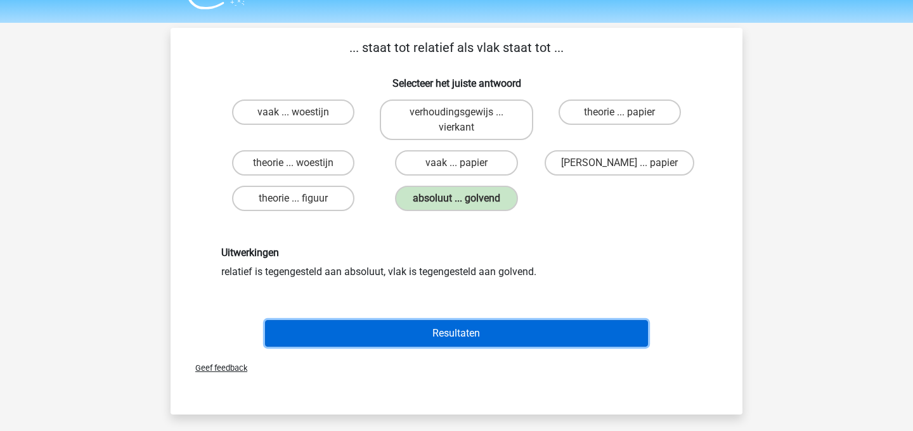
click at [466, 323] on button "Resultaten" at bounding box center [457, 333] width 384 height 27
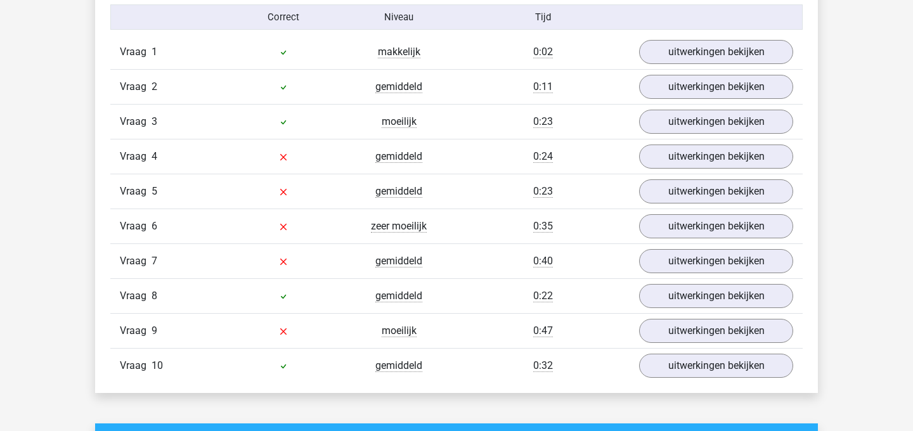
scroll to position [852, 0]
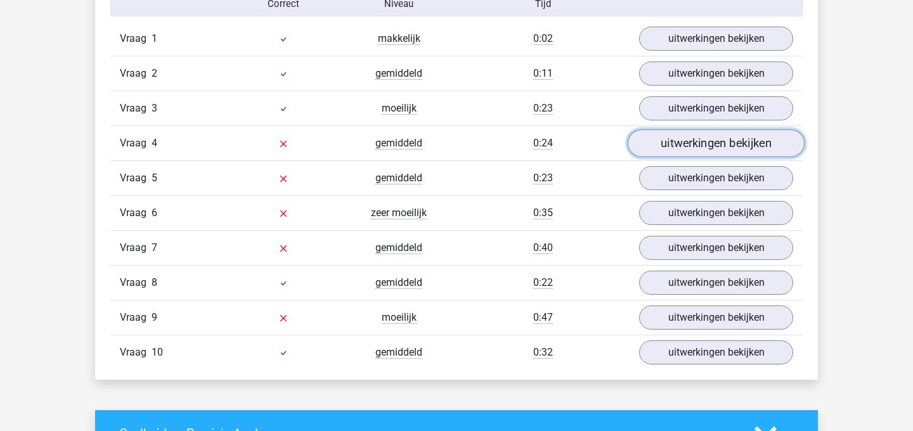
click at [721, 136] on link "uitwerkingen bekijken" at bounding box center [716, 143] width 177 height 28
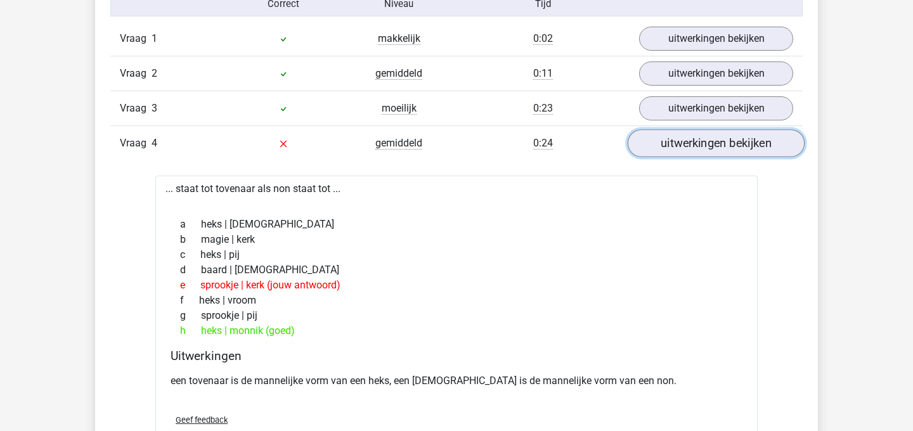
click at [721, 136] on link "uitwerkingen bekijken" at bounding box center [716, 143] width 177 height 28
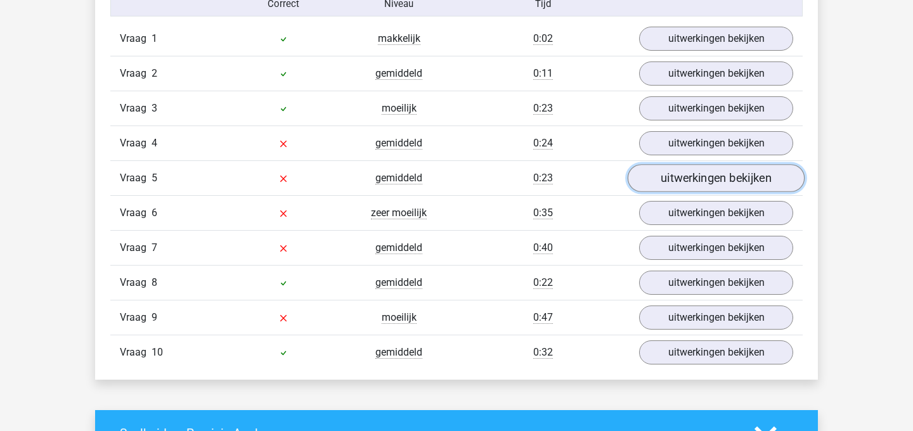
click at [701, 185] on link "uitwerkingen bekijken" at bounding box center [716, 178] width 177 height 28
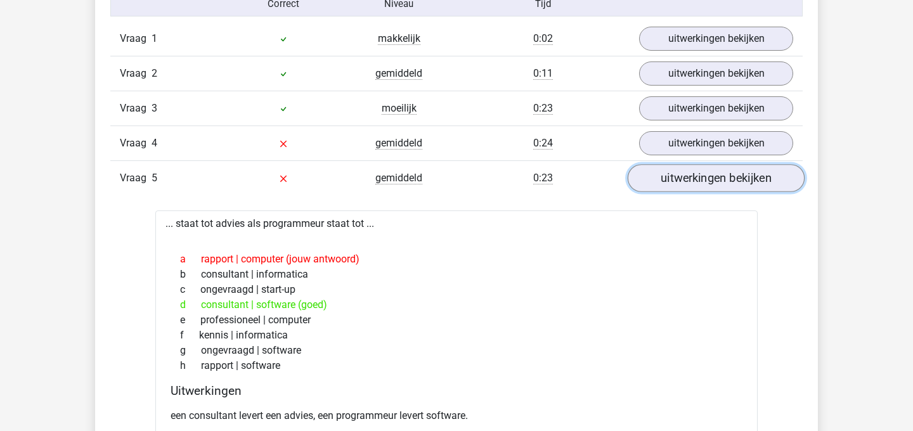
click at [701, 185] on link "uitwerkingen bekijken" at bounding box center [716, 178] width 177 height 28
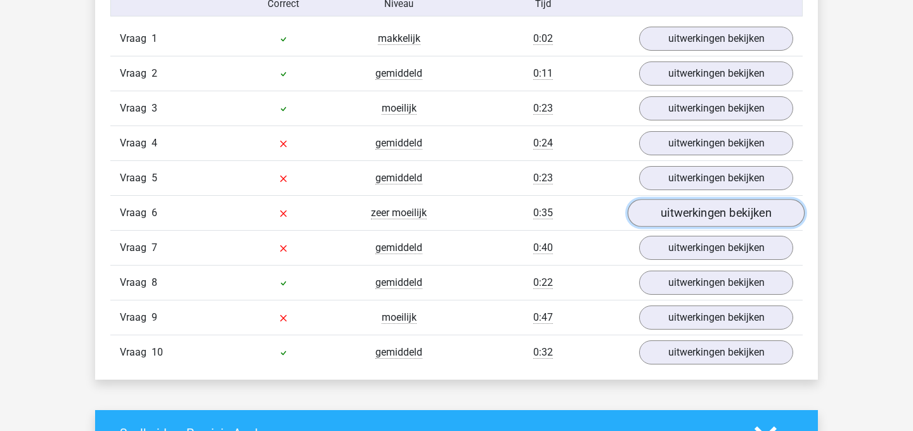
click at [713, 222] on link "uitwerkingen bekijken" at bounding box center [716, 213] width 177 height 28
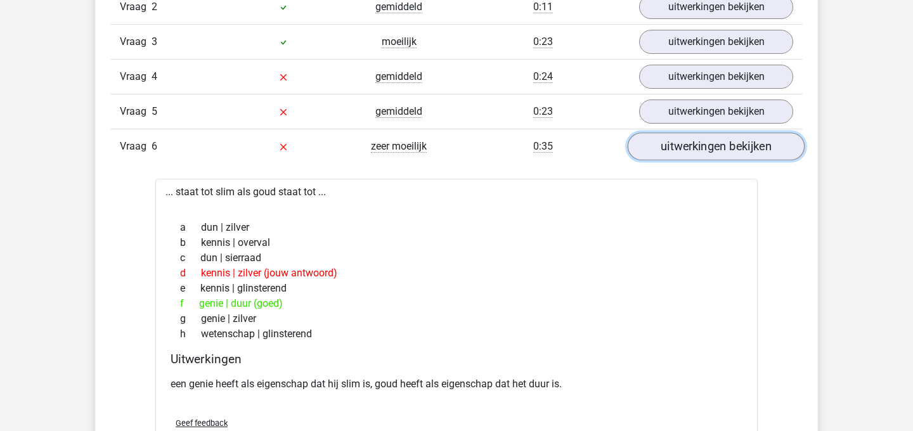
scroll to position [919, 0]
click at [730, 144] on link "uitwerkingen bekijken" at bounding box center [716, 146] width 177 height 28
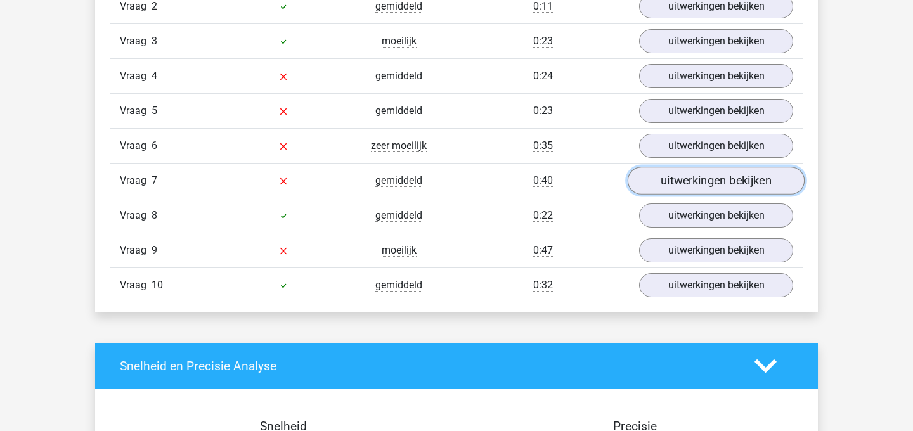
click at [680, 182] on link "uitwerkingen bekijken" at bounding box center [716, 181] width 177 height 28
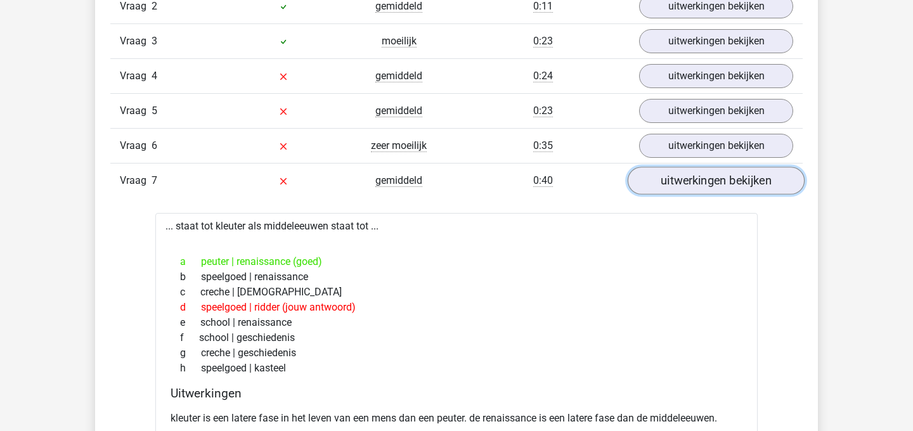
click at [693, 186] on link "uitwerkingen bekijken" at bounding box center [716, 181] width 177 height 28
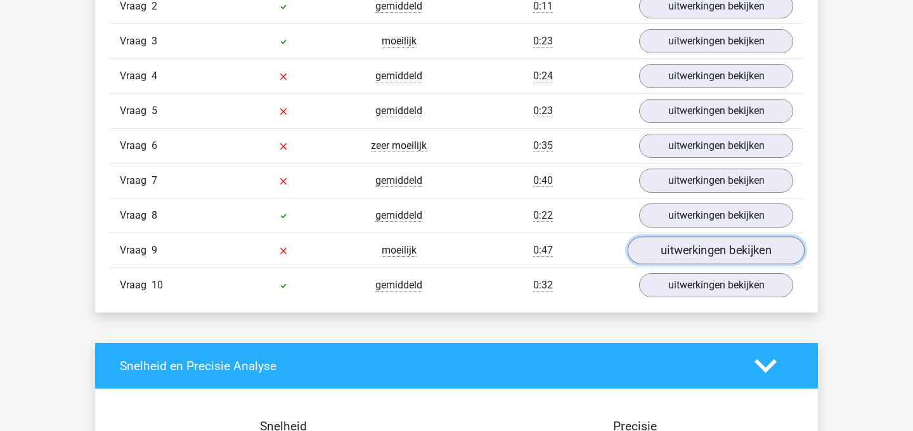
click at [668, 244] on link "uitwerkingen bekijken" at bounding box center [716, 251] width 177 height 28
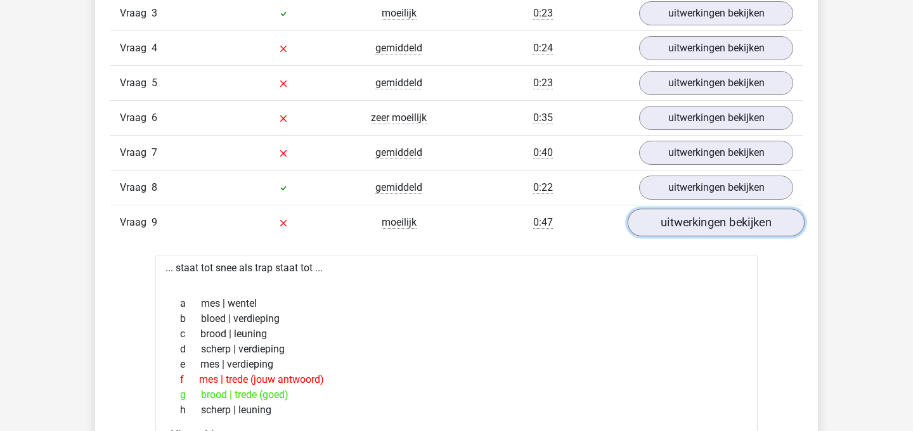
scroll to position [957, 0]
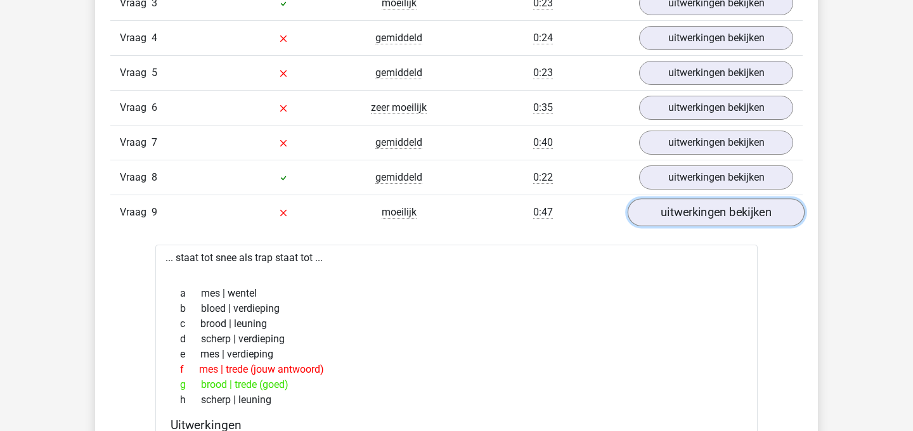
click at [691, 226] on link "uitwerkingen bekijken" at bounding box center [716, 213] width 177 height 28
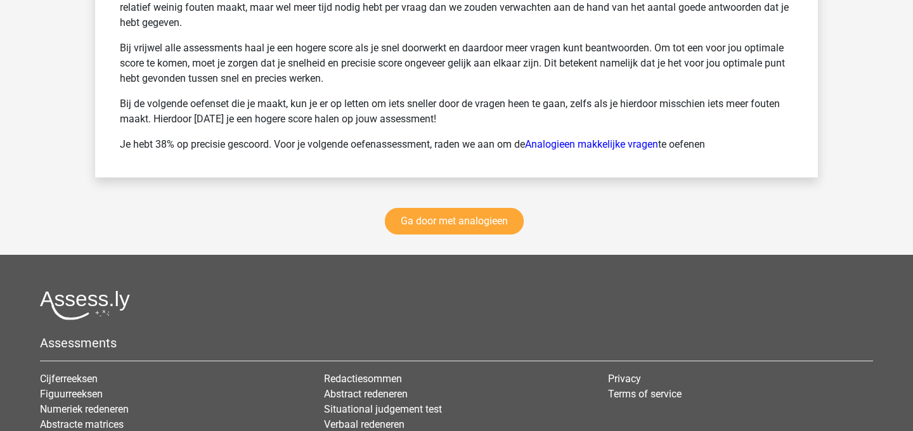
scroll to position [1794, 0]
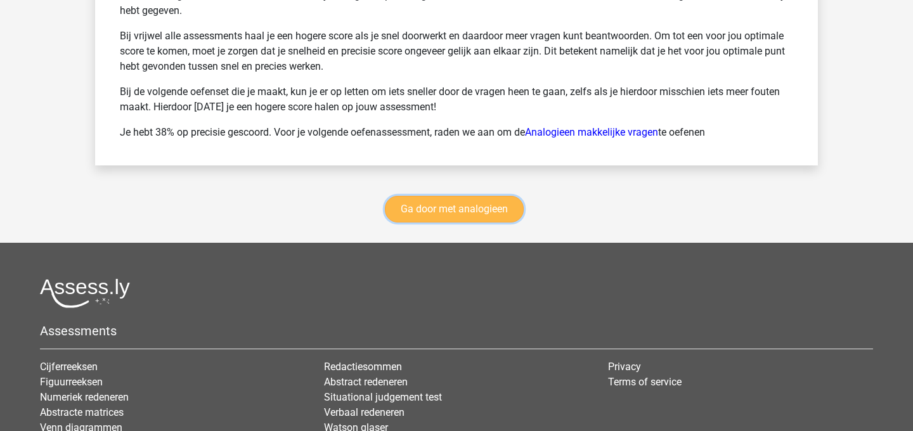
click at [502, 214] on link "Ga door met analogieen" at bounding box center [454, 209] width 139 height 27
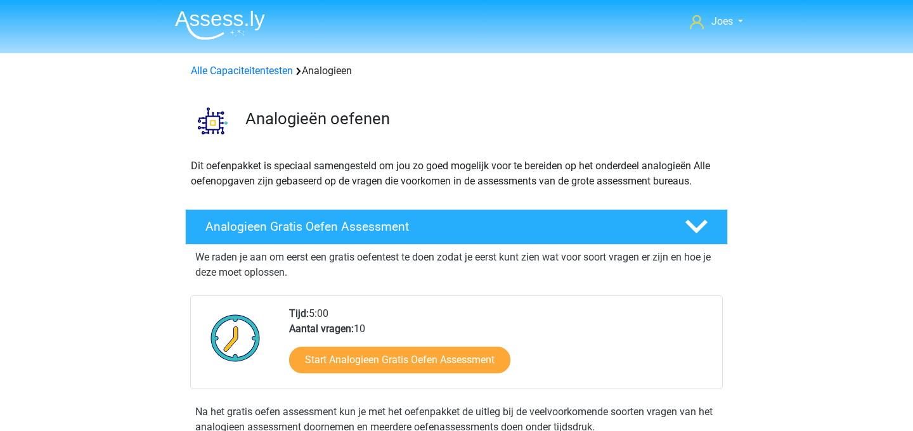
scroll to position [520, 0]
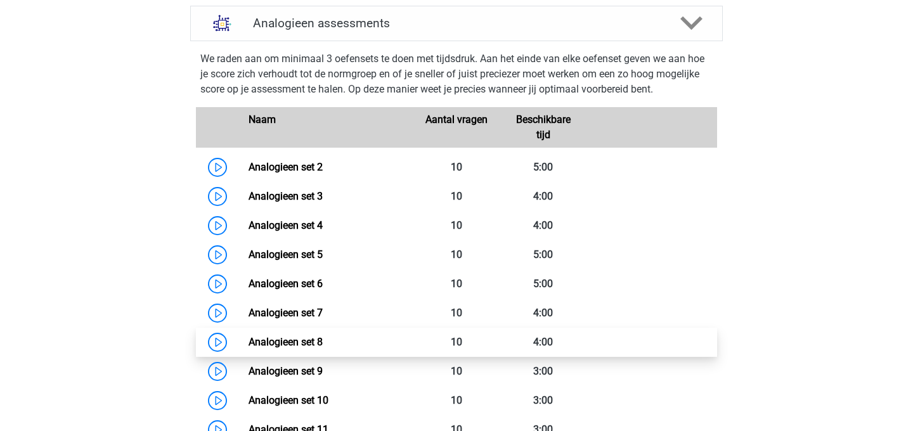
click at [323, 340] on link "Analogieen set 8" at bounding box center [286, 342] width 74 height 12
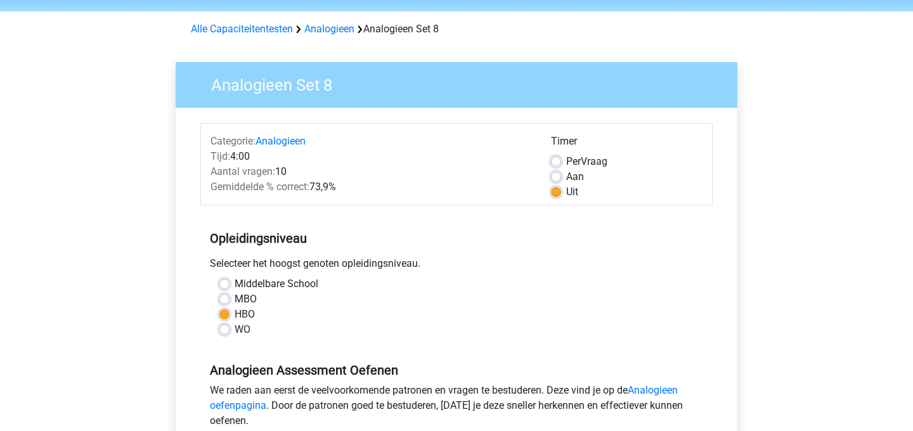
scroll to position [42, 0]
click at [563, 181] on div "Aan" at bounding box center [627, 176] width 152 height 15
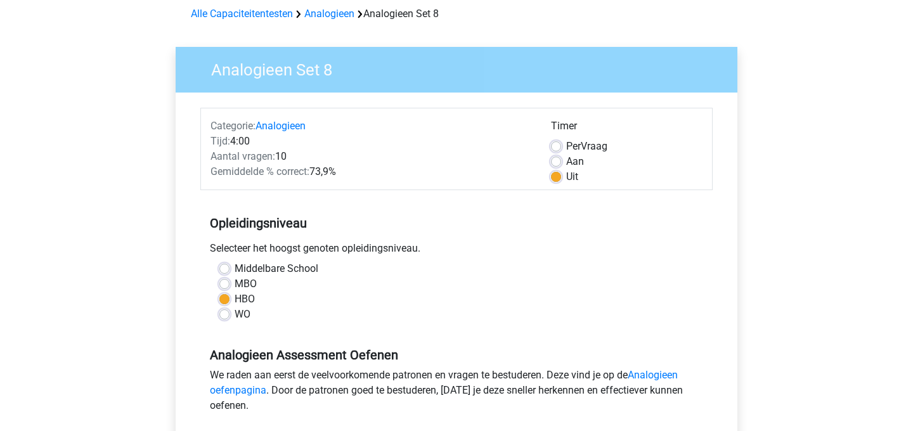
scroll to position [58, 0]
click at [563, 163] on div "Aan" at bounding box center [627, 160] width 152 height 15
click at [565, 162] on div "Aan" at bounding box center [627, 160] width 152 height 15
click at [566, 162] on label "Aan" at bounding box center [575, 160] width 18 height 15
click at [559, 162] on input "Aan" at bounding box center [556, 159] width 10 height 13
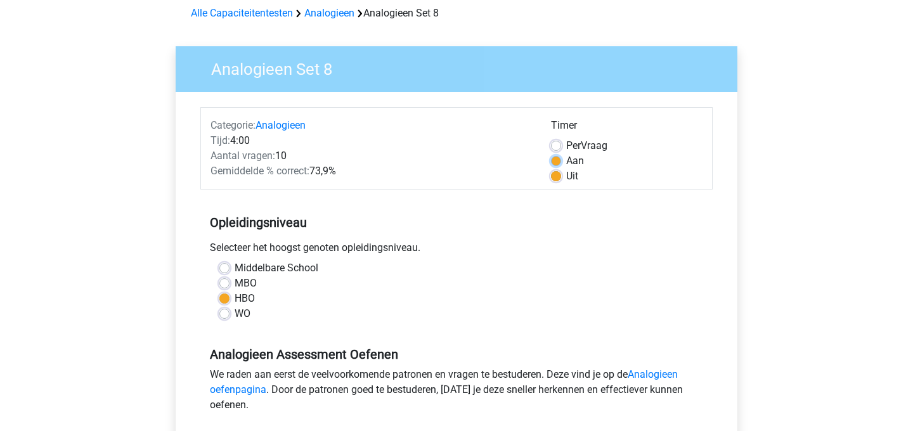
radio input "true"
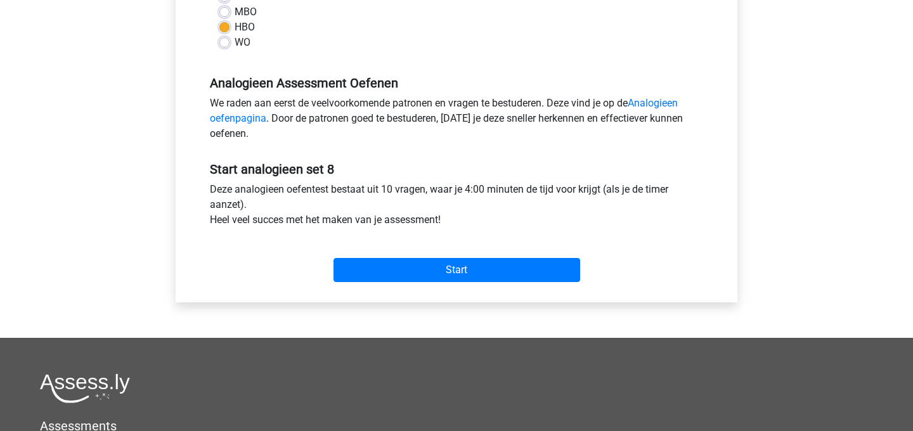
scroll to position [342, 0]
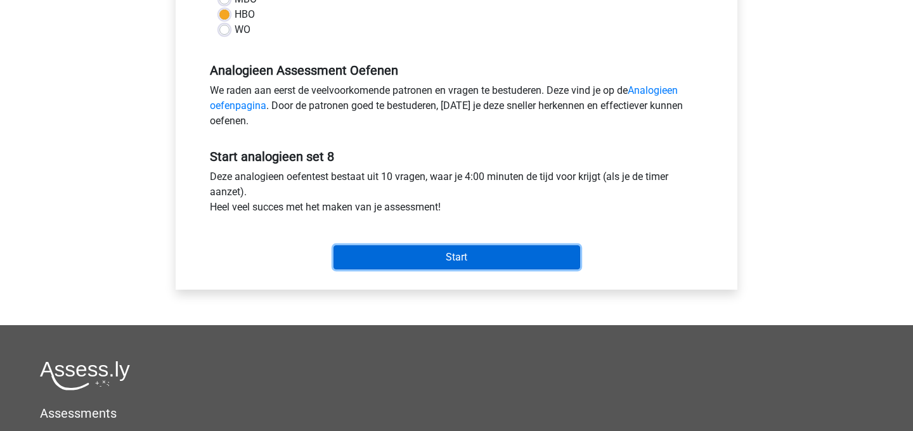
click at [481, 252] on input "Start" at bounding box center [457, 257] width 247 height 24
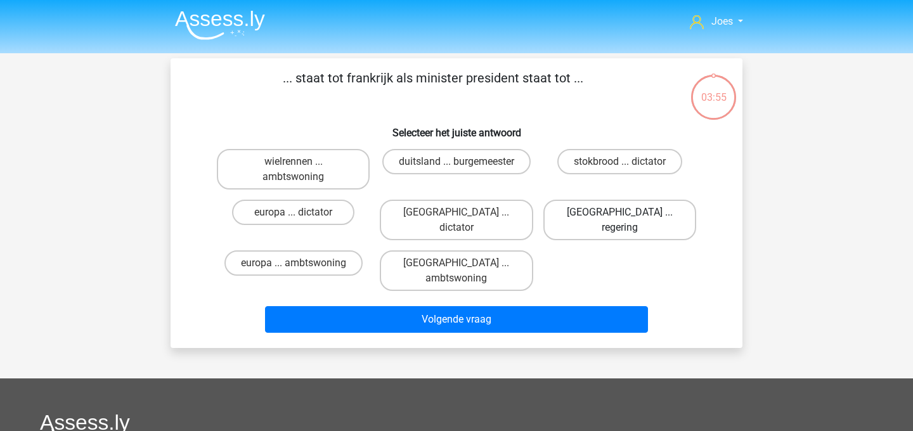
click at [615, 218] on label "[GEOGRAPHIC_DATA] ... regering" at bounding box center [620, 220] width 153 height 41
click at [620, 218] on input "[GEOGRAPHIC_DATA] ... regering" at bounding box center [624, 216] width 8 height 8
radio input "true"
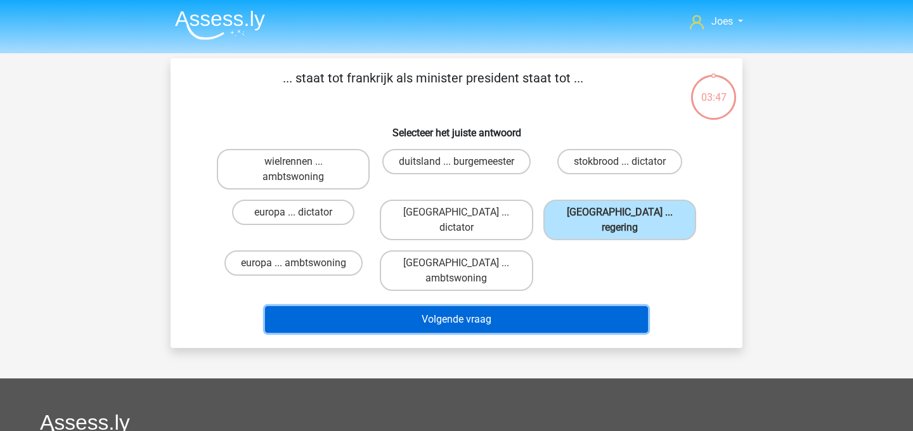
click at [413, 306] on button "Volgende vraag" at bounding box center [457, 319] width 384 height 27
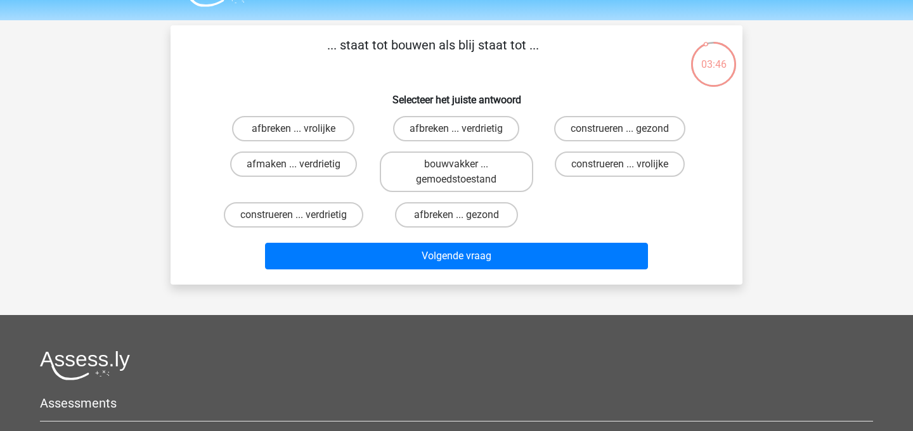
scroll to position [32, 0]
click at [454, 135] on label "afbreken ... verdrietig" at bounding box center [456, 129] width 126 height 25
click at [457, 135] on input "afbreken ... verdrietig" at bounding box center [461, 133] width 8 height 8
radio input "true"
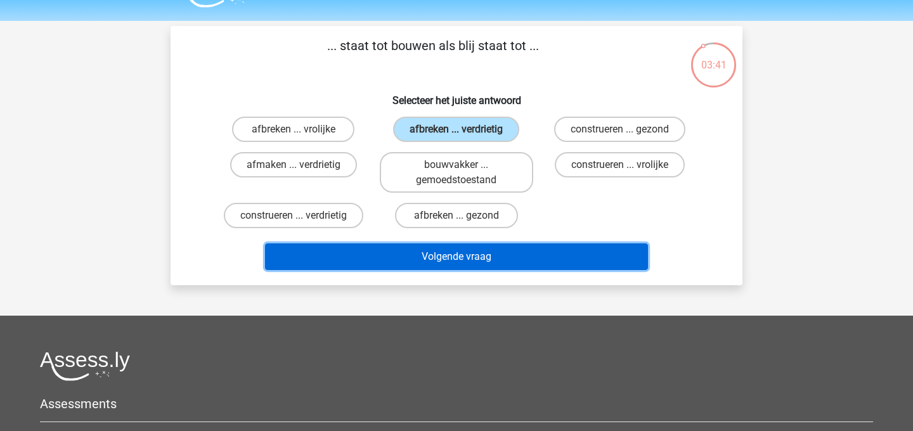
click at [430, 256] on button "Volgende vraag" at bounding box center [457, 257] width 384 height 27
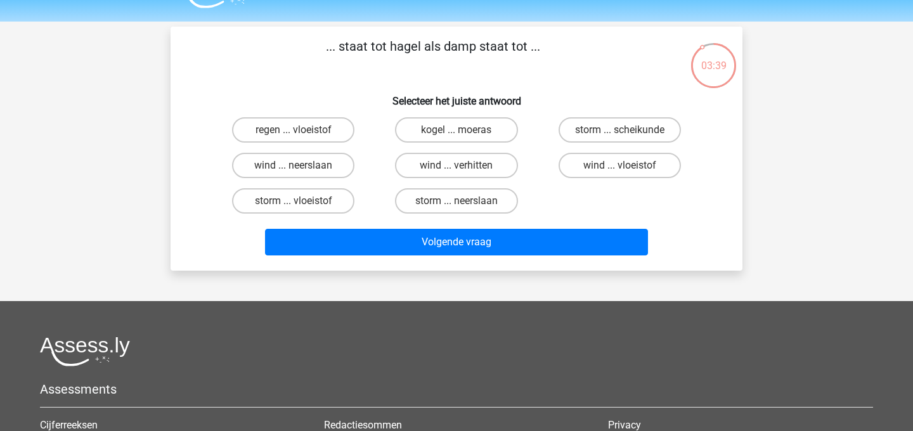
scroll to position [35, 0]
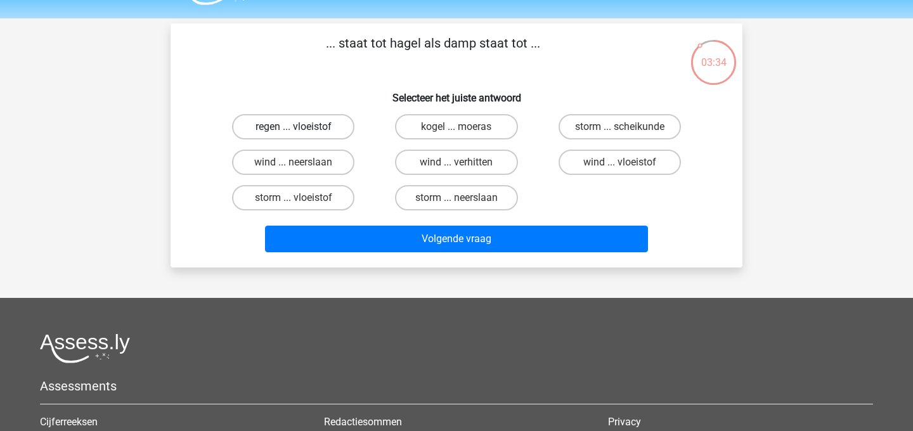
click at [327, 129] on label "regen ... vloeistof" at bounding box center [293, 126] width 122 height 25
click at [302, 129] on input "regen ... vloeistof" at bounding box center [298, 131] width 8 height 8
radio input "true"
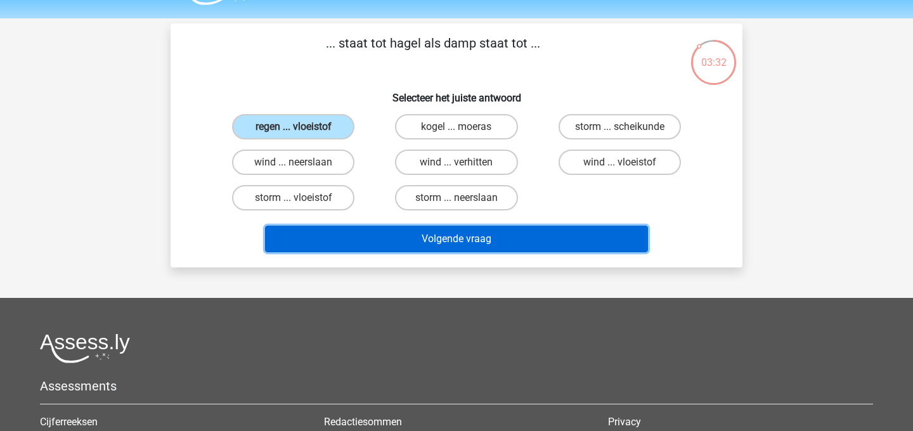
click at [358, 242] on button "Volgende vraag" at bounding box center [457, 239] width 384 height 27
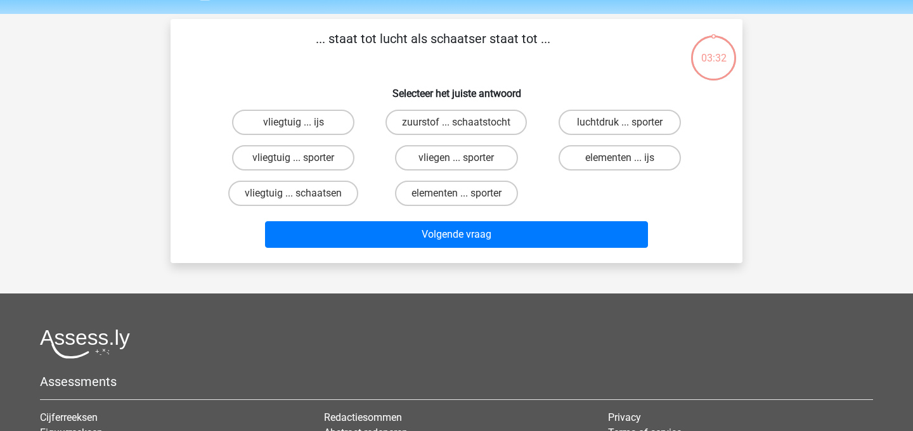
scroll to position [36, 0]
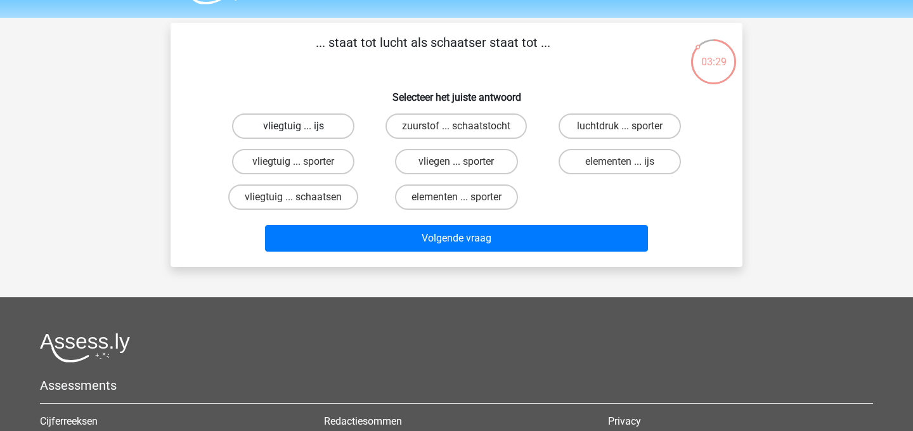
click at [308, 121] on label "vliegtuig ... ijs" at bounding box center [293, 126] width 122 height 25
click at [302, 126] on input "vliegtuig ... ijs" at bounding box center [298, 130] width 8 height 8
radio input "true"
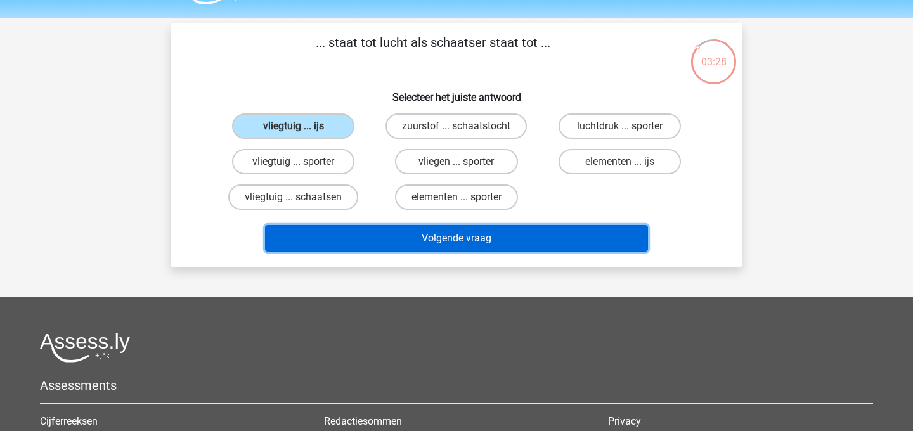
click at [327, 238] on button "Volgende vraag" at bounding box center [457, 238] width 384 height 27
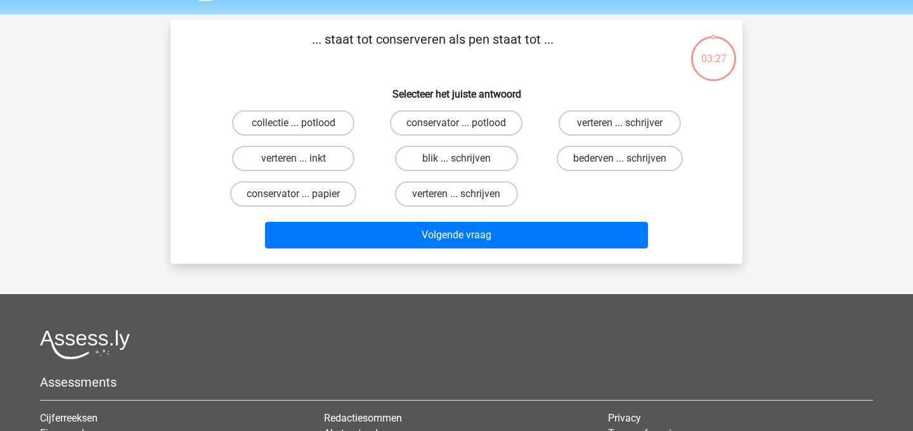
scroll to position [31, 0]
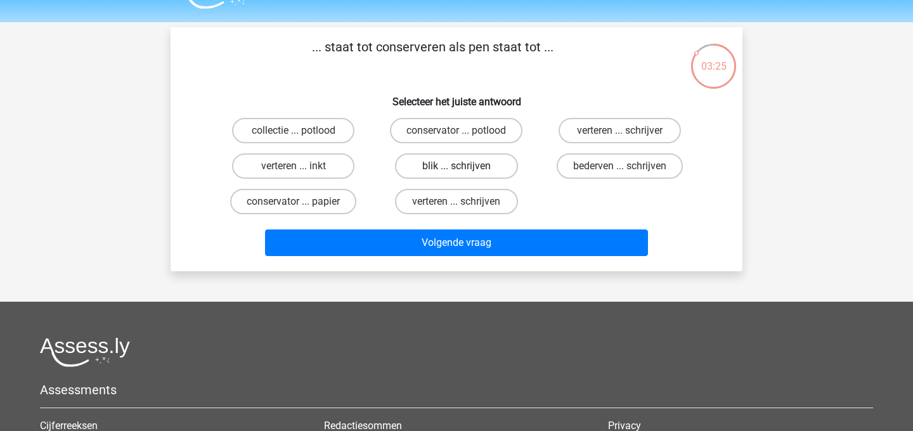
click at [424, 166] on label "blik ... schrijven" at bounding box center [456, 165] width 122 height 25
click at [457, 166] on input "blik ... schrijven" at bounding box center [461, 170] width 8 height 8
radio input "true"
click at [410, 259] on div "Volgende vraag" at bounding box center [457, 246] width 490 height 32
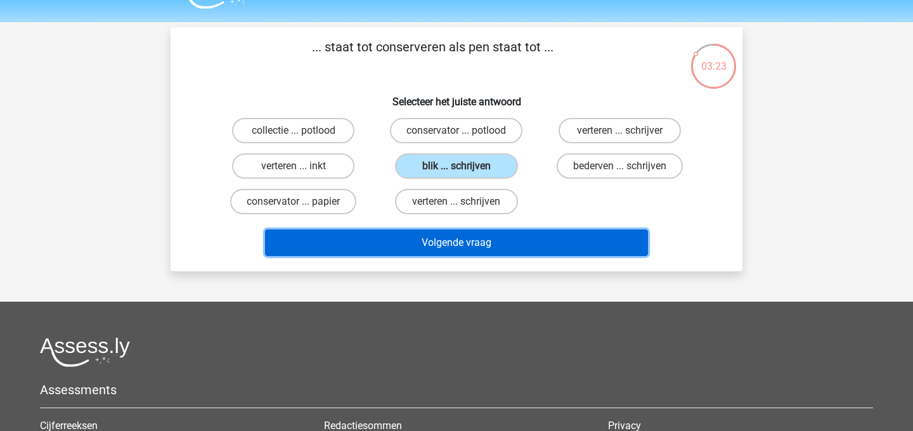
click at [410, 250] on button "Volgende vraag" at bounding box center [457, 243] width 384 height 27
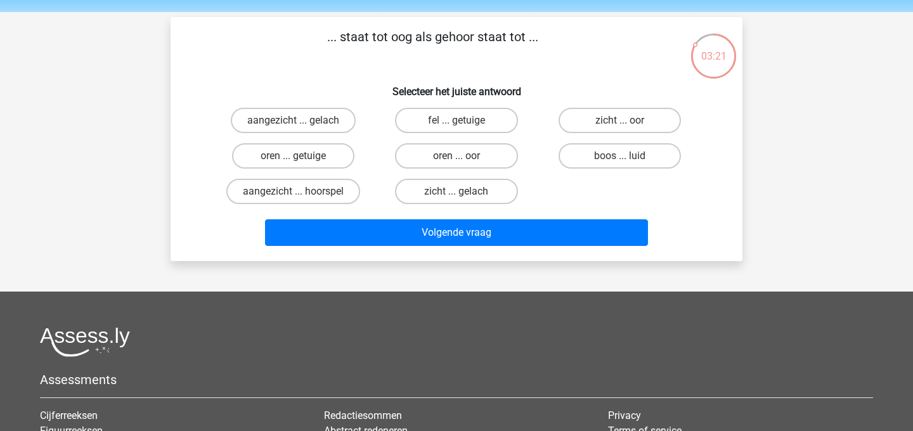
scroll to position [34, 0]
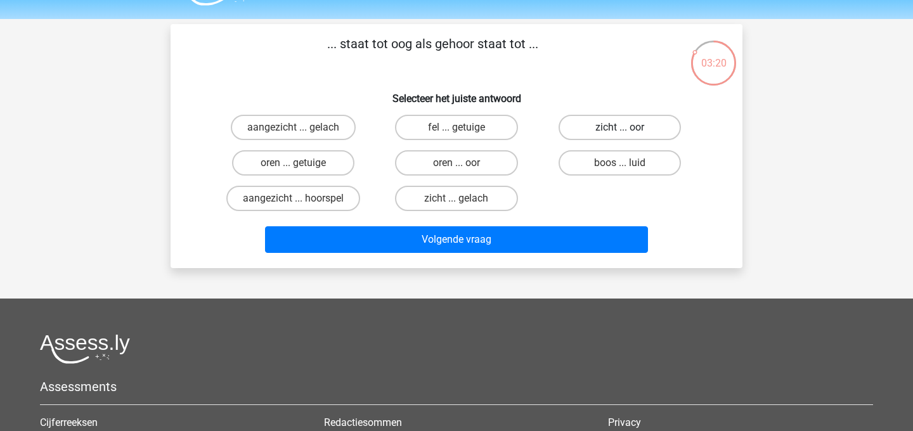
click at [573, 140] on label "zicht ... oor" at bounding box center [620, 127] width 122 height 25
click at [620, 136] on input "zicht ... oor" at bounding box center [624, 131] width 8 height 8
radio input "true"
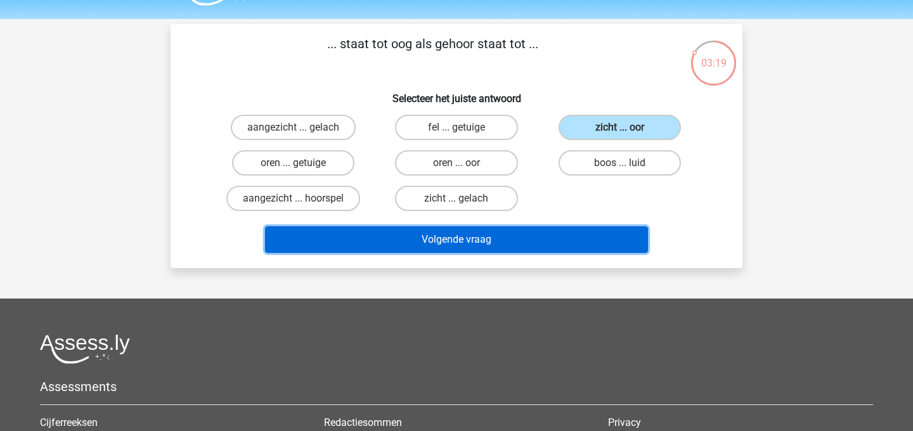
click at [514, 236] on button "Volgende vraag" at bounding box center [457, 239] width 384 height 27
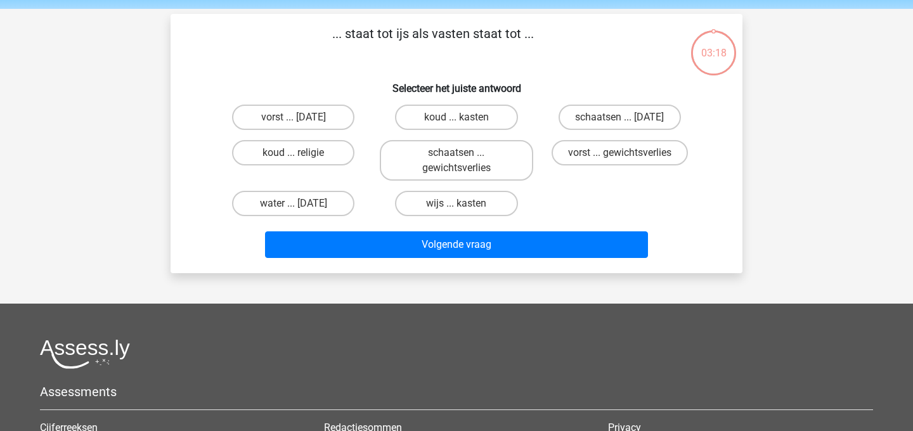
scroll to position [39, 0]
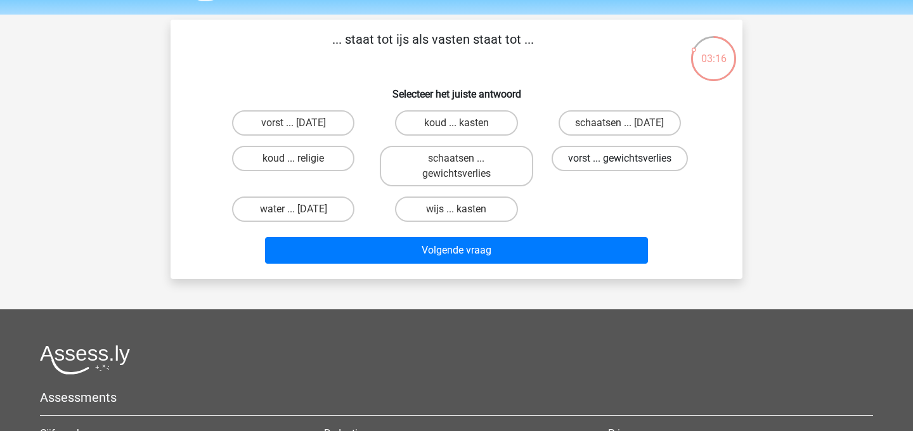
click at [608, 155] on label "vorst ... gewichtsverlies" at bounding box center [620, 158] width 136 height 25
click at [620, 159] on input "vorst ... gewichtsverlies" at bounding box center [624, 163] width 8 height 8
radio input "true"
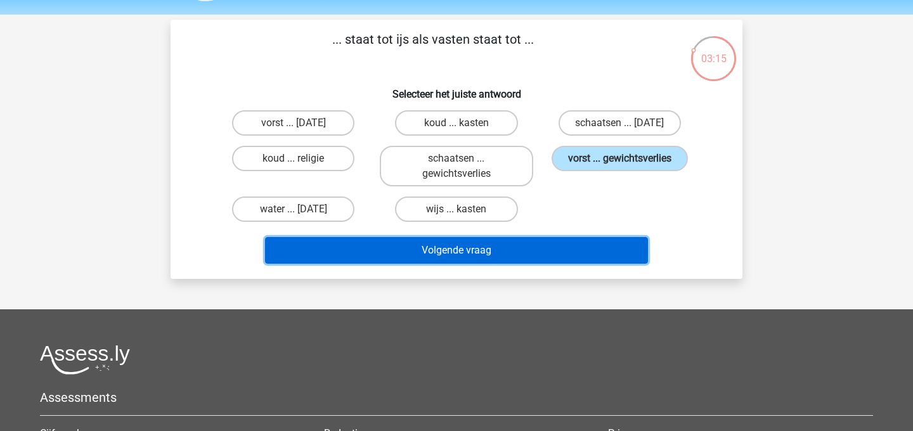
click at [557, 250] on button "Volgende vraag" at bounding box center [457, 250] width 384 height 27
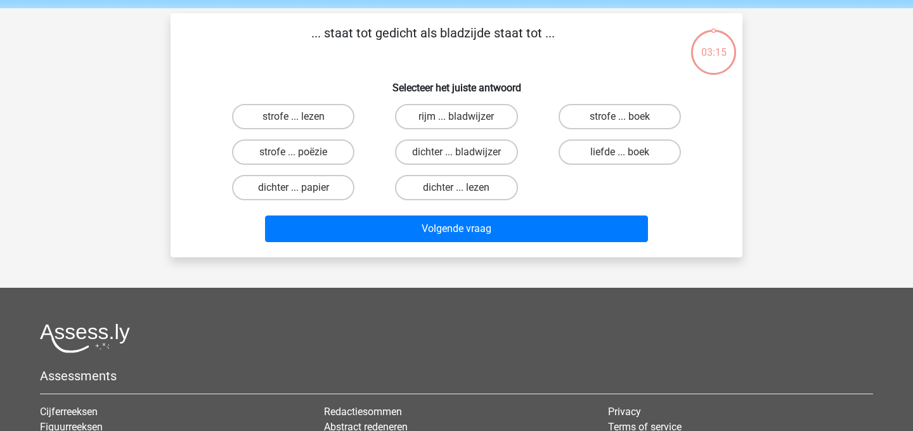
scroll to position [44, 0]
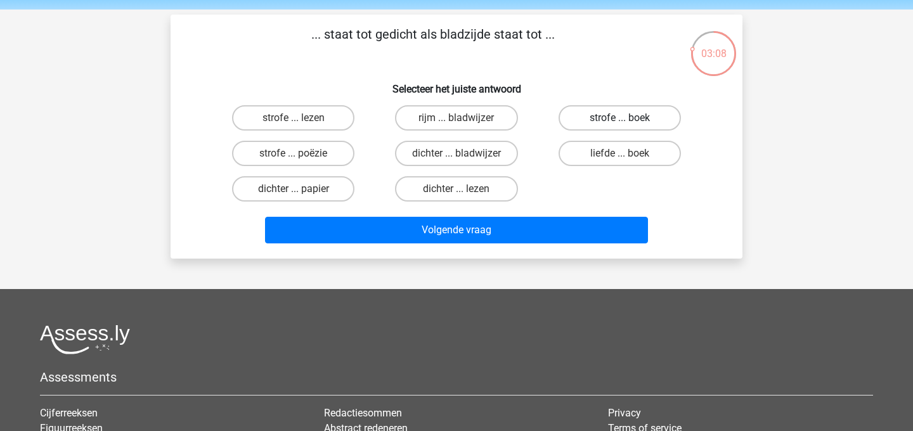
click at [606, 127] on label "strofe ... boek" at bounding box center [620, 117] width 122 height 25
click at [620, 126] on input "strofe ... boek" at bounding box center [624, 122] width 8 height 8
radio input "true"
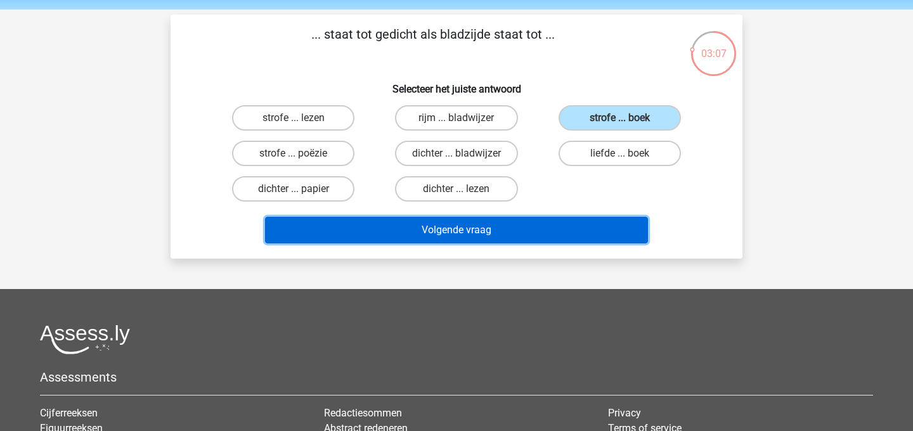
click at [567, 223] on button "Volgende vraag" at bounding box center [457, 230] width 384 height 27
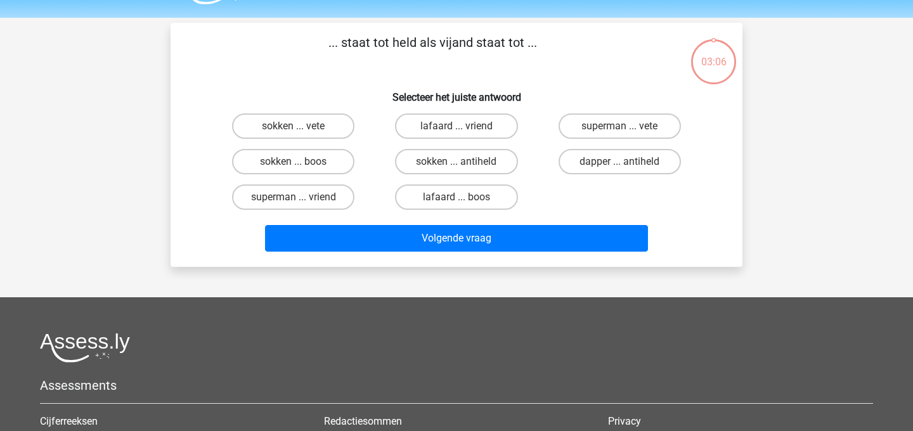
scroll to position [35, 0]
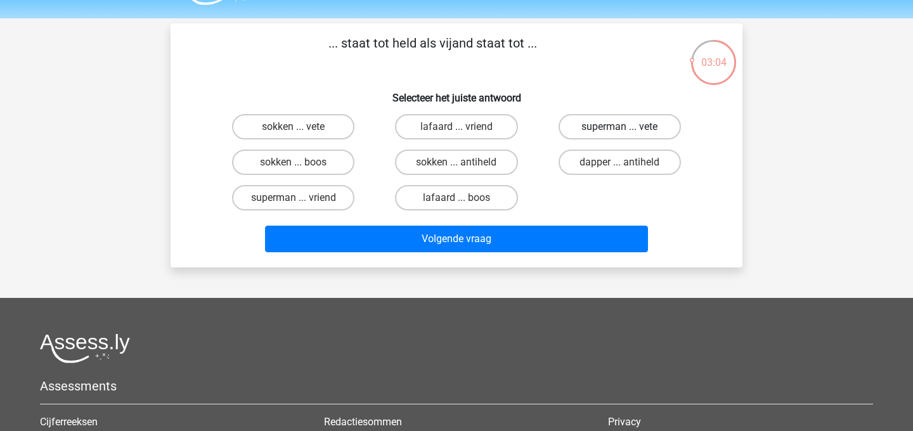
click at [599, 138] on label "superman ... vete" at bounding box center [620, 126] width 122 height 25
click at [620, 135] on input "superman ... vete" at bounding box center [624, 131] width 8 height 8
radio input "true"
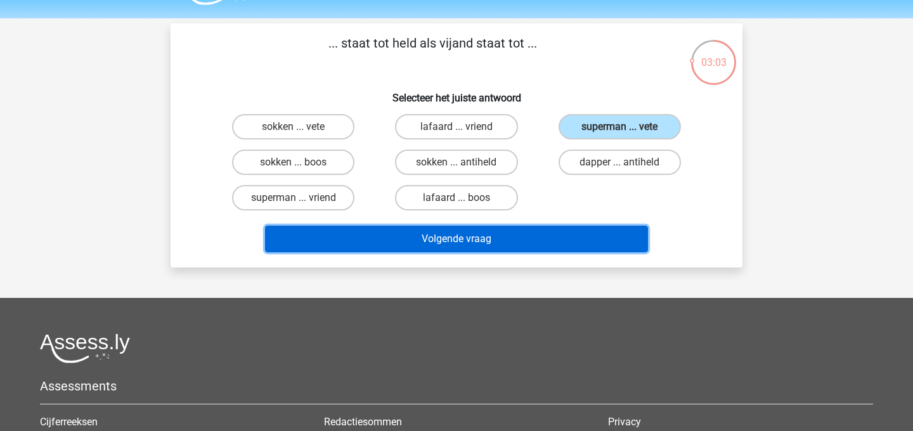
click at [557, 247] on button "Volgende vraag" at bounding box center [457, 239] width 384 height 27
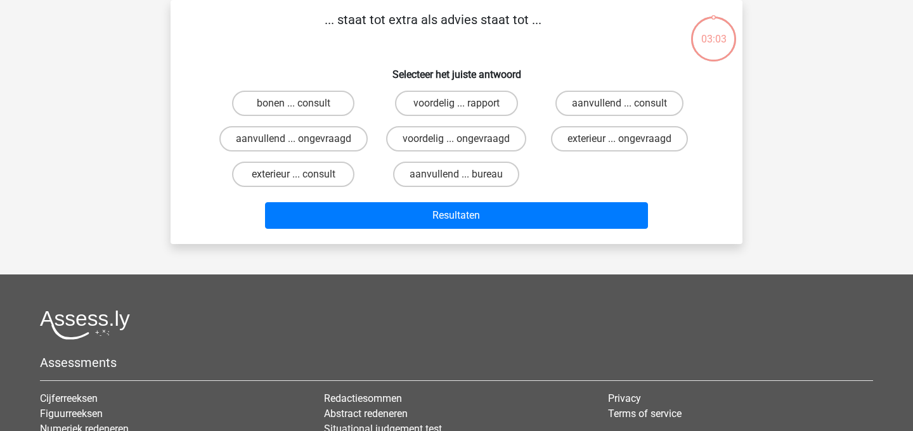
scroll to position [36, 0]
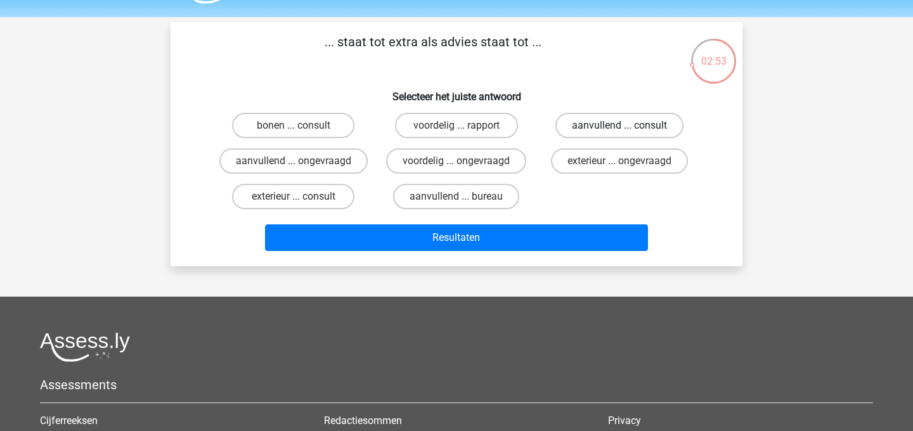
click at [580, 126] on label "aanvullend ... consult" at bounding box center [620, 125] width 128 height 25
click at [620, 126] on input "aanvullend ... consult" at bounding box center [624, 130] width 8 height 8
radio input "true"
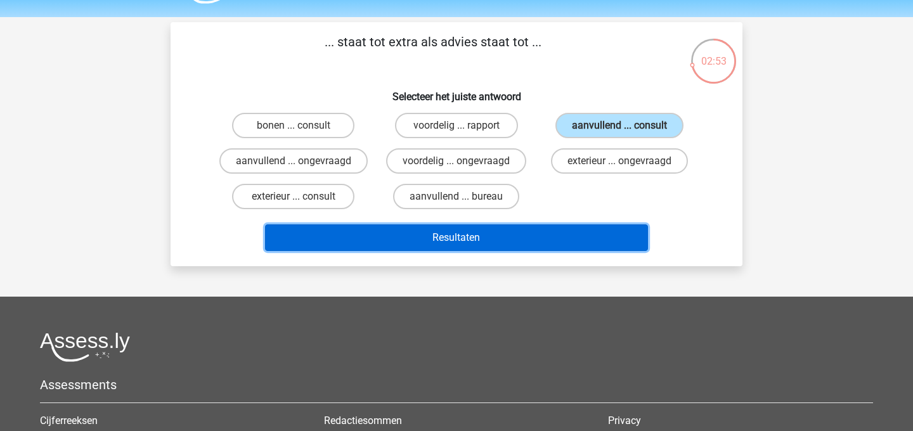
click at [559, 232] on button "Resultaten" at bounding box center [457, 238] width 384 height 27
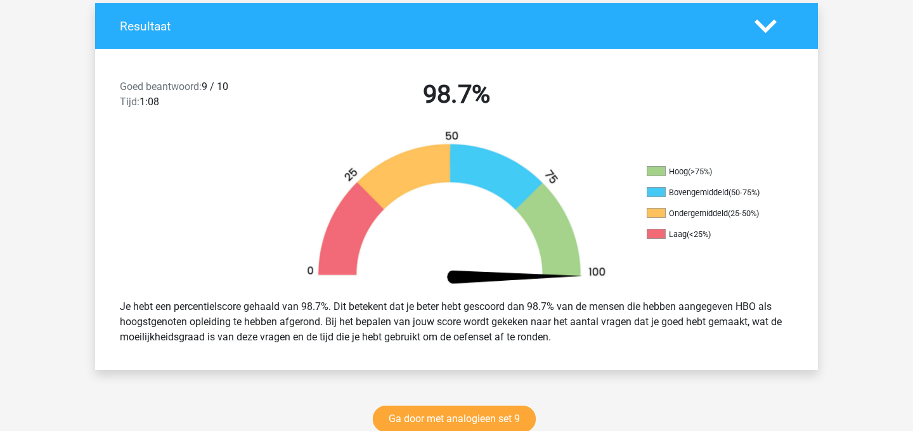
scroll to position [379, 0]
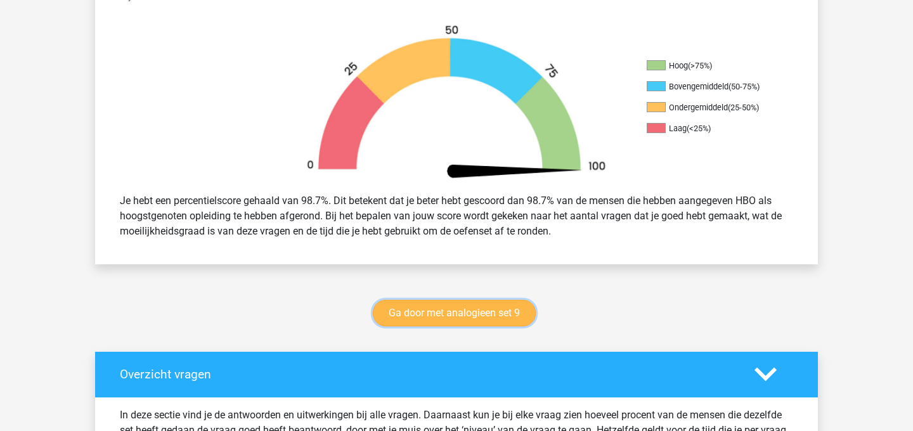
click at [480, 305] on link "Ga door met analogieen set 9" at bounding box center [454, 313] width 163 height 27
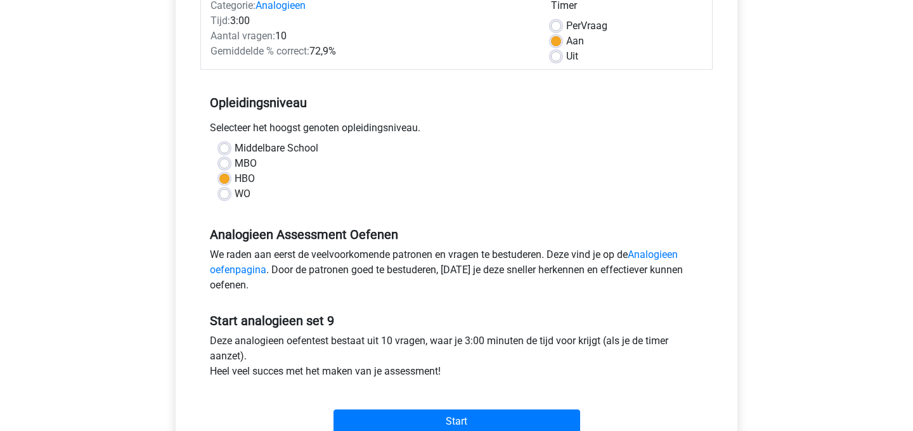
scroll to position [545, 0]
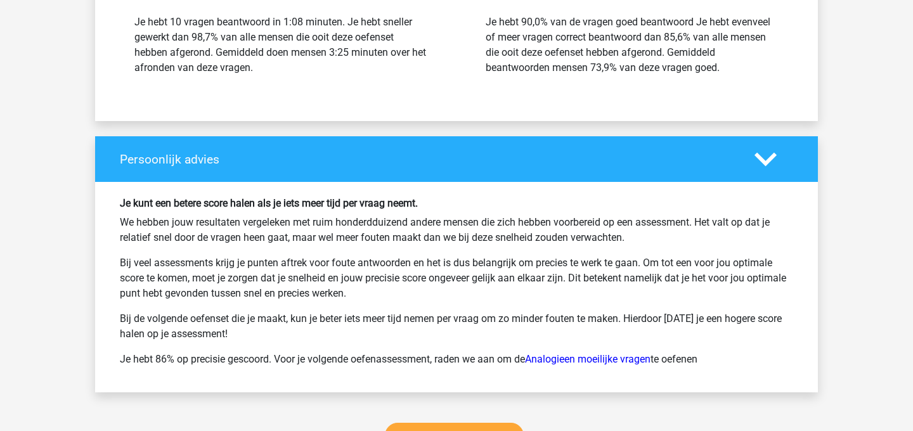
scroll to position [1823, 0]
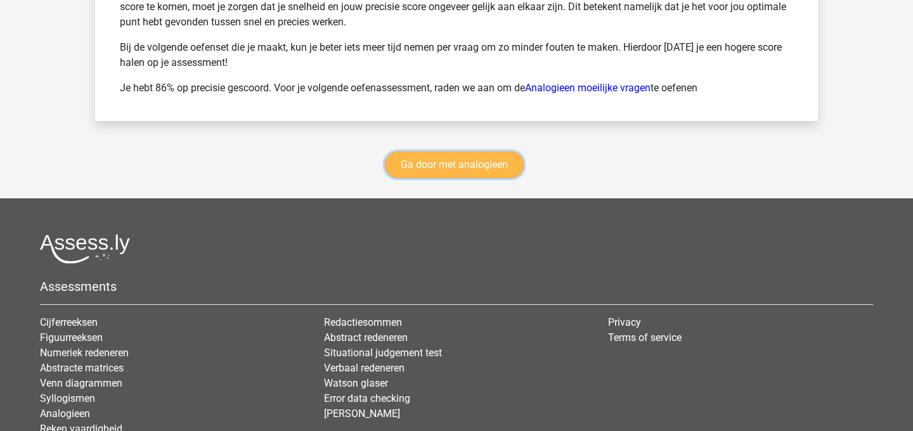
click at [443, 167] on link "Ga door met analogieen" at bounding box center [454, 165] width 139 height 27
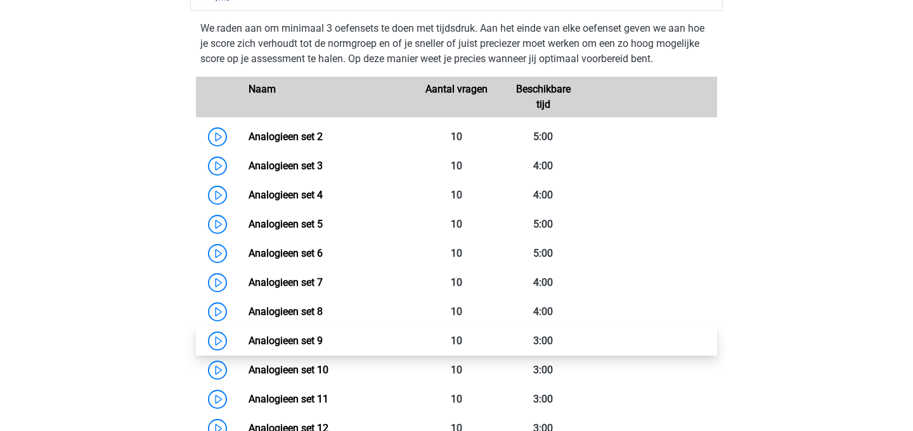
scroll to position [563, 0]
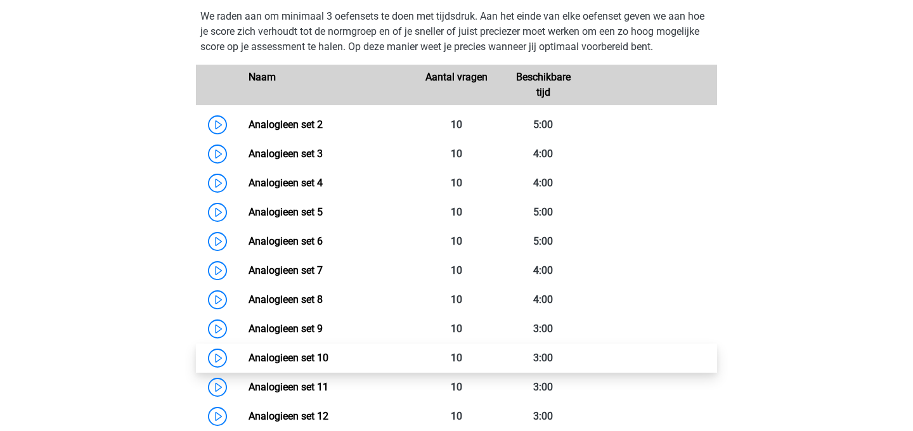
click at [329, 356] on link "Analogieen set 10" at bounding box center [289, 358] width 80 height 12
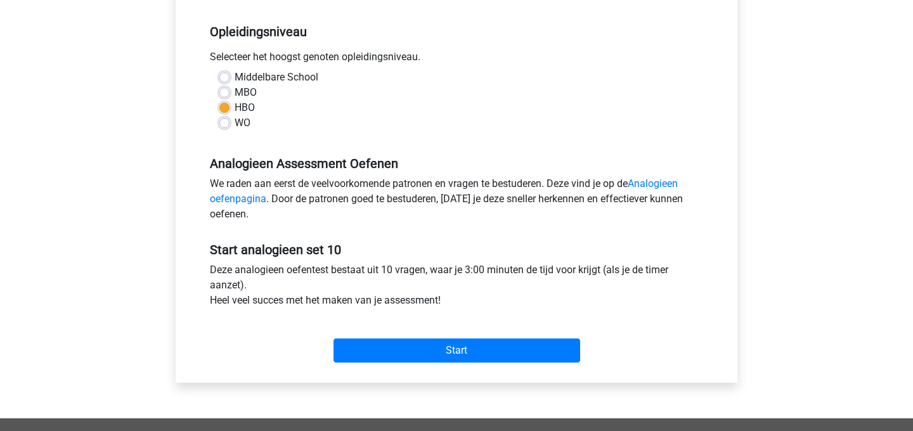
scroll to position [251, 0]
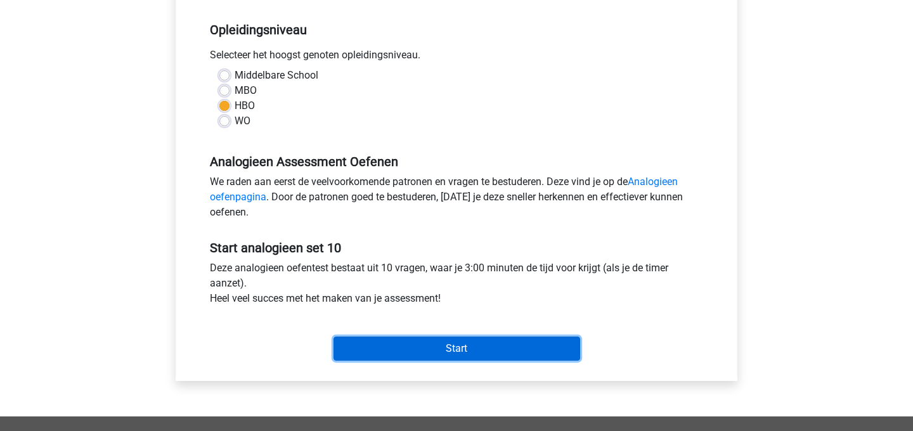
click at [475, 352] on input "Start" at bounding box center [457, 349] width 247 height 24
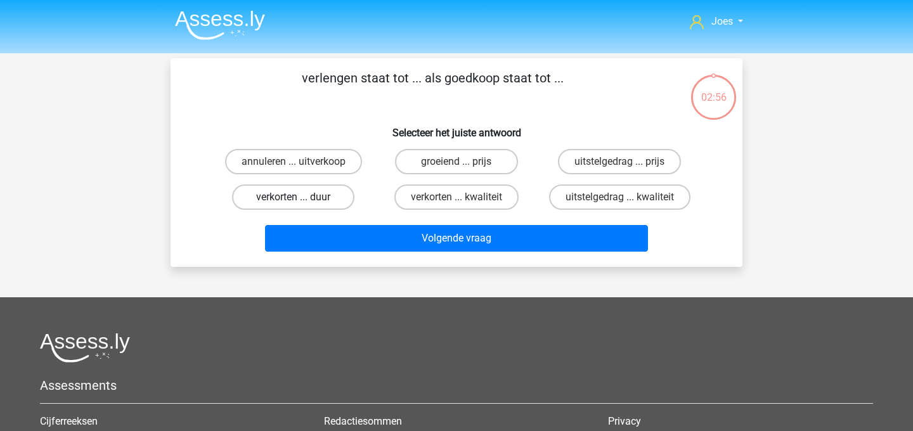
click at [329, 196] on label "verkorten ... duur" at bounding box center [293, 197] width 122 height 25
click at [302, 197] on input "verkorten ... duur" at bounding box center [298, 201] width 8 height 8
radio input "true"
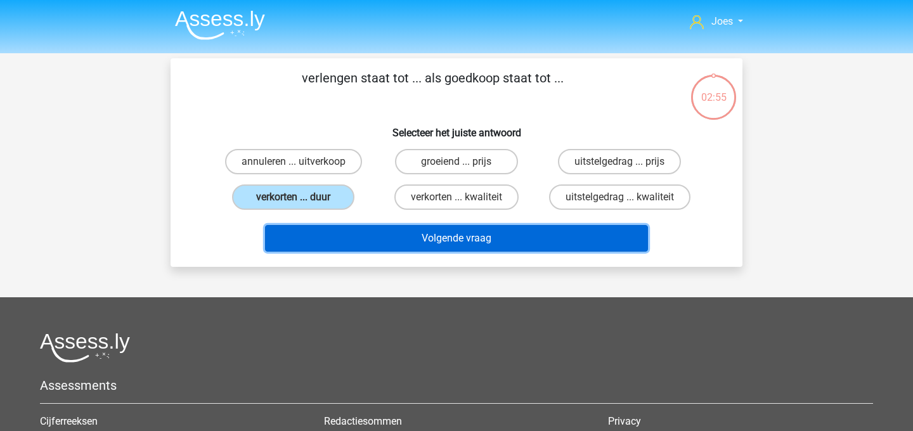
click at [339, 237] on button "Volgende vraag" at bounding box center [457, 238] width 384 height 27
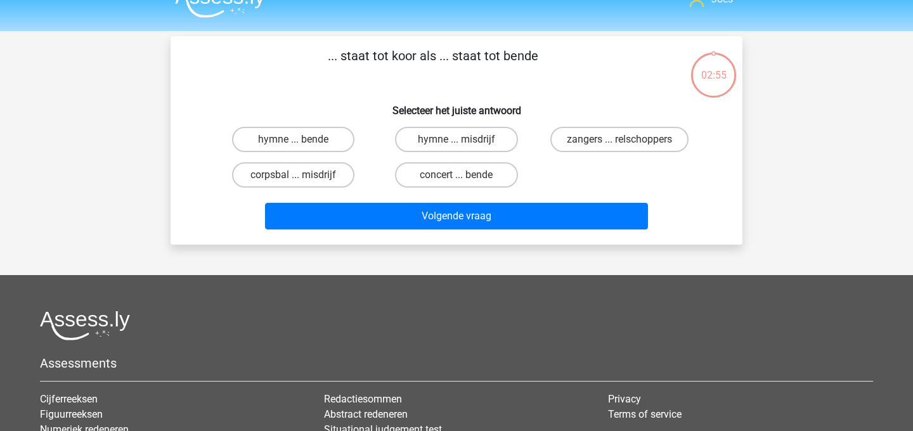
scroll to position [22, 0]
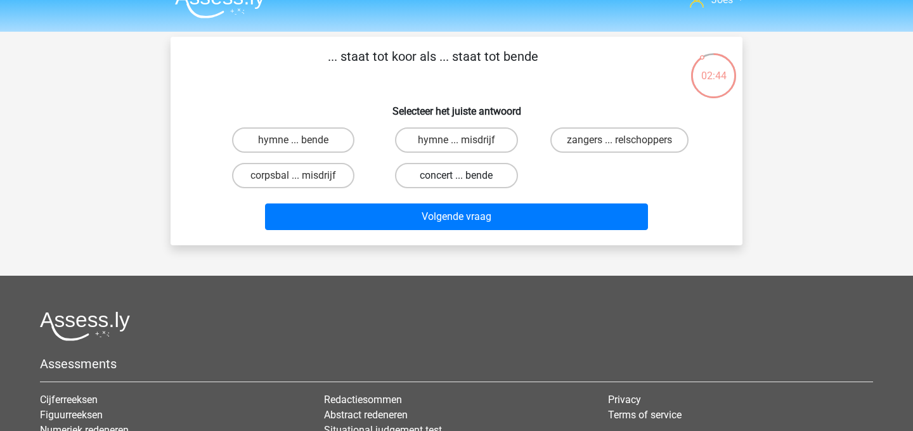
click at [464, 174] on label "concert ... bende" at bounding box center [456, 175] width 122 height 25
click at [464, 176] on input "concert ... bende" at bounding box center [461, 180] width 8 height 8
radio input "true"
click at [476, 147] on label "hymne ... misdrijf" at bounding box center [456, 139] width 122 height 25
click at [465, 147] on input "hymne ... misdrijf" at bounding box center [461, 144] width 8 height 8
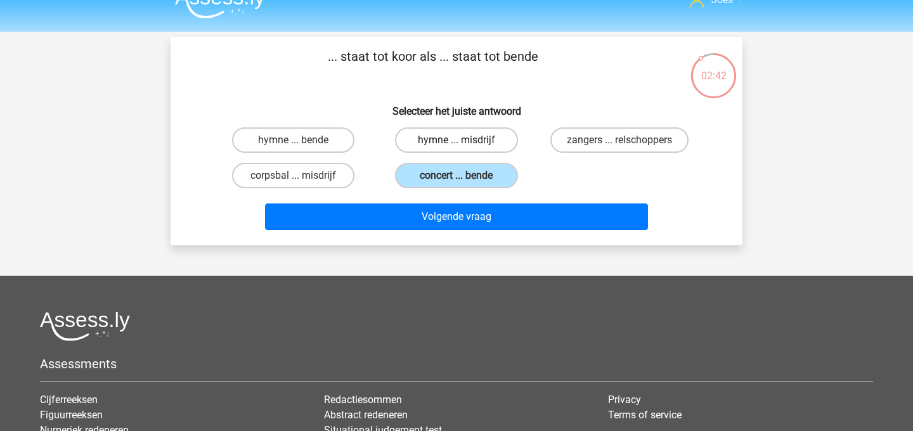
radio input "true"
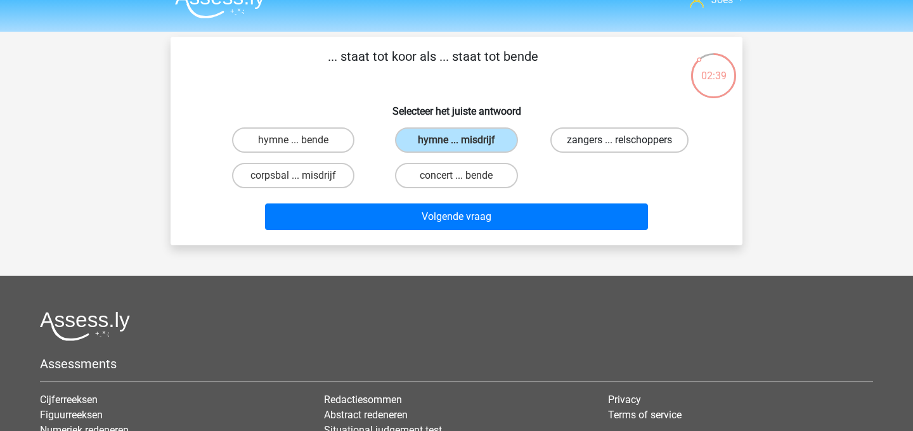
click at [586, 144] on label "zangers ... relschoppers" at bounding box center [620, 139] width 138 height 25
click at [620, 144] on input "zangers ... relschoppers" at bounding box center [624, 144] width 8 height 8
radio input "true"
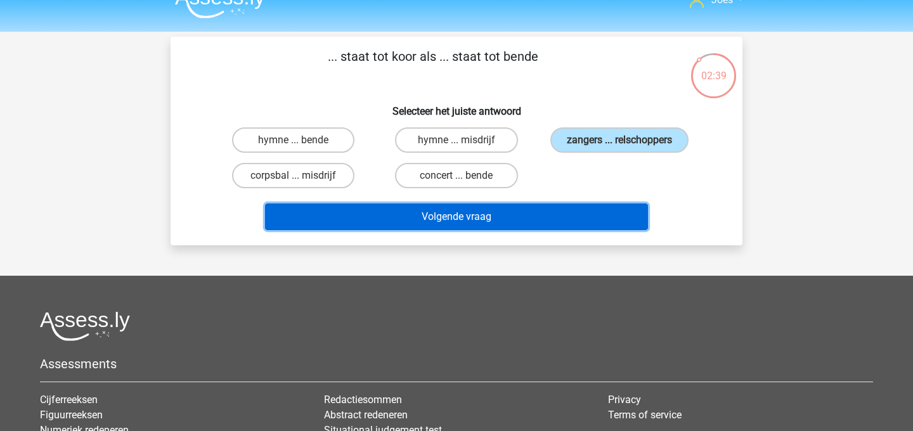
click at [549, 214] on button "Volgende vraag" at bounding box center [457, 217] width 384 height 27
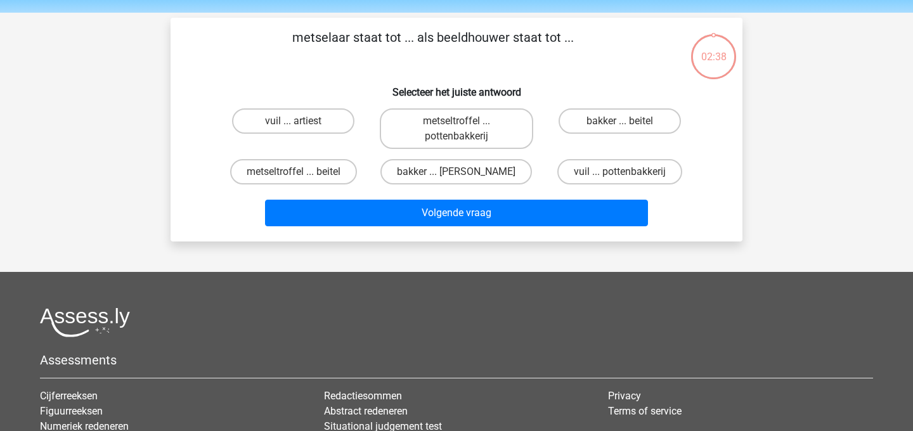
scroll to position [31, 0]
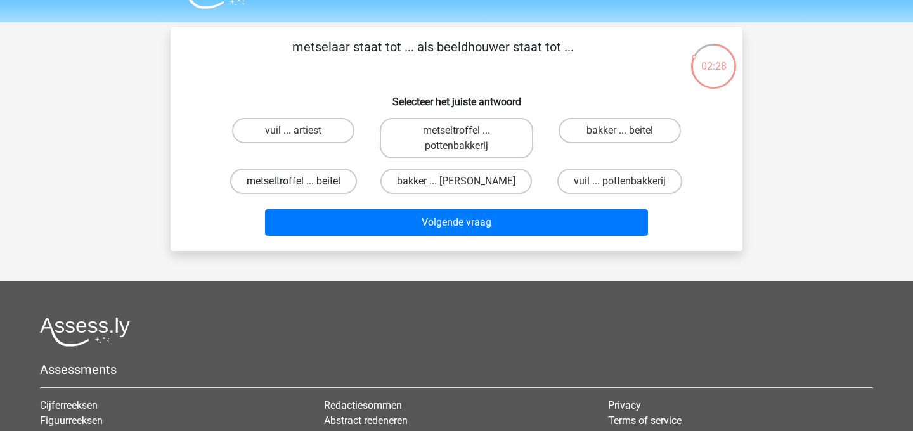
click at [287, 179] on label "metseltroffel ... beitel" at bounding box center [293, 181] width 127 height 25
click at [294, 181] on input "metseltroffel ... beitel" at bounding box center [298, 185] width 8 height 8
radio input "true"
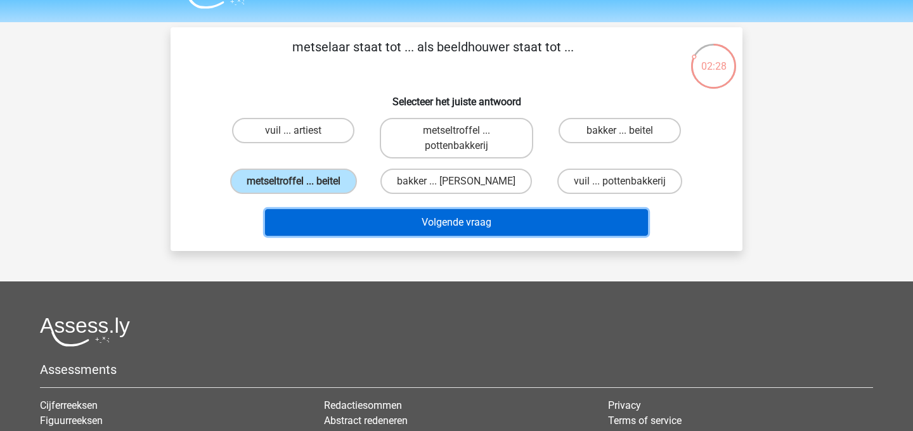
click at [297, 219] on button "Volgende vraag" at bounding box center [457, 222] width 384 height 27
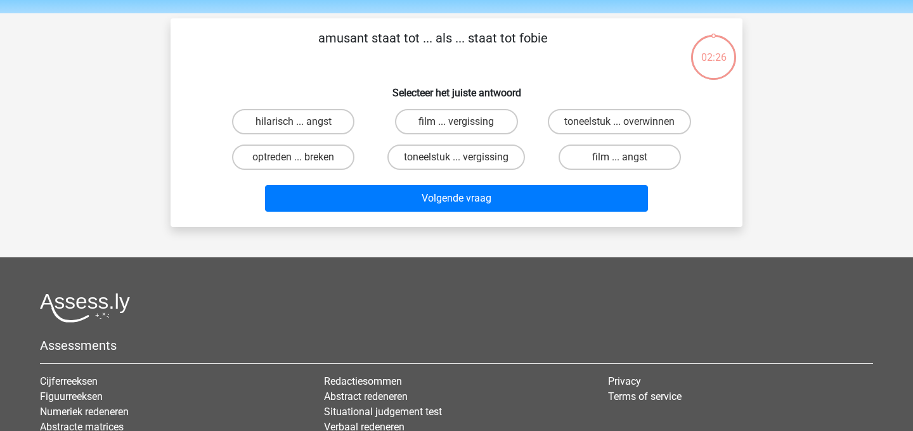
scroll to position [35, 0]
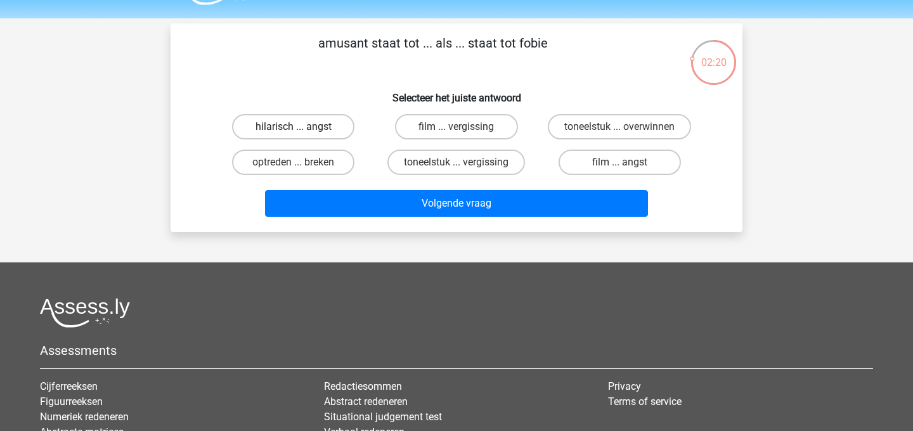
click at [328, 134] on label "hilarisch ... angst" at bounding box center [293, 126] width 122 height 25
click at [302, 134] on input "hilarisch ... angst" at bounding box center [298, 131] width 8 height 8
radio input "true"
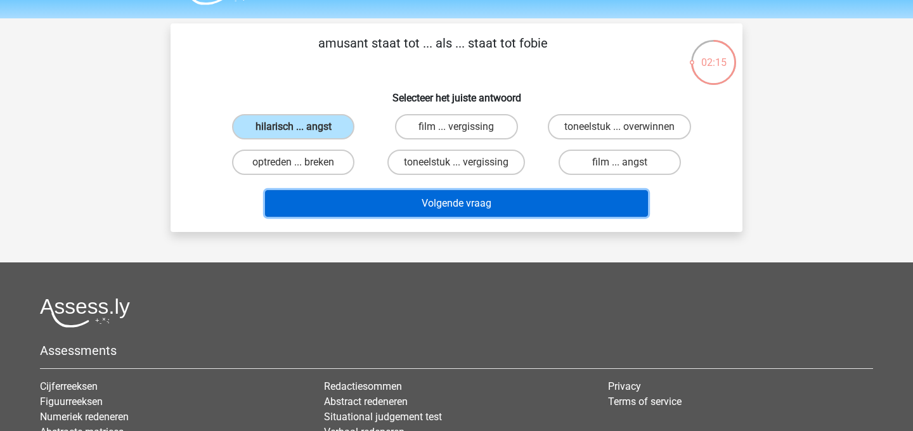
click at [340, 195] on button "Volgende vraag" at bounding box center [457, 203] width 384 height 27
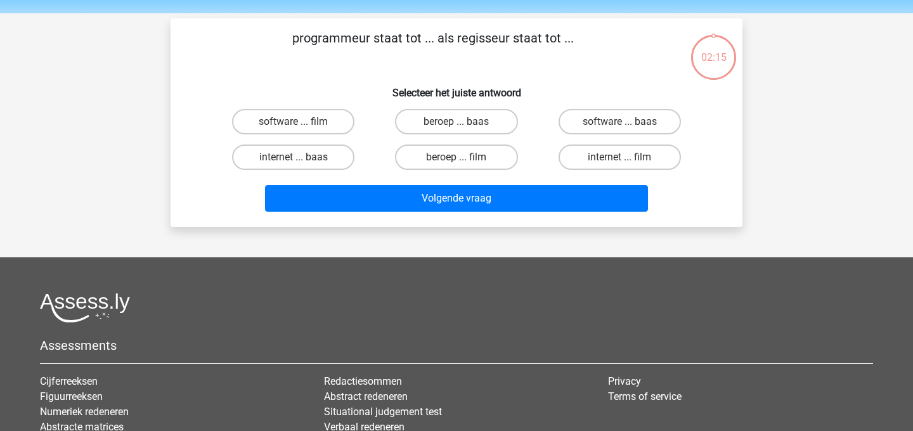
scroll to position [39, 0]
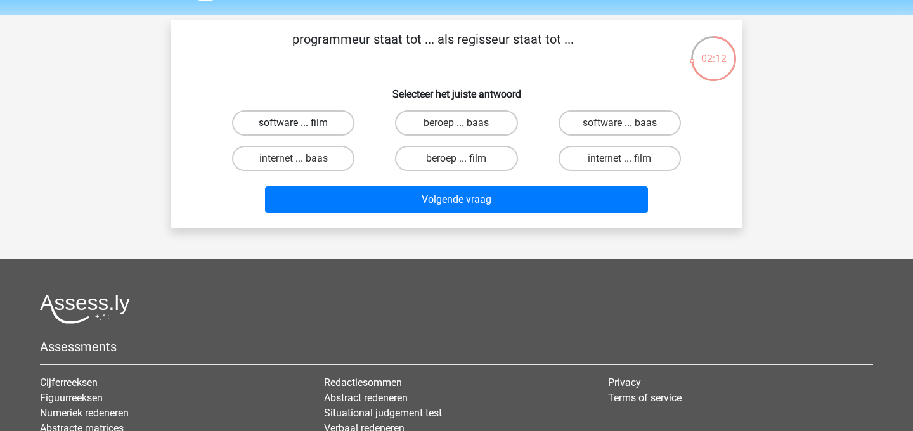
click at [320, 131] on label "software ... film" at bounding box center [293, 122] width 122 height 25
click at [302, 131] on input "software ... film" at bounding box center [298, 127] width 8 height 8
radio input "true"
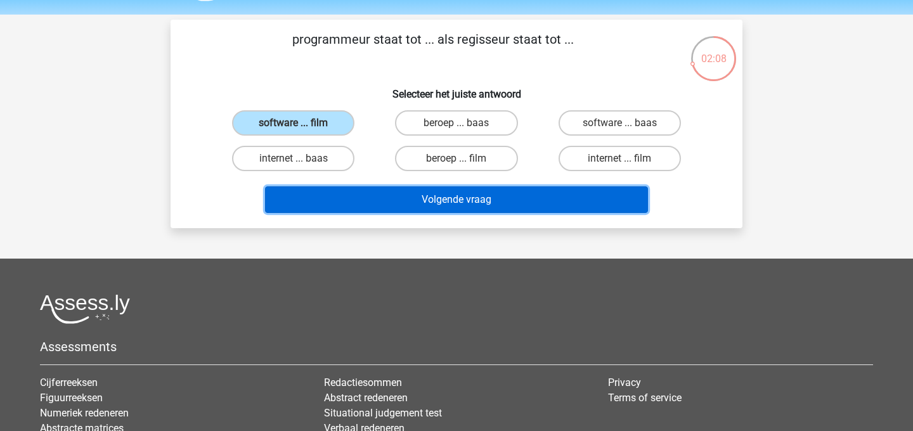
click at [341, 193] on button "Volgende vraag" at bounding box center [457, 199] width 384 height 27
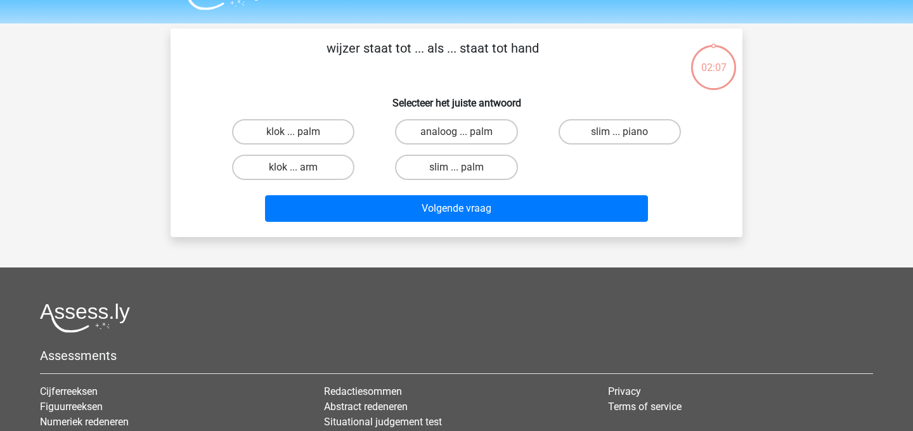
scroll to position [29, 0]
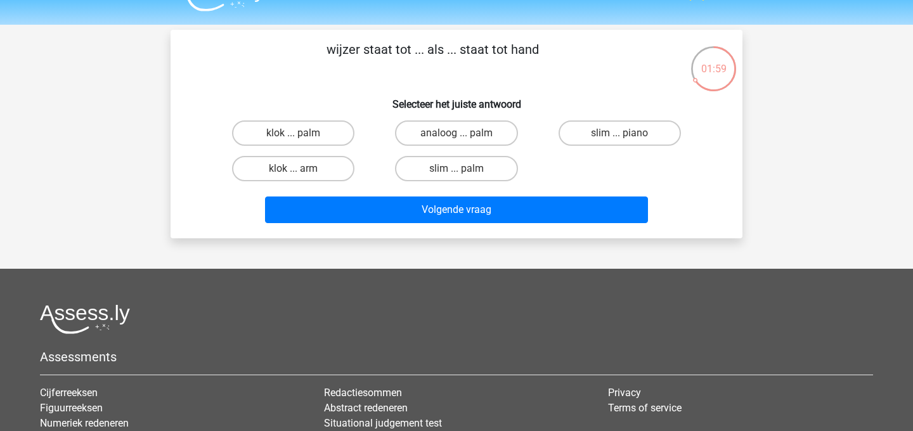
click at [459, 171] on input "slim ... palm" at bounding box center [461, 173] width 8 height 8
radio input "true"
click at [336, 166] on label "klok ... arm" at bounding box center [293, 168] width 122 height 25
click at [302, 169] on input "klok ... arm" at bounding box center [298, 173] width 8 height 8
radio input "true"
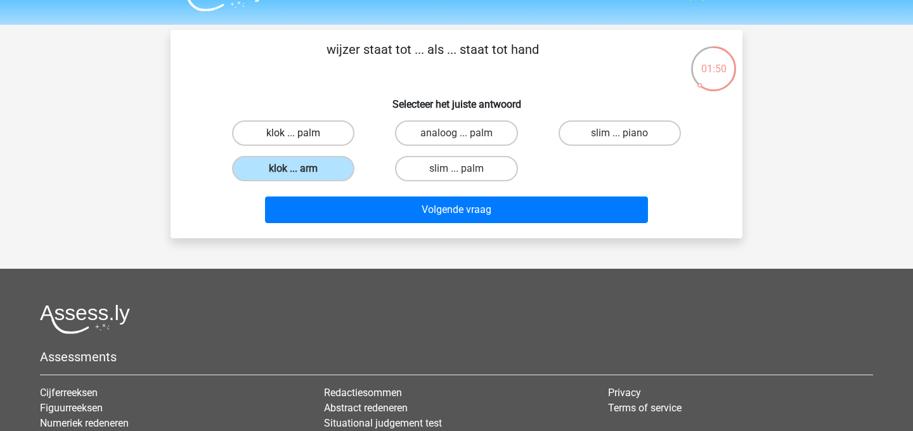
click at [326, 128] on label "klok ... palm" at bounding box center [293, 133] width 122 height 25
click at [302, 133] on input "klok ... palm" at bounding box center [298, 137] width 8 height 8
radio input "true"
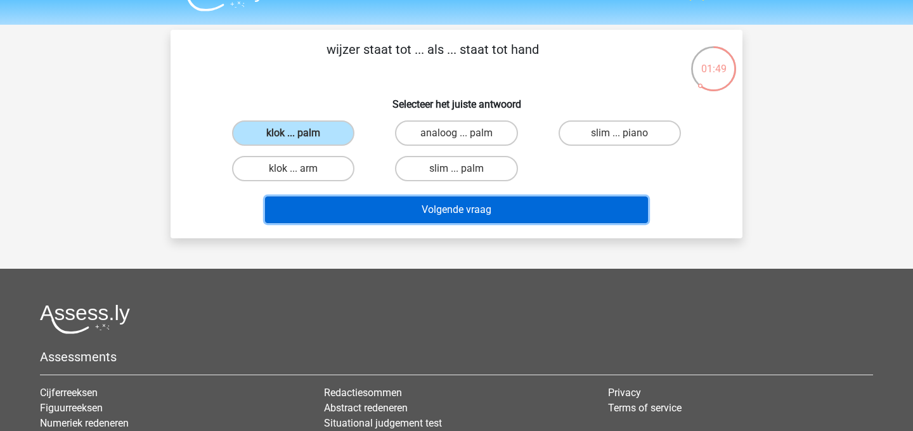
click at [351, 206] on button "Volgende vraag" at bounding box center [457, 210] width 384 height 27
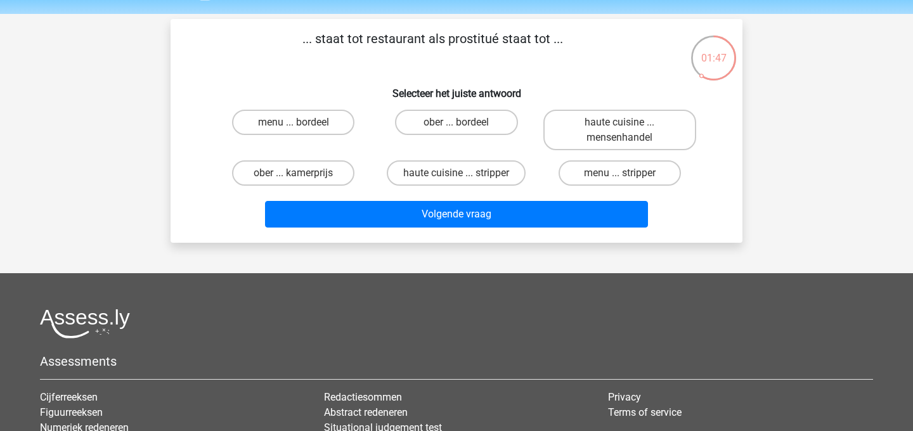
scroll to position [39, 0]
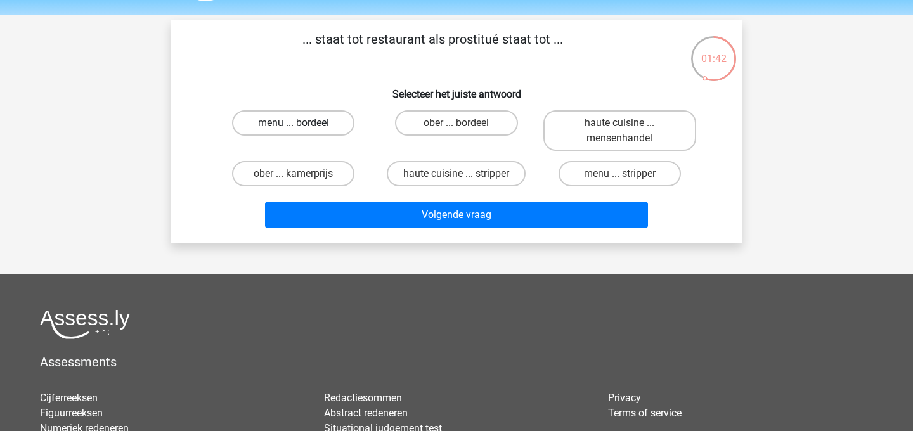
click at [313, 119] on label "menu ... bordeel" at bounding box center [293, 122] width 122 height 25
click at [302, 123] on input "menu ... bordeel" at bounding box center [298, 127] width 8 height 8
radio input "true"
click at [424, 128] on label "ober ... bordeel" at bounding box center [456, 122] width 122 height 25
click at [457, 128] on input "ober ... bordeel" at bounding box center [461, 127] width 8 height 8
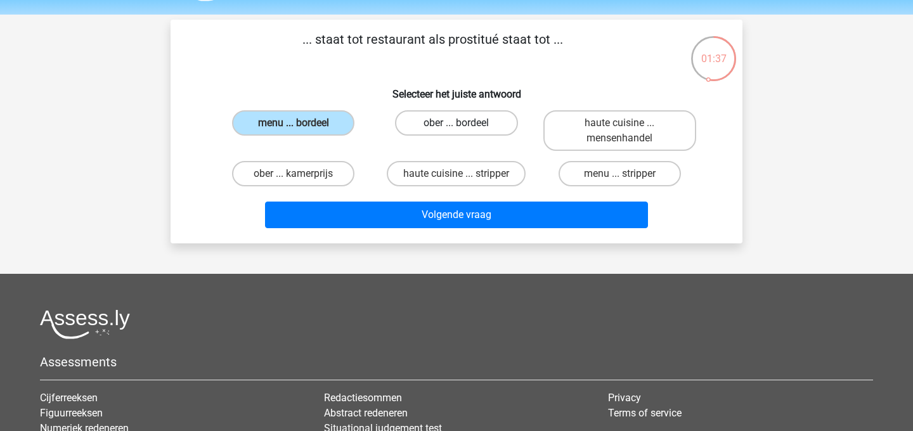
radio input "true"
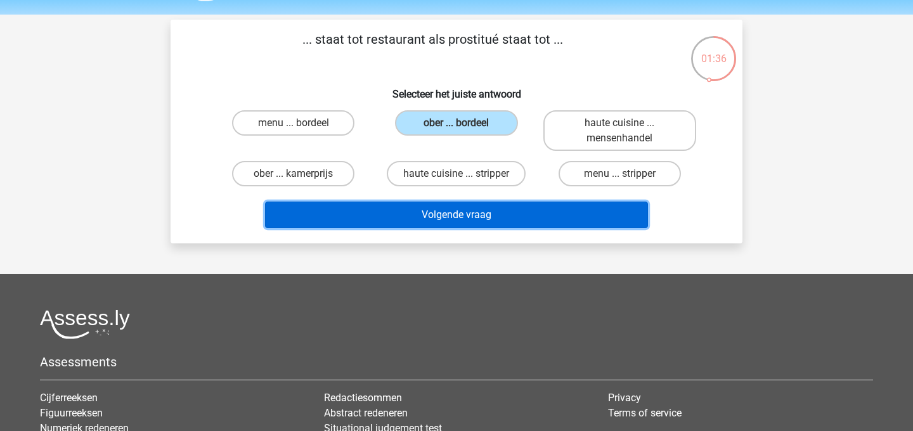
click at [400, 212] on button "Volgende vraag" at bounding box center [457, 215] width 384 height 27
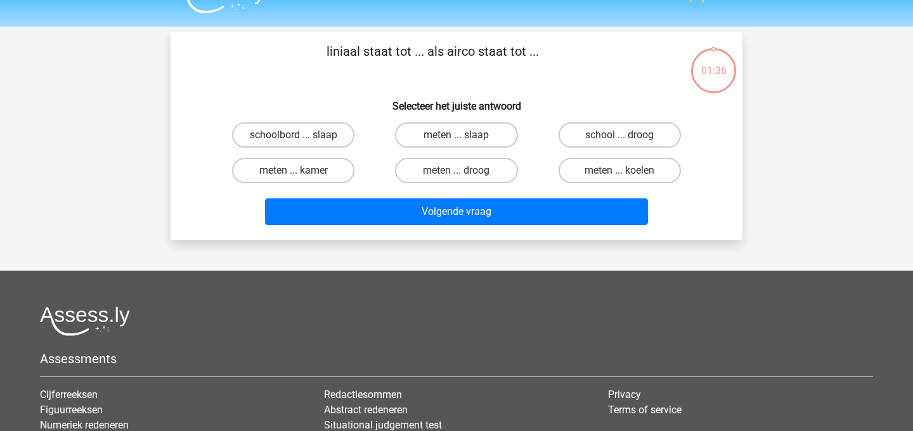
scroll to position [24, 0]
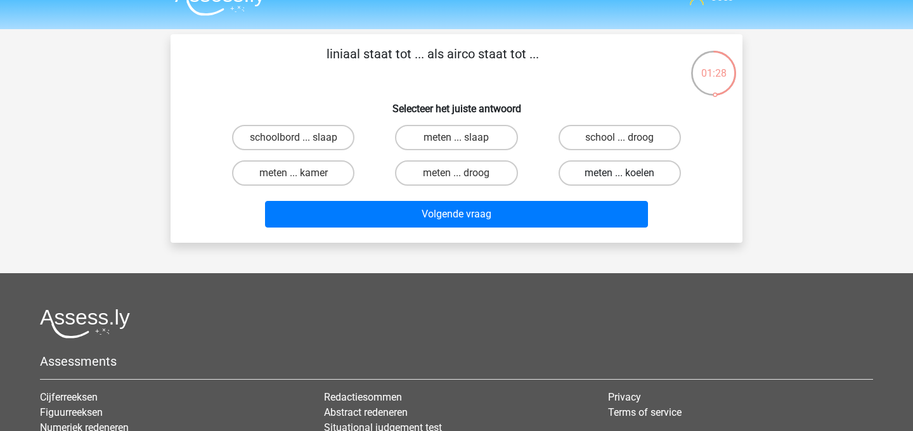
click at [578, 160] on label "meten ... koelen" at bounding box center [620, 172] width 122 height 25
click at [620, 173] on input "meten ... koelen" at bounding box center [624, 177] width 8 height 8
radio input "true"
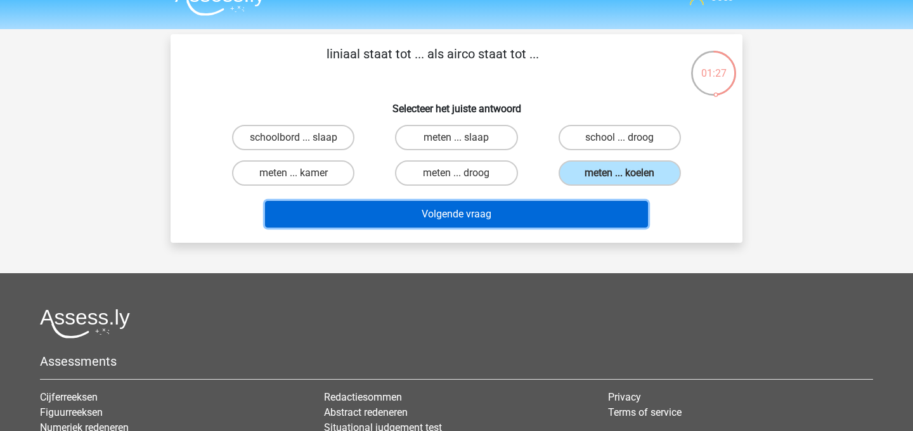
click at [565, 211] on button "Volgende vraag" at bounding box center [457, 214] width 384 height 27
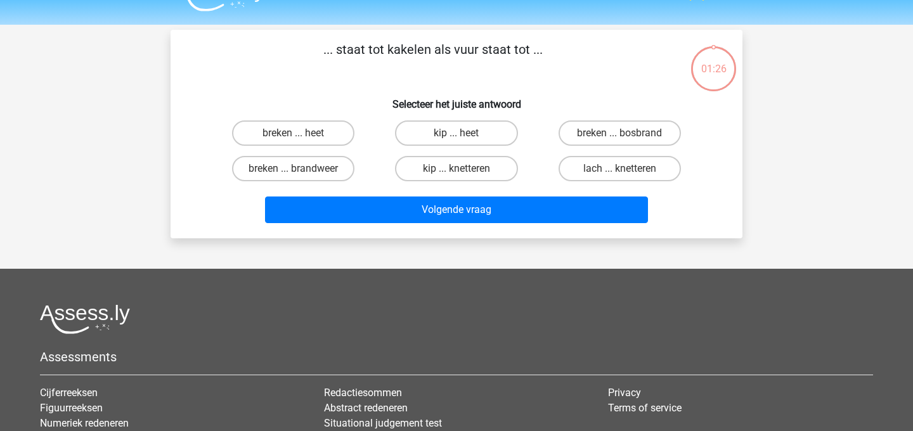
scroll to position [27, 0]
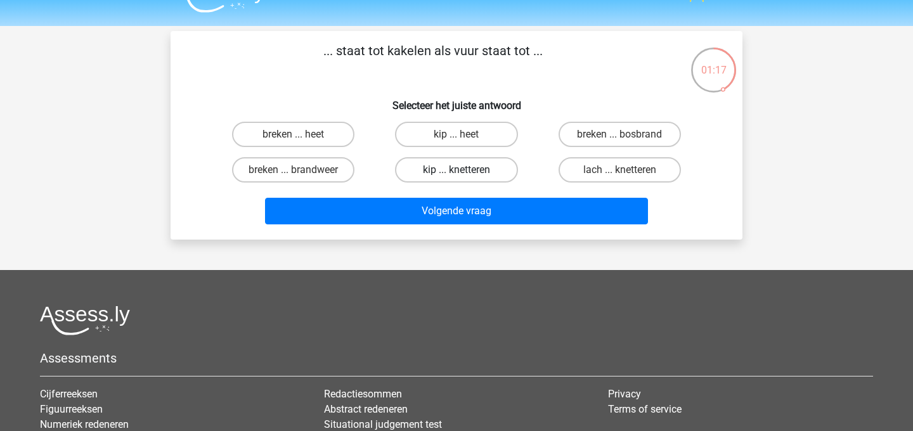
click at [480, 177] on label "kip ... knetteren" at bounding box center [456, 169] width 122 height 25
click at [465, 177] on input "kip ... knetteren" at bounding box center [461, 174] width 8 height 8
radio input "true"
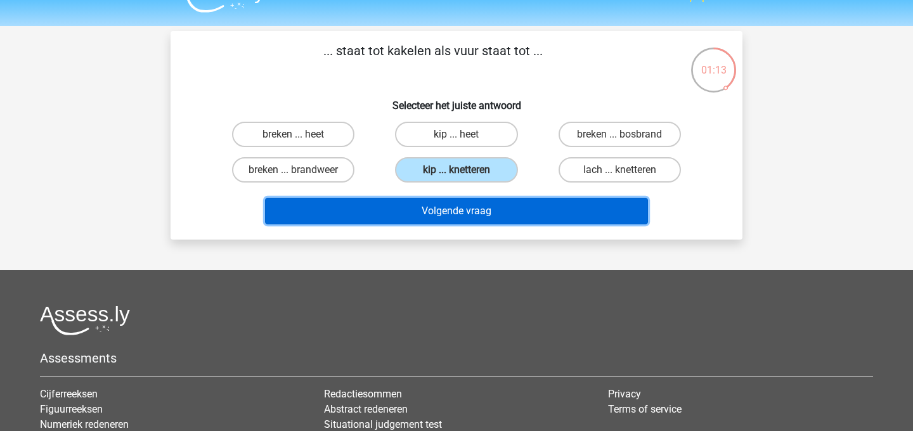
click at [477, 218] on button "Volgende vraag" at bounding box center [457, 211] width 384 height 27
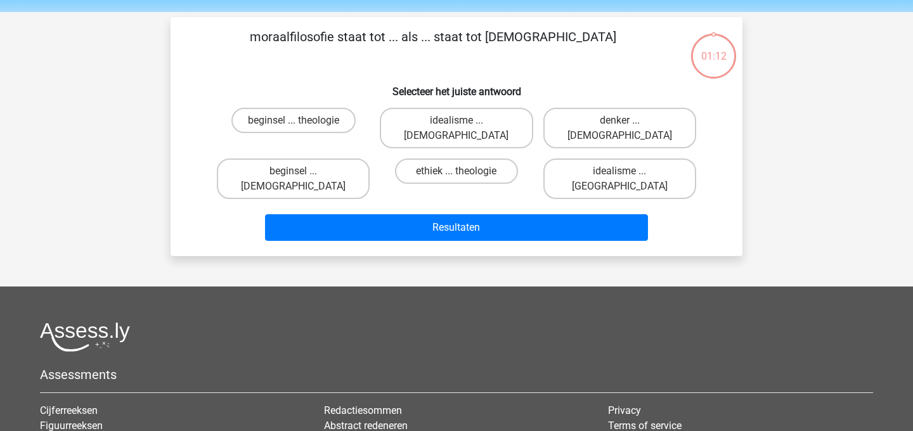
scroll to position [39, 0]
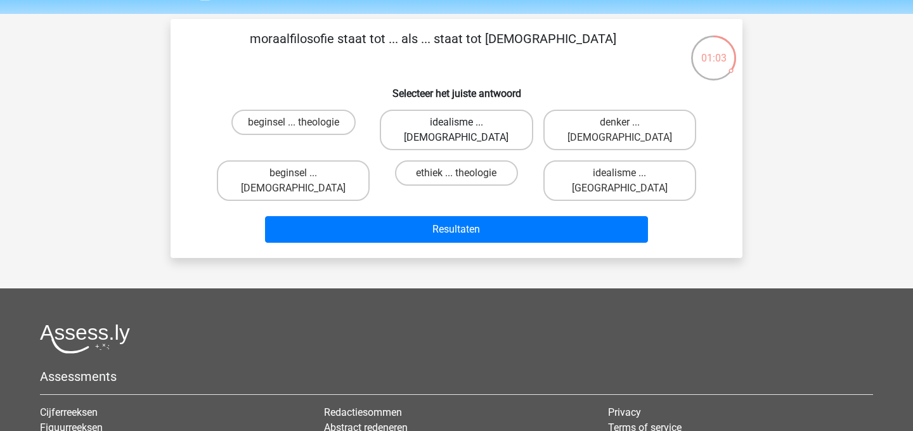
click at [424, 123] on label "idealisme ... Christus" at bounding box center [456, 130] width 153 height 41
click at [457, 123] on input "idealisme ... Christus" at bounding box center [461, 126] width 8 height 8
radio input "true"
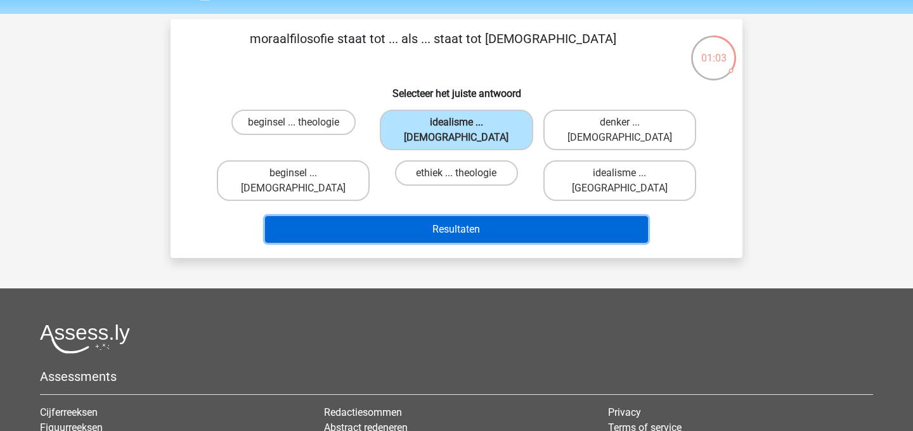
click at [419, 216] on button "Resultaten" at bounding box center [457, 229] width 384 height 27
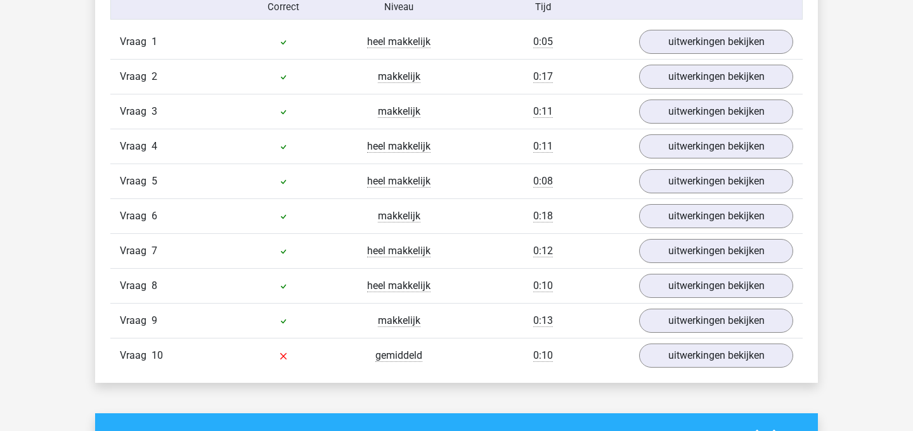
scroll to position [858, 0]
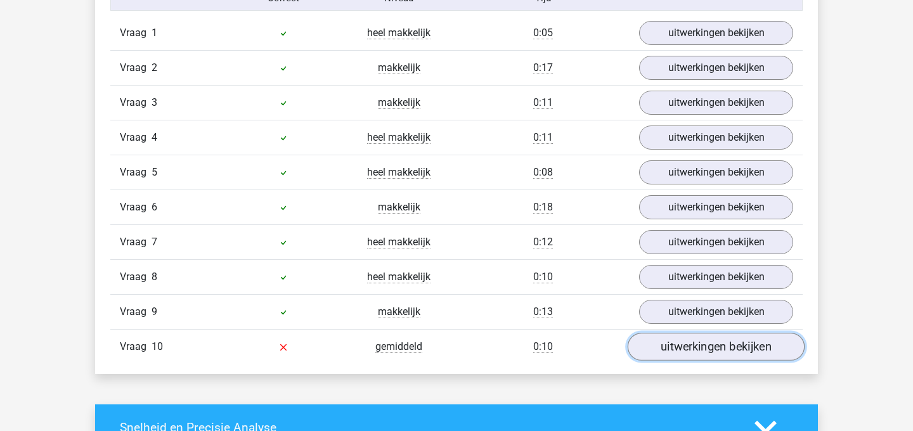
click at [712, 355] on link "uitwerkingen bekijken" at bounding box center [716, 347] width 177 height 28
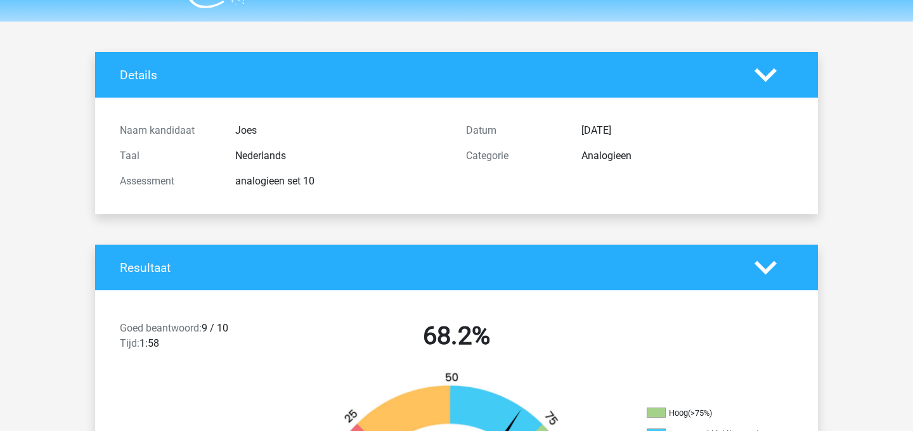
scroll to position [0, 0]
